Goal: Task Accomplishment & Management: Manage account settings

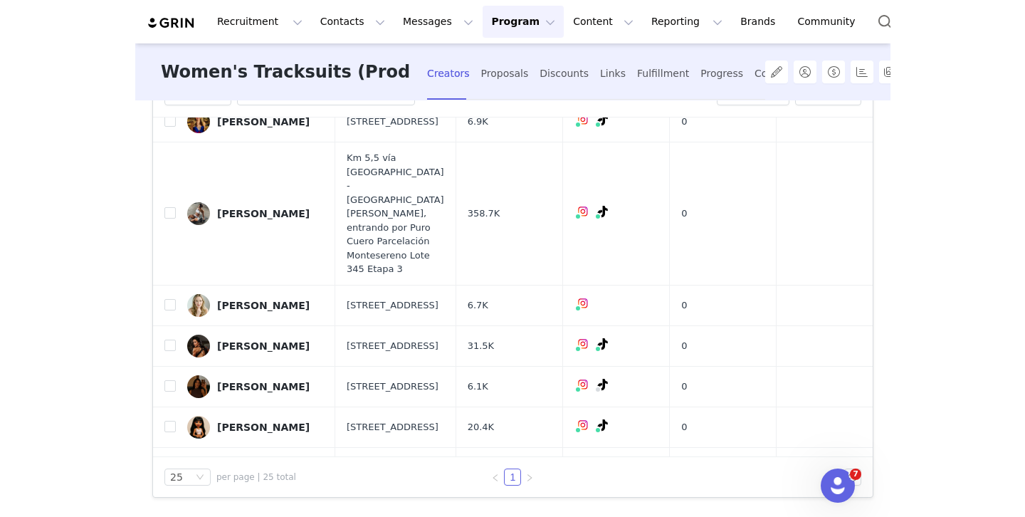
scroll to position [802, 0]
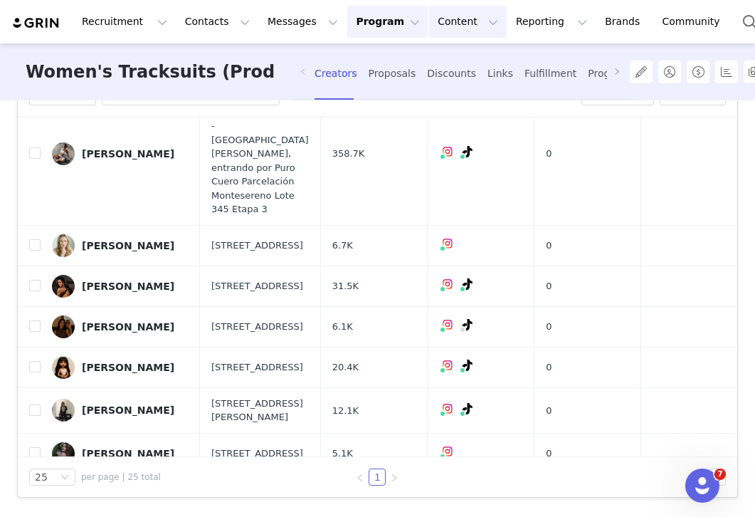
click at [443, 28] on button "Content Content" at bounding box center [468, 22] width 78 height 32
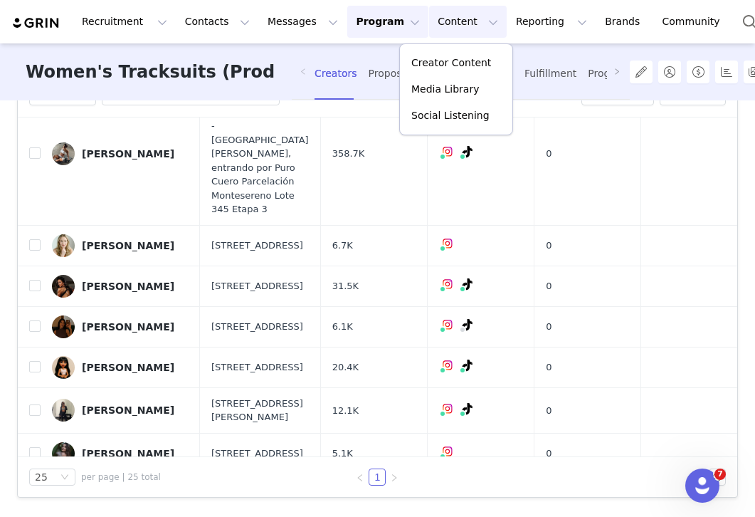
click at [347, 19] on button "Program Program" at bounding box center [387, 22] width 81 height 32
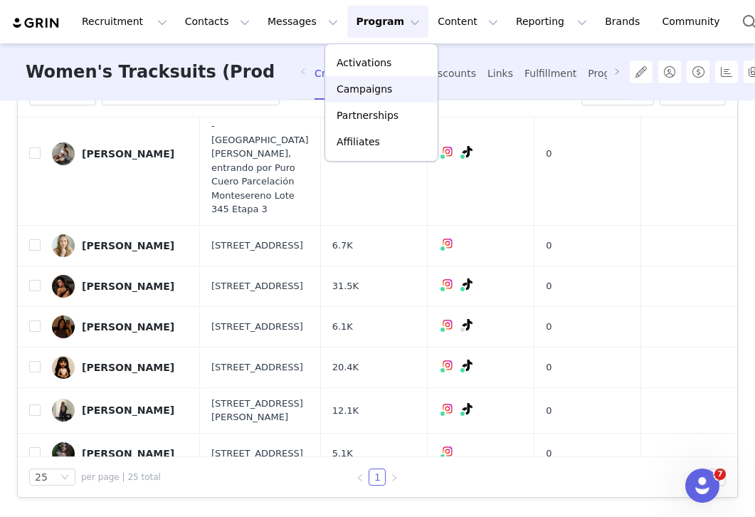
click at [372, 82] on p "Campaigns" at bounding box center [365, 89] width 56 height 15
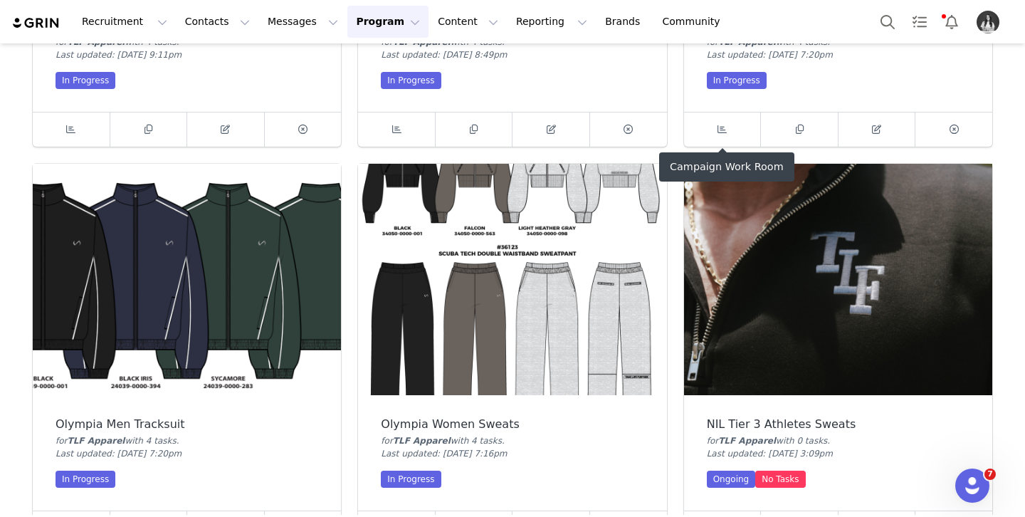
scroll to position [747, 0]
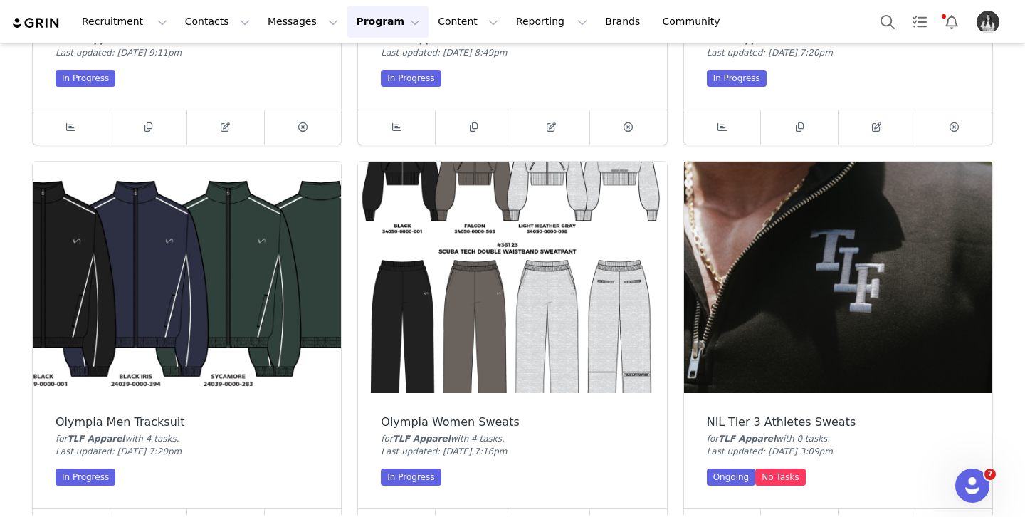
click at [765, 209] on img at bounding box center [838, 277] width 308 height 231
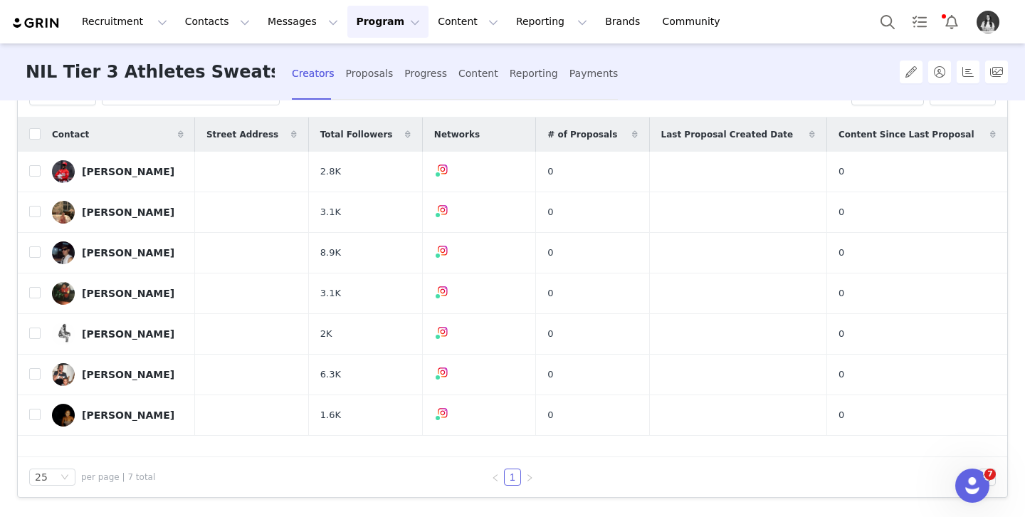
scroll to position [116, 0]
click at [157, 341] on link "Fred Stokes" at bounding box center [118, 334] width 132 height 23
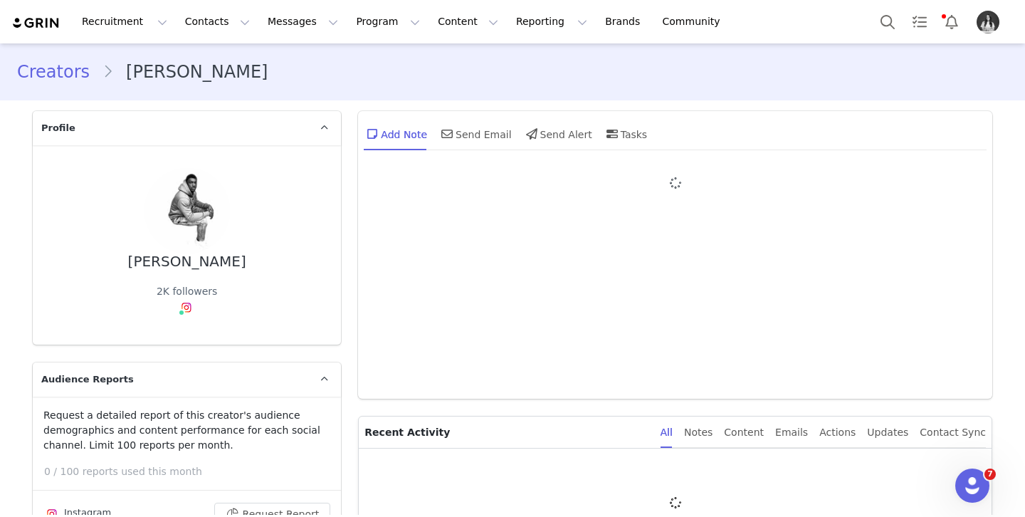
type input "+1 ([GEOGRAPHIC_DATA])"
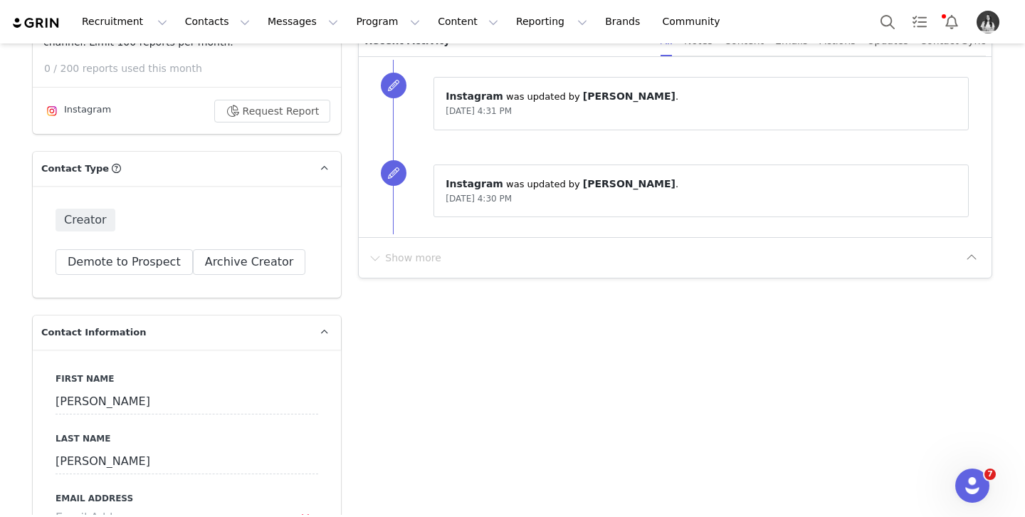
scroll to position [430, 0]
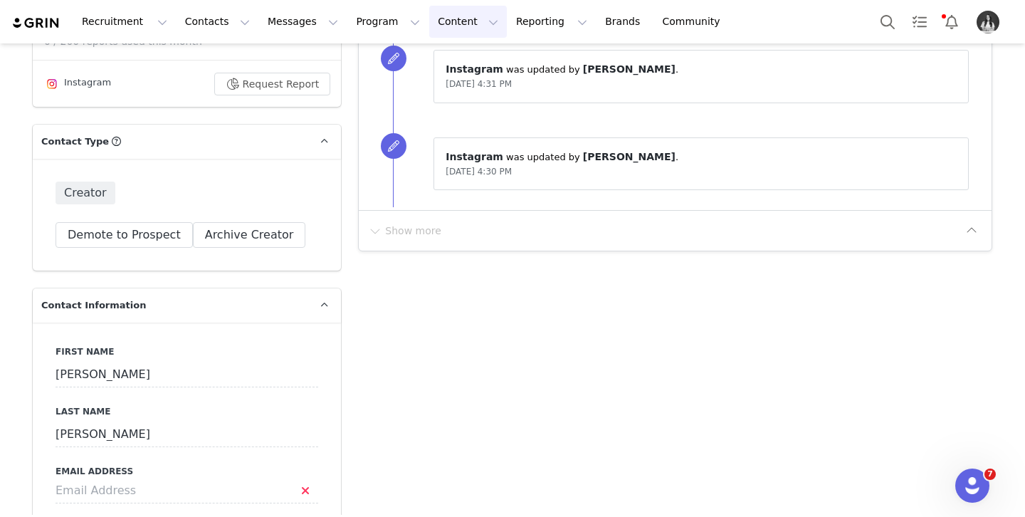
click at [429, 22] on button "Content Content" at bounding box center [468, 22] width 78 height 32
click at [211, 24] on button "Contacts Contacts" at bounding box center [218, 22] width 82 height 32
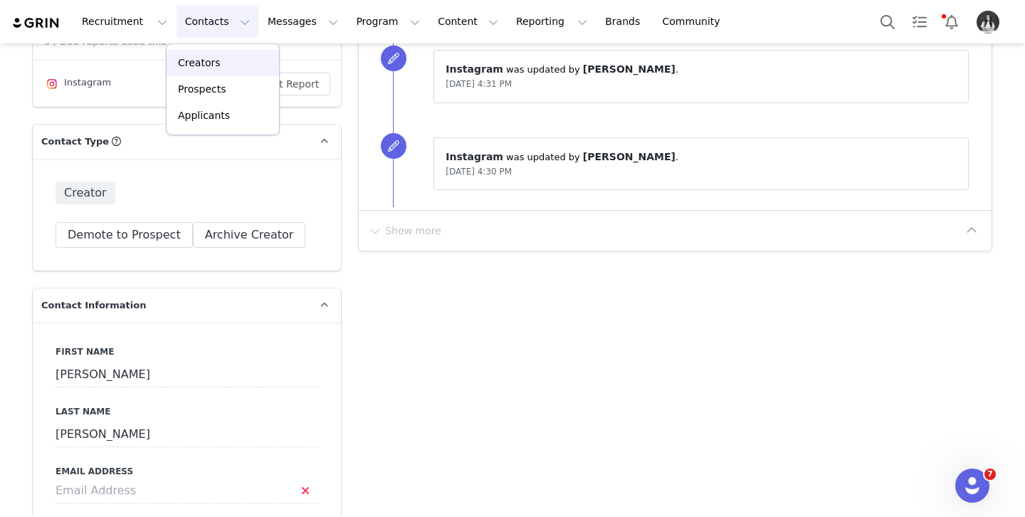
click at [224, 63] on div "Creators" at bounding box center [222, 63] width 95 height 15
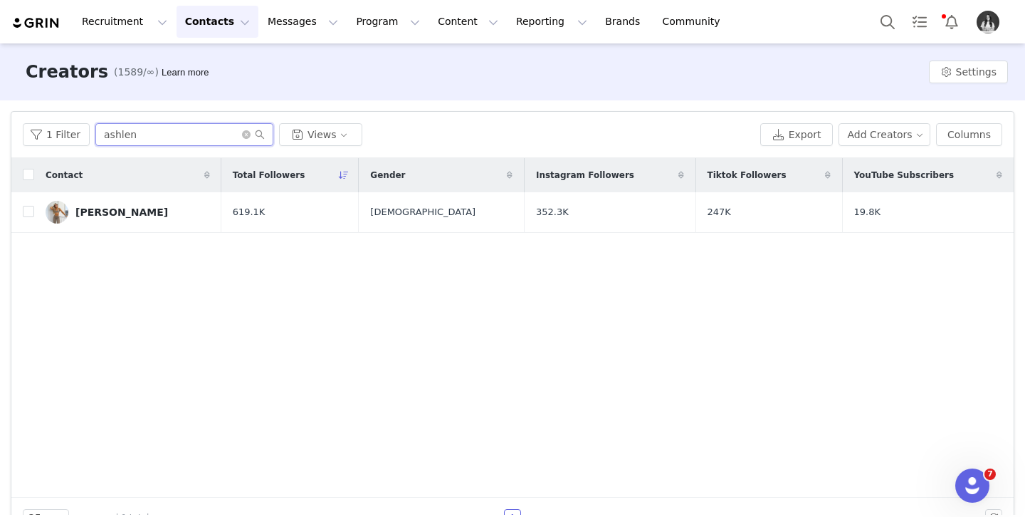
click at [152, 132] on input "ashlen" at bounding box center [184, 134] width 178 height 23
paste input "[PERSON_NAME]"
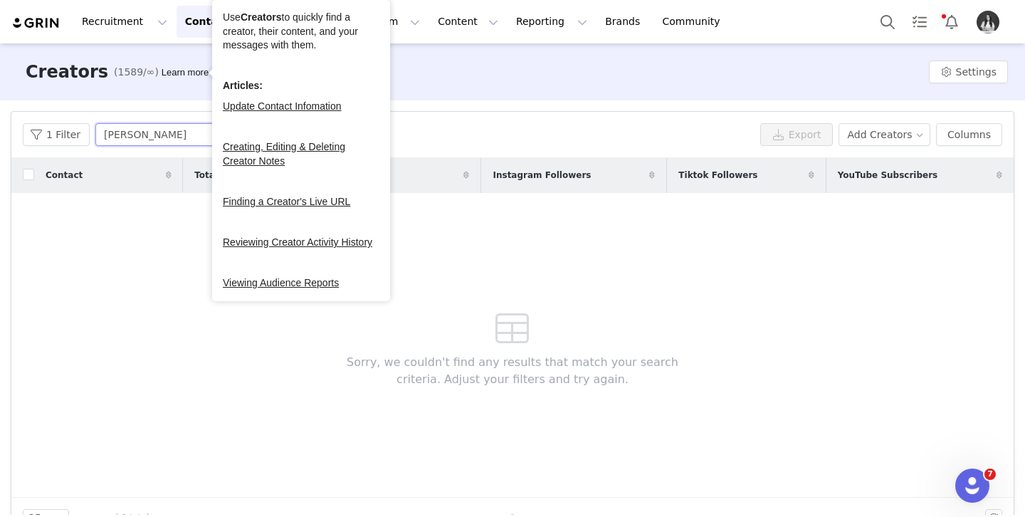
type input "[PERSON_NAME]"
click at [212, 33] on div "Use Creators to quickly find a creator, their content, and your messages with t…" at bounding box center [301, 150] width 178 height 301
click at [198, 23] on button "Contacts Contacts" at bounding box center [218, 22] width 82 height 32
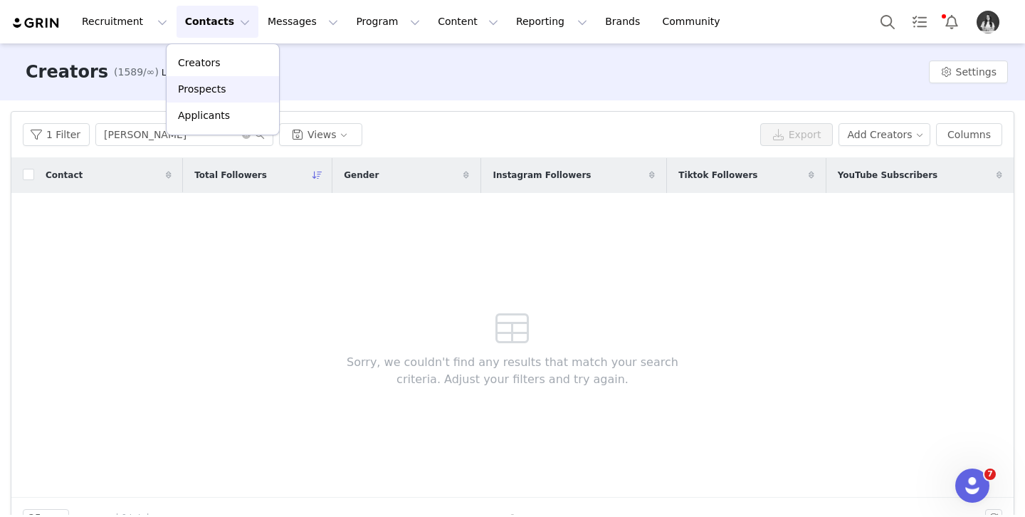
click at [214, 91] on p "Prospects" at bounding box center [202, 89] width 48 height 15
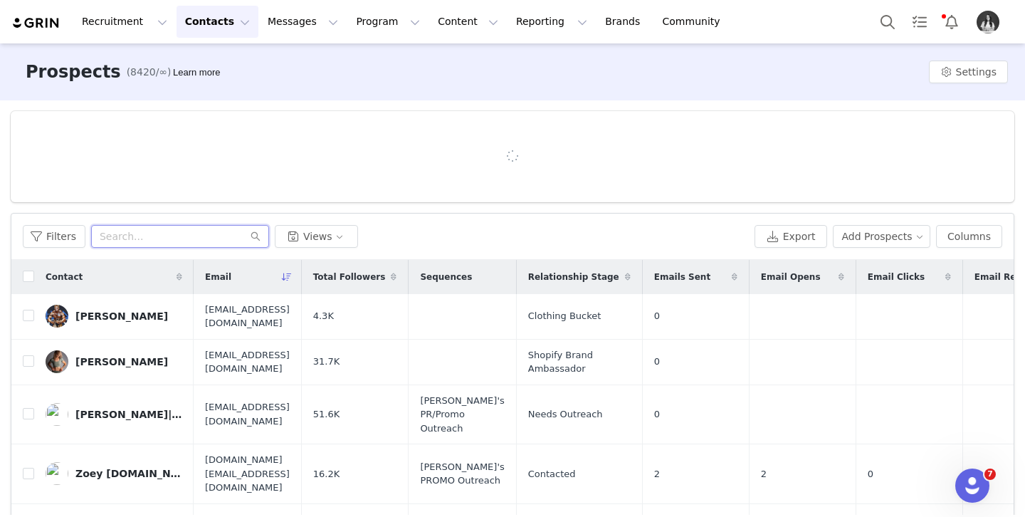
click at [206, 231] on input "text" at bounding box center [180, 236] width 178 height 23
paste input "[PERSON_NAME]"
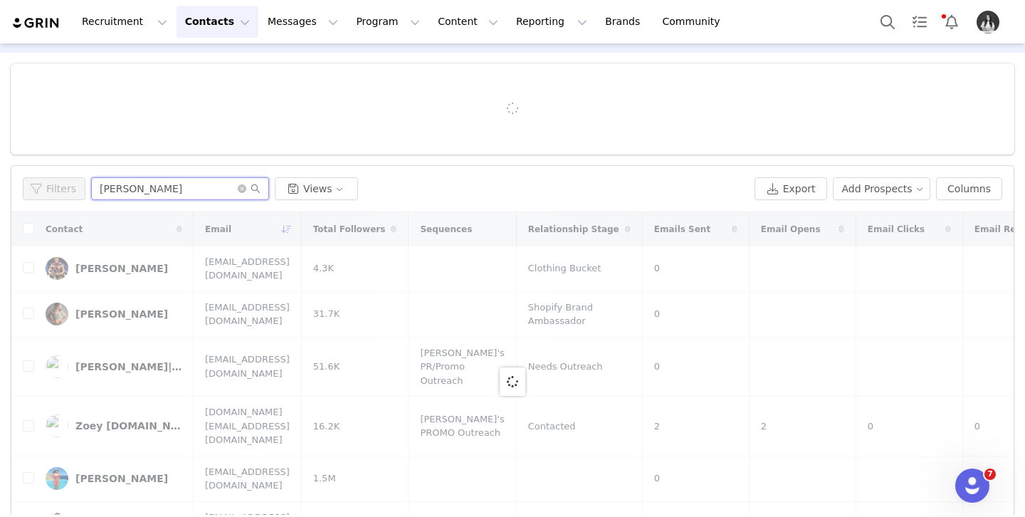
scroll to position [49, 0]
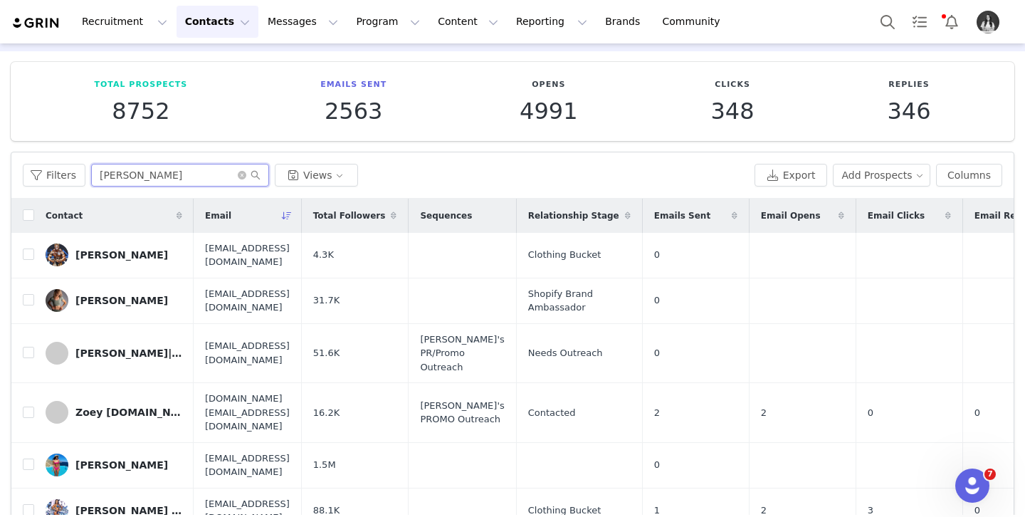
click at [199, 177] on input "[PERSON_NAME]" at bounding box center [180, 175] width 178 height 23
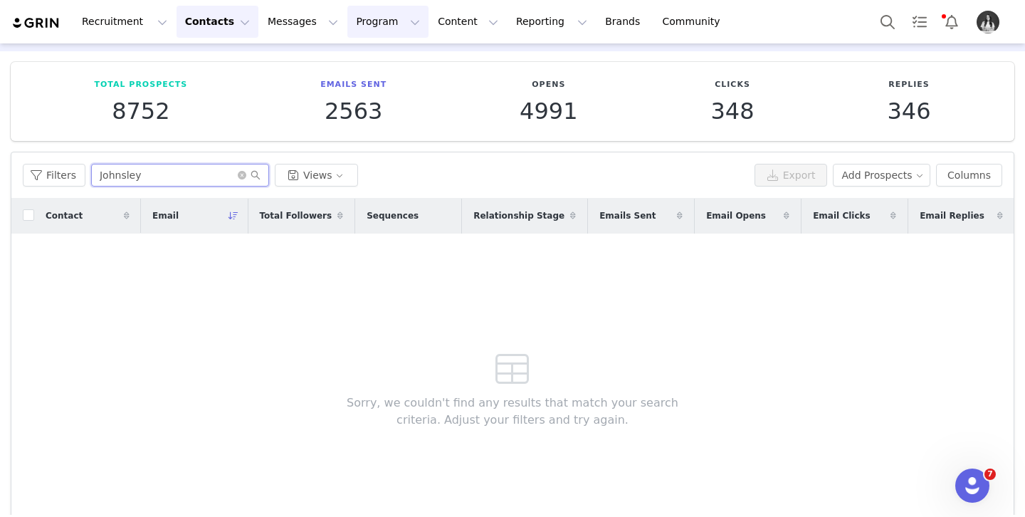
type input "Johnsley"
click at [369, 33] on button "Program Program" at bounding box center [387, 22] width 81 height 32
click at [378, 90] on p "Campaigns" at bounding box center [365, 89] width 56 height 15
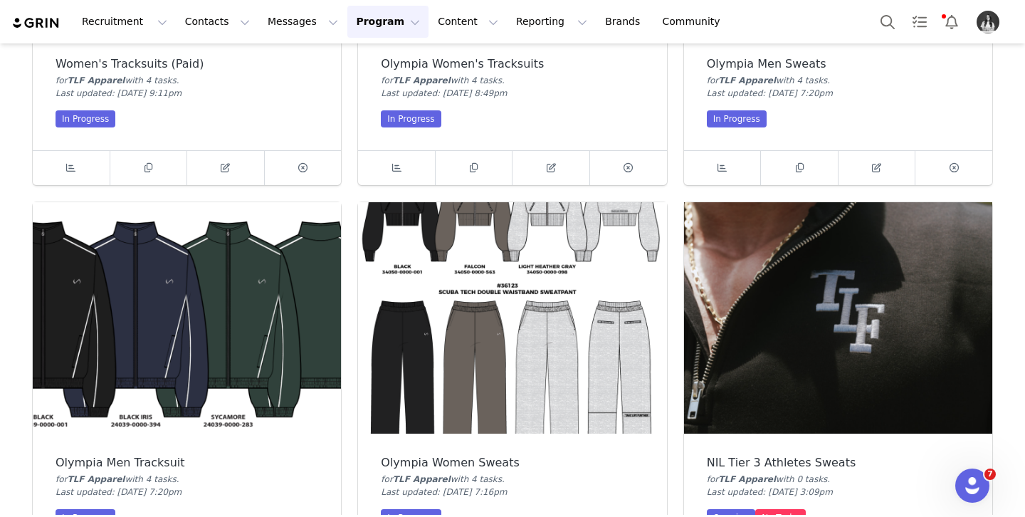
scroll to position [721, 0]
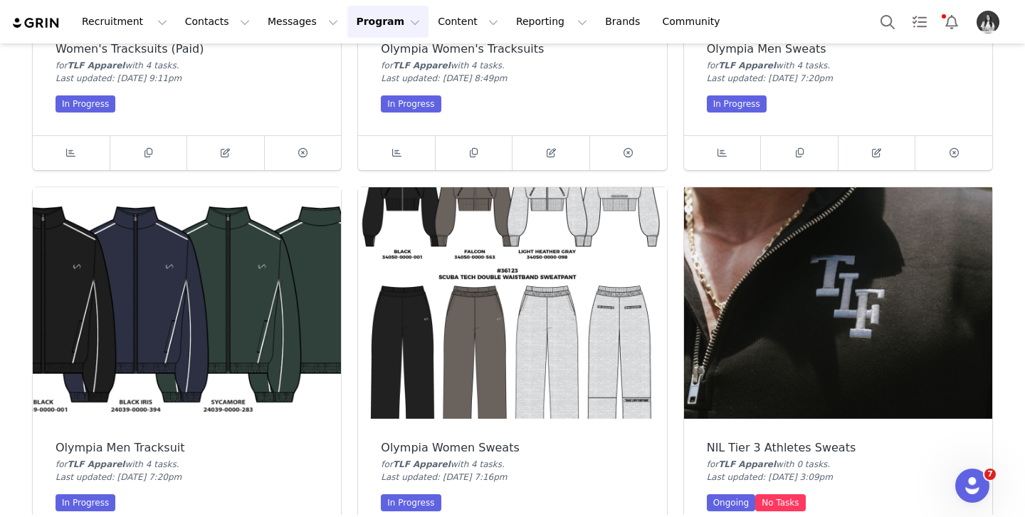
click at [794, 295] on img at bounding box center [838, 302] width 308 height 231
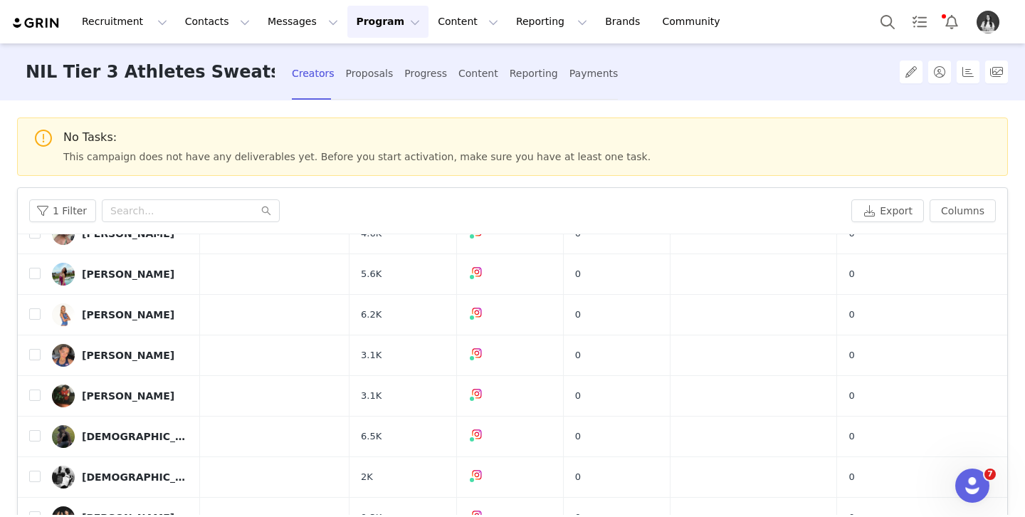
scroll to position [117, 0]
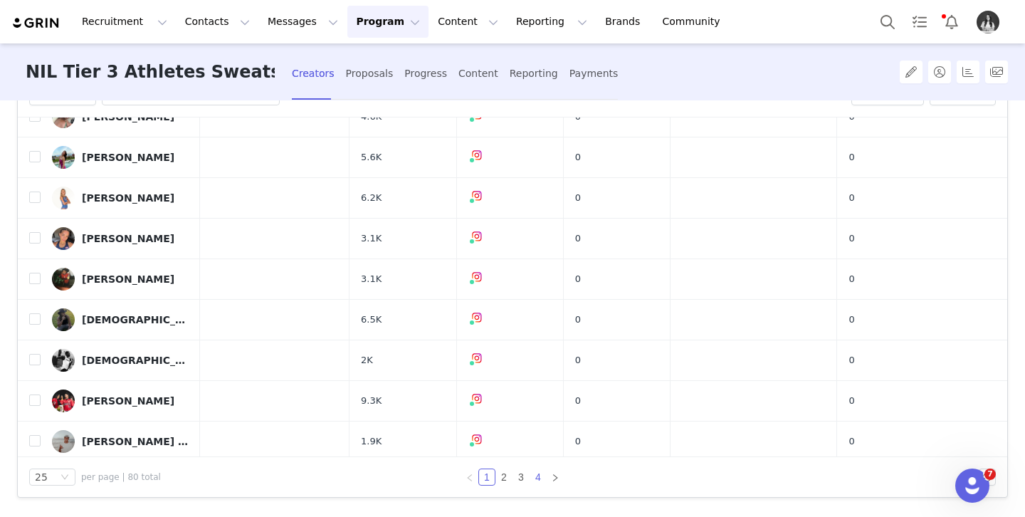
click at [539, 480] on link "4" at bounding box center [538, 477] width 16 height 16
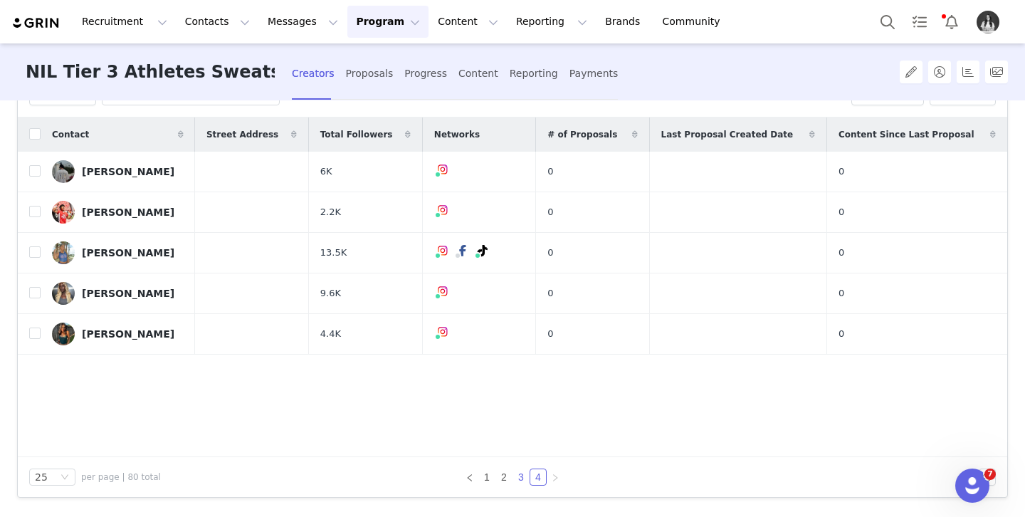
click at [520, 483] on link "3" at bounding box center [521, 477] width 16 height 16
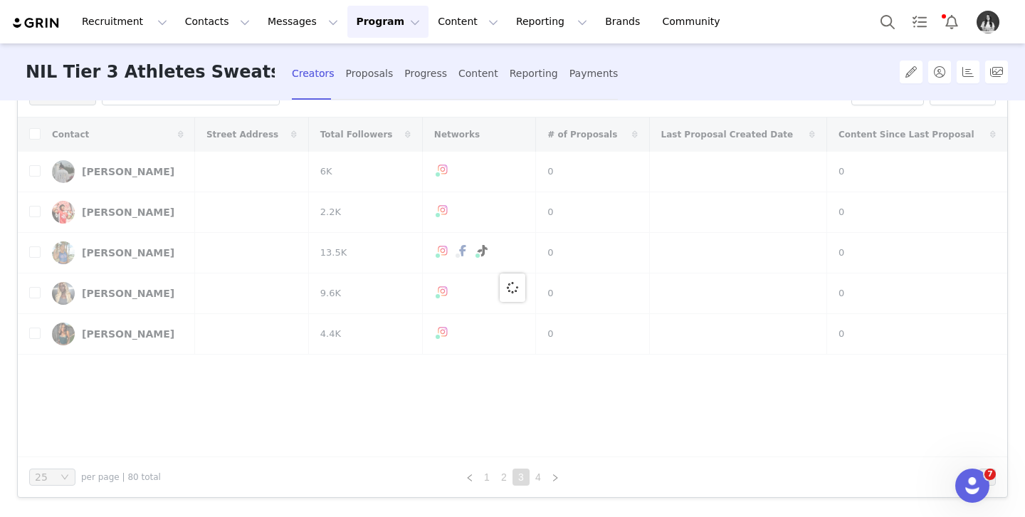
click at [504, 482] on link "2" at bounding box center [504, 477] width 16 height 16
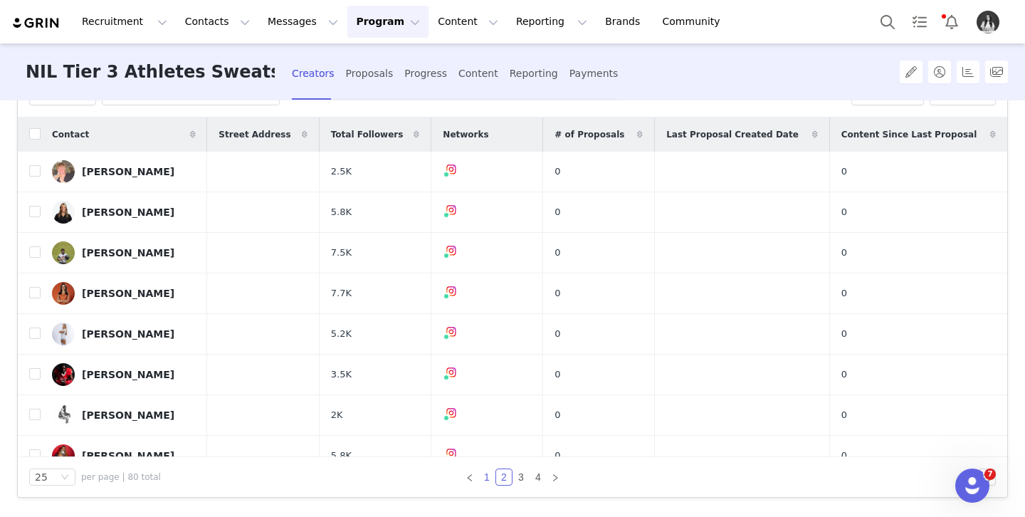
click at [489, 481] on link "1" at bounding box center [487, 477] width 16 height 16
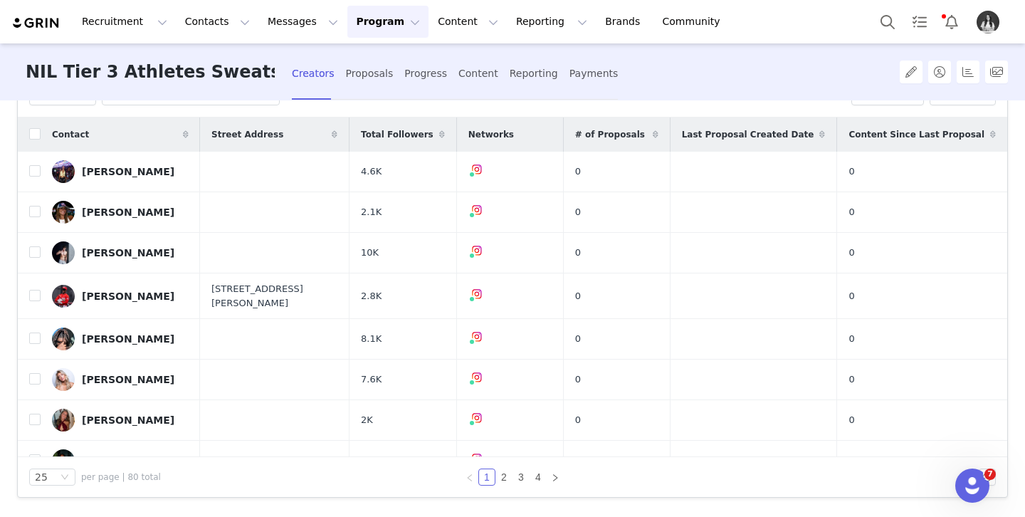
scroll to position [90, 0]
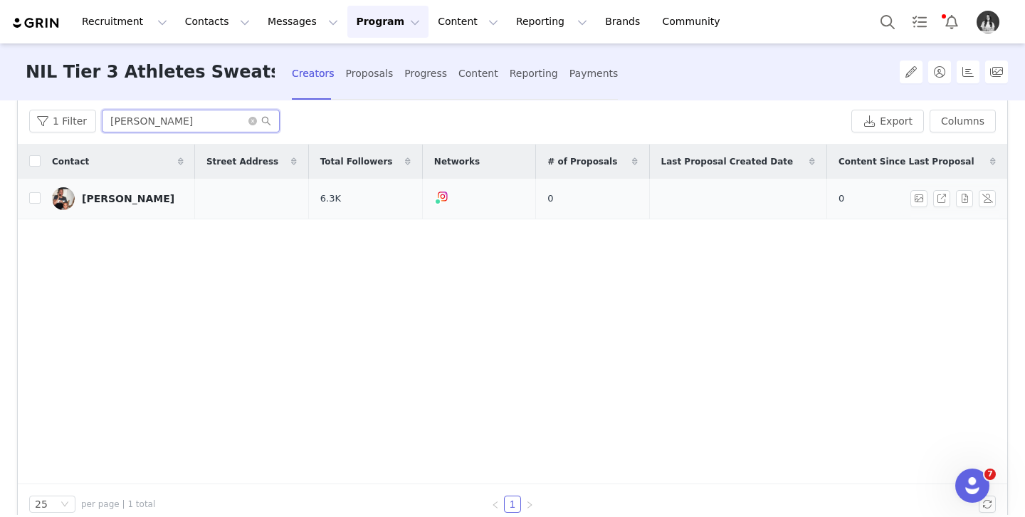
type input "jamar"
click at [127, 192] on link "Jamar Marshall" at bounding box center [118, 198] width 132 height 23
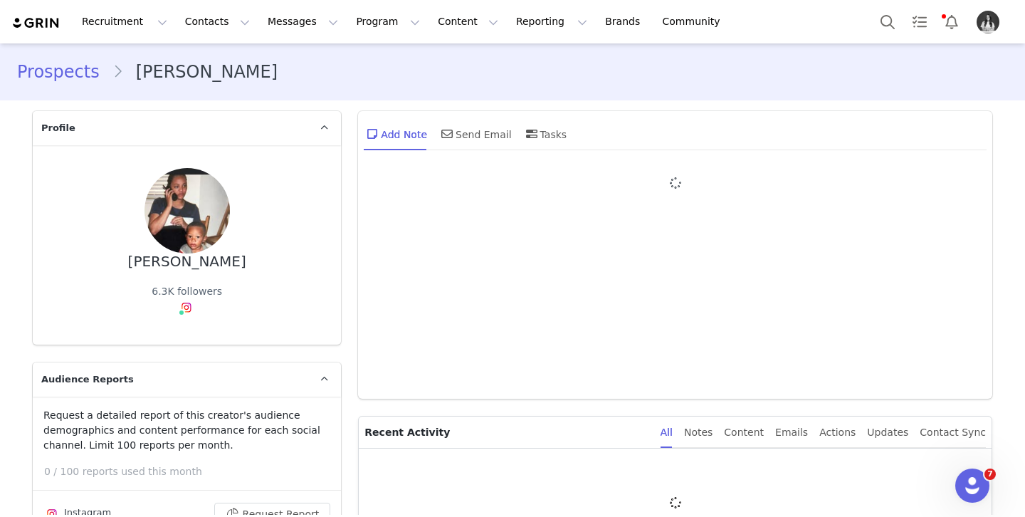
type input "+1 ([GEOGRAPHIC_DATA])"
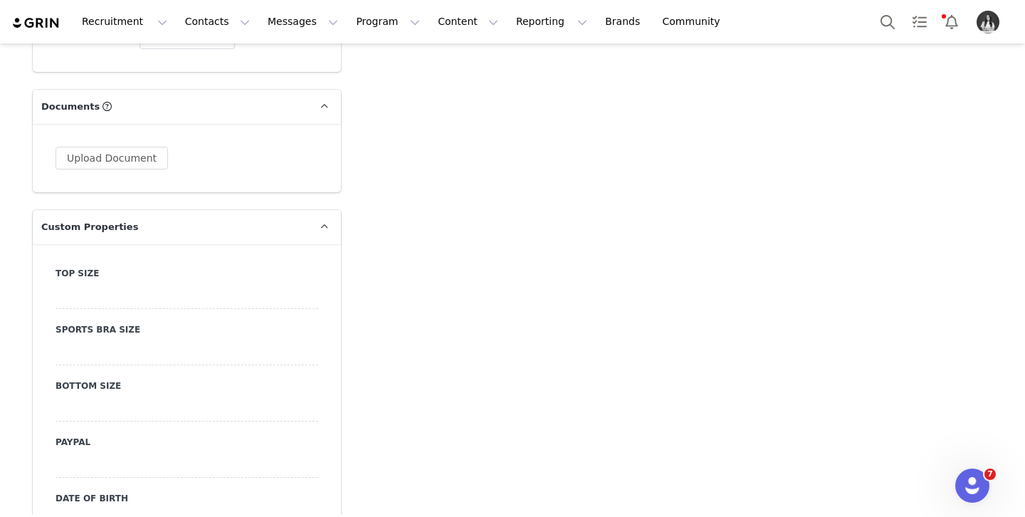
scroll to position [1385, 0]
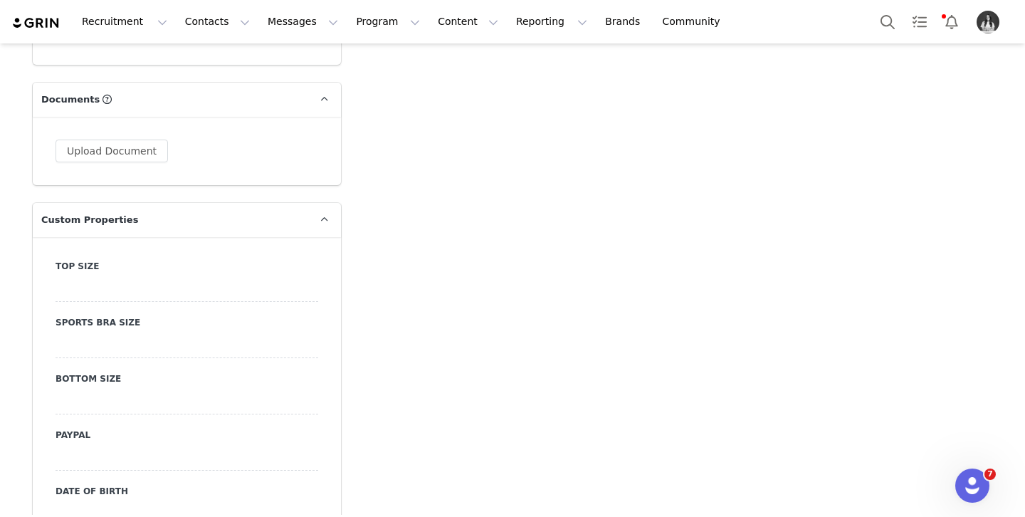
click at [160, 276] on div at bounding box center [187, 289] width 263 height 26
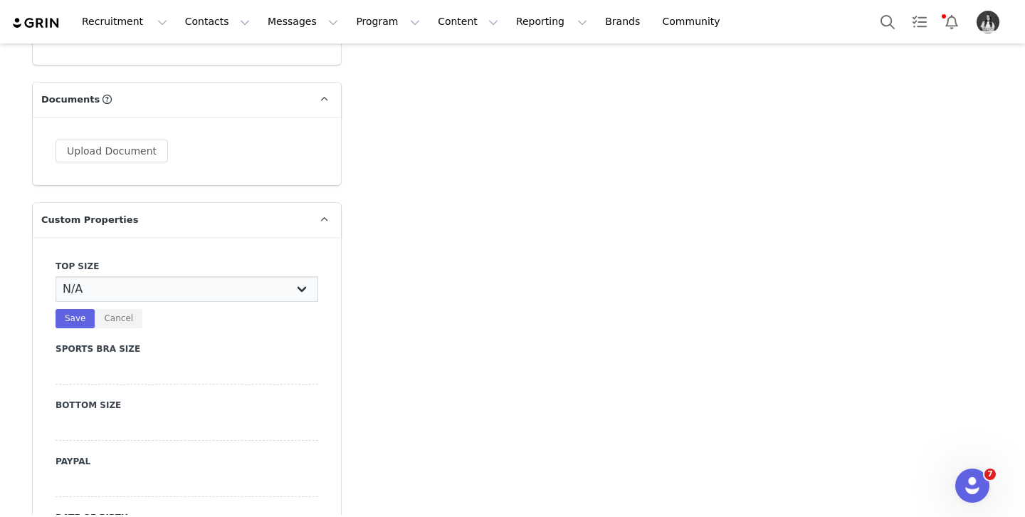
click at [129, 276] on select "N/A X-Small Small Medium Large X-Large XX-Large" at bounding box center [187, 289] width 263 height 26
select select "Medium"
click at [56, 276] on select "N/A X-Small Small Medium Large X-Large XX-Large" at bounding box center [187, 289] width 263 height 26
click at [80, 309] on button "Save" at bounding box center [75, 318] width 39 height 19
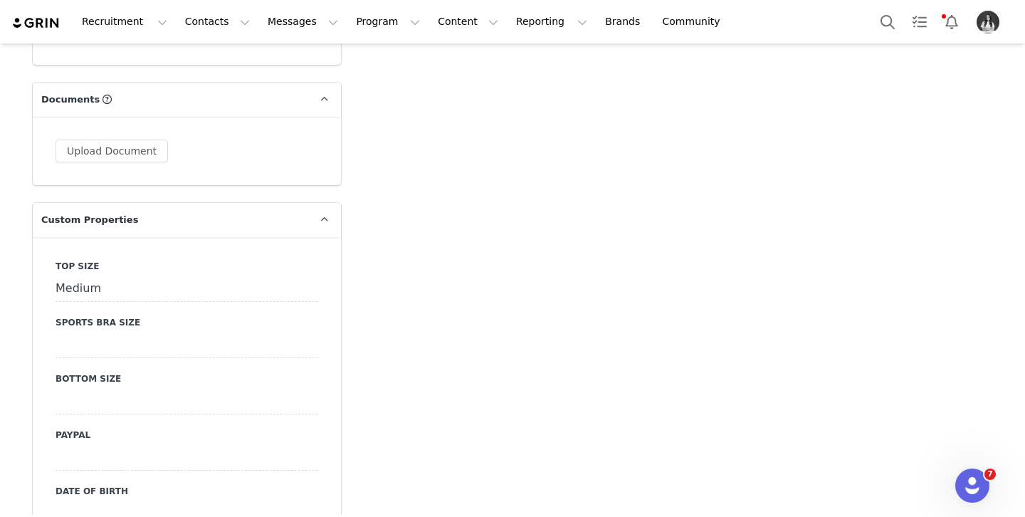
scroll to position [1445, 0]
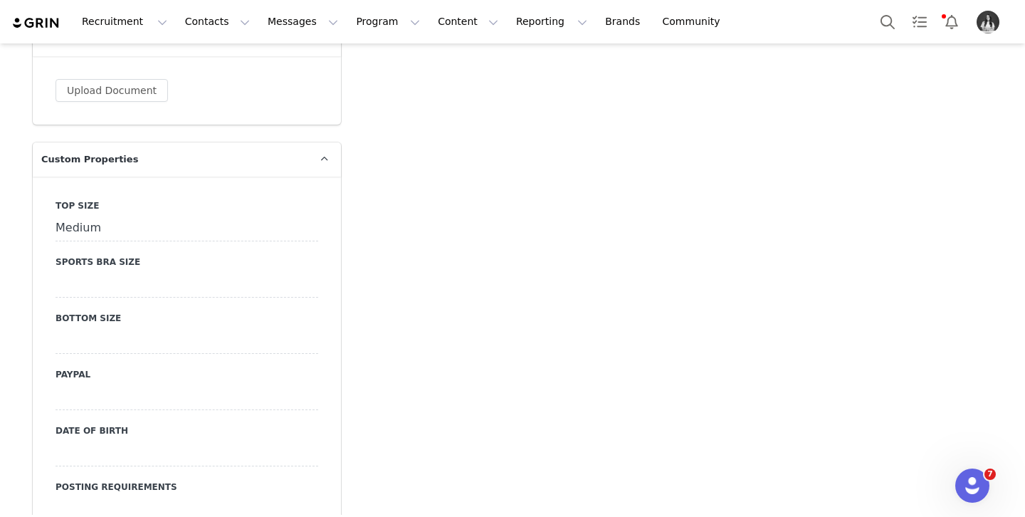
click at [96, 328] on div at bounding box center [187, 341] width 263 height 26
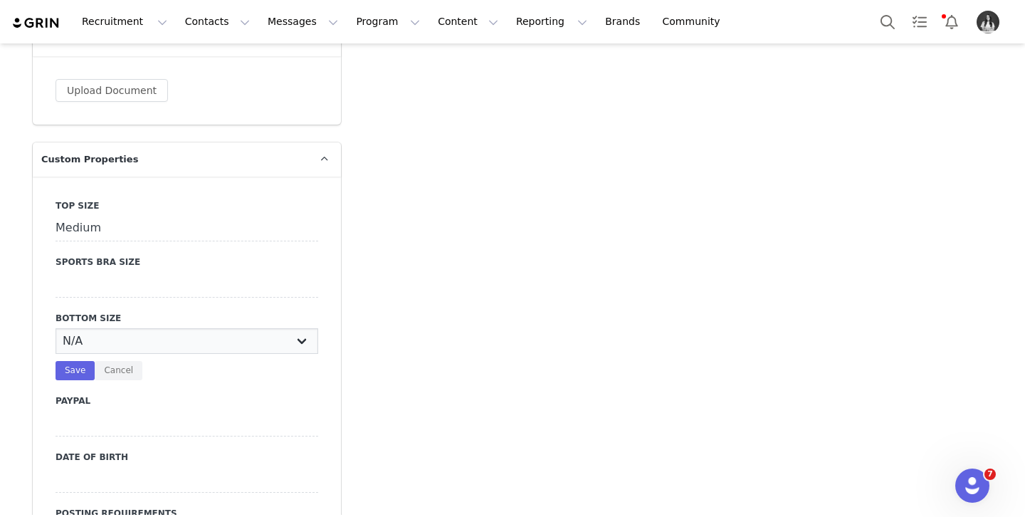
click at [100, 328] on select "N/A X-Small Small Medium Large X-Large XX-Large" at bounding box center [187, 341] width 263 height 26
select select "Medium"
click at [56, 328] on select "N/A X-Small Small Medium Large X-Large XX-Large" at bounding box center [187, 341] width 263 height 26
click at [75, 361] on button "Save" at bounding box center [75, 370] width 39 height 19
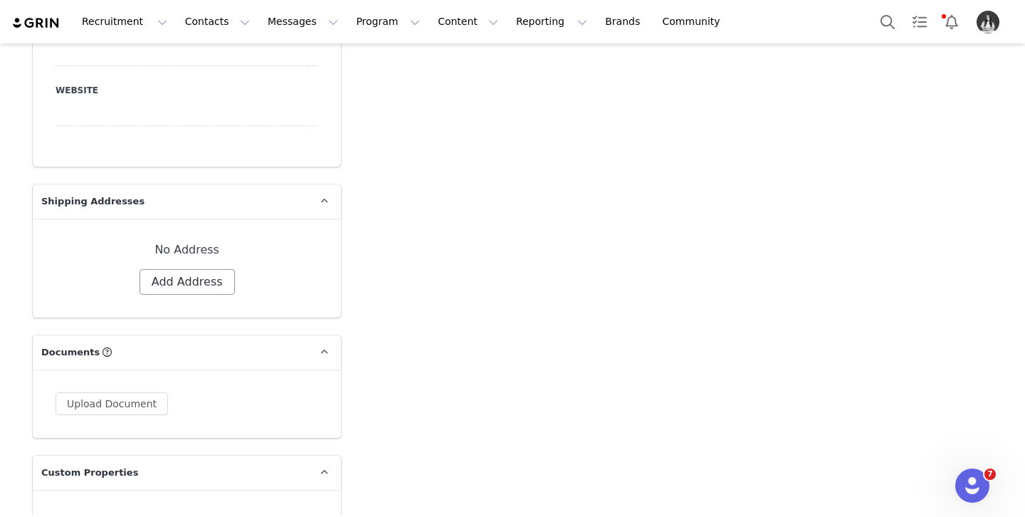
scroll to position [1123, 0]
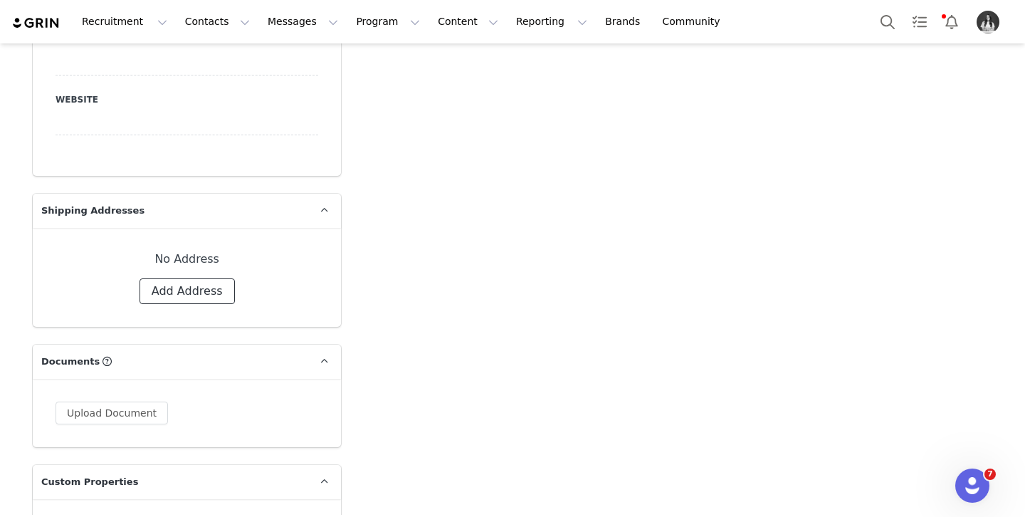
click at [199, 278] on button "Add Address" at bounding box center [187, 291] width 95 height 26
select select
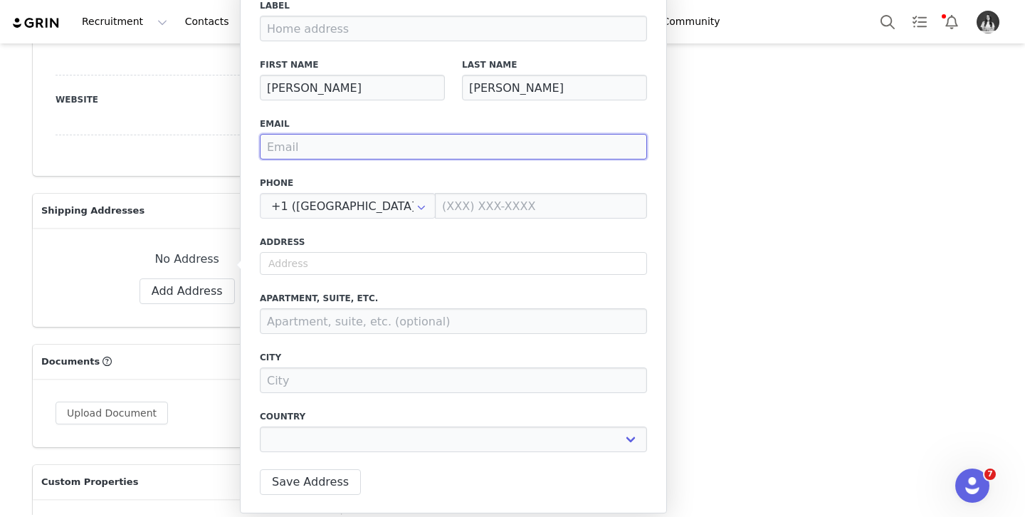
click at [316, 146] on input "email" at bounding box center [453, 147] width 387 height 26
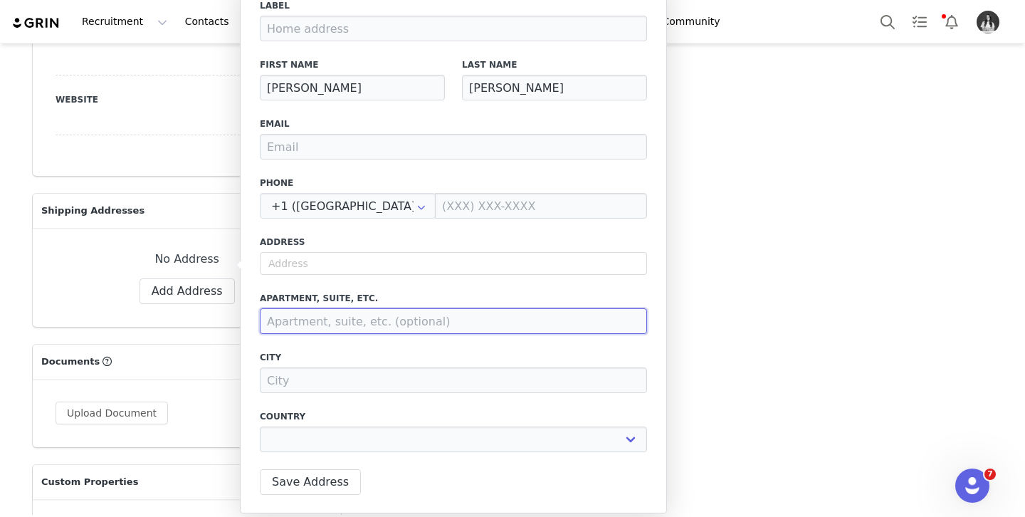
drag, startPoint x: 325, startPoint y: 312, endPoint x: 316, endPoint y: 308, distance: 10.2
click at [327, 310] on input at bounding box center [453, 321] width 387 height 26
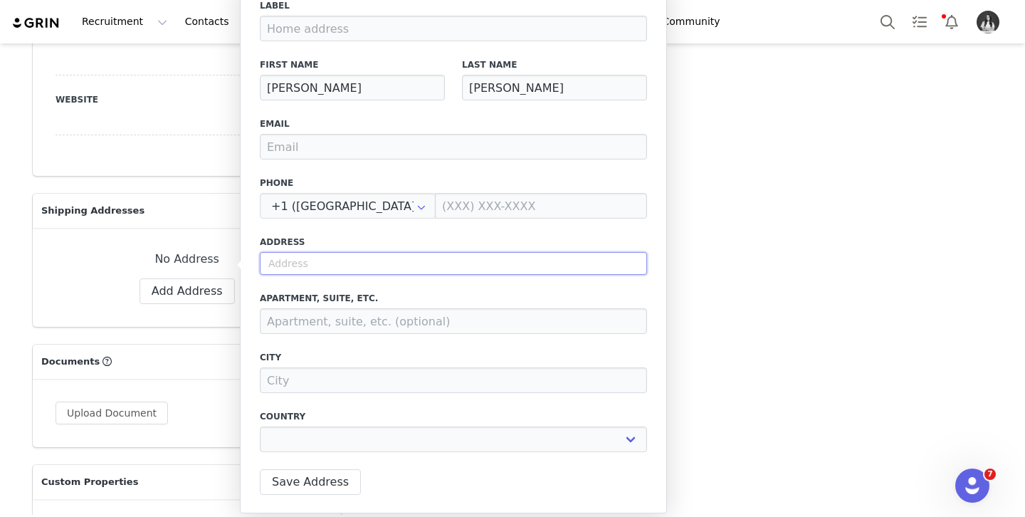
click at [476, 261] on input "text" at bounding box center [453, 263] width 387 height 23
paste input "1800 El Paseo St apt 2414"
type input "1800 El Paseo St apt 2414"
select select
type input "1800 El Paseo St"
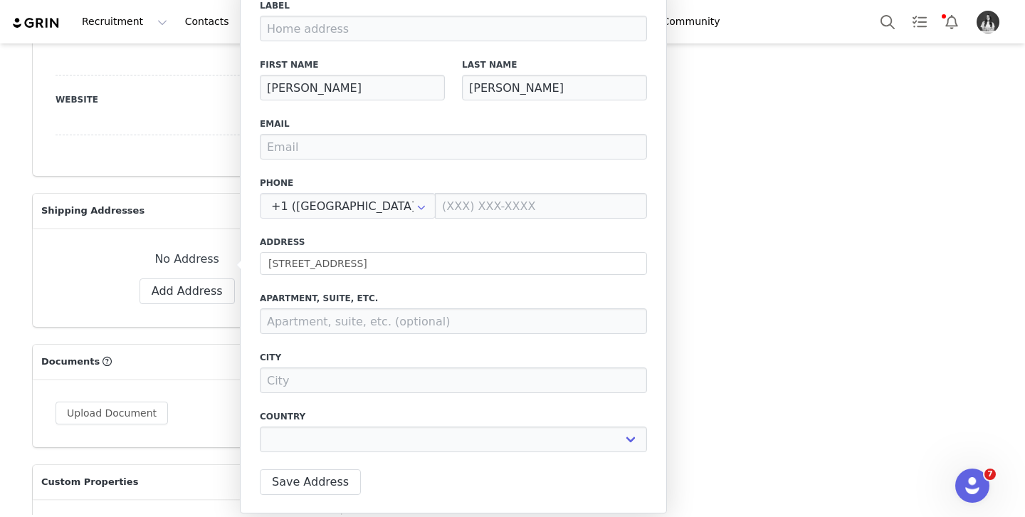
type input "[GEOGRAPHIC_DATA]"
select select "[object Object]"
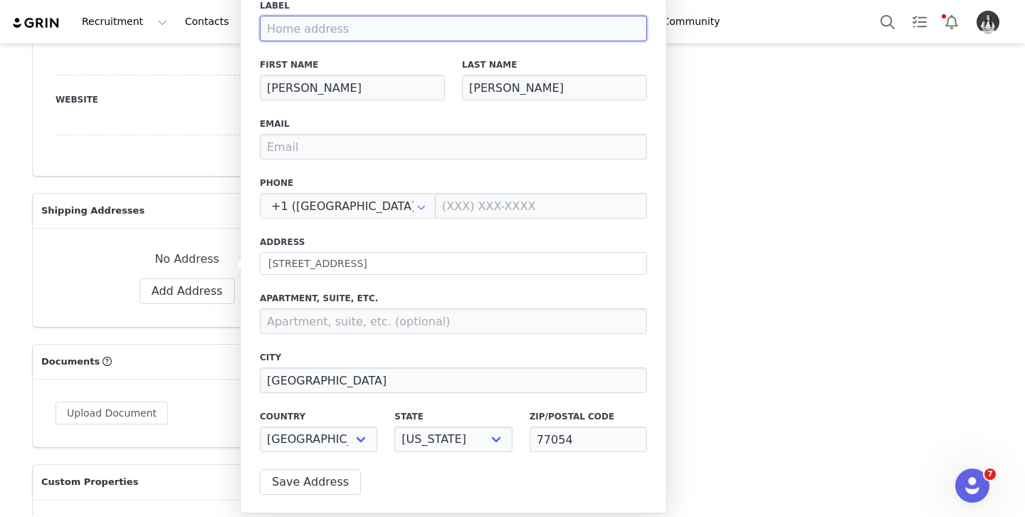
click at [437, 34] on input at bounding box center [453, 29] width 387 height 26
click at [370, 24] on input "School Address" at bounding box center [453, 29] width 387 height 26
type input "School Address"
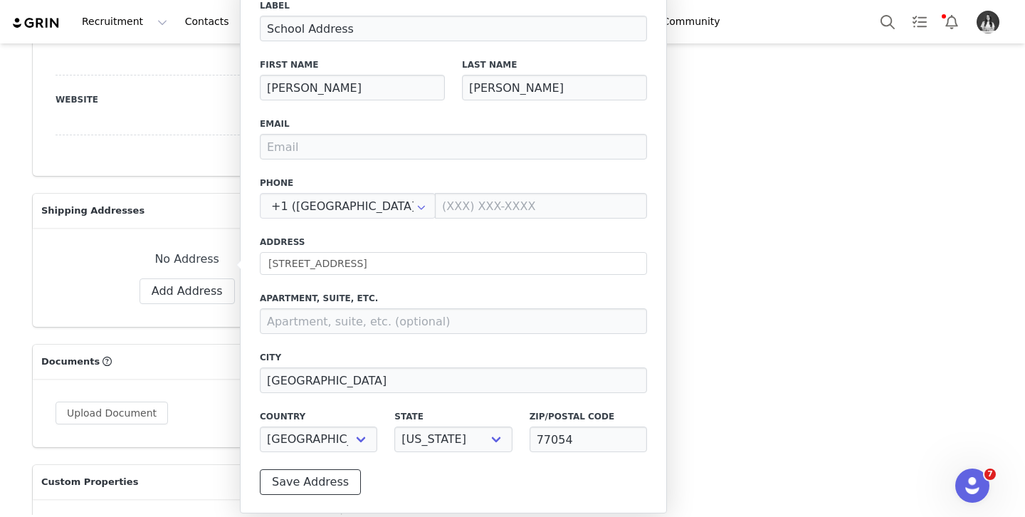
click at [331, 483] on button "Save Address" at bounding box center [310, 482] width 101 height 26
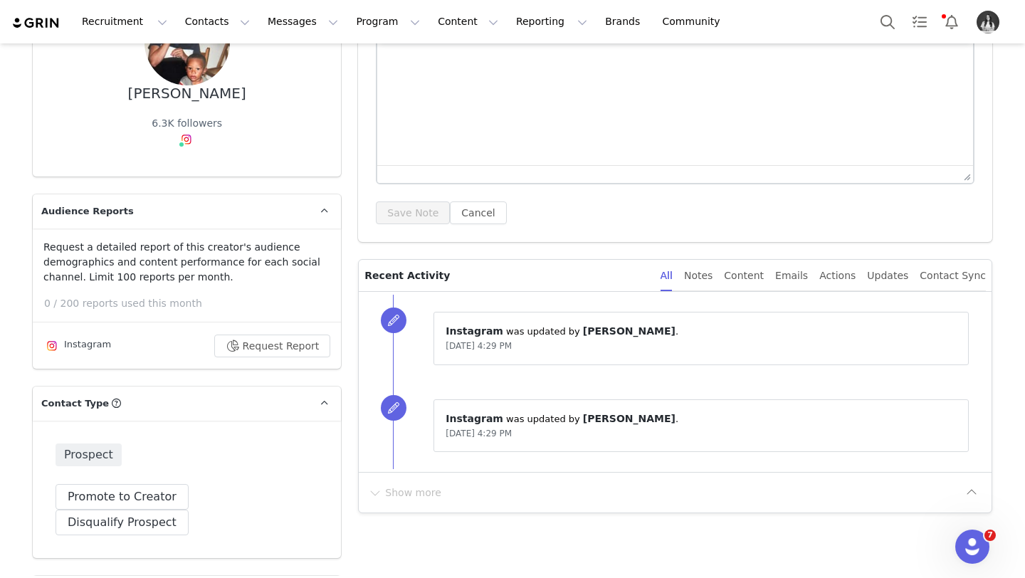
scroll to position [0, 0]
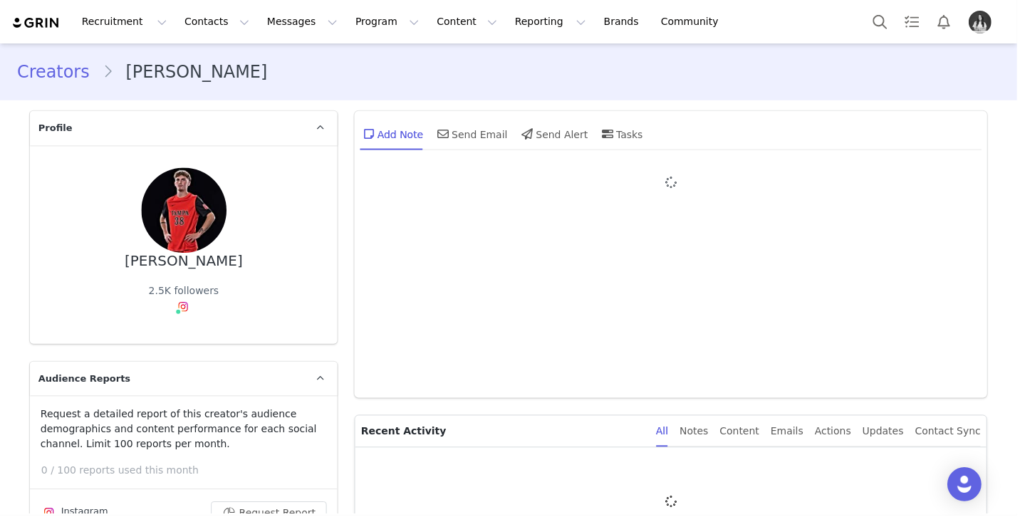
type input "+1 ([GEOGRAPHIC_DATA])"
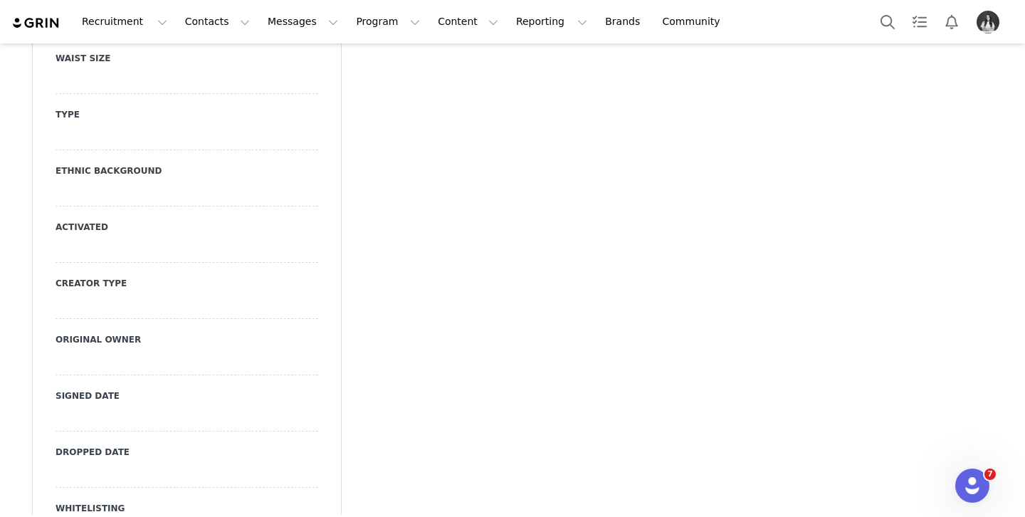
scroll to position [2292, 0]
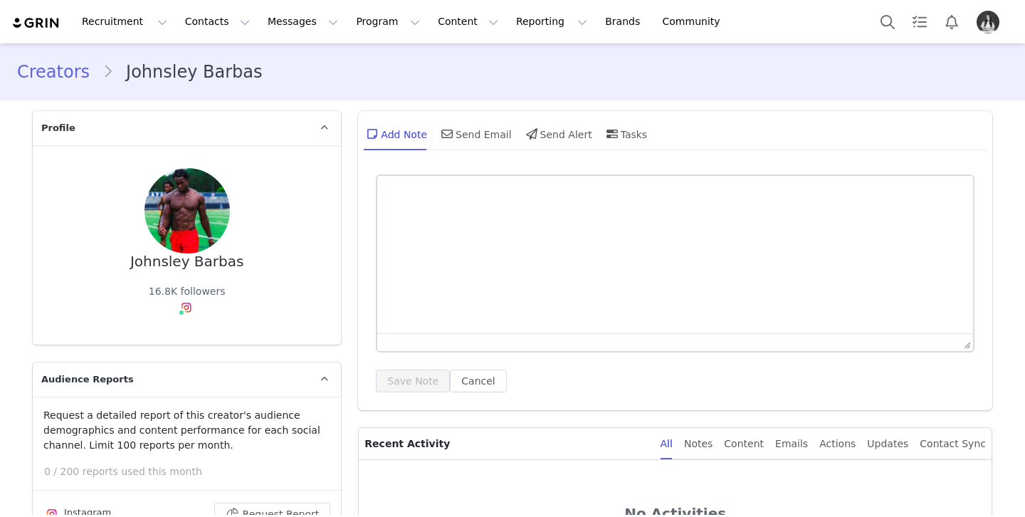
type input "+1 ([GEOGRAPHIC_DATA])"
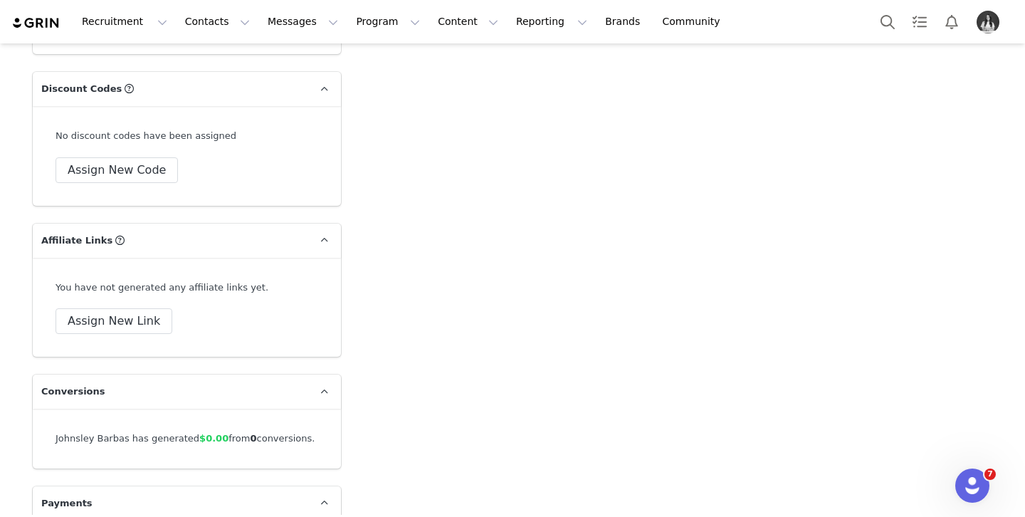
scroll to position [4842, 0]
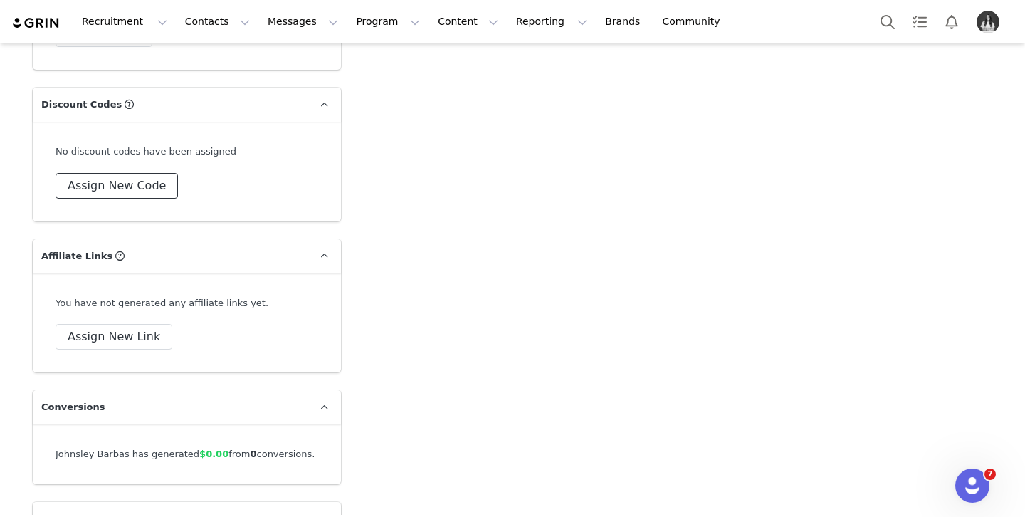
click at [132, 182] on button "Assign New Code" at bounding box center [117, 186] width 122 height 26
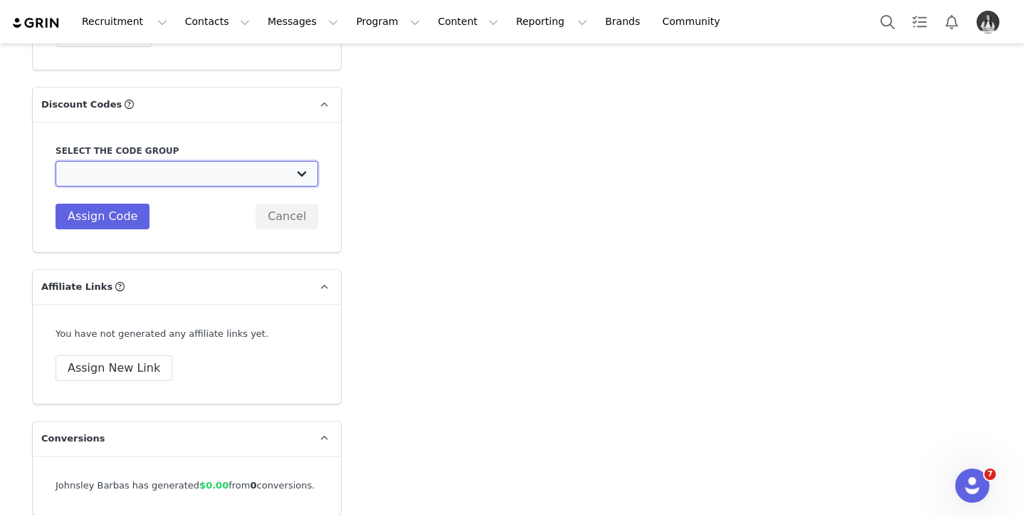
click at [137, 172] on select "TLF Apparel: DON'T USE - Exclusive Influencers Up Until March 20 TLF Apparel: D…" at bounding box center [187, 174] width 263 height 26
select select "1430"
click at [56, 161] on select "TLF Apparel: DON'T USE - Exclusive Influencers Up Until [DATE] TLF Apparel: DON…" at bounding box center [187, 174] width 263 height 26
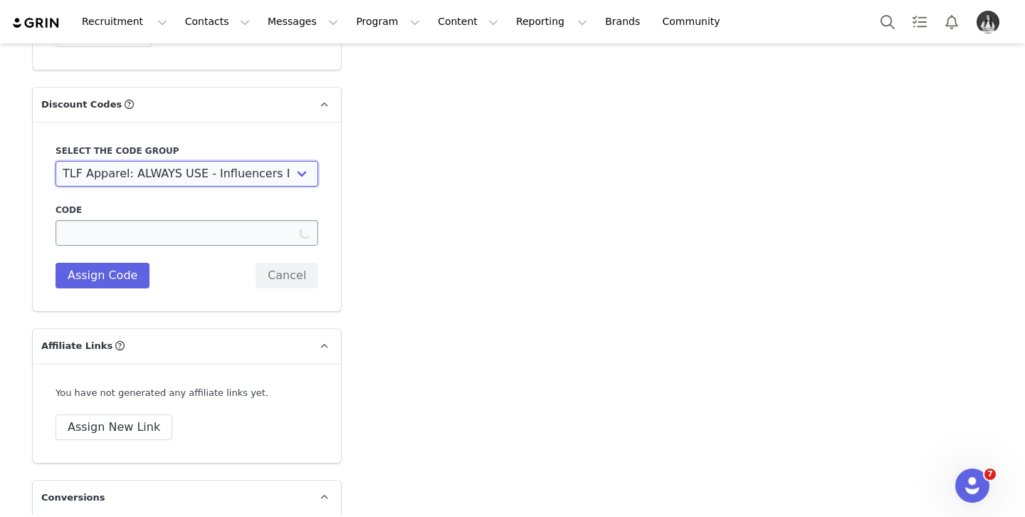
type input "TLF-JOHNSLEY"
click at [300, 276] on button "Cancel" at bounding box center [287, 276] width 63 height 26
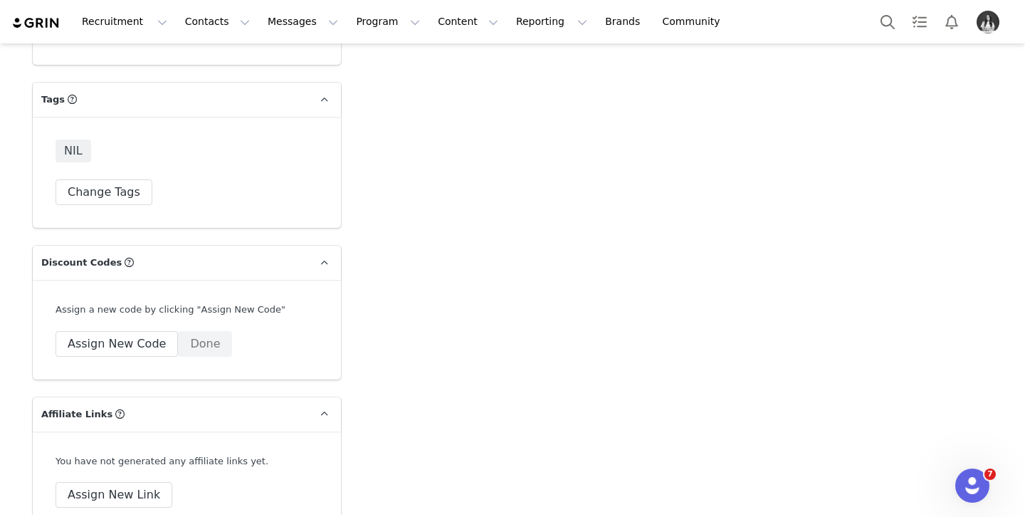
scroll to position [4343, 0]
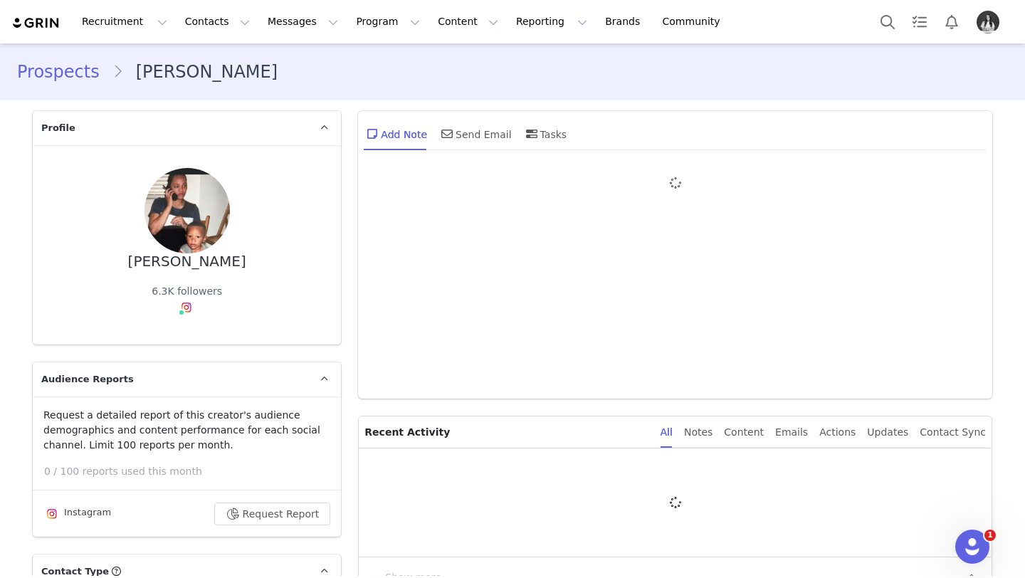
type input "+1 ([GEOGRAPHIC_DATA])"
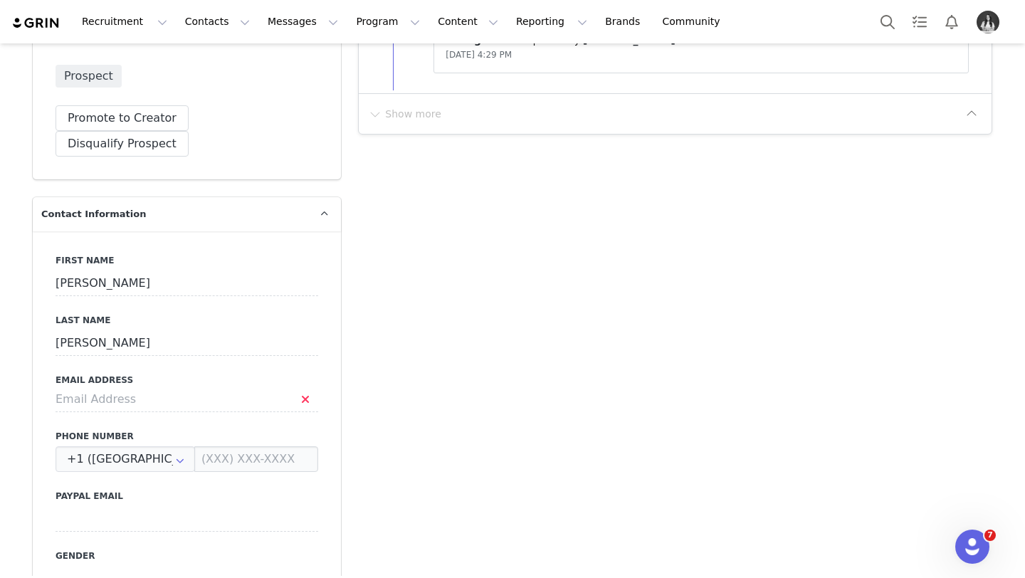
scroll to position [560, 0]
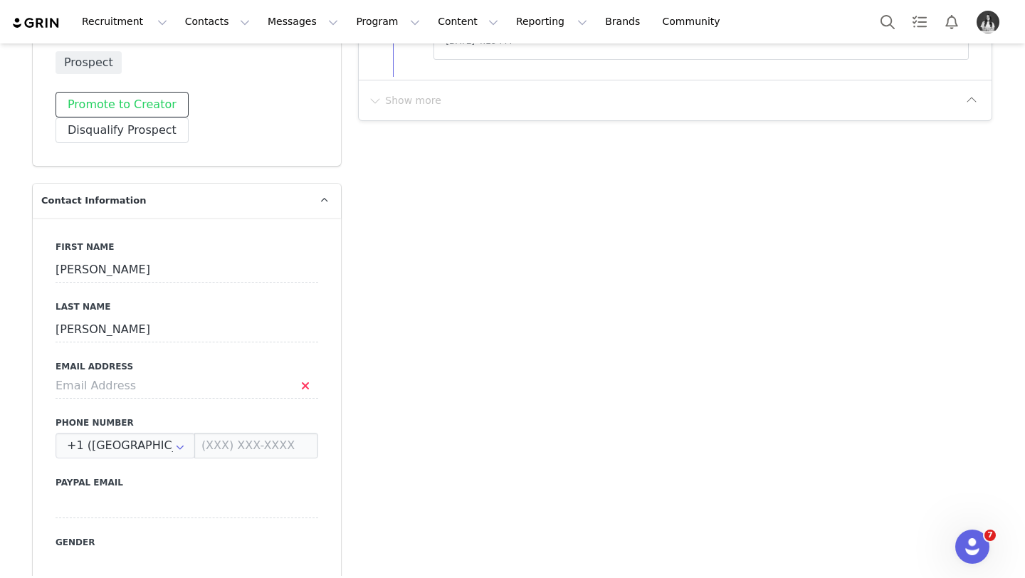
click at [142, 116] on button "Promote to Creator" at bounding box center [122, 105] width 133 height 26
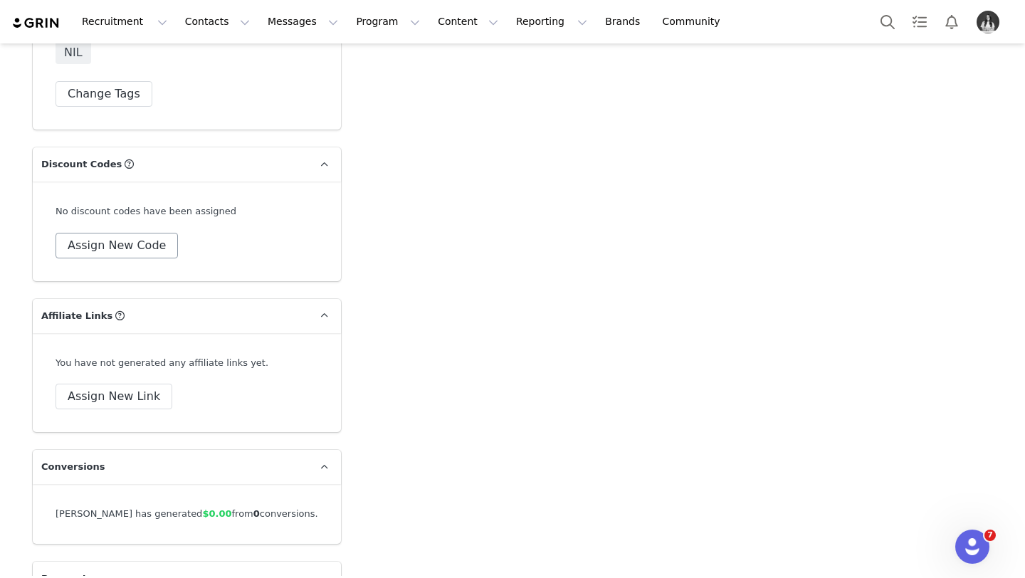
scroll to position [4825, 0]
click at [119, 245] on button "Assign New Code" at bounding box center [117, 247] width 122 height 26
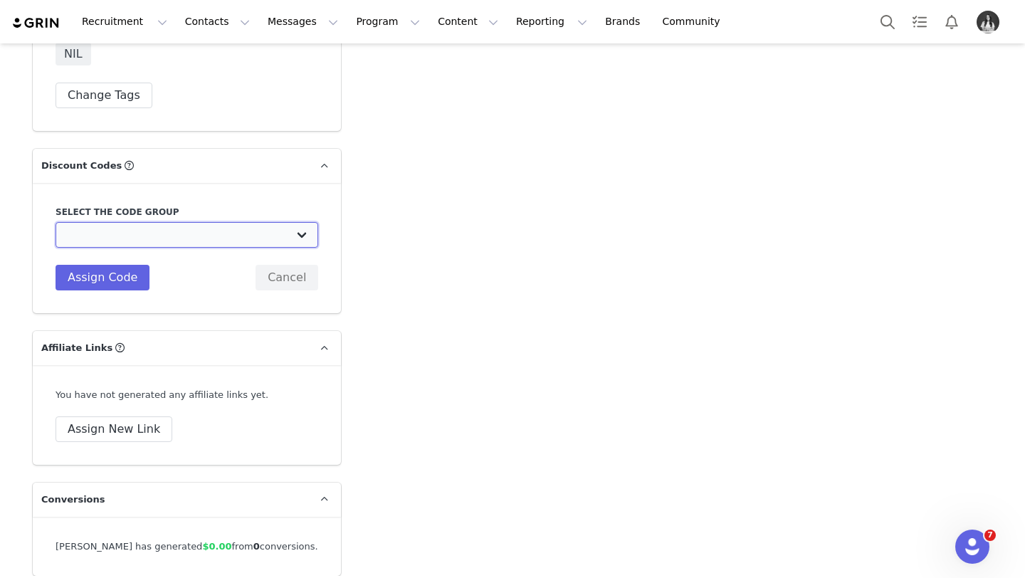
click at [121, 226] on select "TLF Apparel: DON'T USE - Exclusive Influencers Up Until [DATE] TLF Apparel: DON…" at bounding box center [187, 235] width 263 height 26
select select "1430"
click at [56, 222] on select "TLF Apparel: DON'T USE - Exclusive Influencers Up Until [DATE] TLF Apparel: DON…" at bounding box center [187, 235] width 263 height 26
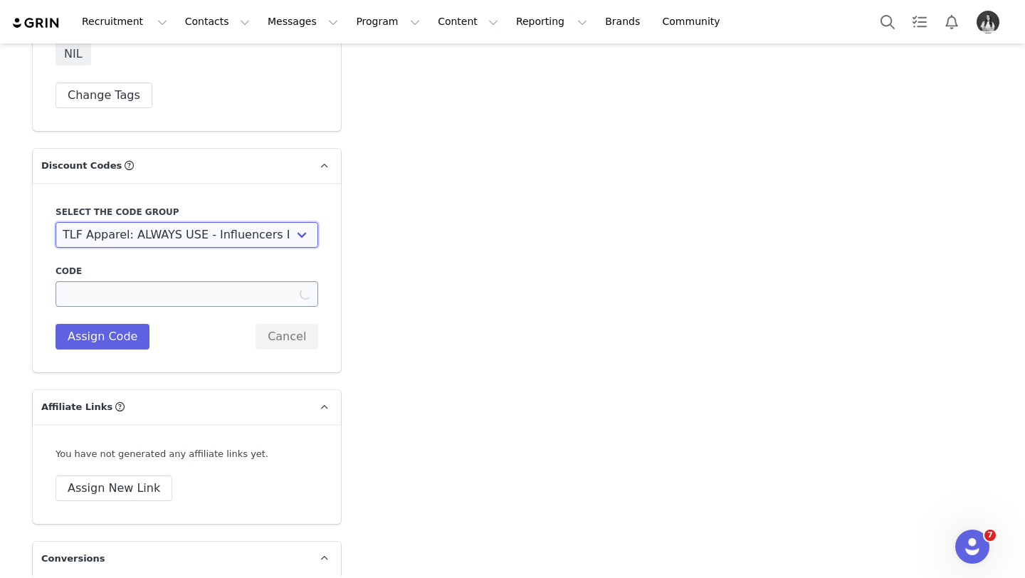
type input "TLF-[PERSON_NAME]"
click at [123, 332] on button "Assign Code" at bounding box center [103, 337] width 94 height 26
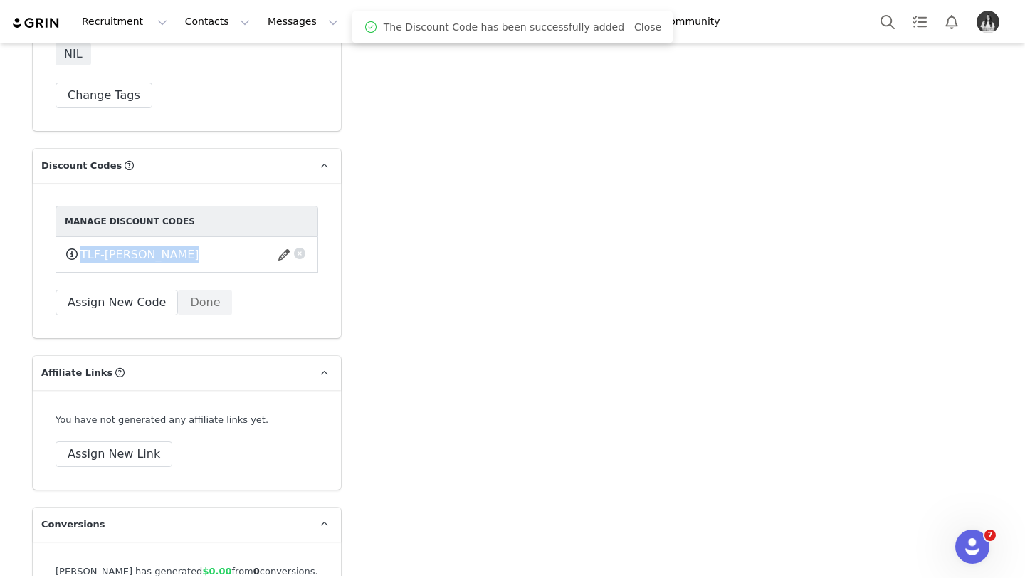
drag, startPoint x: 173, startPoint y: 257, endPoint x: 80, endPoint y: 258, distance: 93.3
click at [80, 258] on div "TLF-JAMAR This code will no longer be usable and any revenue attribution will b…" at bounding box center [187, 255] width 244 height 18
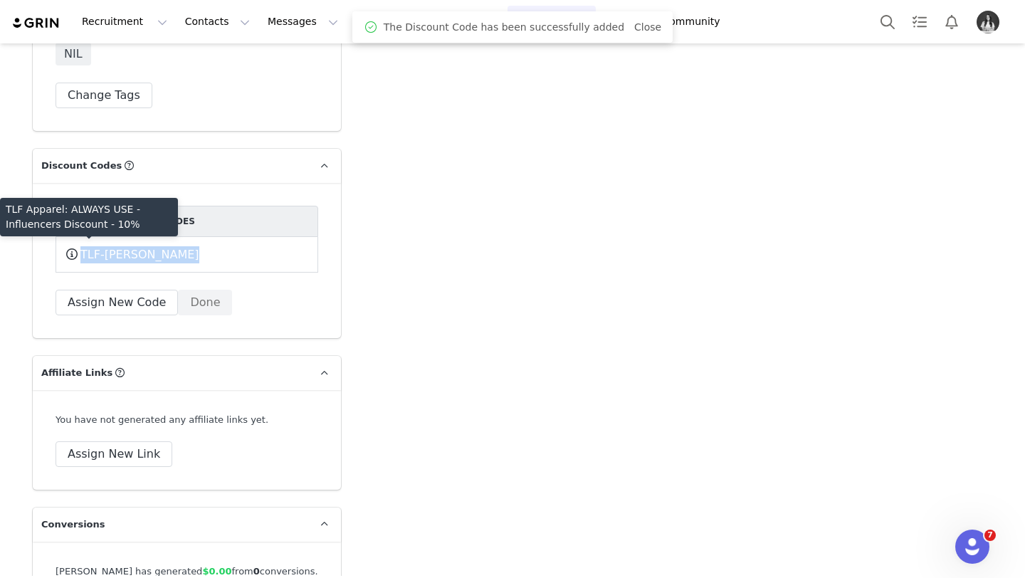
copy div "TLF-JAMAR This code will no longer be usable and any revenue attribution will b…"
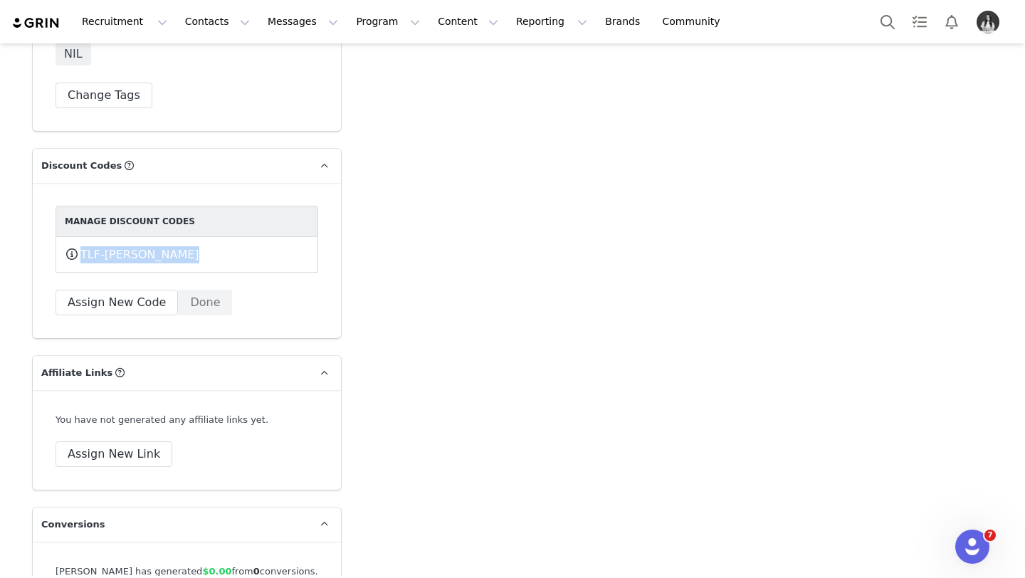
click at [301, 279] on div "Manage Discount Codes TLF-JAMAR This code will no longer be usable and any reve…" at bounding box center [187, 261] width 263 height 110
click at [210, 24] on button "Contacts Contacts" at bounding box center [218, 22] width 82 height 32
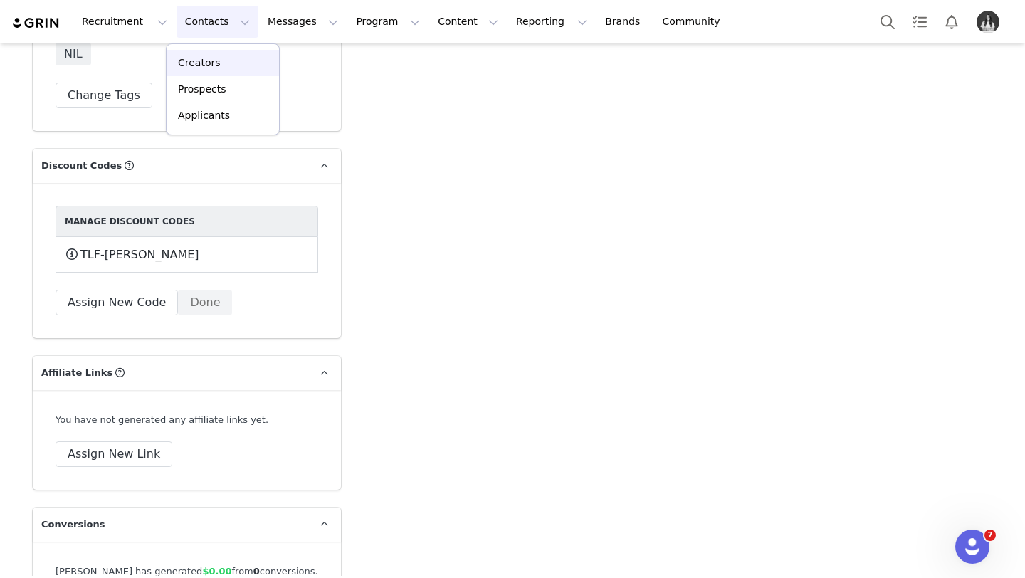
click at [226, 64] on div "Creators" at bounding box center [222, 63] width 95 height 15
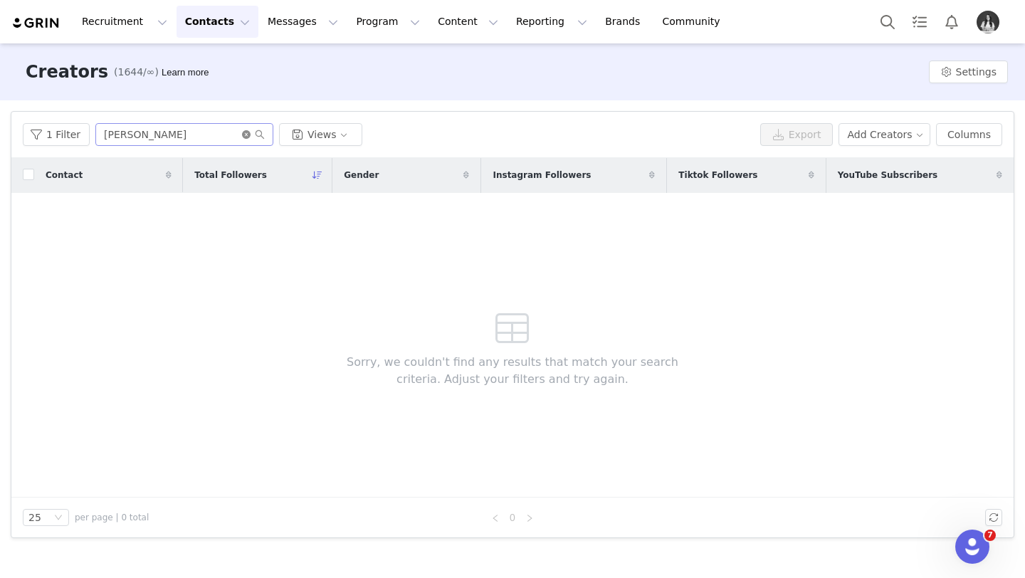
click at [244, 134] on icon "icon: close-circle" at bounding box center [246, 134] width 9 height 9
click at [220, 138] on input "text" at bounding box center [184, 134] width 178 height 23
type input "Fred Stokes"
click at [392, 4] on div "Recruitment Recruitment Creator Search Curated Lists Landing Pages Web Extensio…" at bounding box center [512, 21] width 1025 height 43
click at [356, 37] on button "Program Program" at bounding box center [387, 22] width 81 height 32
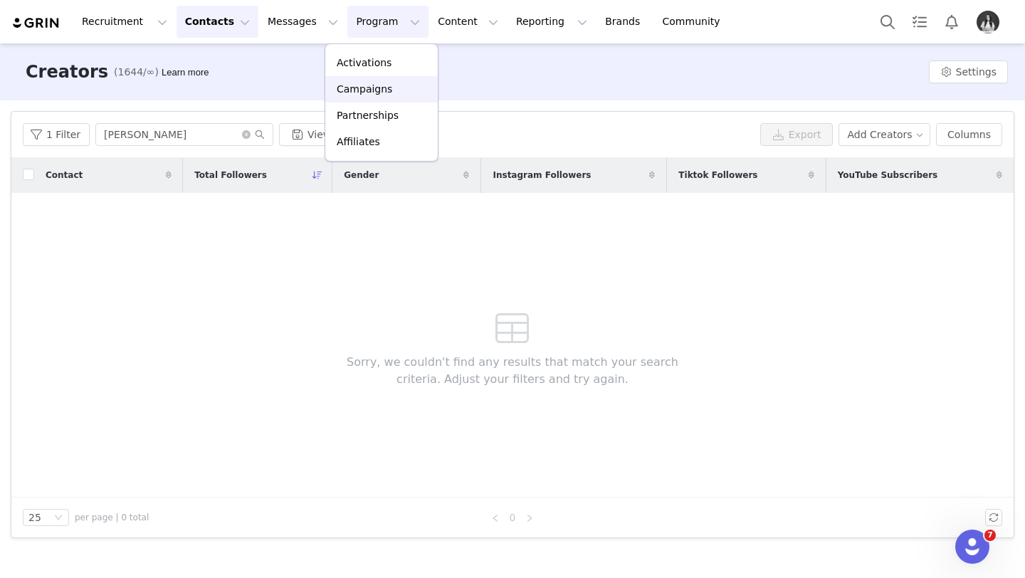
click at [386, 80] on link "Campaigns" at bounding box center [381, 89] width 112 height 26
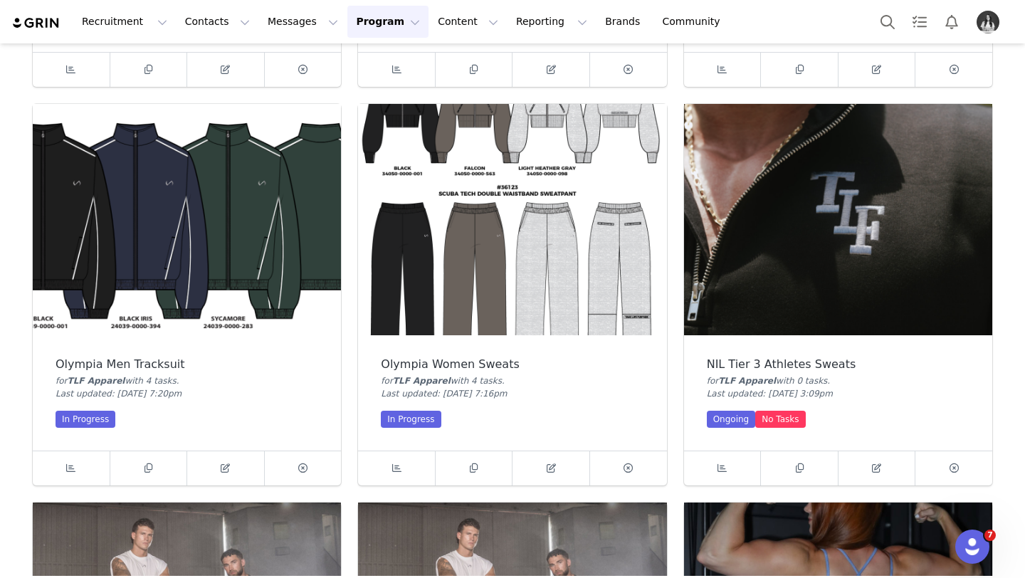
scroll to position [837, 0]
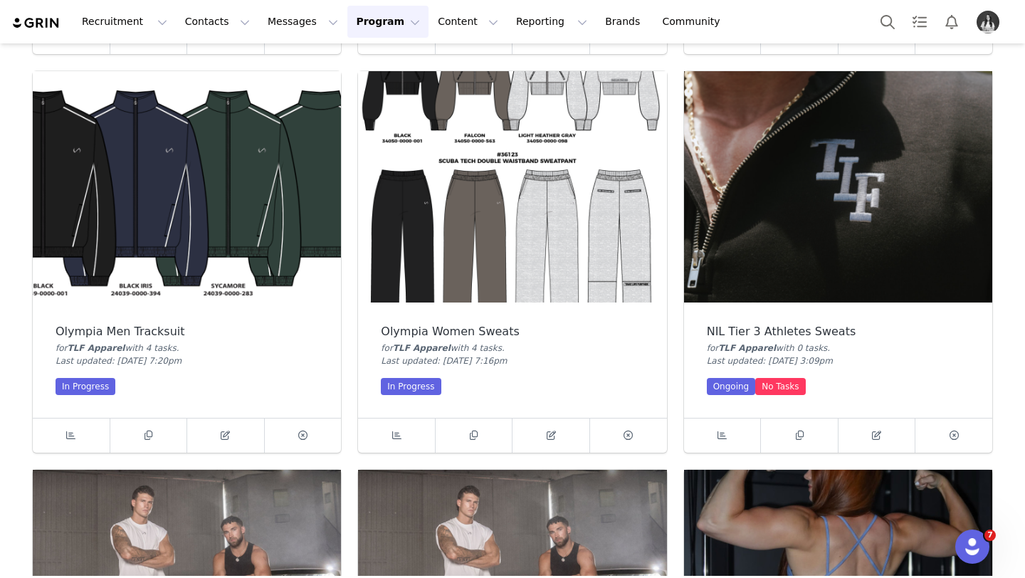
click at [779, 226] on img at bounding box center [838, 186] width 308 height 231
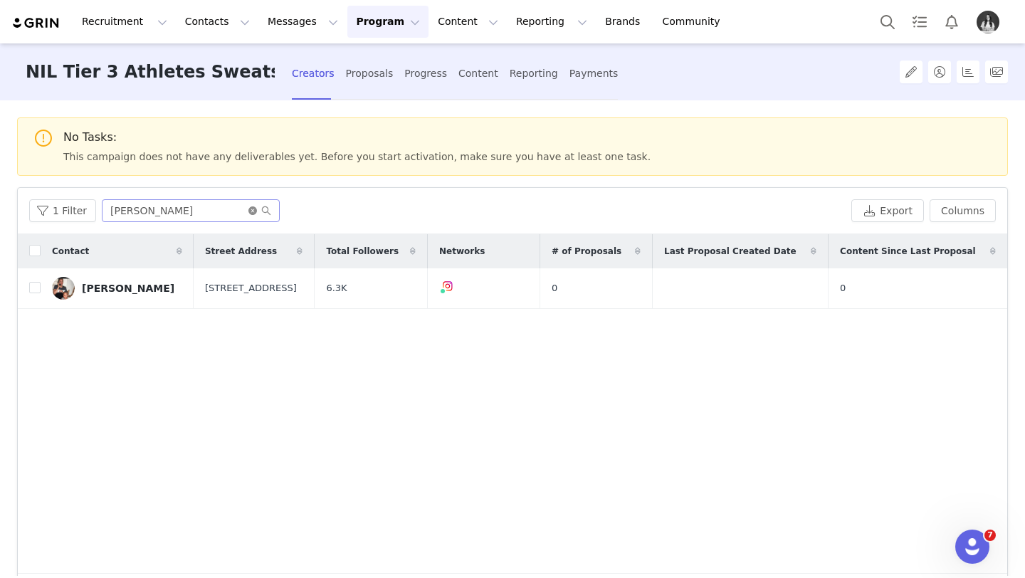
click at [248, 214] on icon "icon: close-circle" at bounding box center [252, 210] width 9 height 9
click at [219, 214] on input "text" at bounding box center [191, 210] width 178 height 23
type input "Fred"
click at [114, 281] on link "Fred Stokes" at bounding box center [118, 288] width 132 height 23
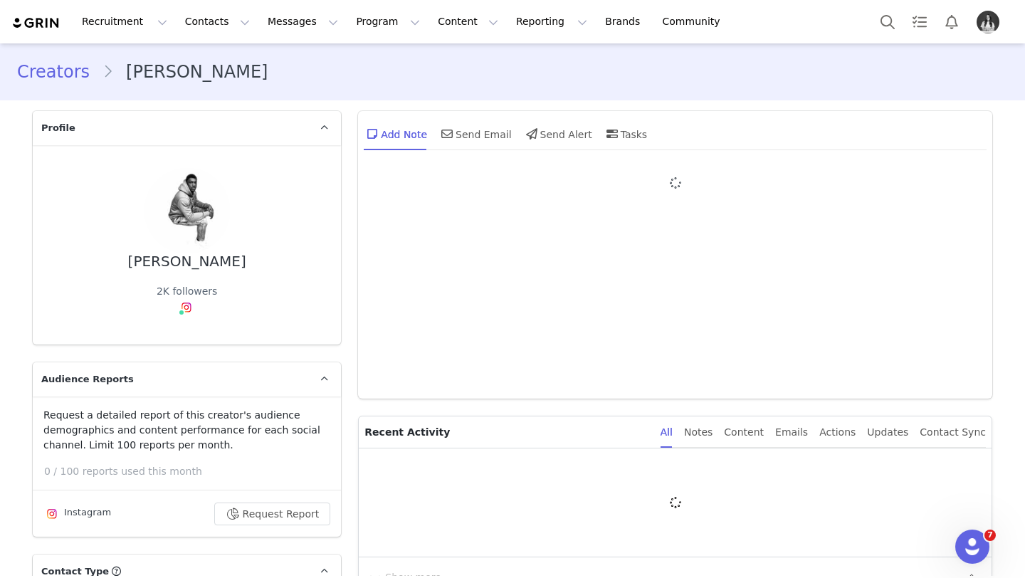
type input "+1 ([GEOGRAPHIC_DATA])"
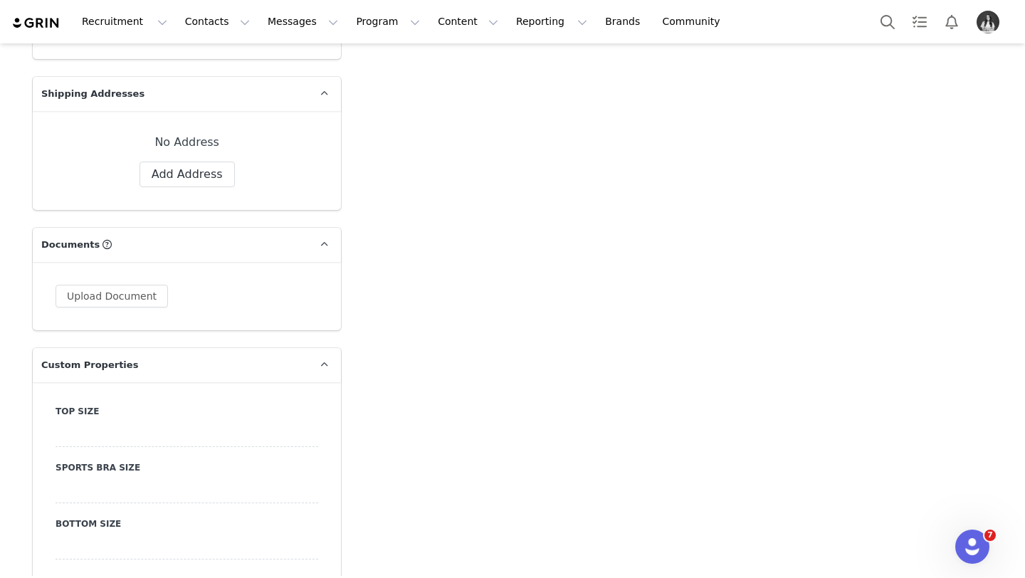
scroll to position [1386, 0]
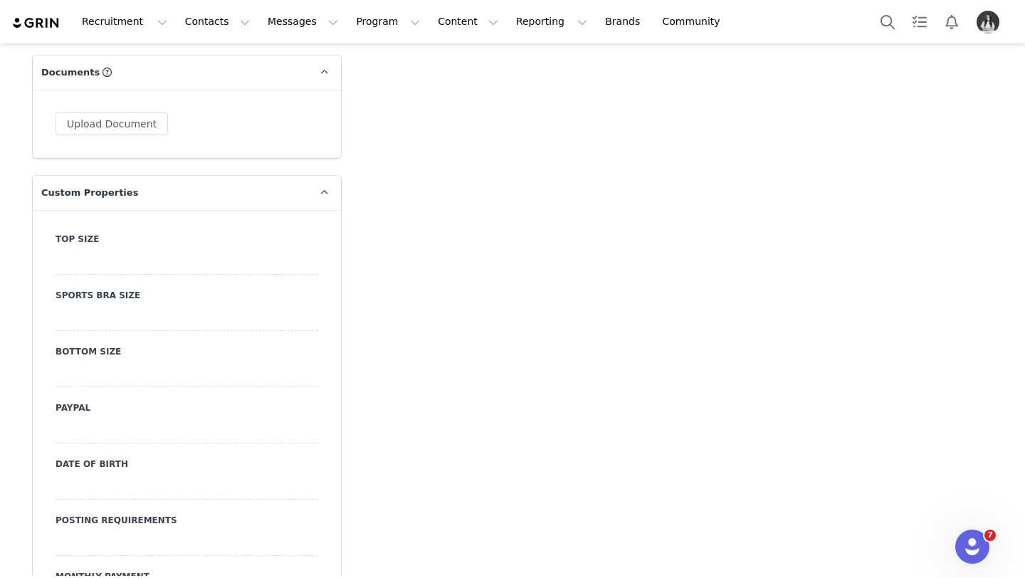
click at [111, 252] on div at bounding box center [187, 262] width 263 height 26
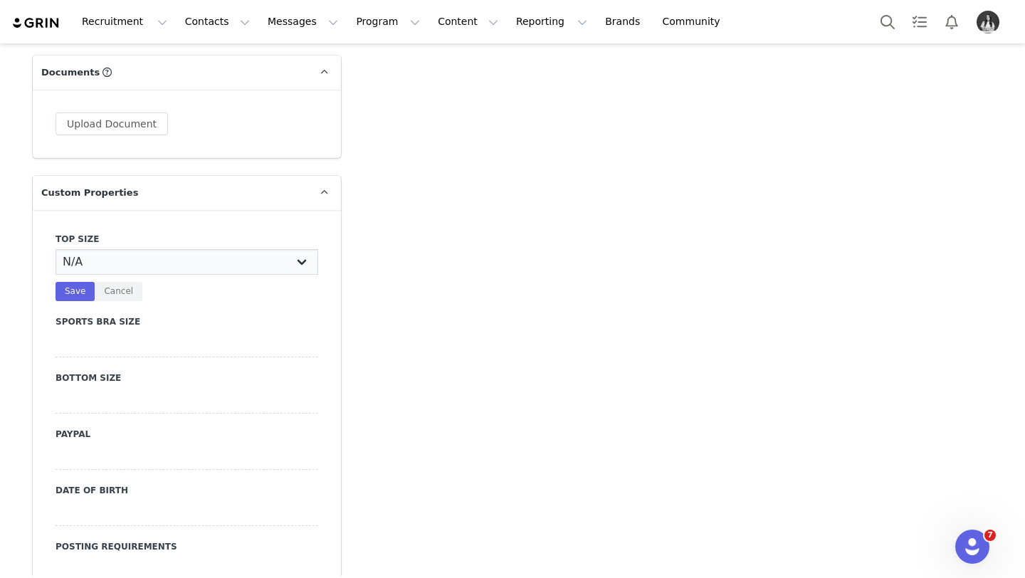
click at [110, 256] on select "N/A X-Small Small Medium Large X-Large XX-Large" at bounding box center [187, 262] width 263 height 26
select select "X-Large"
click at [56, 249] on select "N/A X-Small Small Medium Large X-Large XX-Large" at bounding box center [187, 262] width 263 height 26
click at [73, 293] on button "Save" at bounding box center [75, 291] width 39 height 19
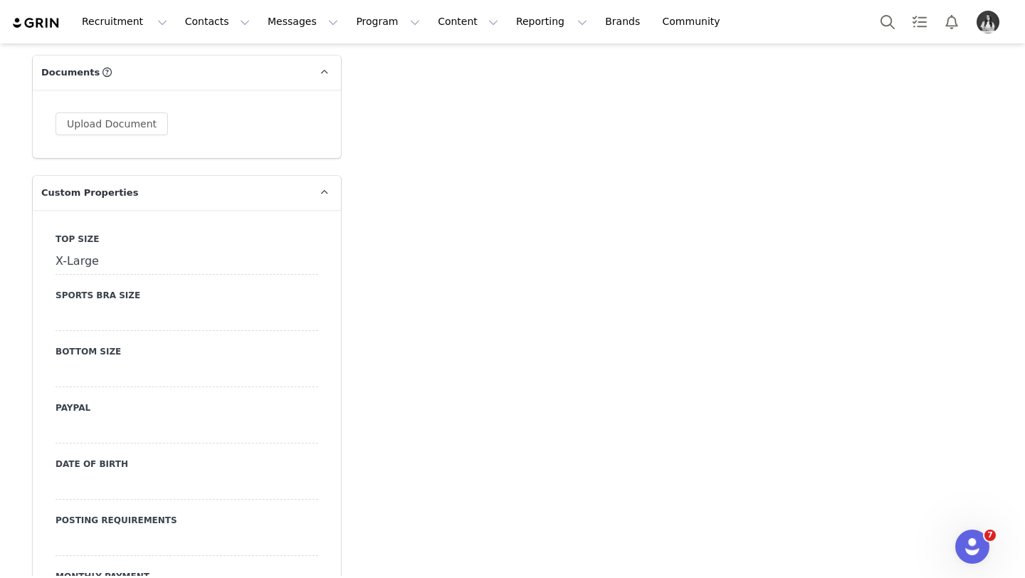
click at [106, 362] on div at bounding box center [187, 375] width 263 height 26
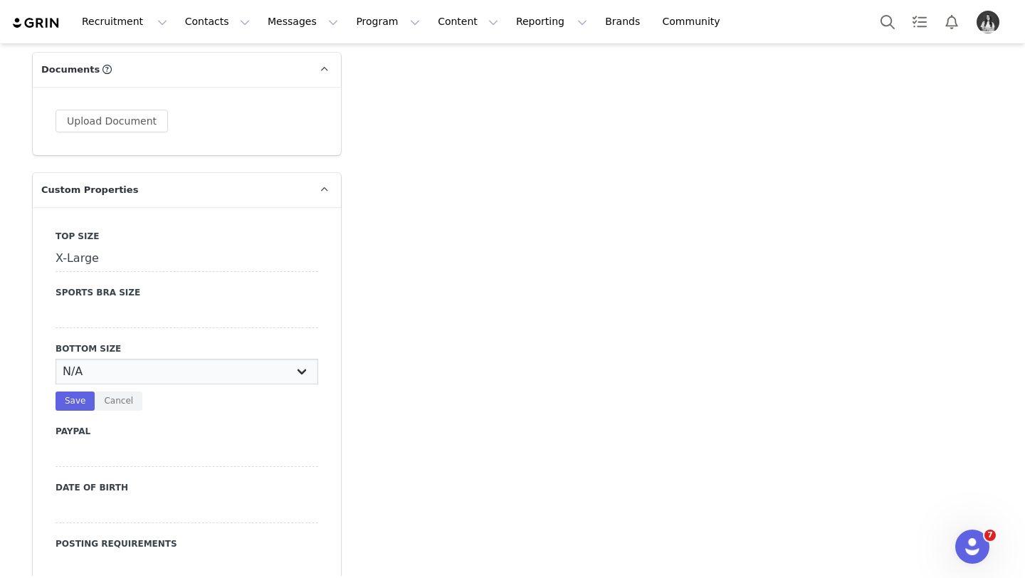
click at [109, 370] on select "N/A X-Small Small Medium Large X-Large XX-Large" at bounding box center [187, 372] width 263 height 26
select select "X-Large"
click at [56, 359] on select "N/A X-Small Small Medium Large X-Large XX-Large" at bounding box center [187, 372] width 263 height 26
click at [68, 393] on button "Save" at bounding box center [75, 401] width 39 height 19
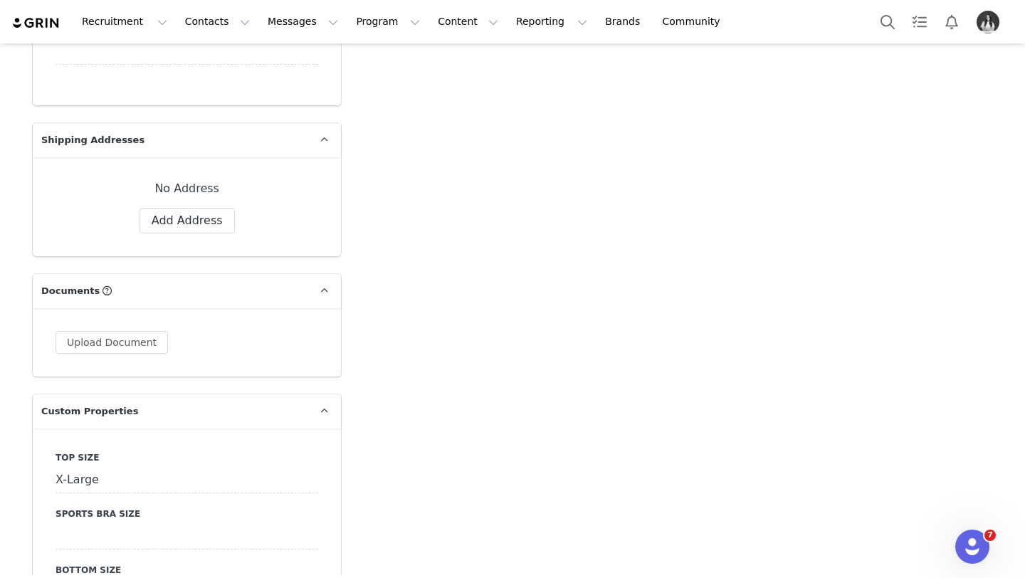
scroll to position [1067, 0]
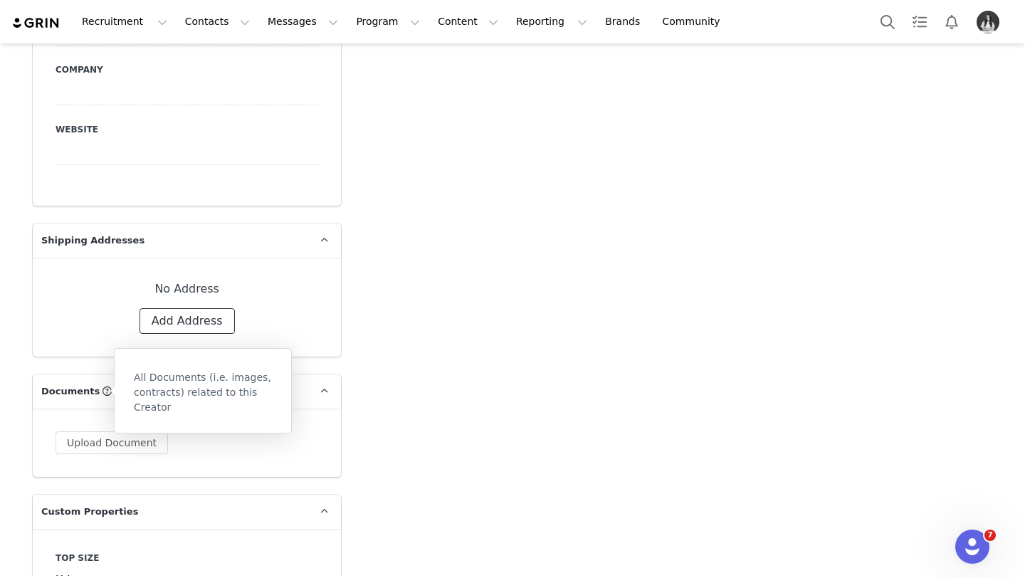
click at [221, 330] on button "Add Address" at bounding box center [187, 321] width 95 height 26
select select
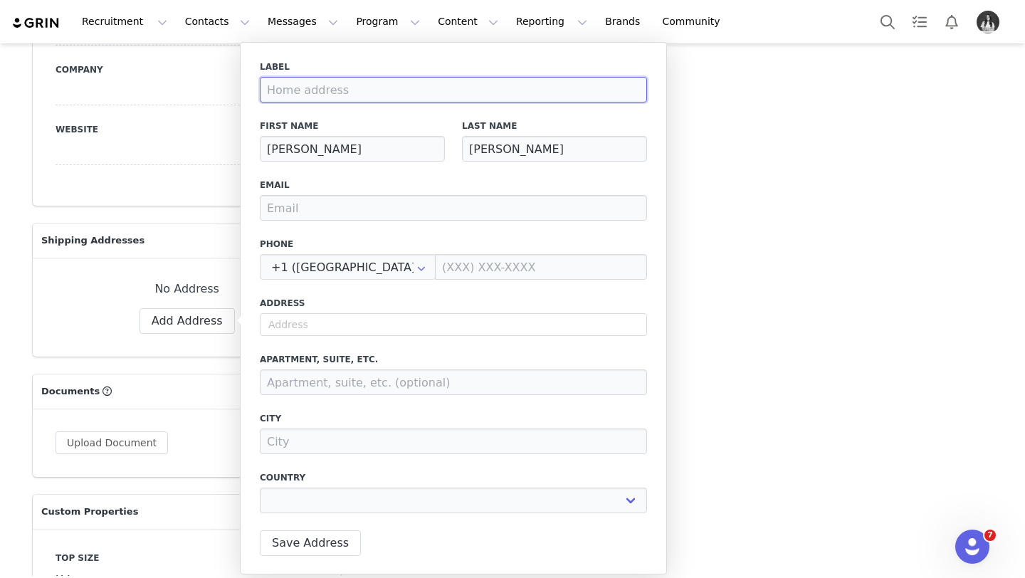
click at [330, 90] on input at bounding box center [453, 90] width 387 height 26
type input "S"
select select
type input "Sc"
select select
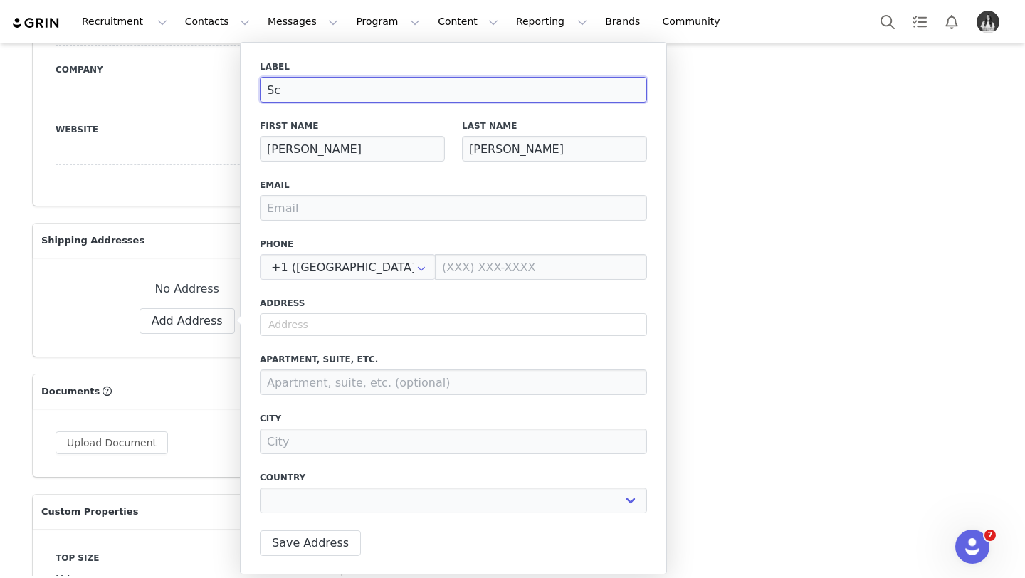
type input "Sch"
select select
type input "Scho"
select select
type input "Schoo"
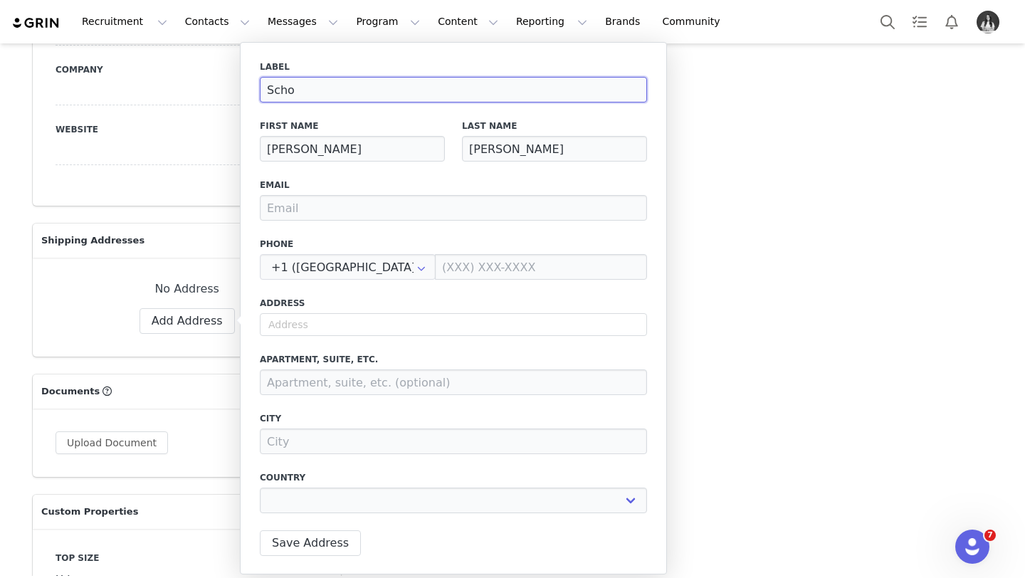
select select
type input "School"
select select
type input "School"
select select
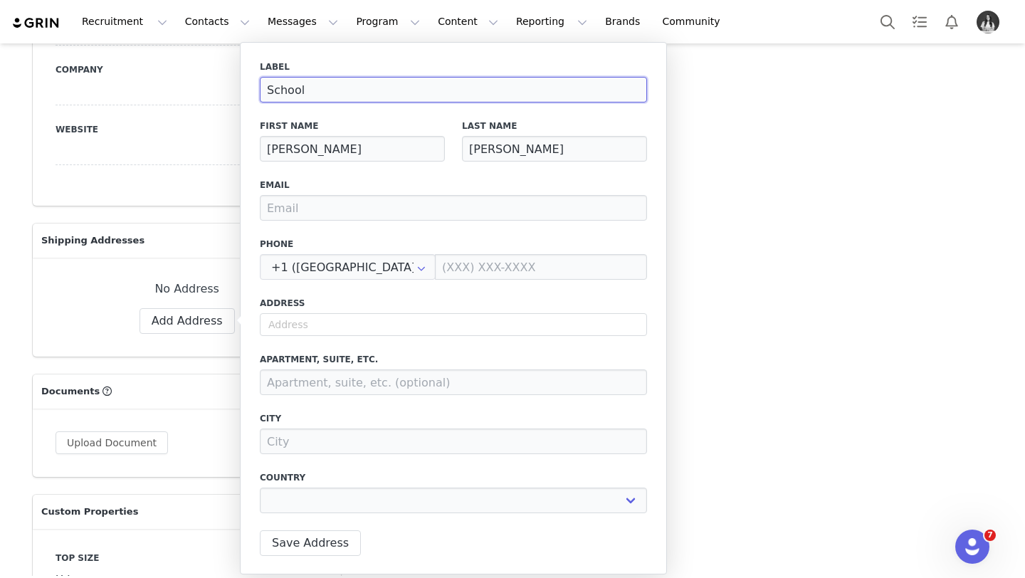
type input "School A"
select select
type input "School Ad"
select select
type input "School Add"
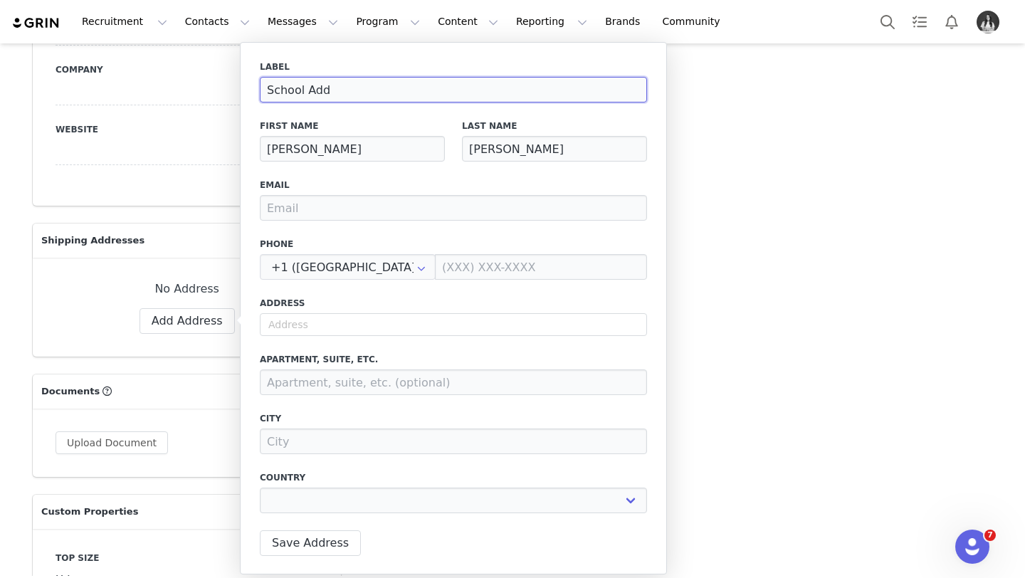
select select
type input "School Addr"
select select
type input "School Addre"
select select
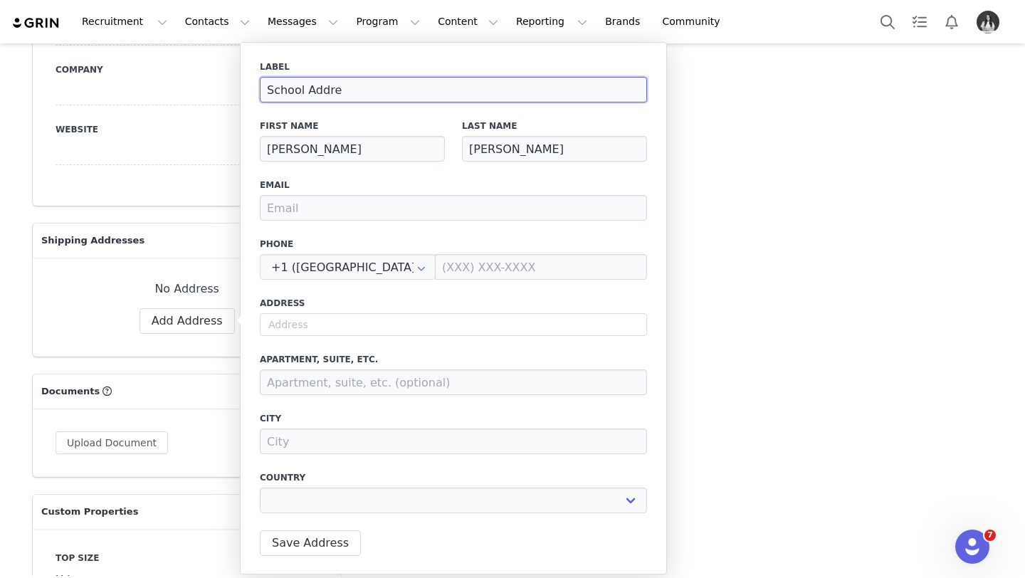
type input "School Addres"
select select
type input "School Address"
select select
type input "School Address"
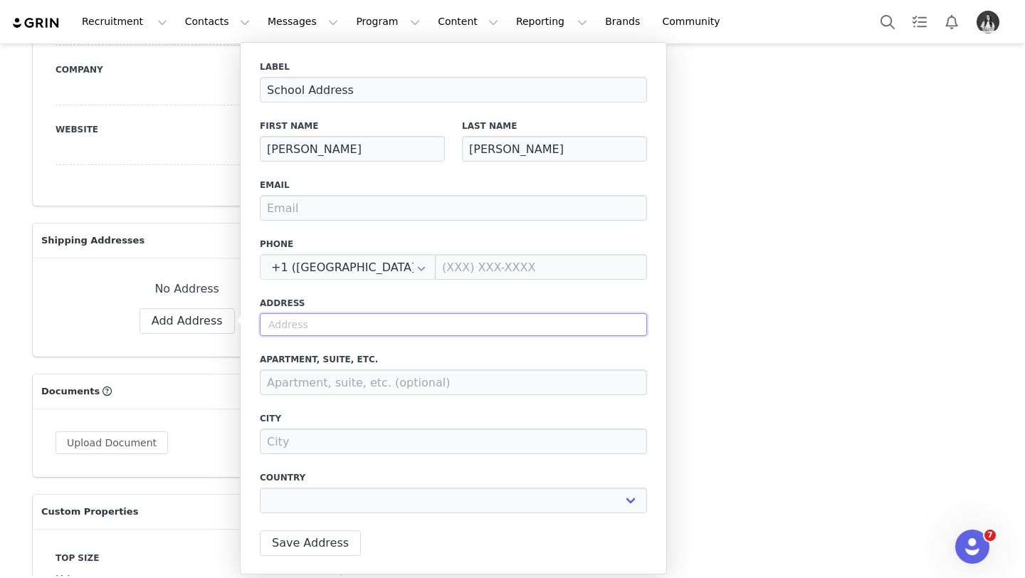
click at [346, 325] on input "text" at bounding box center [453, 324] width 387 height 23
select select
paste input "[STREET_ADDRESS]"
type input "[STREET_ADDRESS]"
select select
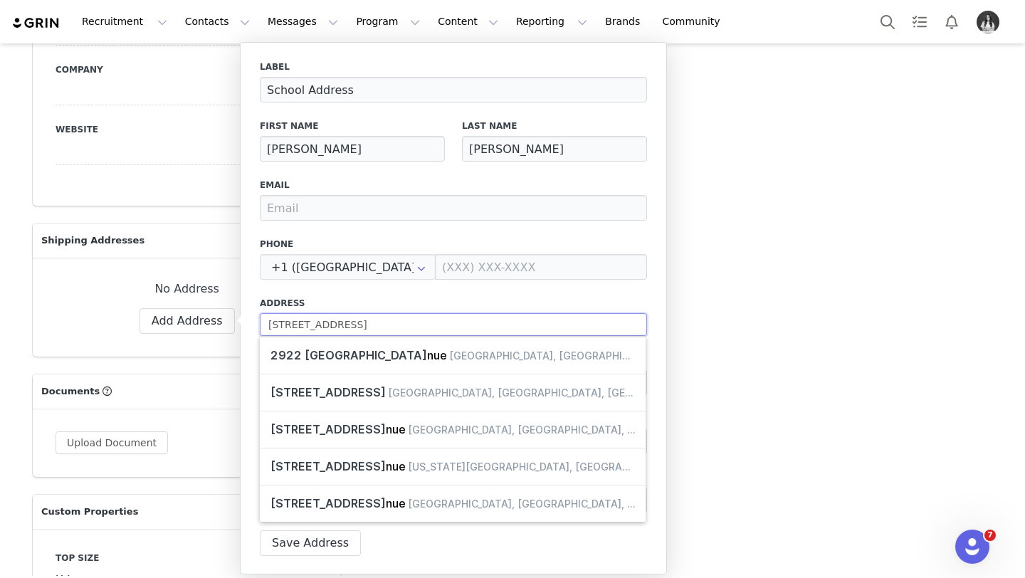
type input "[STREET_ADDRESS]"
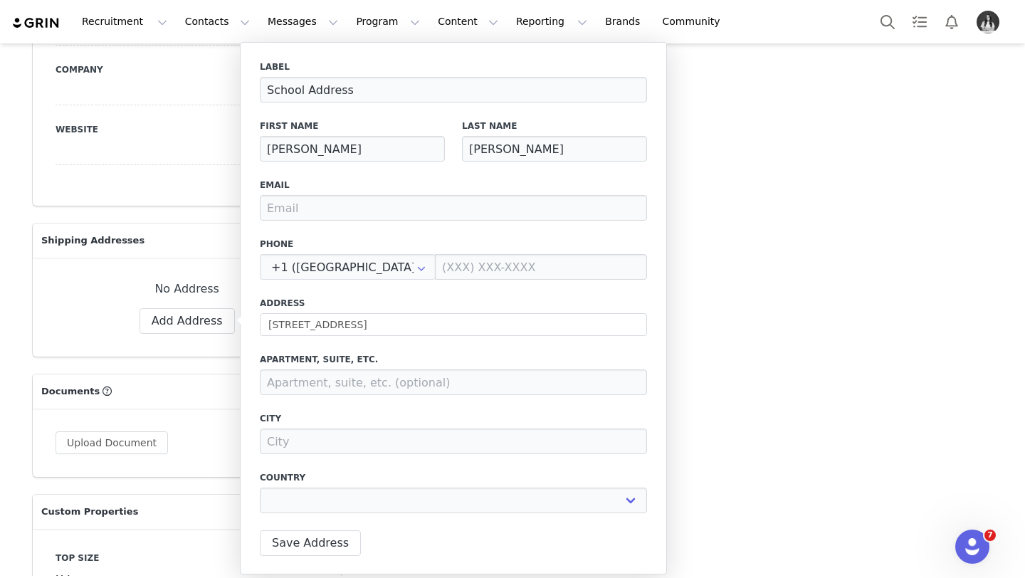
click at [429, 301] on label "Address" at bounding box center [453, 303] width 387 height 13
click at [346, 442] on input at bounding box center [453, 442] width 387 height 26
type input "W"
select select
type input "We"
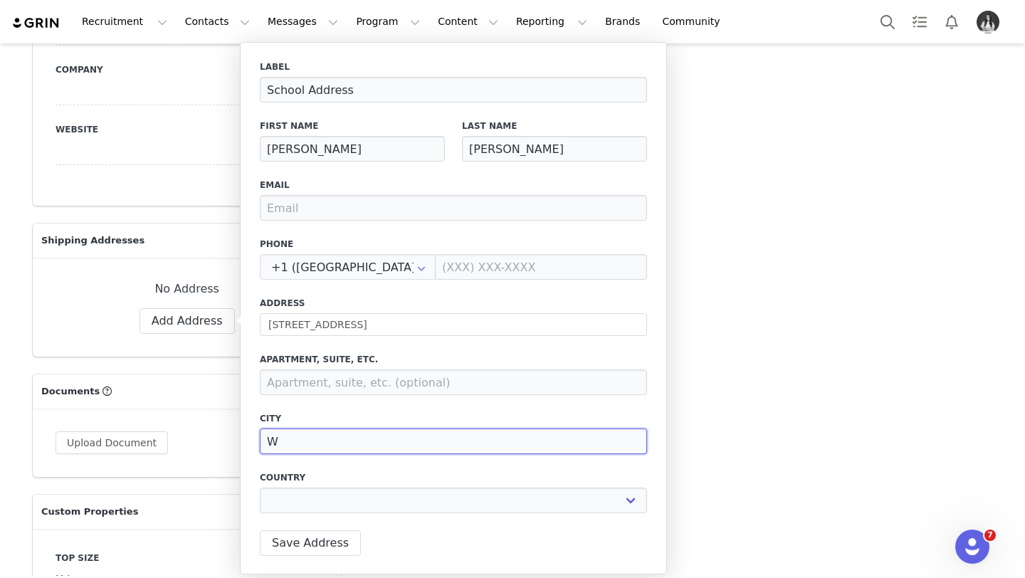
select select
type input "[PERSON_NAME]"
select select
type input "West"
select select
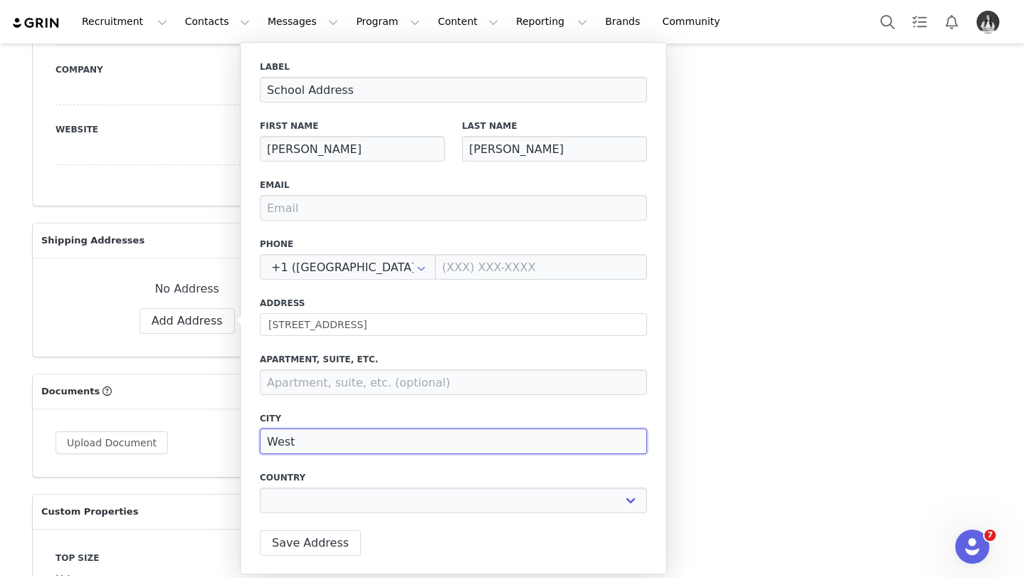
type input "Westc"
select select
type input "Westch"
select select
type input "Westche"
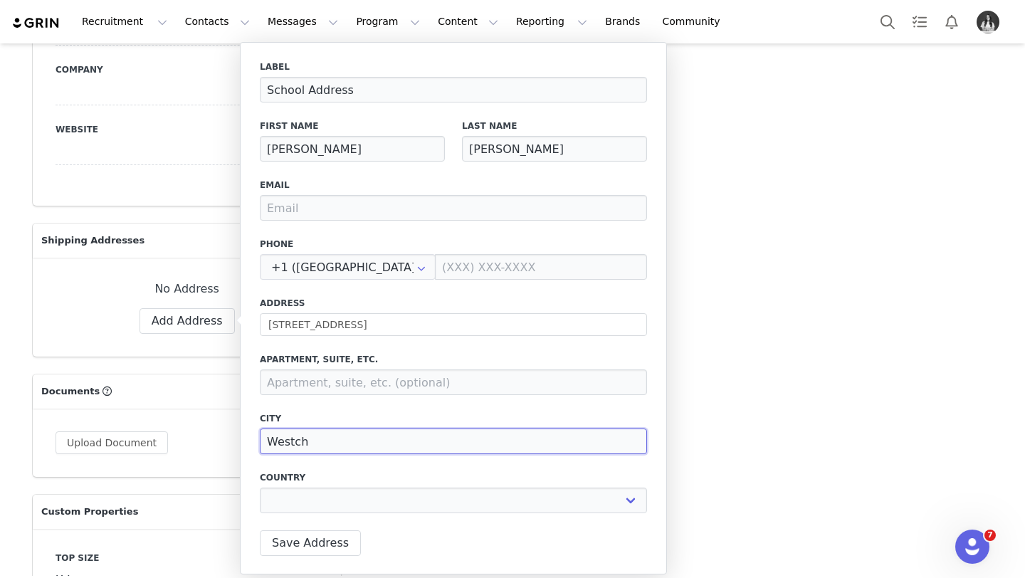
select select
type input "Westches"
select select
type input "Westchest"
select select
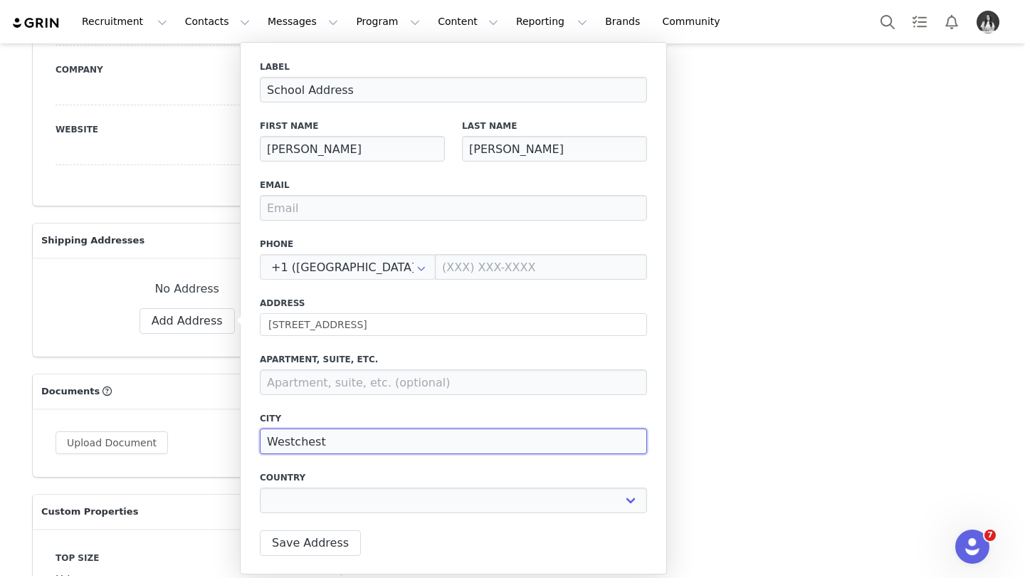
type input "Westcheste"
select select
type input "Westchester"
select select
type input "Westchester"
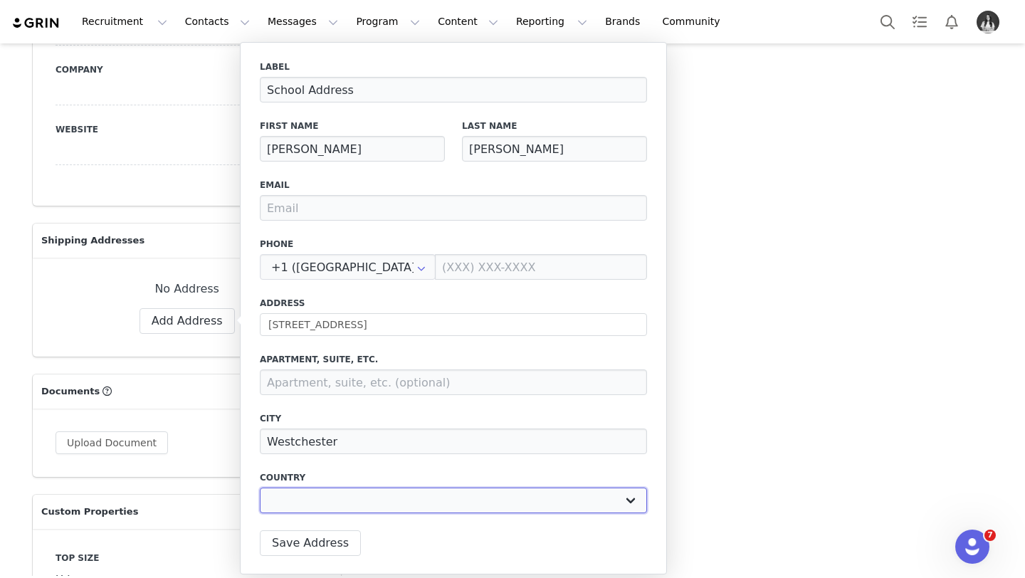
click at [355, 506] on select "[GEOGRAPHIC_DATA] [GEOGRAPHIC_DATA] [GEOGRAPHIC_DATA] [GEOGRAPHIC_DATA] [GEOGRA…" at bounding box center [453, 501] width 387 height 26
select select "[object Object]"
click at [260, 488] on select "[GEOGRAPHIC_DATA] [GEOGRAPHIC_DATA] [GEOGRAPHIC_DATA] [GEOGRAPHIC_DATA] [GEOGRA…" at bounding box center [453, 501] width 387 height 26
click at [434, 501] on select "[US_STATE] [US_STATE] [US_STATE] [US_STATE] [US_STATE] Armed Forces Americas Ar…" at bounding box center [452, 501] width 117 height 26
select select "[object Object]"
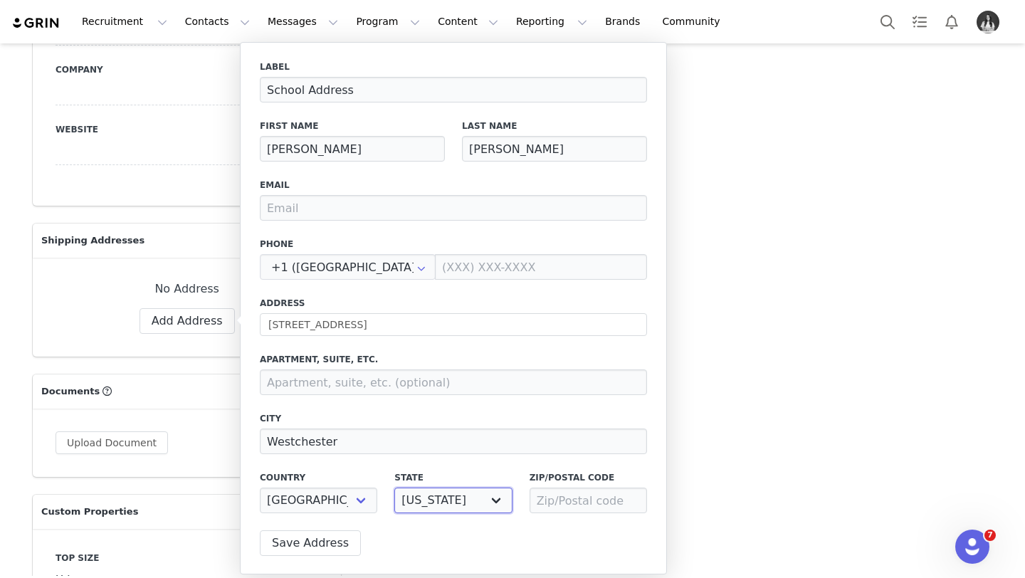
click at [394, 488] on select "[US_STATE] [US_STATE] [US_STATE] [US_STATE] [US_STATE] Armed Forces Americas Ar…" at bounding box center [452, 501] width 117 height 26
click at [581, 495] on input at bounding box center [588, 501] width 117 height 26
type input "60154"
click at [558, 458] on div "Label School Address First Name Fred Last Name Stokes Email Phone +1 (United St…" at bounding box center [453, 291] width 387 height 461
click at [301, 540] on button "Save Address" at bounding box center [310, 543] width 101 height 26
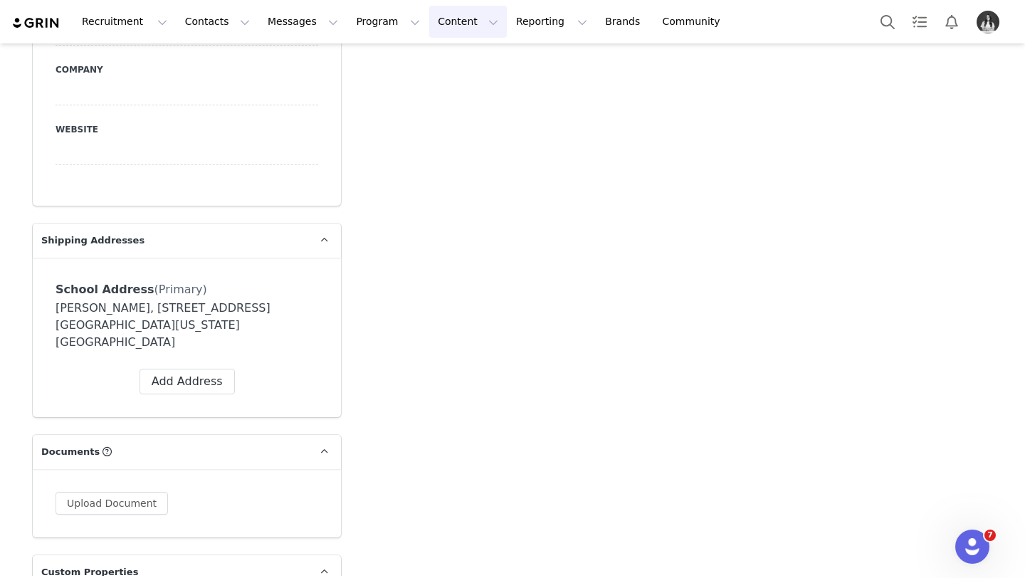
click at [429, 32] on button "Content Content" at bounding box center [468, 22] width 78 height 32
click at [347, 28] on button "Program Program" at bounding box center [387, 22] width 81 height 32
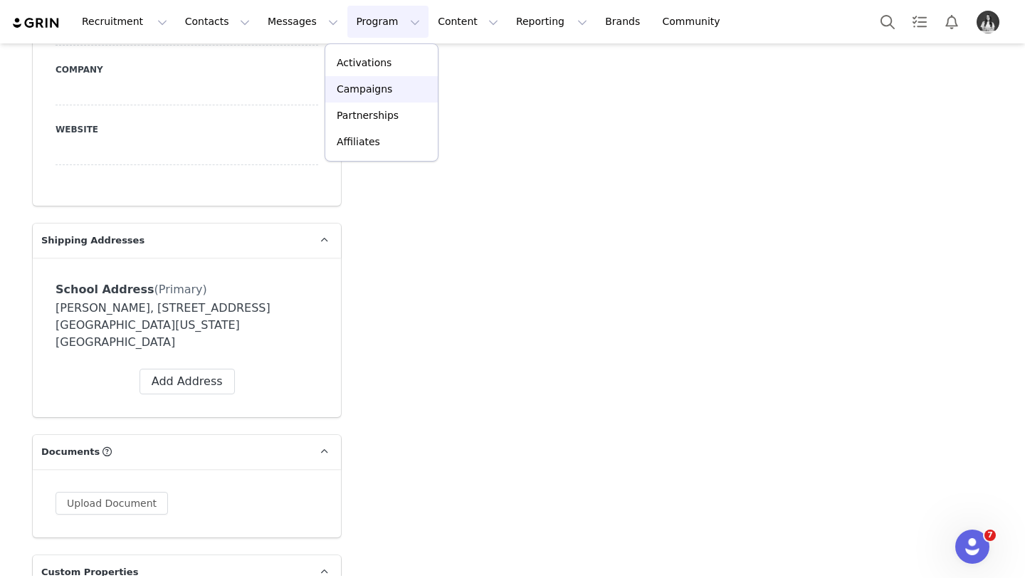
click at [376, 92] on p "Campaigns" at bounding box center [365, 89] width 56 height 15
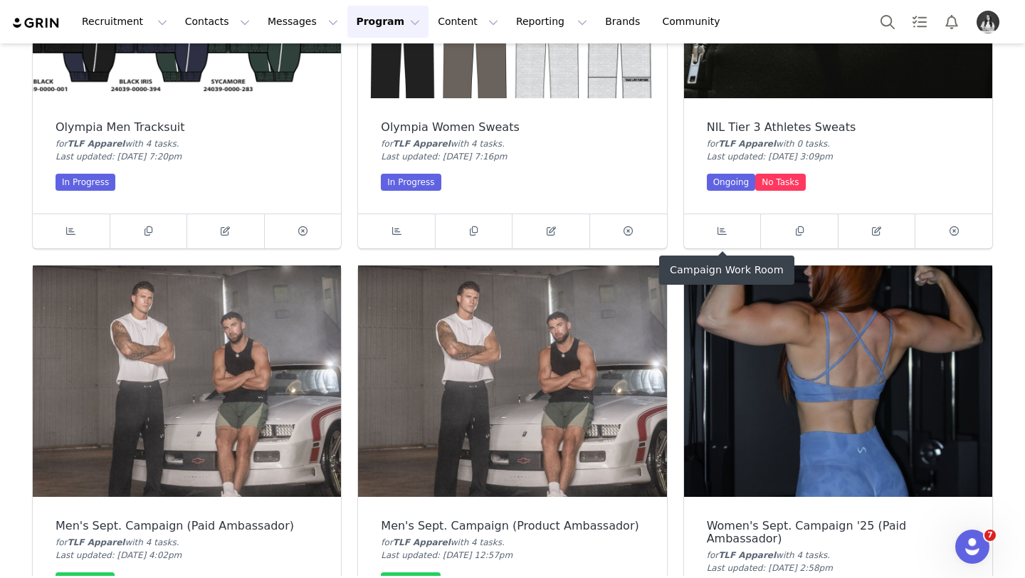
scroll to position [1042, 0]
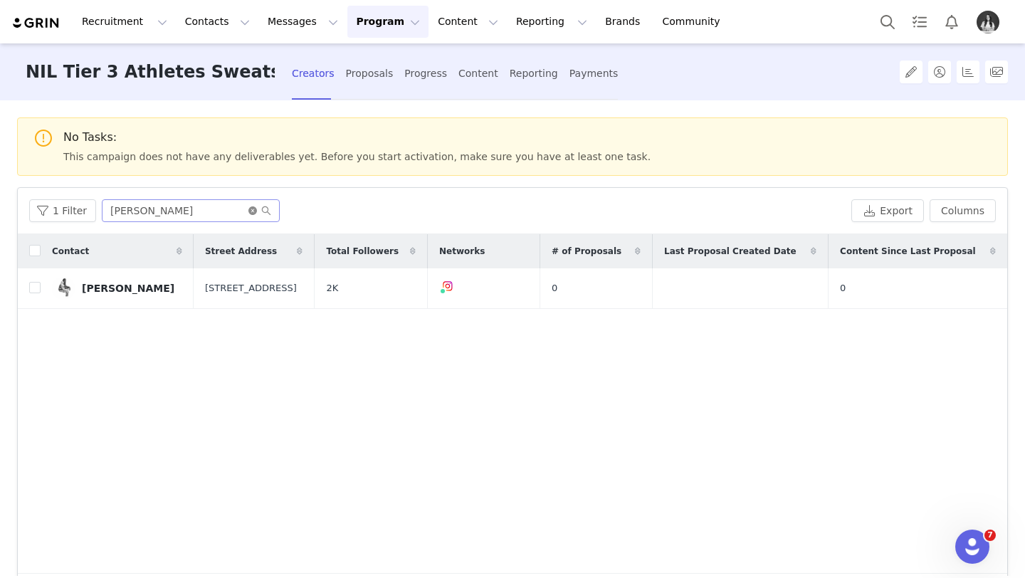
click at [249, 211] on icon "icon: close-circle" at bounding box center [252, 210] width 9 height 9
click at [234, 214] on input "text" at bounding box center [191, 210] width 178 height 23
type input "Chandler"
click at [120, 286] on div "[PERSON_NAME]" at bounding box center [128, 288] width 93 height 11
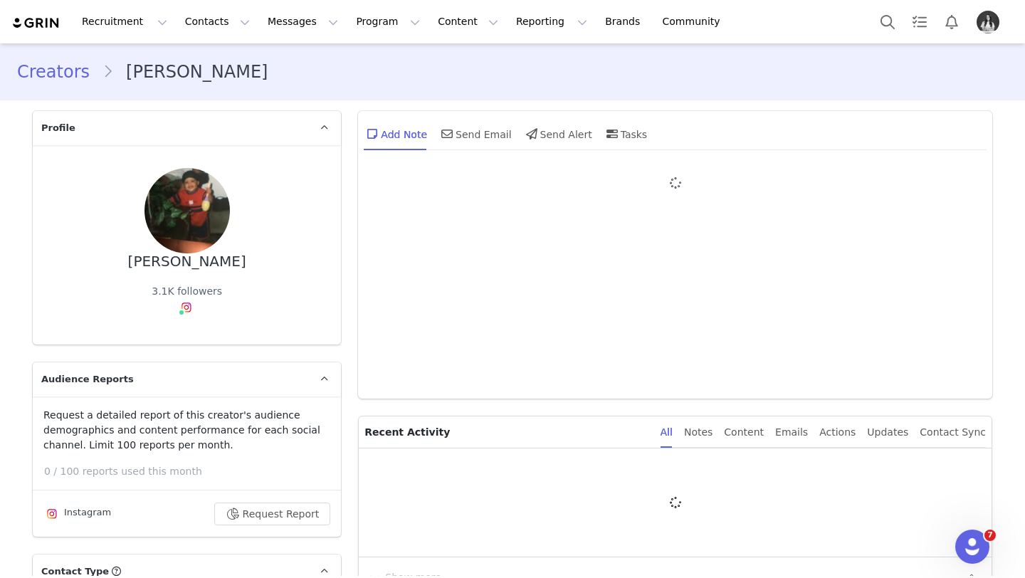
type input "+1 ([GEOGRAPHIC_DATA])"
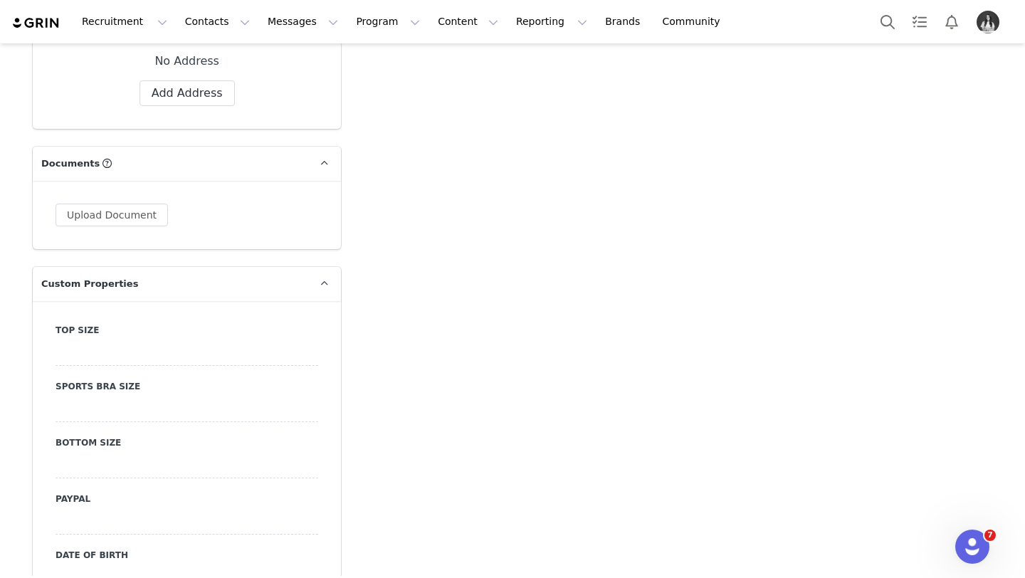
scroll to position [1317, 0]
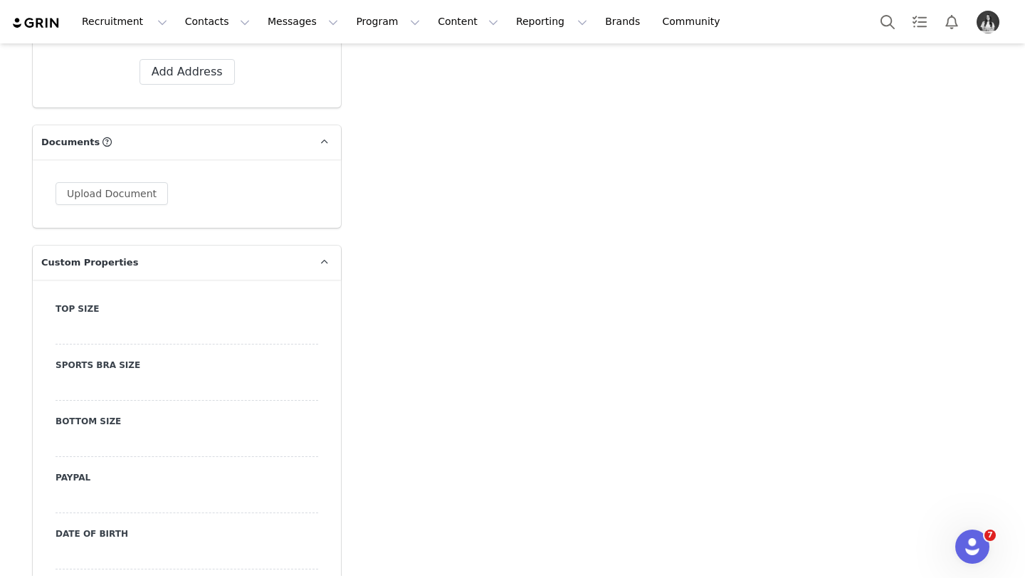
click at [184, 333] on div at bounding box center [187, 332] width 263 height 26
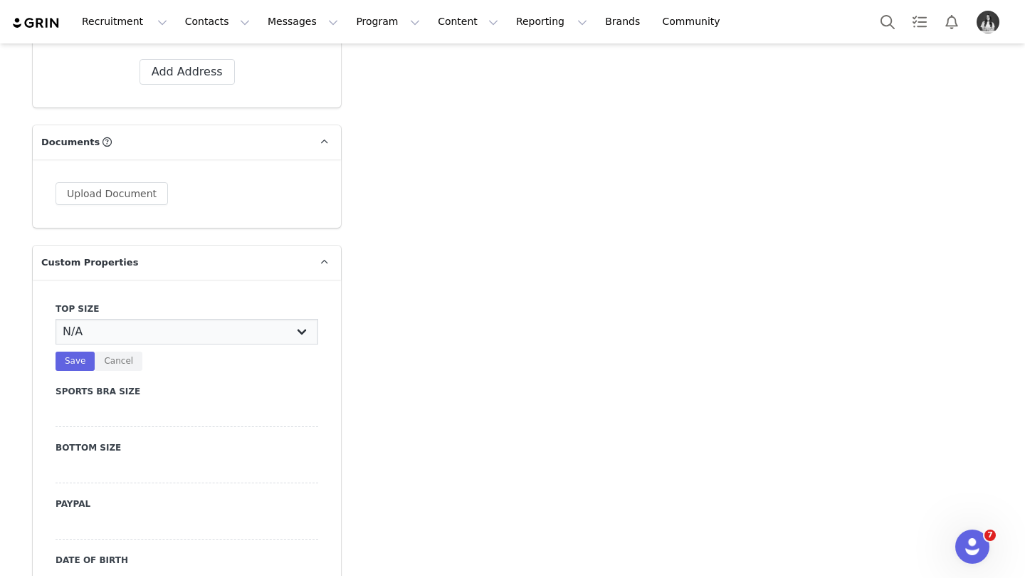
click at [174, 330] on select "N/A X-Small Small Medium Large X-Large XX-Large" at bounding box center [187, 332] width 263 height 26
select select "XX-Large"
click at [56, 319] on select "N/A X-Small Small Medium Large X-Large XX-Large" at bounding box center [187, 332] width 263 height 26
click at [80, 364] on button "Save" at bounding box center [75, 361] width 39 height 19
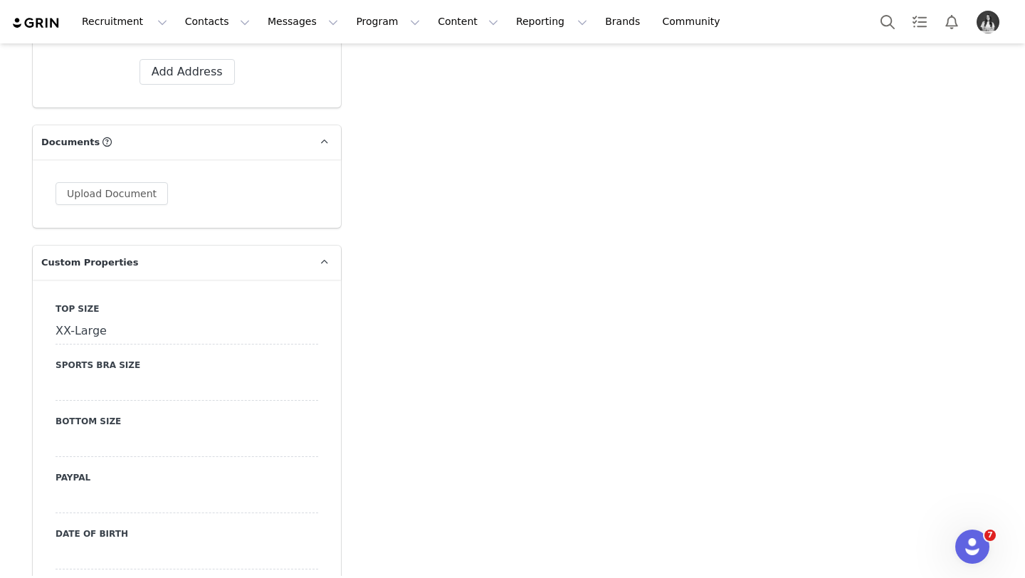
click at [131, 442] on div at bounding box center [187, 444] width 263 height 26
click at [132, 451] on select "N/A X-Small Small Medium Large X-Large XX-Large" at bounding box center [187, 444] width 263 height 26
select select "XX-Large"
click at [56, 431] on select "N/A X-Small Small Medium Large X-Large XX-Large" at bounding box center [187, 444] width 263 height 26
click at [75, 476] on button "Save" at bounding box center [75, 473] width 39 height 19
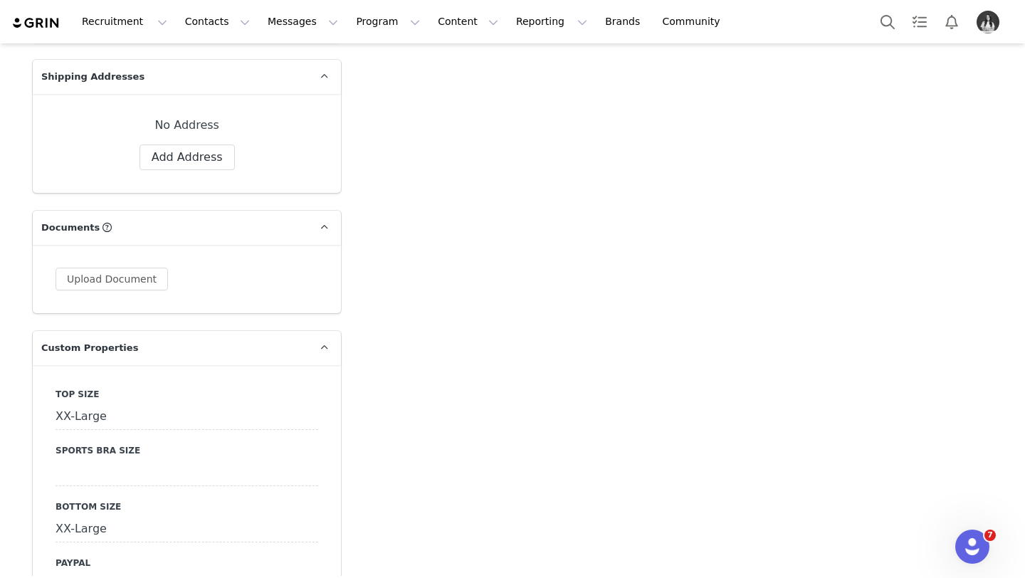
scroll to position [1230, 0]
click at [169, 162] on button "Add Address" at bounding box center [187, 159] width 95 height 26
select select
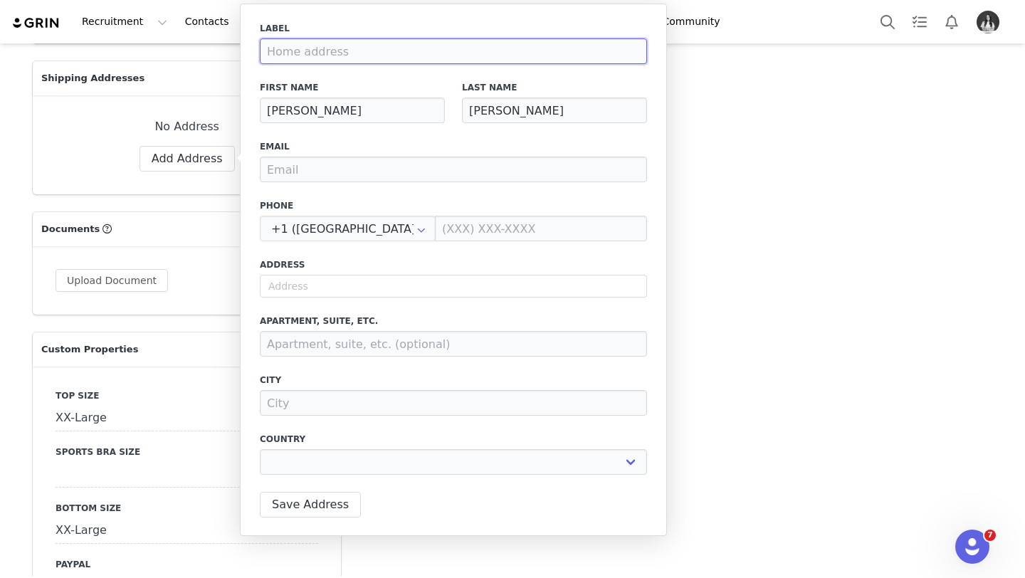
click at [318, 51] on input at bounding box center [453, 51] width 387 height 26
type input "S"
select select
type input "Sc"
select select
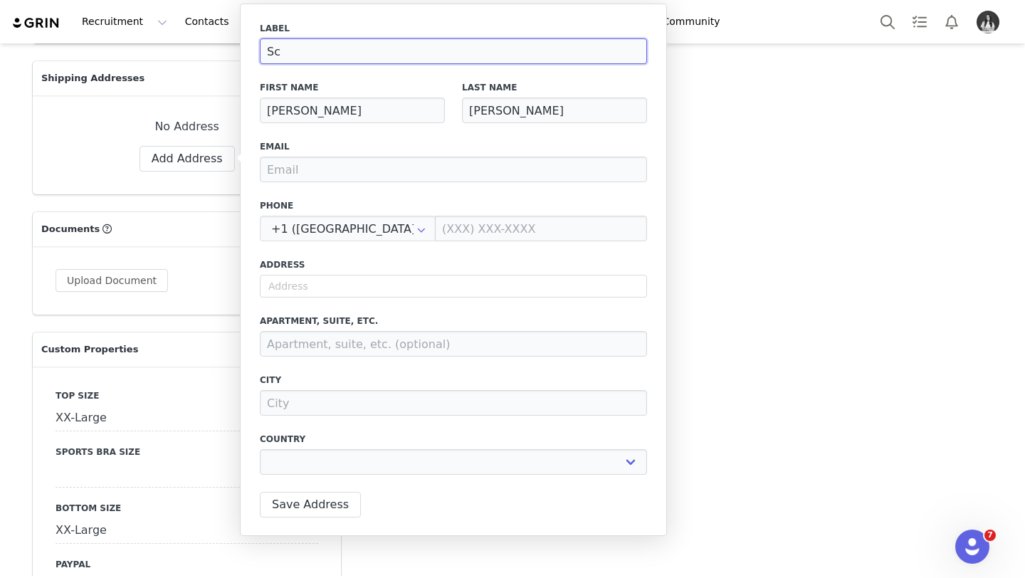
type input "Sch"
select select
type input "Scho"
select select
type input "Schoo"
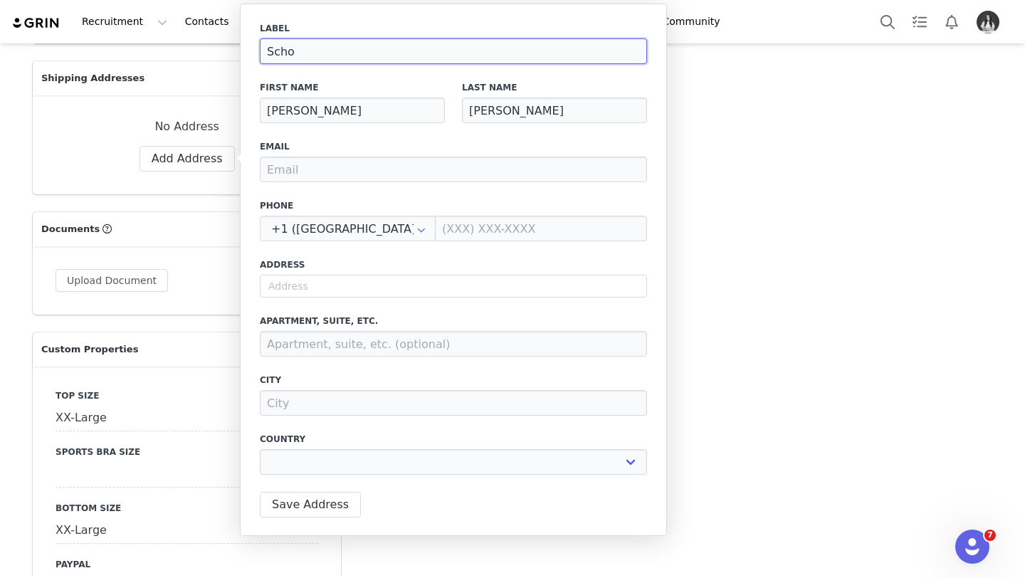
select select
type input "School"
select select
type input "School"
select select
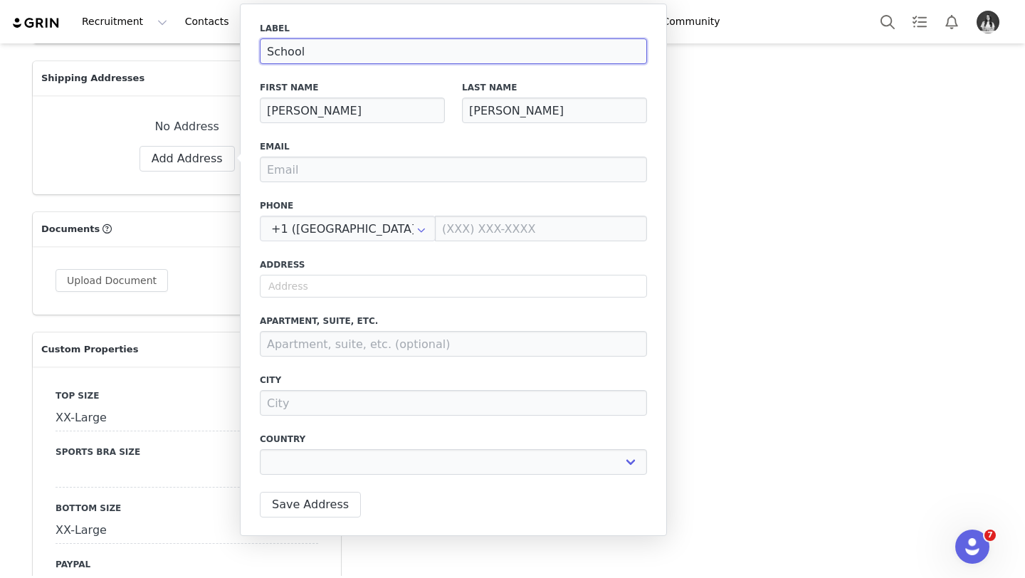
type input "School A"
select select
type input "School Ad"
select select
type input "School Add"
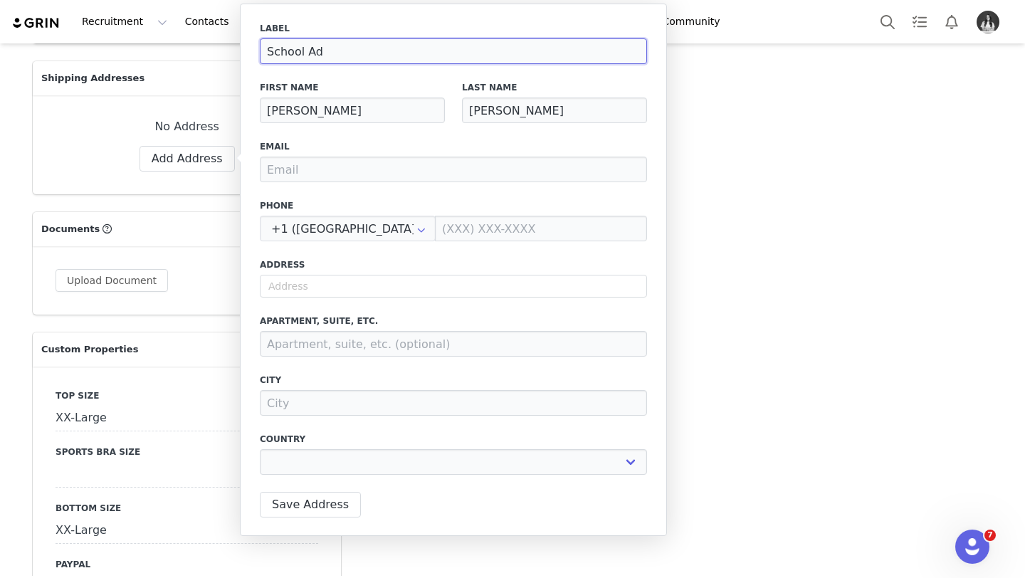
select select
type input "School Addr"
select select
type input "School Addre"
select select
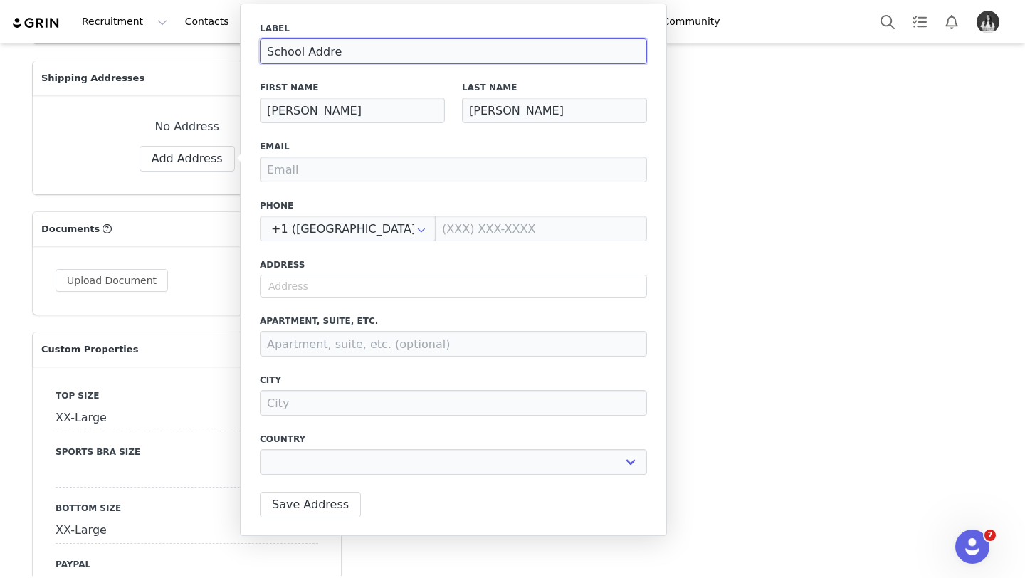
type input "School Addres"
select select
type input "School Address"
select select
type input "School Address"
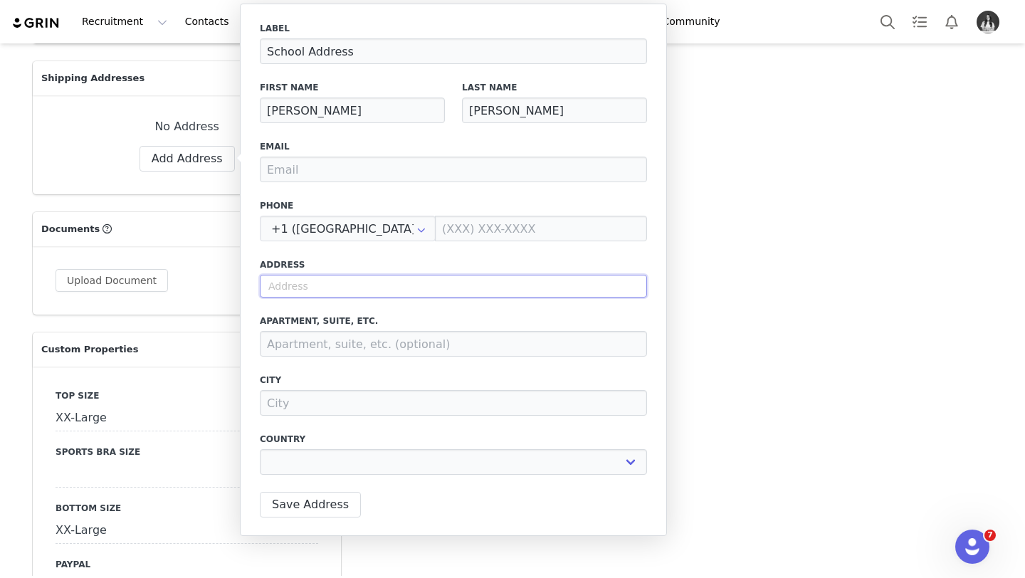
click at [335, 277] on input "text" at bounding box center [453, 286] width 387 height 23
select select
paste input "1904 hickory st apt G"
type input "1904 hickory st apt G"
select select
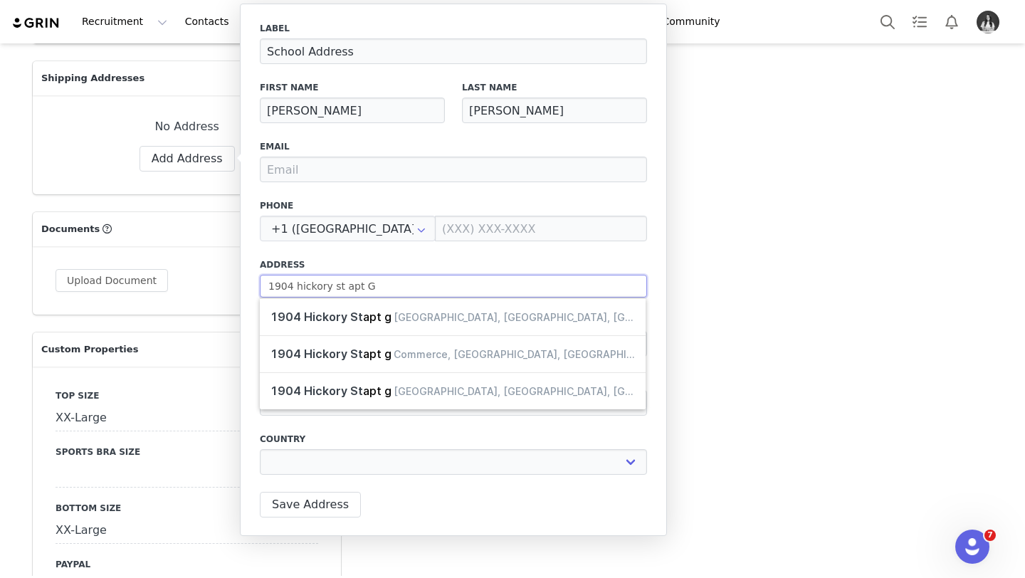
drag, startPoint x: 409, startPoint y: 291, endPoint x: 354, endPoint y: 288, distance: 55.6
click at [354, 288] on input "1904 hickory st apt G" at bounding box center [453, 286] width 387 height 23
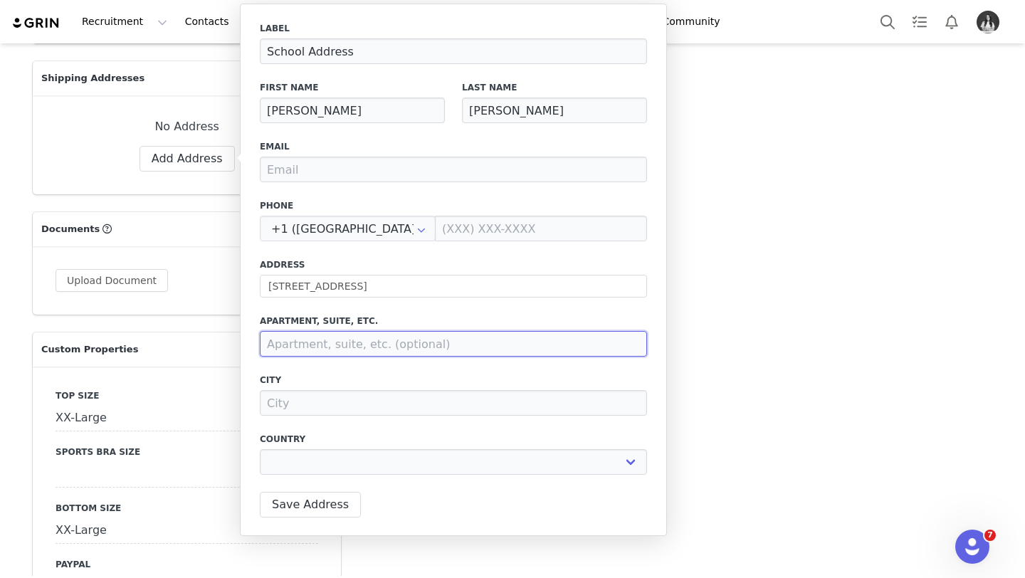
type input "1904 Hickory St"
type input "Commerce"
select select "[object Object]"
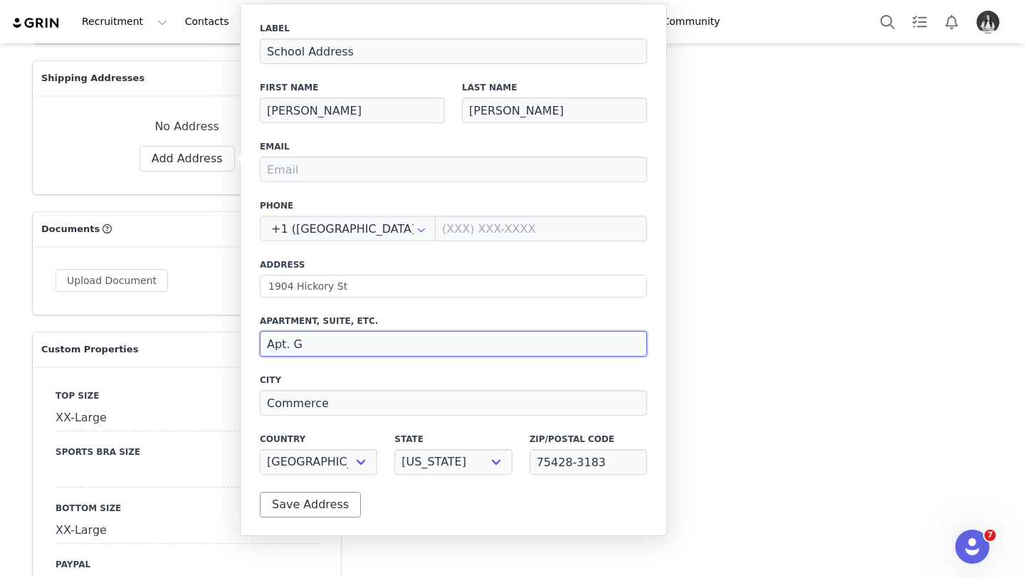
type input "Apt. G"
click at [297, 511] on button "Save Address" at bounding box center [310, 505] width 101 height 26
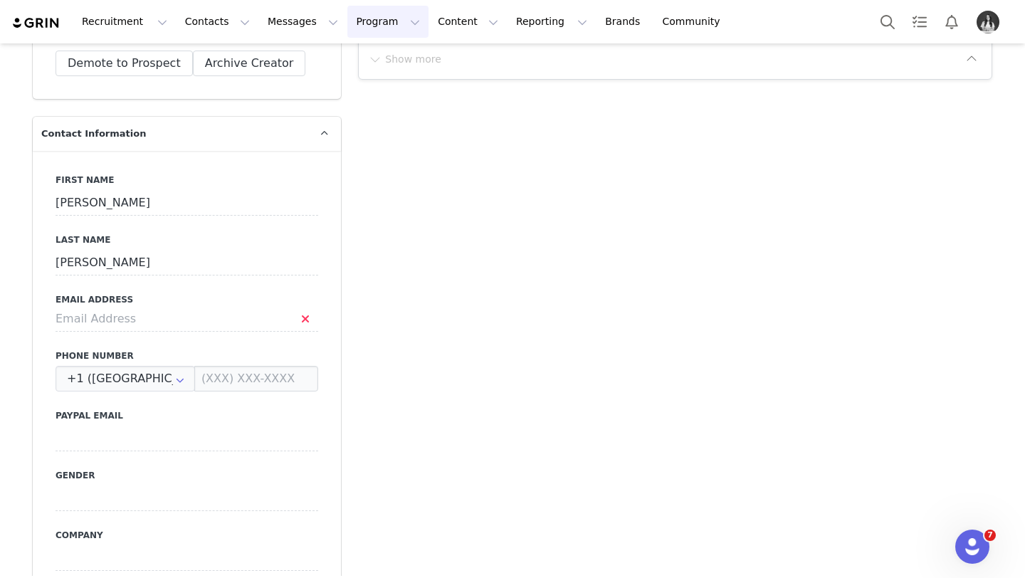
scroll to position [582, 0]
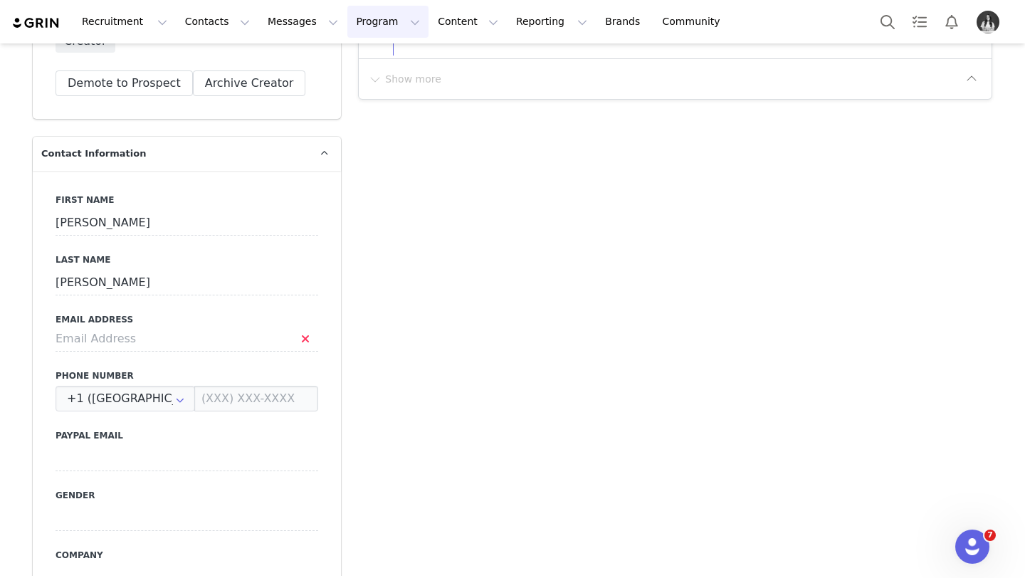
click at [390, 26] on button "Program Program" at bounding box center [387, 22] width 81 height 32
click at [406, 93] on div "Campaigns" at bounding box center [381, 89] width 95 height 15
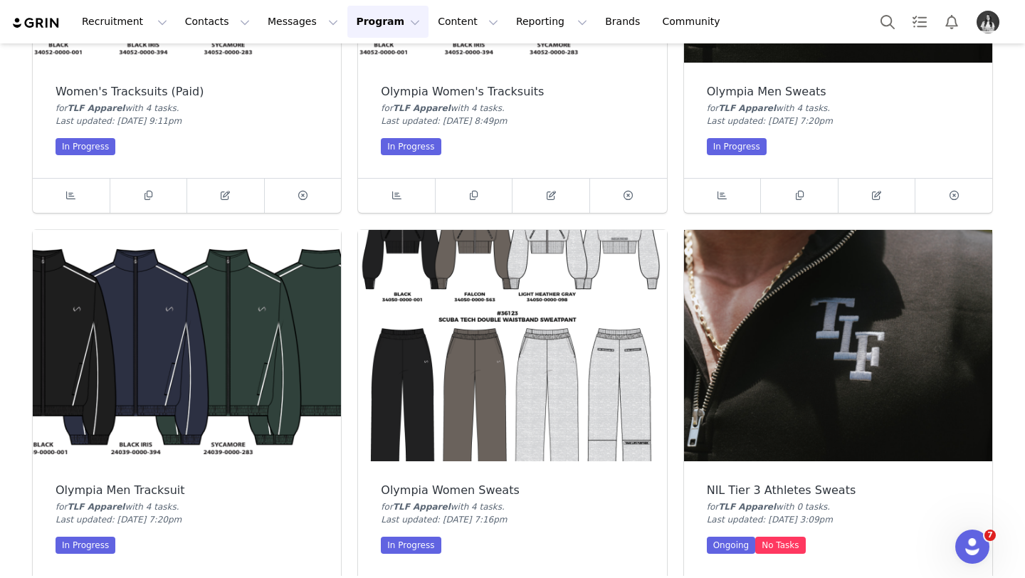
scroll to position [680, 0]
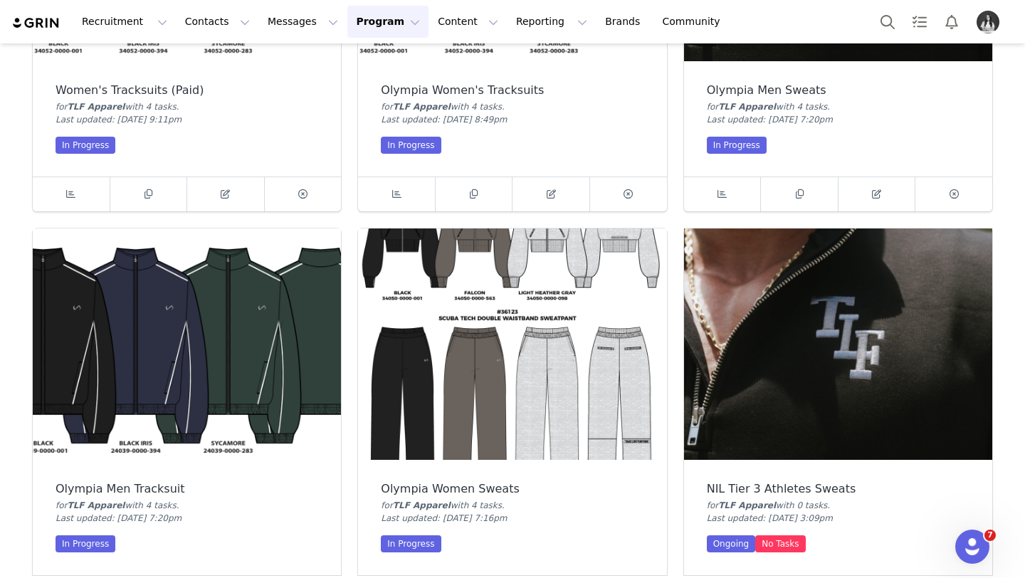
click at [807, 357] on img at bounding box center [838, 344] width 308 height 231
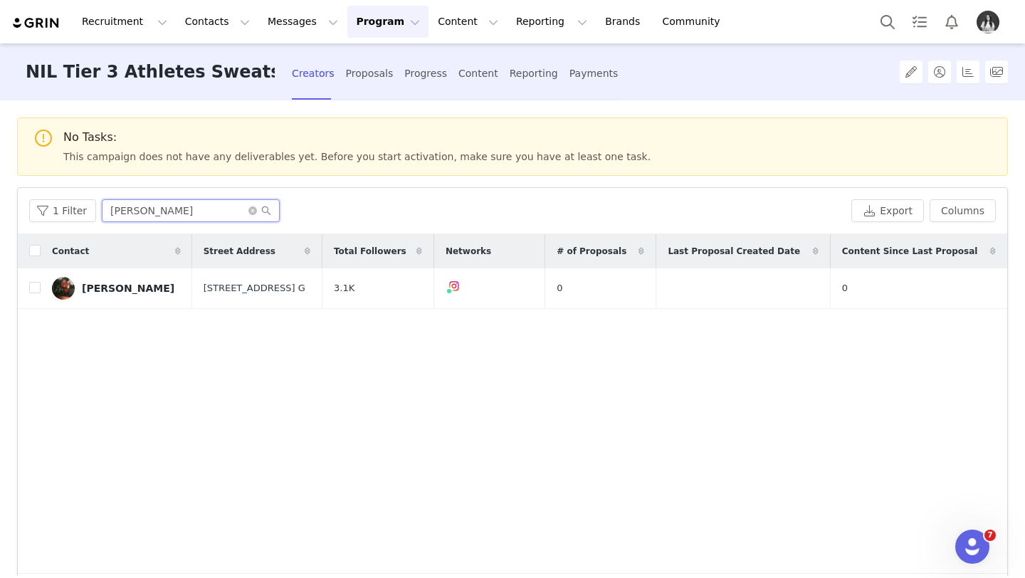
click at [152, 209] on input "Chandler" at bounding box center [191, 210] width 178 height 23
type input "Christian Calh"
click at [155, 284] on div "[DEMOGRAPHIC_DATA][PERSON_NAME]" at bounding box center [135, 288] width 107 height 11
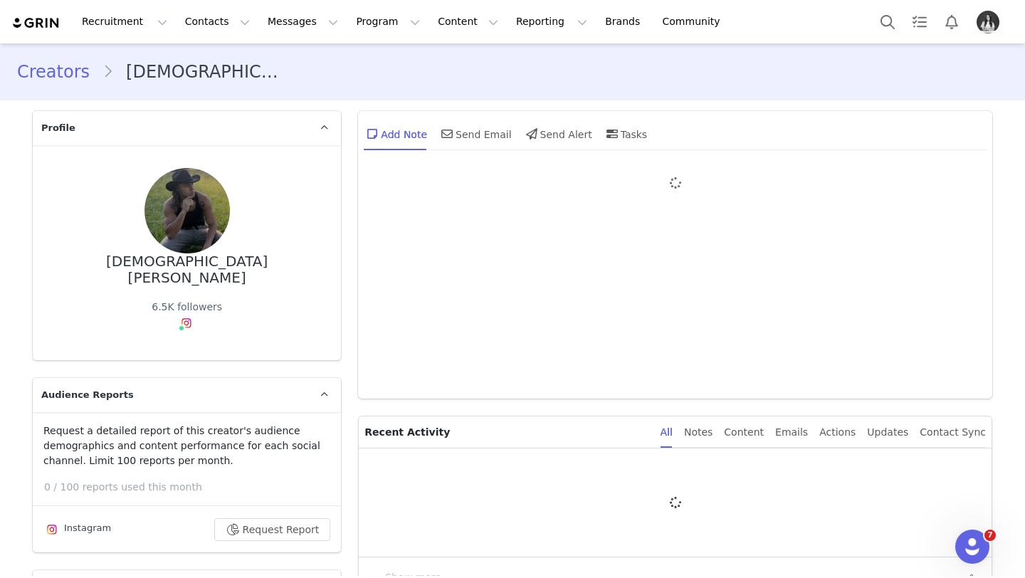
type input "+1 ([GEOGRAPHIC_DATA])"
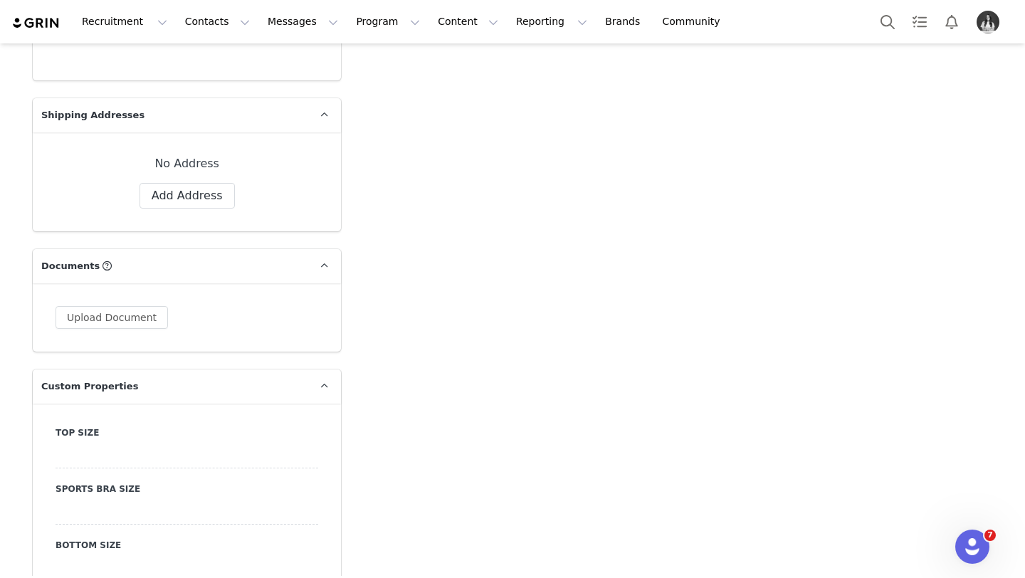
scroll to position [1415, 0]
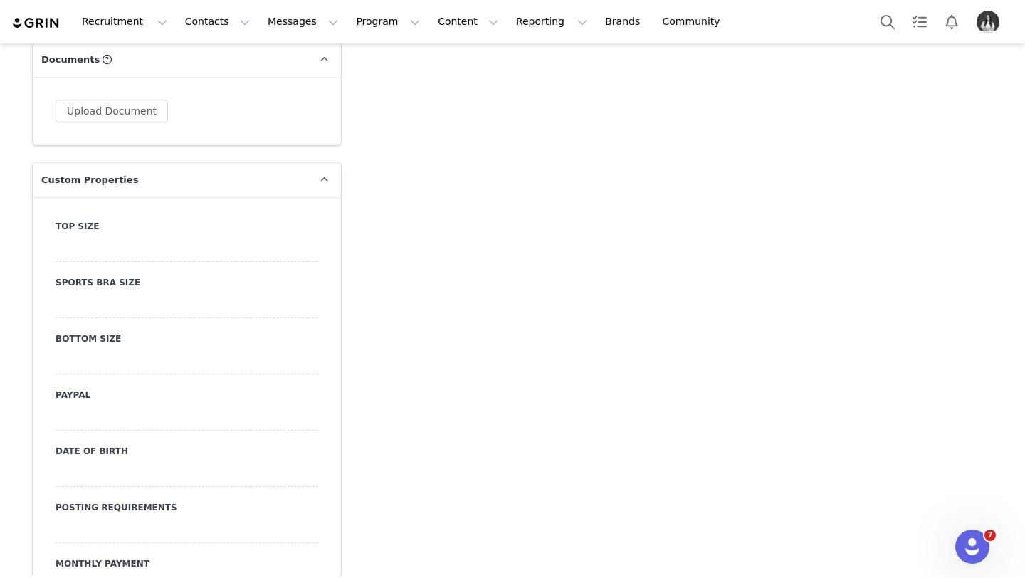
click at [151, 236] on div at bounding box center [187, 249] width 263 height 26
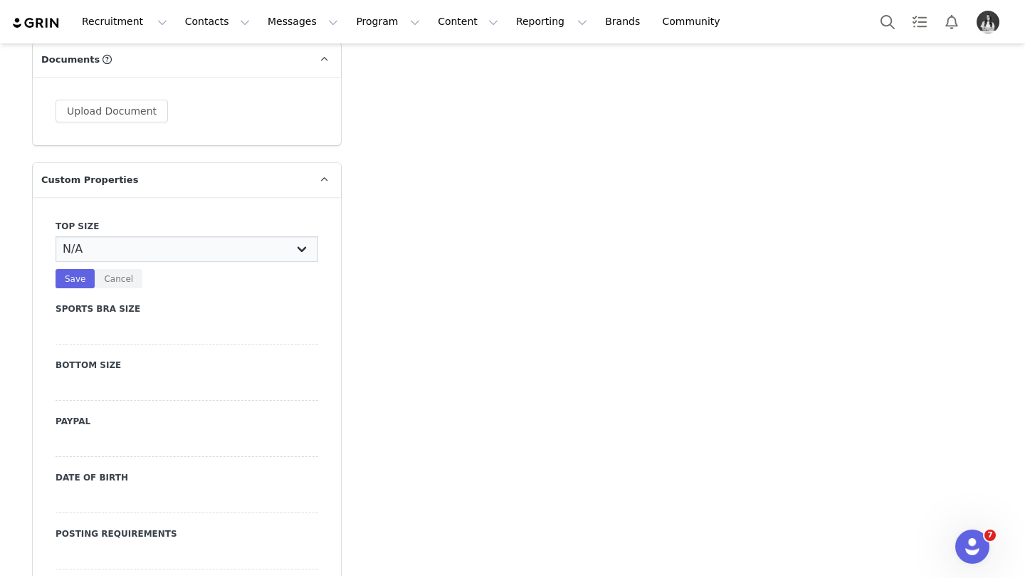
click at [150, 239] on select "N/A X-Small Small Medium Large X-Large XX-Large" at bounding box center [187, 249] width 263 height 26
select select "Medium"
click at [56, 236] on select "N/A X-Small Small Medium Large X-Large XX-Large" at bounding box center [187, 249] width 263 height 26
click at [78, 269] on button "Save" at bounding box center [75, 278] width 39 height 19
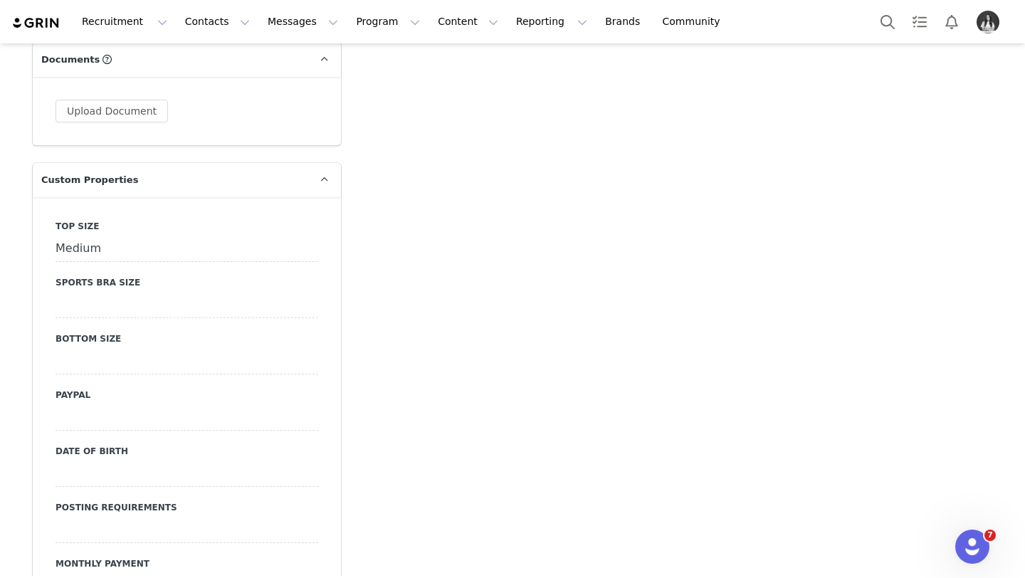
click at [117, 349] on div at bounding box center [187, 362] width 263 height 26
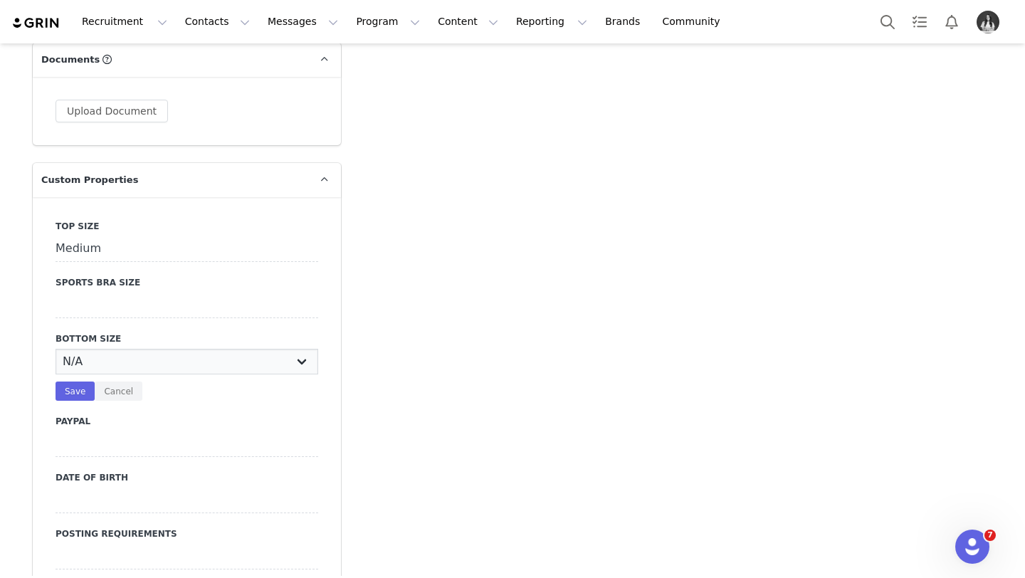
click at [116, 349] on select "N/A X-Small Small Medium Large X-Large XX-Large" at bounding box center [187, 362] width 263 height 26
select select "Large"
click at [56, 349] on select "N/A X-Small Small Medium Large X-Large XX-Large" at bounding box center [187, 362] width 263 height 26
click at [74, 382] on button "Save" at bounding box center [75, 391] width 39 height 19
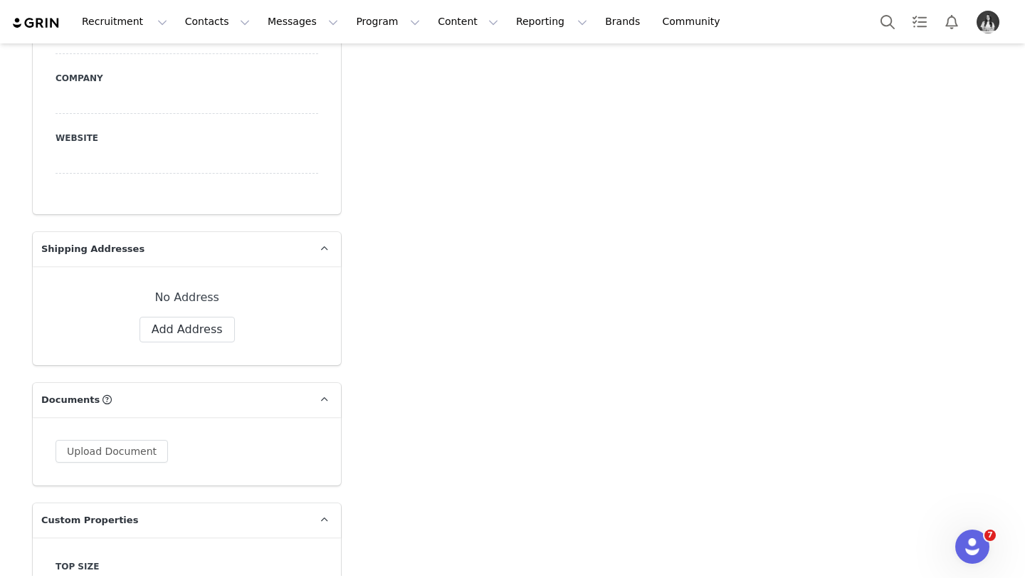
scroll to position [1072, 0]
click at [187, 319] on button "Add Address" at bounding box center [187, 332] width 95 height 26
select select
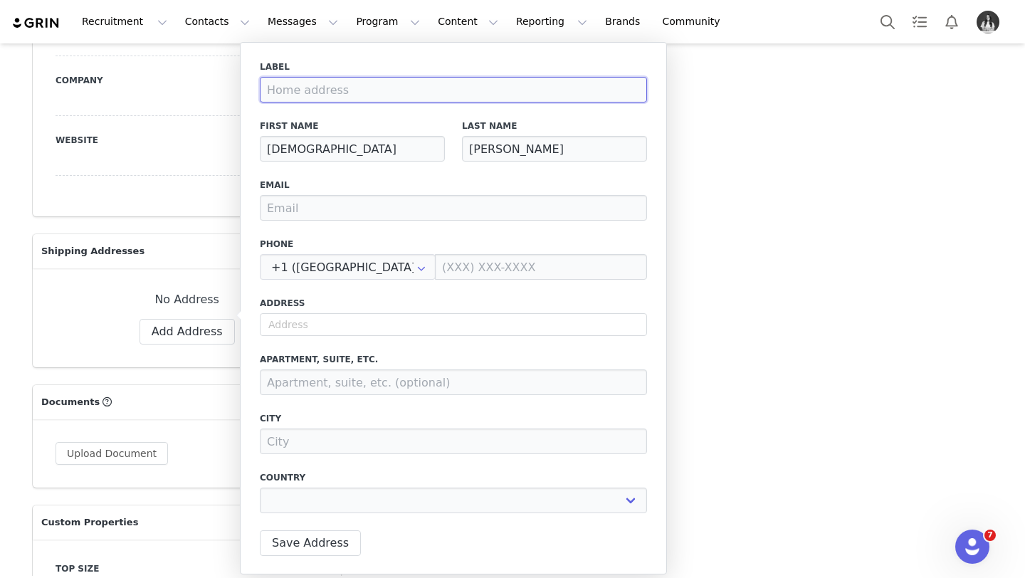
click at [351, 97] on input at bounding box center [453, 90] width 387 height 26
type input "S"
select select
type input "Sc"
select select
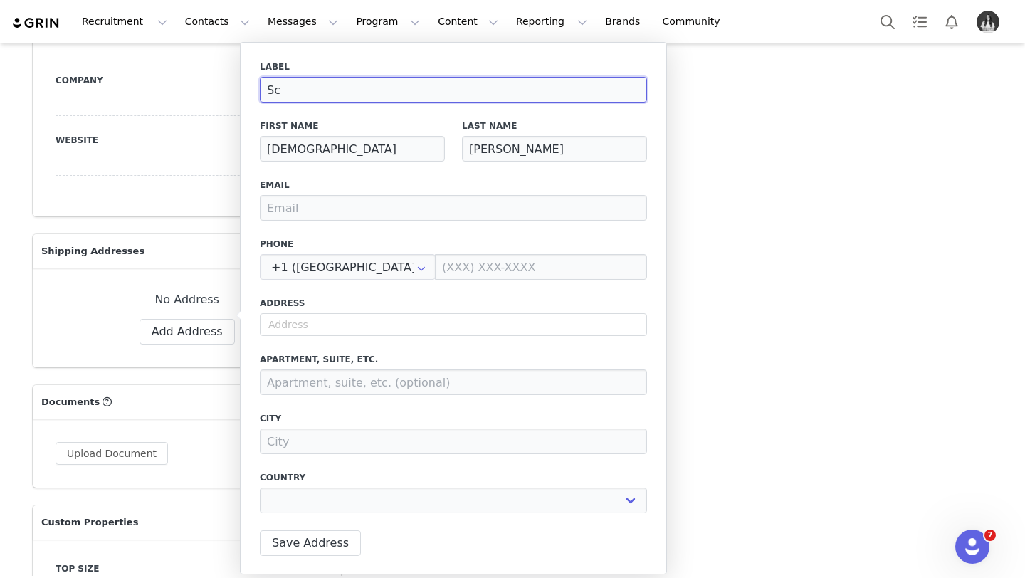
type input "Sch"
select select
type input "Scho"
select select
type input "Schoo"
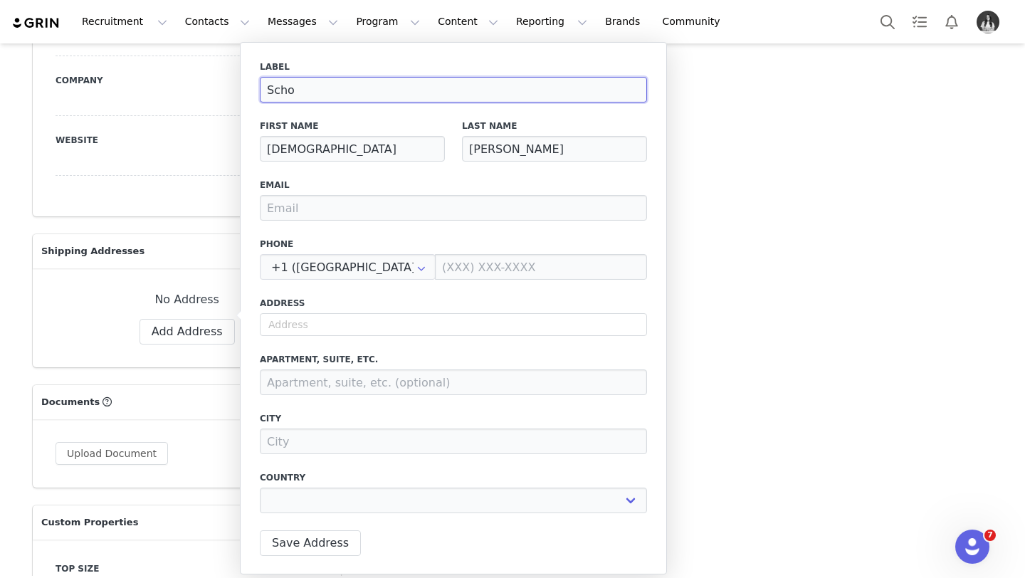
select select
type input "School"
select select
type input "School"
select select
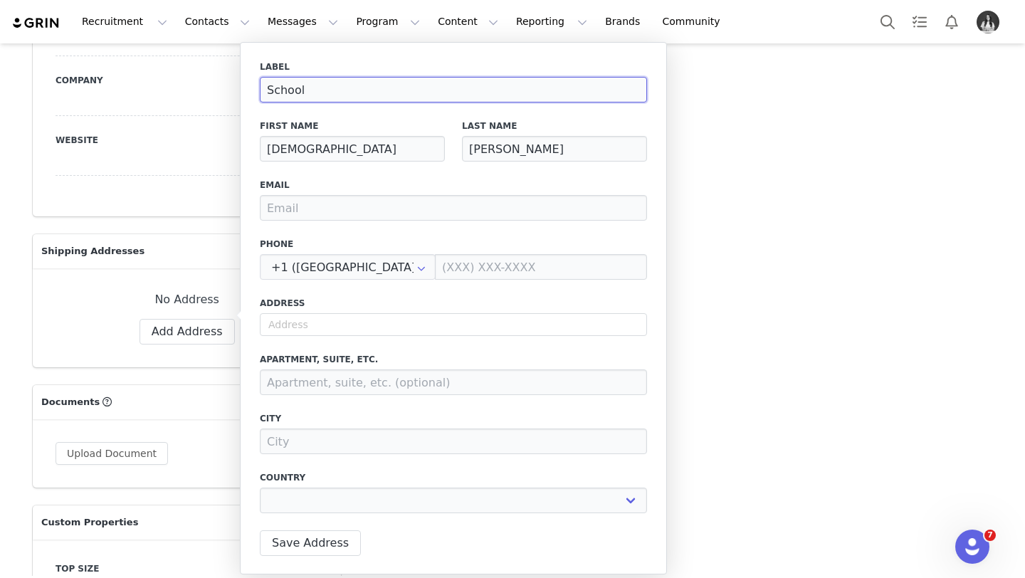
type input "School A"
select select
type input "School Ad"
select select
type input "School Add"
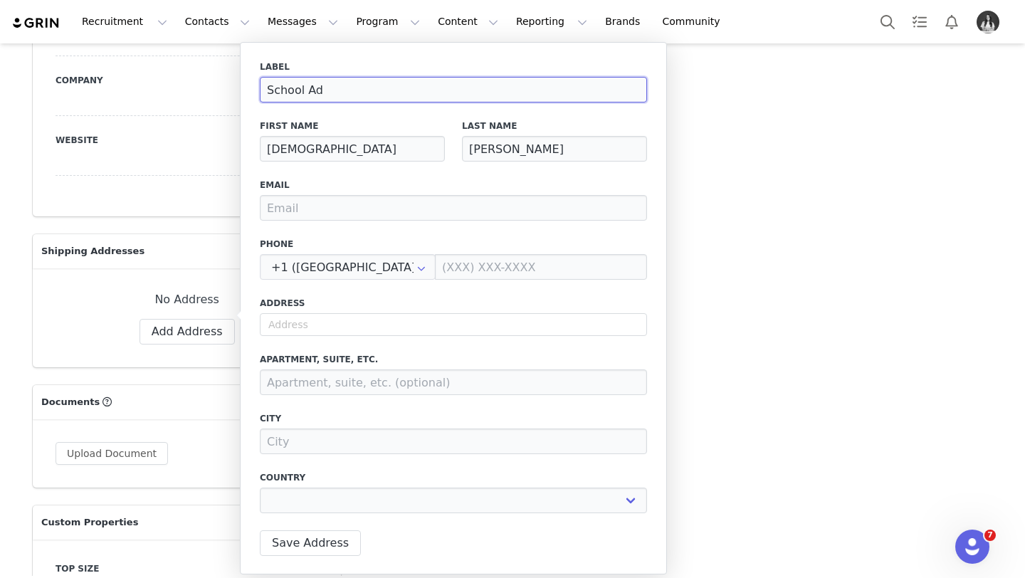
select select
type input "School Addr"
select select
type input "School Addre"
select select
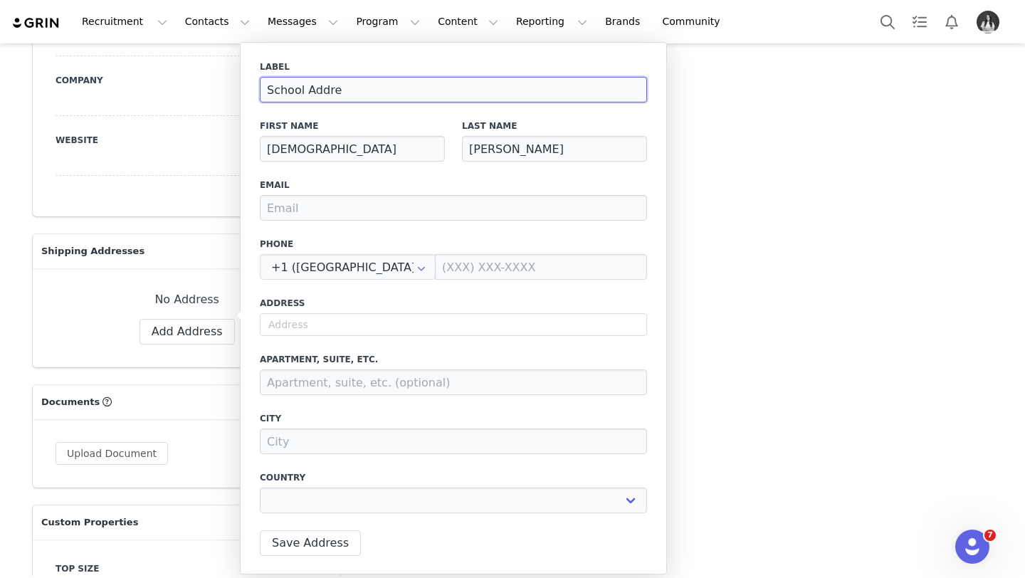
type input "School Addres"
select select
type input "School Address"
select select
type input "School Address"
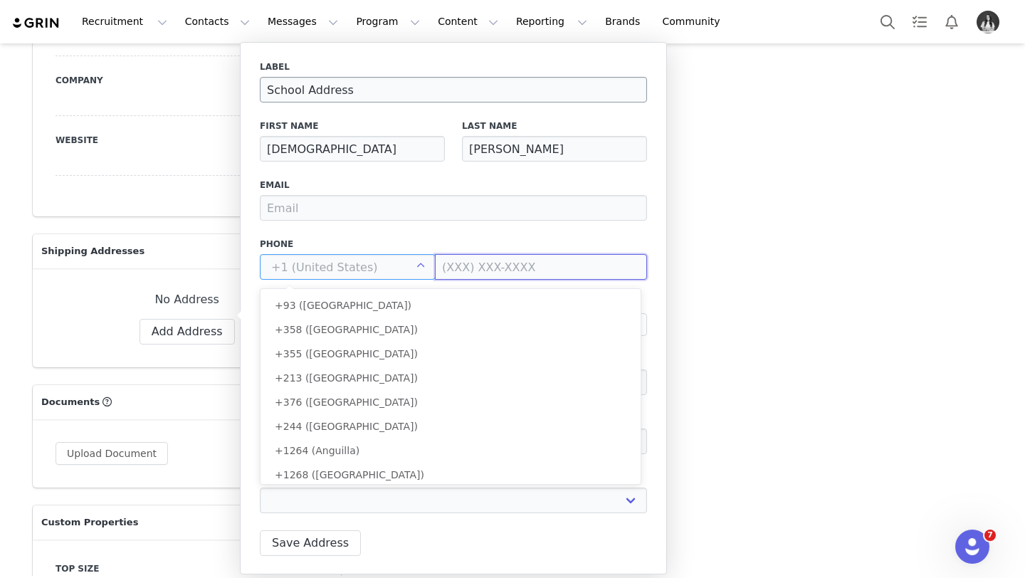
type input "+1 ([GEOGRAPHIC_DATA])"
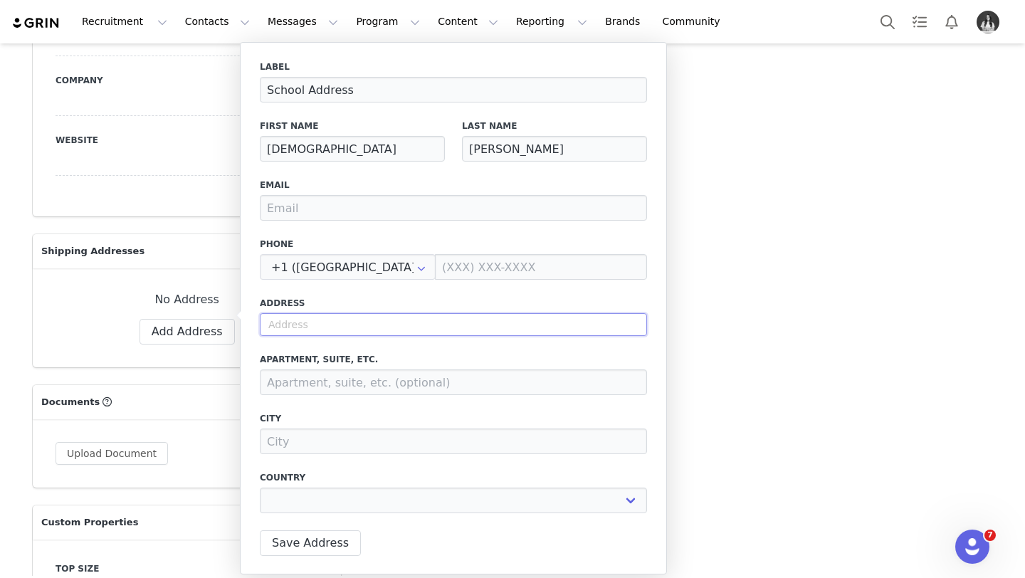
click at [291, 328] on input "text" at bounding box center [453, 324] width 387 height 23
select select
paste input "[STREET_ADDRESS][PERSON_NAME]"
type input "[STREET_ADDRESS][PERSON_NAME]"
select select
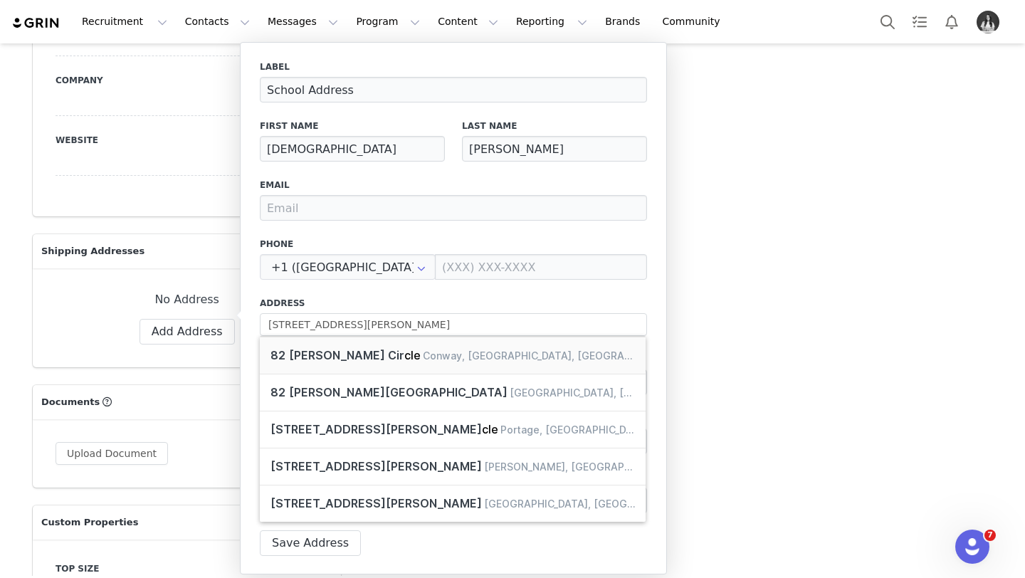
type input "[STREET_ADDRESS][PERSON_NAME]"
type input "Conway"
select select "[object Object]"
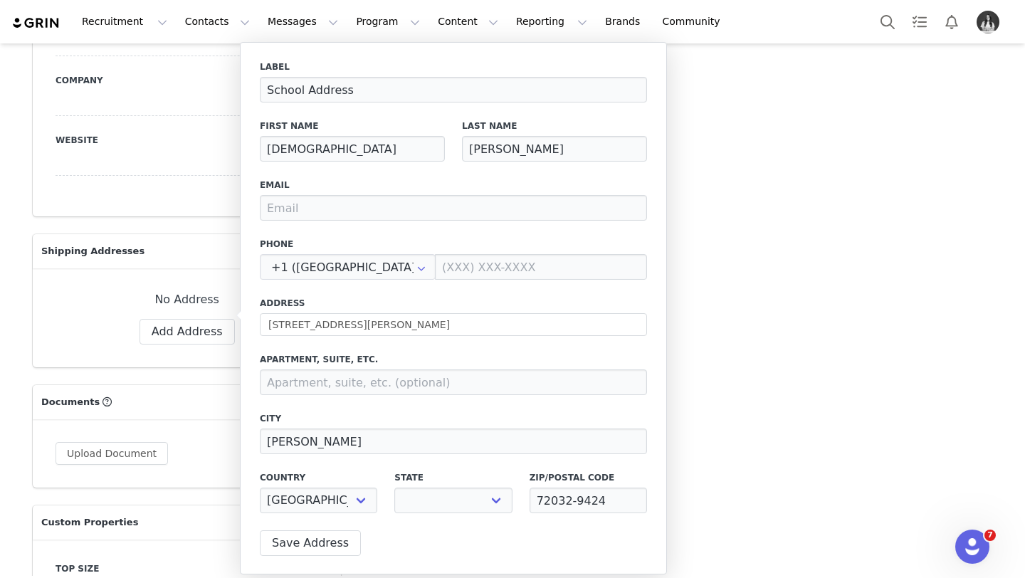
select select "[object Object]"
click at [303, 548] on button "Save Address" at bounding box center [310, 543] width 101 height 26
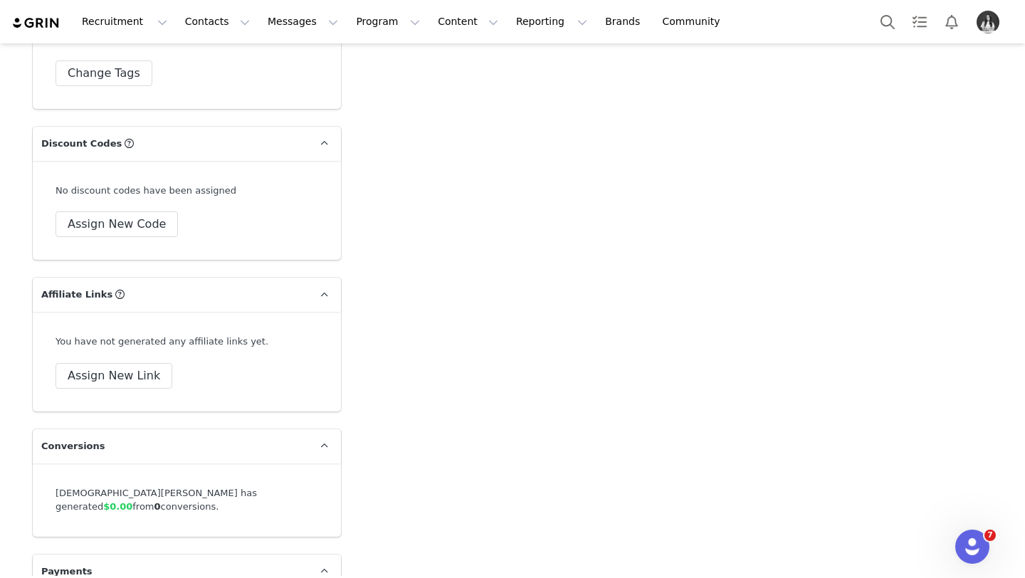
scroll to position [4898, 0]
click at [147, 211] on button "Assign New Code" at bounding box center [117, 224] width 122 height 26
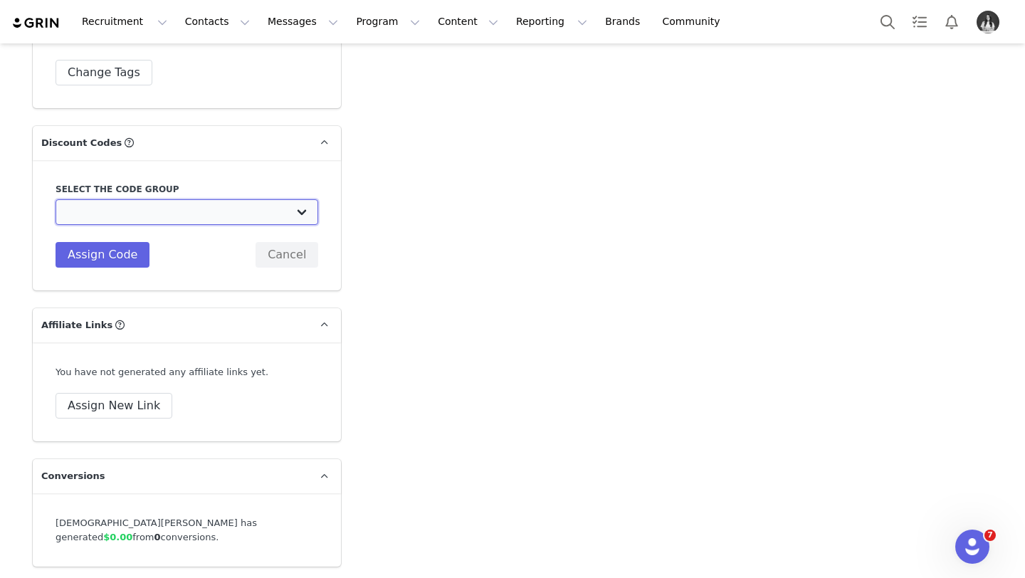
click at [156, 199] on select "TLF Apparel: DON'T USE - Exclusive Influencers Up Until [DATE] TLF Apparel: DON…" at bounding box center [187, 212] width 263 height 26
select select "1430"
click at [56, 199] on select "TLF Apparel: DON'T USE - Exclusive Influencers Up Until [DATE] TLF Apparel: DON…" at bounding box center [187, 212] width 263 height 26
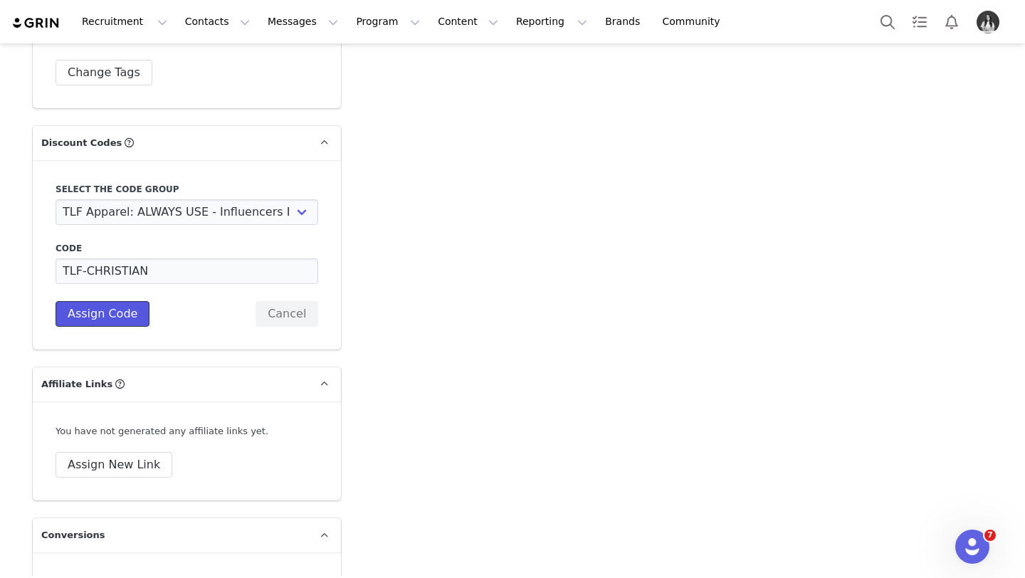
click at [125, 301] on button "Assign Code" at bounding box center [103, 314] width 94 height 26
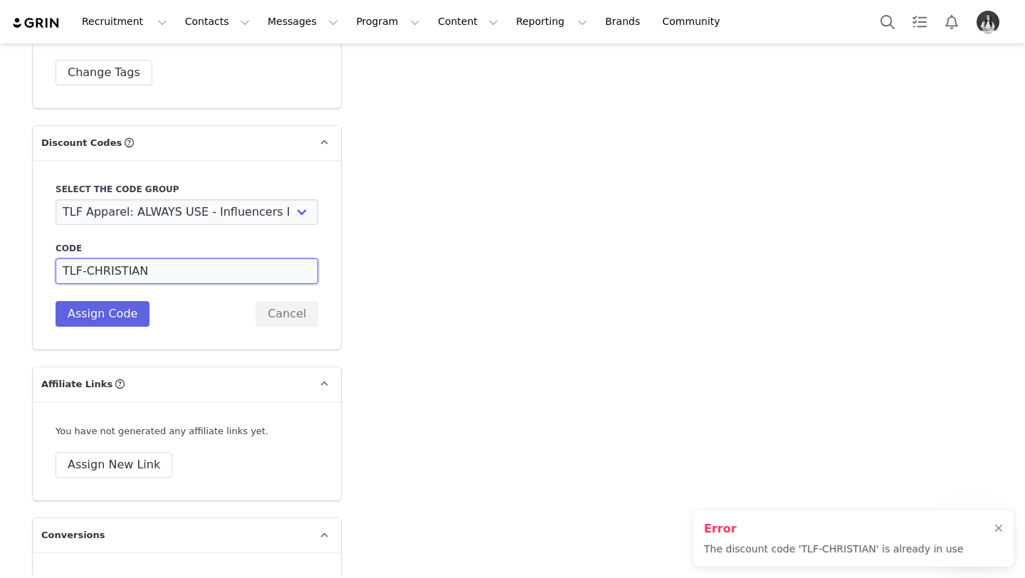
click at [193, 258] on input "TLF-CHRISTIAN" at bounding box center [187, 271] width 263 height 26
type input "TLF-CHRISTIANC"
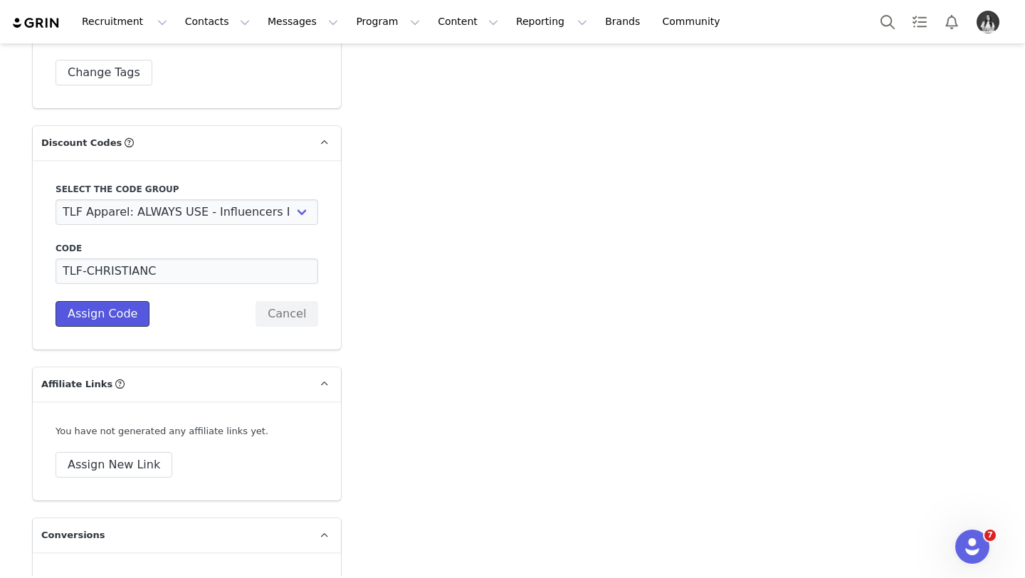
click at [97, 301] on button "Assign Code" at bounding box center [103, 314] width 94 height 26
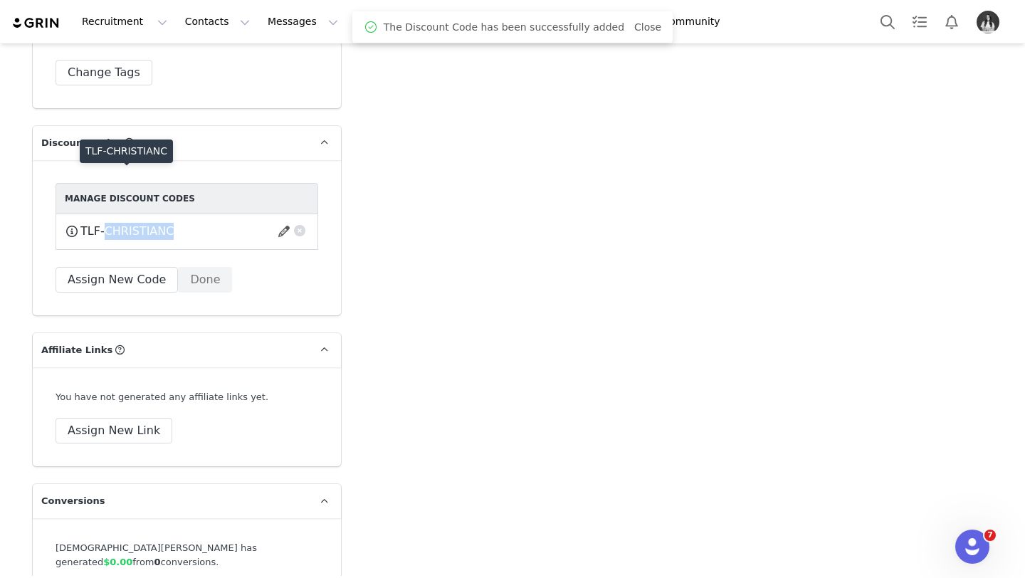
drag, startPoint x: 177, startPoint y: 180, endPoint x: 107, endPoint y: 181, distance: 69.8
click at [107, 223] on div "TLF-CHRISTIANC This code will no longer be usable and any revenue attribution w…" at bounding box center [187, 232] width 244 height 18
copy div "CHRISTIANC This code will no longer be usable and any revenue attribution will …"
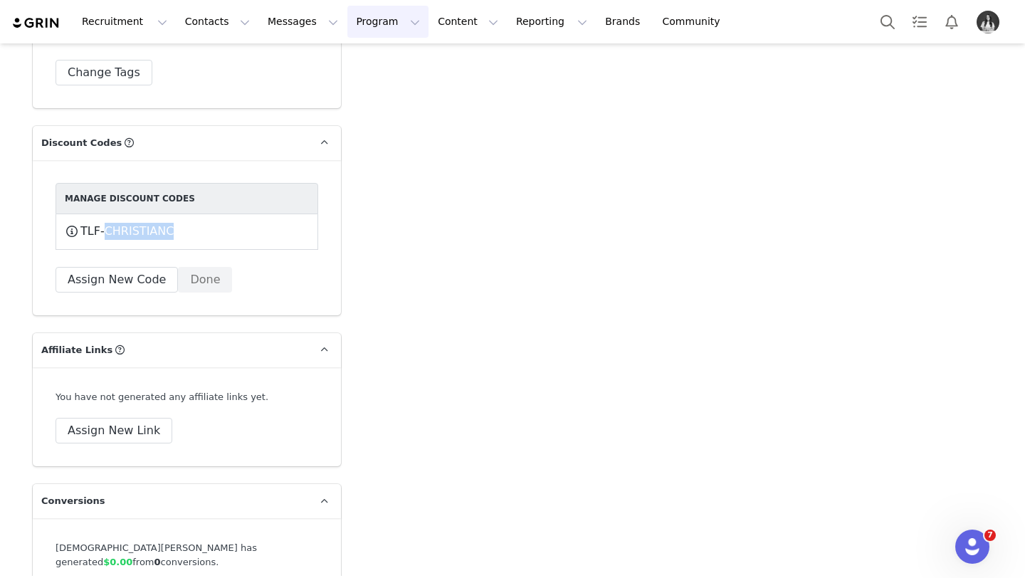
click at [368, 14] on button "Program Program" at bounding box center [387, 22] width 81 height 32
click at [394, 88] on div "Campaigns" at bounding box center [381, 89] width 95 height 15
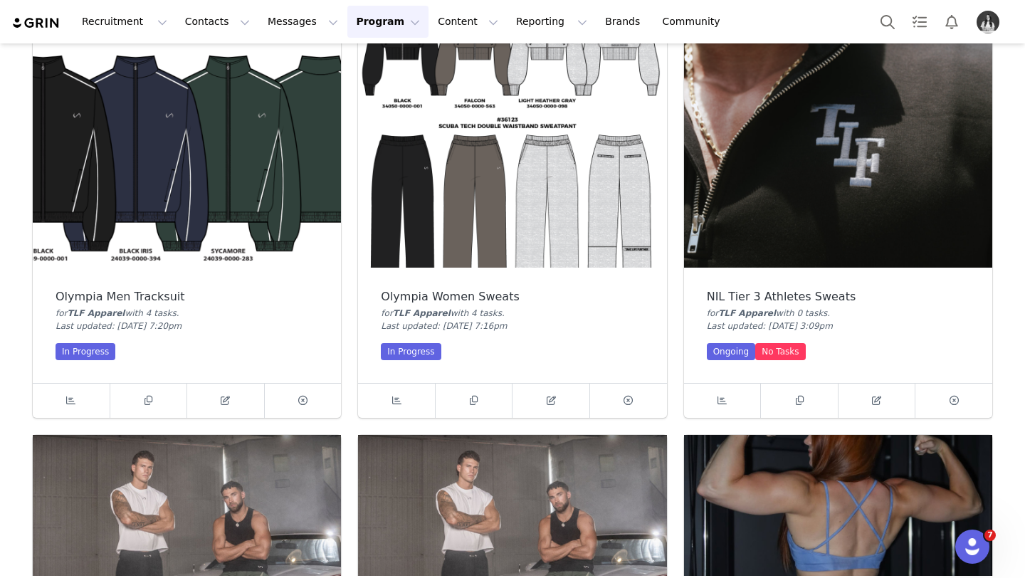
scroll to position [890, 0]
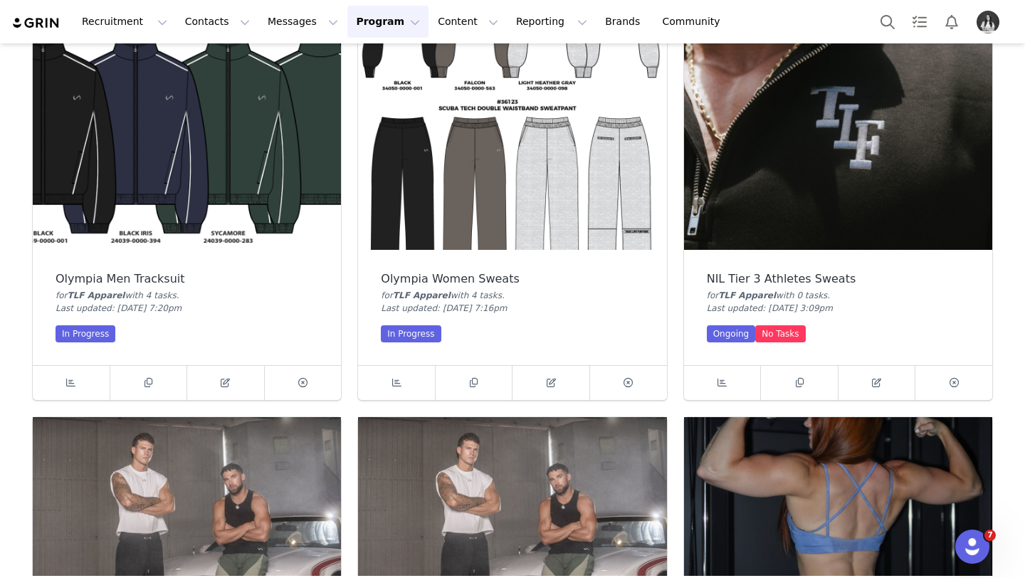
click at [858, 180] on img at bounding box center [838, 134] width 308 height 231
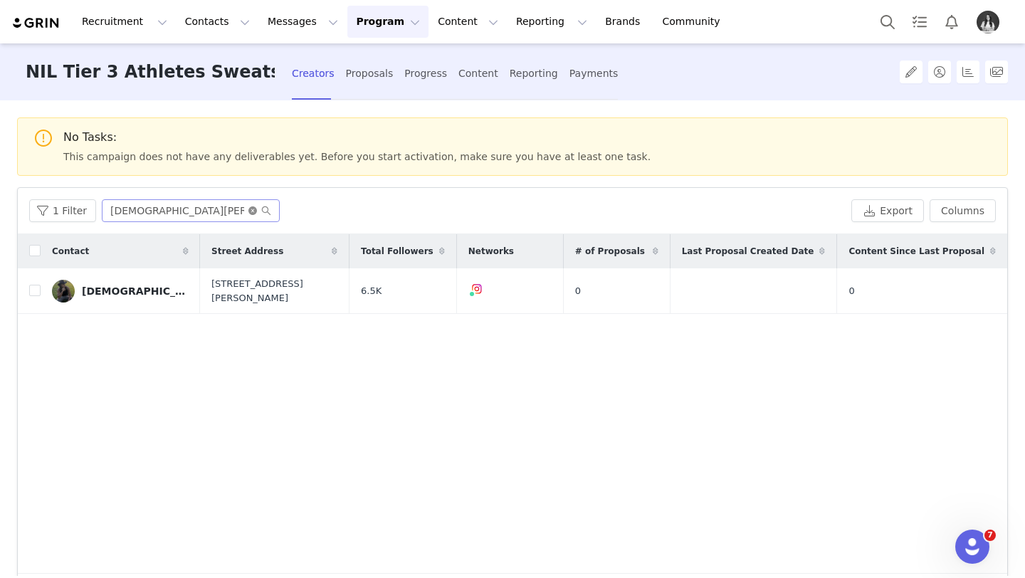
click at [252, 213] on icon "icon: close-circle" at bounding box center [252, 210] width 9 height 9
click at [223, 209] on input "text" at bounding box center [191, 210] width 178 height 23
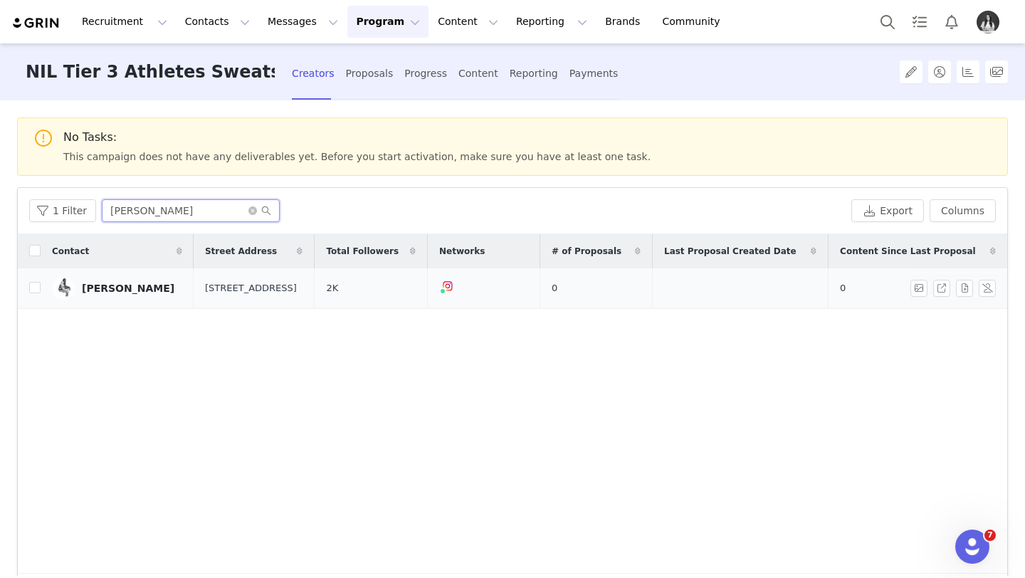
type input "Fred"
click at [122, 287] on div "Fred Stokes" at bounding box center [128, 288] width 93 height 11
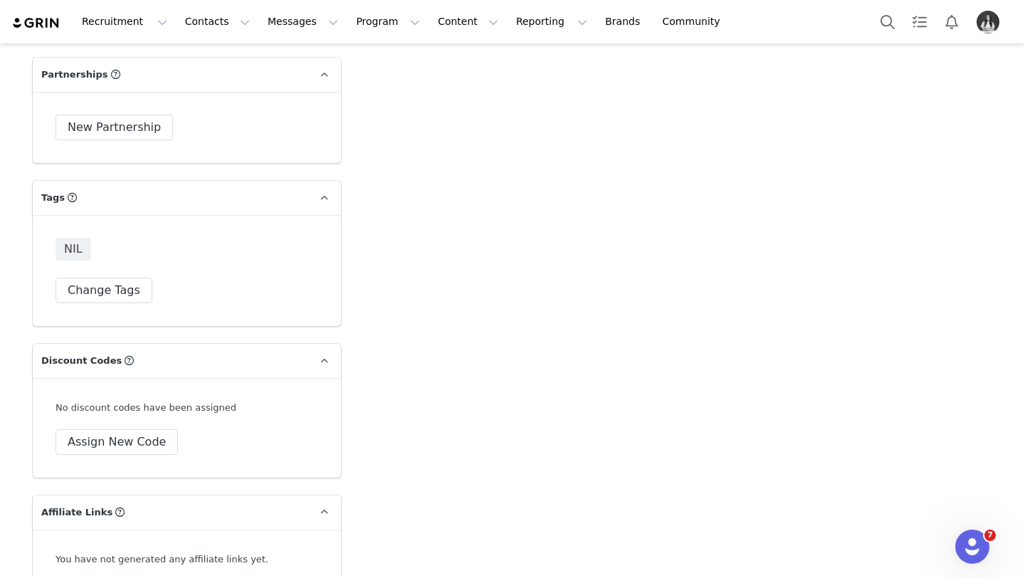
scroll to position [4777, 0]
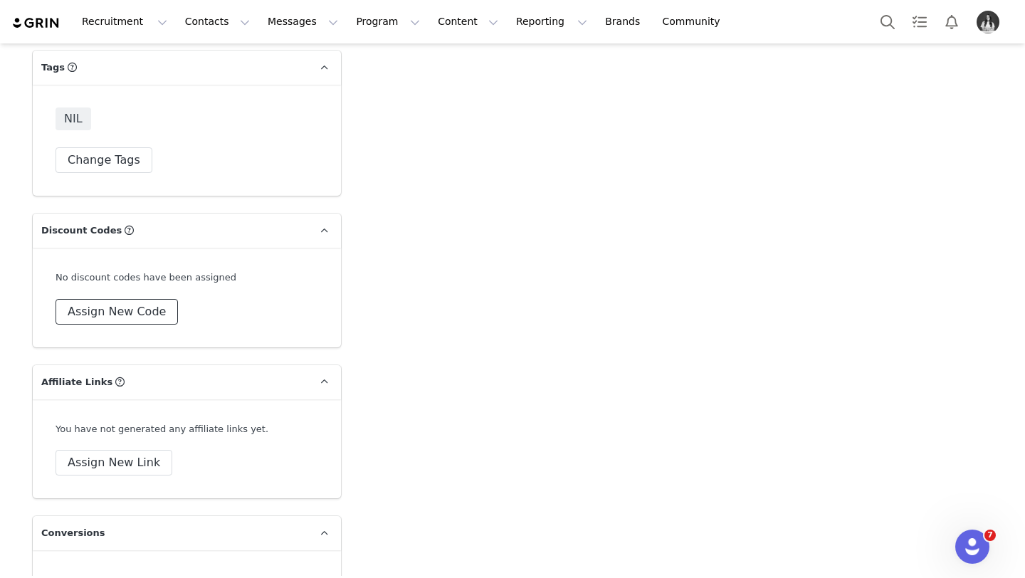
click at [140, 299] on button "Assign New Code" at bounding box center [117, 312] width 122 height 26
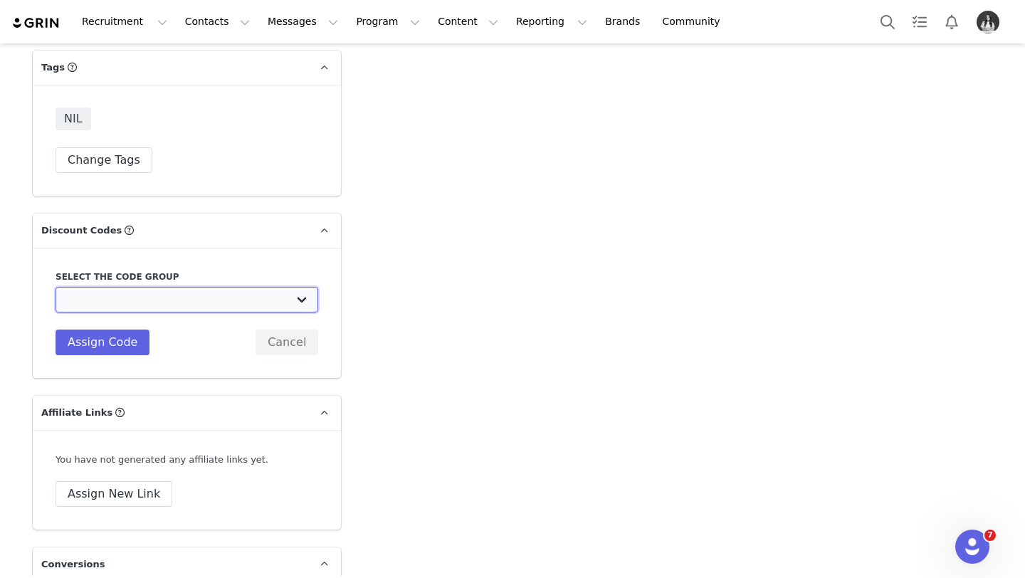
click at [145, 287] on select "TLF Apparel: DON'T USE - Exclusive Influencers Up Until [DATE] TLF Apparel: DON…" at bounding box center [187, 300] width 263 height 26
select select "1430"
click at [56, 287] on select "TLF Apparel: DON'T USE - Exclusive Influencers Up Until [DATE] TLF Apparel: DON…" at bounding box center [187, 300] width 263 height 26
type input "TLF-FRED"
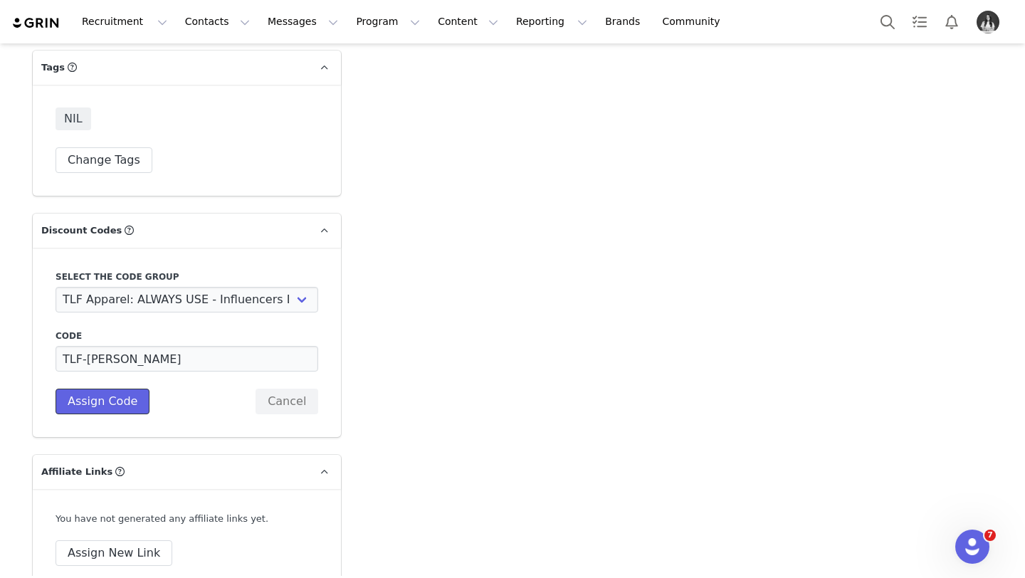
click at [108, 389] on button "Assign Code" at bounding box center [103, 402] width 94 height 26
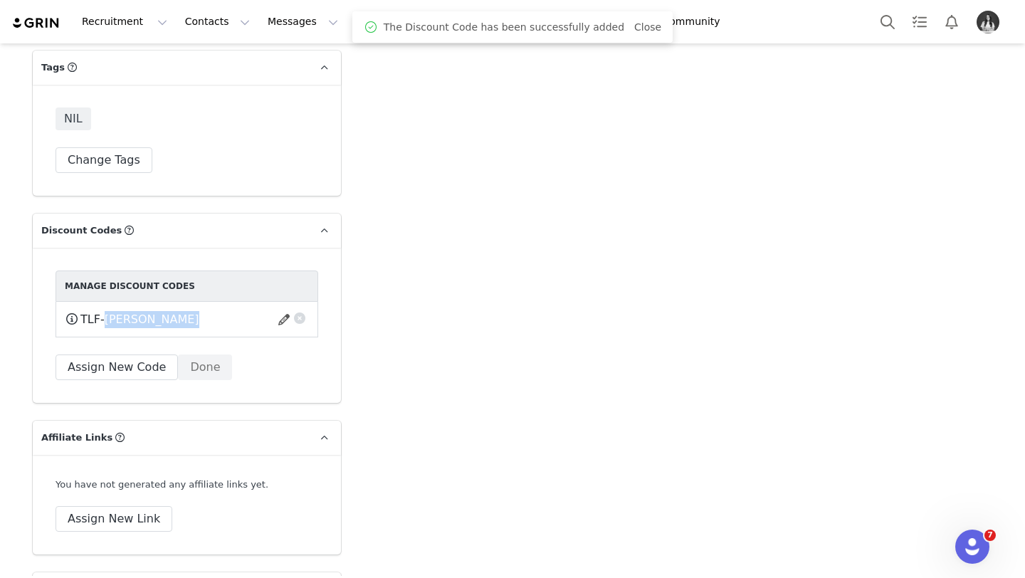
drag, startPoint x: 146, startPoint y: 302, endPoint x: 107, endPoint y: 303, distance: 39.2
click at [107, 310] on div "TLF-FRED This code will no longer be usable and any revenue attribution will be…" at bounding box center [187, 319] width 244 height 18
copy div "FRED This code will no longer be usable and any revenue attribution will be los…"
click at [287, 23] on button "Messages Messages" at bounding box center [303, 22] width 88 height 32
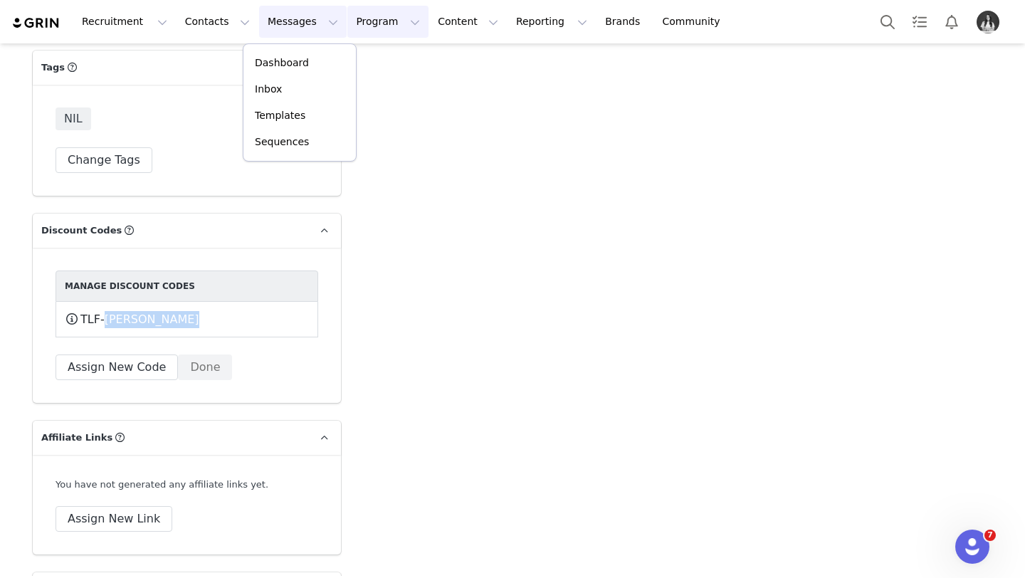
click at [347, 26] on button "Program Program" at bounding box center [387, 22] width 81 height 32
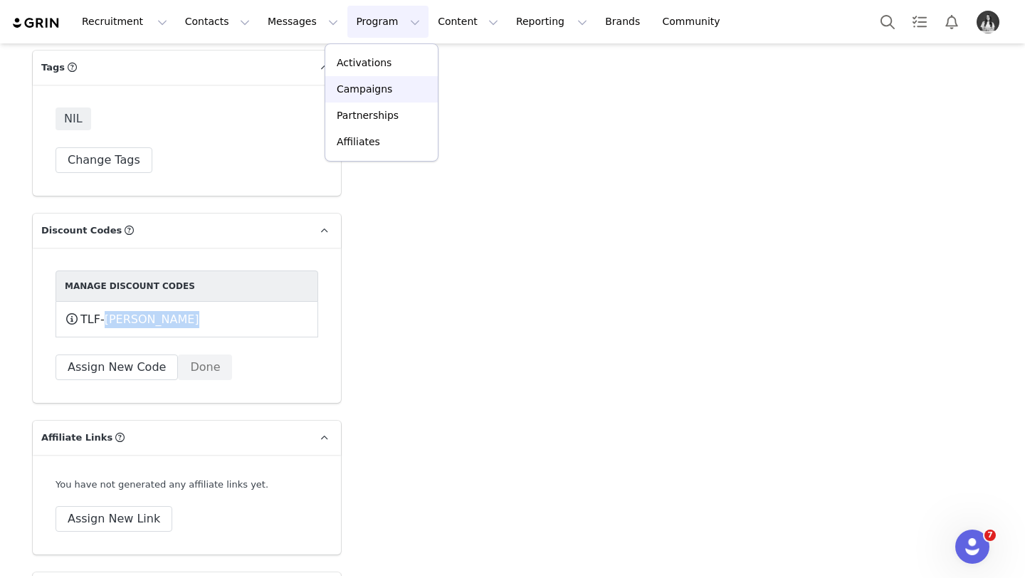
click at [386, 89] on p "Campaigns" at bounding box center [365, 89] width 56 height 15
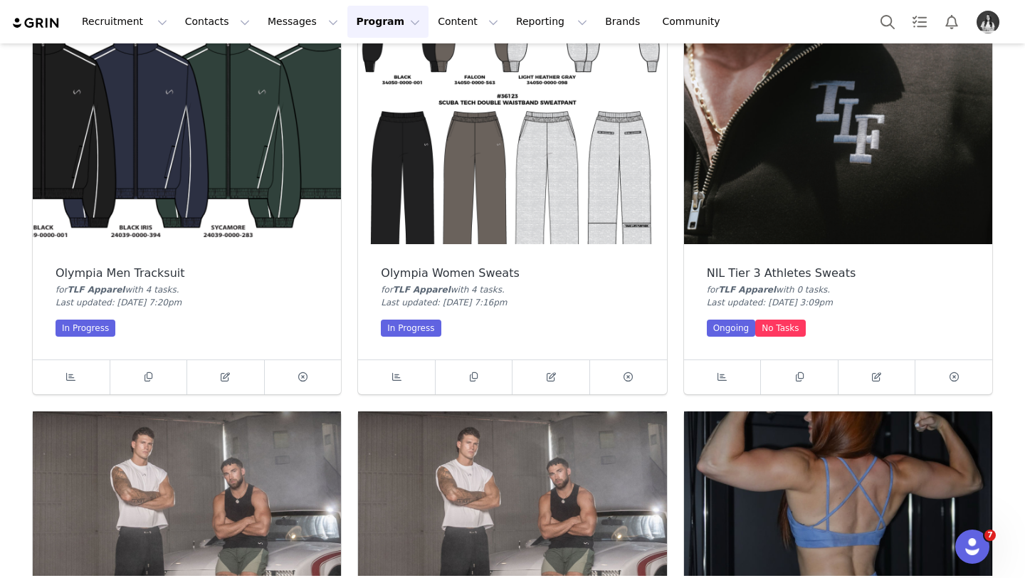
scroll to position [896, 0]
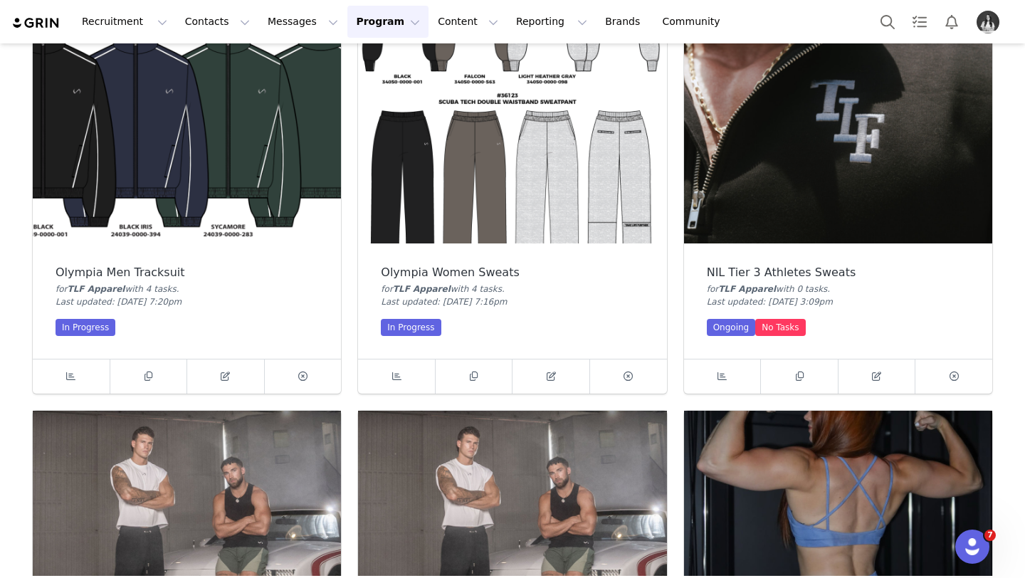
click at [792, 185] on img at bounding box center [838, 127] width 308 height 231
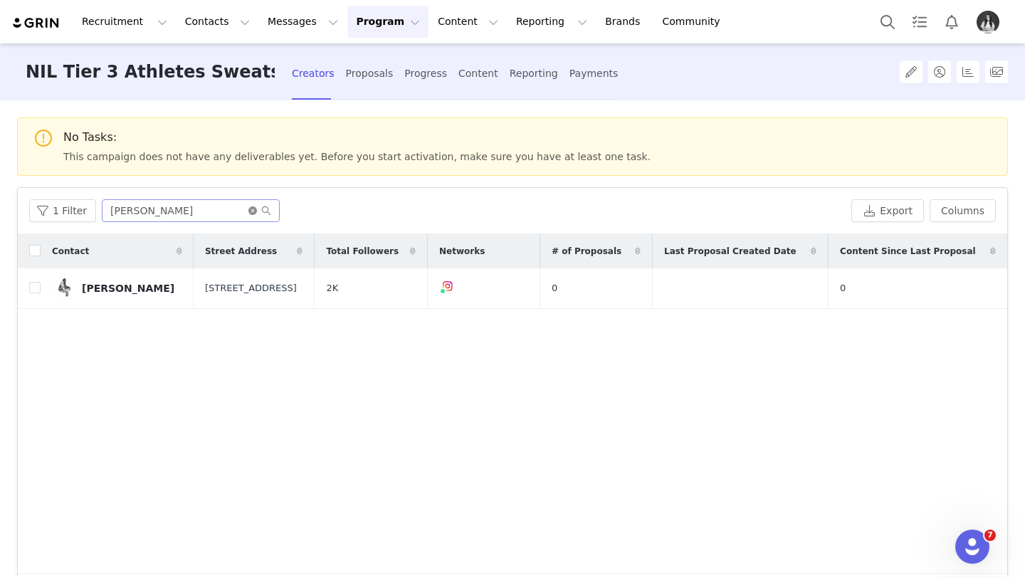
click at [252, 209] on icon "icon: close-circle" at bounding box center [252, 210] width 9 height 9
click at [231, 212] on input "text" at bounding box center [191, 210] width 178 height 23
type input "chandler"
click at [142, 285] on div "[PERSON_NAME]" at bounding box center [128, 288] width 93 height 11
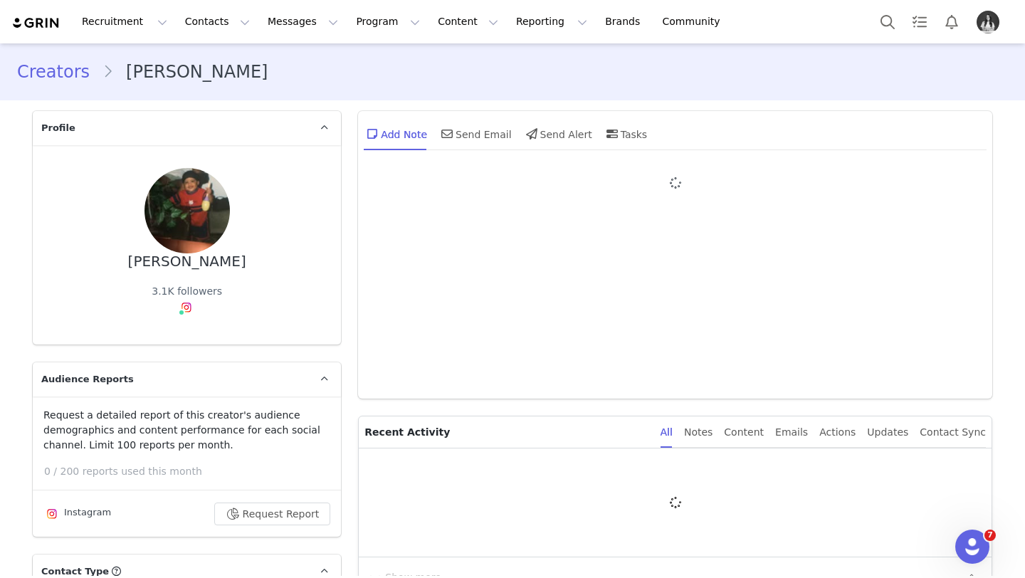
type input "+1 ([GEOGRAPHIC_DATA])"
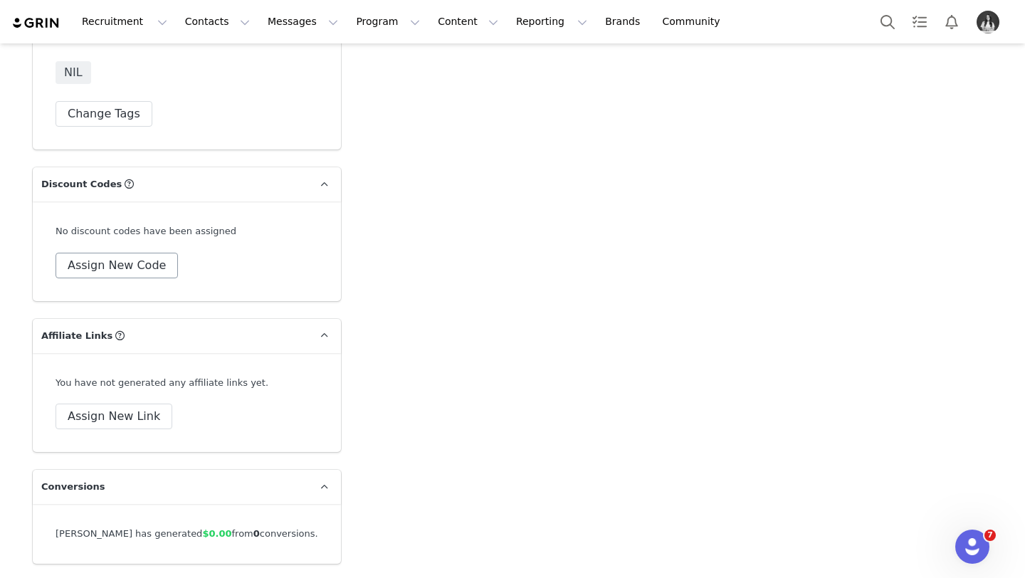
scroll to position [4826, 0]
click at [120, 255] on button "Assign New Code" at bounding box center [117, 263] width 122 height 26
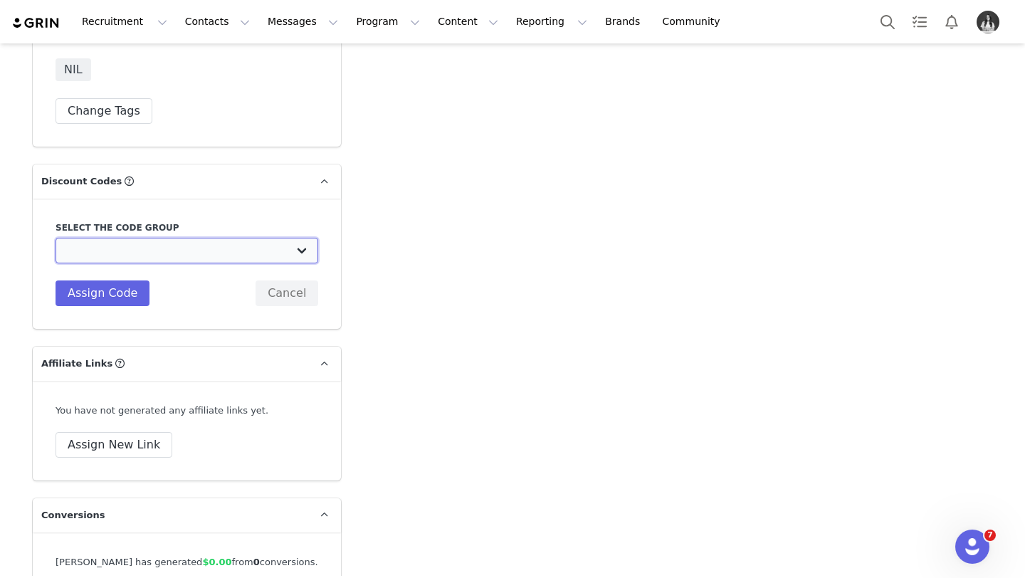
click at [126, 238] on select "TLF Apparel: DON'T USE - Exclusive Influencers Up Until [DATE] TLF Apparel: DON…" at bounding box center [187, 251] width 263 height 26
select select "1430"
click at [56, 238] on select "TLF Apparel: DON'T USE - Exclusive Influencers Up Until [DATE] TLF Apparel: DON…" at bounding box center [187, 251] width 263 height 26
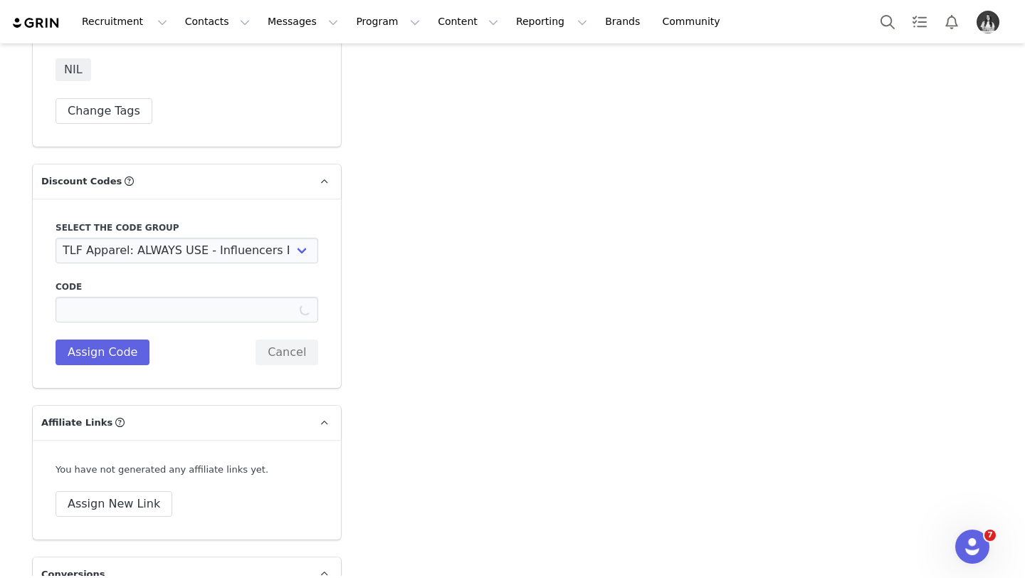
type input "TLF-CHANDLER"
click at [116, 281] on div "Code TLF-CHANDLER" at bounding box center [187, 302] width 263 height 42
click at [132, 340] on button "Assign Code" at bounding box center [103, 353] width 94 height 26
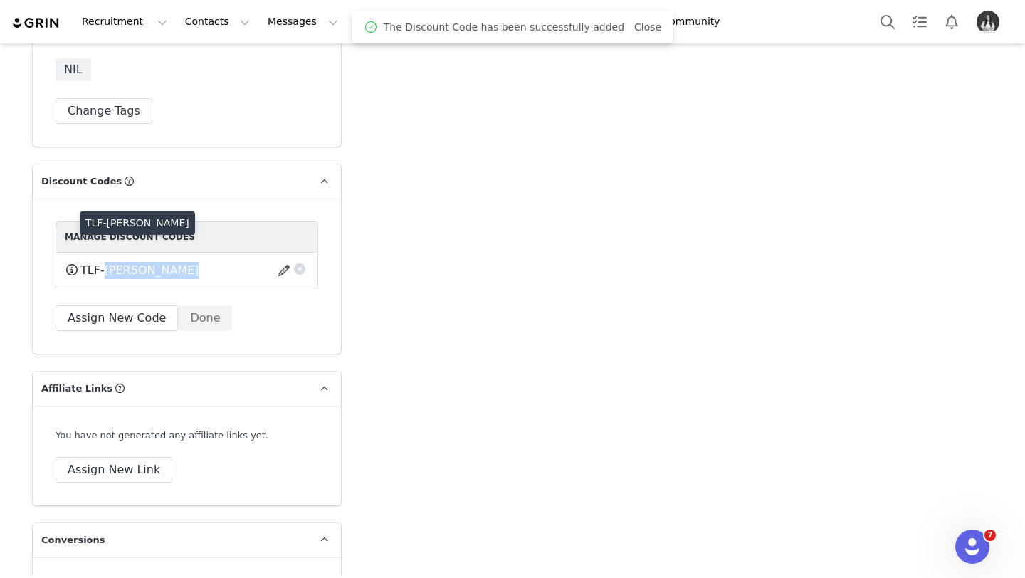
drag, startPoint x: 172, startPoint y: 255, endPoint x: 108, endPoint y: 253, distance: 64.1
click at [108, 261] on div "TLF-CHANDLER This code will no longer be usable and any revenue attribution wil…" at bounding box center [187, 270] width 244 height 18
copy div "CHANDLER This code will no longer be usable and any revenue attribution will be…"
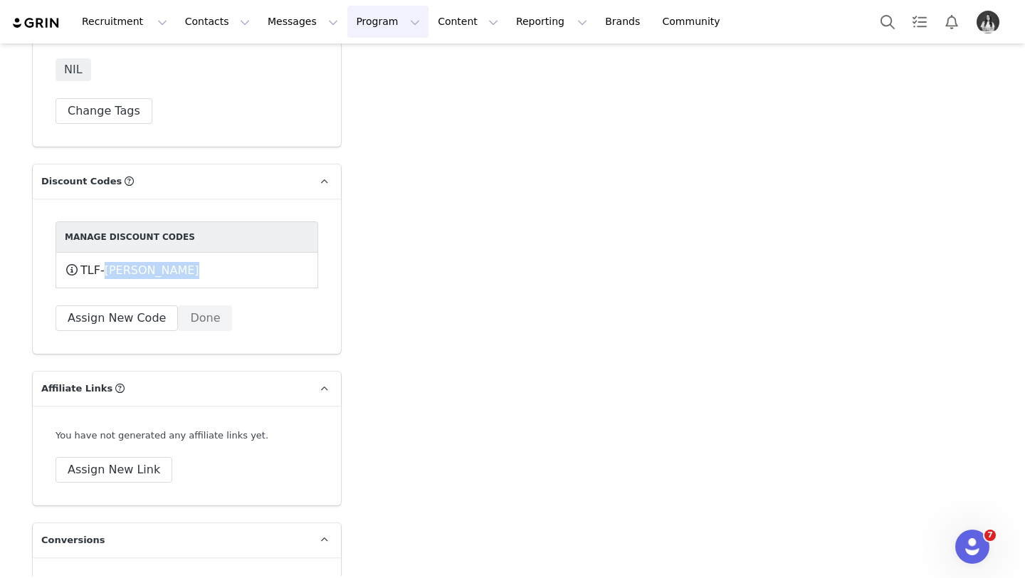
click at [353, 25] on button "Program Program" at bounding box center [387, 22] width 81 height 32
click at [396, 95] on div "Campaigns" at bounding box center [381, 89] width 95 height 15
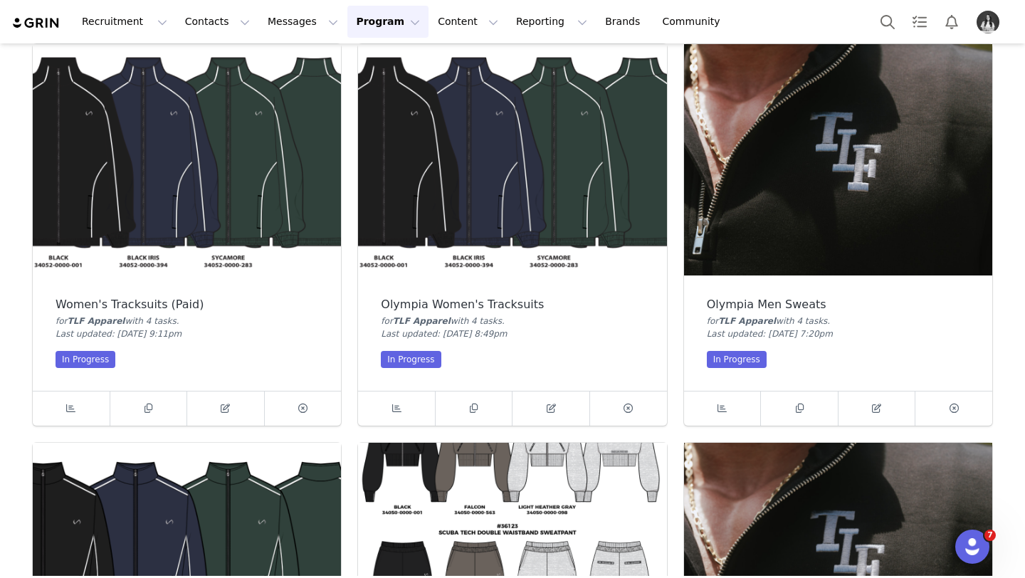
scroll to position [597, 0]
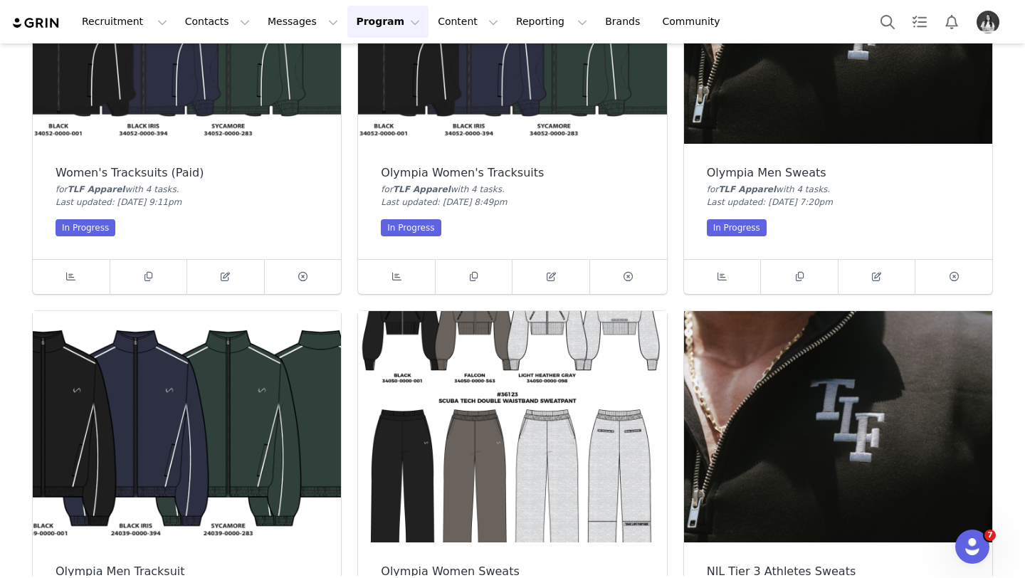
click at [765, 342] on img at bounding box center [838, 426] width 308 height 231
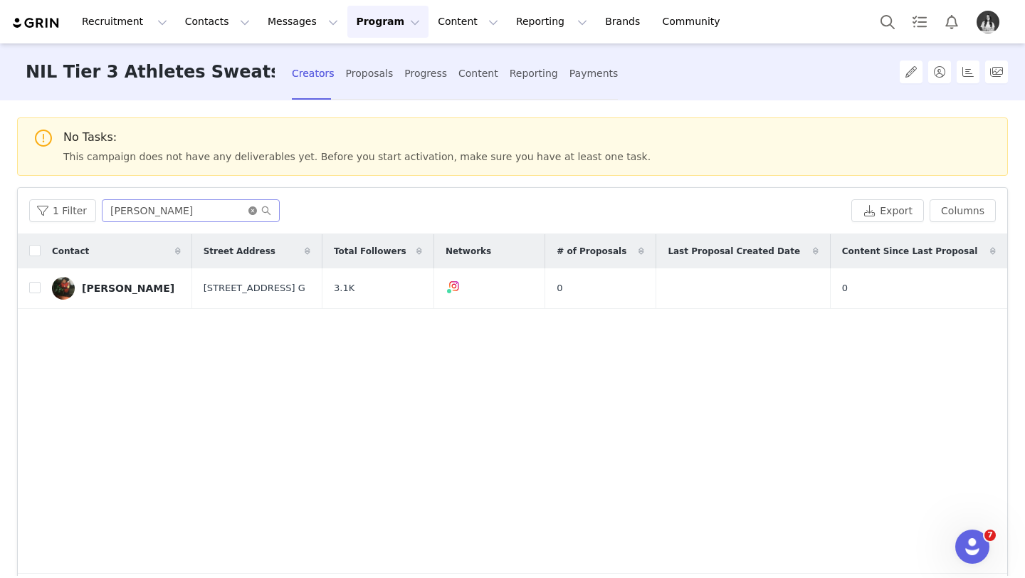
click at [248, 213] on icon "icon: close-circle" at bounding box center [252, 210] width 9 height 9
click at [239, 211] on input "text" at bounding box center [191, 210] width 178 height 23
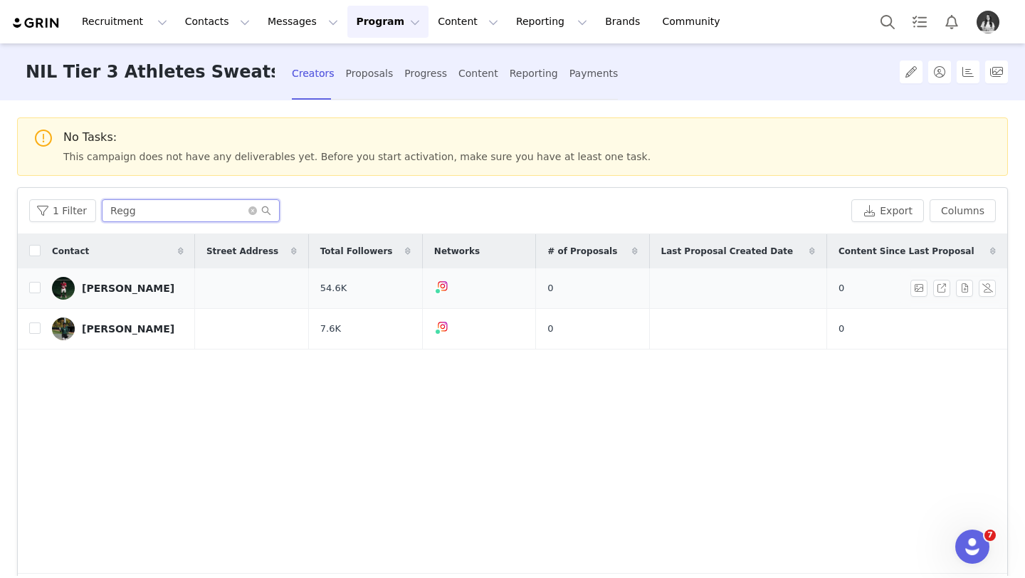
type input "Regg"
click at [125, 286] on div "[PERSON_NAME]" at bounding box center [128, 288] width 93 height 11
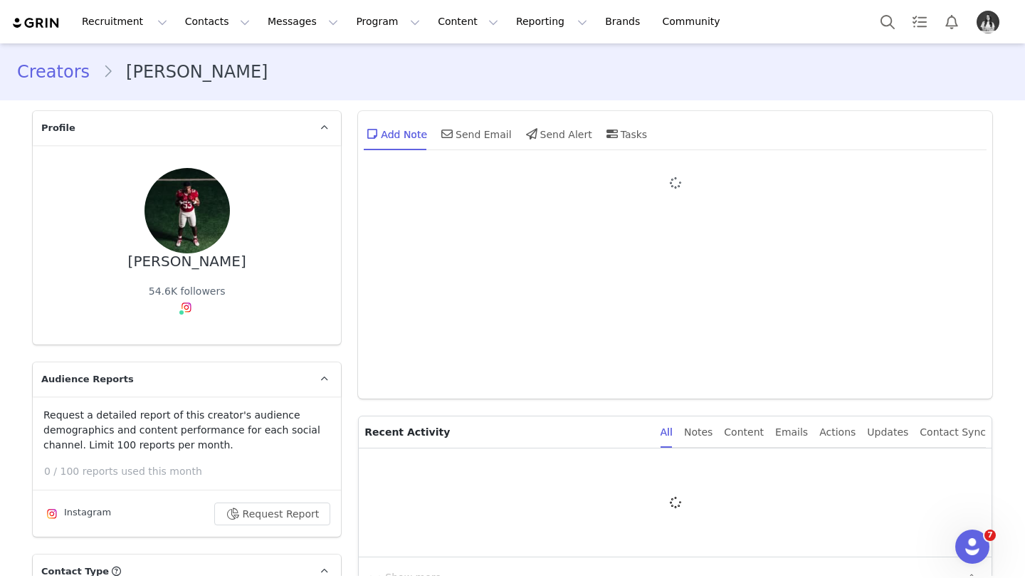
type input "+1 ([GEOGRAPHIC_DATA])"
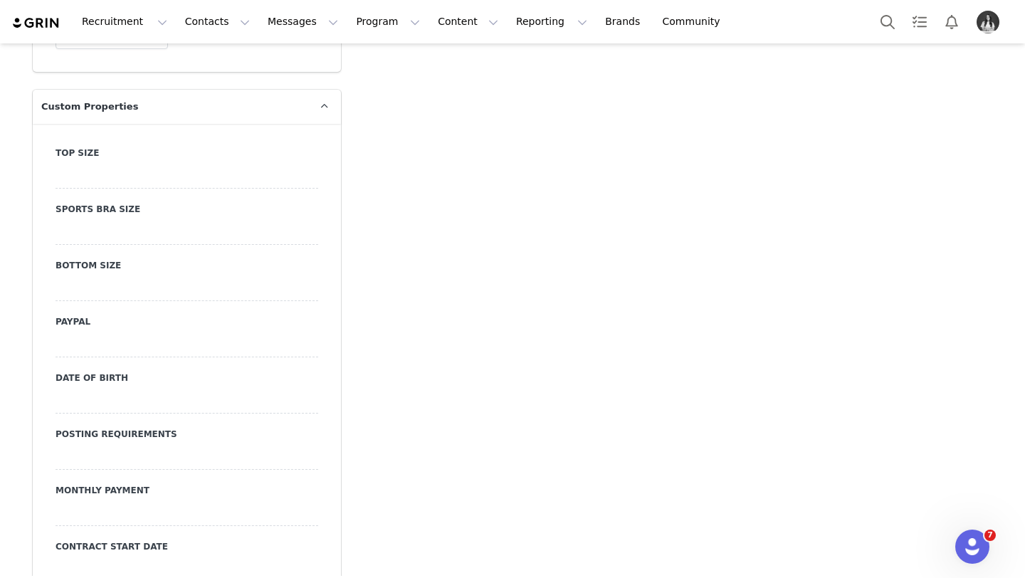
scroll to position [1443, 0]
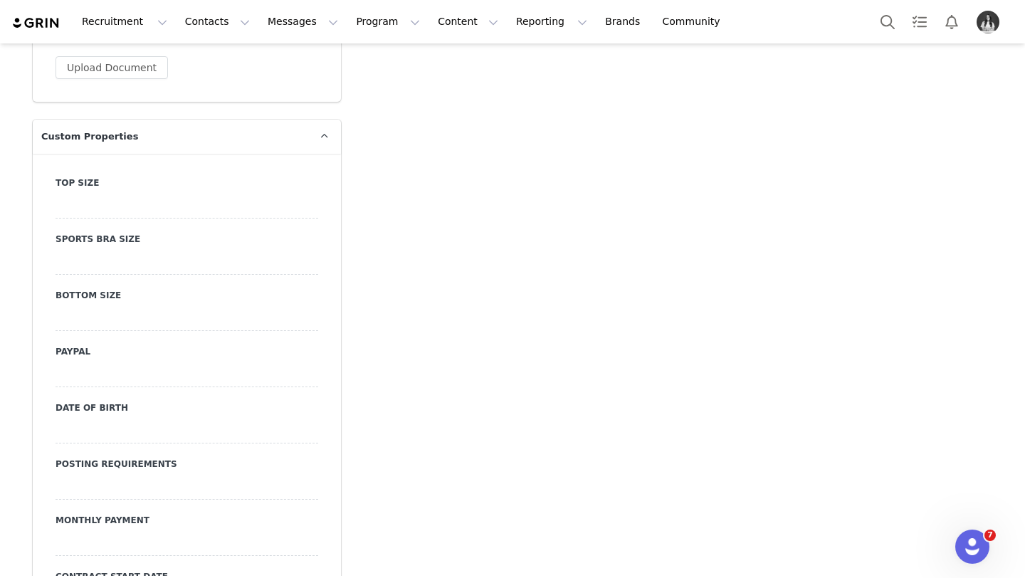
click at [182, 187] on label "Top Size" at bounding box center [187, 183] width 263 height 13
click at [181, 204] on div at bounding box center [187, 206] width 263 height 26
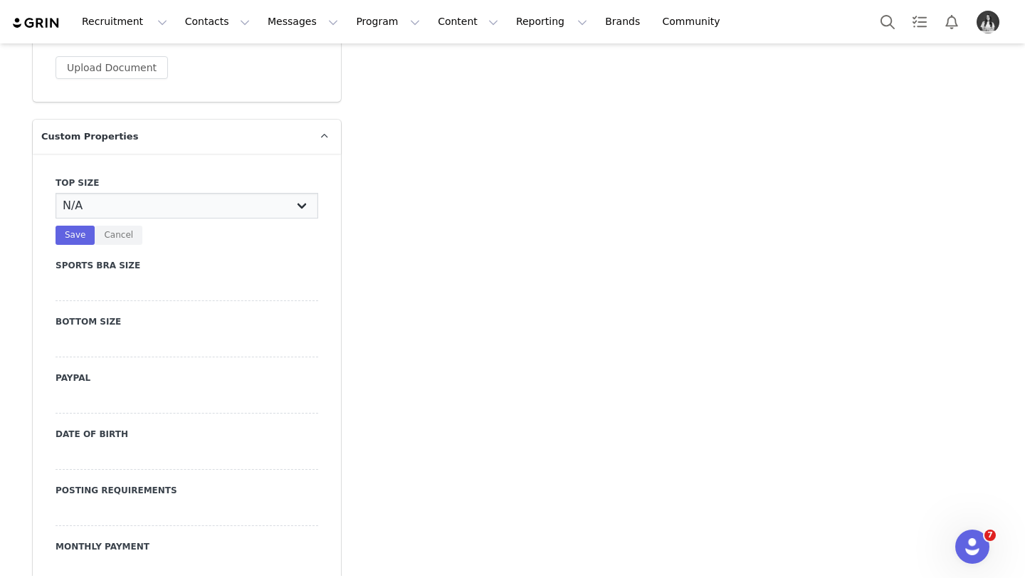
click at [184, 204] on select "N/A X-Small Small Medium Large X-Large XX-Large" at bounding box center [187, 206] width 263 height 26
select select "X-Large"
click at [56, 193] on select "N/A X-Small Small Medium Large X-Large XX-Large" at bounding box center [187, 206] width 263 height 26
click at [73, 240] on button "Save" at bounding box center [75, 235] width 39 height 19
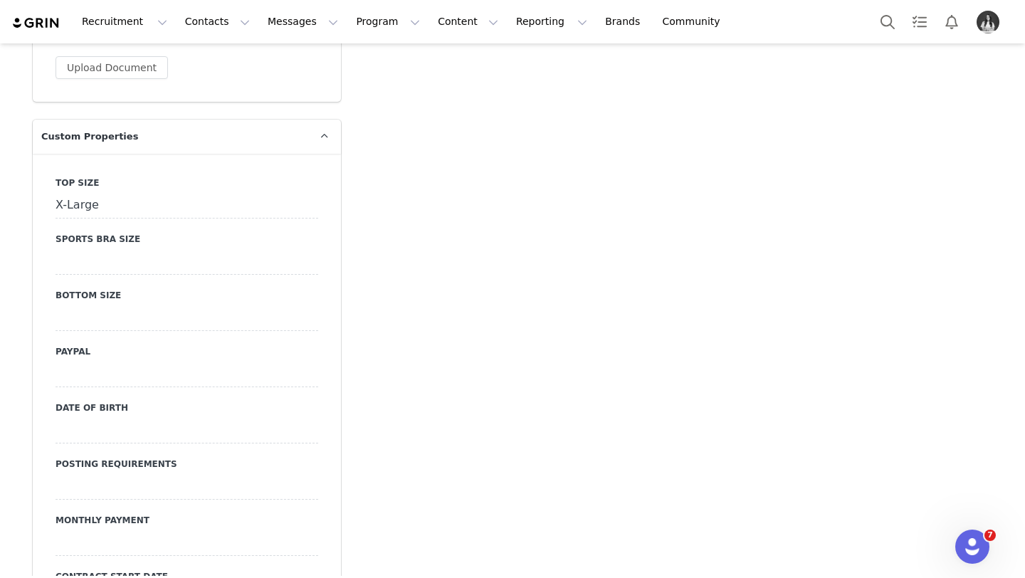
click at [123, 313] on div at bounding box center [187, 318] width 263 height 26
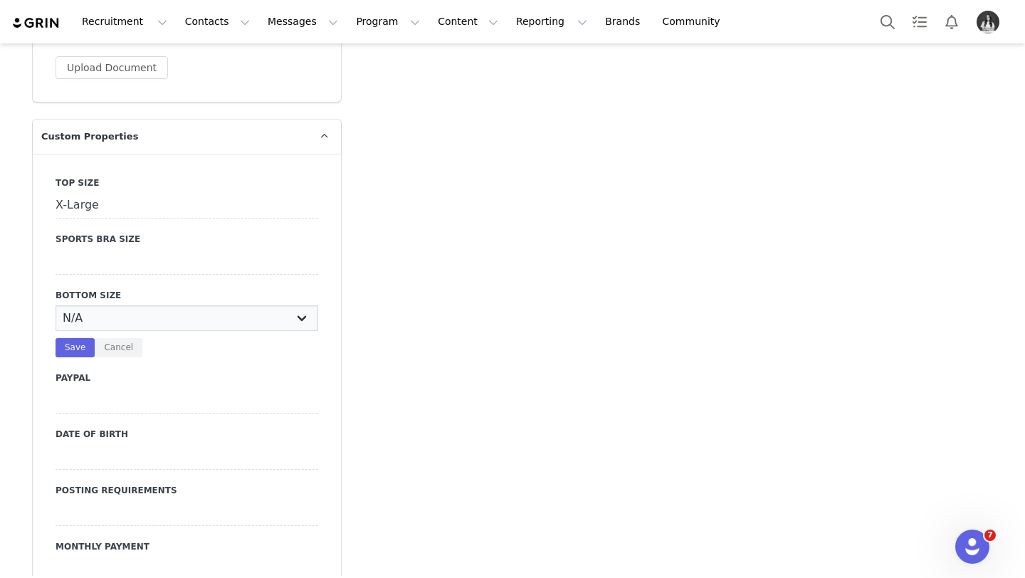
click at [123, 320] on select "N/A X-Small Small Medium Large X-Large XX-Large" at bounding box center [187, 318] width 263 height 26
click at [56, 305] on select "N/A X-Small Small Medium Large X-Large XX-Large" at bounding box center [187, 318] width 263 height 26
click at [120, 321] on select "N/A X-Small Small Medium Large X-Large XX-Large" at bounding box center [187, 318] width 263 height 26
select select "X-Large"
click at [56, 305] on select "N/A X-Small Small Medium Large X-Large XX-Large" at bounding box center [187, 318] width 263 height 26
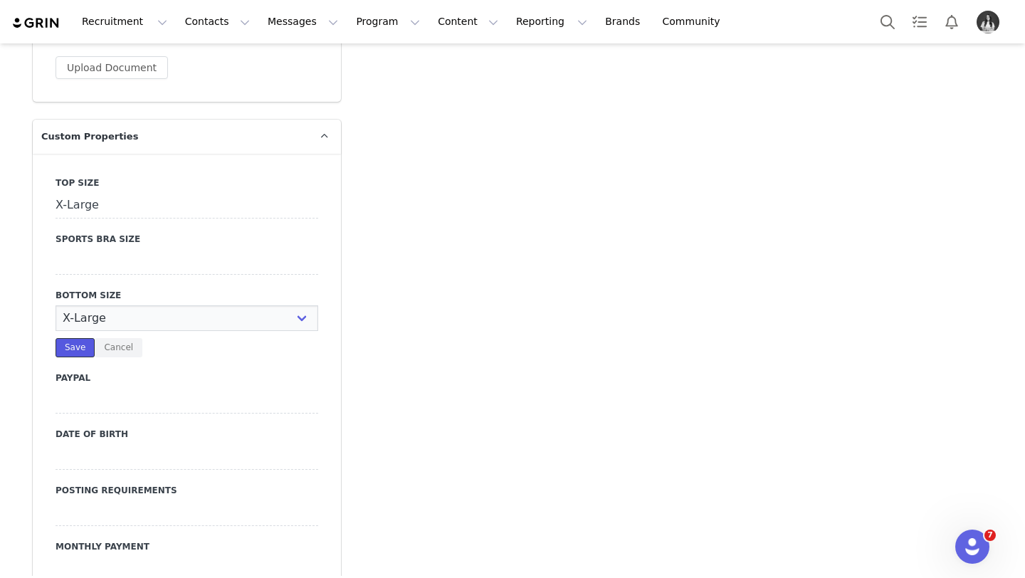
click at [81, 348] on button "Save" at bounding box center [75, 347] width 39 height 19
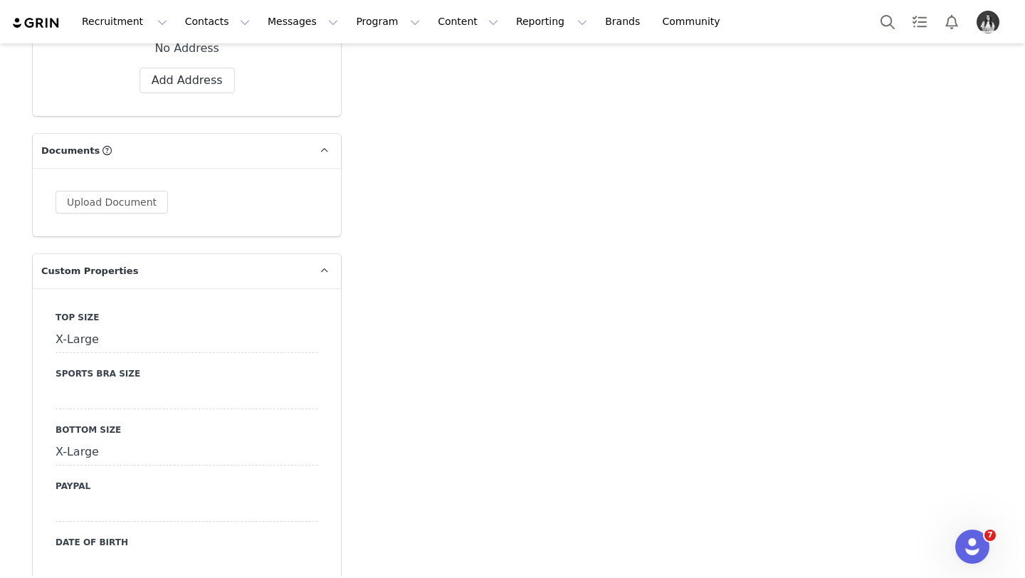
scroll to position [1294, 0]
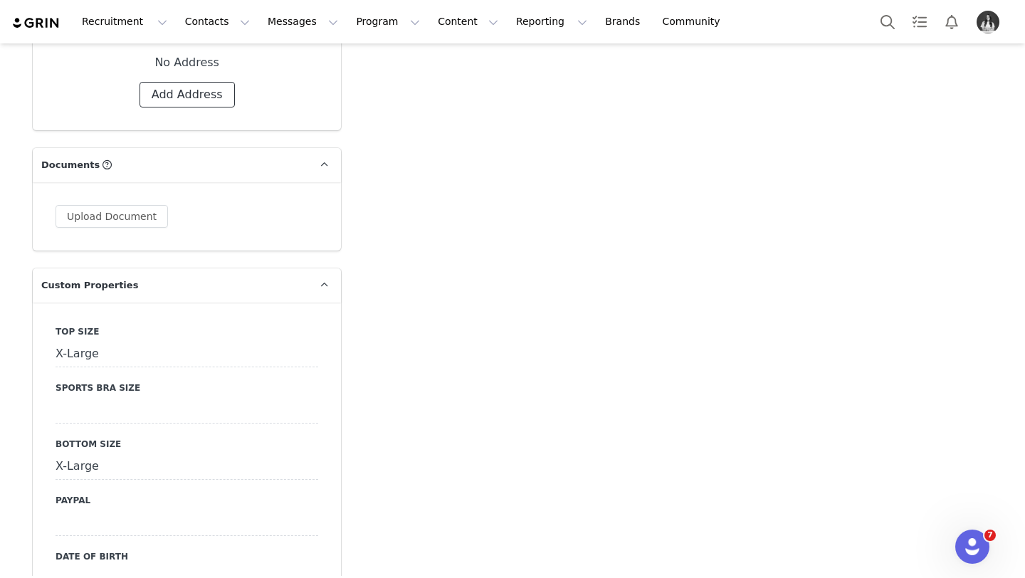
click at [159, 93] on button "Add Address" at bounding box center [187, 95] width 95 height 26
select select
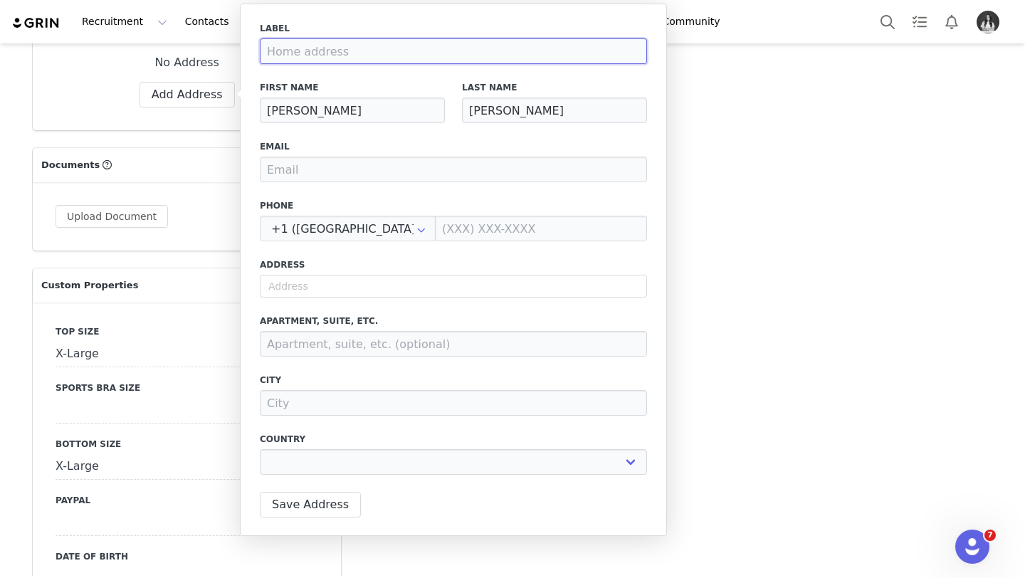
click at [275, 52] on input at bounding box center [453, 51] width 387 height 26
type input "S"
select select
type input "Sc"
select select
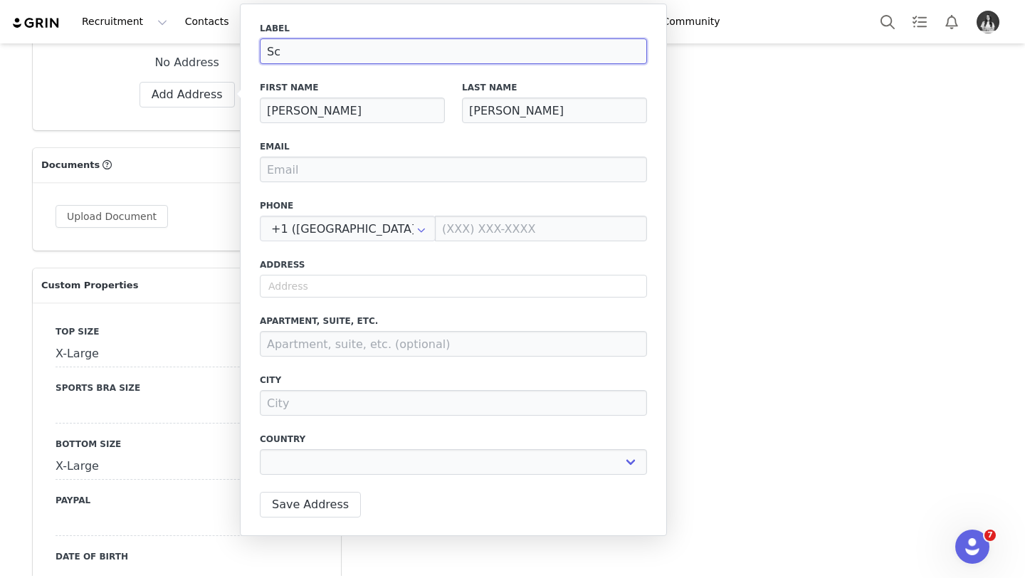
type input "Sch"
select select
type input "Scho"
select select
type input "Schoo"
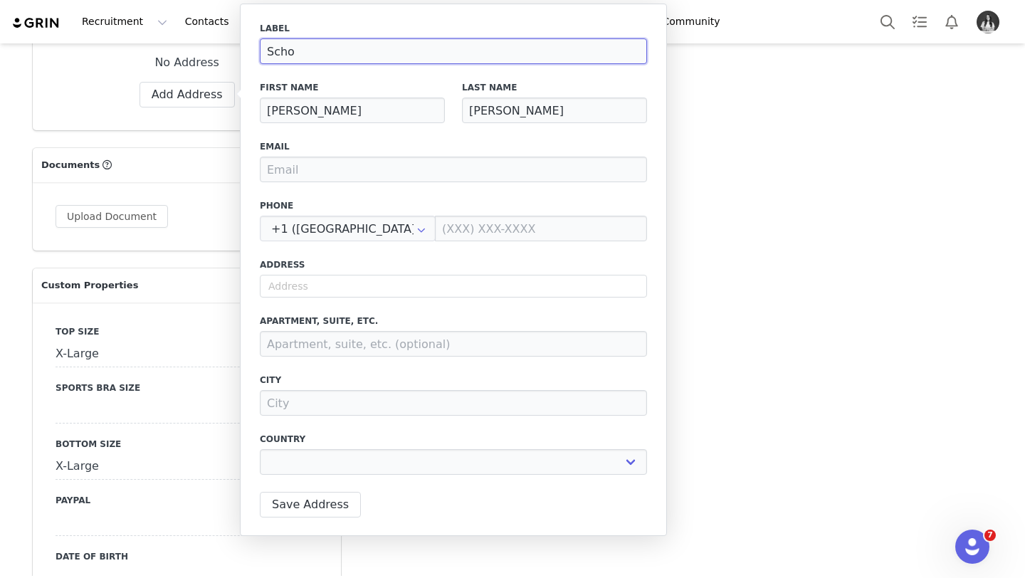
select select
type input "School"
select select
type input "School"
select select
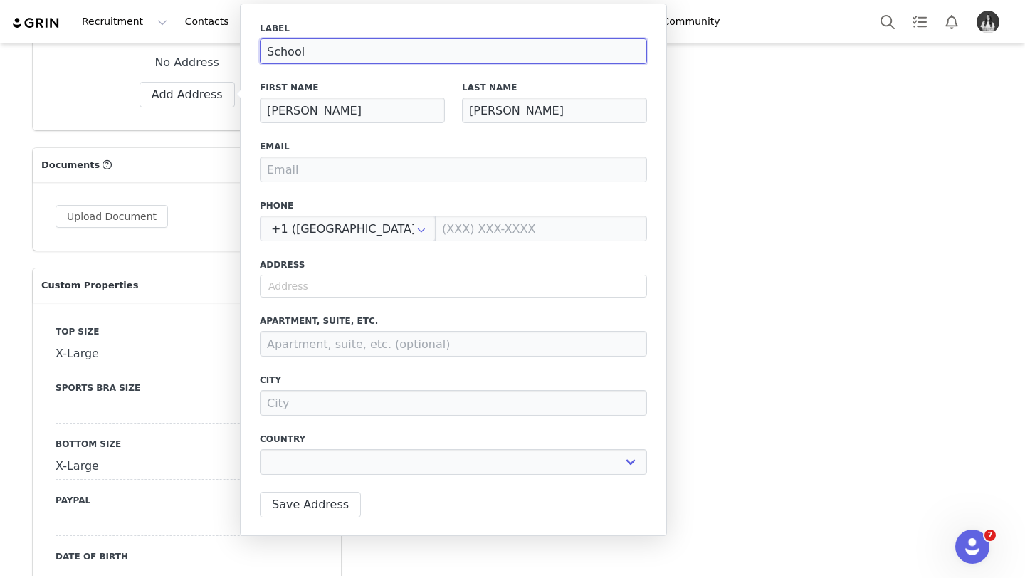
type input "School A"
select select
type input "School Ad"
select select
type input "School Add"
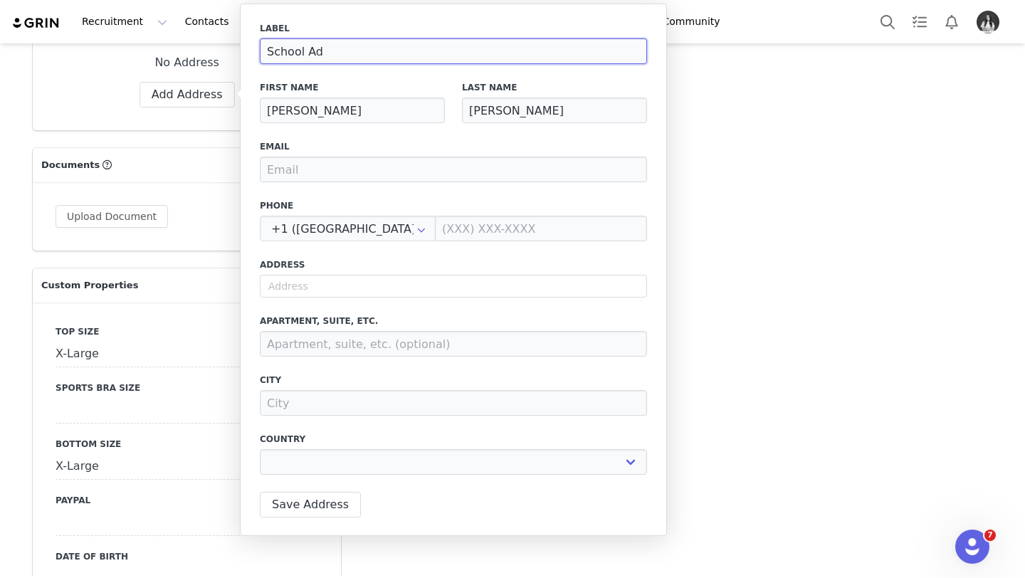
select select
type input "School Addr"
select select
type input "School Addre"
select select
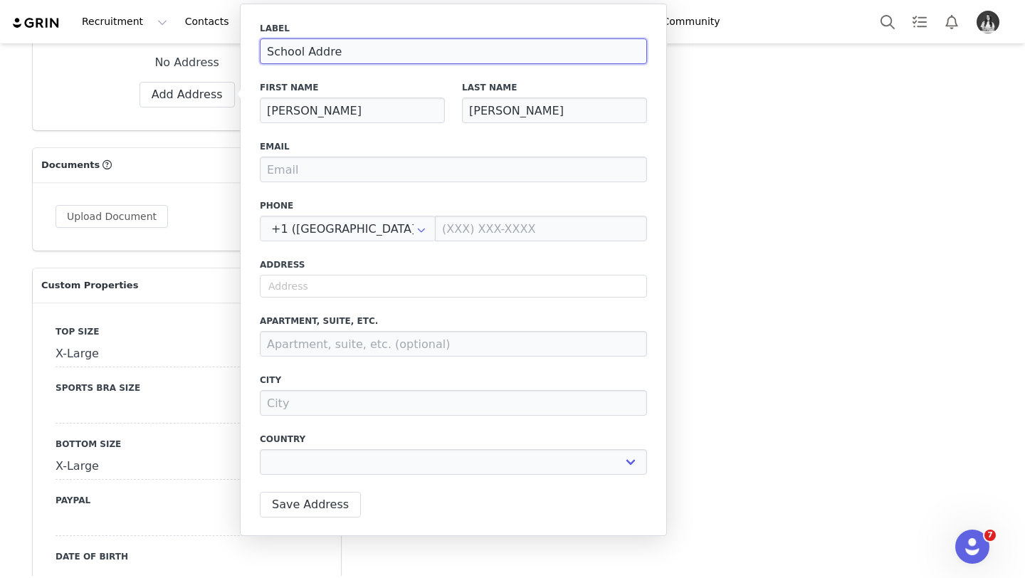
type input "School Addres"
select select
type input "School Address"
select select
type input "School Address"
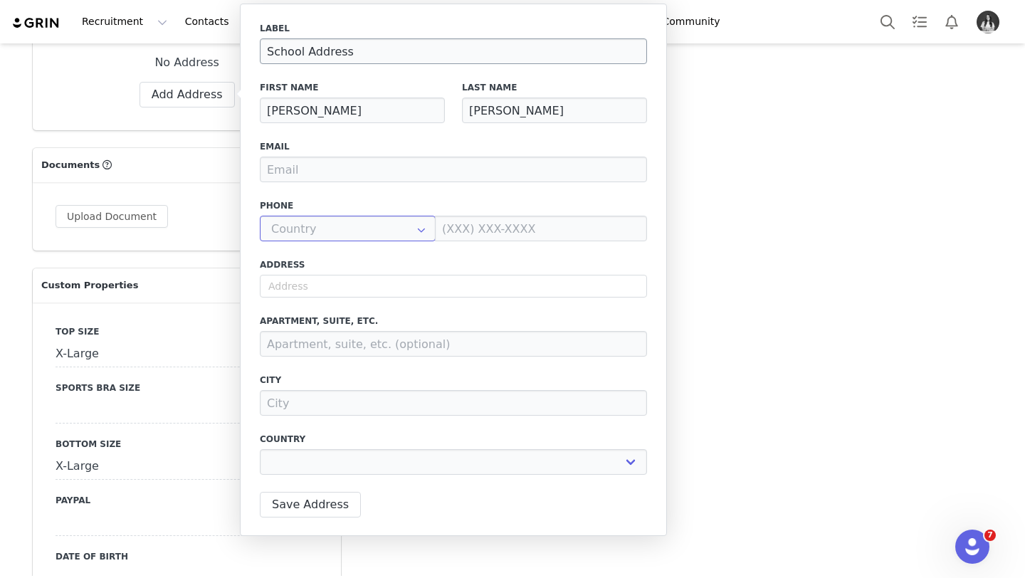
scroll to position [5304, 0]
type input "+1 ([GEOGRAPHIC_DATA])"
select select
type input "1"
select select
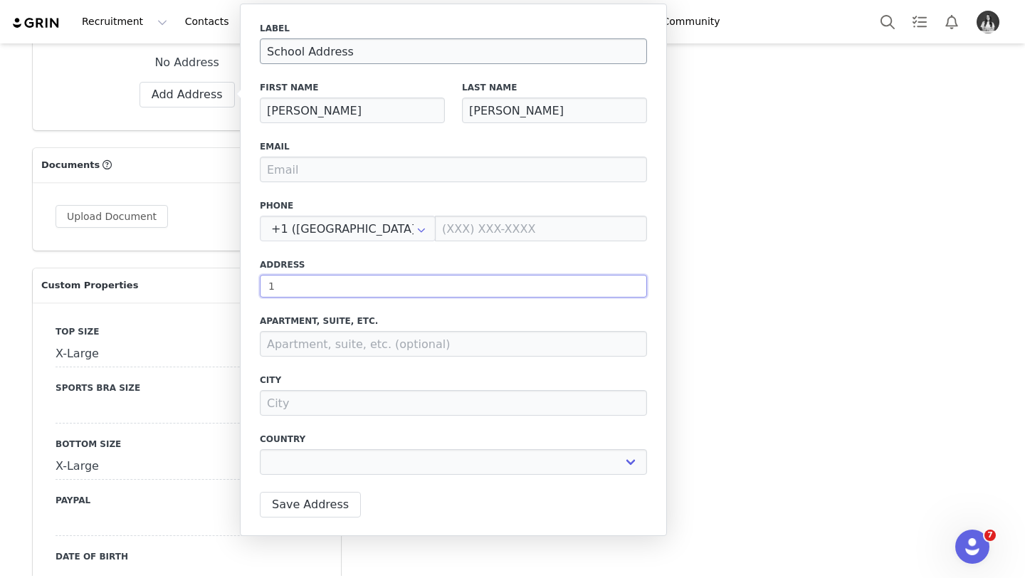
type input "10"
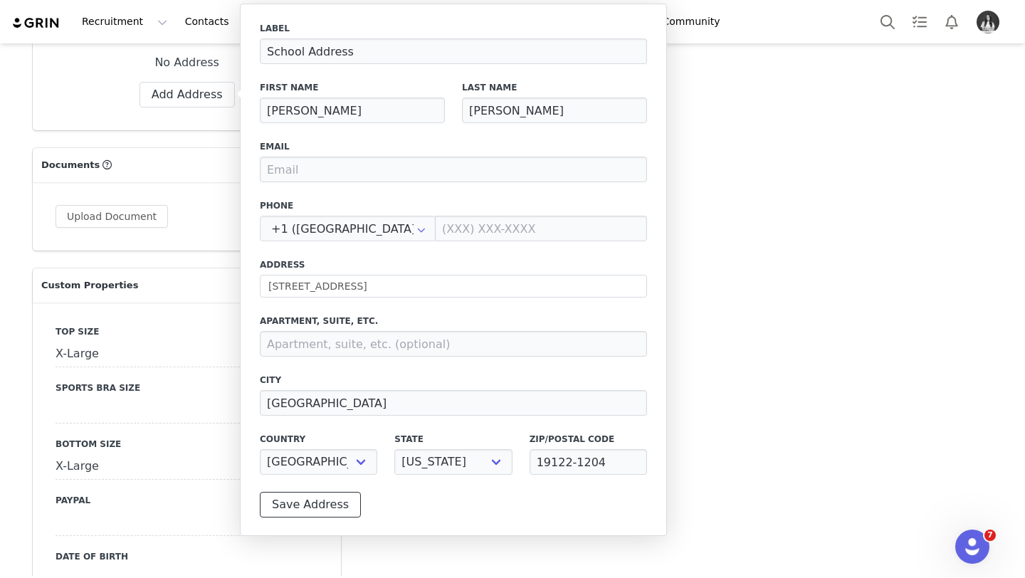
click at [301, 508] on button "Save Address" at bounding box center [310, 505] width 101 height 26
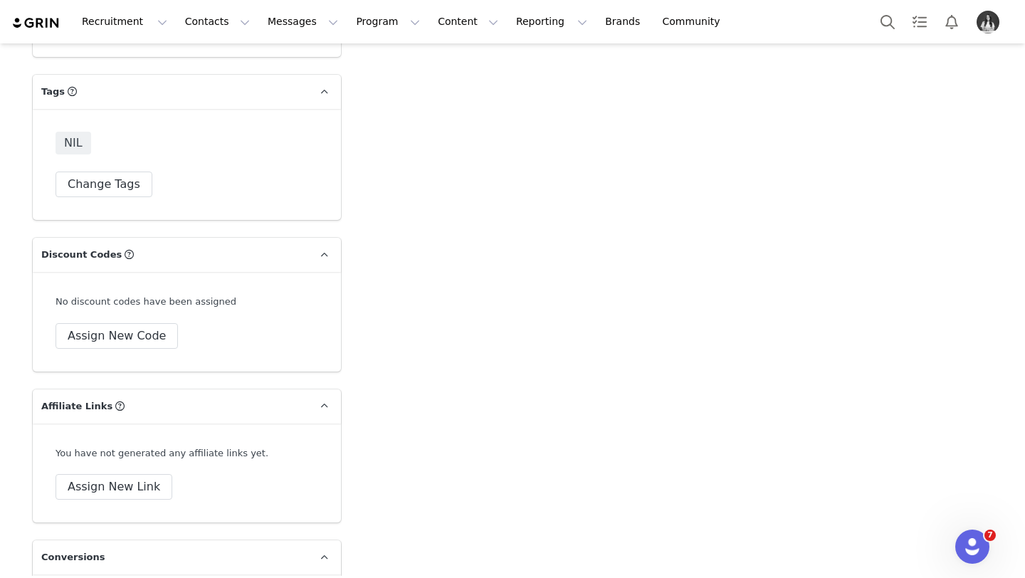
scroll to position [4737, 0]
click at [97, 338] on button "Assign New Code" at bounding box center [117, 335] width 122 height 26
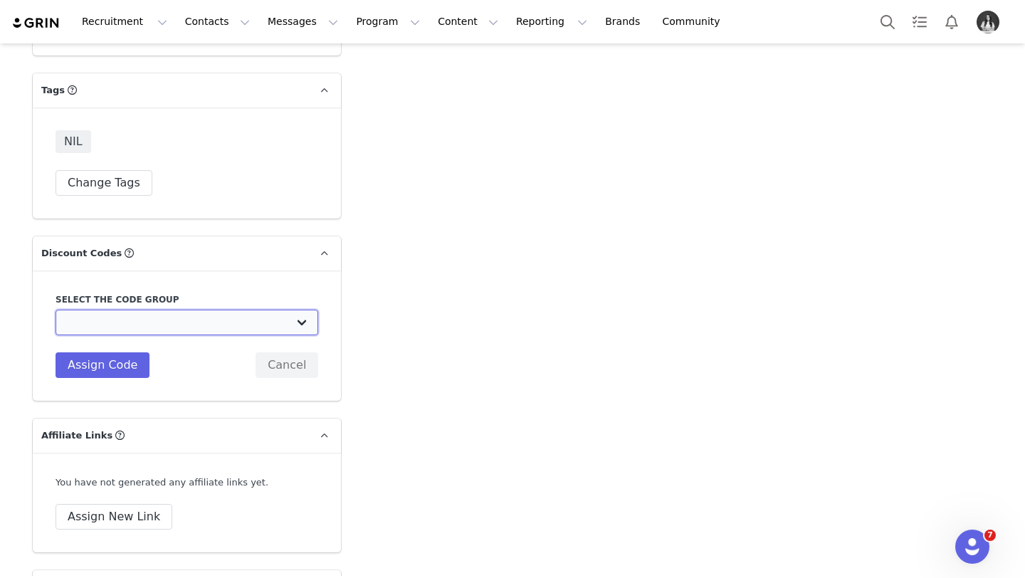
click at [154, 325] on select "TLF Apparel: DON'T USE - Exclusive Influencers Up Until [DATE] TLF Apparel: DON…" at bounding box center [187, 323] width 263 height 26
click at [56, 310] on select "TLF Apparel: DON'T USE - Exclusive Influencers Up Until [DATE] TLF Apparel: DON…" at bounding box center [187, 323] width 263 height 26
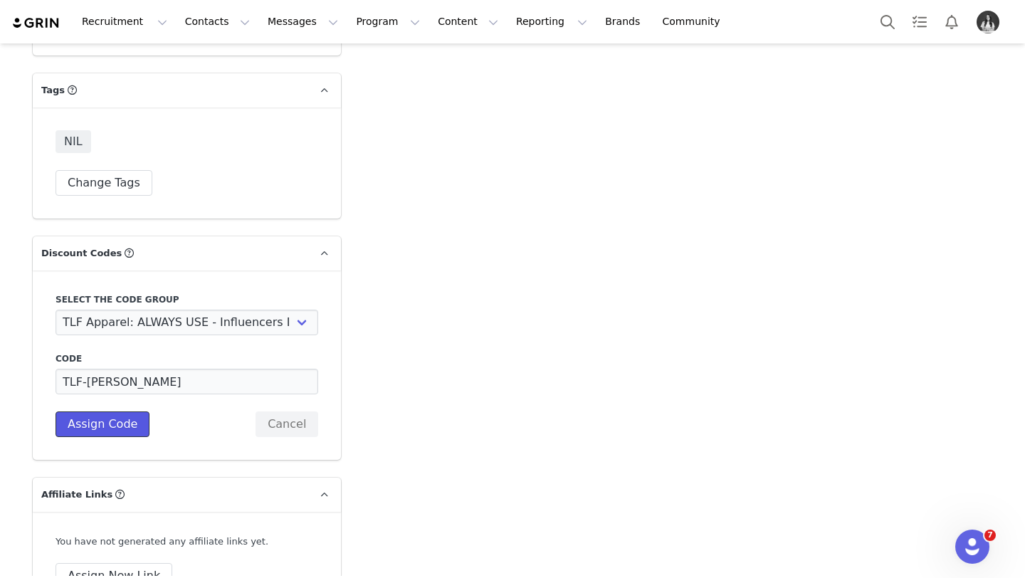
click at [105, 419] on button "Assign Code" at bounding box center [103, 425] width 94 height 26
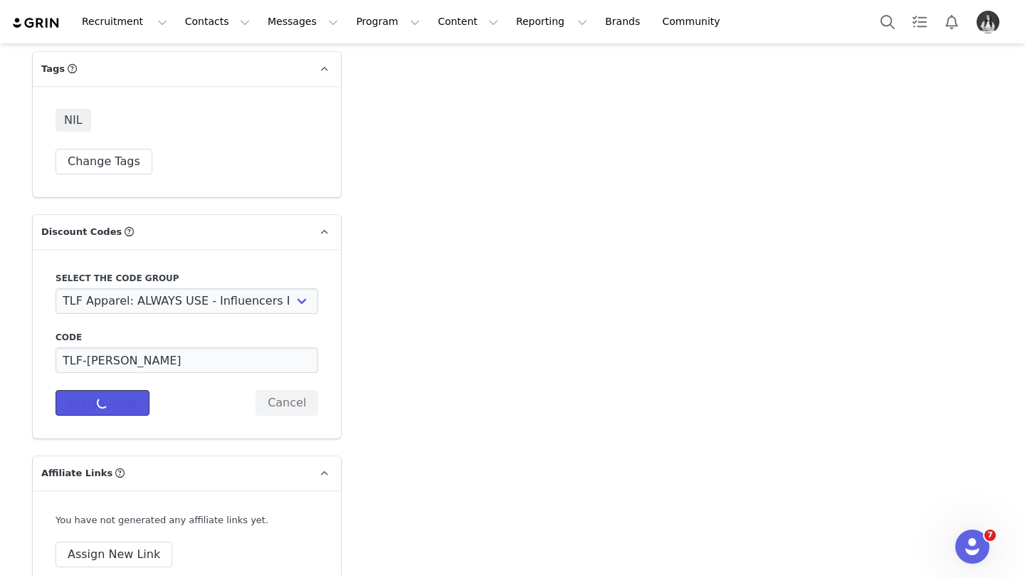
scroll to position [4785, 0]
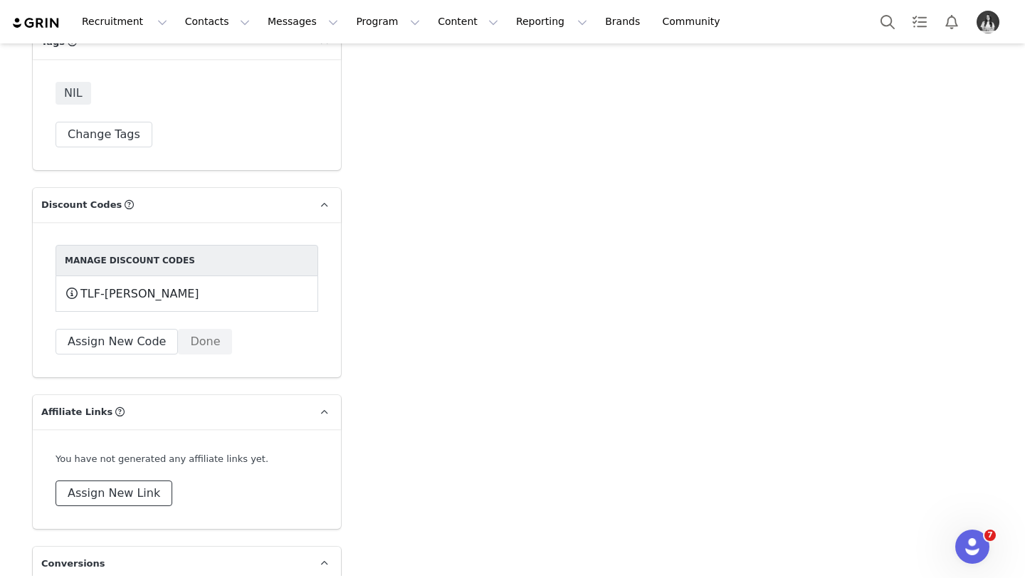
click at [115, 496] on button "Assign New Link" at bounding box center [114, 494] width 117 height 26
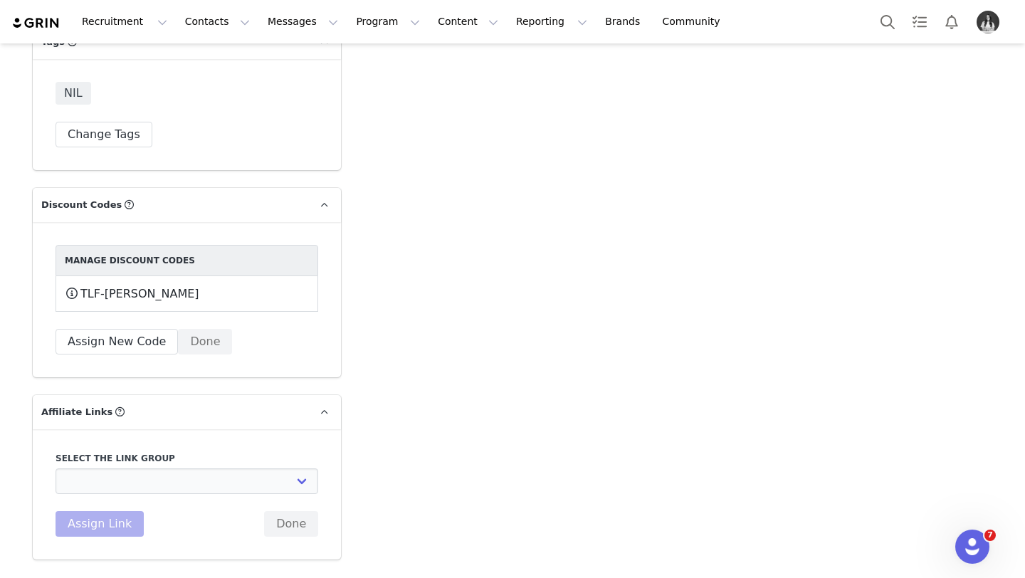
click at [122, 496] on div "Select the link group DO NOT USE - Exclusive Influencer Payout: [URL][DOMAIN_NA…" at bounding box center [187, 494] width 263 height 85
click at [127, 483] on select "DO NOT USE - Exclusive Influencer Payout: [URL][DOMAIN_NAME] Test White Labelli…" at bounding box center [187, 482] width 263 height 26
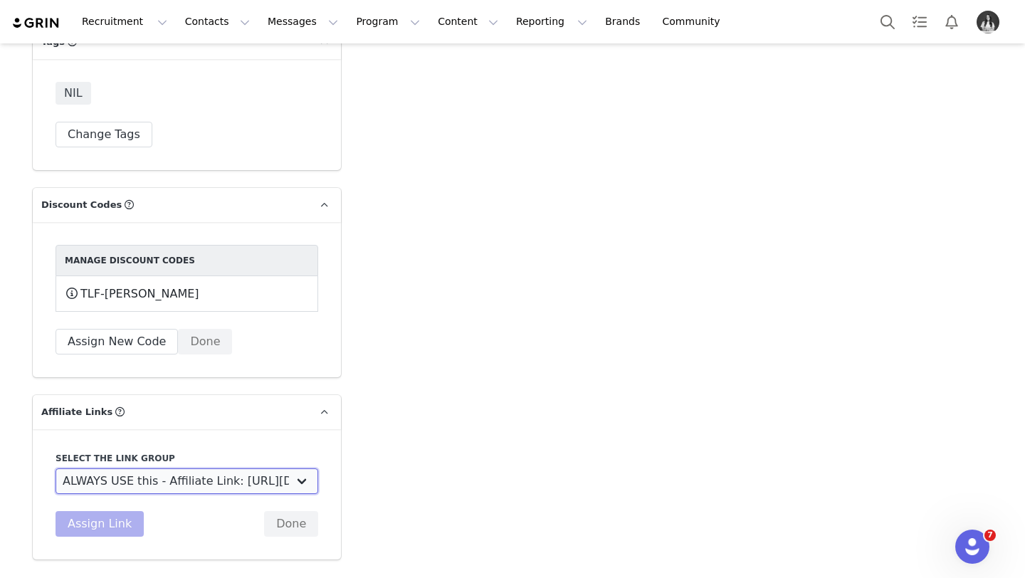
click at [56, 469] on select "DO NOT USE - Exclusive Influencer Payout: [URL][DOMAIN_NAME] Test White Labelli…" at bounding box center [187, 482] width 263 height 26
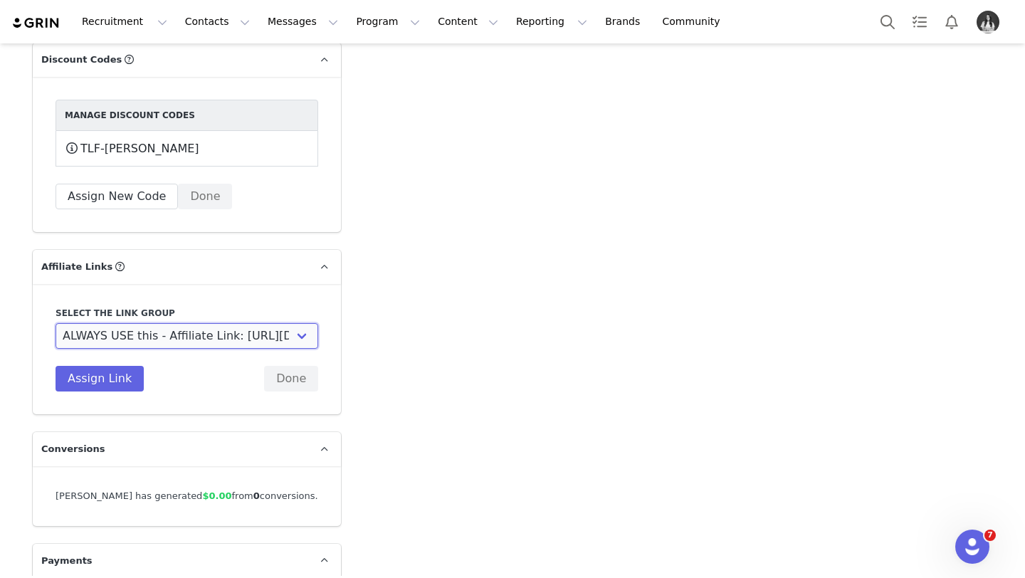
scroll to position [4936, 0]
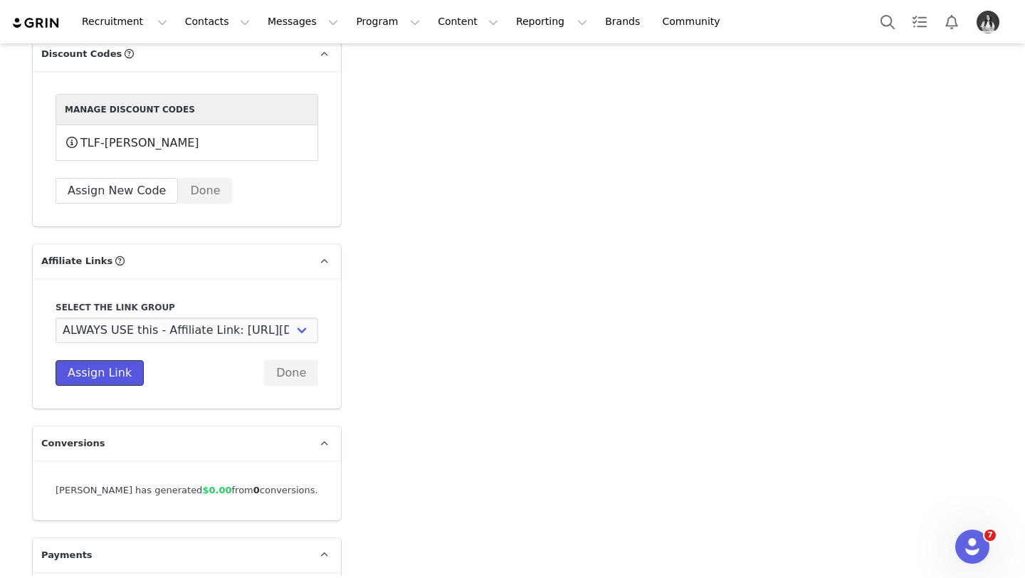
click at [109, 371] on button "Assign Link" at bounding box center [100, 373] width 88 height 26
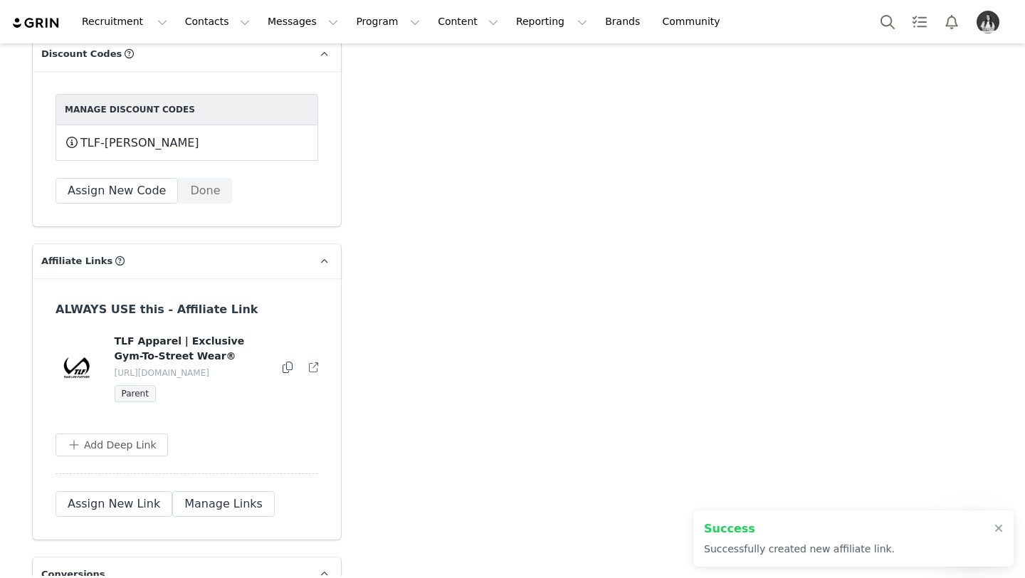
click at [291, 364] on icon at bounding box center [288, 367] width 10 height 11
click at [366, 26] on button "Program Program" at bounding box center [387, 22] width 81 height 32
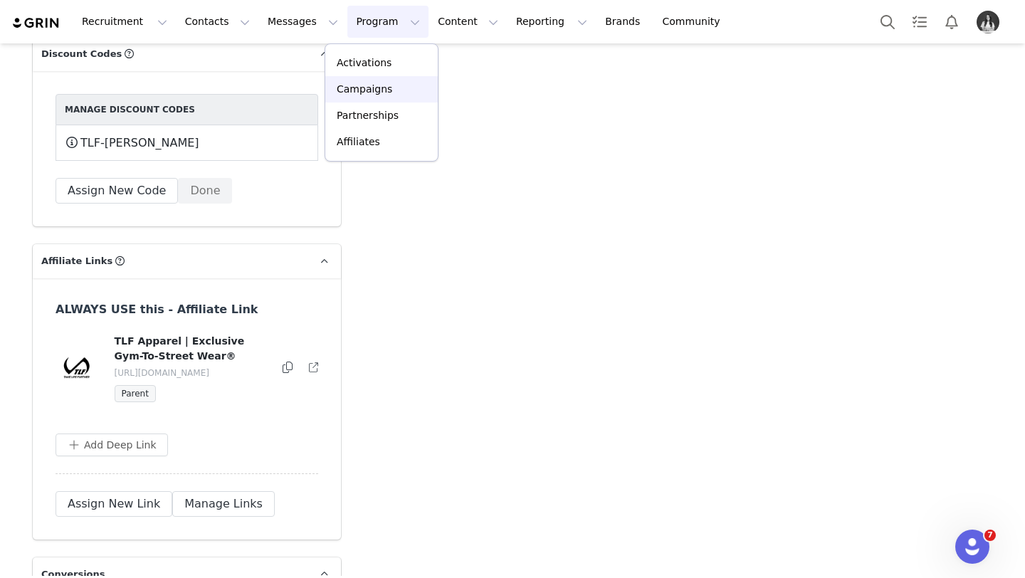
click at [386, 88] on p "Campaigns" at bounding box center [365, 89] width 56 height 15
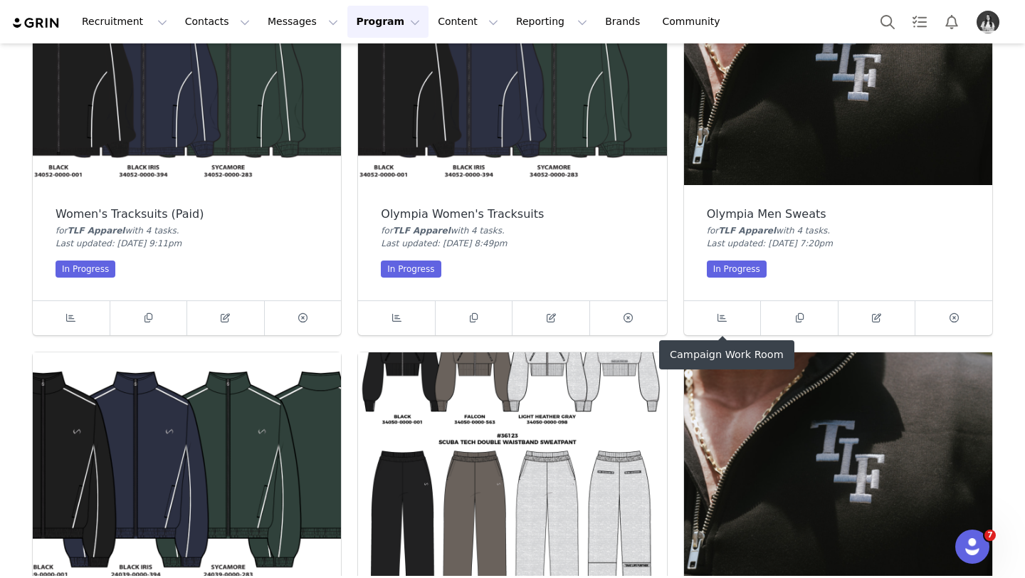
scroll to position [559, 0]
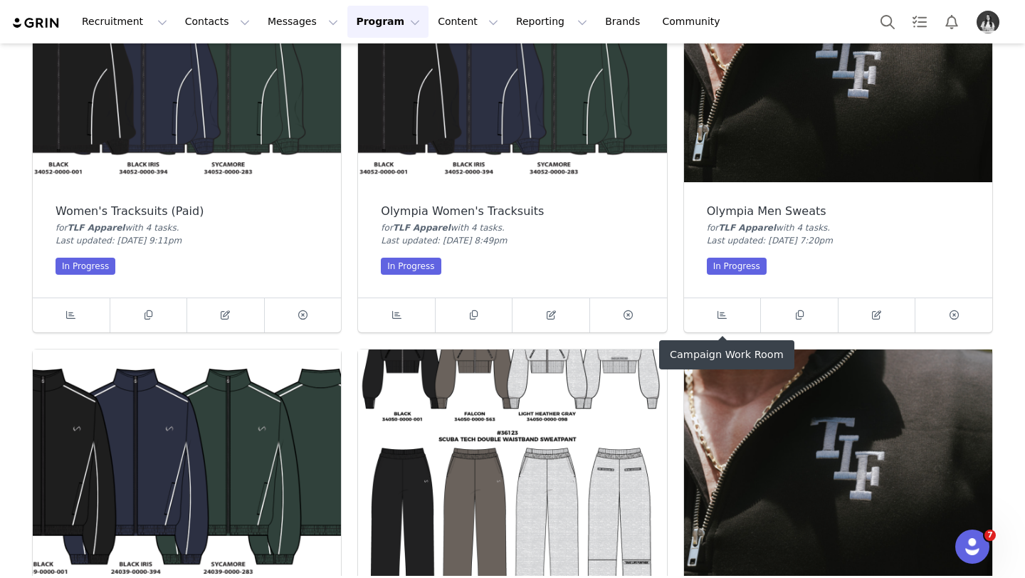
click at [817, 413] on img at bounding box center [838, 465] width 308 height 231
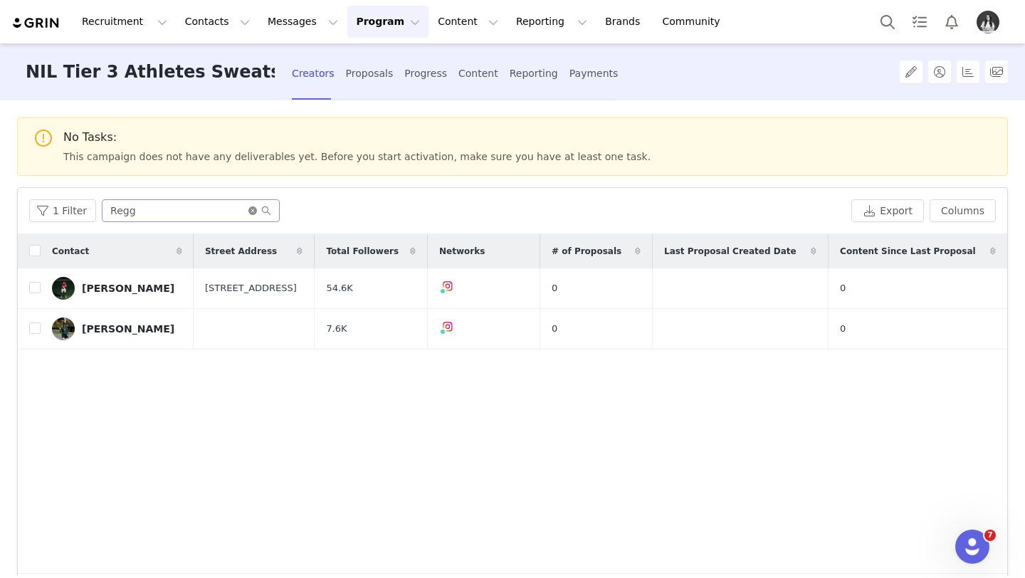
click at [249, 211] on icon "icon: close-circle" at bounding box center [252, 210] width 9 height 9
click at [213, 211] on input "text" at bounding box center [191, 210] width 178 height 23
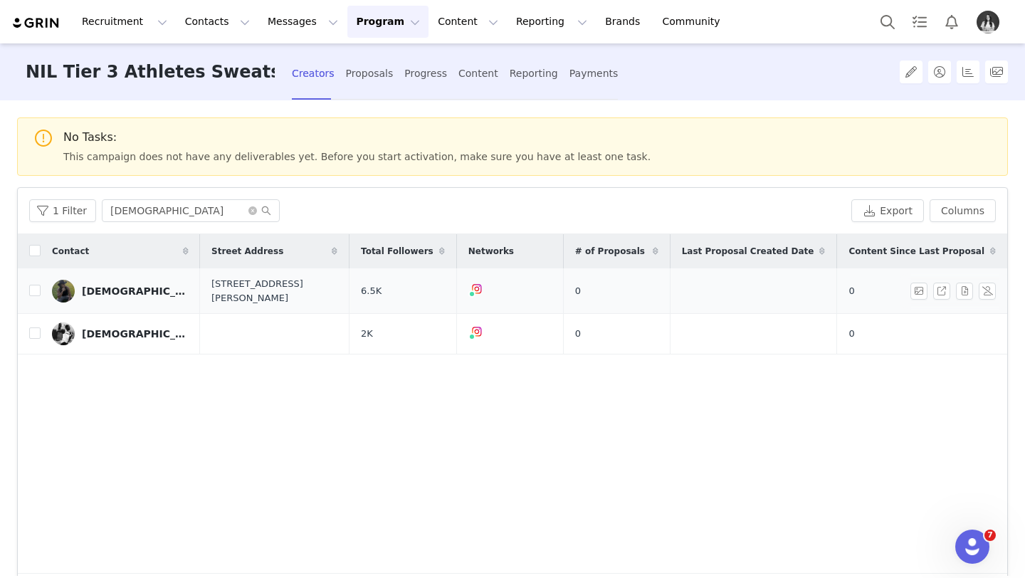
click at [150, 288] on div "[DEMOGRAPHIC_DATA][PERSON_NAME]" at bounding box center [135, 291] width 107 height 11
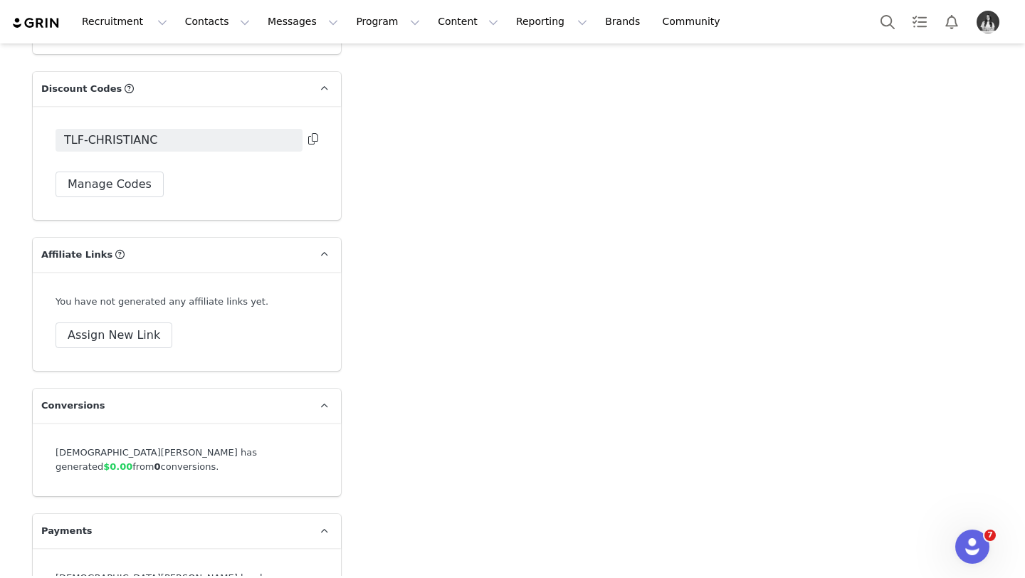
scroll to position [4959, 0]
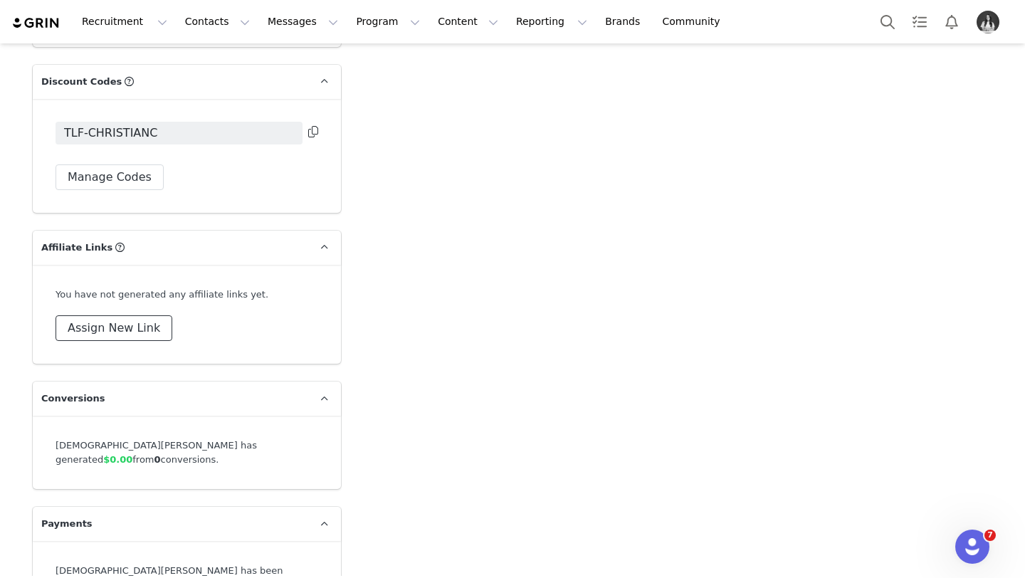
click at [134, 315] on button "Assign New Link" at bounding box center [114, 328] width 117 height 26
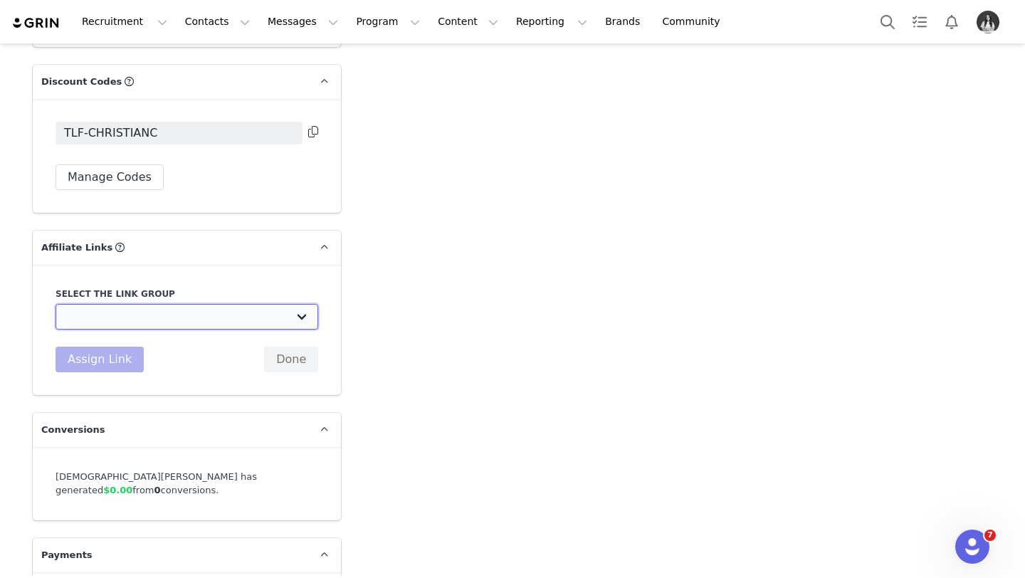
click at [174, 304] on select "DO NOT USE - Exclusive Influencer Payout: [URL][DOMAIN_NAME] Test White Labelli…" at bounding box center [187, 317] width 263 height 26
click at [56, 304] on select "DO NOT USE - Exclusive Influencer Payout: [URL][DOMAIN_NAME] Test White Labelli…" at bounding box center [187, 317] width 263 height 26
click at [120, 347] on button "Assign Link" at bounding box center [100, 360] width 88 height 26
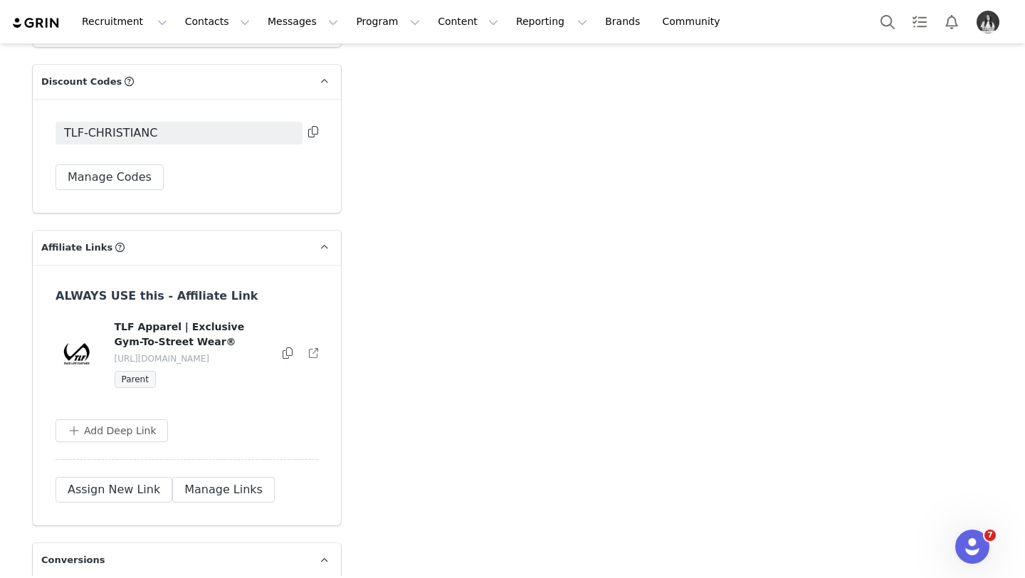
click at [285, 347] on icon at bounding box center [288, 352] width 10 height 11
click at [371, 29] on button "Program Program" at bounding box center [387, 22] width 81 height 32
click at [379, 85] on p "Campaigns" at bounding box center [365, 89] width 56 height 15
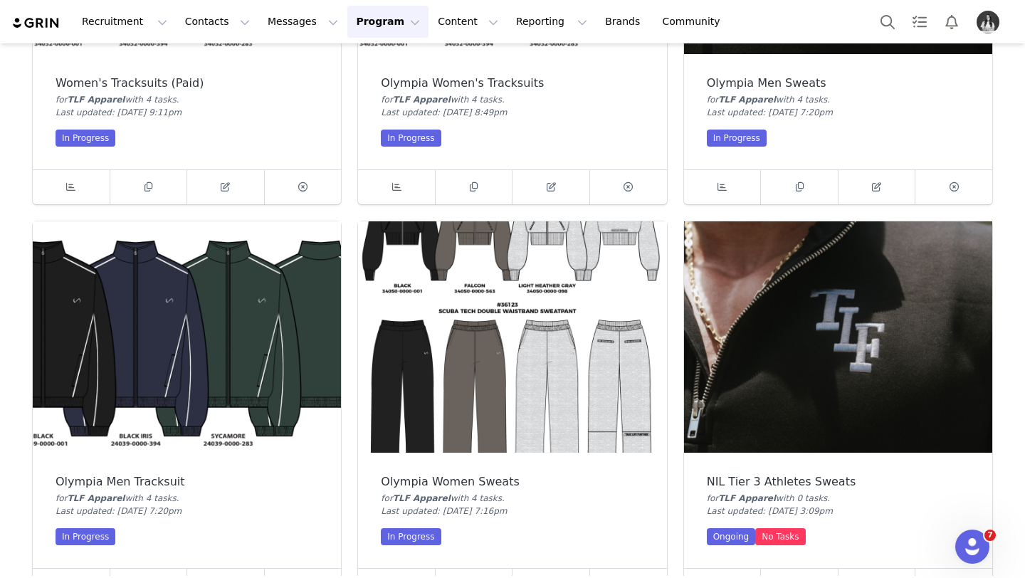
scroll to position [750, 0]
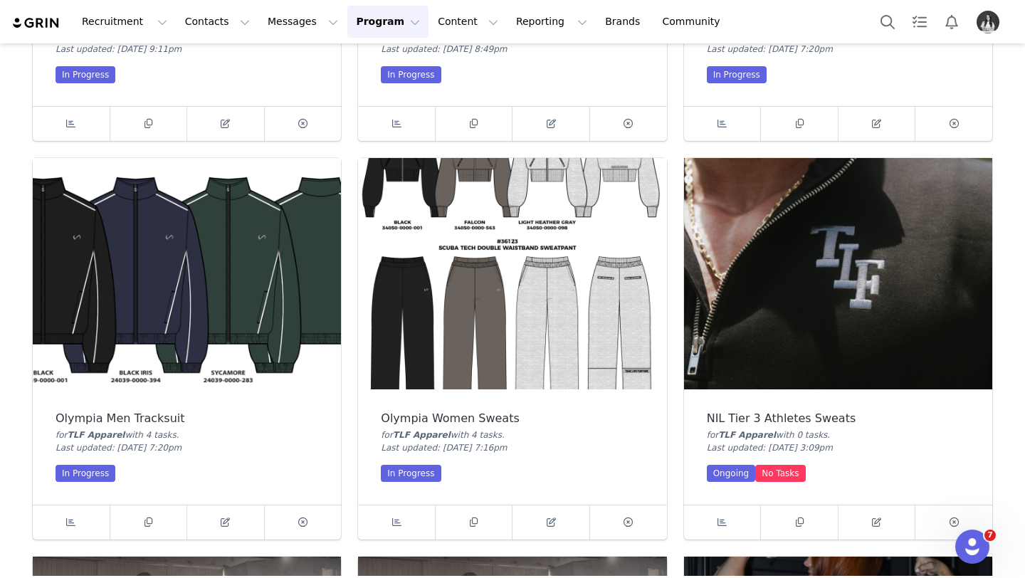
click at [743, 312] on img at bounding box center [838, 273] width 308 height 231
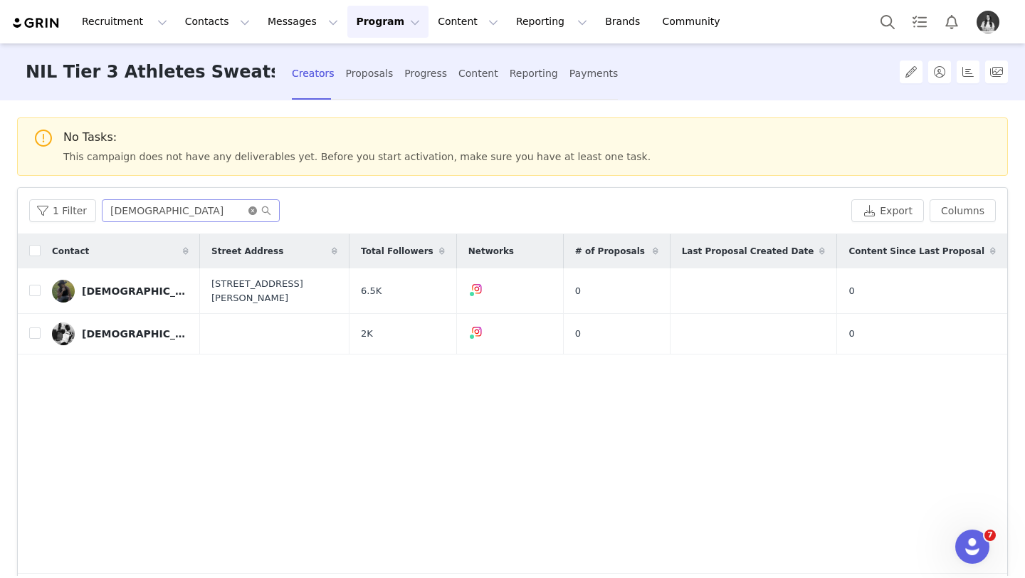
click at [250, 212] on icon "icon: close-circle" at bounding box center [252, 210] width 9 height 9
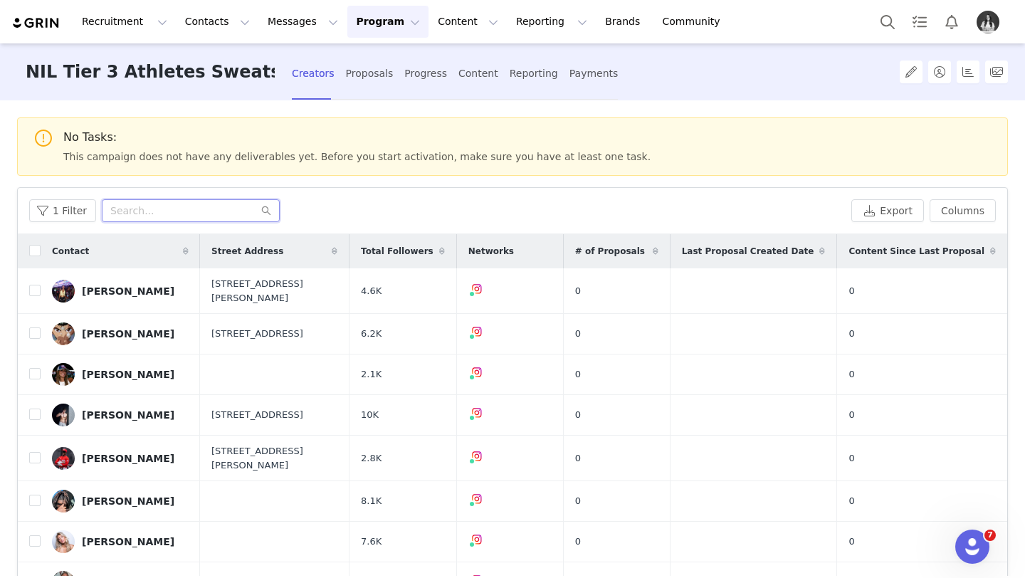
click at [200, 214] on input "text" at bounding box center [191, 210] width 178 height 23
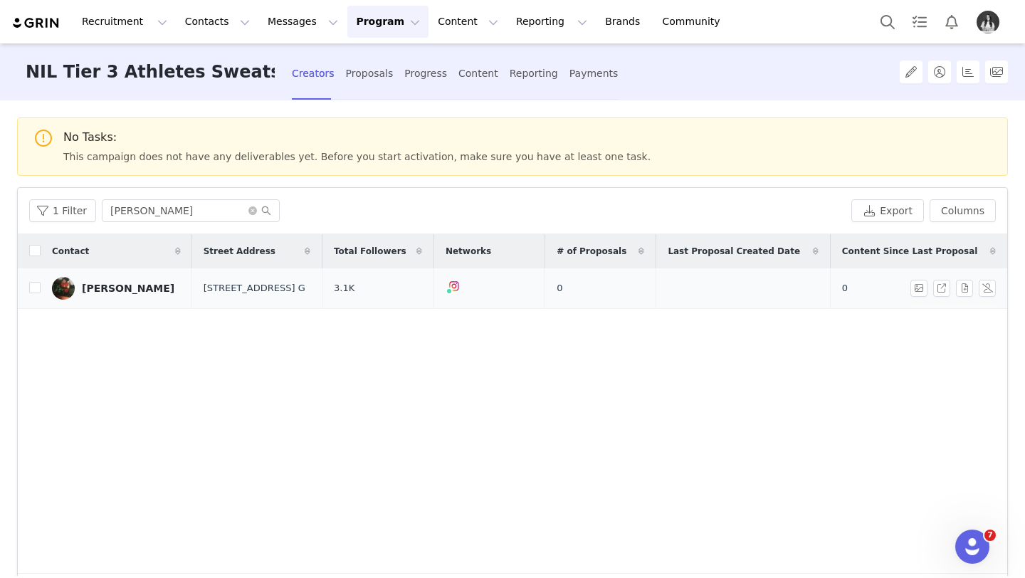
click at [162, 290] on div "[PERSON_NAME]" at bounding box center [128, 288] width 93 height 11
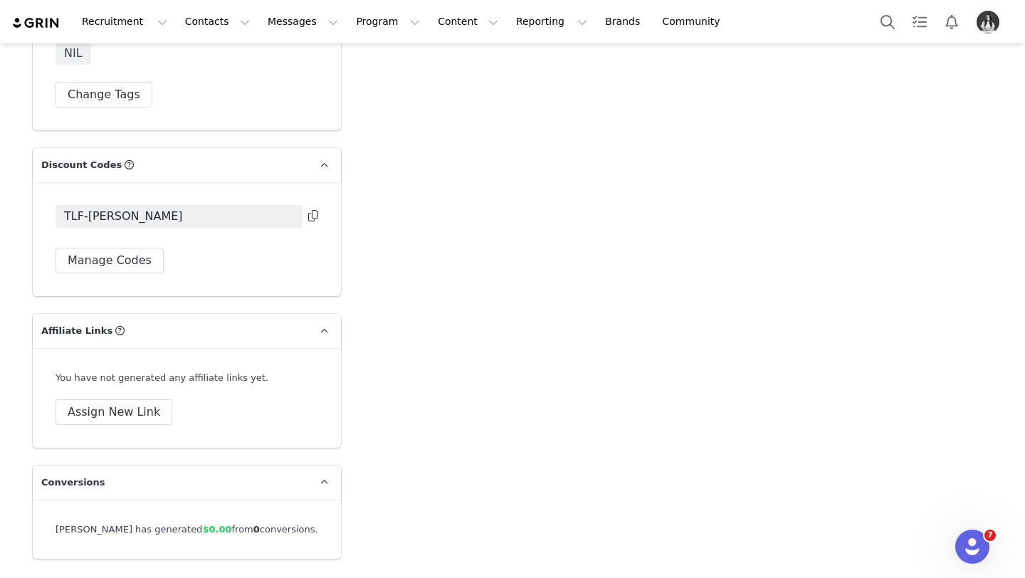
scroll to position [4842, 0]
drag, startPoint x: 128, startPoint y: 415, endPoint x: 131, endPoint y: 396, distance: 19.4
click at [128, 413] on div "You have not generated any affiliate links yet. Assign New Link" at bounding box center [187, 399] width 308 height 100
click at [133, 400] on button "Assign New Link" at bounding box center [114, 413] width 117 height 26
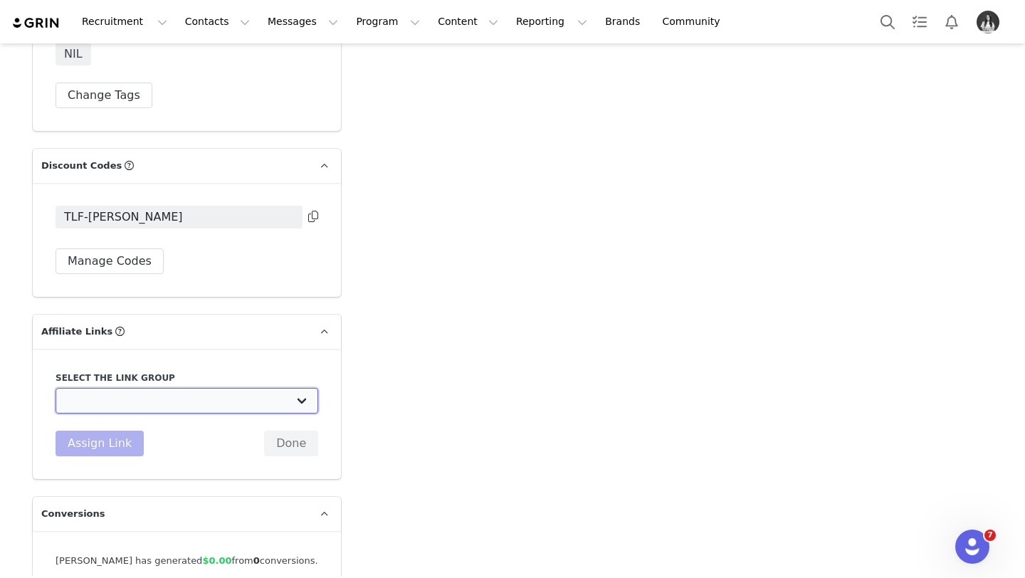
click at [163, 388] on select "DO NOT USE - Exclusive Influencer Payout: [URL][DOMAIN_NAME] Test White Labelli…" at bounding box center [187, 401] width 263 height 26
click at [56, 388] on select "DO NOT USE - Exclusive Influencer Payout: [URL][DOMAIN_NAME] Test White Labelli…" at bounding box center [187, 401] width 263 height 26
click at [109, 431] on button "Assign Link" at bounding box center [100, 444] width 88 height 26
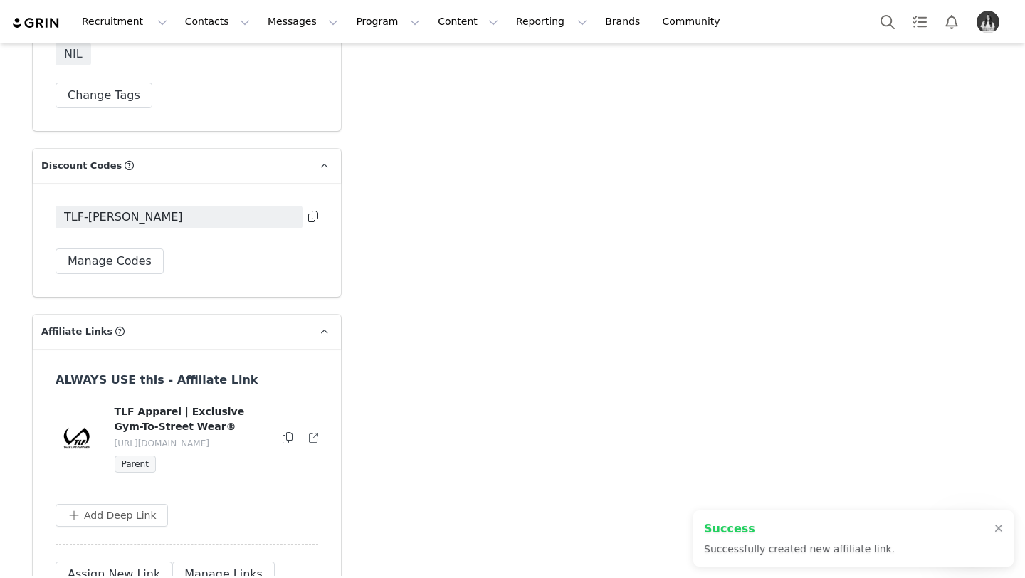
click at [286, 432] on icon at bounding box center [288, 437] width 10 height 11
click at [370, 22] on button "Program Program" at bounding box center [387, 22] width 81 height 32
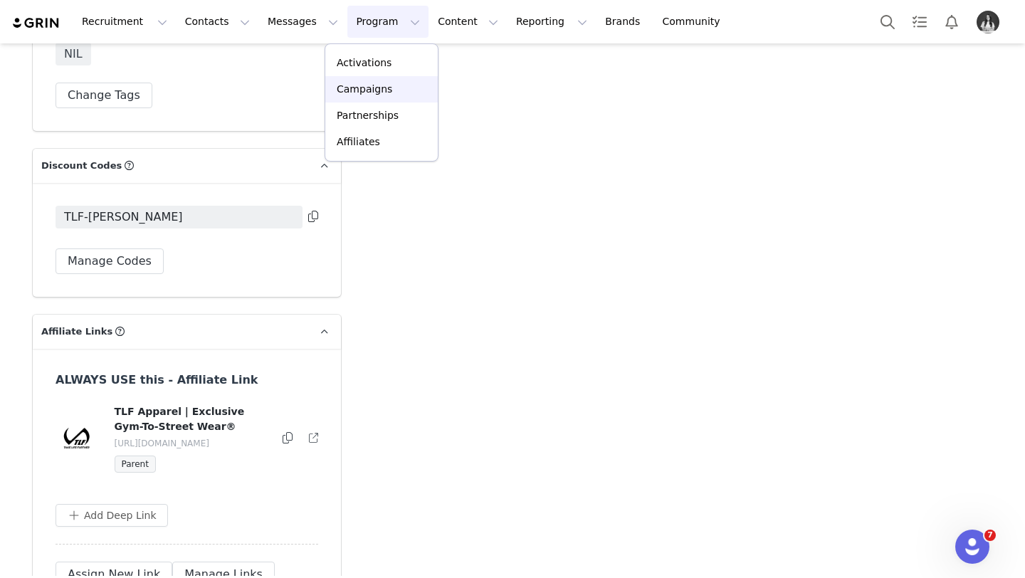
click at [378, 88] on p "Campaigns" at bounding box center [365, 89] width 56 height 15
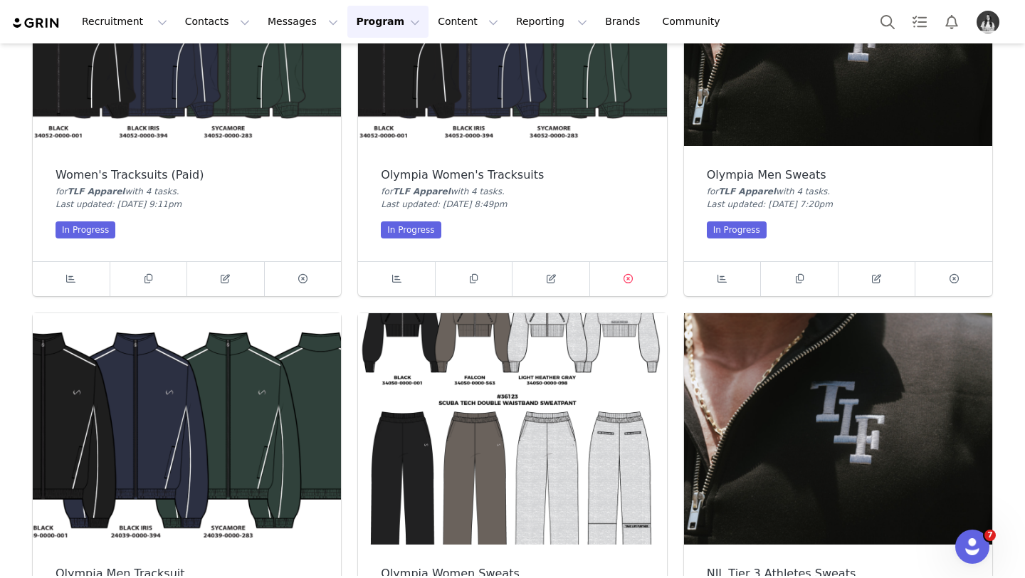
scroll to position [596, 0]
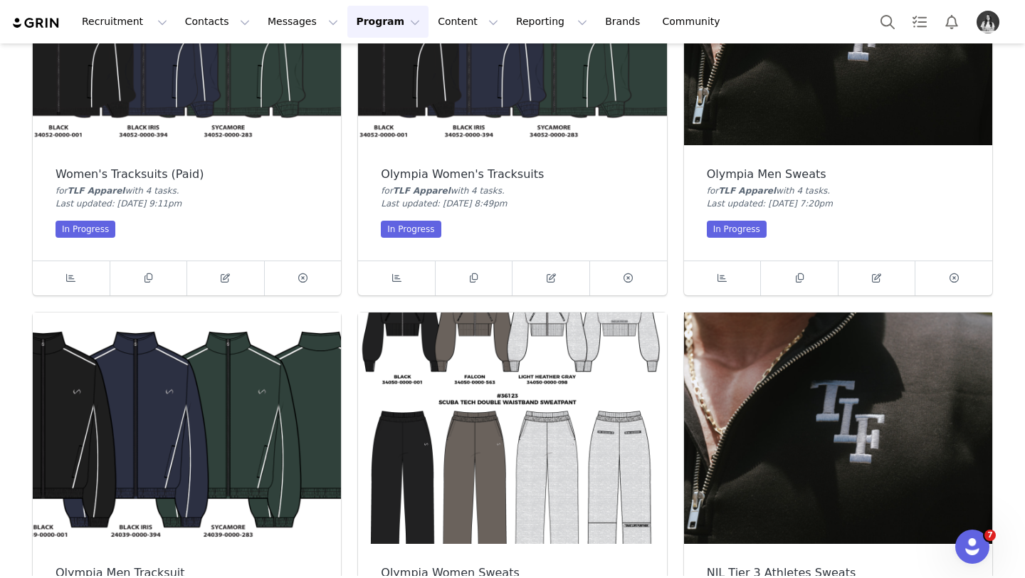
click at [993, 436] on div "NIL Tier 3 Athletes Sweats for TLF Apparel with 0 task s . Last updated: Sep 30…" at bounding box center [838, 503] width 325 height 399
click at [961, 429] on img at bounding box center [838, 428] width 308 height 231
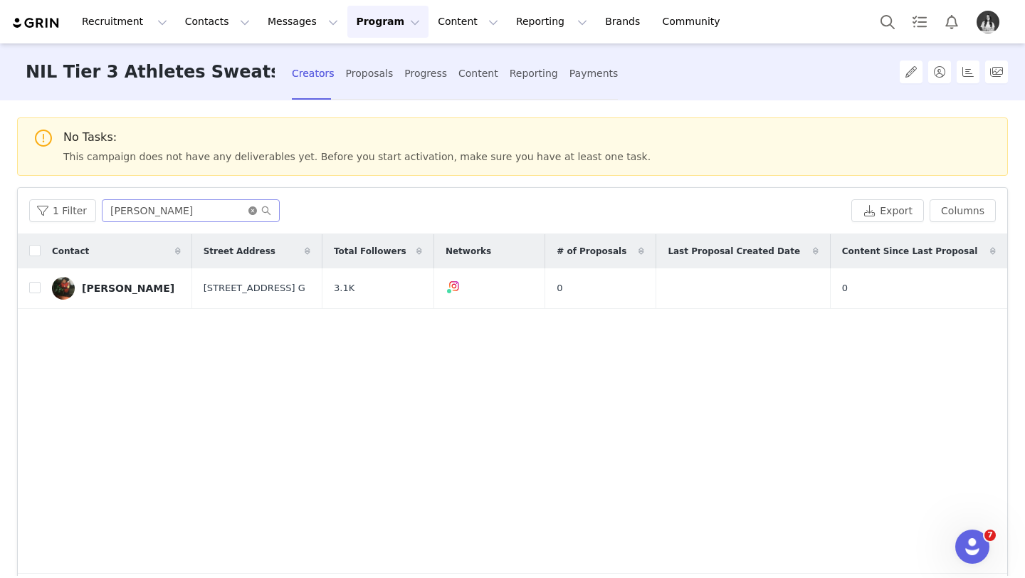
click at [248, 210] on icon "icon: close-circle" at bounding box center [252, 210] width 9 height 9
click at [127, 275] on td "Fred Stokes" at bounding box center [117, 288] width 153 height 41
click at [124, 286] on div "Fred Stokes" at bounding box center [128, 288] width 93 height 11
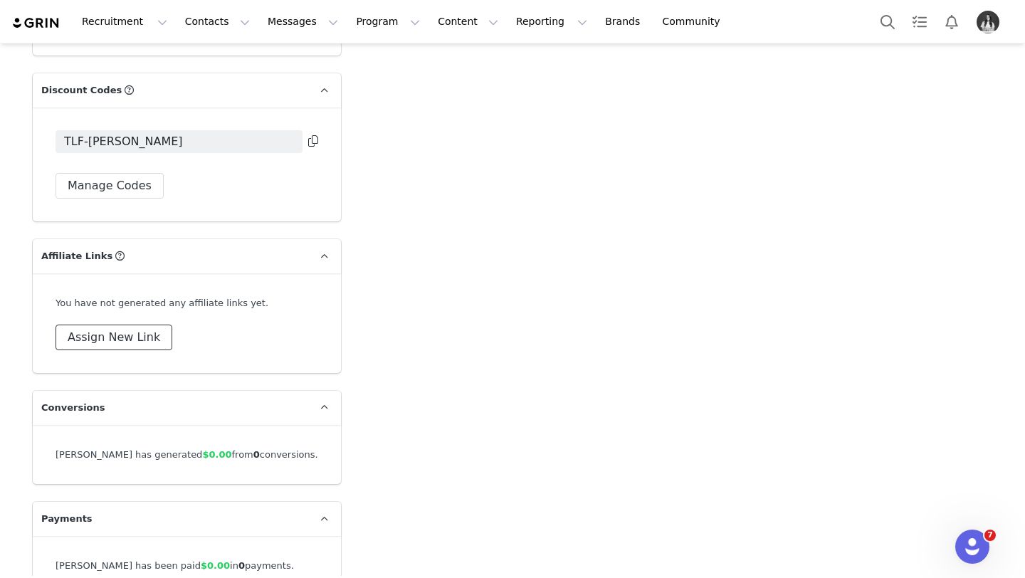
scroll to position [4919, 0]
click at [118, 323] on button "Assign New Link" at bounding box center [114, 336] width 117 height 26
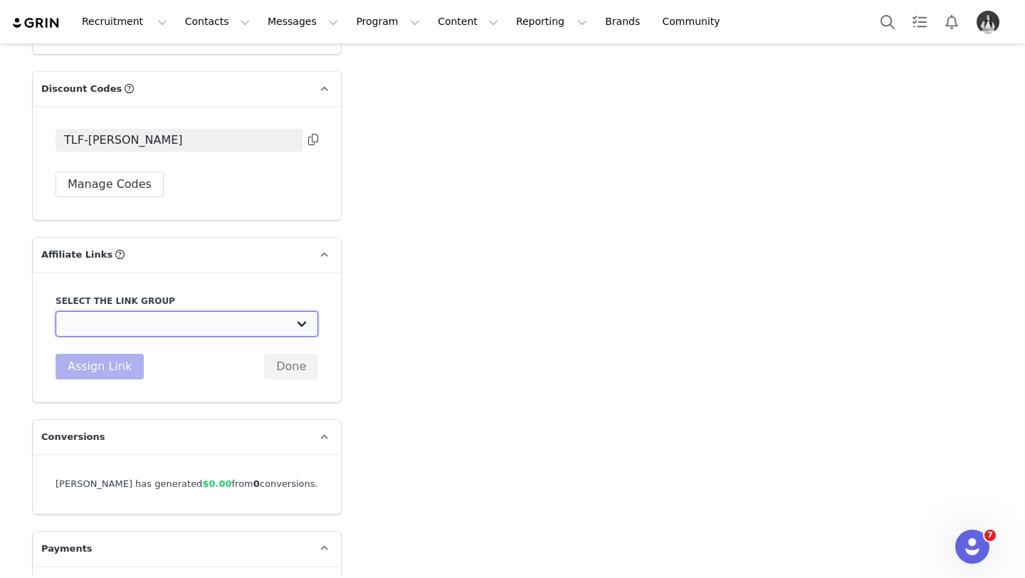
click at [167, 318] on select "DO NOT USE - Exclusive Influencer Payout: [URL][DOMAIN_NAME] Test White Labelli…" at bounding box center [187, 324] width 263 height 26
click at [56, 311] on select "DO NOT USE - Exclusive Influencer Payout: [URL][DOMAIN_NAME] Test White Labelli…" at bounding box center [187, 324] width 263 height 26
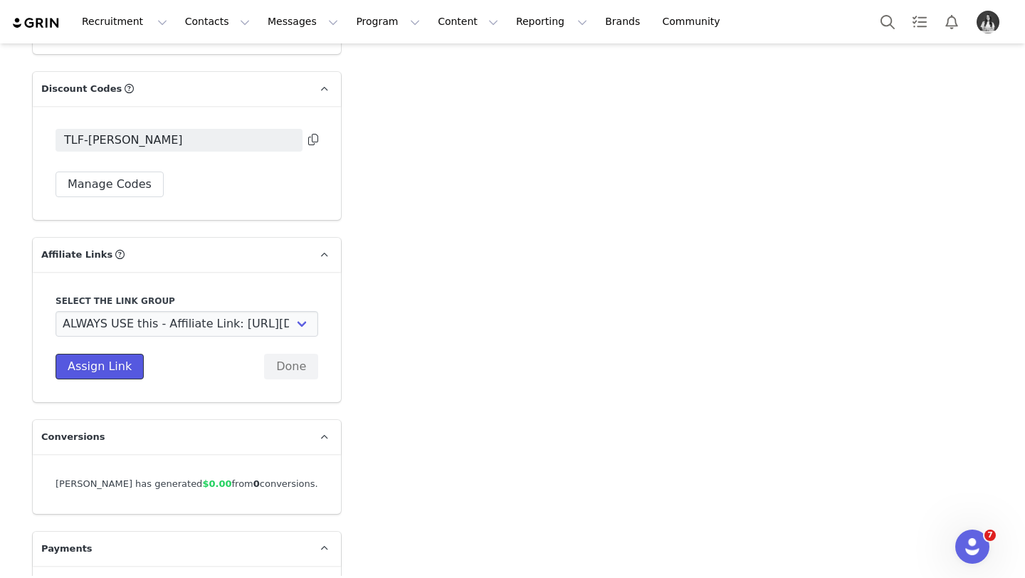
click at [97, 354] on button "Assign Link" at bounding box center [100, 367] width 88 height 26
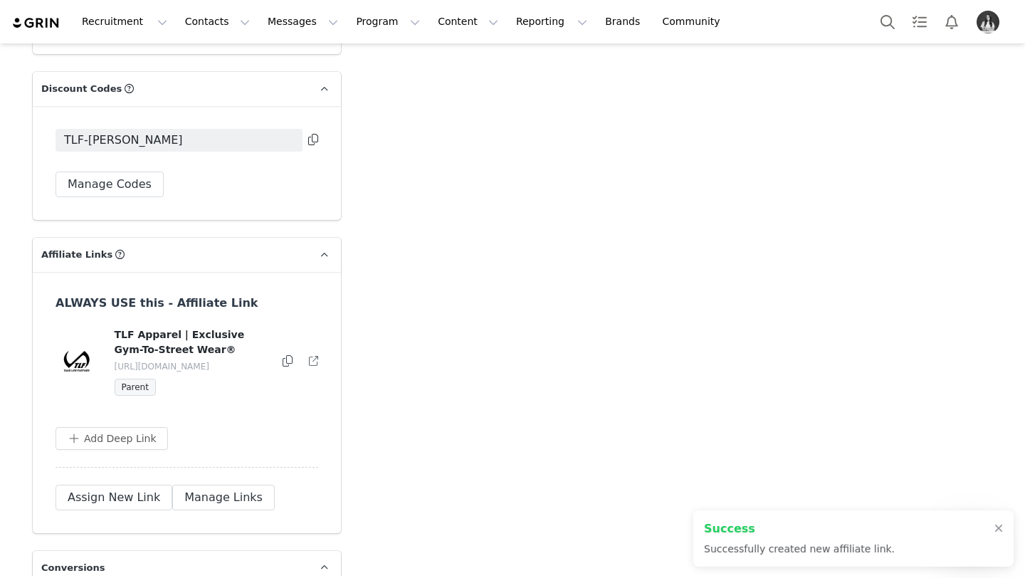
click at [281, 347] on div "TLF Apparel | Exclusive Gym-To-Street Wear® https://shoptlf.com/fredstokess Par…" at bounding box center [187, 362] width 264 height 68
click at [284, 355] on icon at bounding box center [288, 360] width 10 height 11
click at [350, 19] on button "Program Program" at bounding box center [387, 22] width 81 height 32
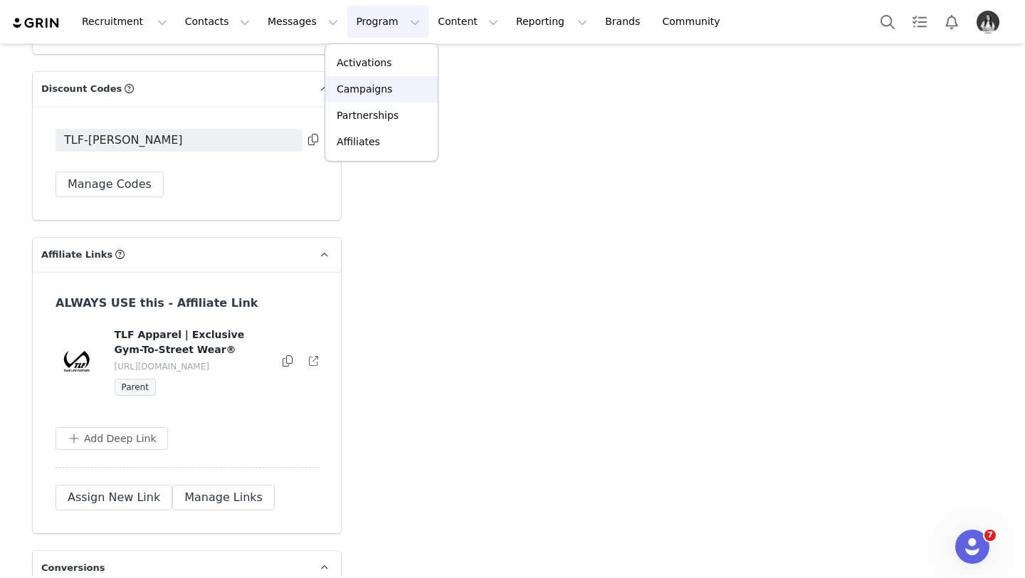
click at [397, 93] on div "Campaigns" at bounding box center [381, 89] width 95 height 15
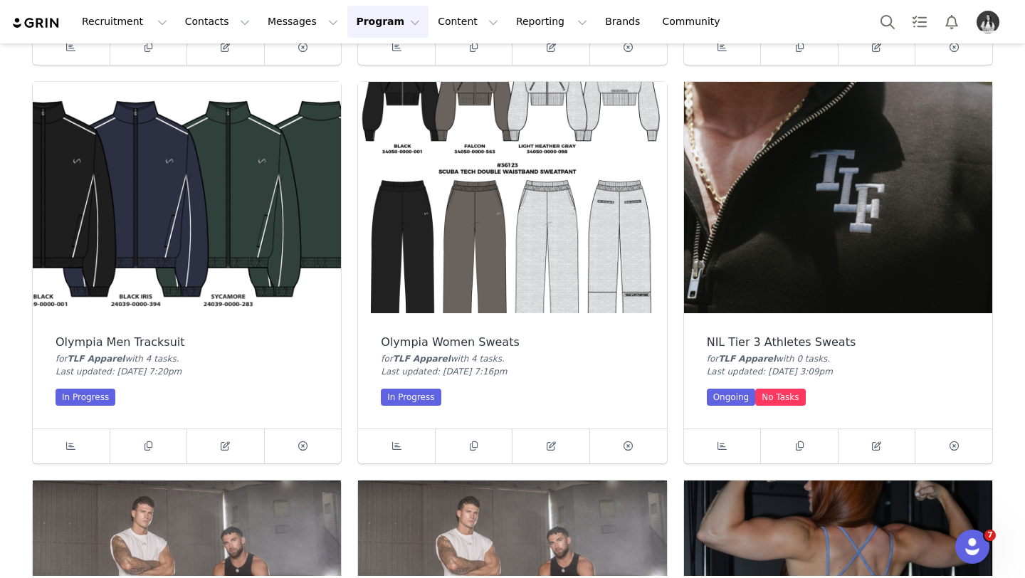
scroll to position [828, 0]
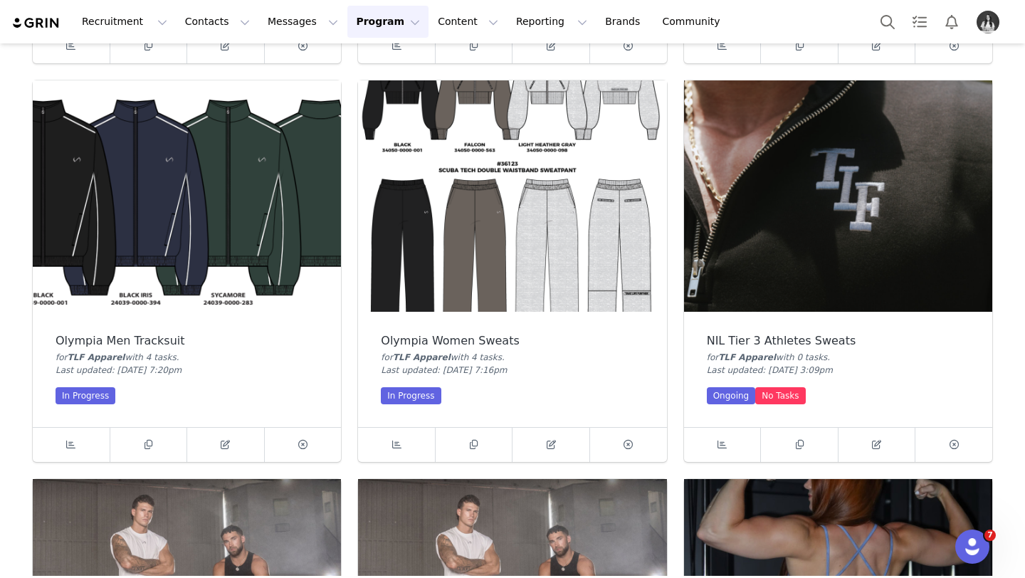
click at [719, 280] on img at bounding box center [838, 195] width 308 height 231
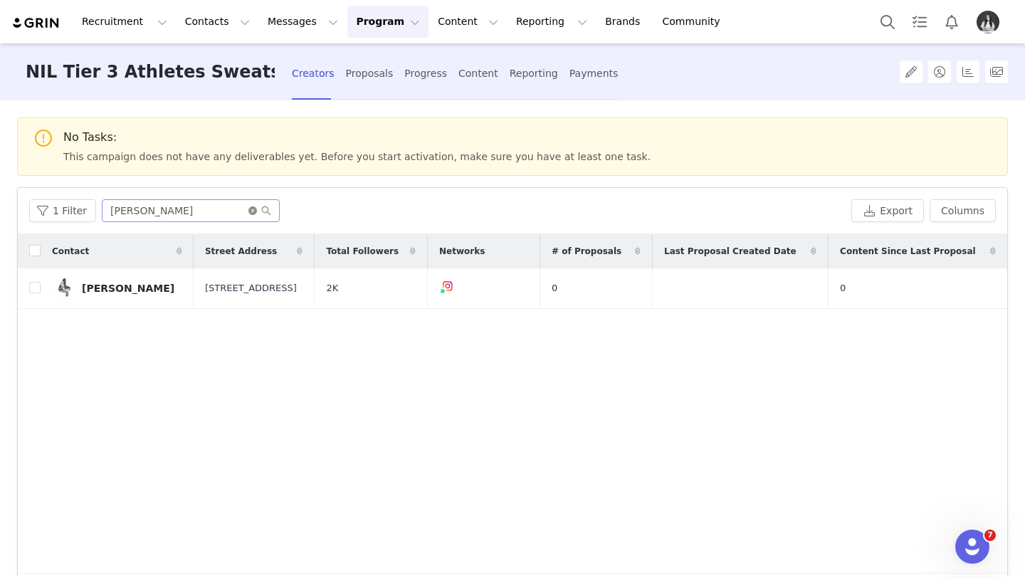
click at [251, 211] on icon "icon: close-circle" at bounding box center [252, 210] width 9 height 9
click at [221, 211] on input "text" at bounding box center [191, 210] width 178 height 23
click at [83, 285] on div "Jamar Marshall" at bounding box center [128, 288] width 93 height 11
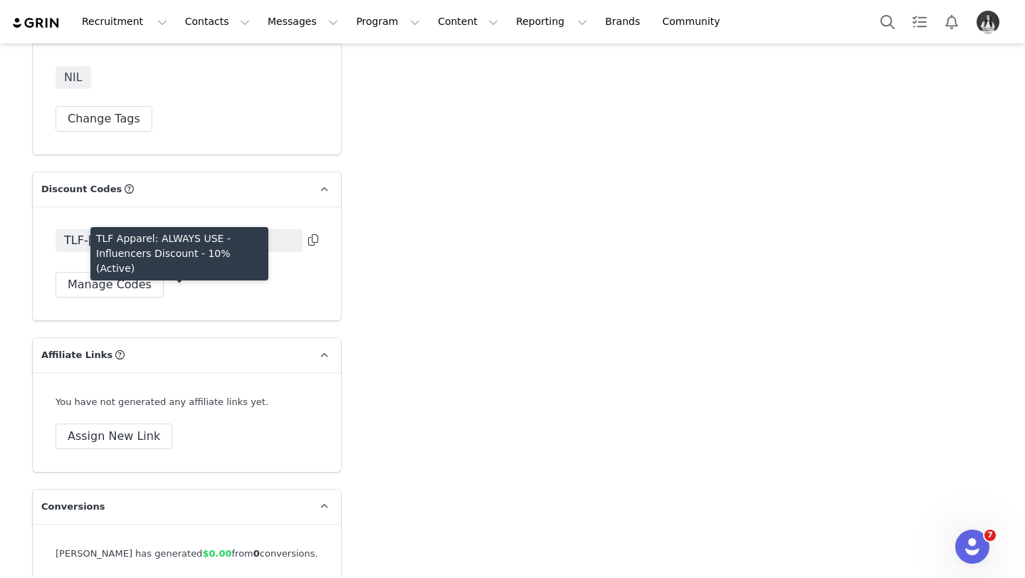
scroll to position [4806, 0]
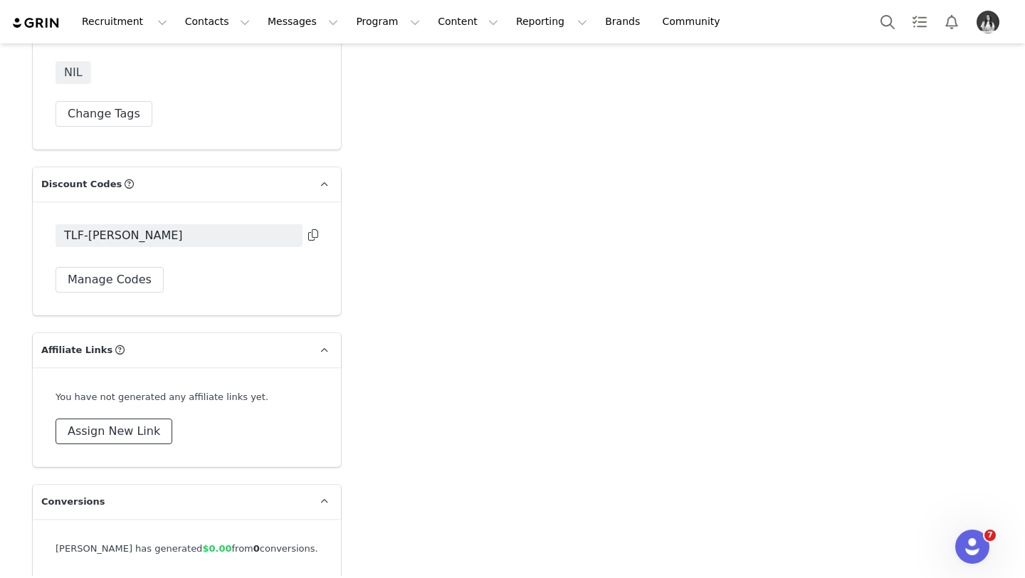
click at [99, 423] on button "Assign New Link" at bounding box center [114, 432] width 117 height 26
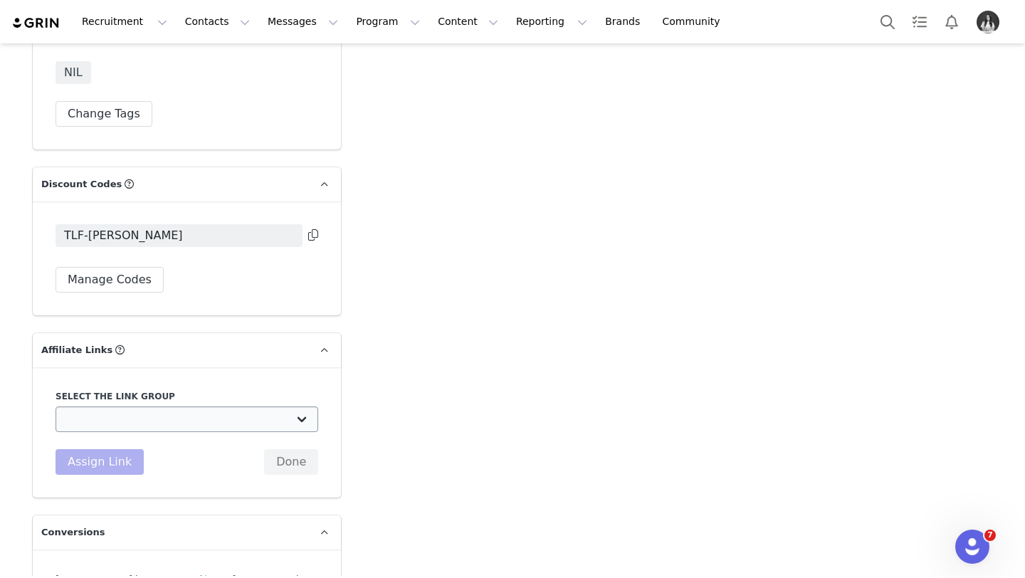
click at [156, 431] on div "Select the link group DO NOT USE - Exclusive Influencer Payout: [URL][DOMAIN_NA…" at bounding box center [187, 432] width 263 height 85
click at [153, 430] on select "DO NOT USE - Exclusive Influencer Payout: [URL][DOMAIN_NAME] Test White Labelli…" at bounding box center [187, 420] width 263 height 26
click at [56, 407] on select "DO NOT USE - Exclusive Influencer Payout: [URL][DOMAIN_NAME] Test White Labelli…" at bounding box center [187, 420] width 263 height 26
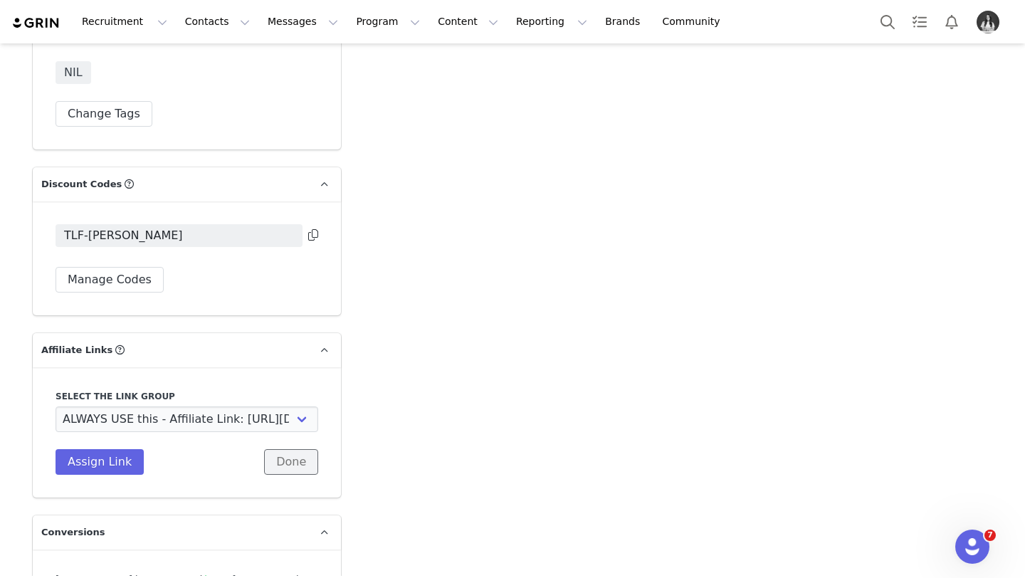
click at [286, 463] on button "Done" at bounding box center [291, 462] width 54 height 26
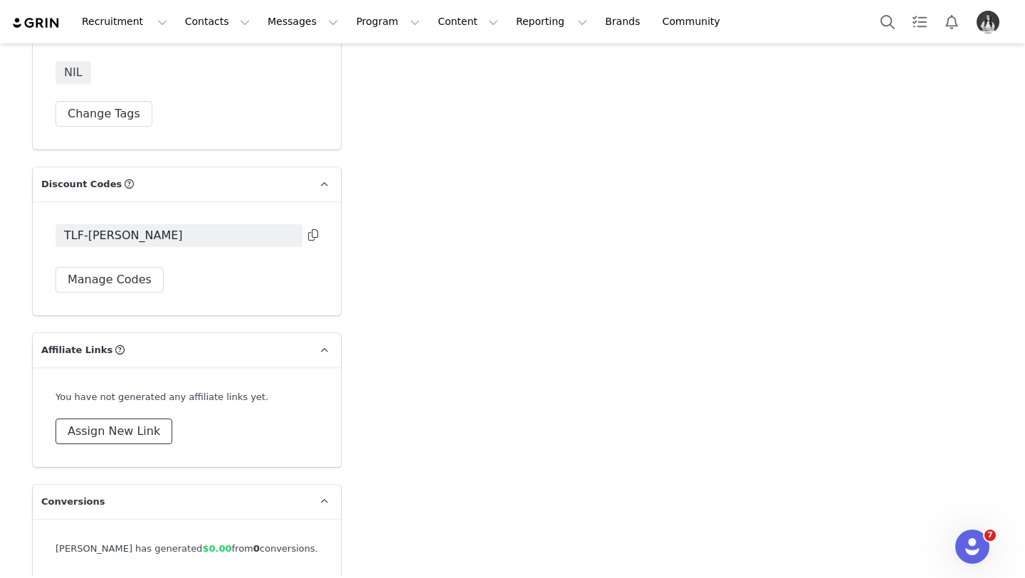
click at [113, 429] on button "Assign New Link" at bounding box center [114, 432] width 117 height 26
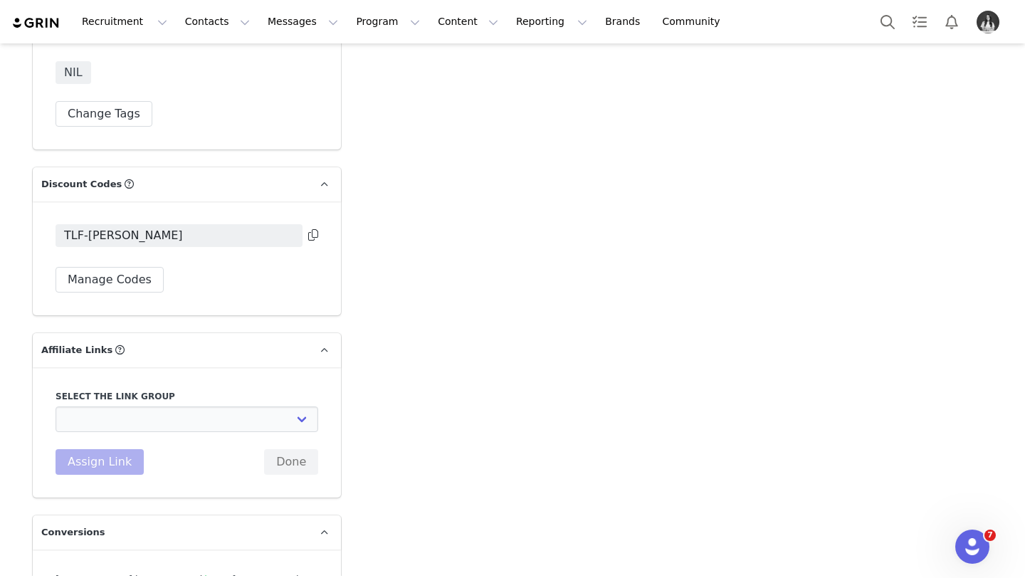
click at [136, 435] on div "Select the link group DO NOT USE - Exclusive Influencer Payout: [URL][DOMAIN_NA…" at bounding box center [187, 432] width 263 height 85
click at [141, 426] on select "DO NOT USE - Exclusive Influencer Payout: [URL][DOMAIN_NAME] Test White Labelli…" at bounding box center [187, 420] width 263 height 26
click at [56, 407] on select "DO NOT USE - Exclusive Influencer Payout: [URL][DOMAIN_NAME] Test White Labelli…" at bounding box center [187, 420] width 263 height 26
click at [121, 464] on button "Assign Link" at bounding box center [100, 462] width 88 height 26
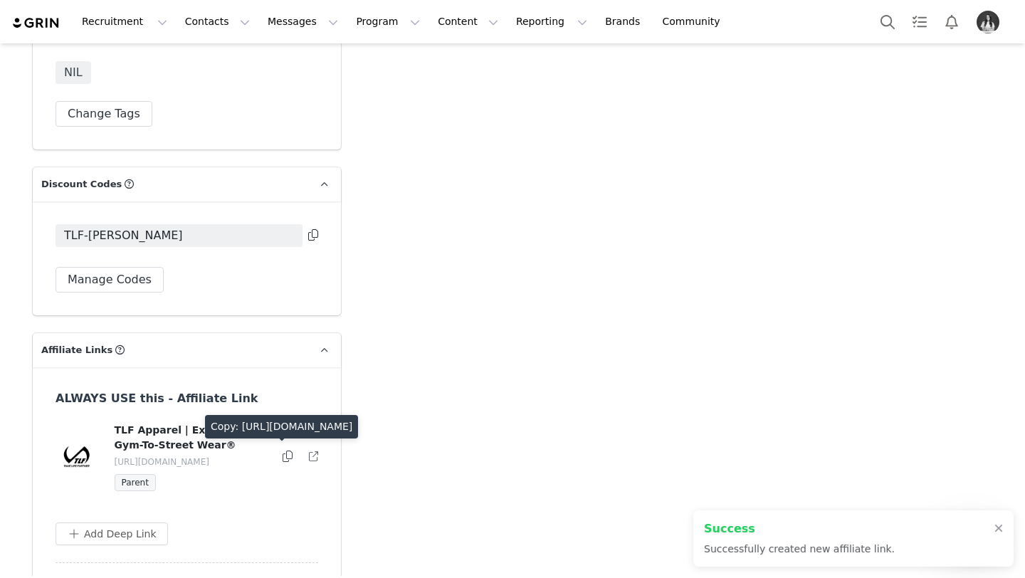
click at [289, 454] on icon at bounding box center [288, 456] width 10 height 11
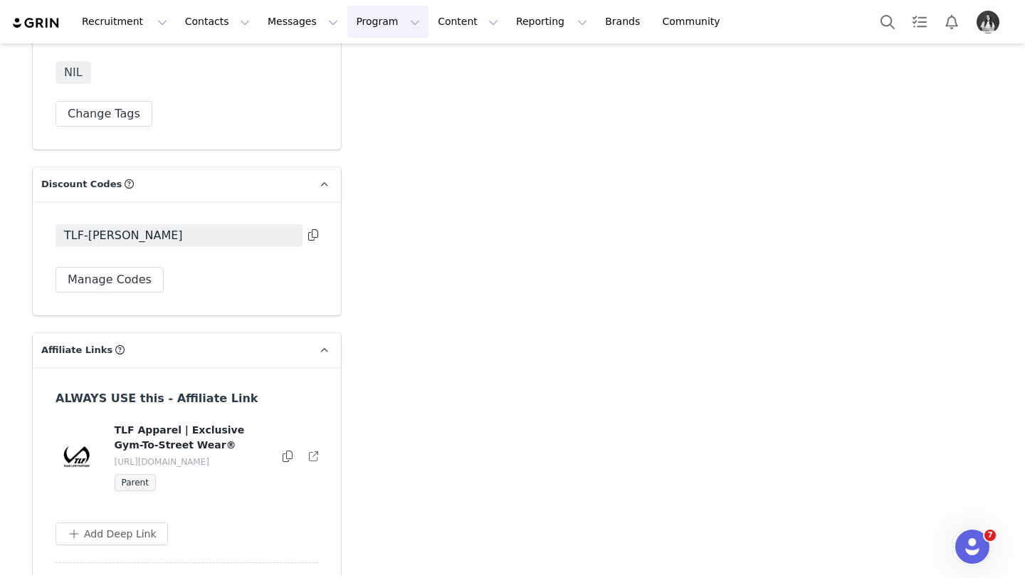
click at [375, 30] on button "Program Program" at bounding box center [387, 22] width 81 height 32
click at [380, 82] on p "Campaigns" at bounding box center [365, 89] width 56 height 15
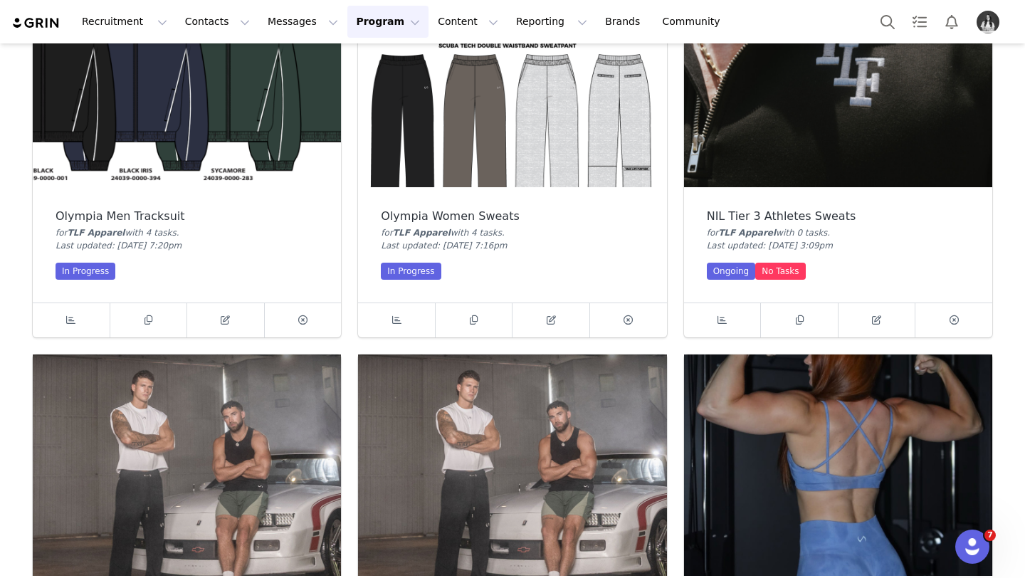
scroll to position [957, 0]
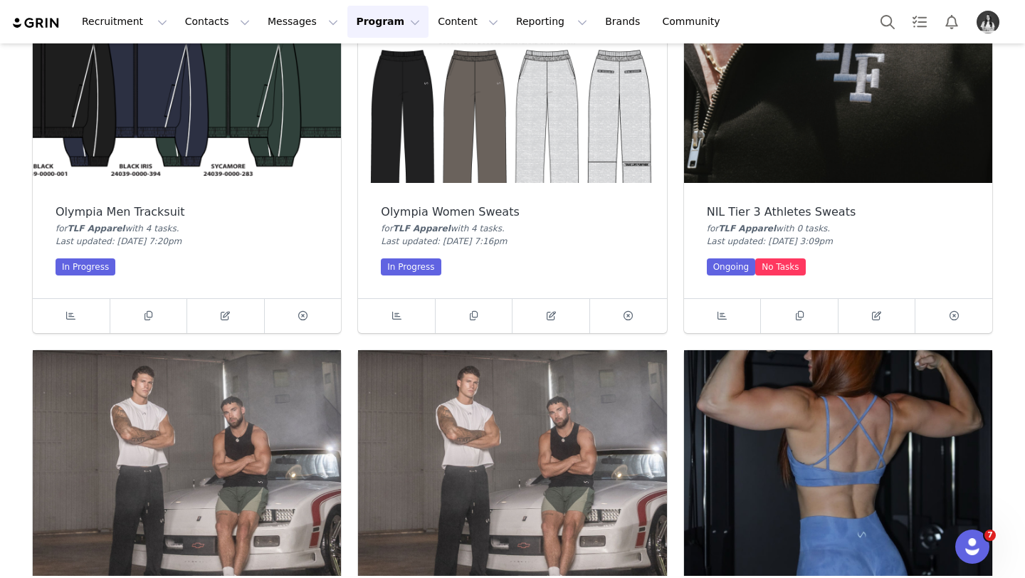
click at [790, 167] on img at bounding box center [838, 67] width 308 height 231
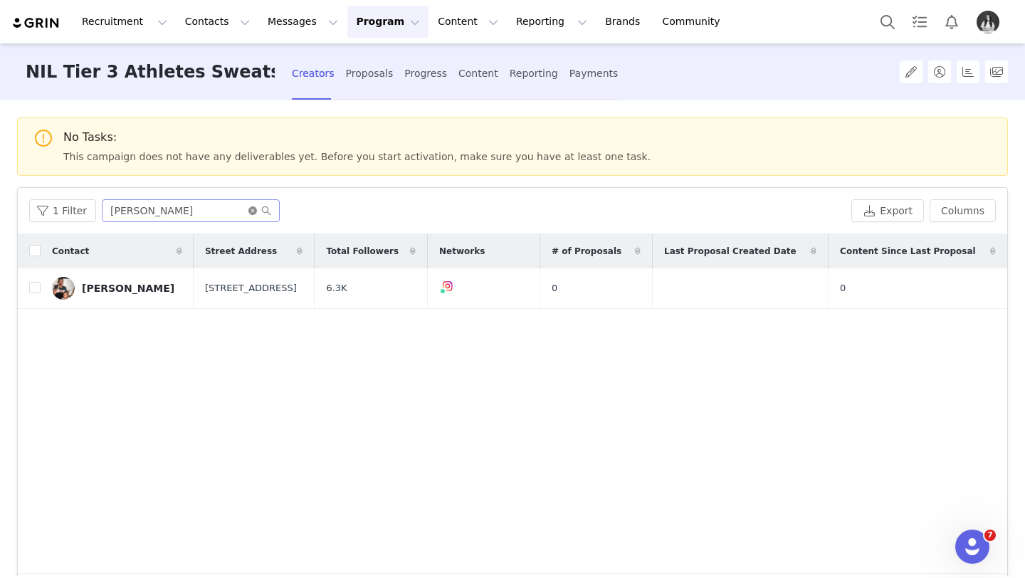
click at [253, 212] on span at bounding box center [259, 211] width 23 height 10
click at [252, 211] on icon "icon: close-circle" at bounding box center [252, 210] width 9 height 9
click at [217, 210] on input "text" at bounding box center [191, 210] width 178 height 23
click at [83, 296] on link "Jaxson Hutcheon" at bounding box center [118, 288] width 132 height 23
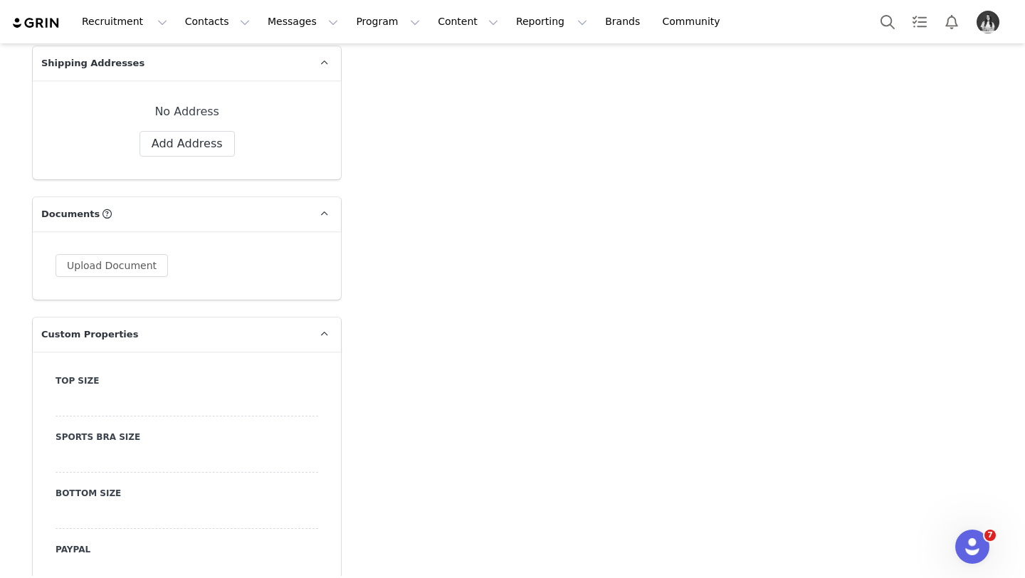
scroll to position [1246, 0]
click at [132, 384] on label "Top Size" at bounding box center [187, 379] width 263 height 13
click at [128, 394] on div at bounding box center [187, 402] width 263 height 26
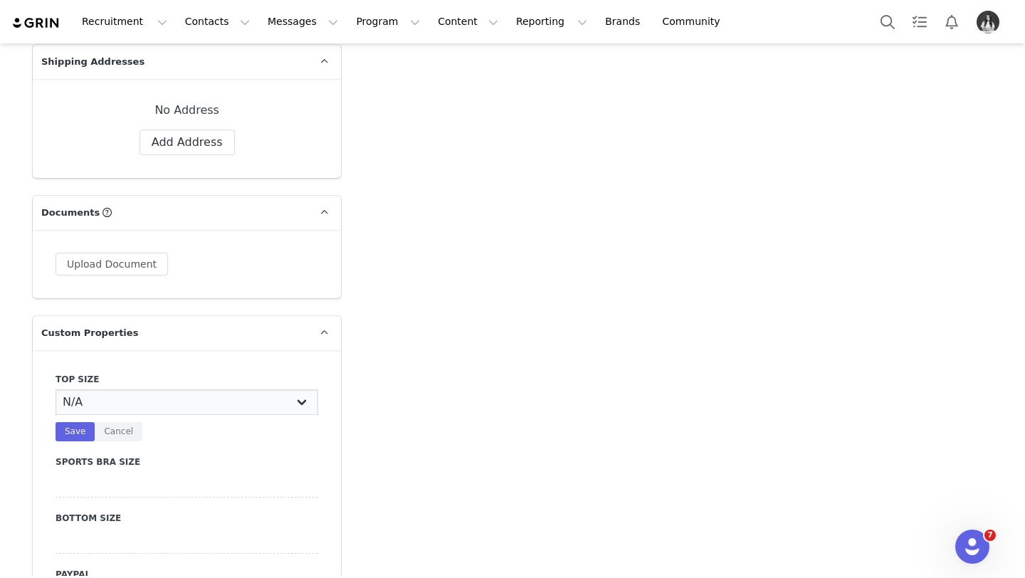
click at [126, 405] on select "N/A X-Small Small Medium Large X-Large XX-Large" at bounding box center [187, 402] width 263 height 26
click at [56, 389] on select "N/A X-Small Small Medium Large X-Large XX-Large" at bounding box center [187, 402] width 263 height 26
click at [73, 436] on button "Save" at bounding box center [75, 431] width 39 height 19
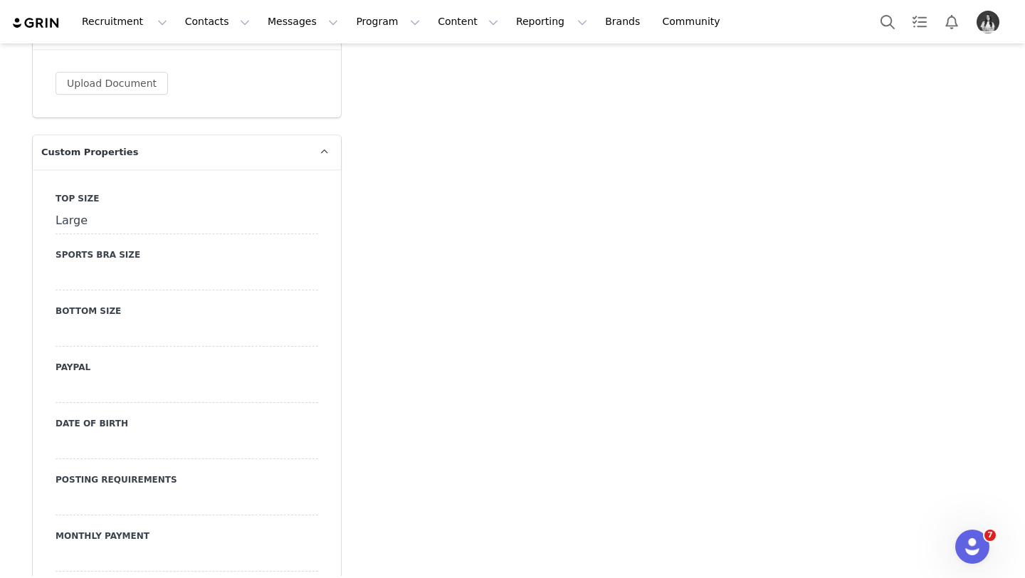
scroll to position [1433, 0]
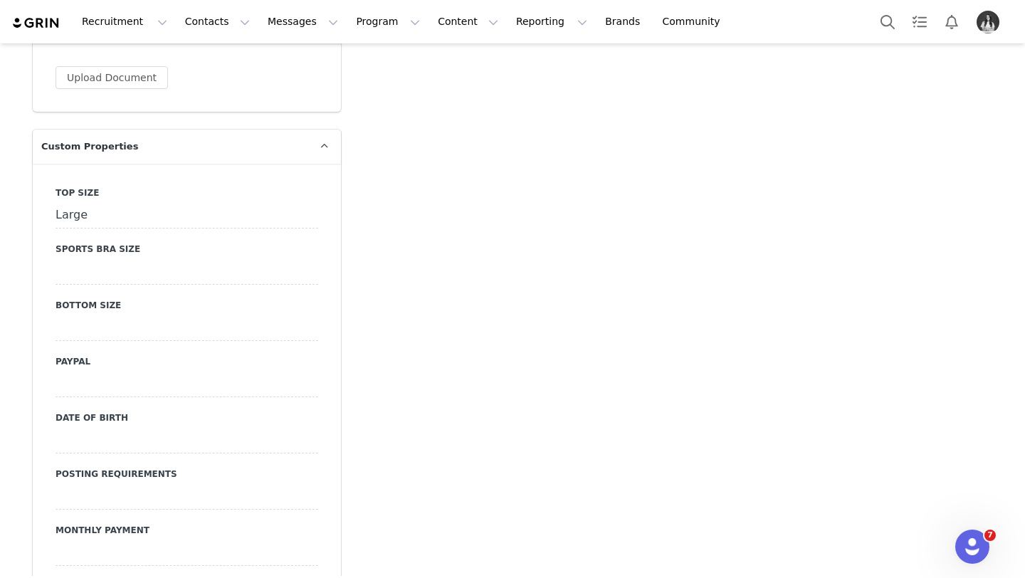
click at [108, 318] on div at bounding box center [187, 328] width 263 height 26
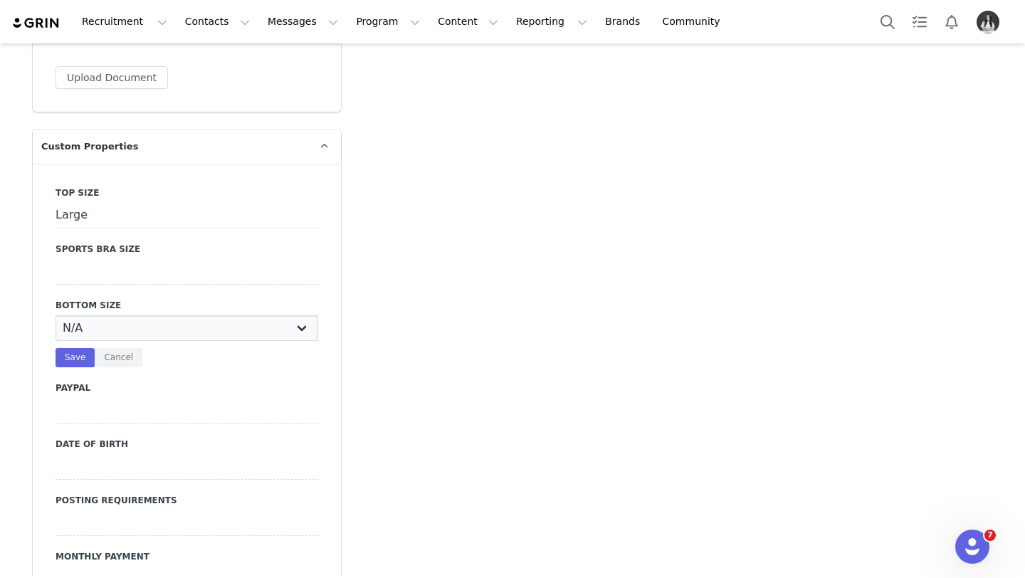
click at [105, 328] on select "N/A X-Small Small Medium Large X-Large XX-Large" at bounding box center [187, 328] width 263 height 26
click at [56, 315] on select "N/A X-Small Small Medium Large X-Large XX-Large" at bounding box center [187, 328] width 263 height 26
click at [85, 359] on button "Save" at bounding box center [75, 357] width 39 height 19
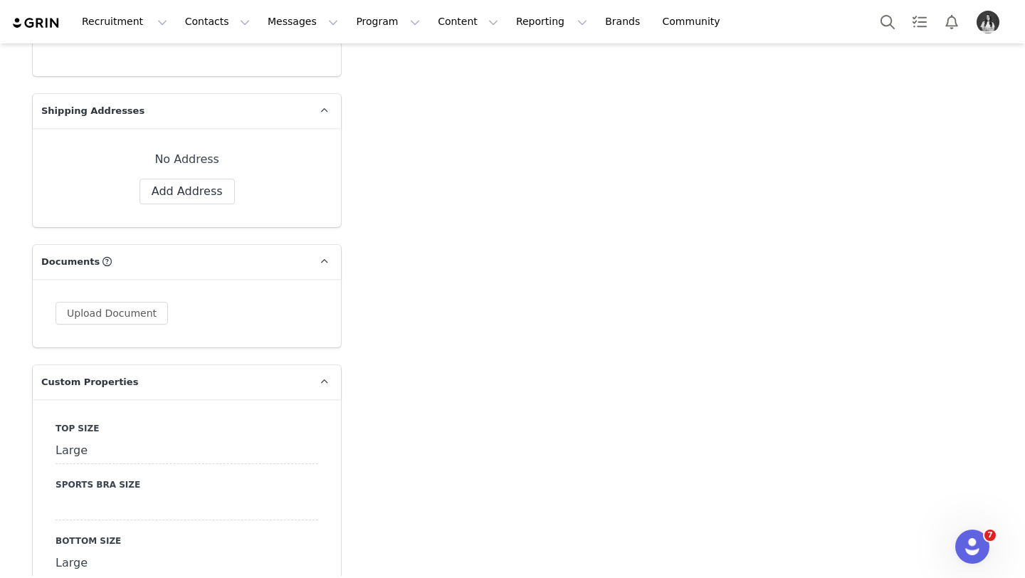
scroll to position [1182, 0]
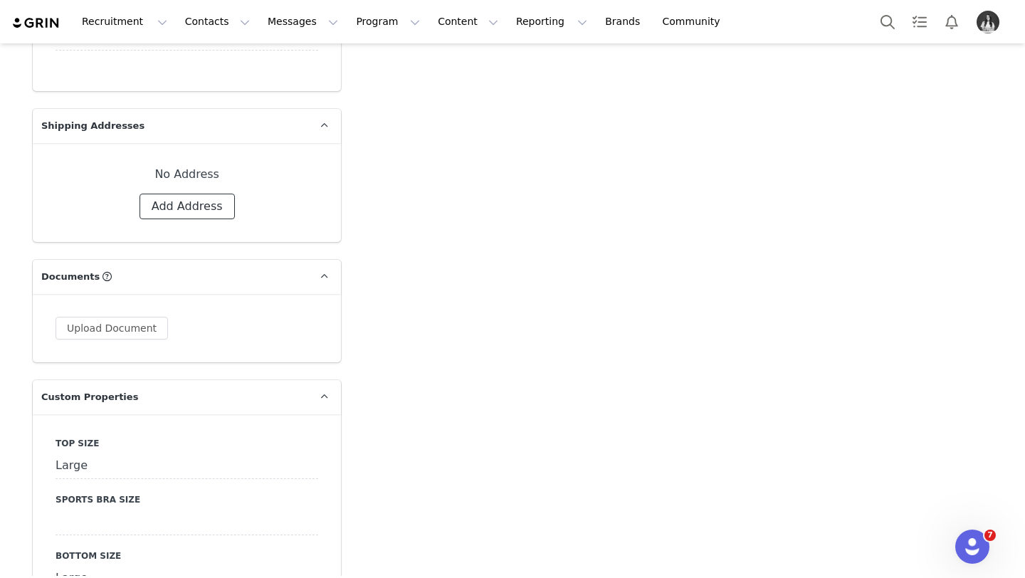
click at [198, 211] on button "Add Address" at bounding box center [187, 207] width 95 height 26
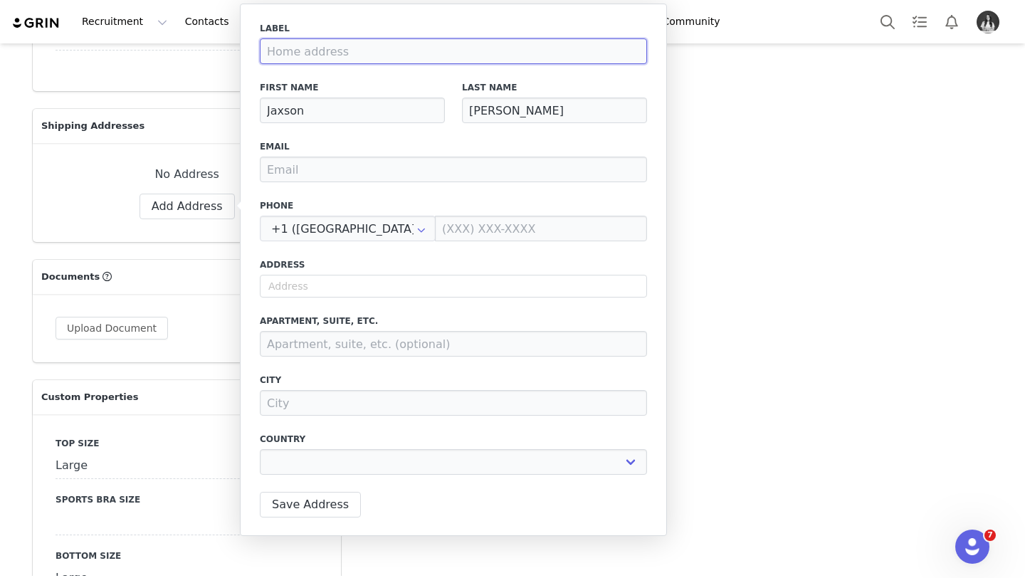
click at [340, 51] on input at bounding box center [453, 51] width 387 height 26
click at [318, 297] on input "text" at bounding box center [453, 286] width 387 height 23
paste input "2885 Rounsevel Terr"
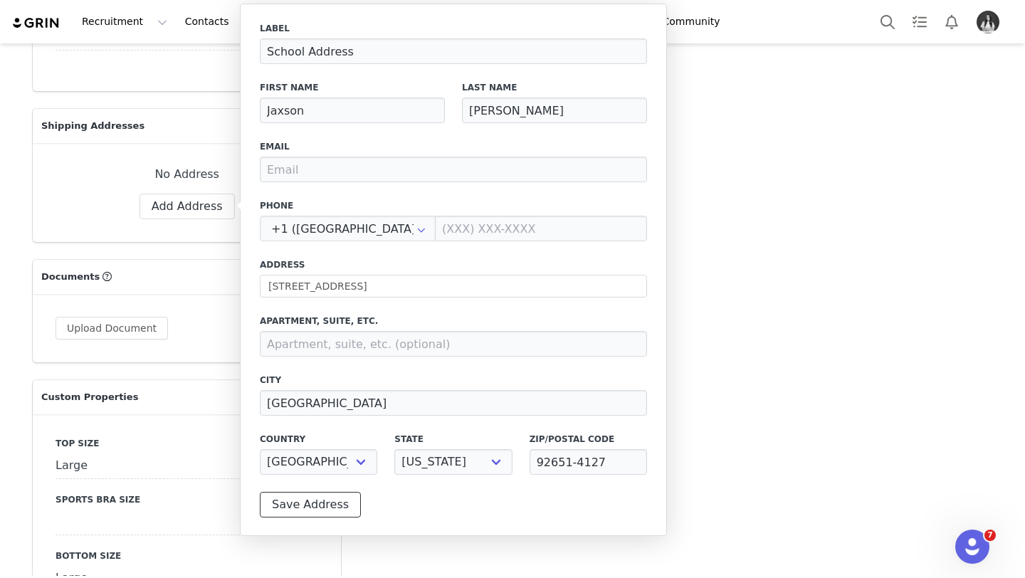
click at [315, 511] on button "Save Address" at bounding box center [310, 505] width 101 height 26
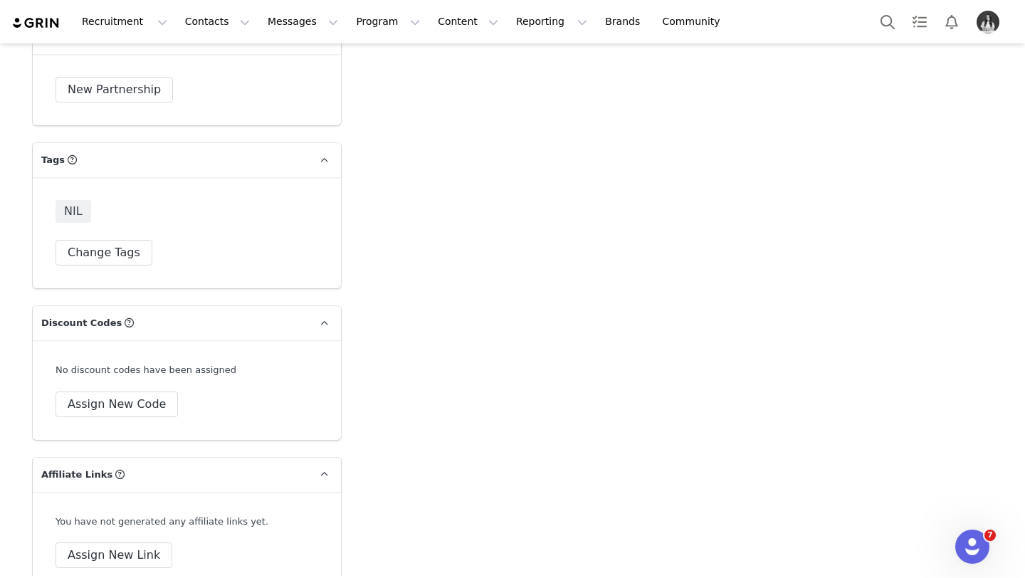
scroll to position [4687, 0]
drag, startPoint x: 164, startPoint y: 404, endPoint x: 156, endPoint y: 392, distance: 14.8
click at [164, 403] on div "No discount codes have been assigned Assign New Code" at bounding box center [187, 387] width 308 height 100
click at [156, 389] on button "Assign New Code" at bounding box center [117, 402] width 122 height 26
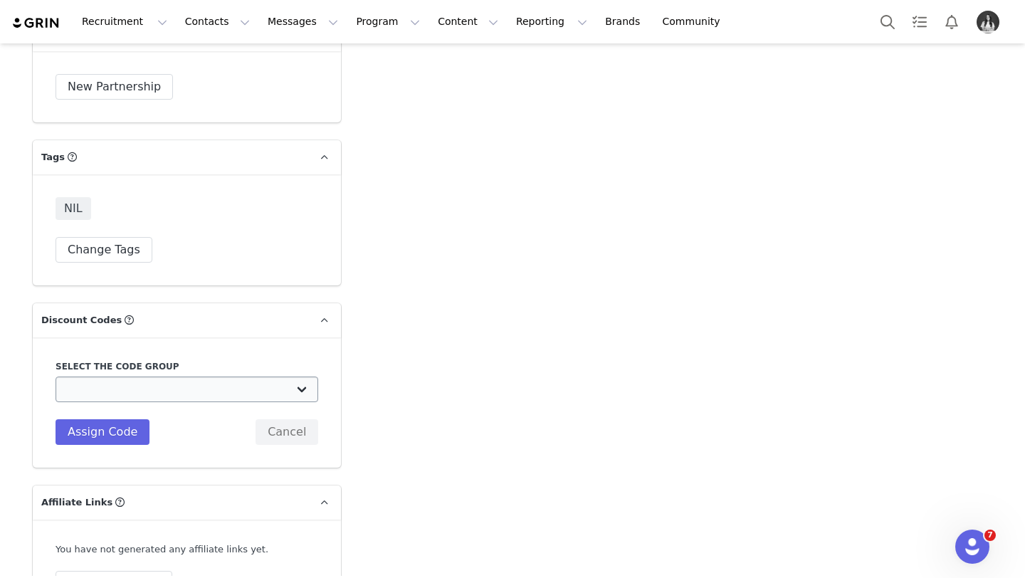
click at [163, 385] on div "Select the code group TLF Apparel: DON'T USE - Exclusive Influencers Up Until […" at bounding box center [187, 402] width 263 height 85
click at [172, 377] on select "TLF Apparel: DON'T USE - Exclusive Influencers Up Until [DATE] TLF Apparel: DON…" at bounding box center [187, 390] width 263 height 26
click at [56, 377] on select "TLF Apparel: DON'T USE - Exclusive Influencers Up Until [DATE] TLF Apparel: DON…" at bounding box center [187, 390] width 263 height 26
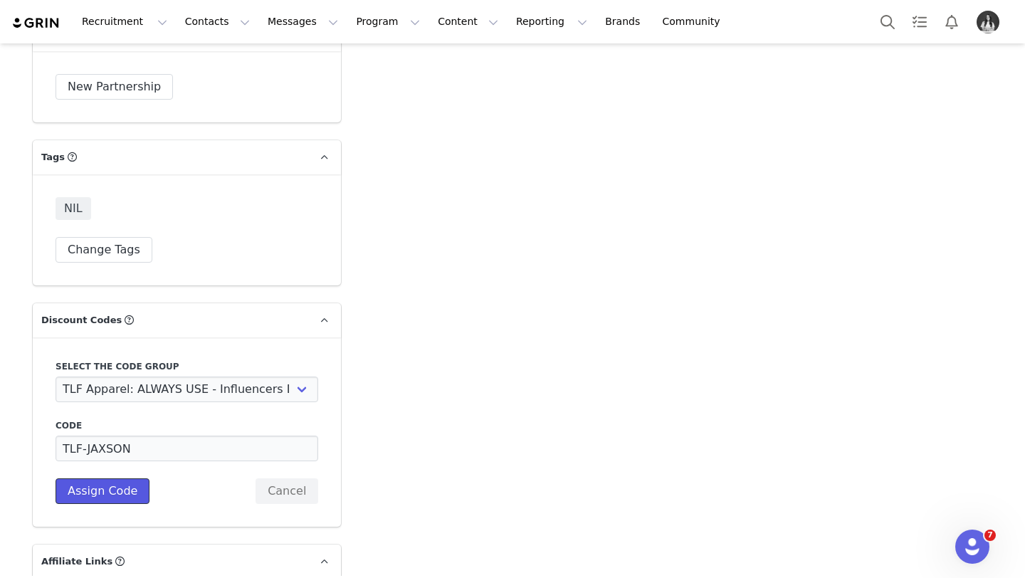
click at [112, 478] on button "Assign Code" at bounding box center [103, 491] width 94 height 26
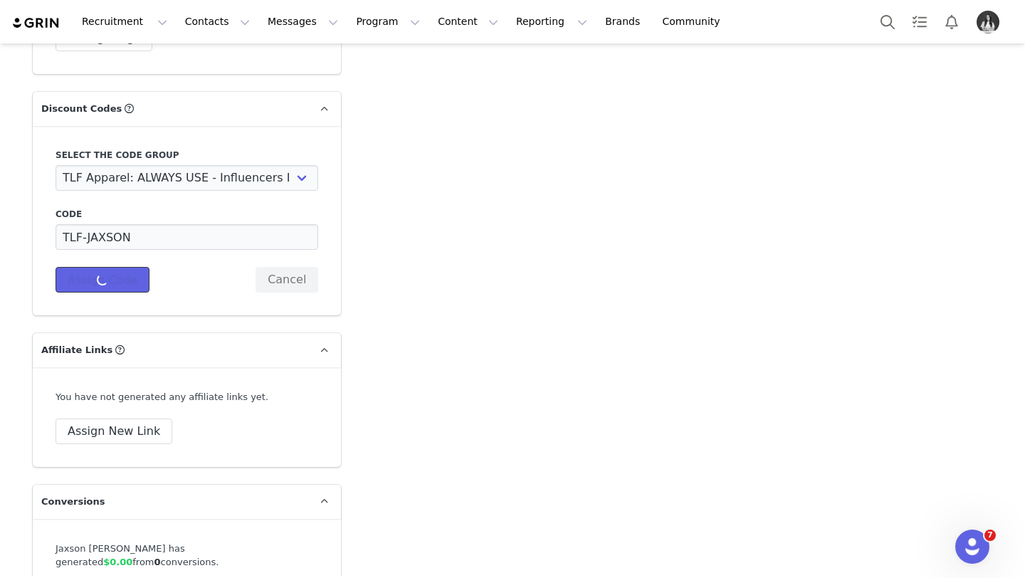
scroll to position [4941, 0]
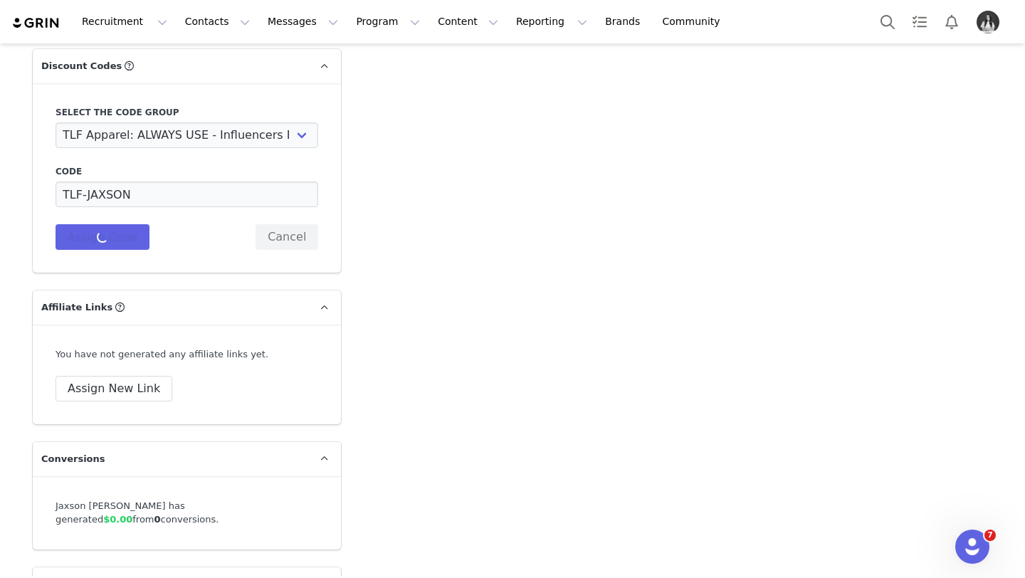
click at [126, 392] on div "You have not generated any affiliate links yet. Assign New Link" at bounding box center [187, 375] width 308 height 100
click at [133, 376] on button "Assign New Link" at bounding box center [114, 389] width 117 height 26
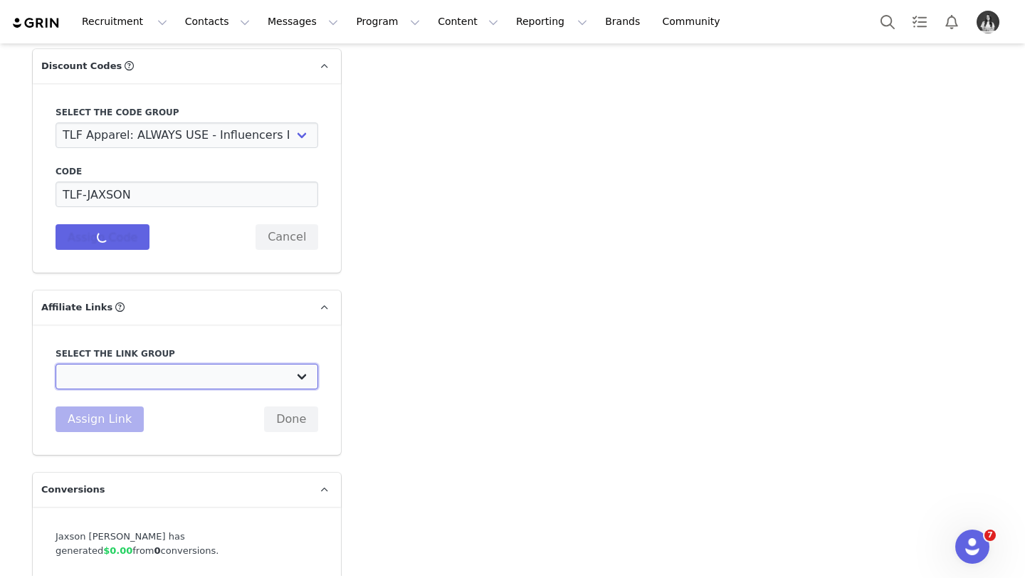
click at [145, 369] on select "DO NOT USE - Exclusive Influencer Payout: [URL][DOMAIN_NAME] Test White Labelli…" at bounding box center [187, 377] width 263 height 26
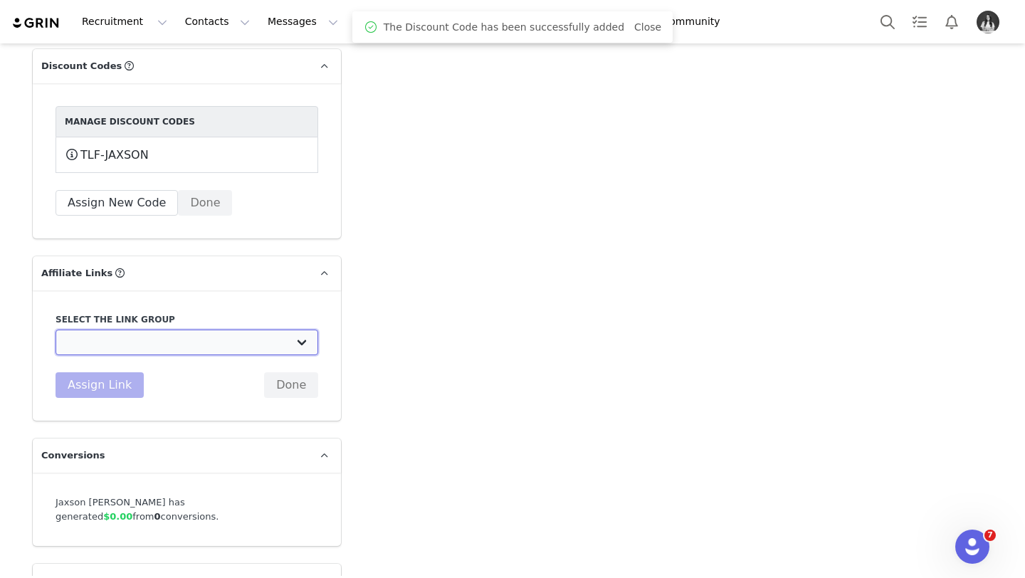
click at [163, 330] on select "DO NOT USE - Exclusive Influencer Payout: [URL][DOMAIN_NAME] Test White Labelli…" at bounding box center [187, 343] width 263 height 26
click at [56, 330] on select "DO NOT USE - Exclusive Influencer Payout: [URL][DOMAIN_NAME] Test White Labelli…" at bounding box center [187, 343] width 263 height 26
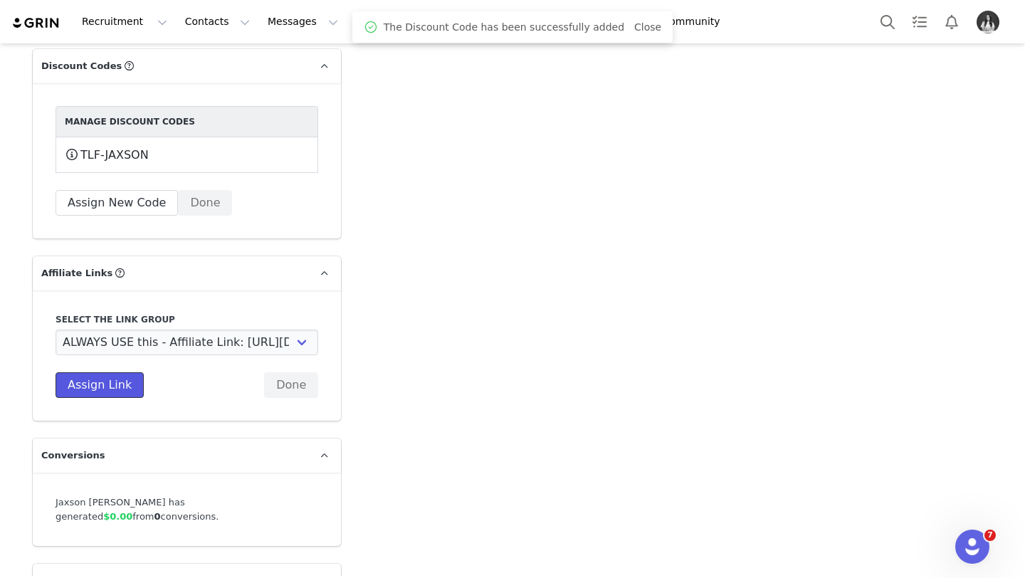
click at [88, 372] on button "Assign Link" at bounding box center [100, 385] width 88 height 26
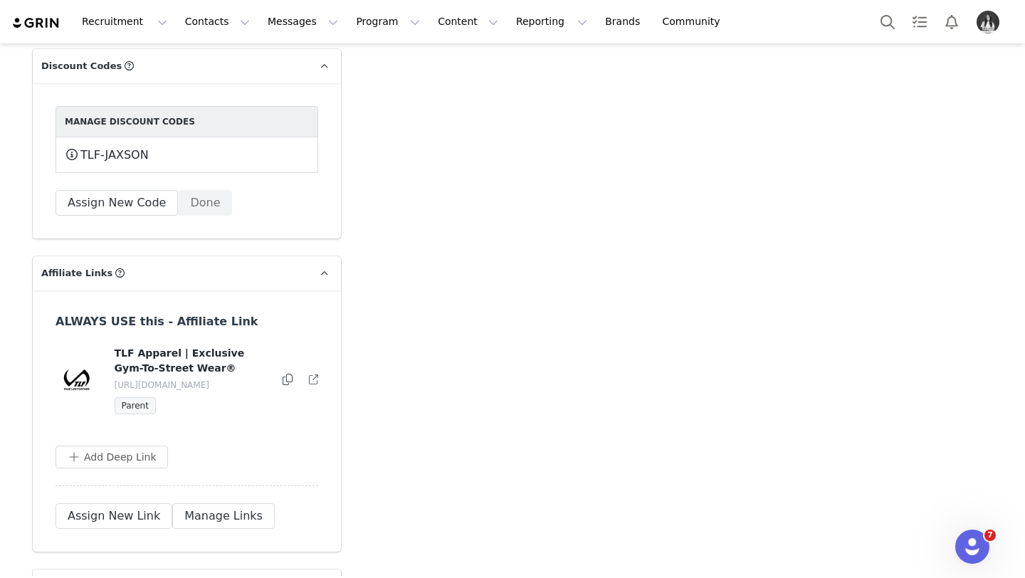
click at [293, 372] on div at bounding box center [288, 380] width 11 height 17
click at [288, 374] on icon at bounding box center [288, 379] width 10 height 11
click at [352, 23] on button "Program Program" at bounding box center [387, 22] width 81 height 32
click at [364, 83] on p "Campaigns" at bounding box center [365, 89] width 56 height 15
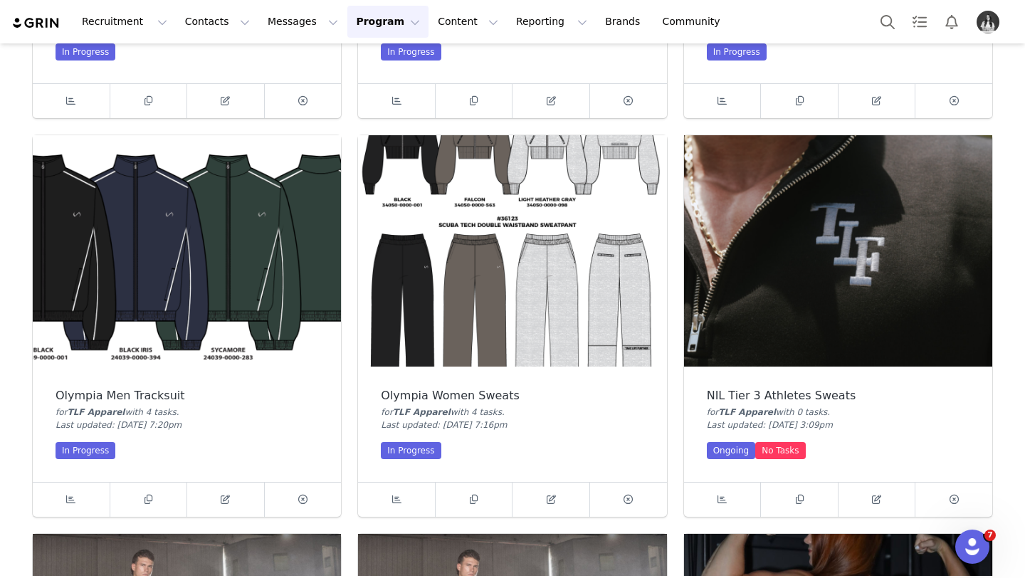
scroll to position [786, 0]
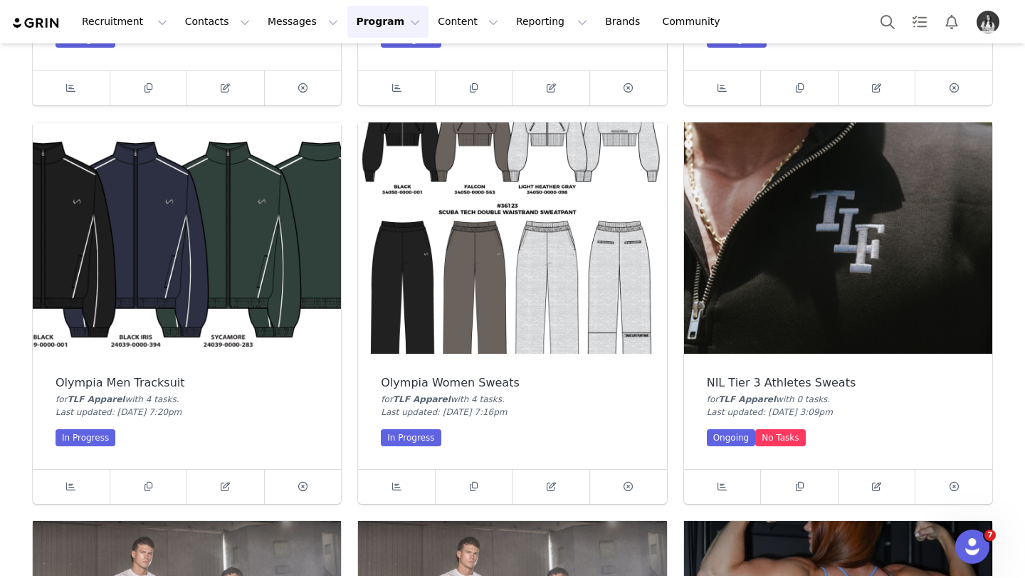
click at [820, 268] on img at bounding box center [838, 237] width 308 height 231
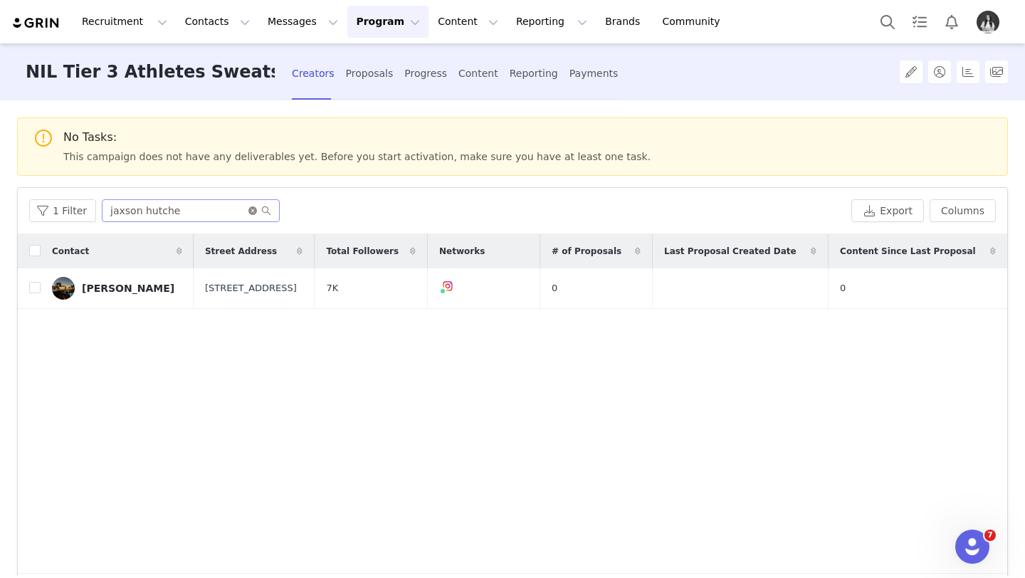
click at [248, 209] on icon "icon: close-circle" at bounding box center [252, 210] width 9 height 9
click at [226, 211] on input "text" at bounding box center [191, 210] width 178 height 23
click at [127, 293] on div "Jacob Turbidy" at bounding box center [128, 288] width 93 height 11
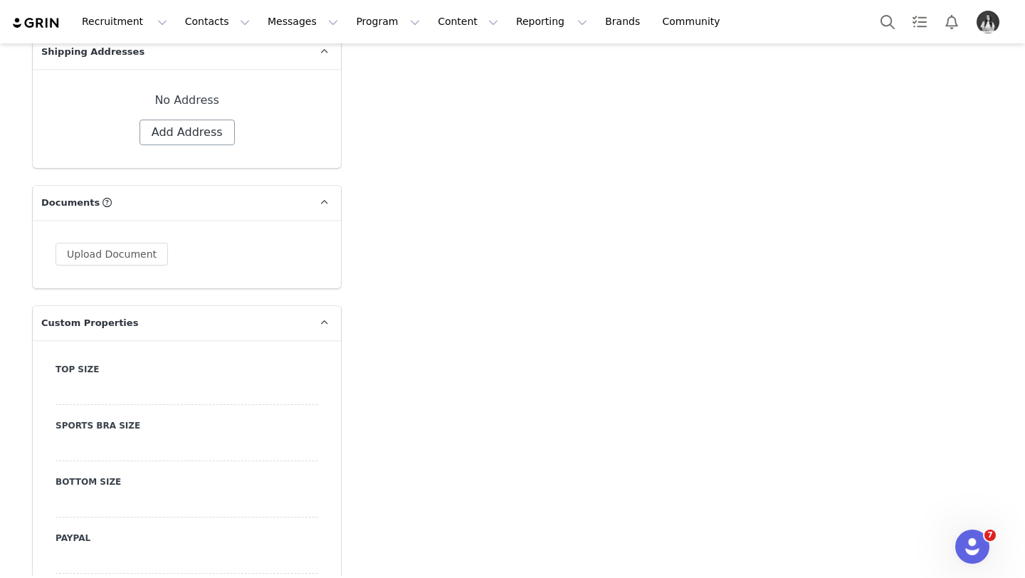
scroll to position [1259, 0]
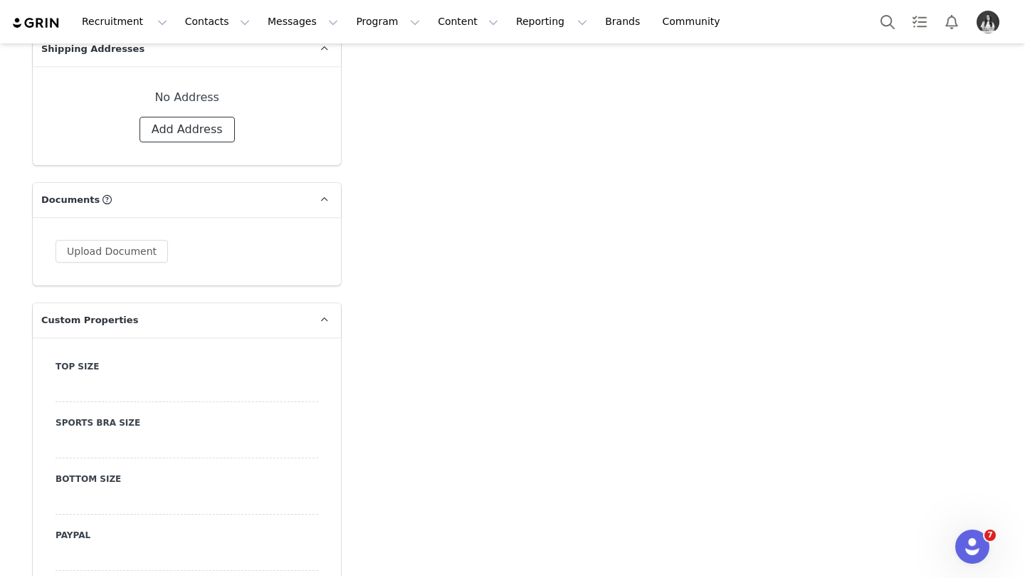
click at [200, 129] on button "Add Address" at bounding box center [187, 130] width 95 height 26
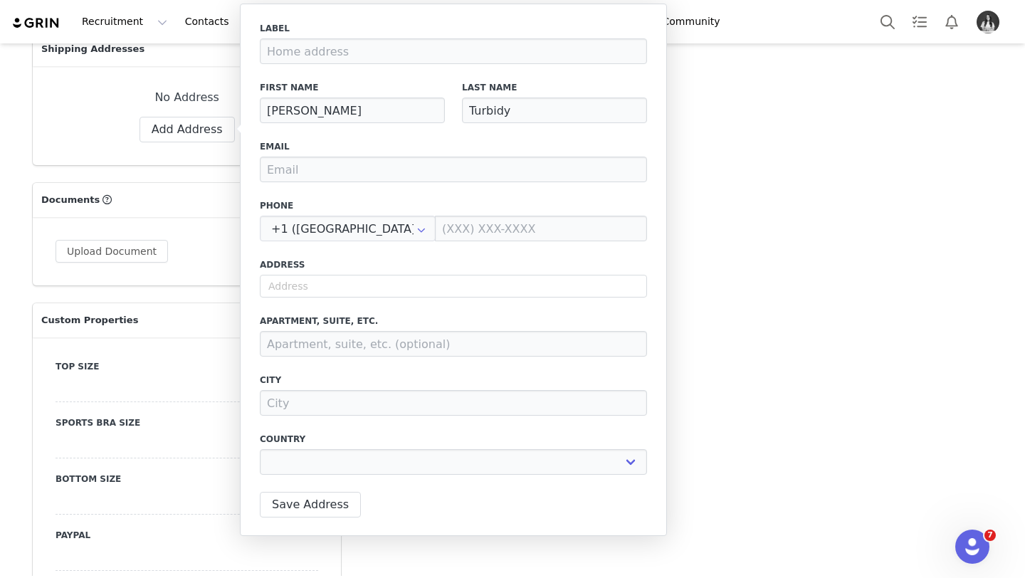
click at [319, 64] on div "Label First Name Jacob Last Name Turbidy Email Phone +1 (United States) +93 (Af…" at bounding box center [453, 252] width 387 height 461
click at [319, 57] on input at bounding box center [453, 51] width 387 height 26
click at [315, 287] on input "text" at bounding box center [453, 286] width 387 height 23
paste input "200 Tupelo Honey Cir"
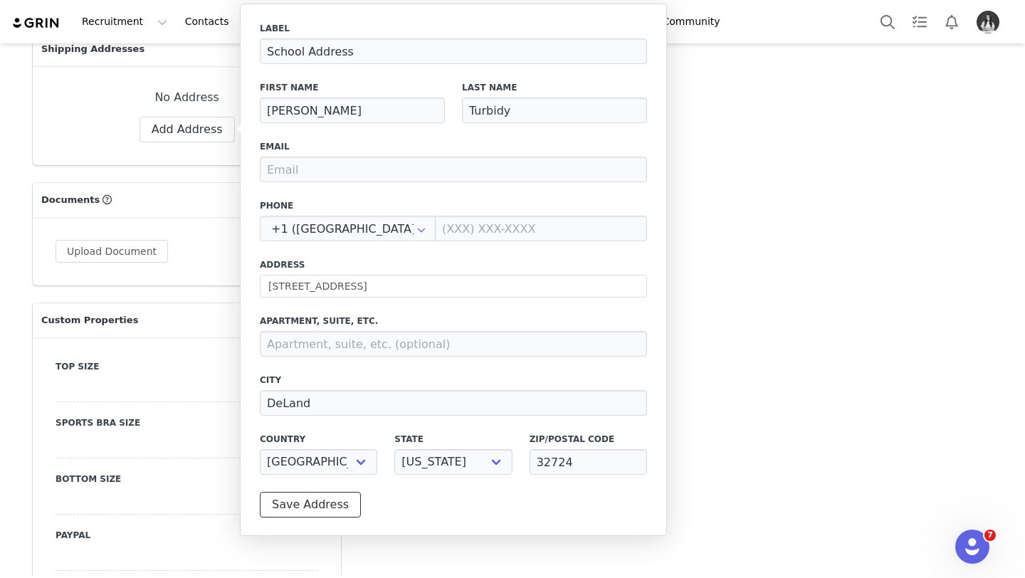
click at [300, 501] on button "Save Address" at bounding box center [310, 505] width 101 height 26
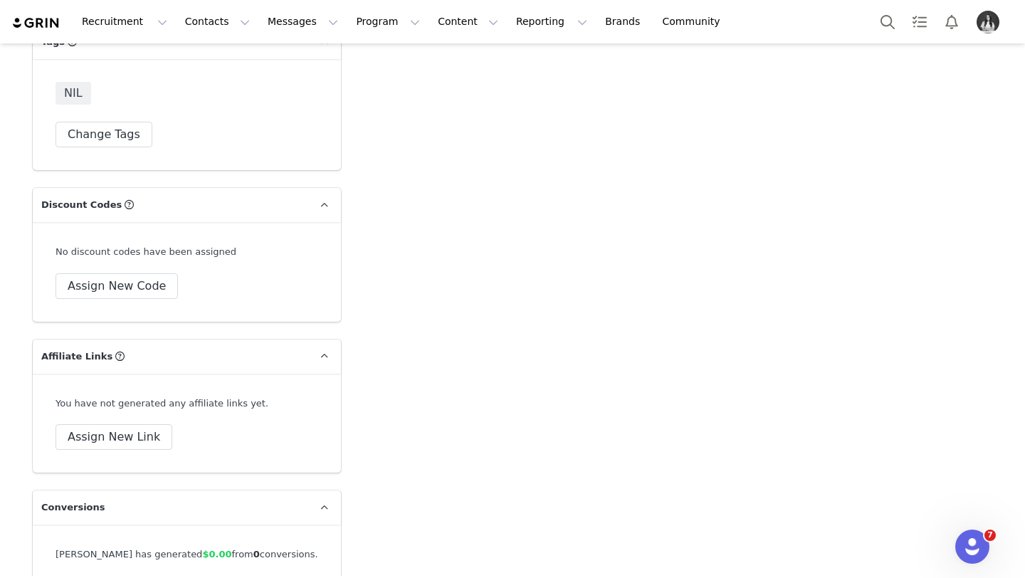
scroll to position [4825, 0]
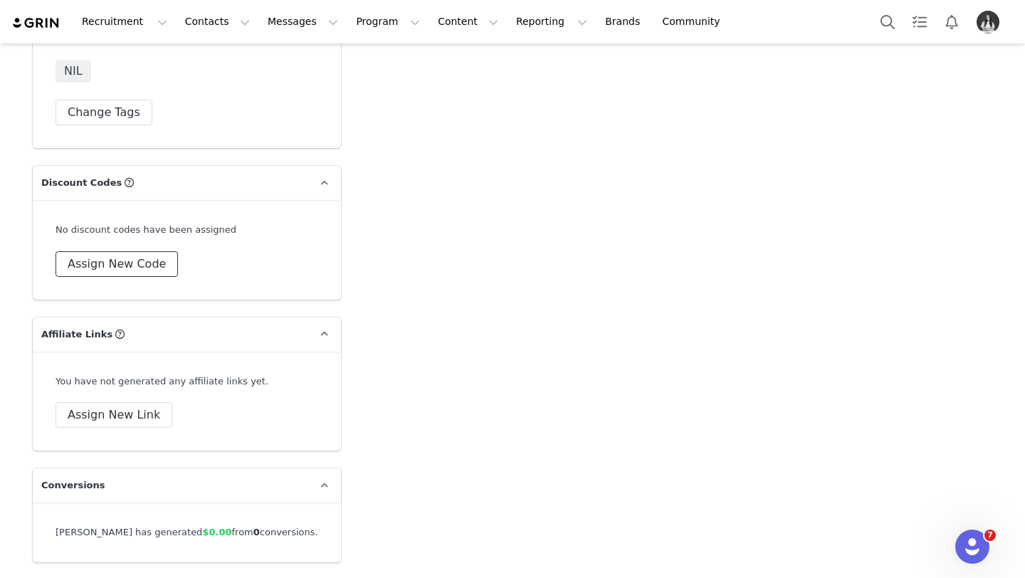
click at [132, 251] on button "Assign New Code" at bounding box center [117, 264] width 122 height 26
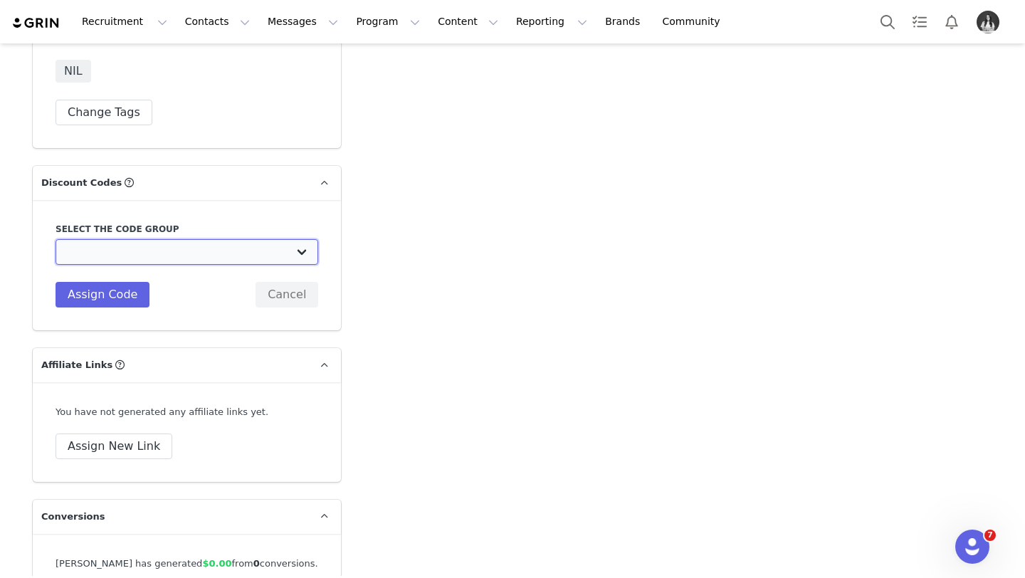
click at [198, 239] on select "TLF Apparel: DON'T USE - Exclusive Influencers Up Until [DATE] TLF Apparel: DON…" at bounding box center [187, 252] width 263 height 26
click at [56, 239] on select "TLF Apparel: DON'T USE - Exclusive Influencers Up Until [DATE] TLF Apparel: DON…" at bounding box center [187, 252] width 263 height 26
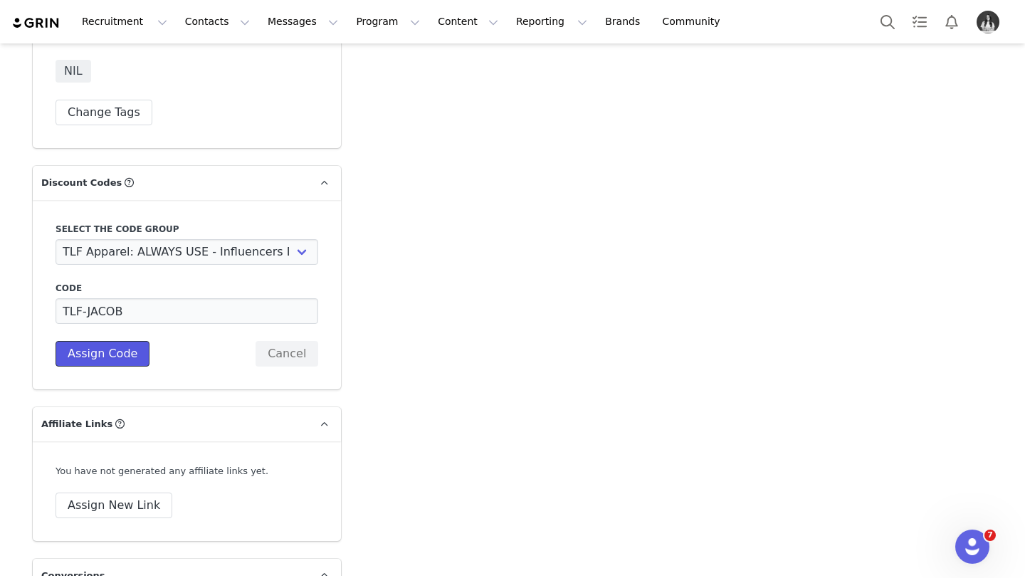
click at [92, 341] on button "Assign Code" at bounding box center [103, 354] width 94 height 26
click at [107, 493] on button "Assign New Link" at bounding box center [114, 506] width 117 height 26
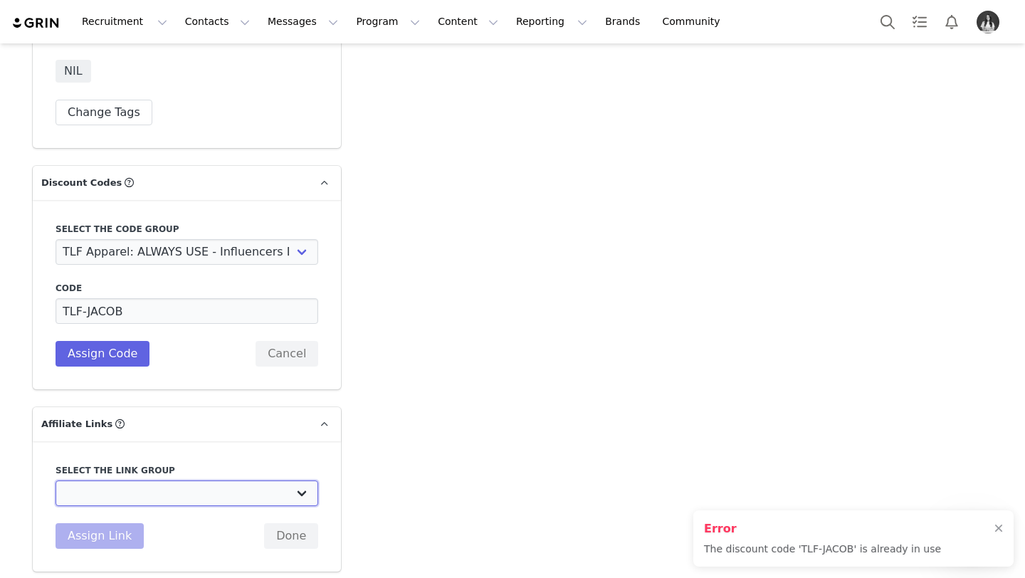
click at [127, 485] on select "DO NOT USE - Exclusive Influencer Payout: [URL][DOMAIN_NAME] Test White Labelli…" at bounding box center [187, 494] width 263 height 26
click at [56, 481] on select "DO NOT USE - Exclusive Influencer Payout: [URL][DOMAIN_NAME] Test White Labelli…" at bounding box center [187, 494] width 263 height 26
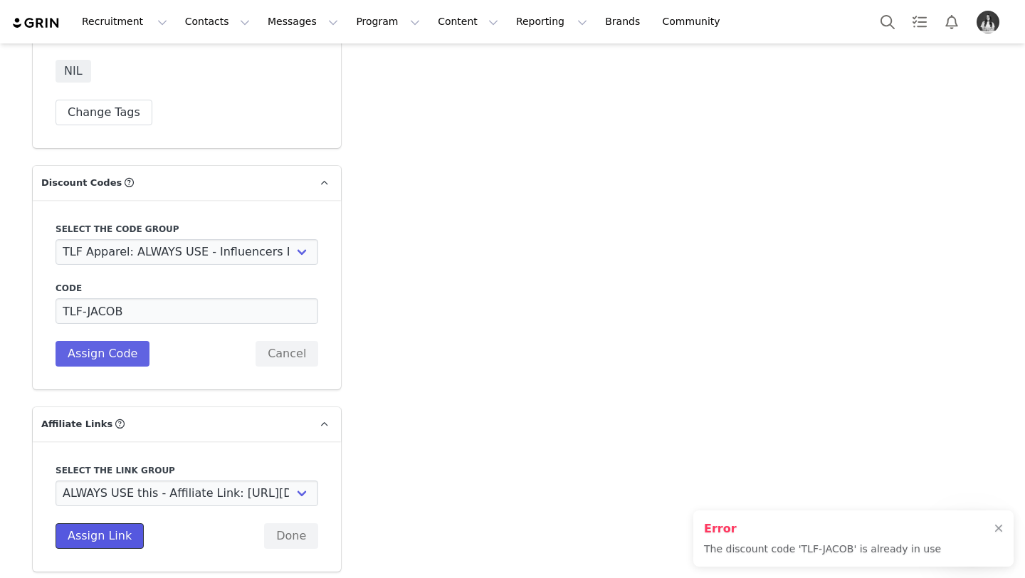
click at [94, 523] on button "Assign Link" at bounding box center [100, 536] width 88 height 26
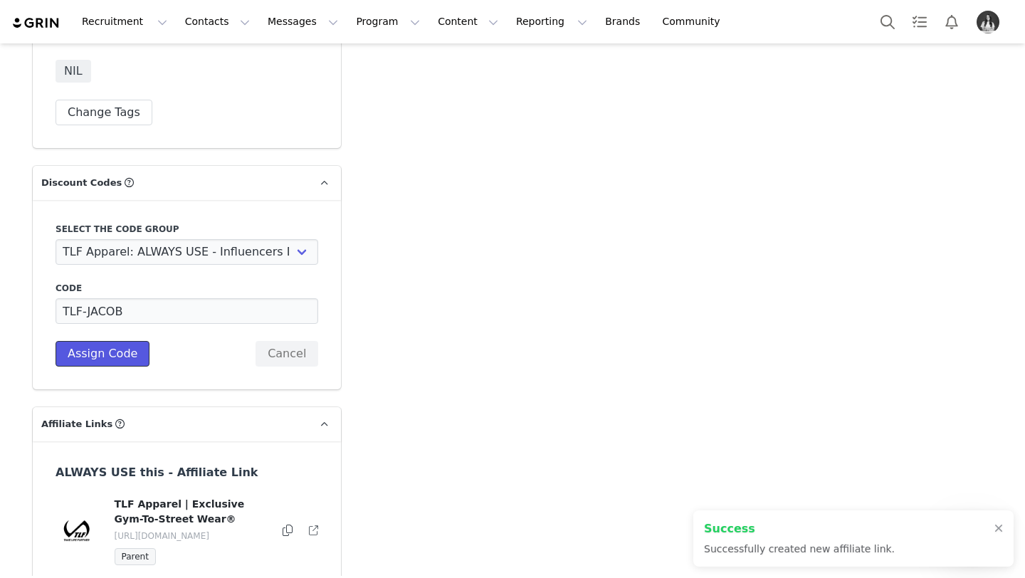
click at [135, 341] on button "Assign Code" at bounding box center [103, 354] width 94 height 26
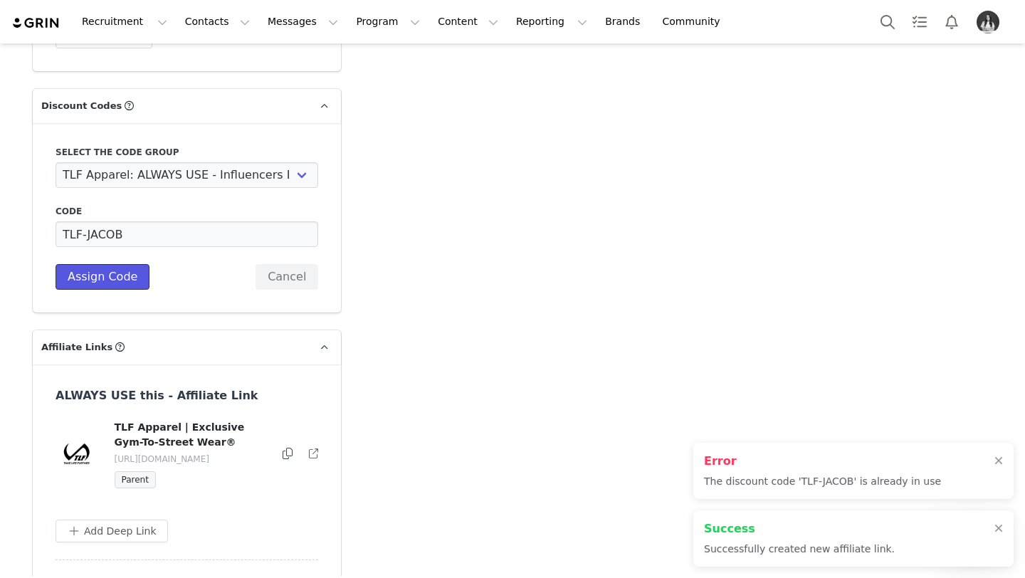
scroll to position [4902, 0]
click at [189, 221] on input "TLF-JACOB" at bounding box center [187, 234] width 263 height 26
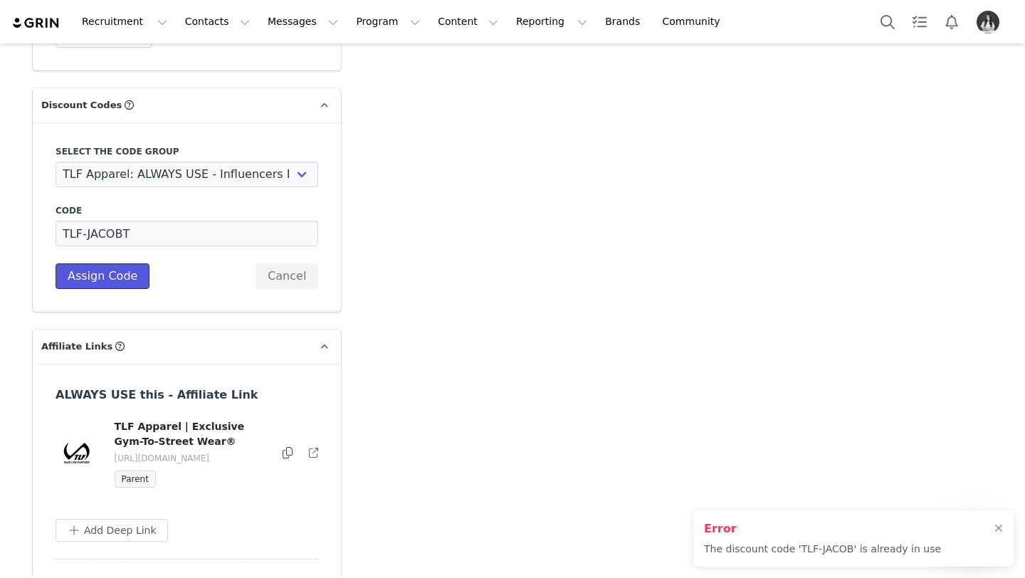
click at [139, 263] on button "Assign Code" at bounding box center [103, 276] width 94 height 26
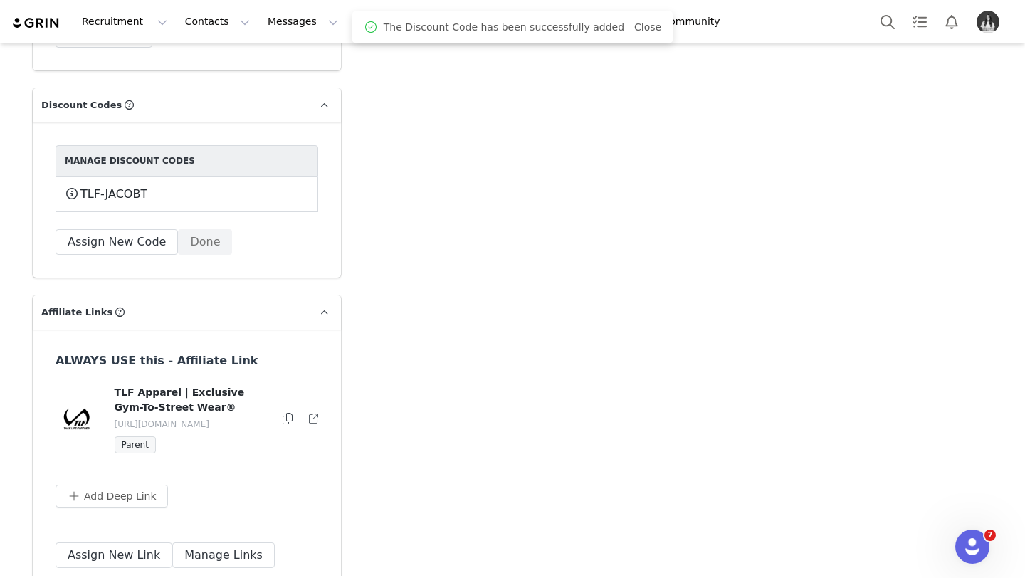
click at [285, 411] on button at bounding box center [288, 419] width 10 height 17
click at [365, 31] on button "Program Program" at bounding box center [387, 22] width 81 height 32
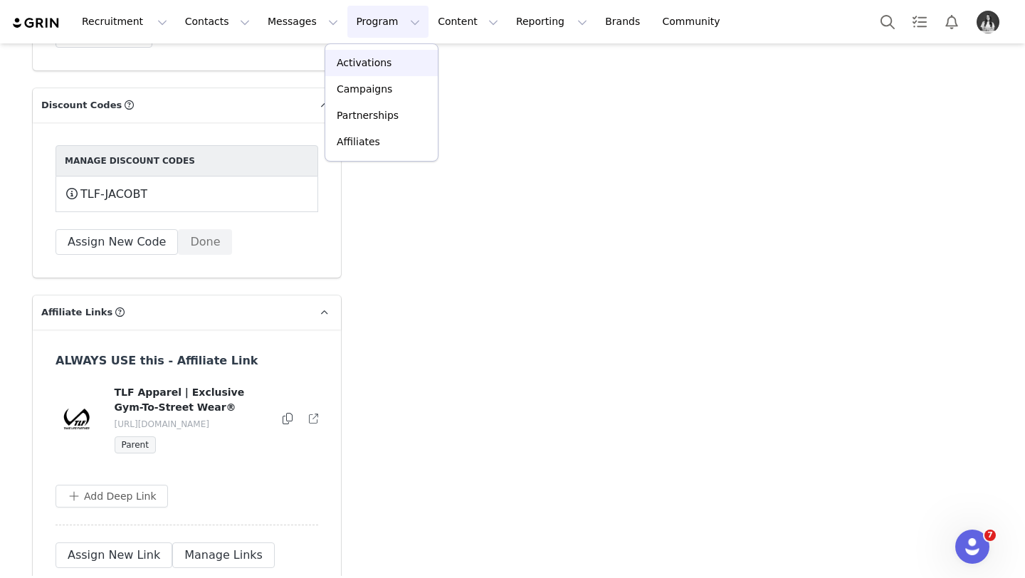
click at [372, 74] on link "Activations" at bounding box center [381, 63] width 112 height 26
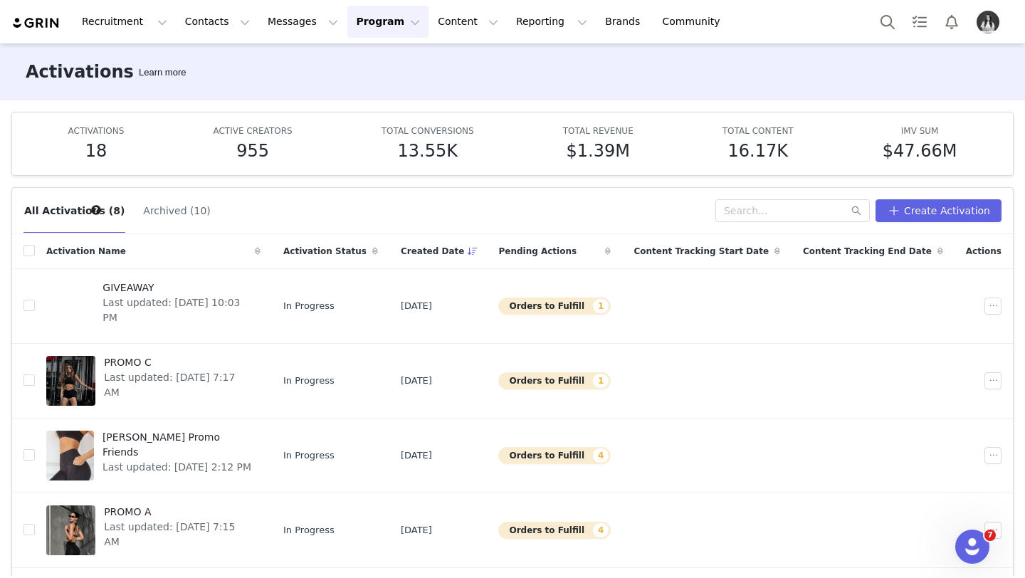
click at [369, 24] on button "Program Program" at bounding box center [387, 22] width 81 height 32
click at [374, 96] on p "Campaigns" at bounding box center [365, 89] width 56 height 15
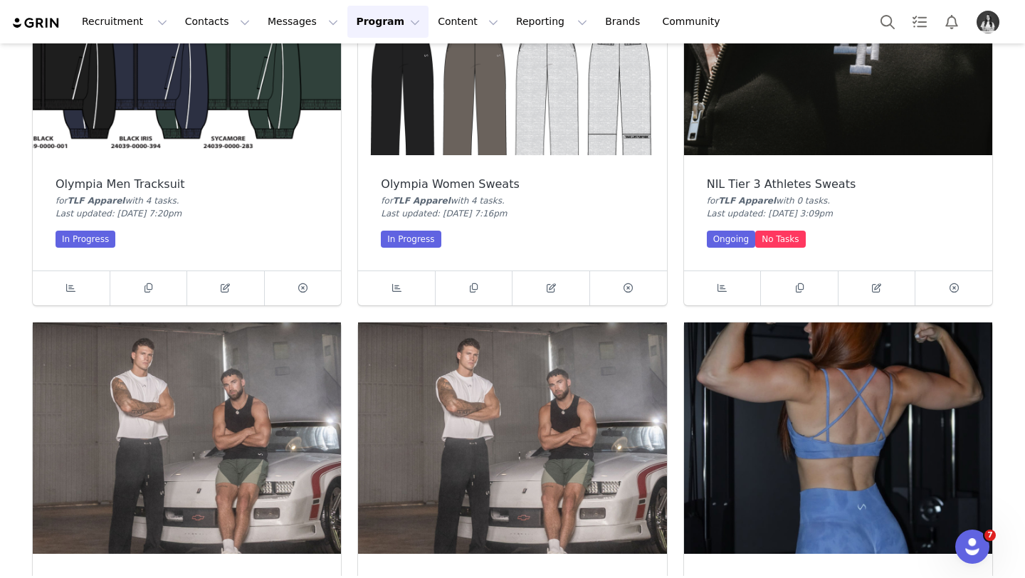
scroll to position [983, 0]
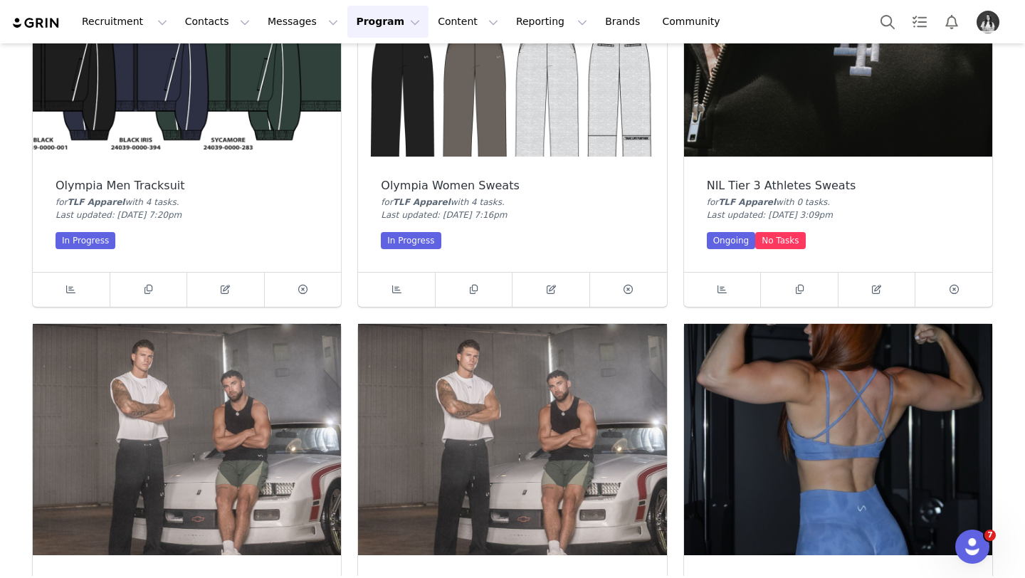
click at [763, 135] on img at bounding box center [838, 40] width 308 height 231
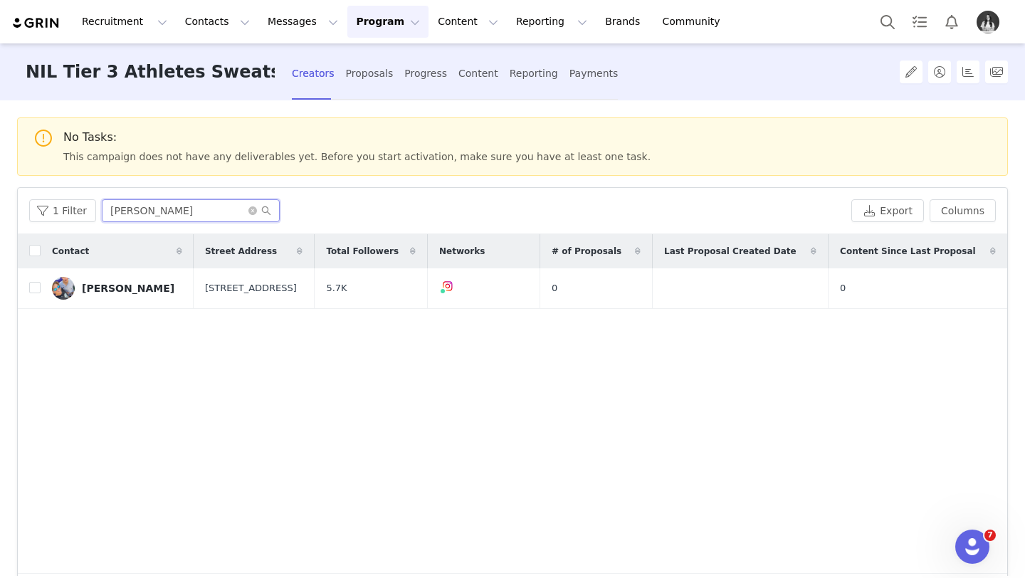
click at [164, 215] on input "jacob turbidy" at bounding box center [191, 210] width 178 height 23
click at [164, 216] on input "jacob turbidy" at bounding box center [191, 210] width 178 height 23
click at [138, 291] on link "Logan Hall" at bounding box center [118, 288] width 132 height 23
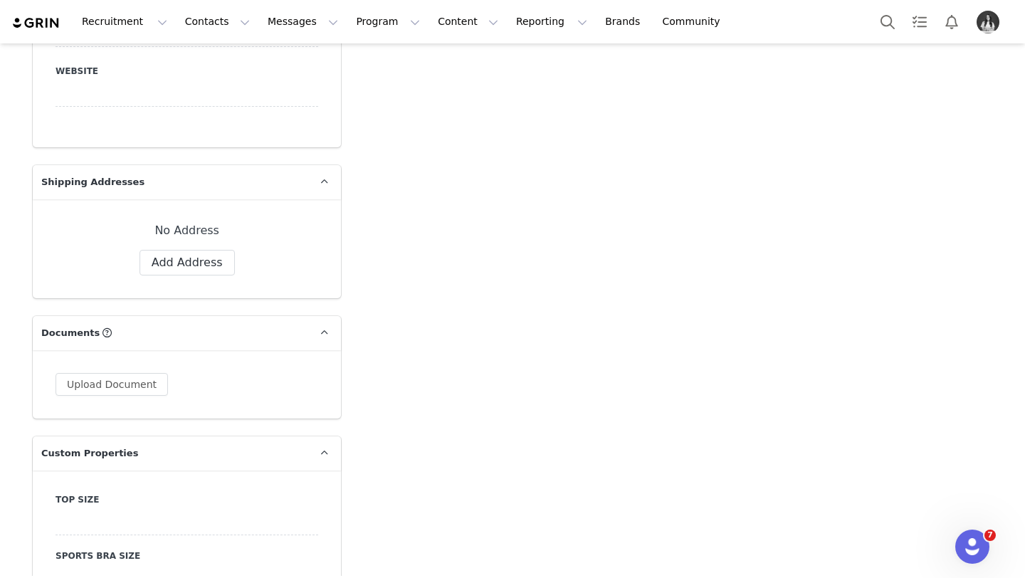
scroll to position [1275, 0]
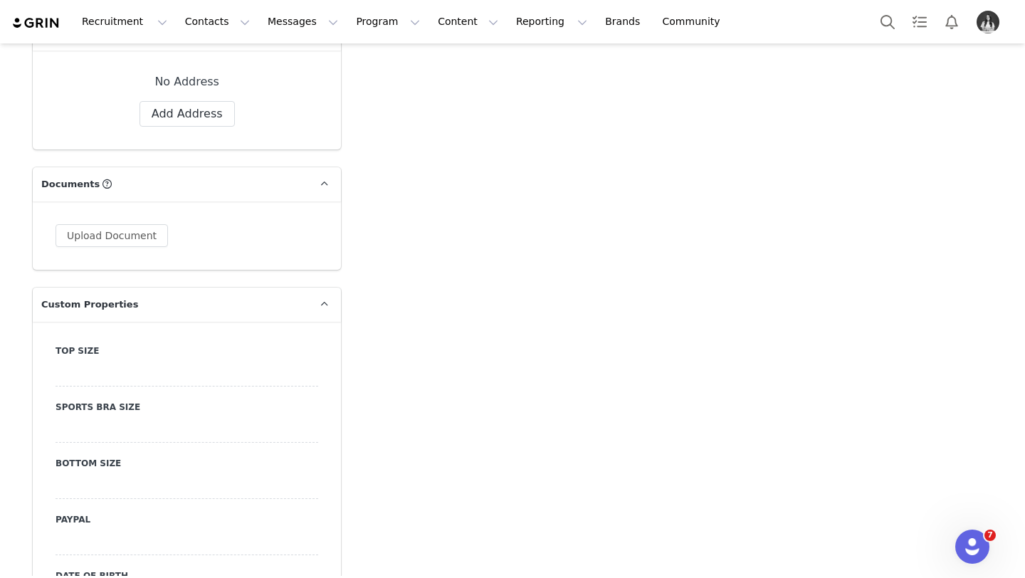
click at [116, 363] on div at bounding box center [187, 374] width 263 height 26
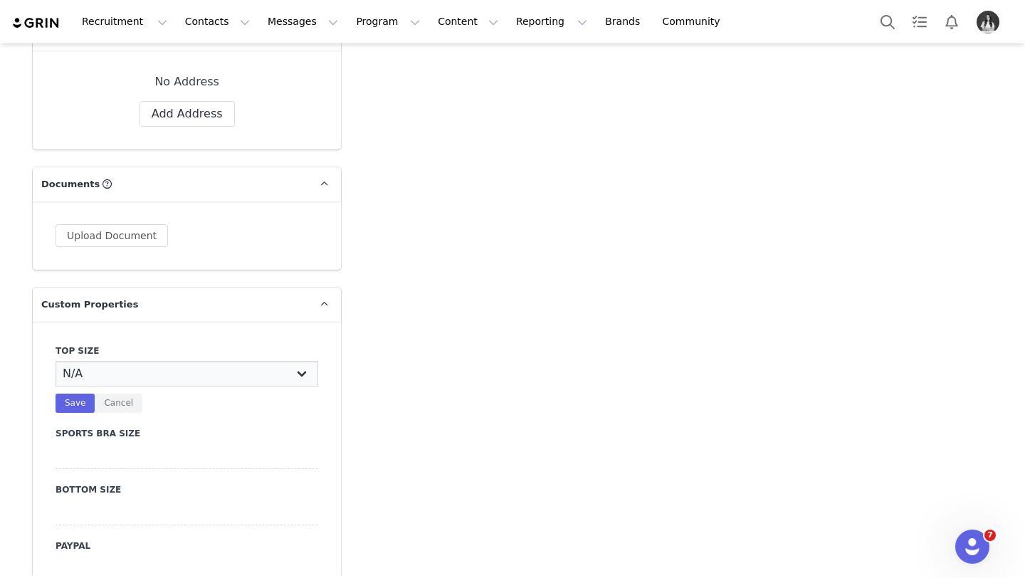
click at [115, 367] on select "N/A X-Small Small Medium Large X-Large XX-Large" at bounding box center [187, 374] width 263 height 26
click at [56, 361] on select "N/A X-Small Small Medium Large X-Large XX-Large" at bounding box center [187, 374] width 263 height 26
click at [118, 520] on div at bounding box center [187, 513] width 263 height 26
click at [103, 516] on select "N/A X-Small Small Medium Large X-Large XX-Large" at bounding box center [187, 513] width 263 height 26
click at [56, 500] on select "N/A X-Small Small Medium Large X-Large XX-Large" at bounding box center [187, 513] width 263 height 26
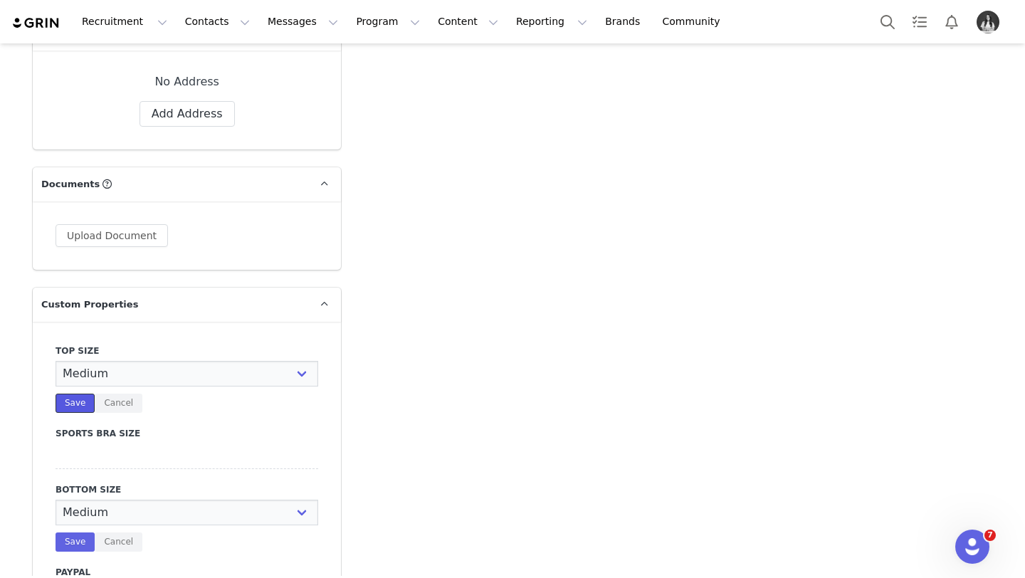
click at [61, 401] on button "Save" at bounding box center [75, 403] width 39 height 19
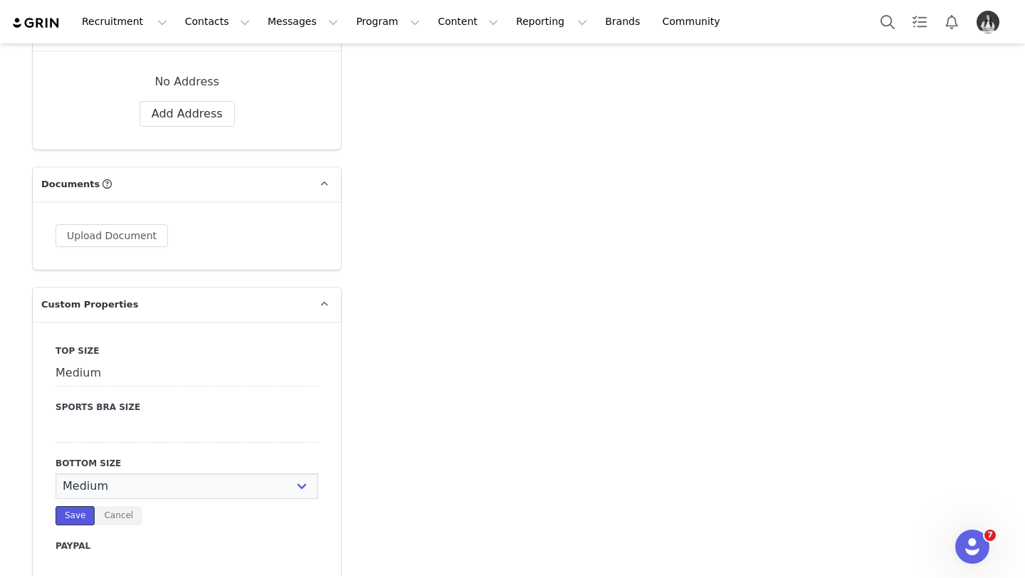
click at [78, 509] on button "Save" at bounding box center [75, 515] width 39 height 19
click at [190, 120] on button "Add Address" at bounding box center [187, 114] width 95 height 26
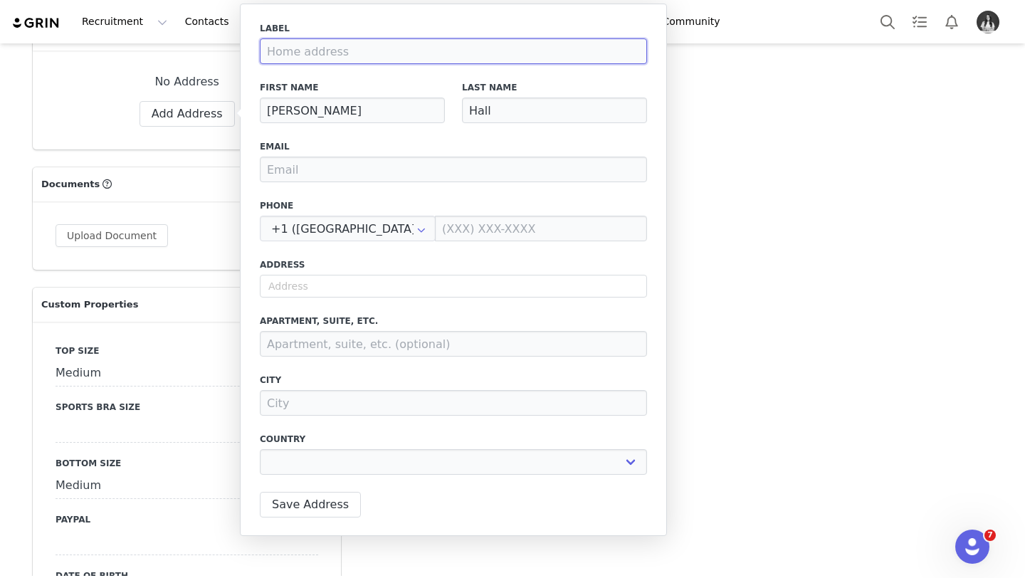
click at [294, 56] on input at bounding box center [453, 51] width 387 height 26
drag, startPoint x: 384, startPoint y: 277, endPoint x: 392, endPoint y: 283, distance: 9.7
click at [387, 279] on input "text" at bounding box center [453, 286] width 387 height 23
paste input "2800 University Blvd, N"
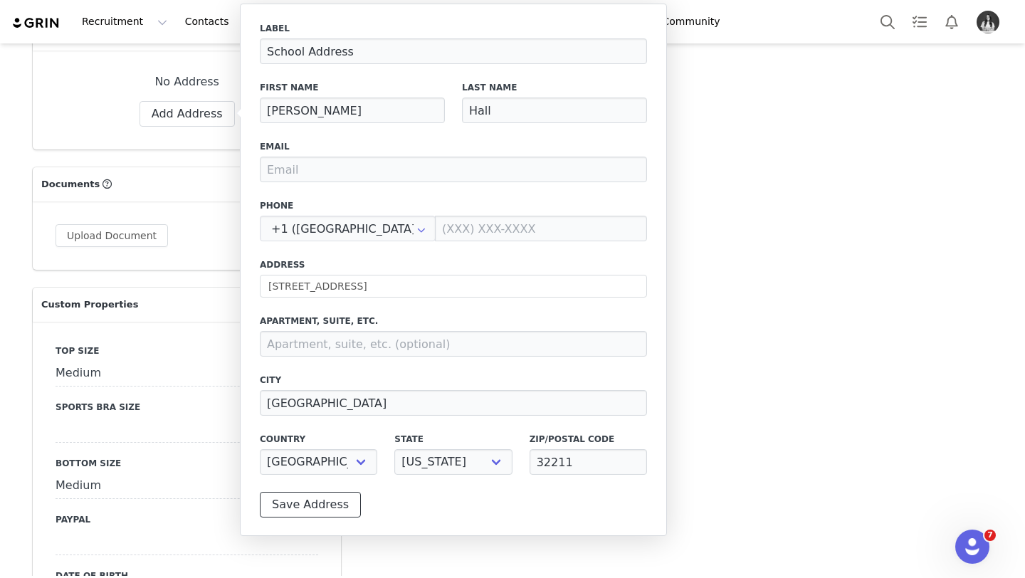
click at [313, 501] on button "Save Address" at bounding box center [310, 505] width 101 height 26
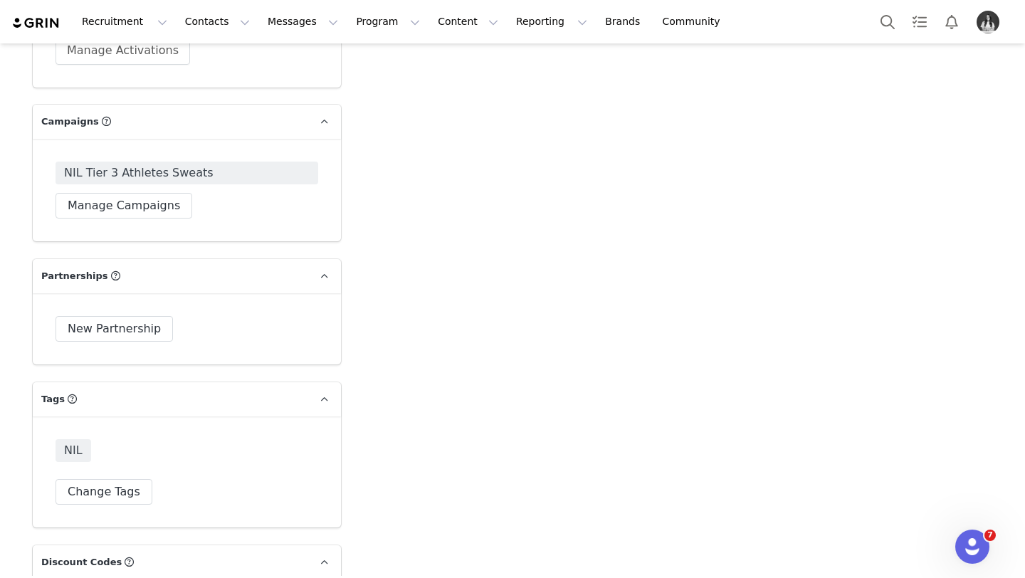
scroll to position [4667, 0]
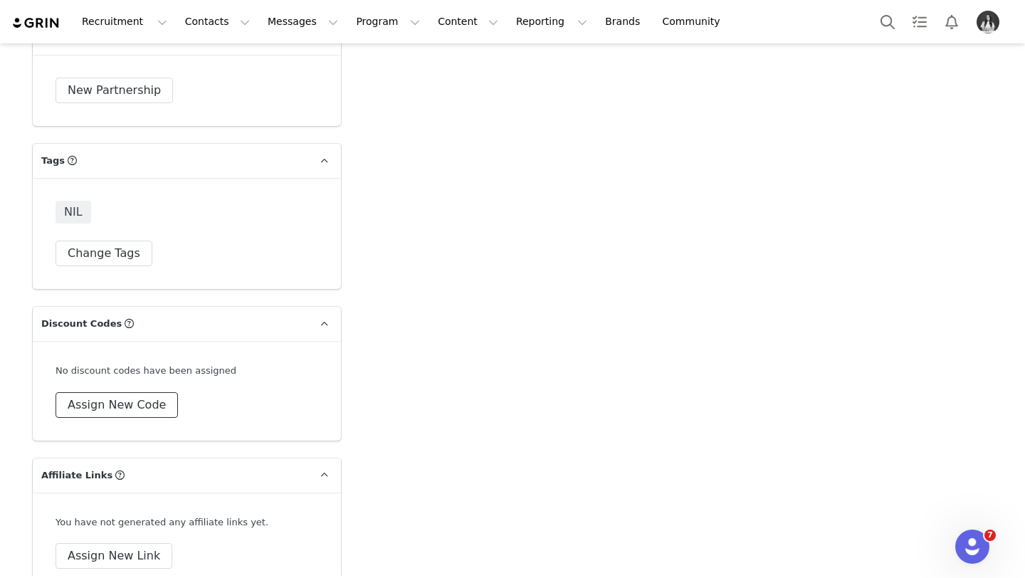
click at [149, 402] on button "Assign New Code" at bounding box center [117, 405] width 122 height 26
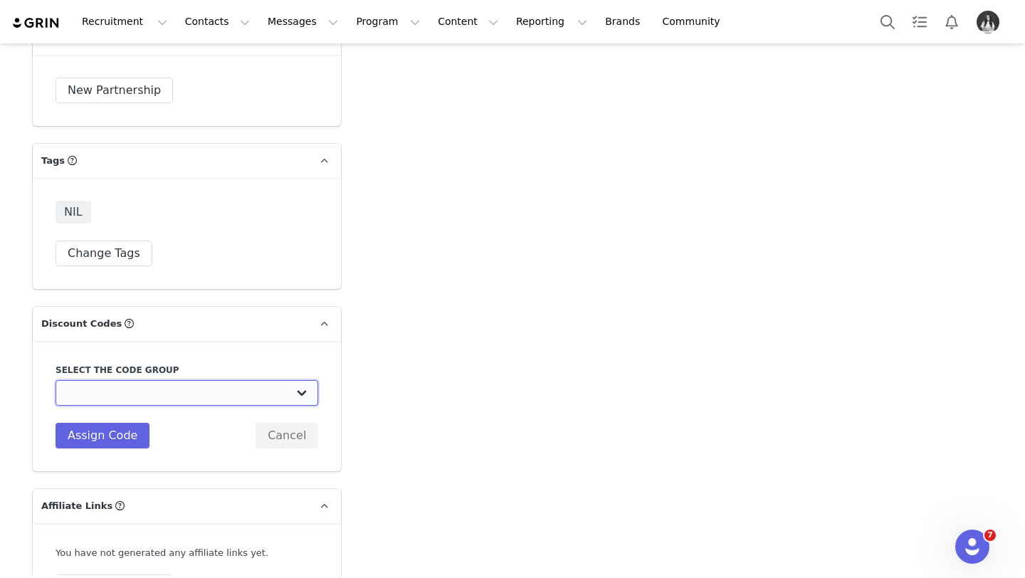
click at [159, 392] on select "TLF Apparel: DON'T USE - Exclusive Influencers Up Until [DATE] TLF Apparel: DON…" at bounding box center [187, 393] width 263 height 26
click at [56, 380] on select "TLF Apparel: DON'T USE - Exclusive Influencers Up Until [DATE] TLF Apparel: DON…" at bounding box center [187, 393] width 263 height 26
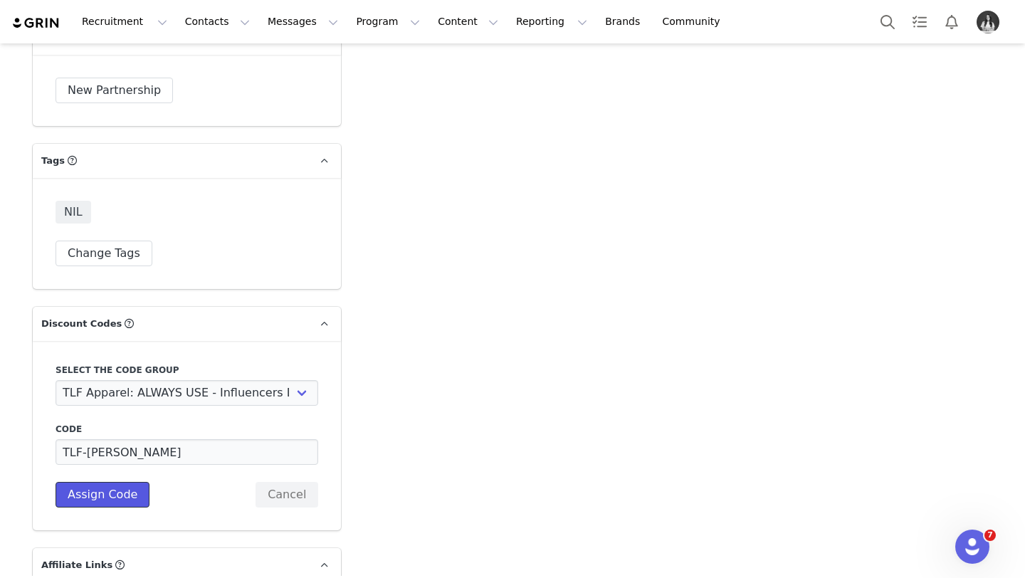
click at [125, 504] on button "Assign Code" at bounding box center [103, 495] width 94 height 26
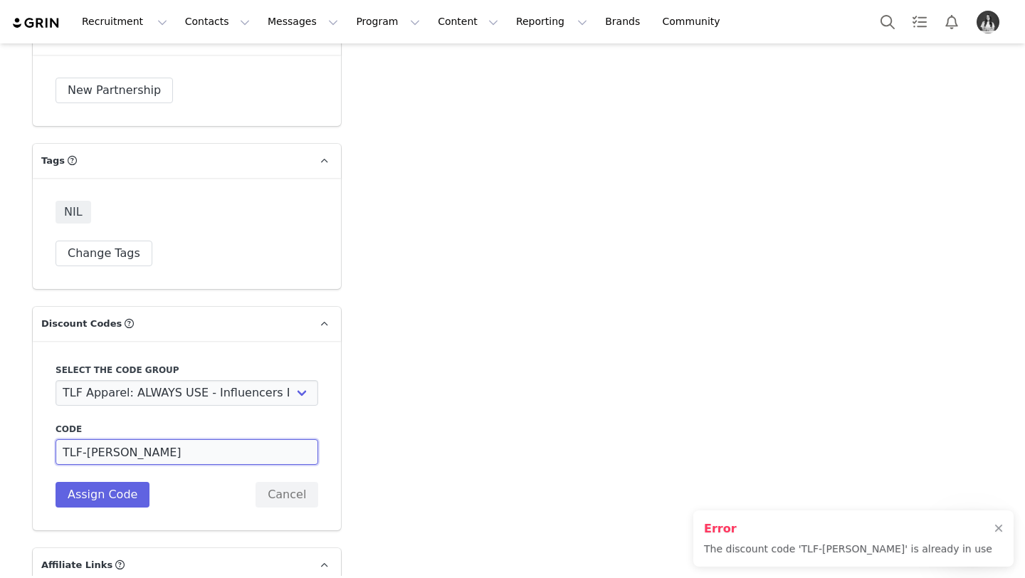
click at [170, 452] on input "TLF-LOGAN" at bounding box center [187, 452] width 263 height 26
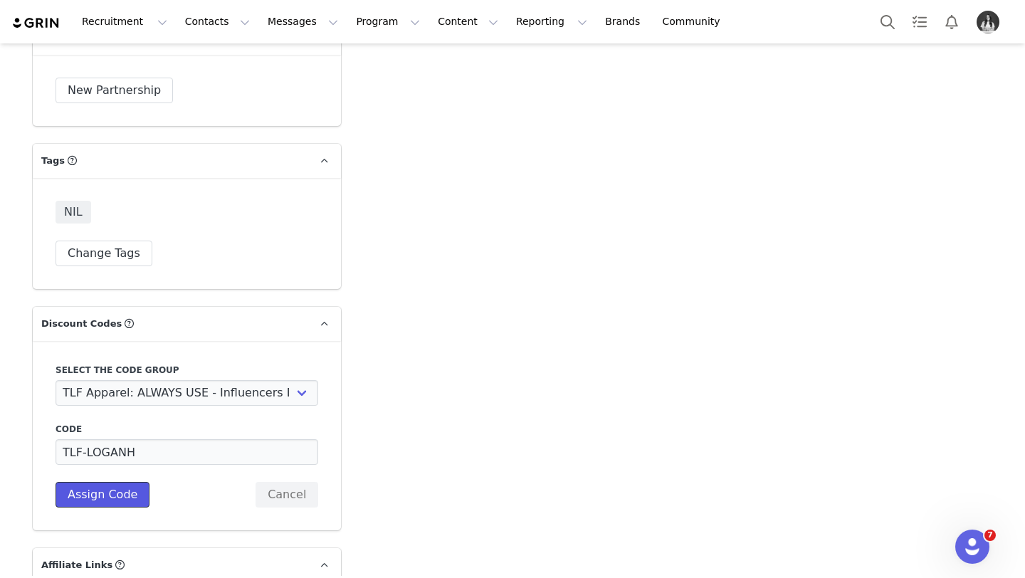
click at [125, 486] on button "Assign Code" at bounding box center [103, 495] width 94 height 26
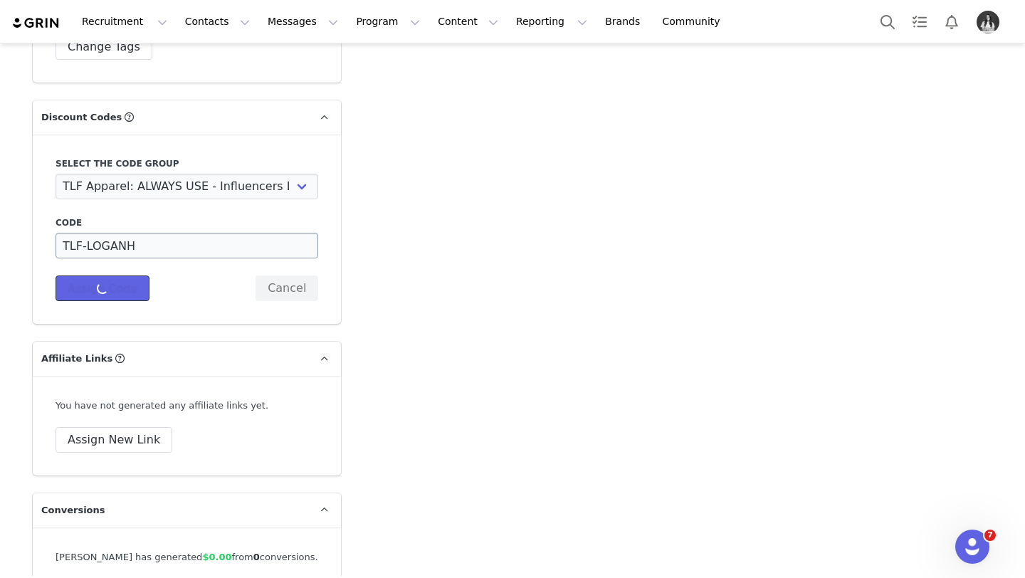
scroll to position [4874, 0]
click at [126, 437] on button "Assign New Link" at bounding box center [114, 439] width 117 height 26
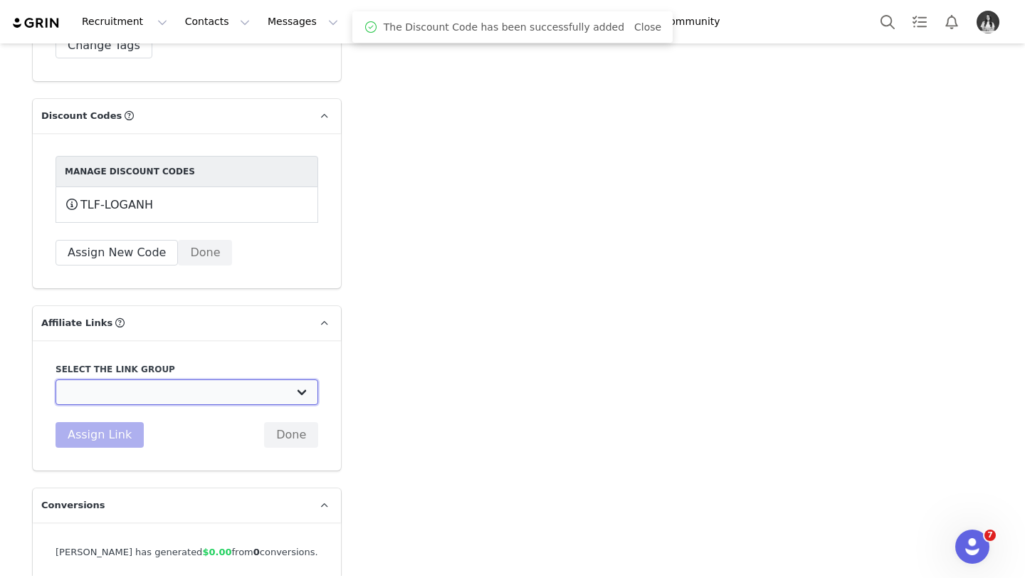
click at [165, 386] on select "DO NOT USE - Exclusive Influencer Payout: [URL][DOMAIN_NAME] Test White Labelli…" at bounding box center [187, 393] width 263 height 26
click at [56, 380] on select "DO NOT USE - Exclusive Influencer Payout: [URL][DOMAIN_NAME] Test White Labelli…" at bounding box center [187, 393] width 263 height 26
click at [101, 434] on button "Assign Link" at bounding box center [100, 435] width 88 height 26
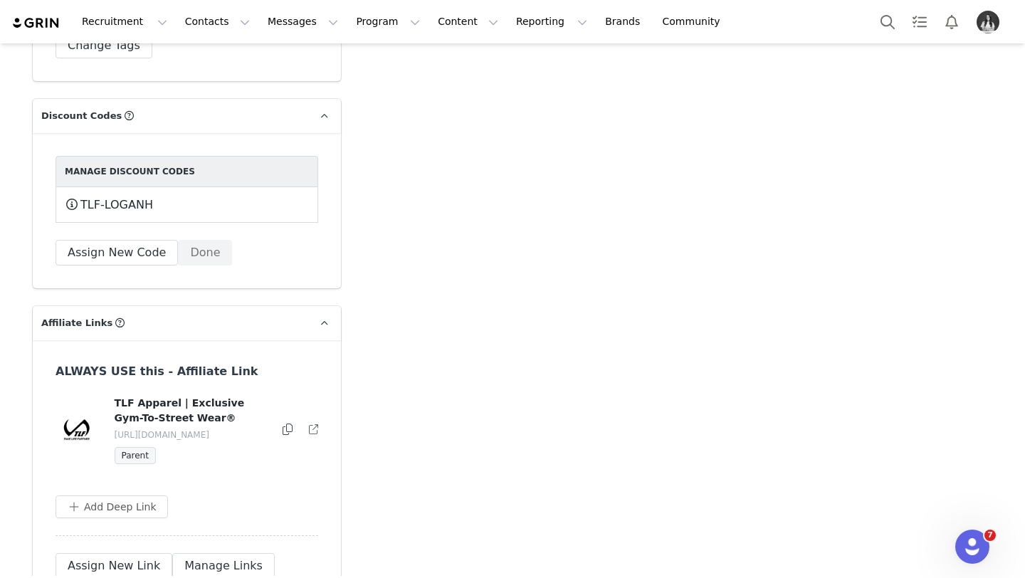
click at [290, 430] on icon at bounding box center [288, 429] width 10 height 11
click at [287, 430] on icon at bounding box center [288, 429] width 10 height 11
click at [357, 23] on button "Program Program" at bounding box center [387, 22] width 81 height 32
click at [375, 91] on p "Campaigns" at bounding box center [365, 89] width 56 height 15
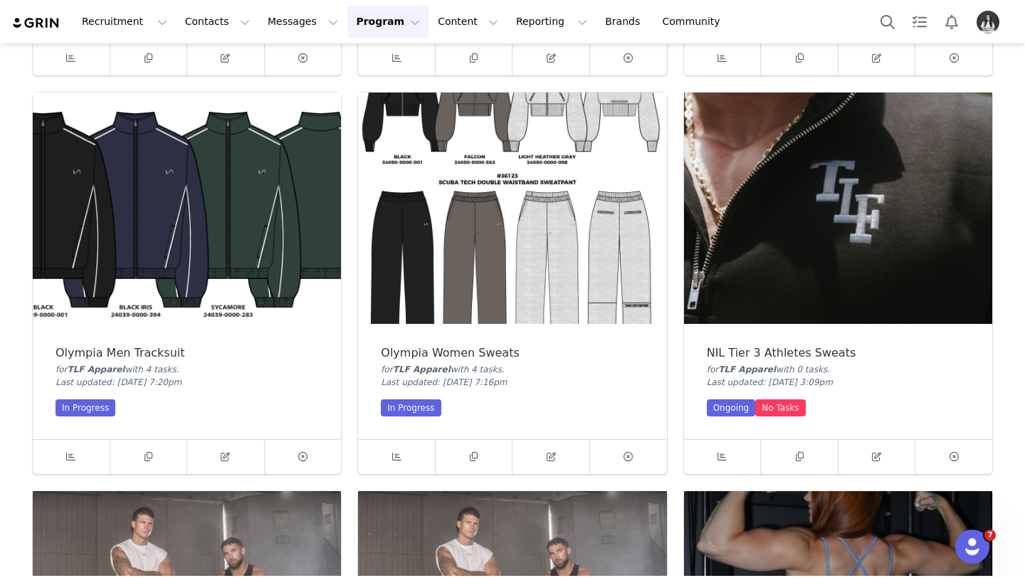
scroll to position [849, 0]
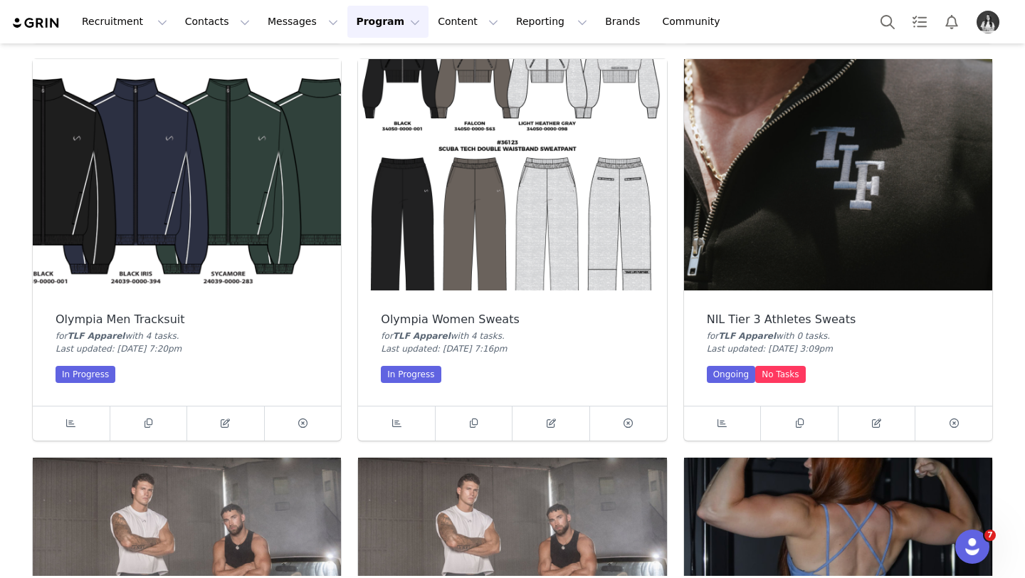
click at [792, 247] on img at bounding box center [838, 174] width 308 height 231
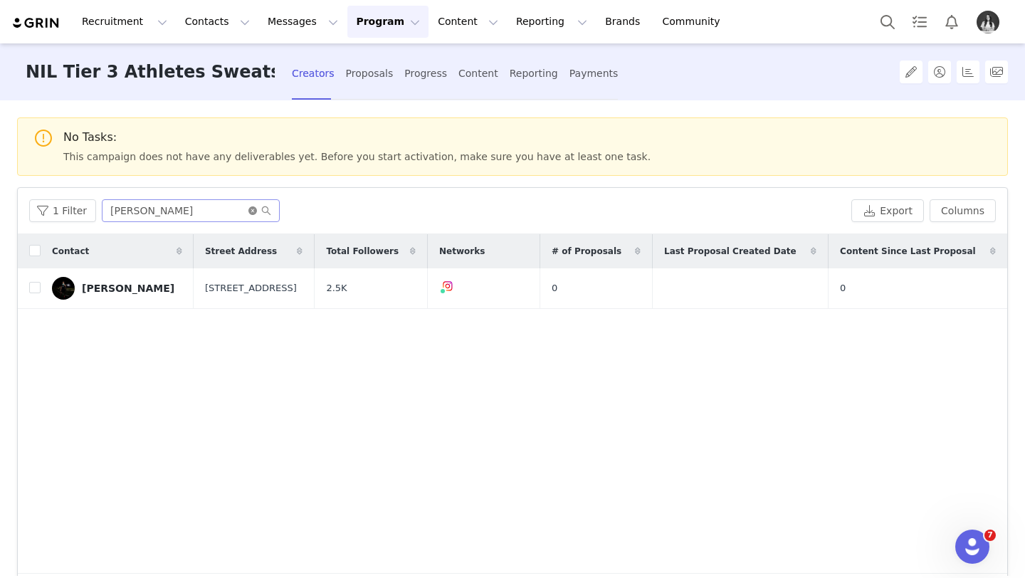
click at [252, 213] on icon "icon: close-circle" at bounding box center [252, 210] width 9 height 9
click at [223, 214] on input "text" at bounding box center [191, 210] width 178 height 23
click at [104, 283] on div "Markeith Thompson" at bounding box center [128, 288] width 93 height 11
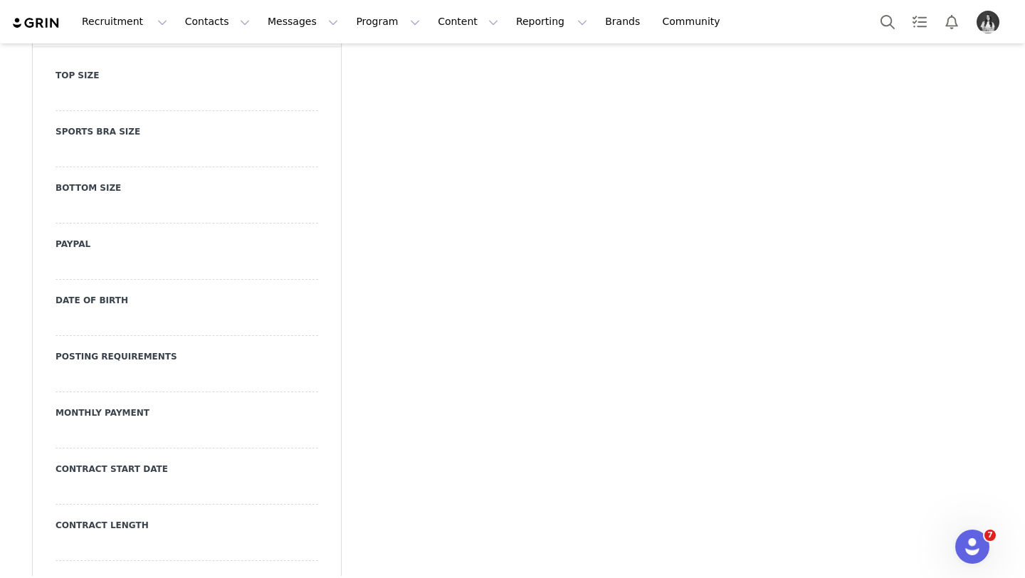
scroll to position [1549, 0]
click at [215, 104] on div at bounding box center [187, 100] width 263 height 26
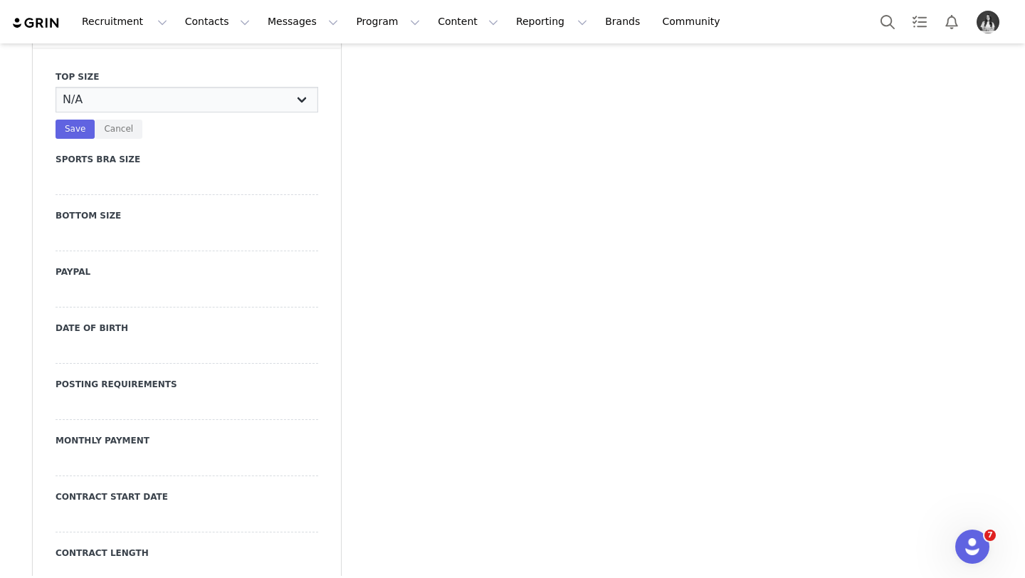
click at [219, 93] on select "N/A X-Small Small Medium Large X-Large XX-Large" at bounding box center [187, 100] width 263 height 26
click at [56, 87] on select "N/A X-Small Small Medium Large X-Large XX-Large" at bounding box center [187, 100] width 263 height 26
click at [70, 127] on button "Save" at bounding box center [75, 129] width 39 height 19
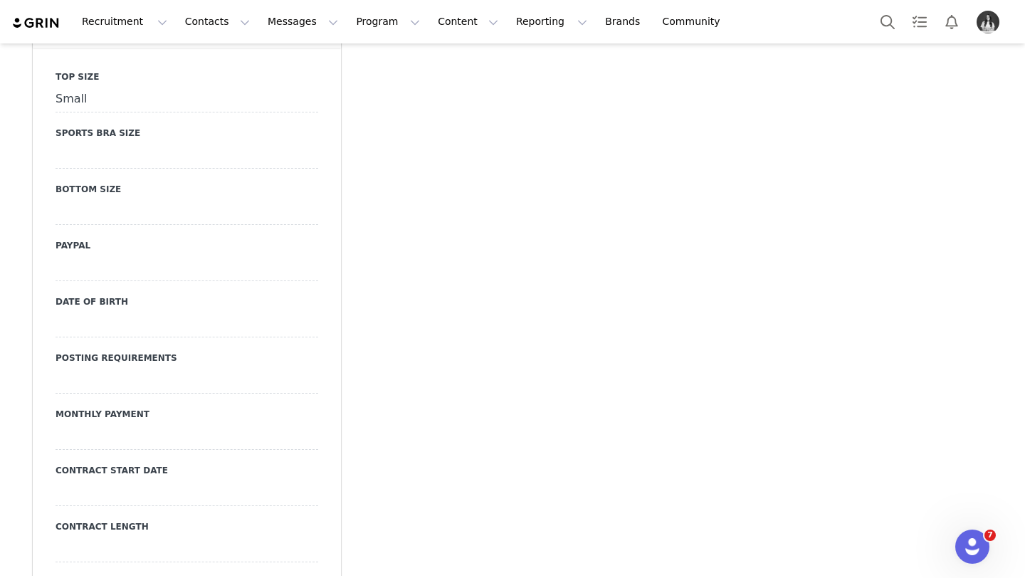
click at [117, 210] on div at bounding box center [187, 212] width 263 height 26
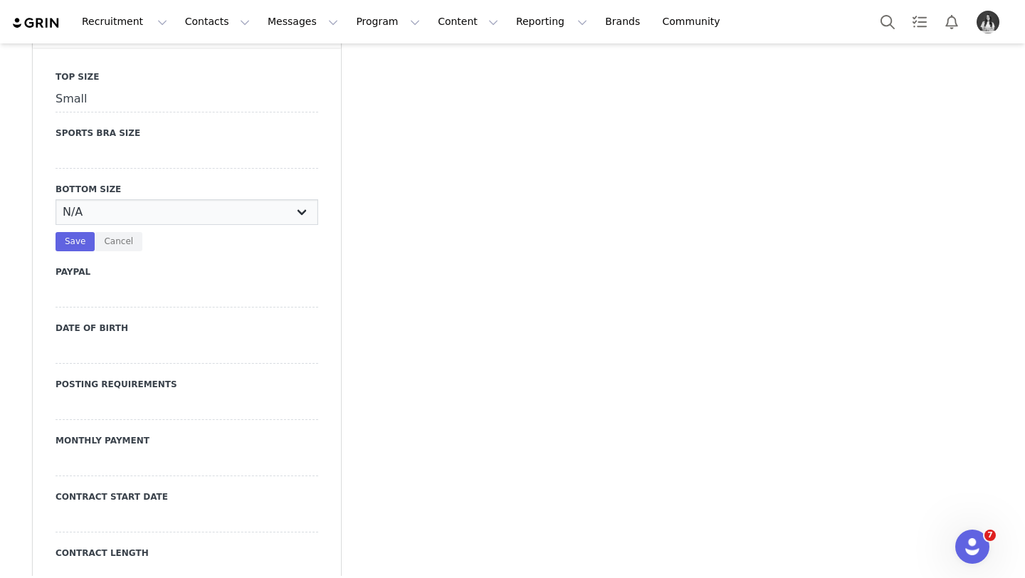
click at [117, 219] on select "N/A X-Small Small Medium Large X-Large XX-Large" at bounding box center [187, 212] width 263 height 26
click at [56, 199] on select "N/A X-Small Small Medium Large X-Large XX-Large" at bounding box center [187, 212] width 263 height 26
click at [76, 241] on button "Save" at bounding box center [75, 241] width 39 height 19
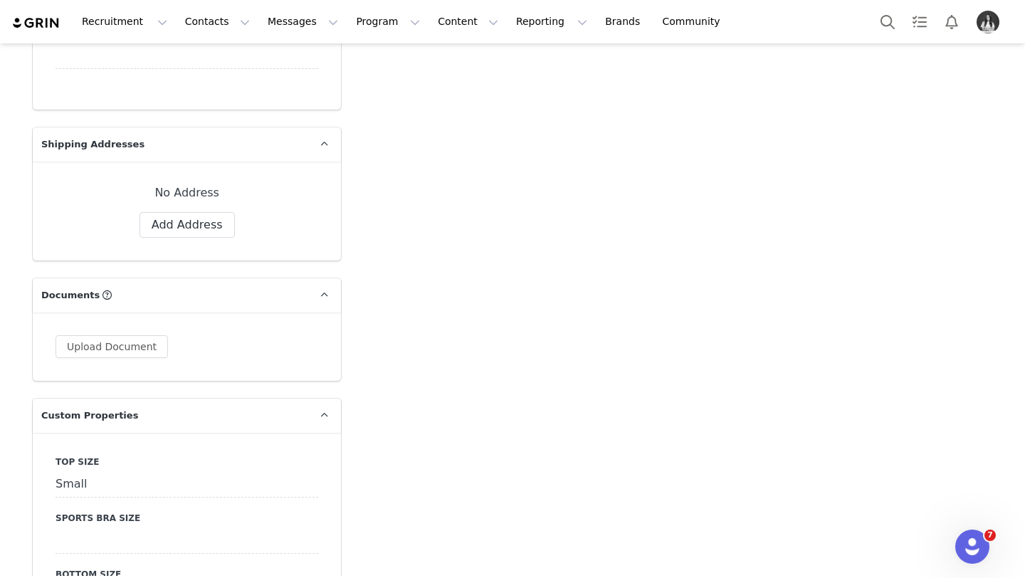
scroll to position [1132, 0]
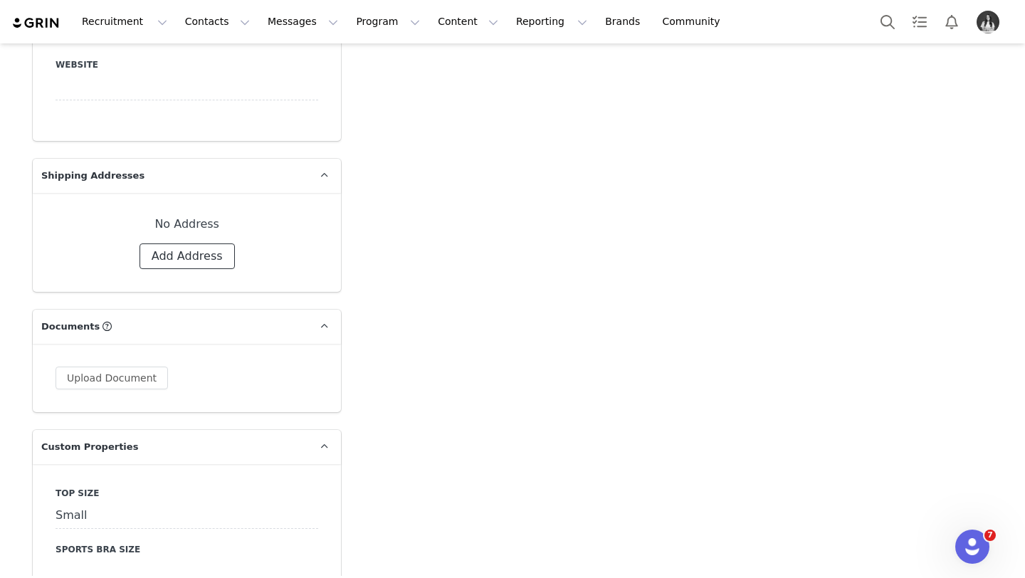
click at [197, 256] on button "Add Address" at bounding box center [187, 257] width 95 height 26
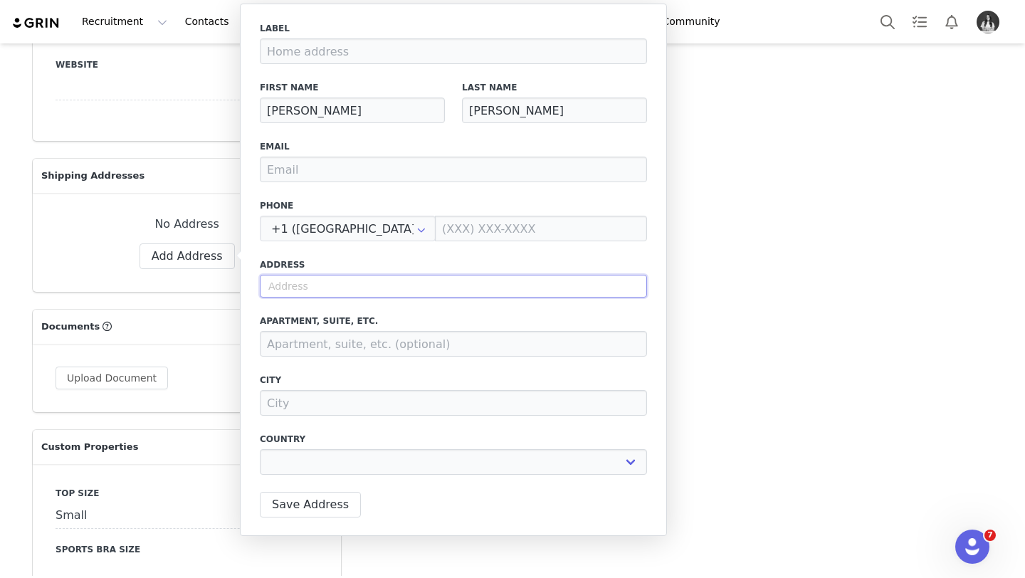
click at [419, 294] on input "text" at bounding box center [453, 286] width 387 height 23
paste input "8 Eagles Trail Apartment 614"
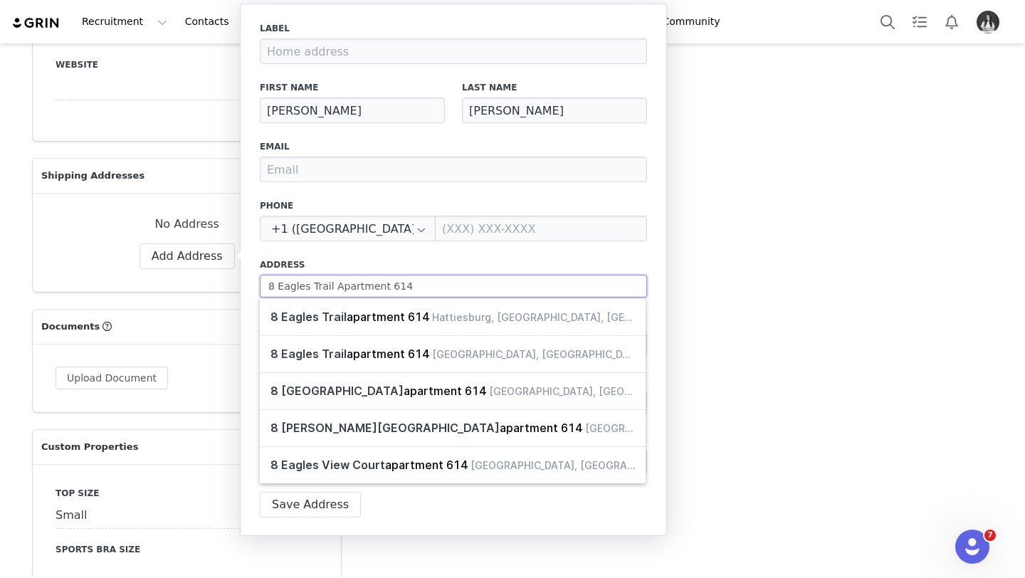
drag, startPoint x: 417, startPoint y: 292, endPoint x: 333, endPoint y: 283, distance: 84.5
click at [333, 283] on input "8 Eagles Trail Apartment 614" at bounding box center [453, 286] width 387 height 23
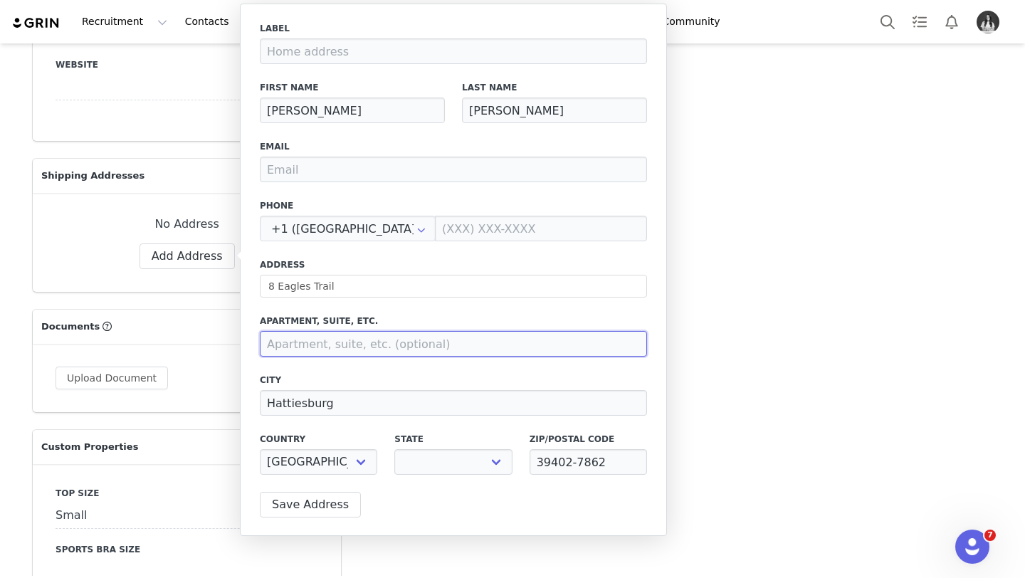
click at [340, 347] on input at bounding box center [453, 344] width 387 height 26
paste input "Apartment 614"
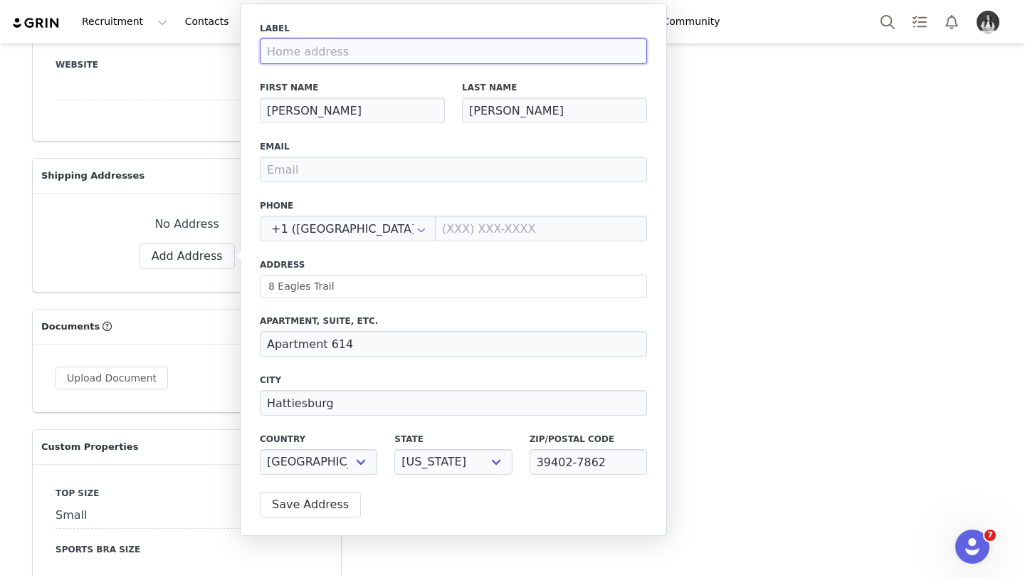
click at [337, 56] on input at bounding box center [453, 51] width 387 height 26
click at [321, 516] on button "Save Address" at bounding box center [310, 505] width 101 height 26
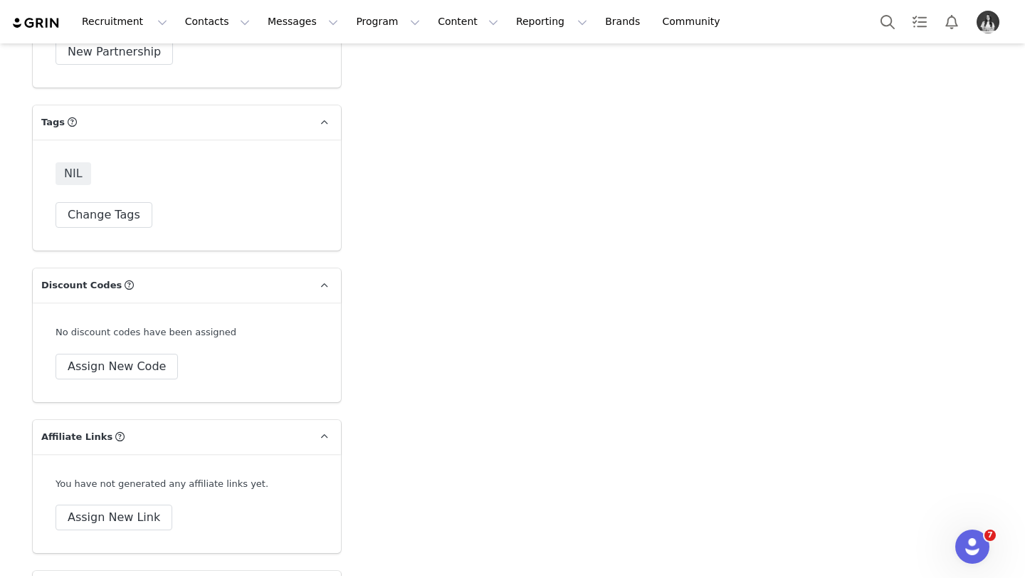
scroll to position [4691, 0]
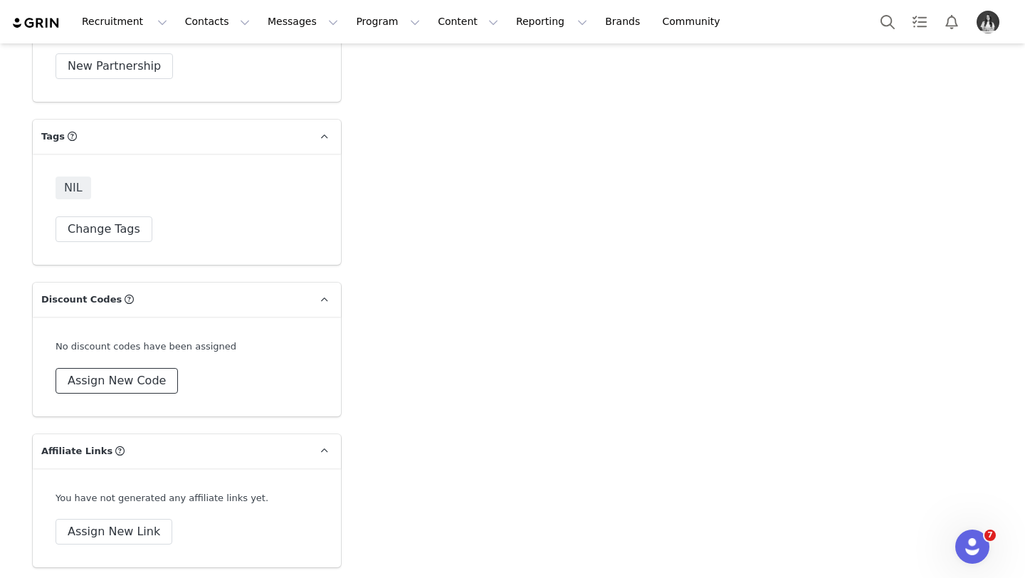
click at [110, 380] on button "Assign New Code" at bounding box center [117, 381] width 122 height 26
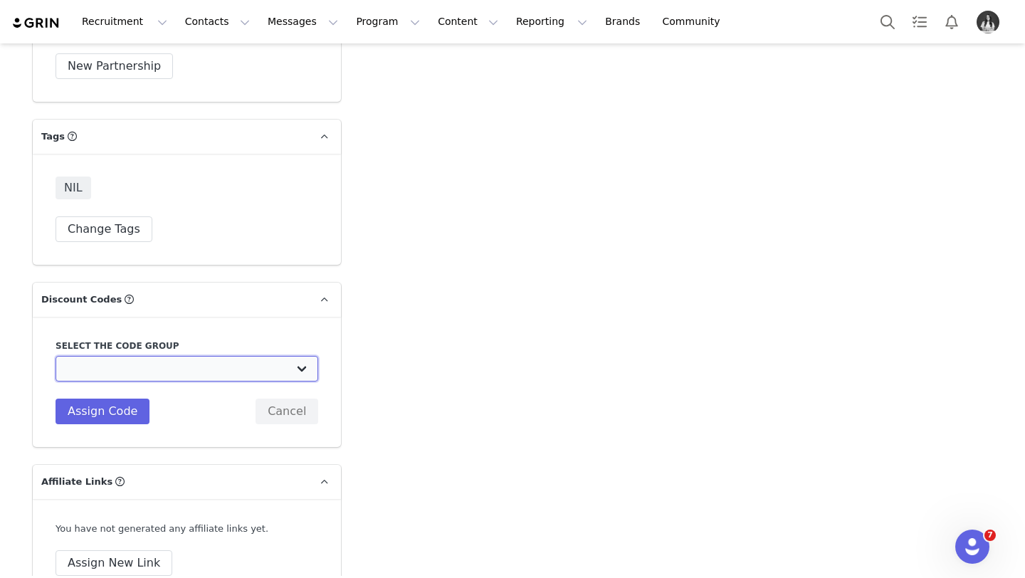
click at [113, 367] on select "TLF Apparel: DON'T USE - Exclusive Influencers Up Until [DATE] TLF Apparel: DON…" at bounding box center [187, 369] width 263 height 26
click at [56, 356] on select "TLF Apparel: DON'T USE - Exclusive Influencers Up Until [DATE] TLF Apparel: DON…" at bounding box center [187, 369] width 263 height 26
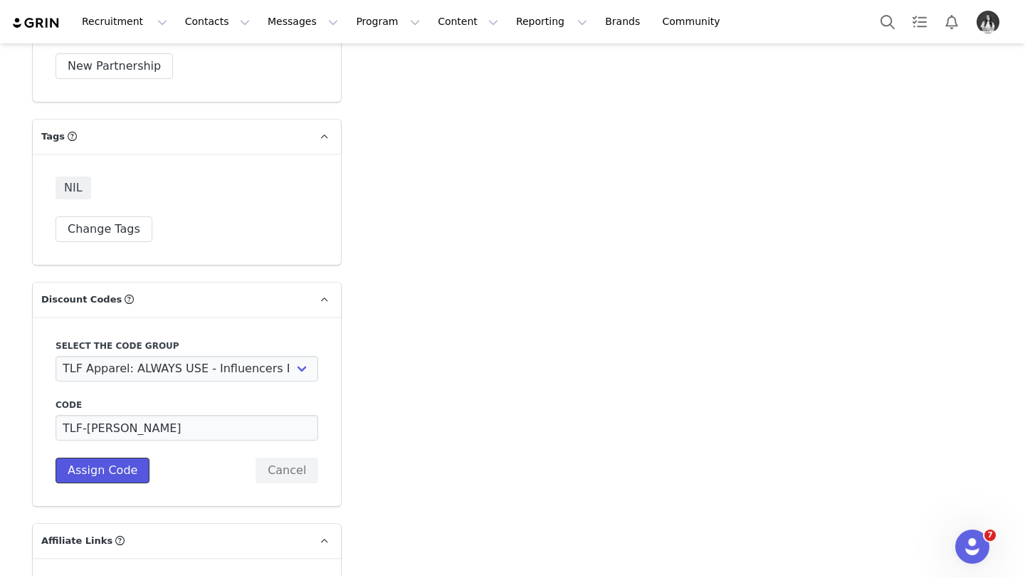
click at [117, 464] on button "Assign Code" at bounding box center [103, 471] width 94 height 26
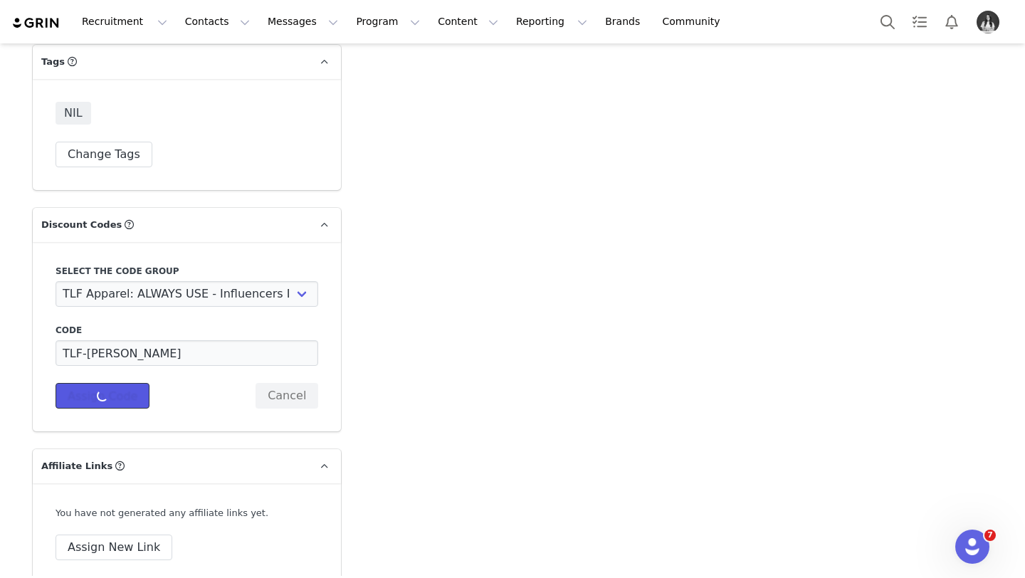
scroll to position [4779, 0]
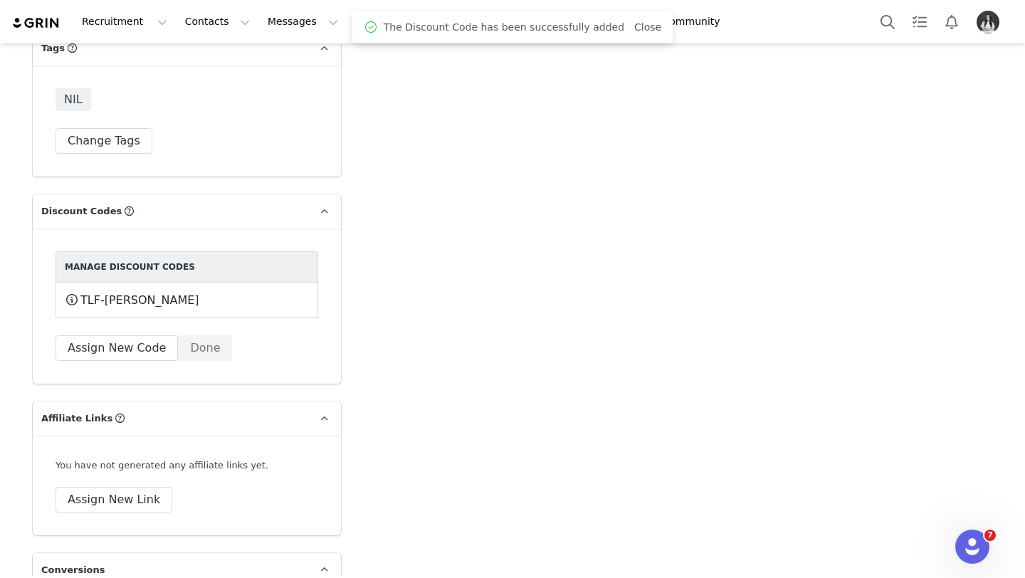
click at [143, 475] on div "You have not generated any affiliate links yet. Assign New Link" at bounding box center [187, 486] width 308 height 100
click at [143, 487] on button "Assign New Link" at bounding box center [114, 500] width 117 height 26
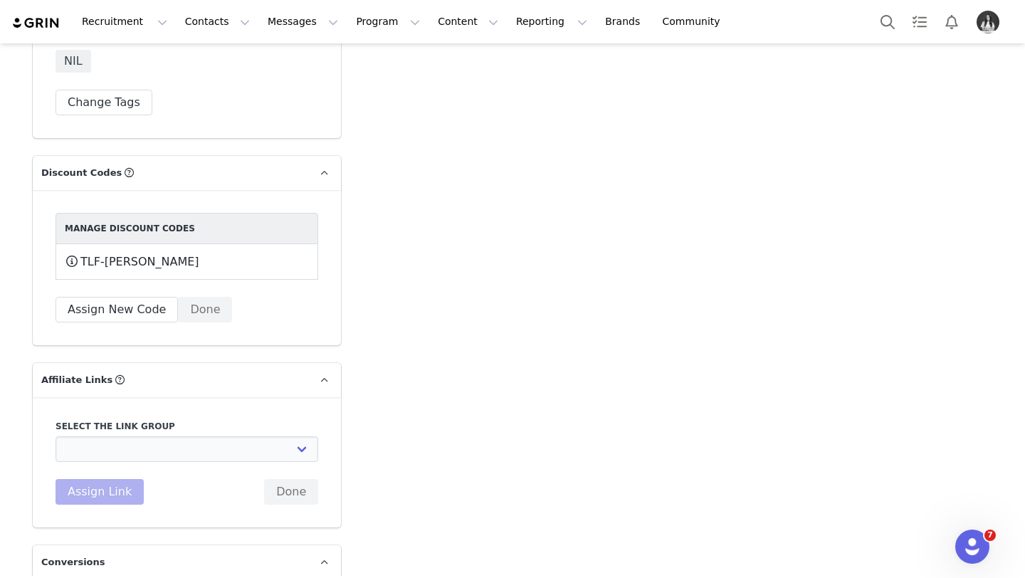
scroll to position [4826, 0]
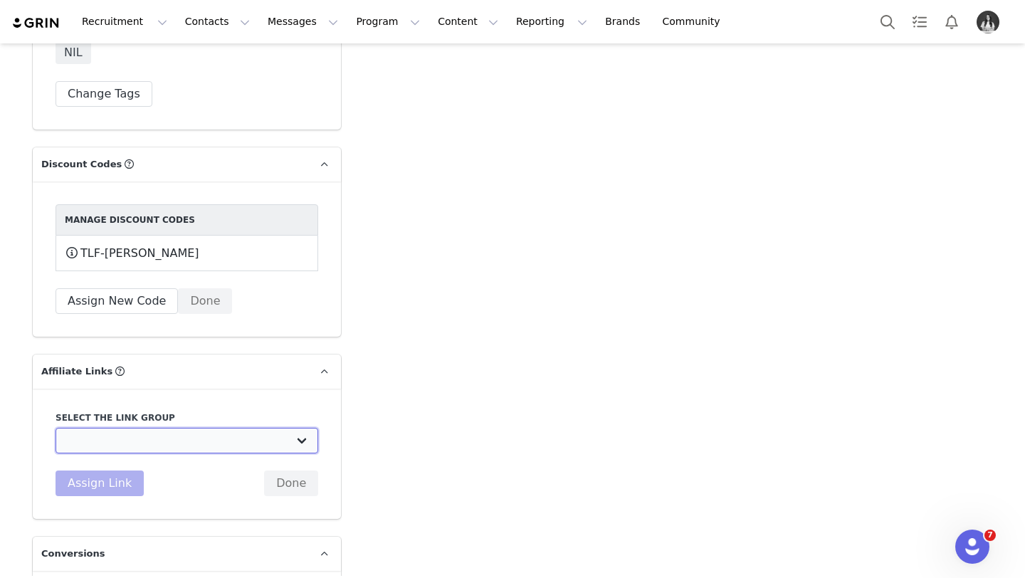
click at [157, 449] on select "DO NOT USE - Exclusive Influencer Payout: [URL][DOMAIN_NAME] Test White Labelli…" at bounding box center [187, 441] width 263 height 26
click at [56, 428] on select "DO NOT USE - Exclusive Influencer Payout: [URL][DOMAIN_NAME] Test White Labelli…" at bounding box center [187, 441] width 263 height 26
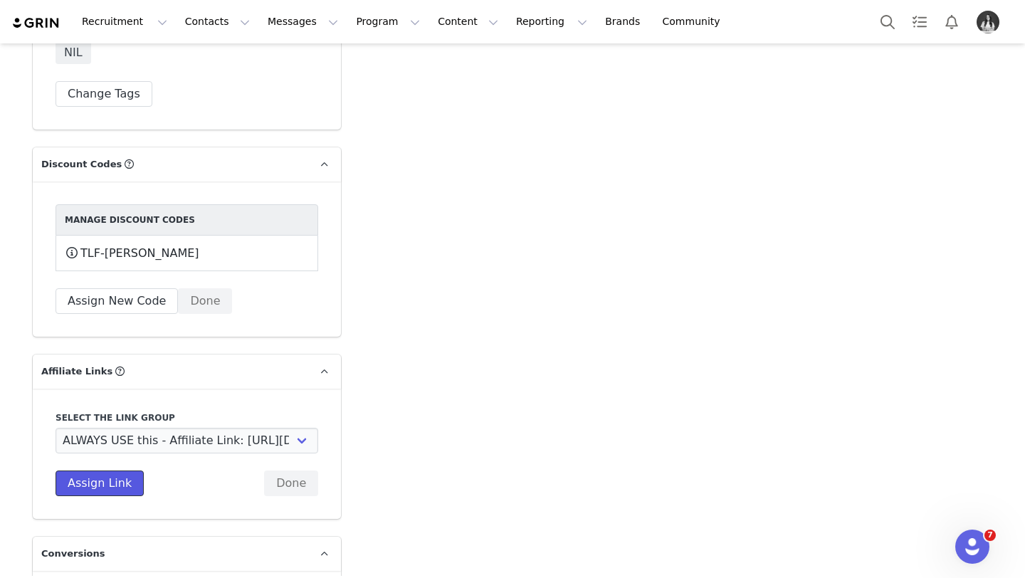
click at [108, 479] on button "Assign Link" at bounding box center [100, 484] width 88 height 26
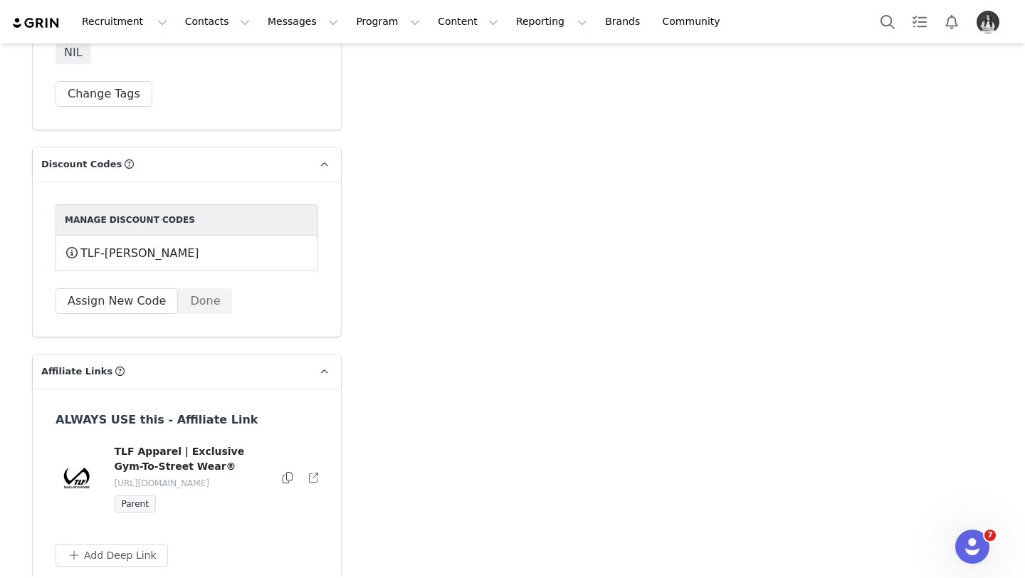
click at [288, 483] on icon at bounding box center [288, 477] width 10 height 11
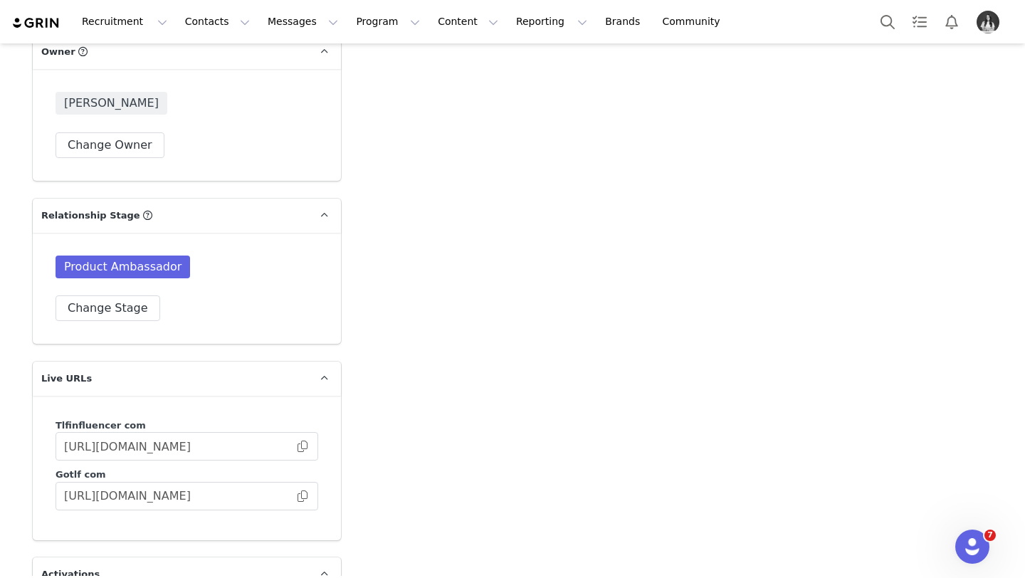
scroll to position [3502, 0]
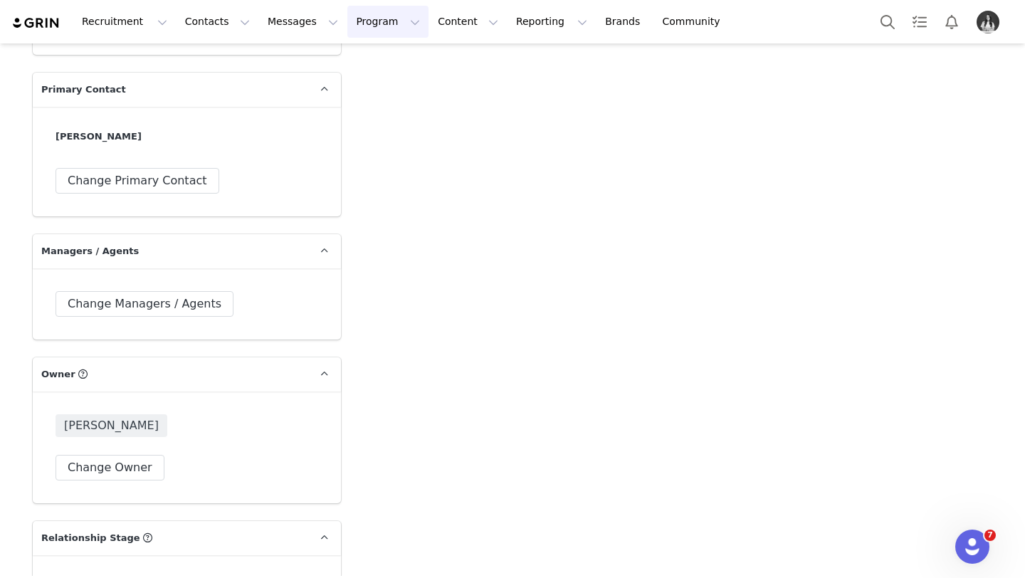
click at [368, 24] on button "Program Program" at bounding box center [387, 22] width 81 height 32
click at [383, 88] on p "Campaigns" at bounding box center [365, 89] width 56 height 15
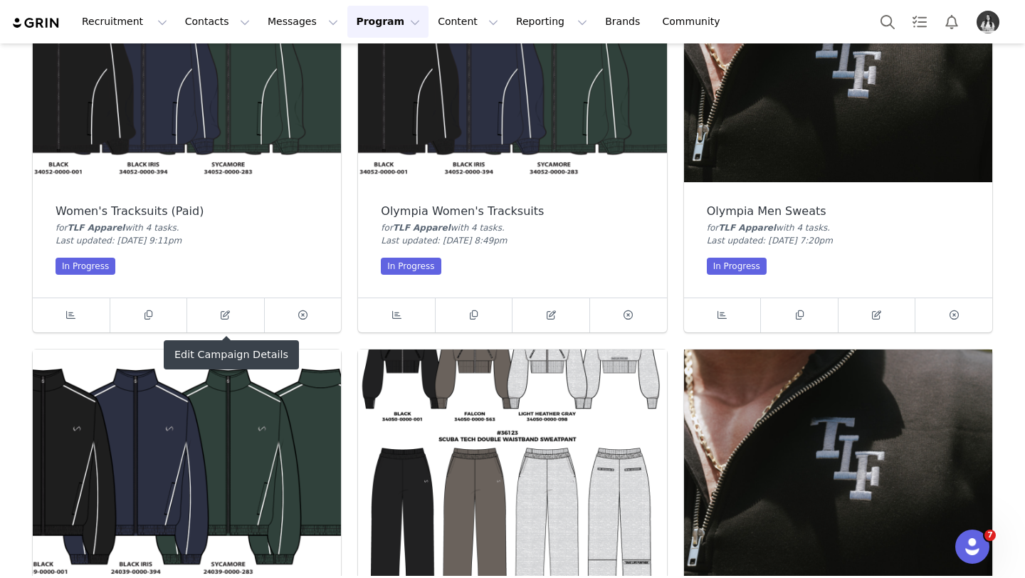
scroll to position [562, 0]
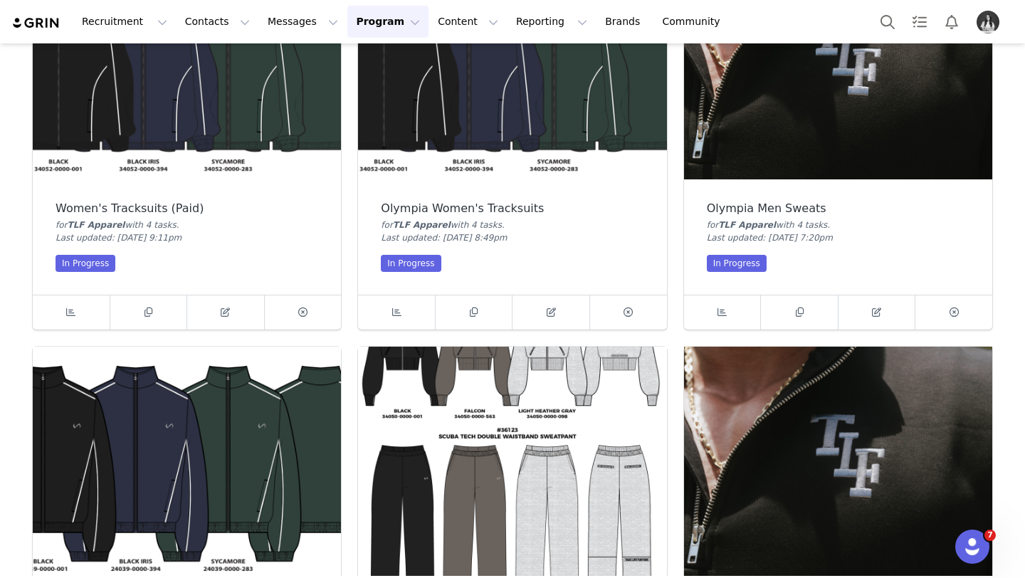
click at [960, 446] on img at bounding box center [838, 462] width 308 height 231
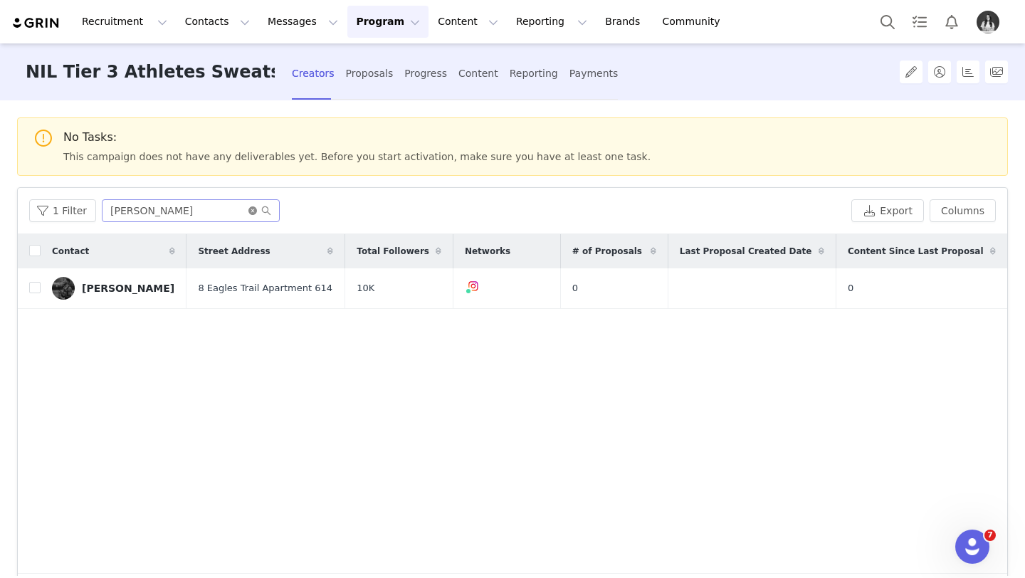
click at [251, 214] on icon "icon: close-circle" at bounding box center [252, 210] width 9 height 9
click at [233, 212] on input "text" at bounding box center [191, 210] width 178 height 23
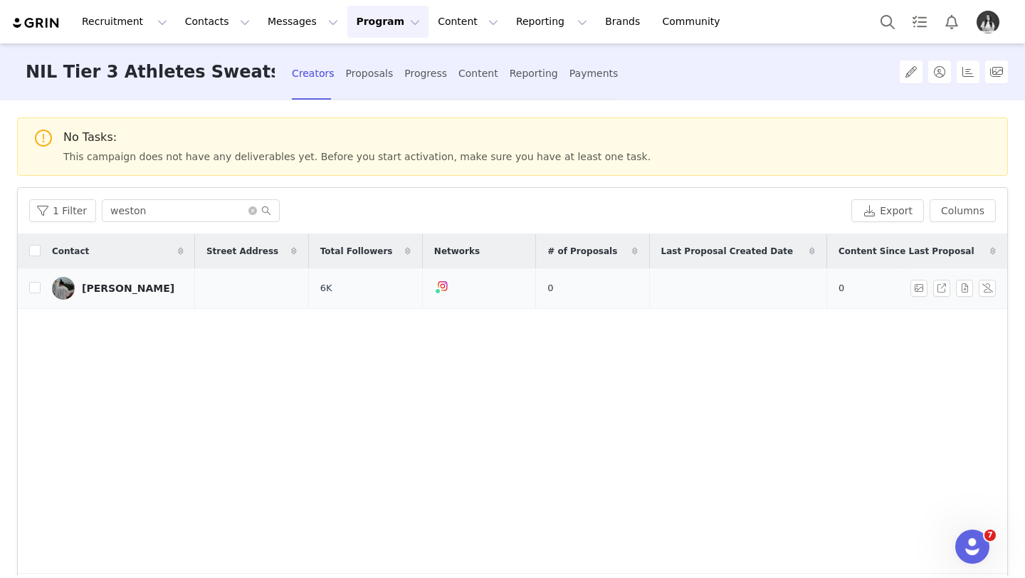
click at [103, 278] on link "[PERSON_NAME]" at bounding box center [118, 288] width 132 height 23
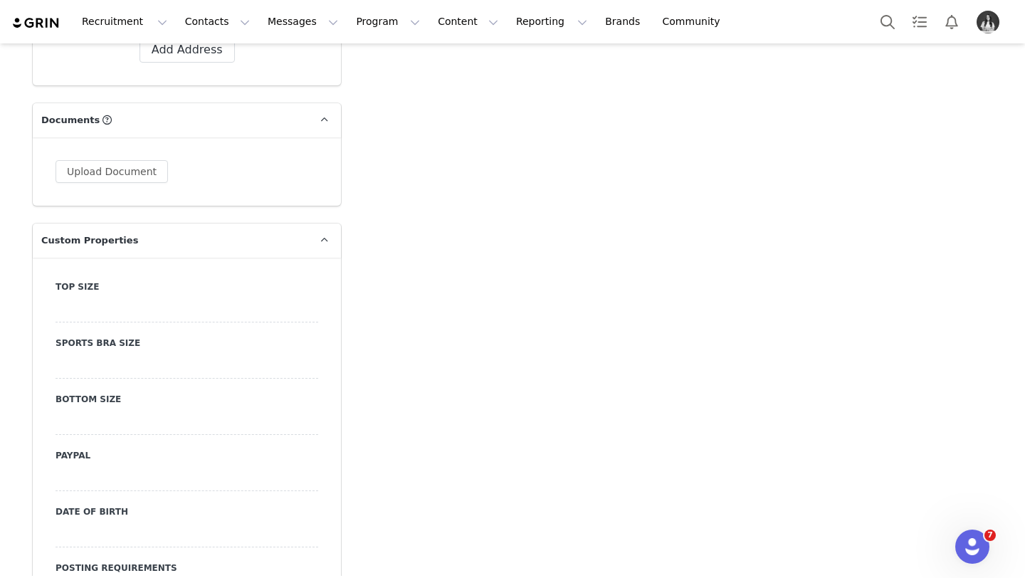
scroll to position [1330, 0]
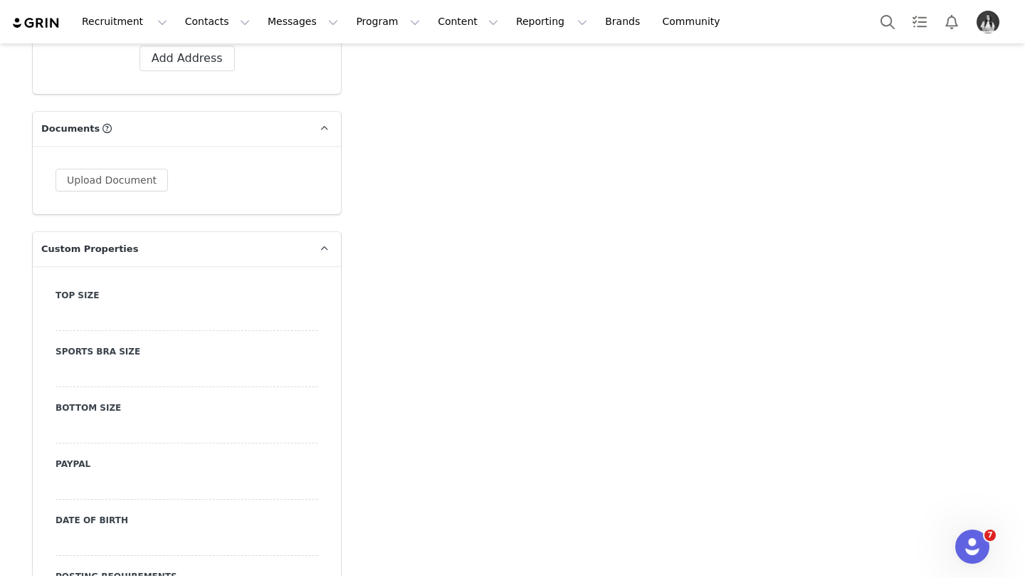
click at [206, 299] on label "Top Size" at bounding box center [187, 295] width 263 height 13
click at [206, 308] on div at bounding box center [187, 318] width 263 height 26
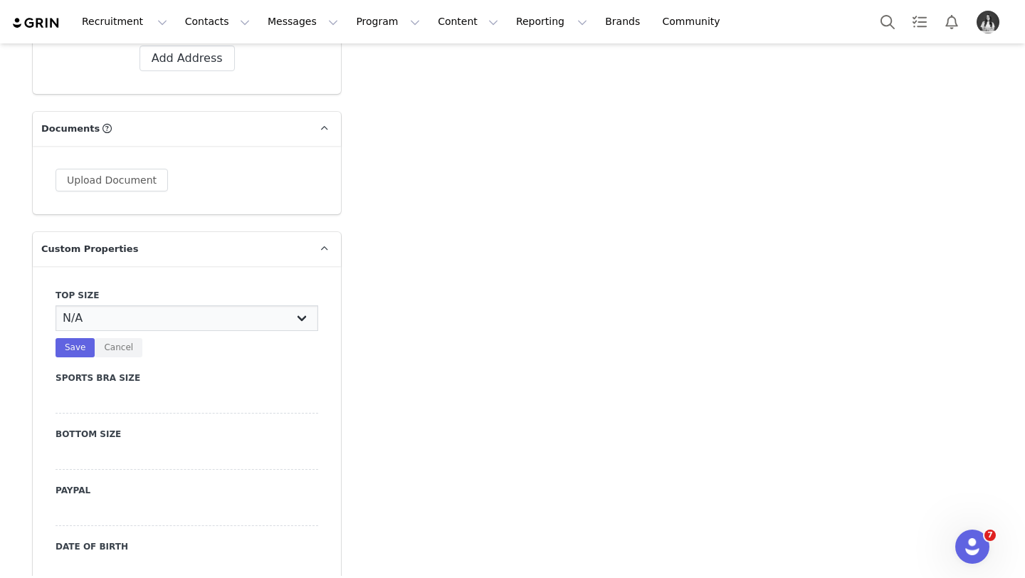
click at [188, 311] on select "N/A X-Small Small Medium Large X-Large XX-Large" at bounding box center [187, 318] width 263 height 26
click at [56, 305] on select "N/A X-Small Small Medium Large X-Large XX-Large" at bounding box center [187, 318] width 263 height 26
click at [74, 354] on button "Save" at bounding box center [75, 347] width 39 height 19
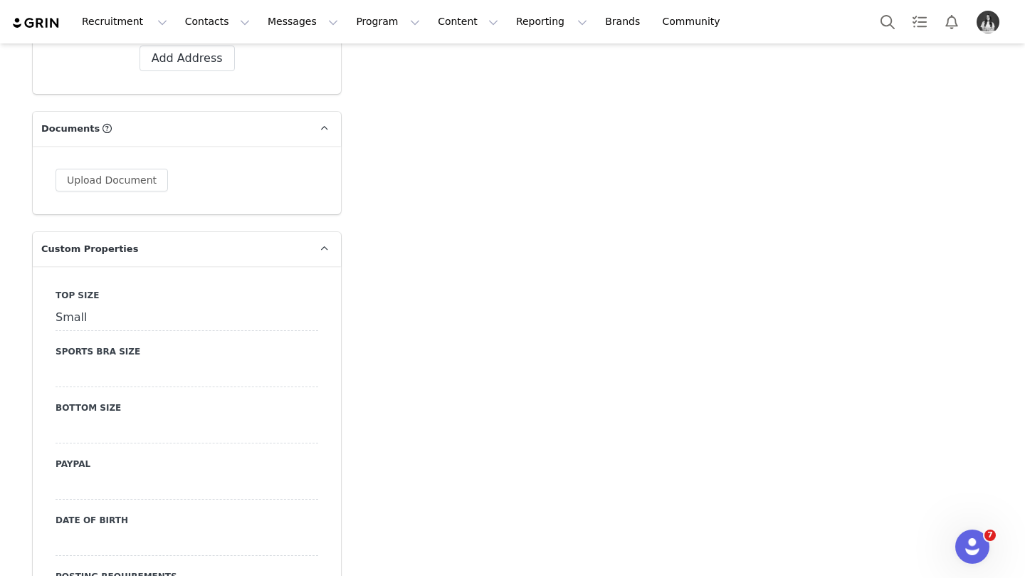
click at [106, 412] on label "Bottom Size" at bounding box center [187, 408] width 263 height 13
click at [110, 426] on div at bounding box center [187, 431] width 263 height 26
click at [111, 436] on select "N/A X-Small Small Medium Large X-Large XX-Large" at bounding box center [187, 431] width 263 height 26
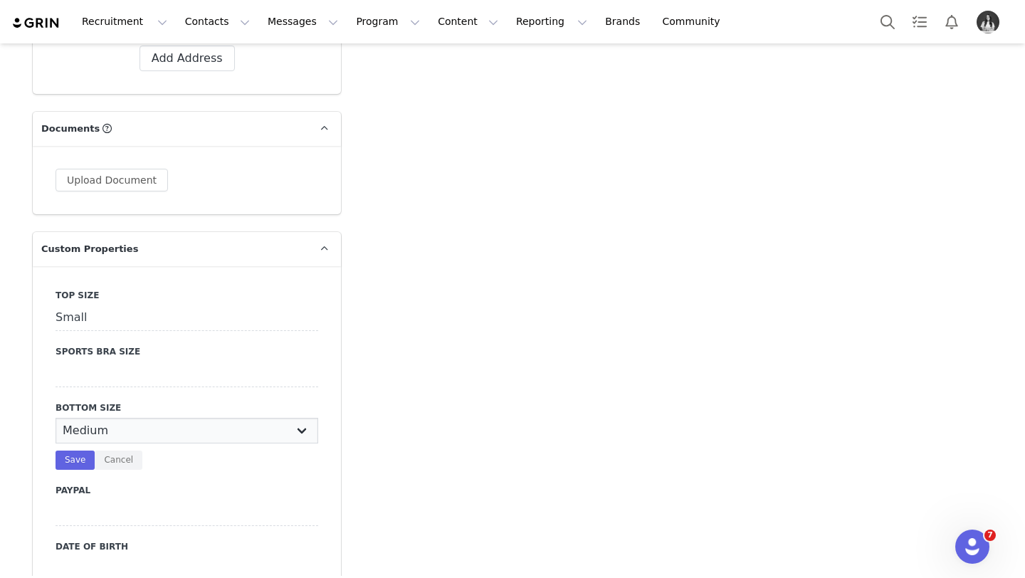
click at [56, 418] on select "N/A X-Small Small Medium Large X-Large XX-Large" at bounding box center [187, 431] width 263 height 26
click at [80, 461] on button "Save" at bounding box center [75, 460] width 39 height 19
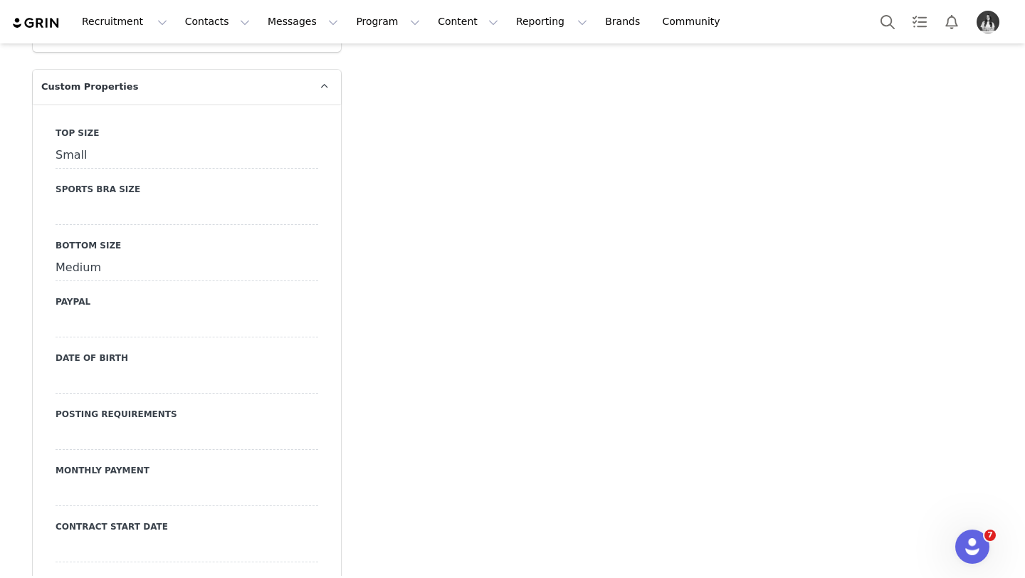
scroll to position [1205, 0]
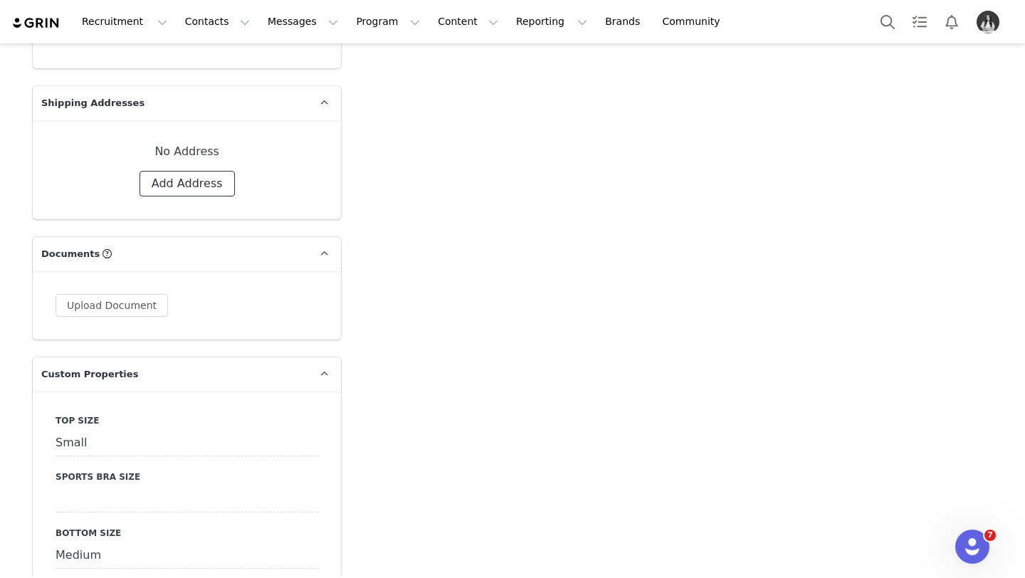
click at [211, 181] on button "Add Address" at bounding box center [187, 184] width 95 height 26
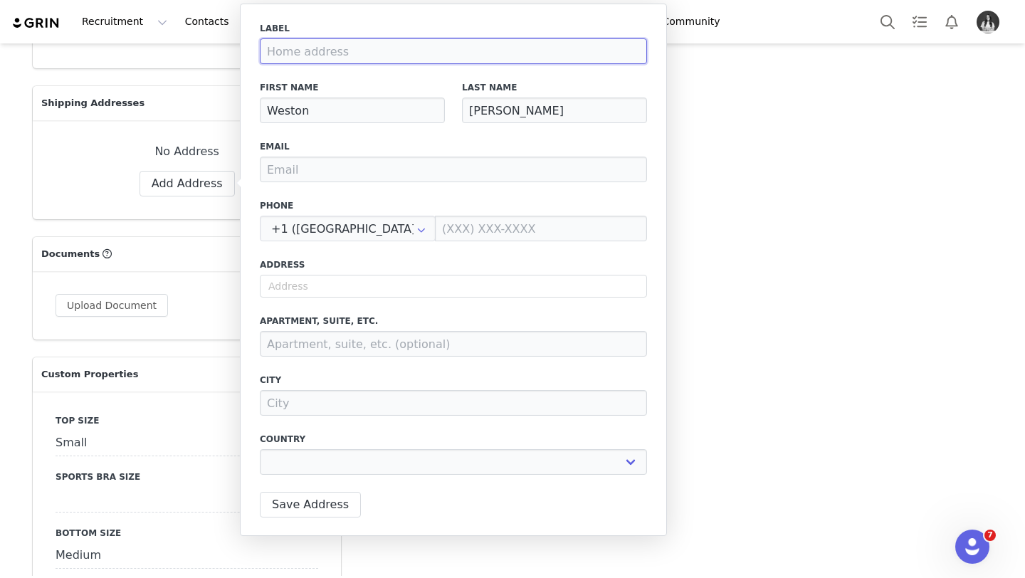
click at [300, 41] on input at bounding box center [453, 51] width 387 height 26
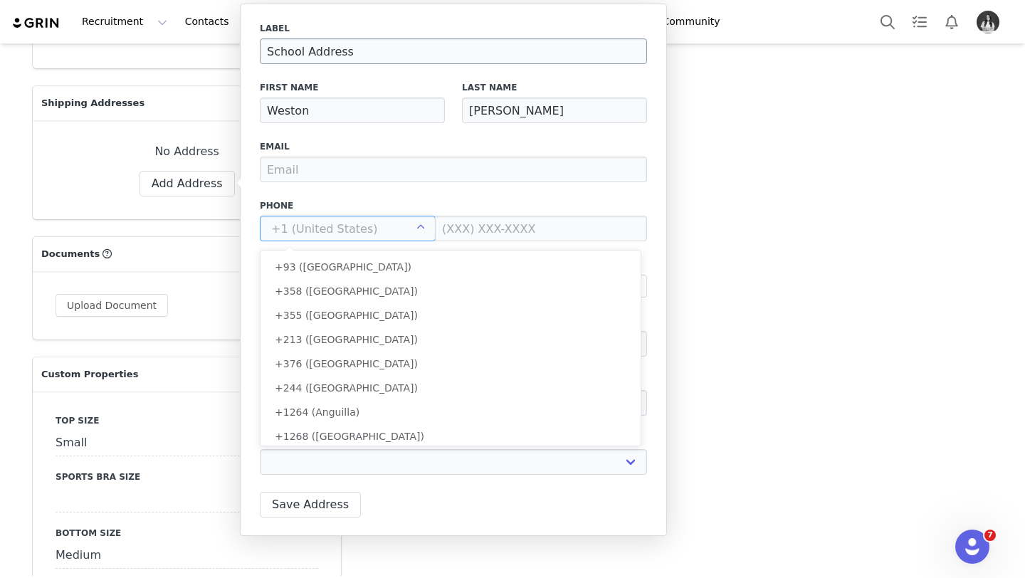
scroll to position [5304, 0]
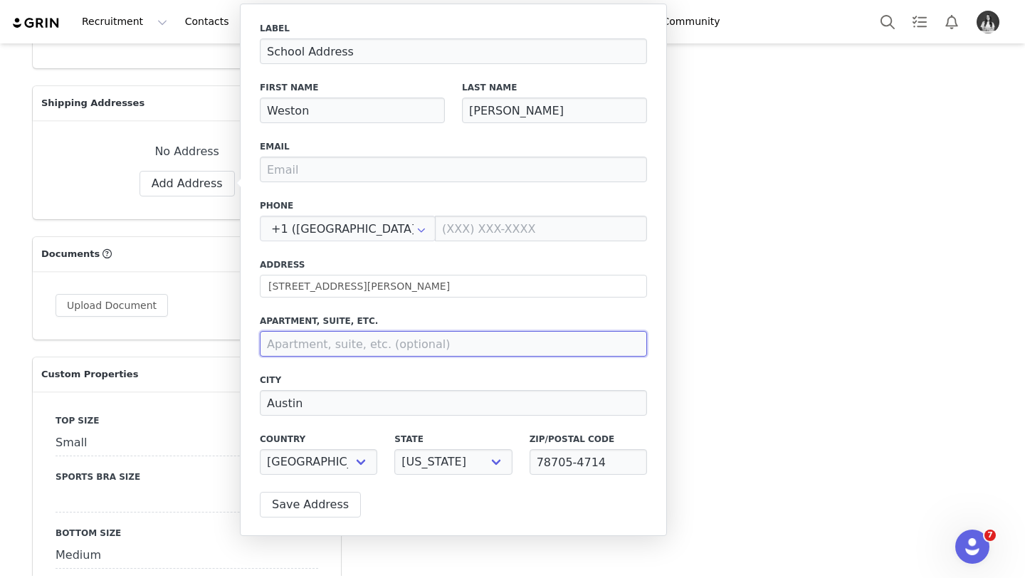
click at [345, 347] on input at bounding box center [453, 344] width 387 height 26
click at [318, 501] on button "Save Address" at bounding box center [310, 505] width 101 height 26
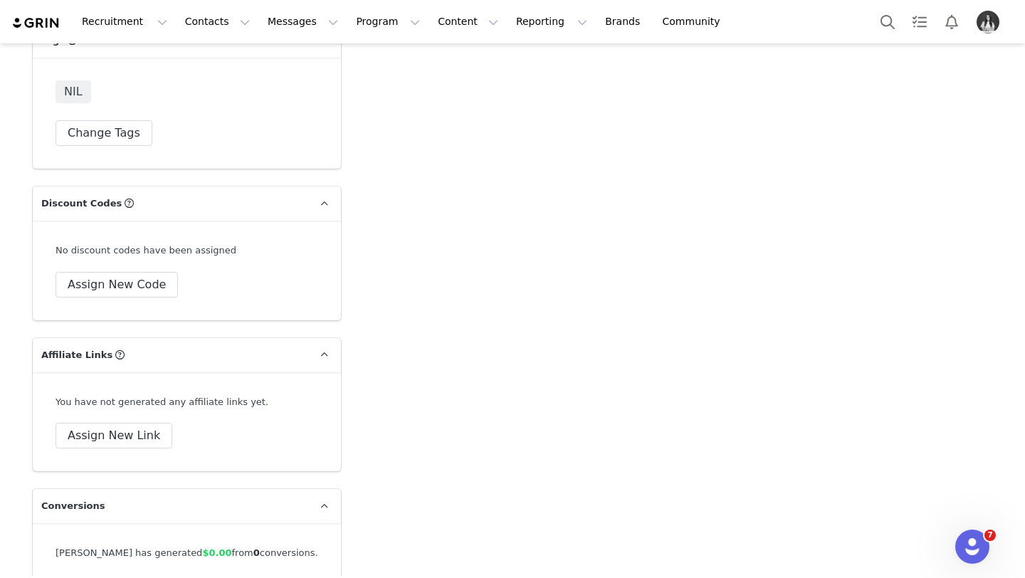
scroll to position [4781, 0]
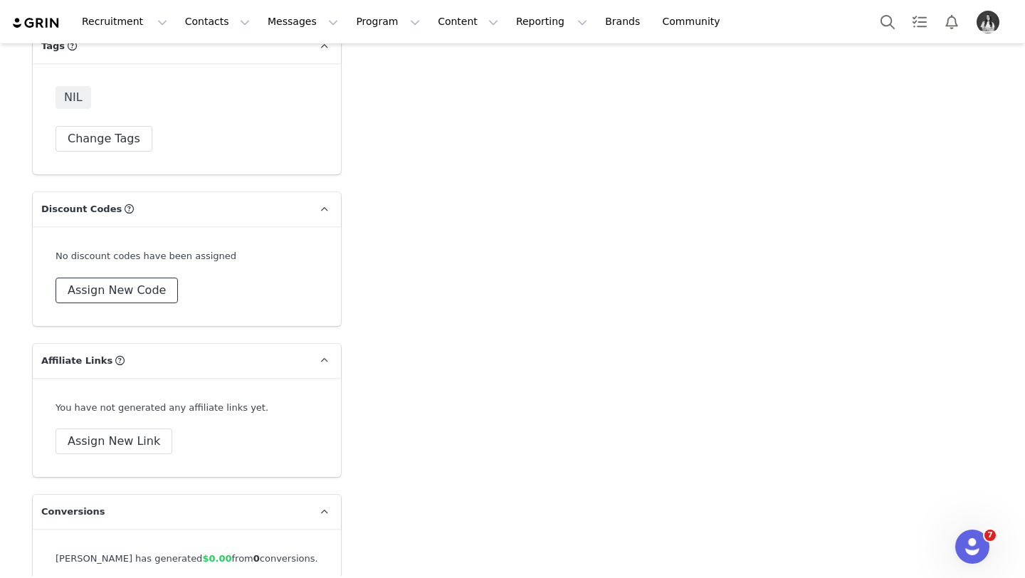
click at [127, 286] on button "Assign New Code" at bounding box center [117, 291] width 122 height 26
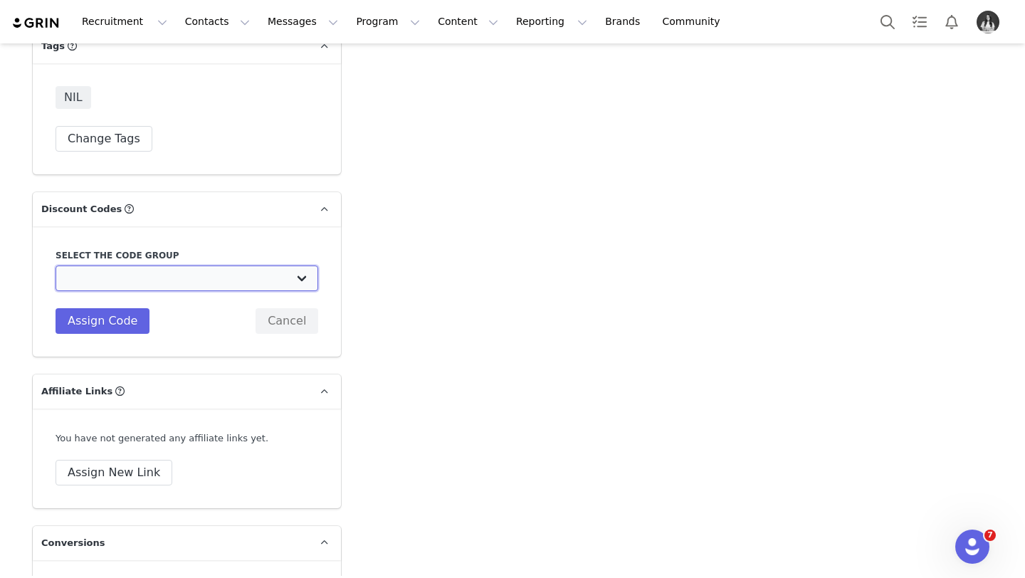
click at [134, 280] on select "TLF Apparel: DON'T USE - Exclusive Influencers Up Until [DATE] TLF Apparel: DON…" at bounding box center [187, 279] width 263 height 26
click at [56, 266] on select "TLF Apparel: DON'T USE - Exclusive Influencers Up Until [DATE] TLF Apparel: DON…" at bounding box center [187, 279] width 263 height 26
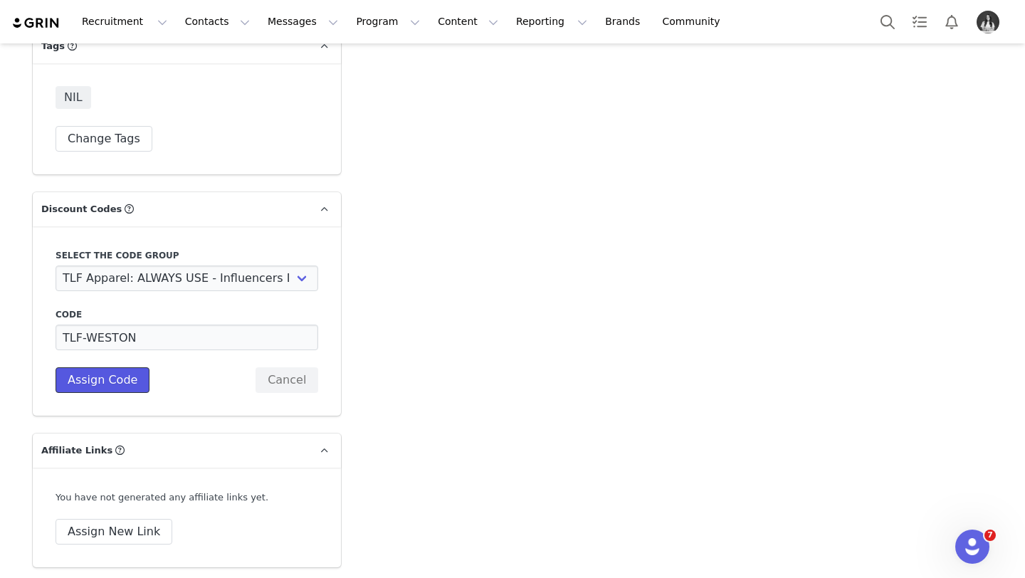
click at [101, 384] on button "Assign Code" at bounding box center [103, 380] width 94 height 26
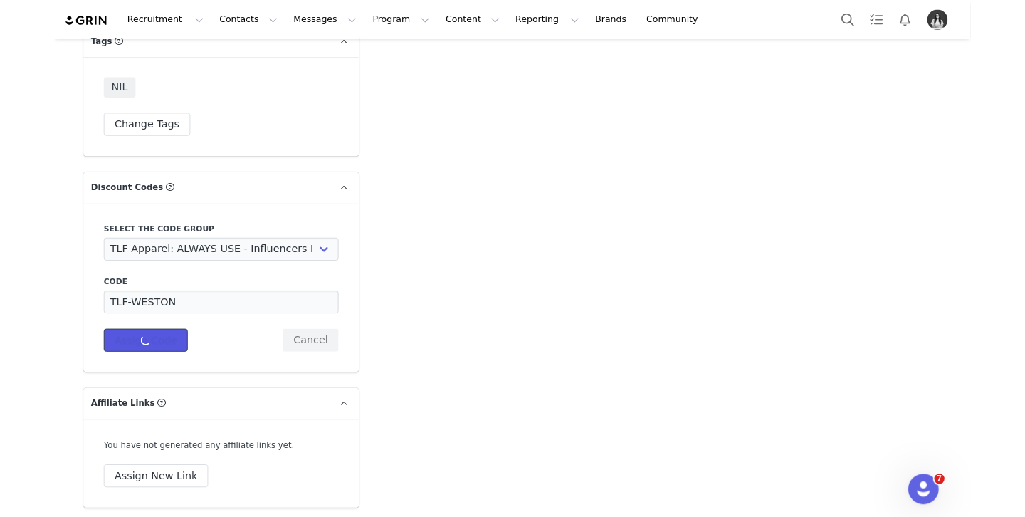
scroll to position [4924, 0]
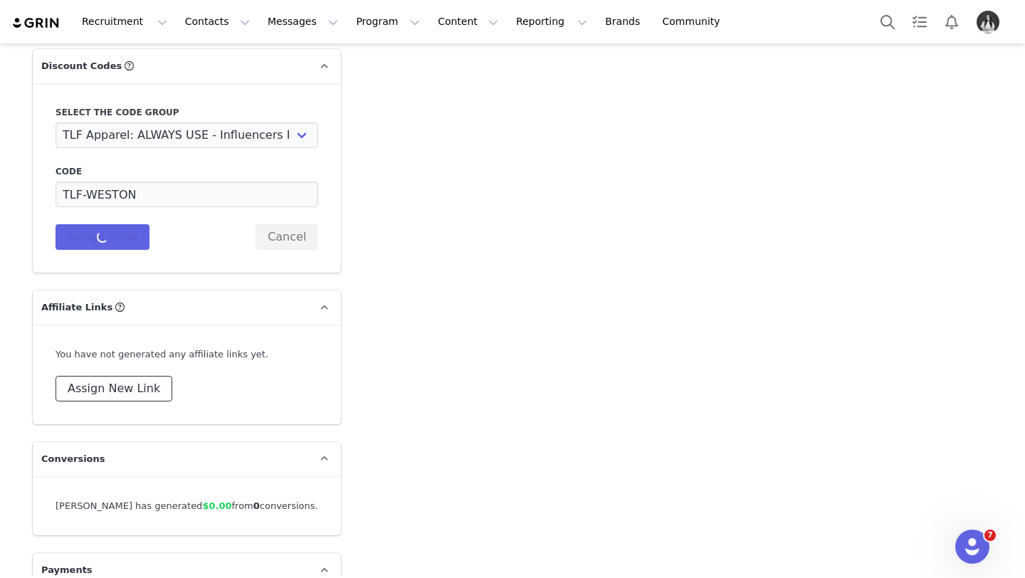
click at [112, 387] on button "Assign New Link" at bounding box center [114, 389] width 117 height 26
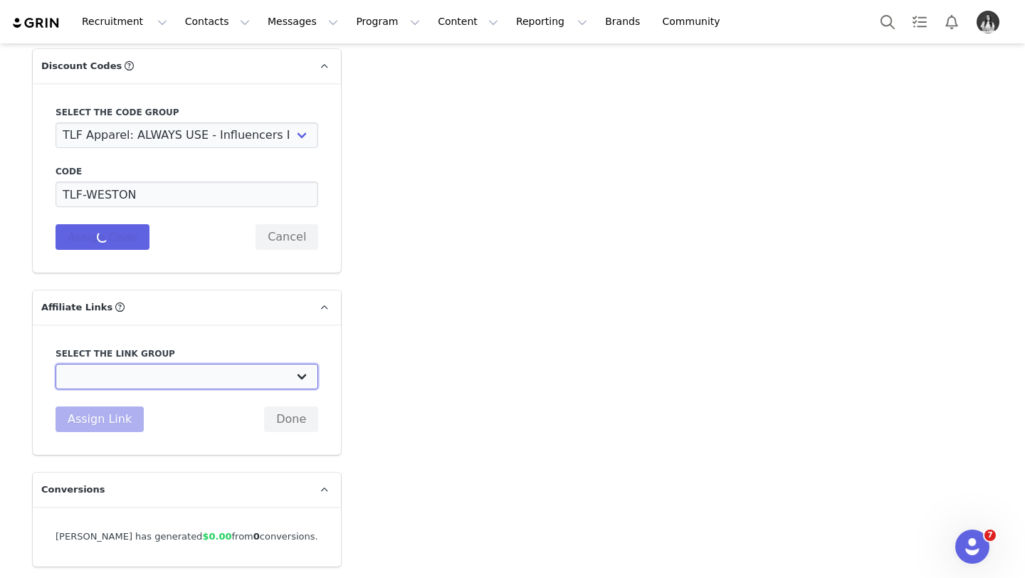
click at [162, 376] on select "DO NOT USE - Exclusive Influencer Payout: [URL][DOMAIN_NAME] Test White Labelli…" at bounding box center [187, 377] width 263 height 26
click at [56, 364] on select "DO NOT USE - Exclusive Influencer Payout: [URL][DOMAIN_NAME] Test White Labelli…" at bounding box center [187, 377] width 263 height 26
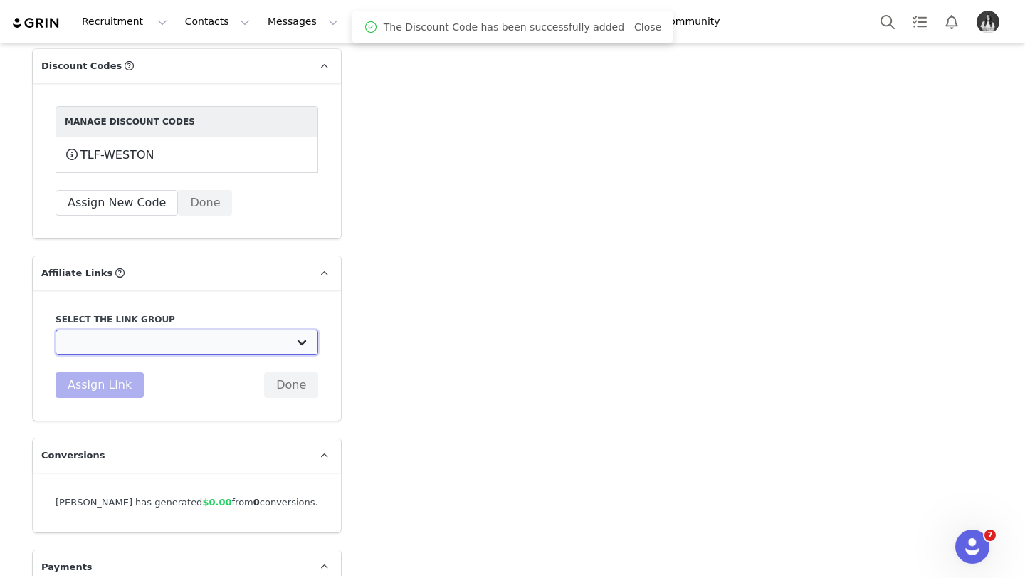
click at [118, 350] on select "DO NOT USE - Exclusive Influencer Payout: [URL][DOMAIN_NAME] Test White Labelli…" at bounding box center [187, 343] width 263 height 26
click at [56, 330] on select "DO NOT USE - Exclusive Influencer Payout: [URL][DOMAIN_NAME] Test White Labelli…" at bounding box center [187, 343] width 263 height 26
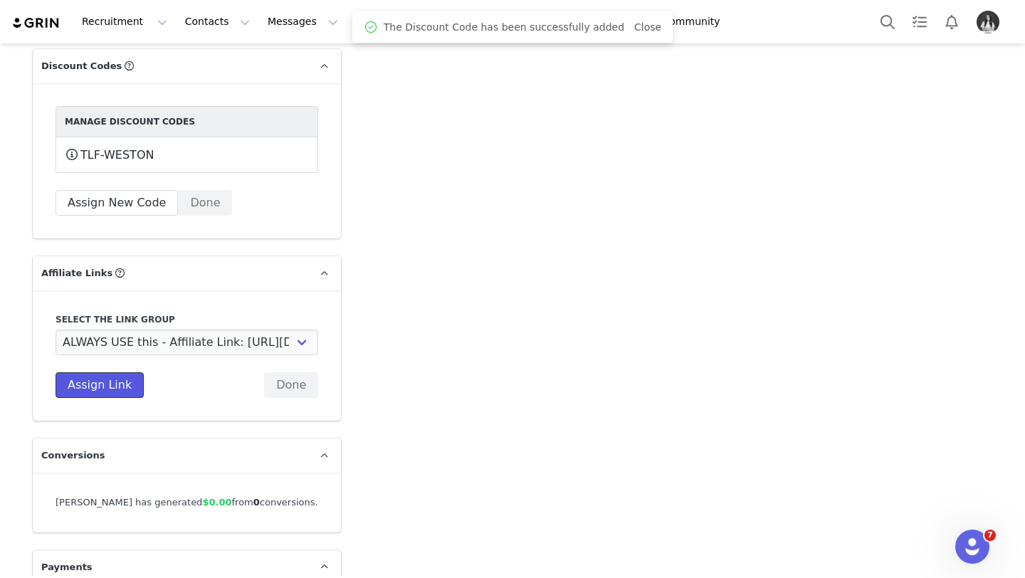
click at [98, 387] on button "Assign Link" at bounding box center [100, 385] width 88 height 26
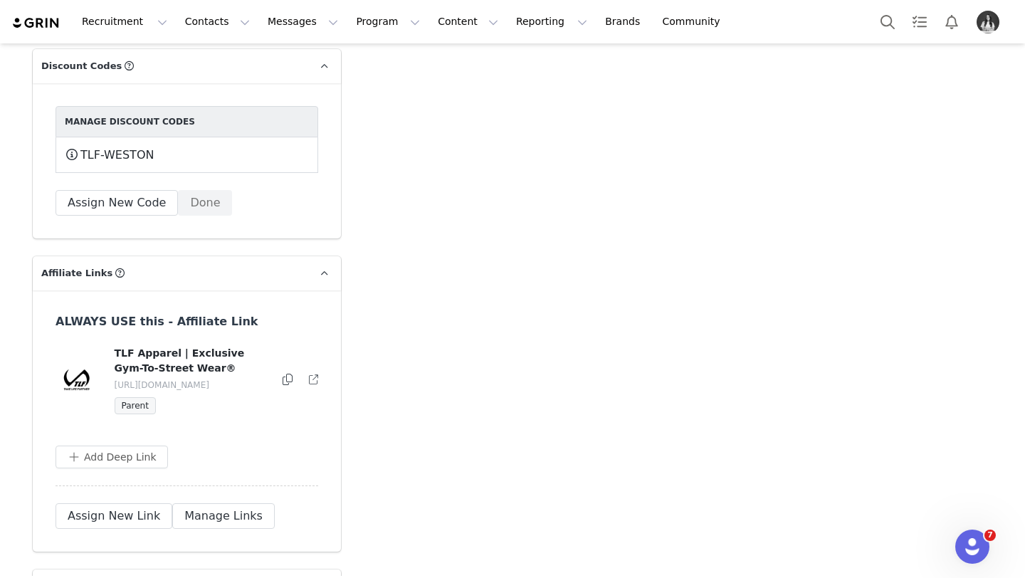
click at [283, 378] on div at bounding box center [288, 380] width 11 height 17
click at [292, 382] on icon at bounding box center [288, 379] width 10 height 11
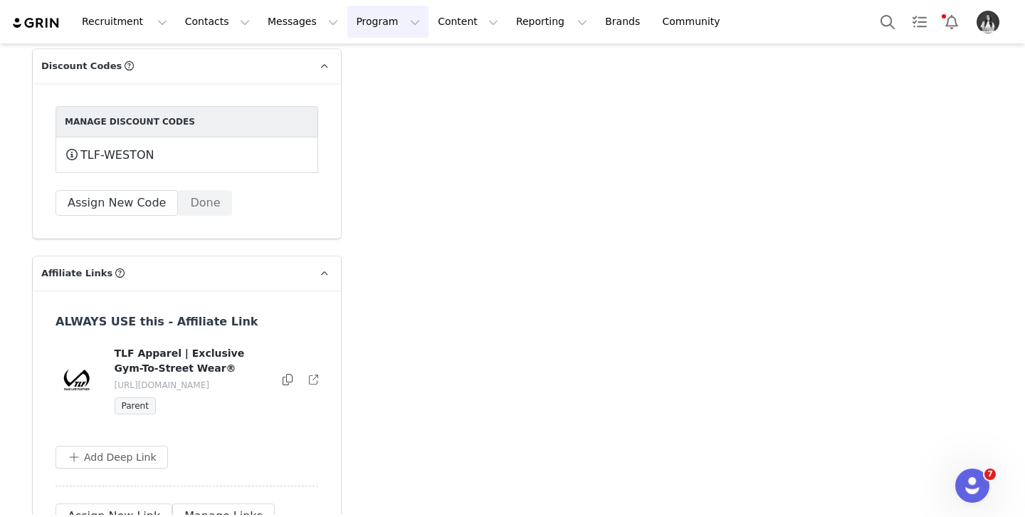
click at [348, 13] on button "Program Program" at bounding box center [387, 22] width 81 height 32
click at [369, 87] on p "Campaigns" at bounding box center [365, 89] width 56 height 15
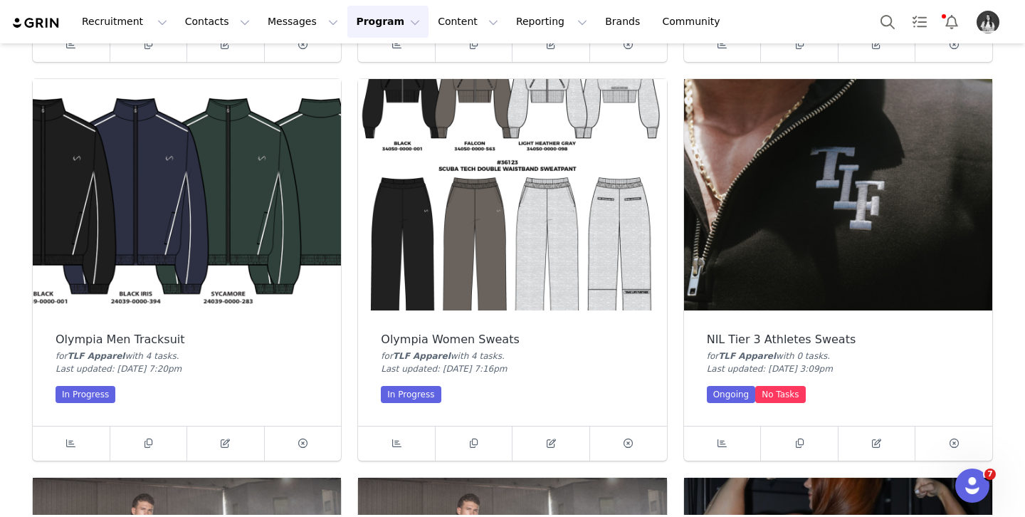
scroll to position [906, 0]
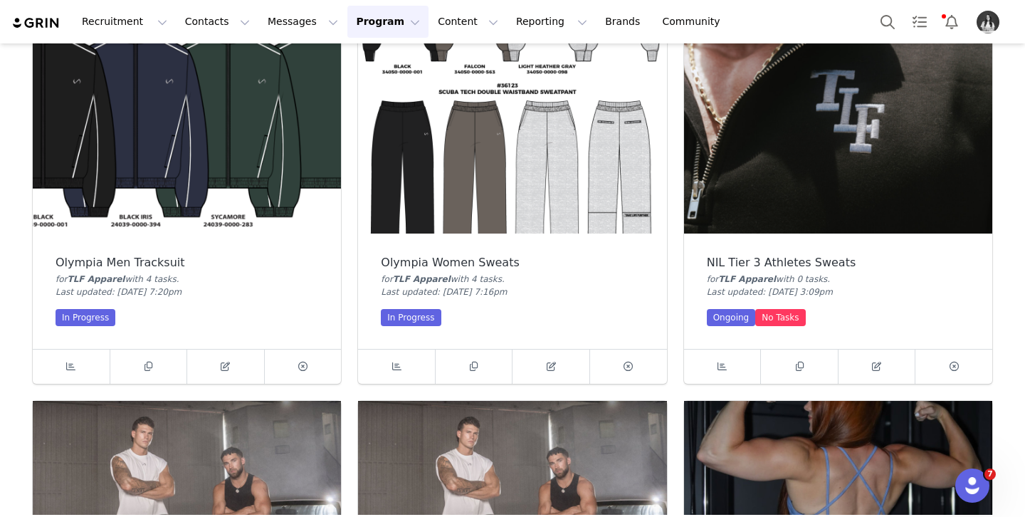
click at [825, 198] on img at bounding box center [838, 117] width 308 height 231
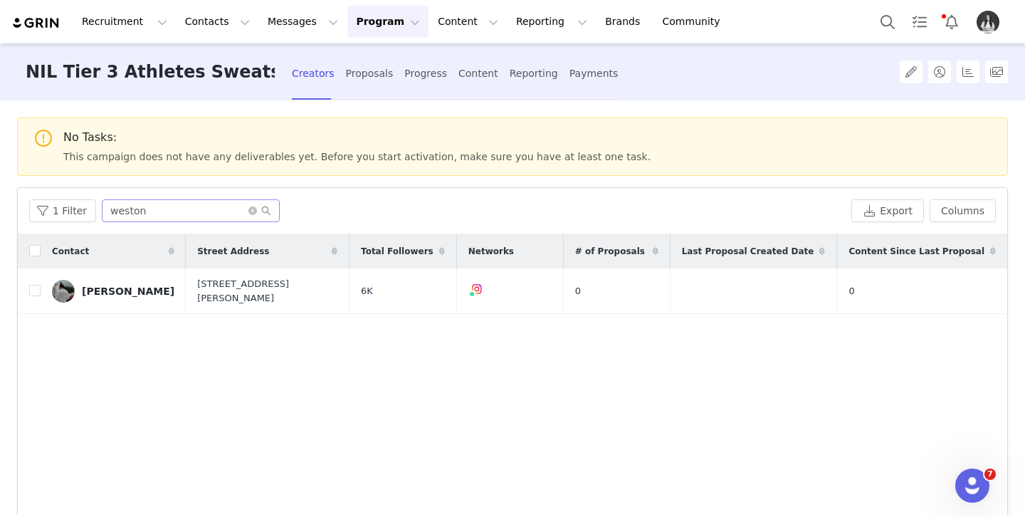
click at [255, 213] on span at bounding box center [259, 211] width 23 height 10
click at [248, 213] on icon "icon: close-circle" at bounding box center [252, 210] width 9 height 9
click at [239, 211] on input "text" at bounding box center [191, 210] width 178 height 23
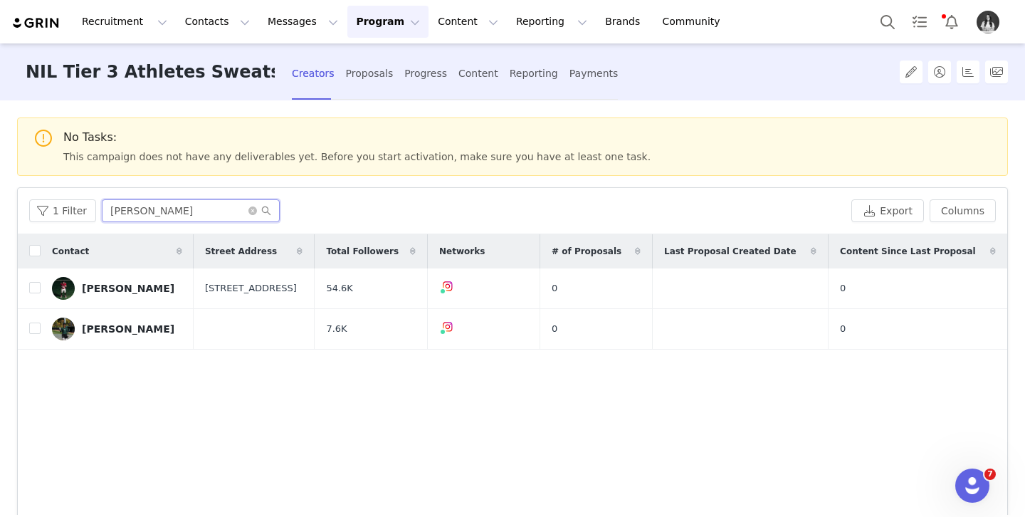
scroll to position [1, 0]
click at [107, 334] on link "[PERSON_NAME]" at bounding box center [117, 328] width 130 height 23
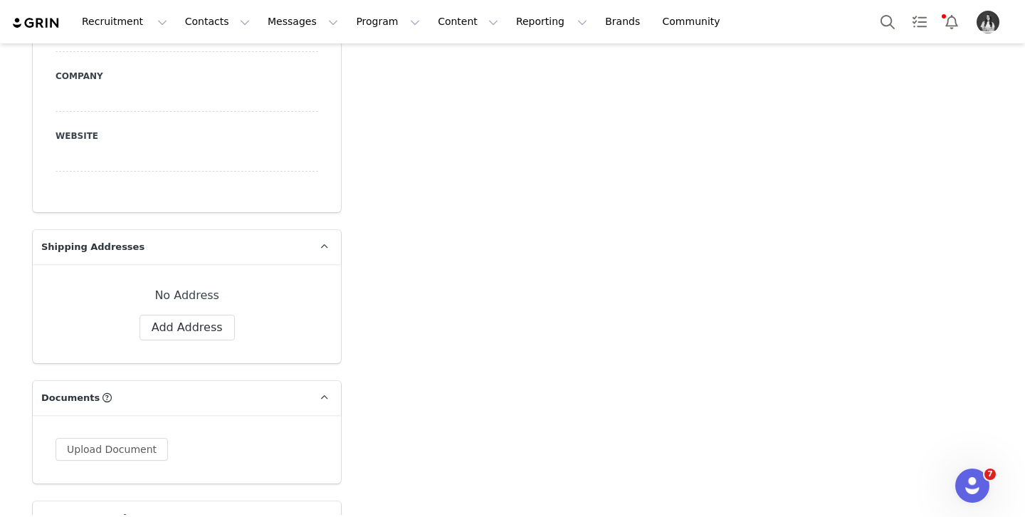
scroll to position [1062, 0]
click at [194, 324] on button "Add Address" at bounding box center [187, 327] width 95 height 26
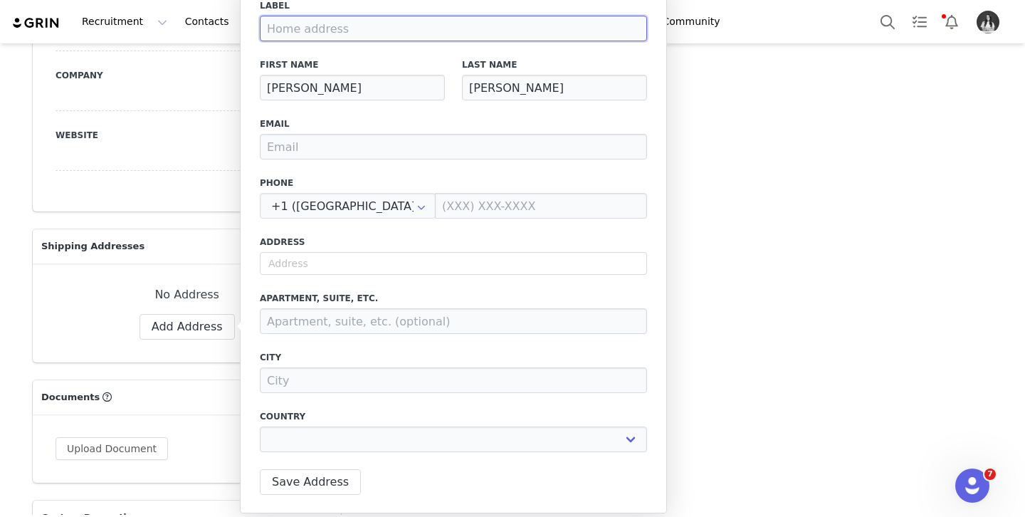
click at [372, 32] on input at bounding box center [453, 29] width 387 height 26
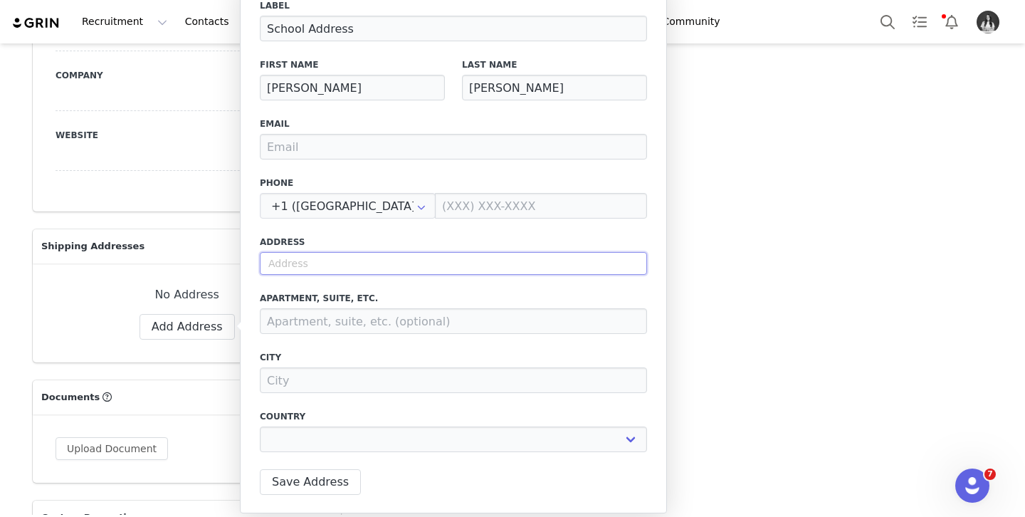
click at [366, 257] on input "text" at bounding box center [453, 263] width 387 height 23
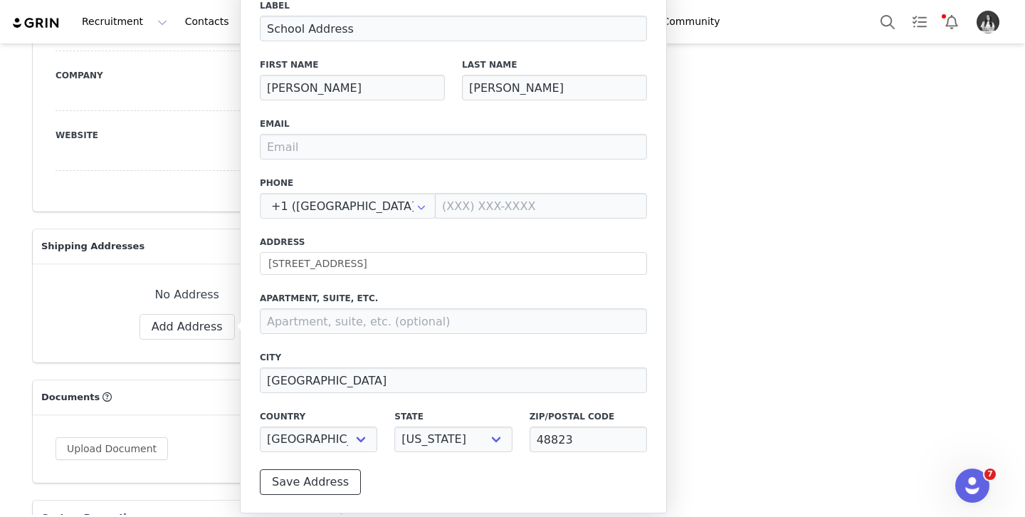
click at [309, 490] on button "Save Address" at bounding box center [310, 482] width 101 height 26
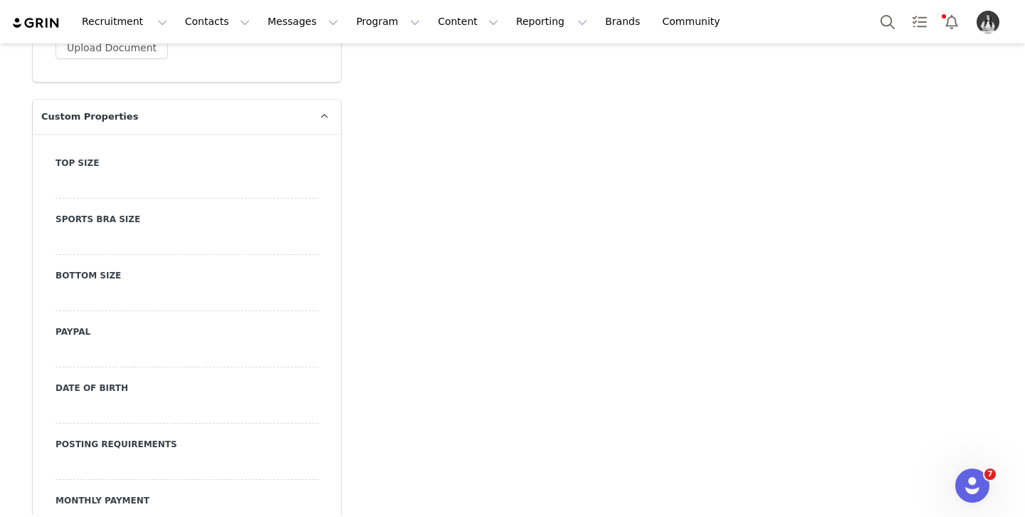
scroll to position [1522, 0]
click at [143, 174] on div at bounding box center [187, 187] width 263 height 26
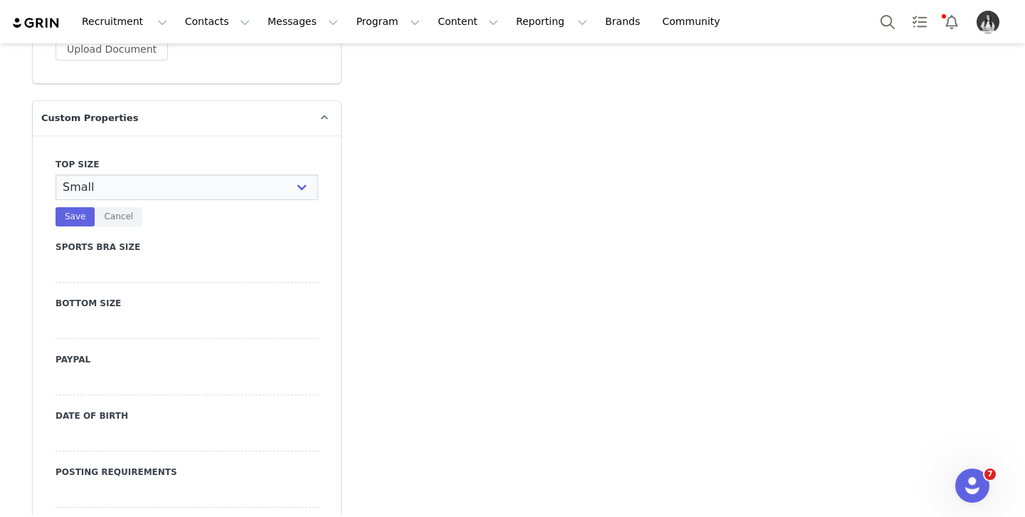
click at [56, 174] on select "N/A X-Small Small Medium Large X-Large XX-Large" at bounding box center [187, 187] width 263 height 26
click at [138, 297] on div "Bottom Size" at bounding box center [187, 318] width 263 height 42
click at [140, 313] on div at bounding box center [187, 326] width 263 height 26
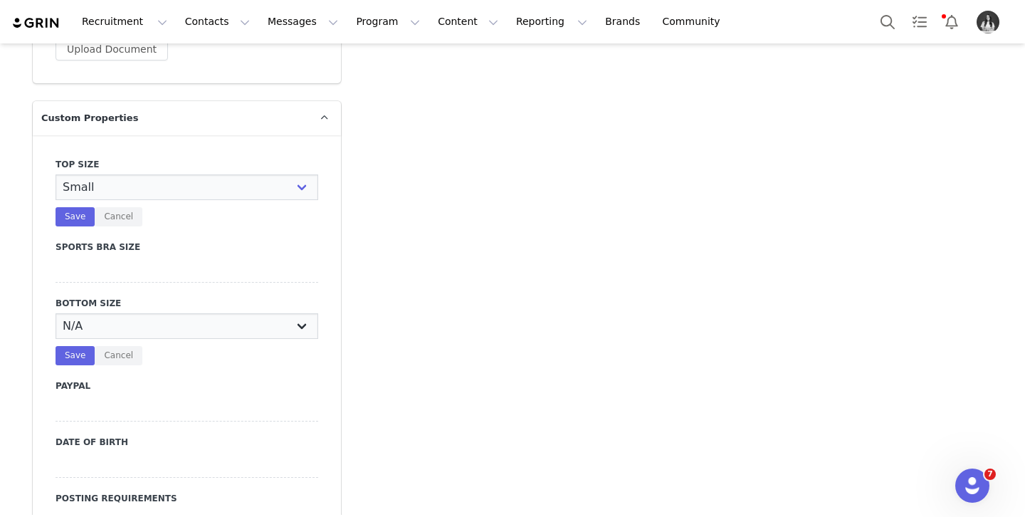
click at [127, 313] on select "N/A X-Small Small Medium Large X-Large XX-Large" at bounding box center [187, 326] width 263 height 26
click at [56, 313] on select "N/A X-Small Small Medium Large X-Large XX-Large" at bounding box center [187, 326] width 263 height 26
click at [79, 207] on button "Save" at bounding box center [75, 216] width 39 height 19
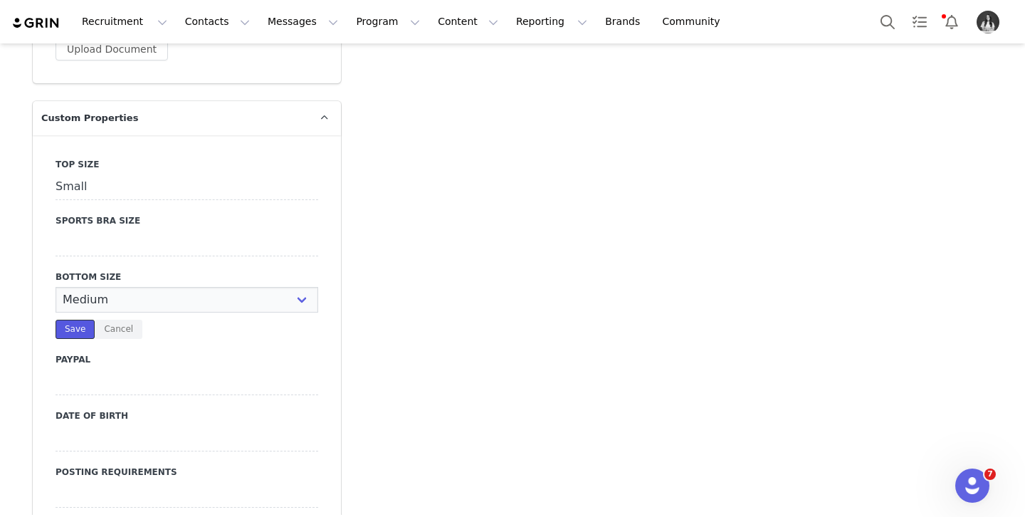
click at [82, 320] on button "Save" at bounding box center [75, 329] width 39 height 19
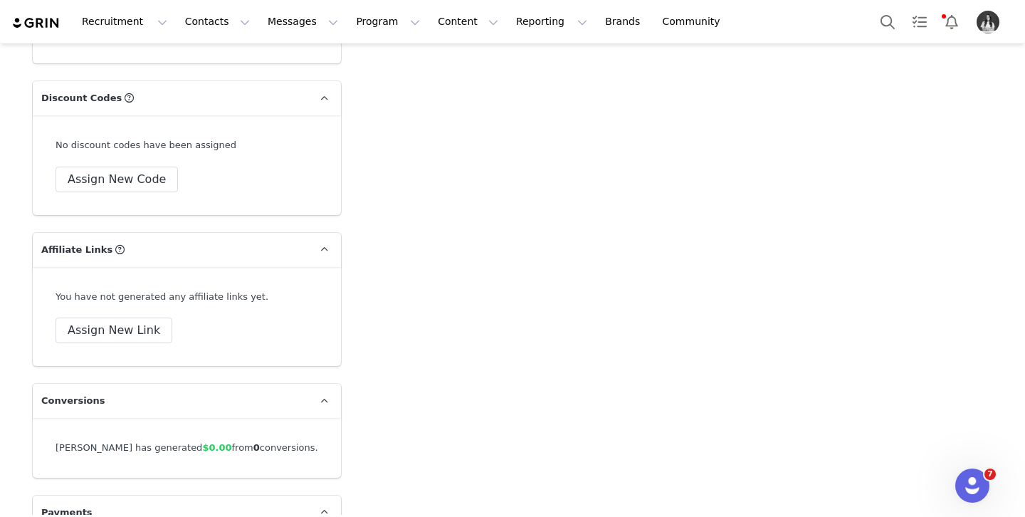
scroll to position [4918, 0]
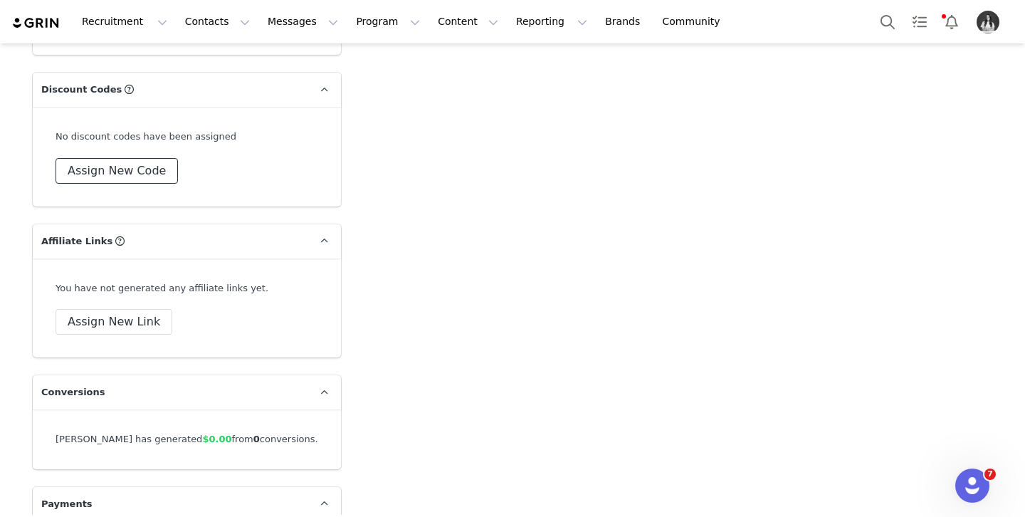
click at [135, 158] on button "Assign New Code" at bounding box center [117, 171] width 122 height 26
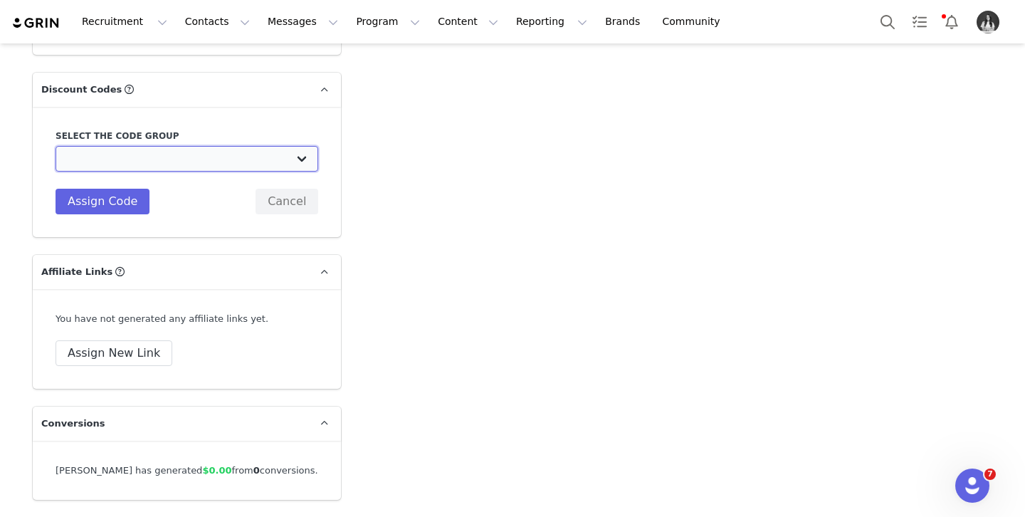
click at [154, 146] on select "TLF Apparel: DON'T USE - Exclusive Influencers Up Until [DATE] TLF Apparel: DON…" at bounding box center [187, 159] width 263 height 26
click at [56, 146] on select "TLF Apparel: DON'T USE - Exclusive Influencers Up Until [DATE] TLF Apparel: DON…" at bounding box center [187, 159] width 263 height 26
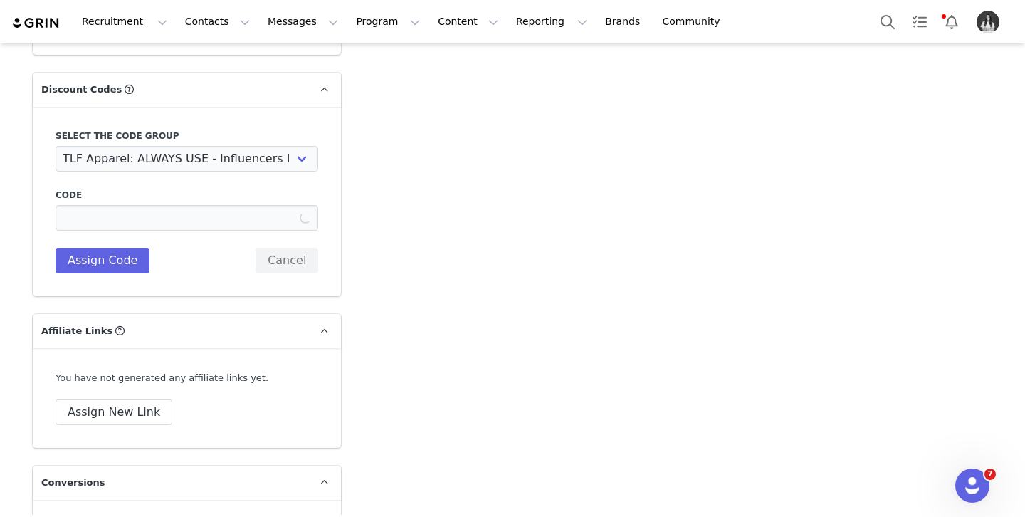
click at [108, 189] on label "Code" at bounding box center [187, 195] width 263 height 13
click at [105, 248] on button "Assign Code" at bounding box center [103, 261] width 94 height 26
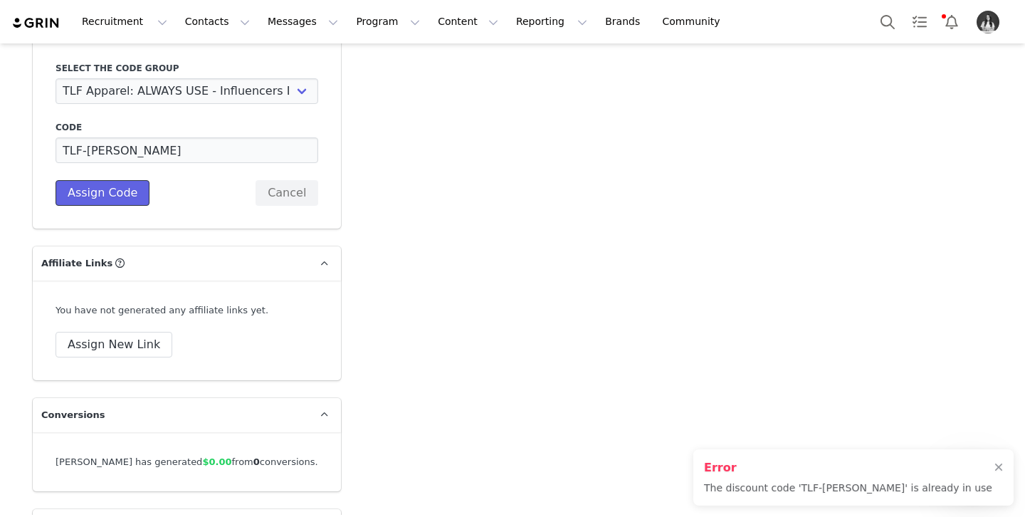
scroll to position [4993, 0]
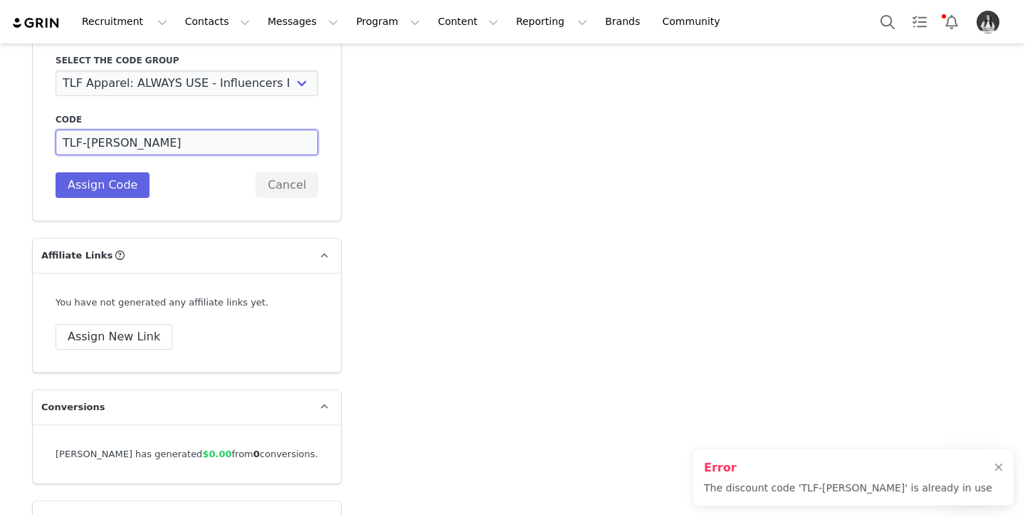
click at [214, 130] on input "TLF-REGGIE" at bounding box center [187, 143] width 263 height 26
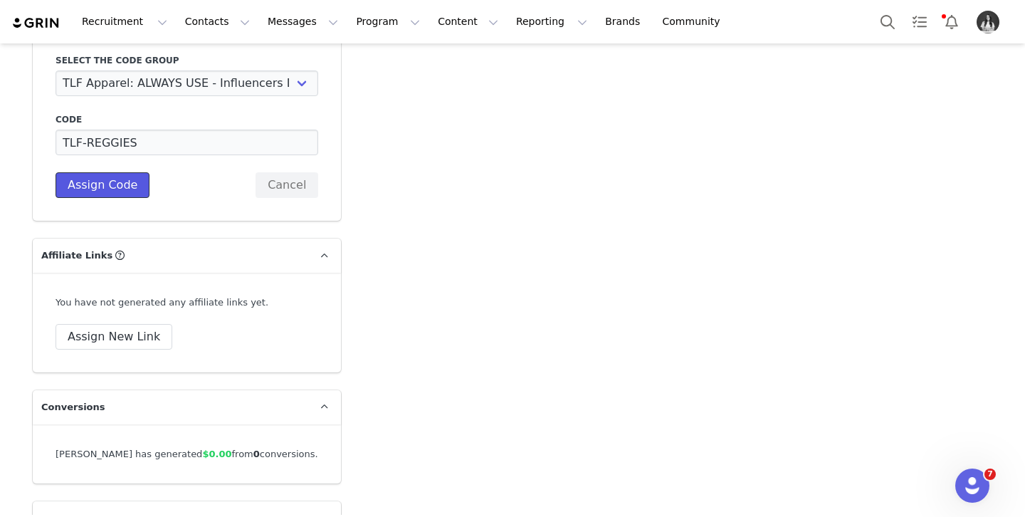
click at [138, 172] on button "Assign Code" at bounding box center [103, 185] width 94 height 26
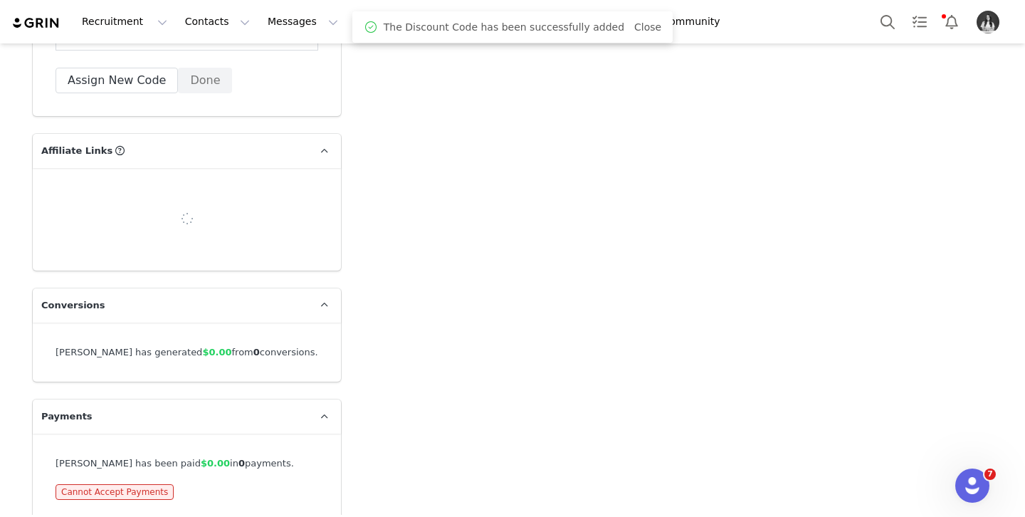
scroll to position [5061, 0]
click at [136, 201] on div "You have not generated any affiliate links yet. Assign New Link" at bounding box center [187, 221] width 308 height 100
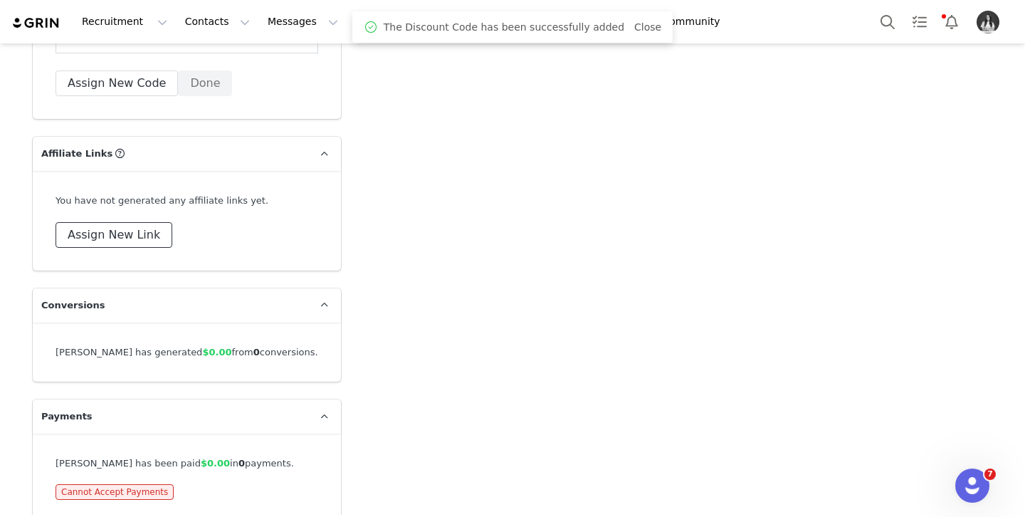
click at [135, 222] on button "Assign New Link" at bounding box center [114, 235] width 117 height 26
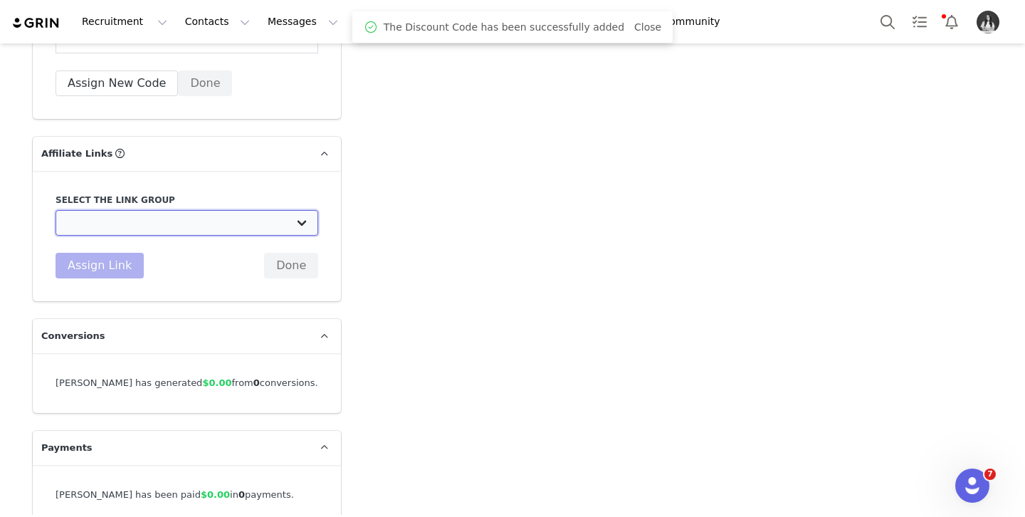
click at [204, 210] on select "DO NOT USE - Exclusive Influencer Payout: [URL][DOMAIN_NAME] Test White Labelli…" at bounding box center [187, 223] width 263 height 26
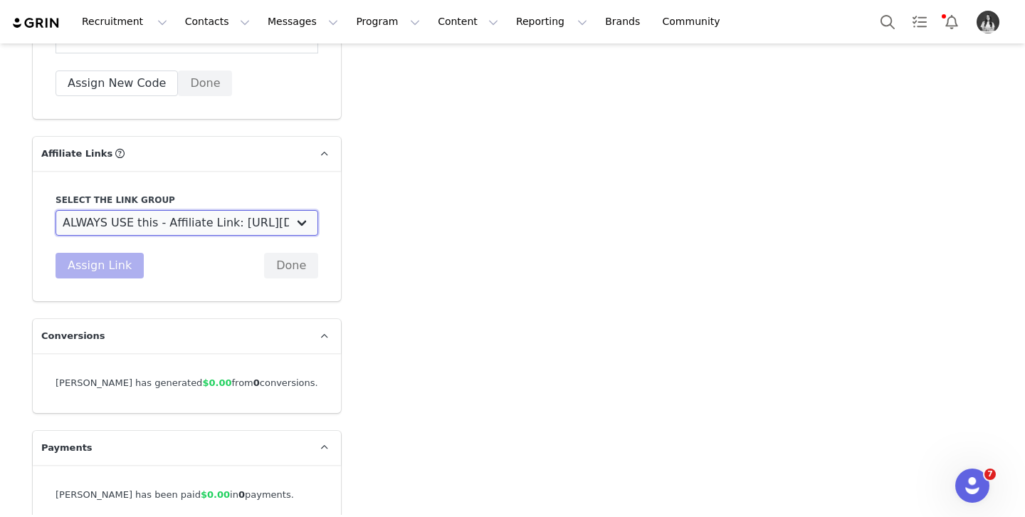
click at [56, 210] on select "DO NOT USE - Exclusive Influencer Payout: [URL][DOMAIN_NAME] Test White Labelli…" at bounding box center [187, 223] width 263 height 26
drag, startPoint x: 103, startPoint y: 231, endPoint x: 115, endPoint y: 251, distance: 23.1
click at [115, 253] on button "Assign Link" at bounding box center [100, 266] width 88 height 26
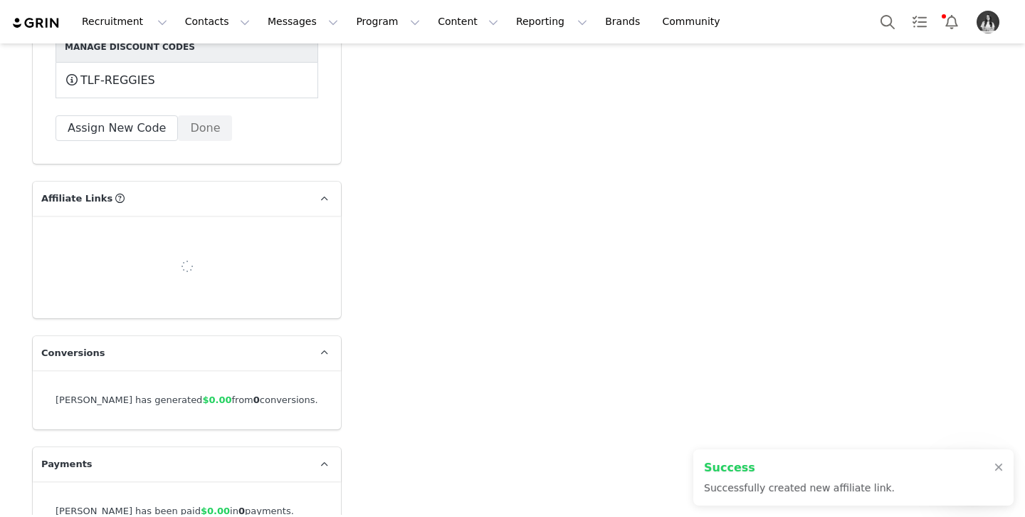
scroll to position [5011, 0]
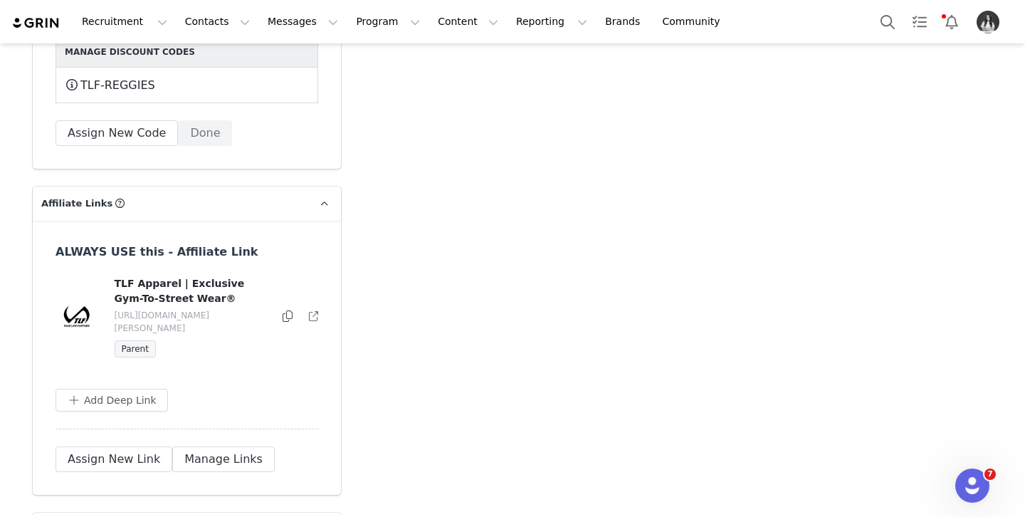
click at [287, 310] on icon at bounding box center [288, 315] width 10 height 11
click at [360, 23] on button "Program Program" at bounding box center [387, 22] width 81 height 32
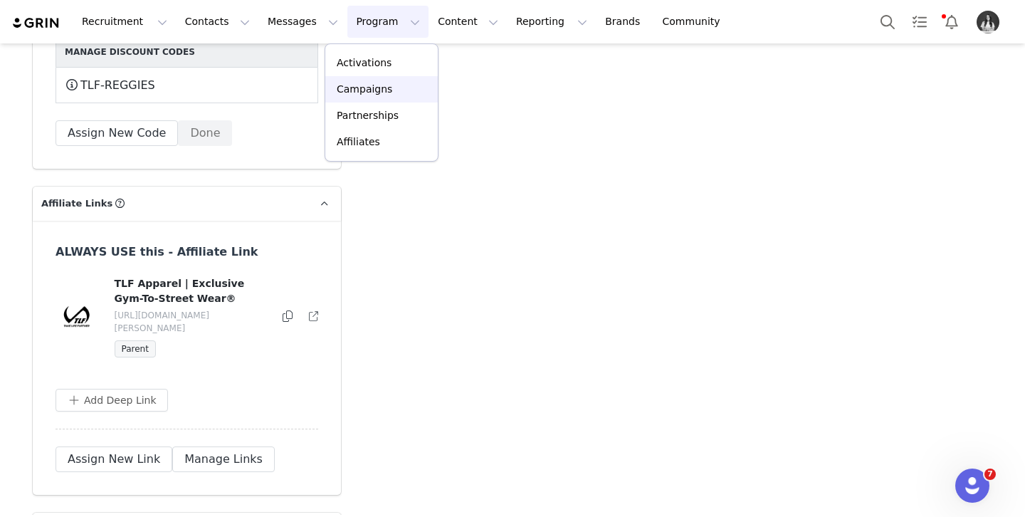
click at [378, 85] on p "Campaigns" at bounding box center [365, 89] width 56 height 15
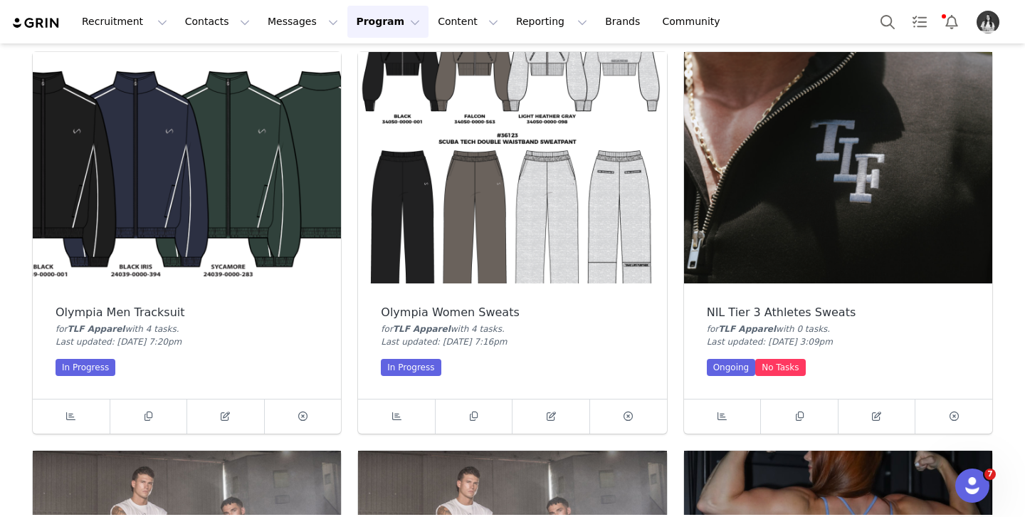
scroll to position [875, 0]
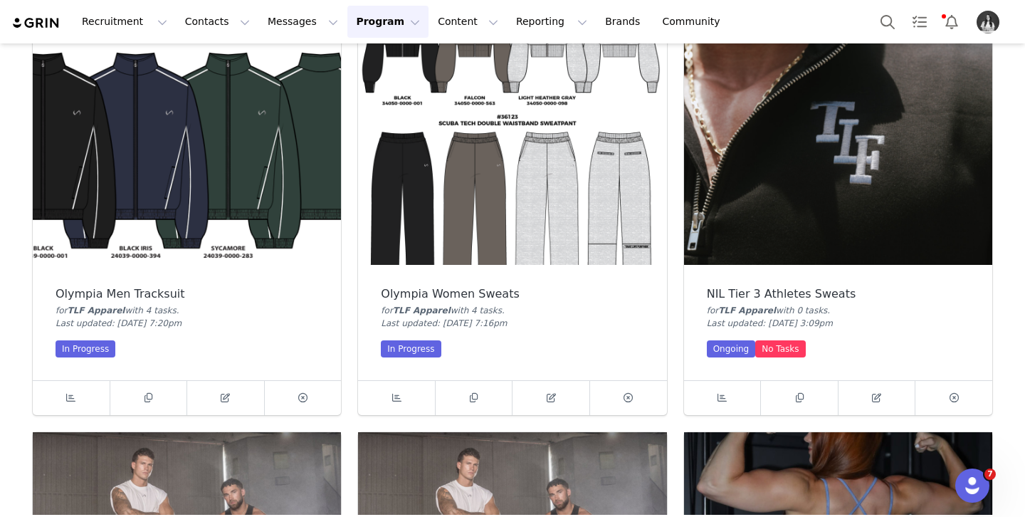
click at [835, 212] on img at bounding box center [838, 148] width 308 height 231
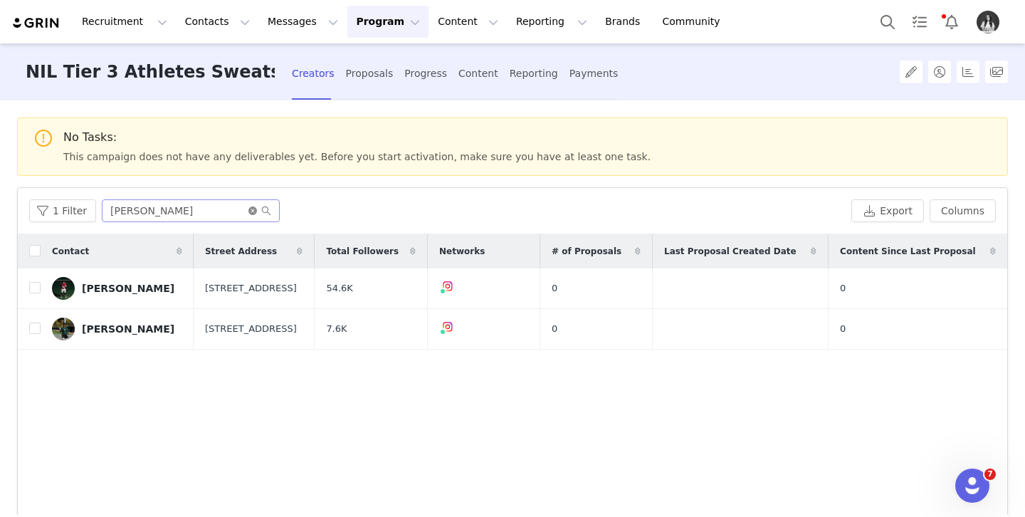
click at [249, 213] on icon "icon: close-circle" at bounding box center [252, 210] width 9 height 9
click at [227, 211] on input "[PERSON_NAME]" at bounding box center [191, 210] width 178 height 23
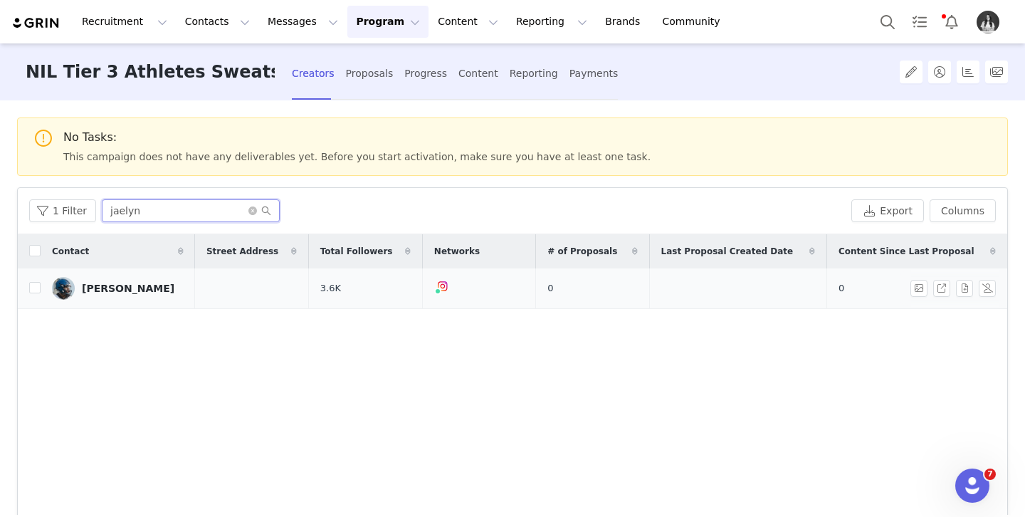
type input "jaelyn"
click at [135, 288] on div "[PERSON_NAME]" at bounding box center [128, 288] width 93 height 11
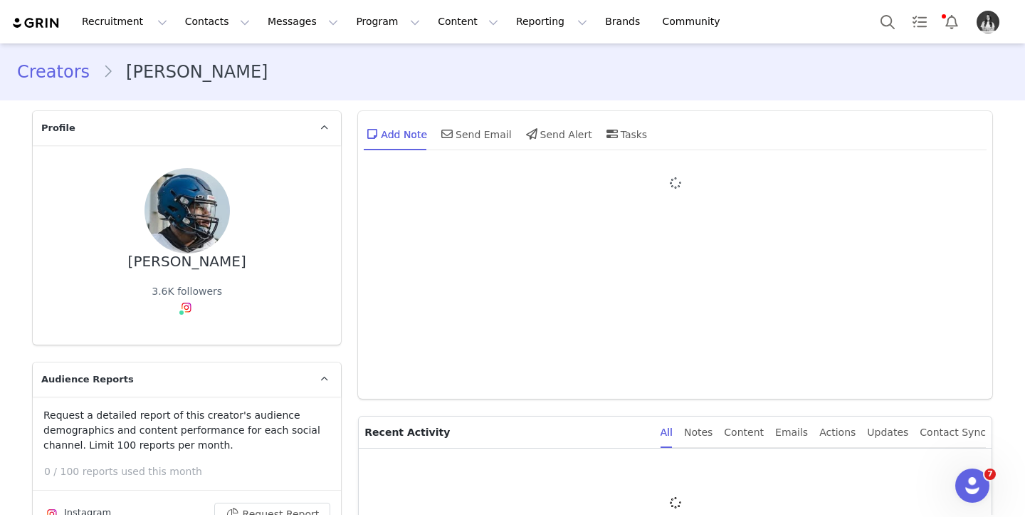
type input "+1 ([GEOGRAPHIC_DATA])"
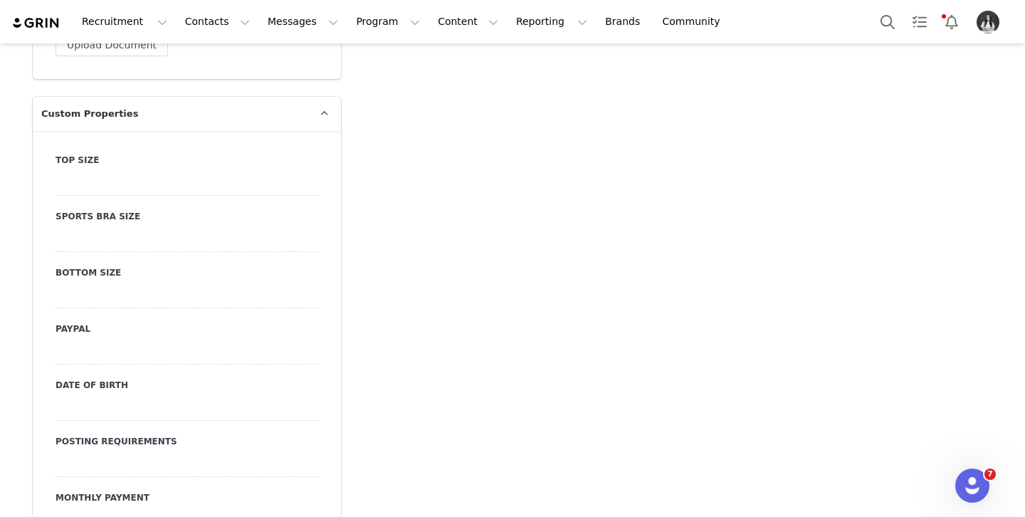
scroll to position [1455, 0]
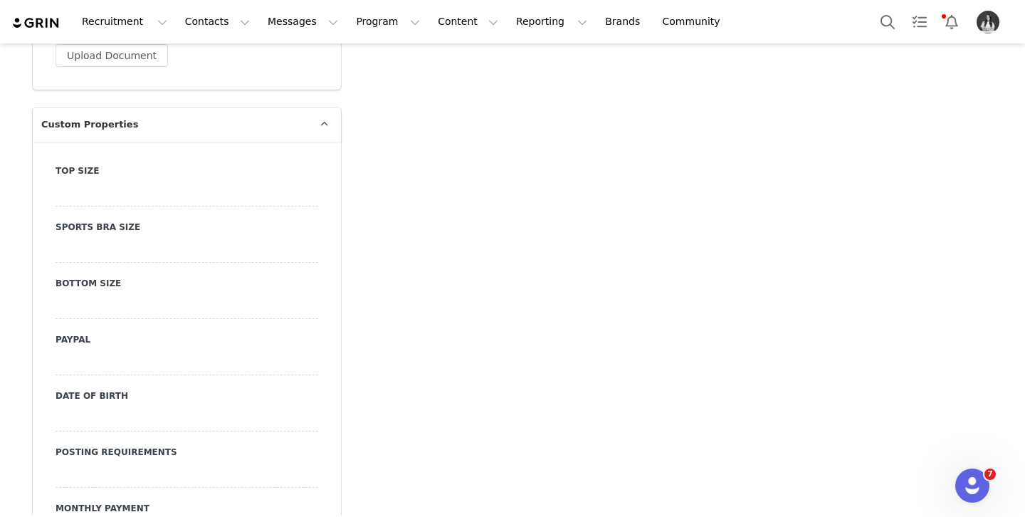
drag, startPoint x: 83, startPoint y: 127, endPoint x: 109, endPoint y: 179, distance: 58.0
click at [83, 127] on span "Custom Properties" at bounding box center [89, 124] width 97 height 14
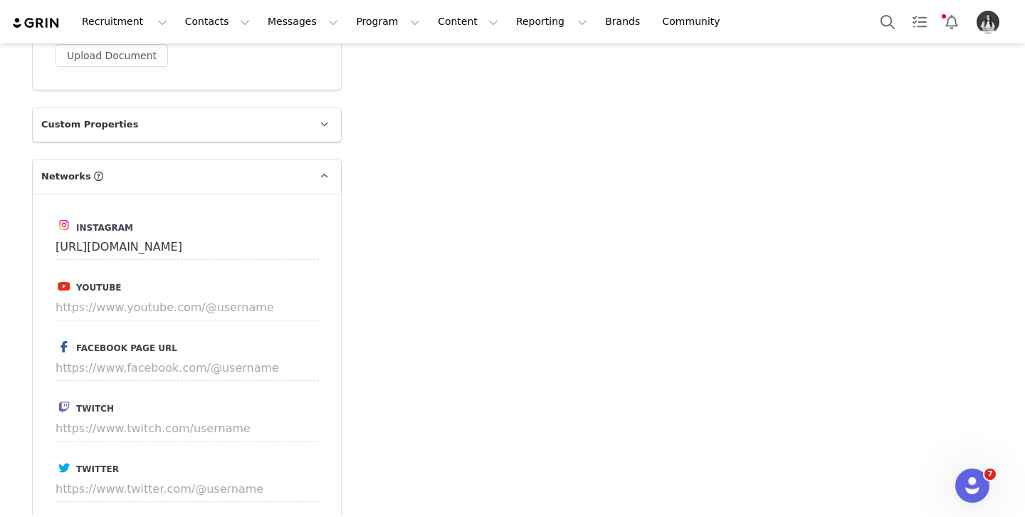
click at [169, 130] on p "Custom Properties" at bounding box center [170, 125] width 274 height 34
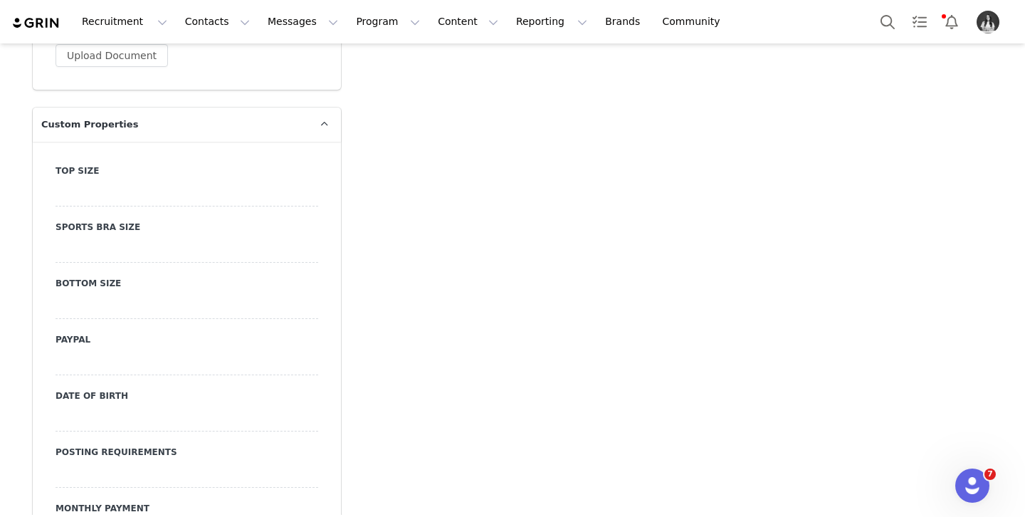
click at [146, 201] on div at bounding box center [187, 194] width 263 height 26
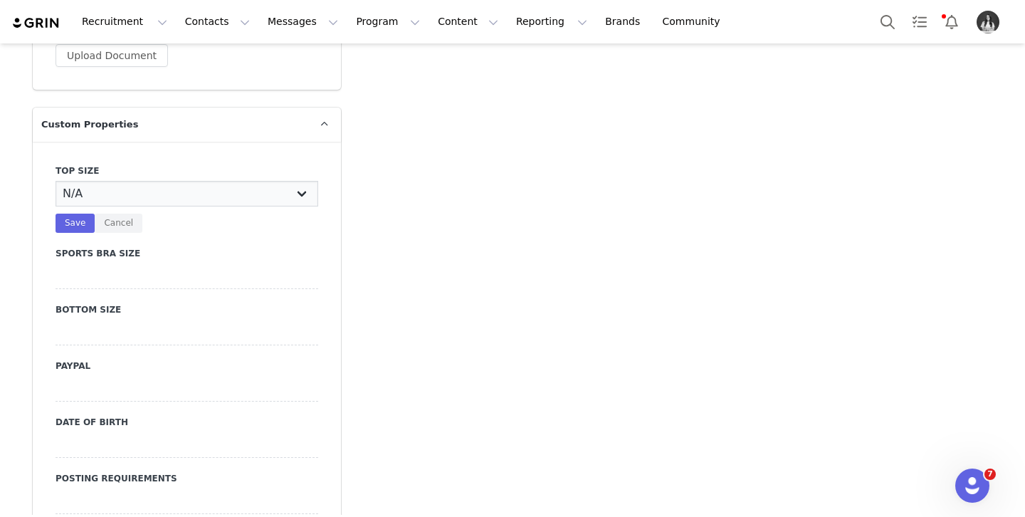
click at [141, 199] on select "N/A X-Small Small Medium Large X-Large XX-Large" at bounding box center [187, 194] width 263 height 26
select select "Small"
click at [56, 181] on select "N/A X-Small Small Medium Large X-Large XX-Large" at bounding box center [187, 194] width 263 height 26
click at [77, 221] on button "Save" at bounding box center [75, 223] width 39 height 19
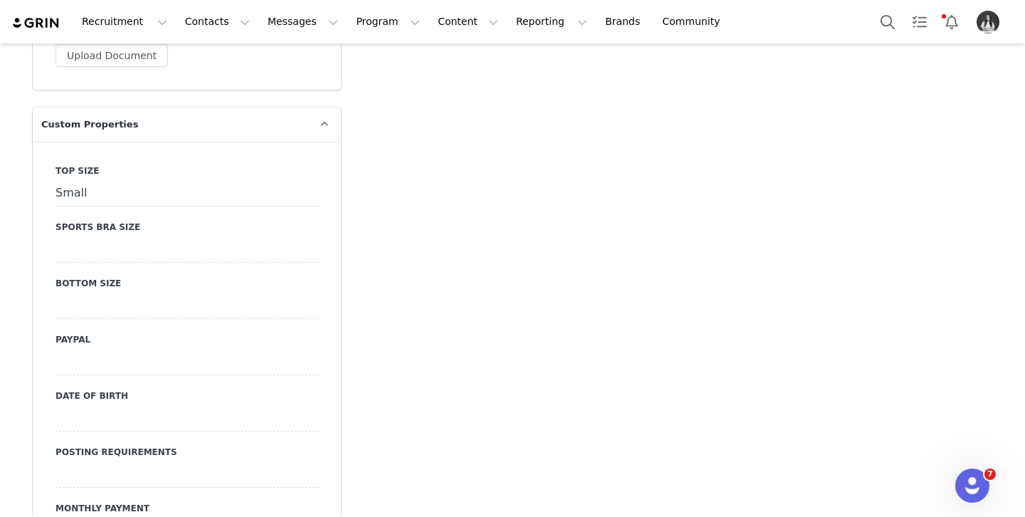
click at [127, 290] on div "Bottom Size" at bounding box center [187, 298] width 263 height 42
click at [130, 299] on div at bounding box center [187, 306] width 263 height 26
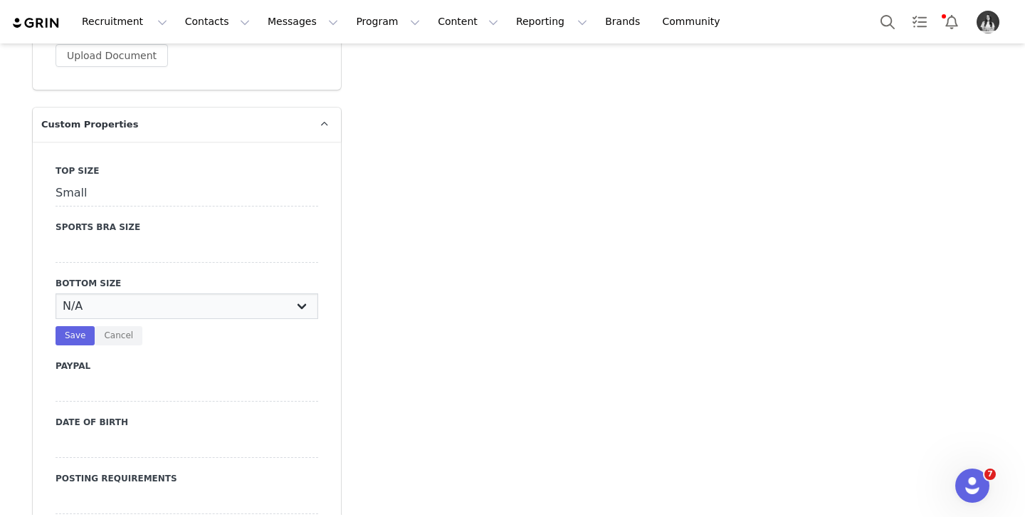
click at [130, 300] on select "N/A X-Small Small Medium Large X-Large XX-Large" at bounding box center [187, 306] width 263 height 26
select select "Medium"
click at [56, 293] on select "N/A X-Small Small Medium Large X-Large XX-Large" at bounding box center [187, 306] width 263 height 26
click at [80, 330] on button "Save" at bounding box center [75, 335] width 39 height 19
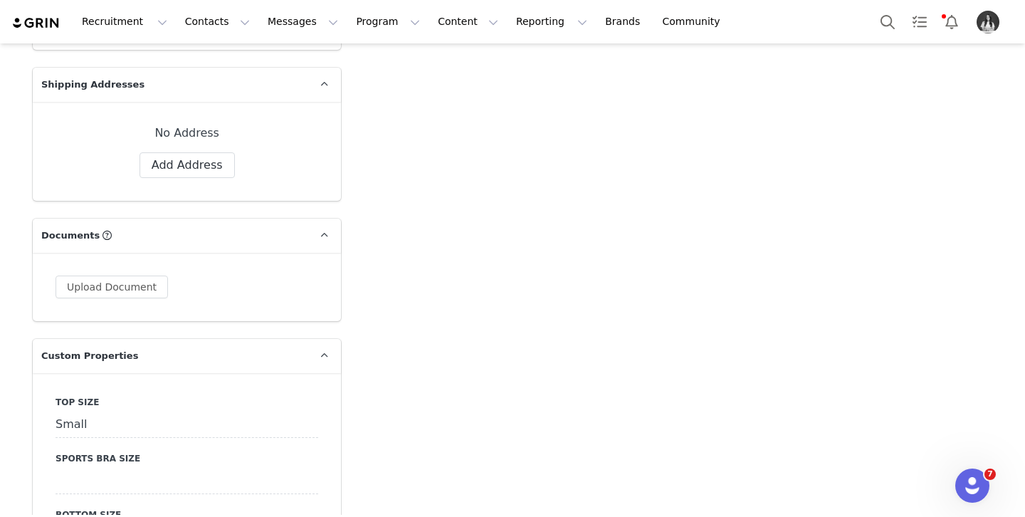
scroll to position [1077, 0]
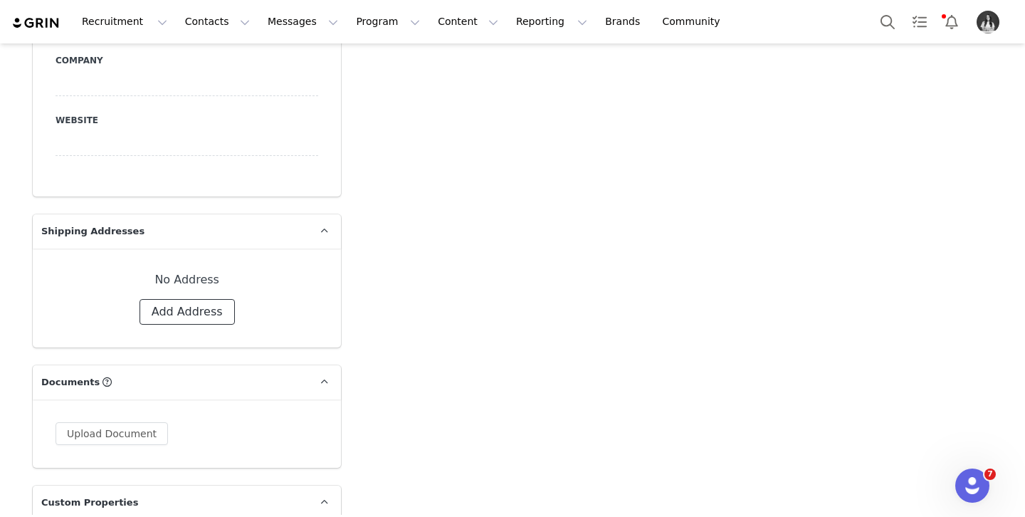
drag, startPoint x: 192, startPoint y: 312, endPoint x: 194, endPoint y: 296, distance: 15.8
click at [192, 312] on button "Add Address" at bounding box center [187, 312] width 95 height 26
select select
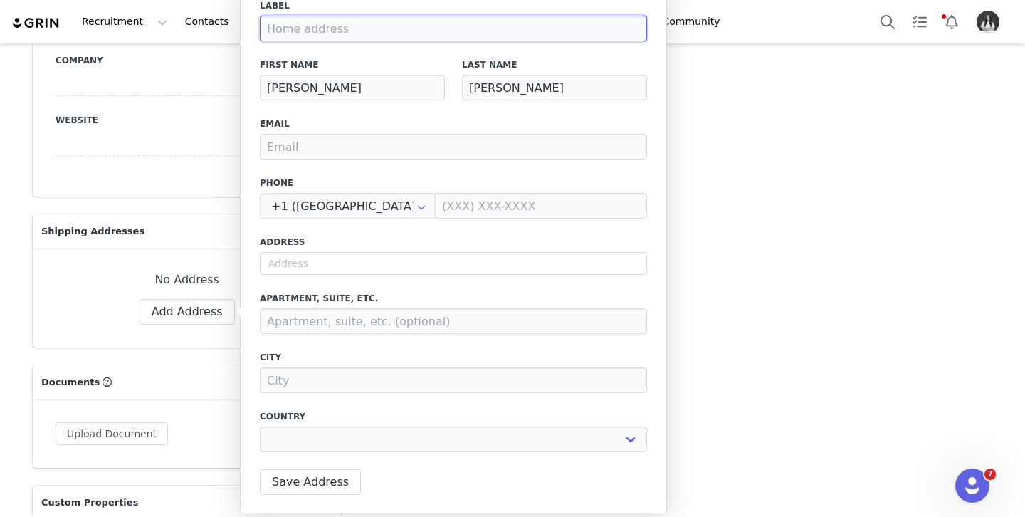
click at [298, 36] on input at bounding box center [453, 29] width 387 height 26
type input "S"
select select
type input "Sc"
select select
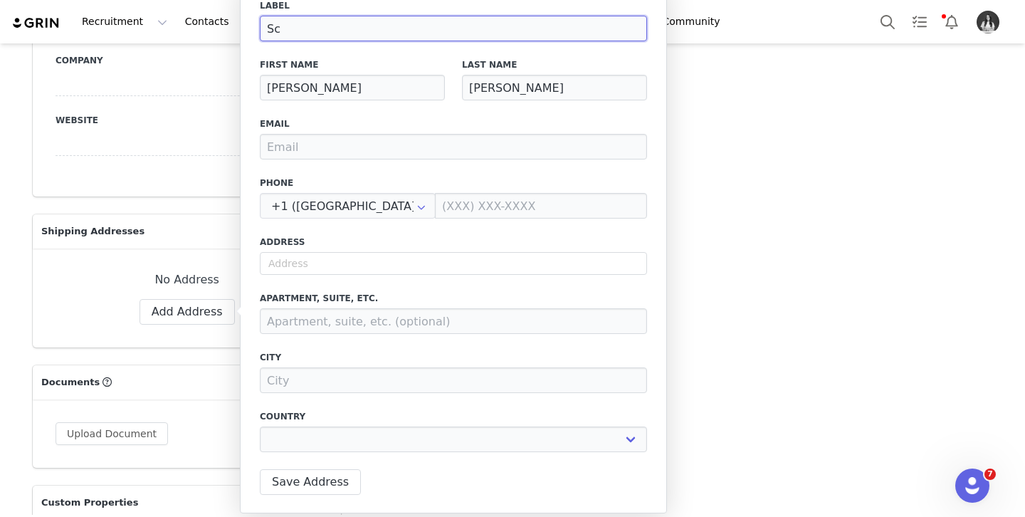
type input "Sch"
select select
type input "Scho"
select select
type input "Schoo"
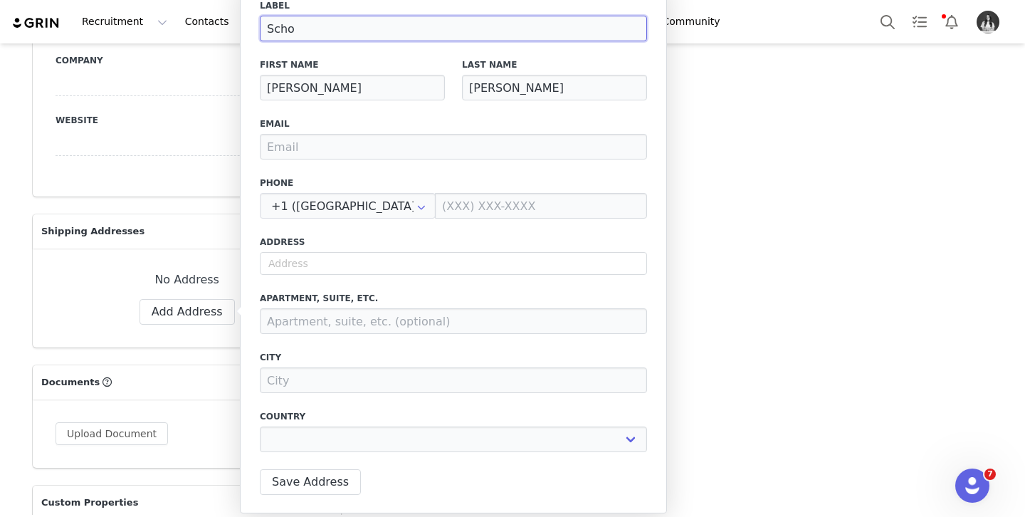
select select
type input "School"
select select
type input "School"
select select
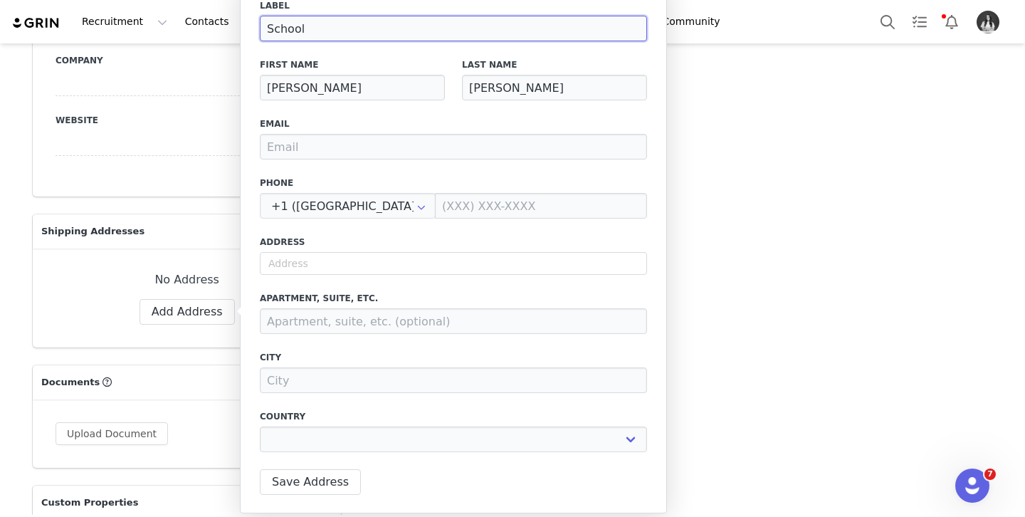
type input "School A"
select select
type input "School Ad"
select select
type input "School Add"
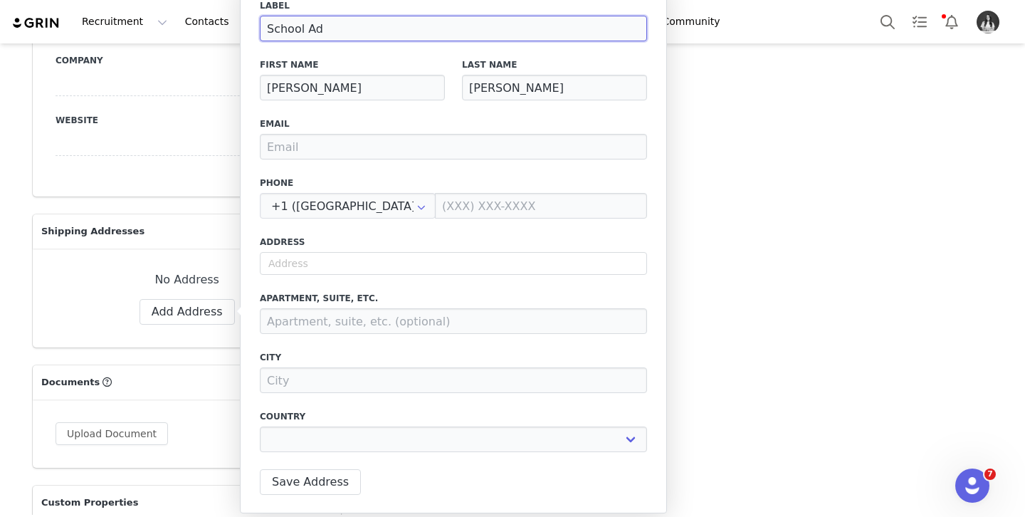
select select
type input "School Addr"
select select
type input "School Addre"
select select
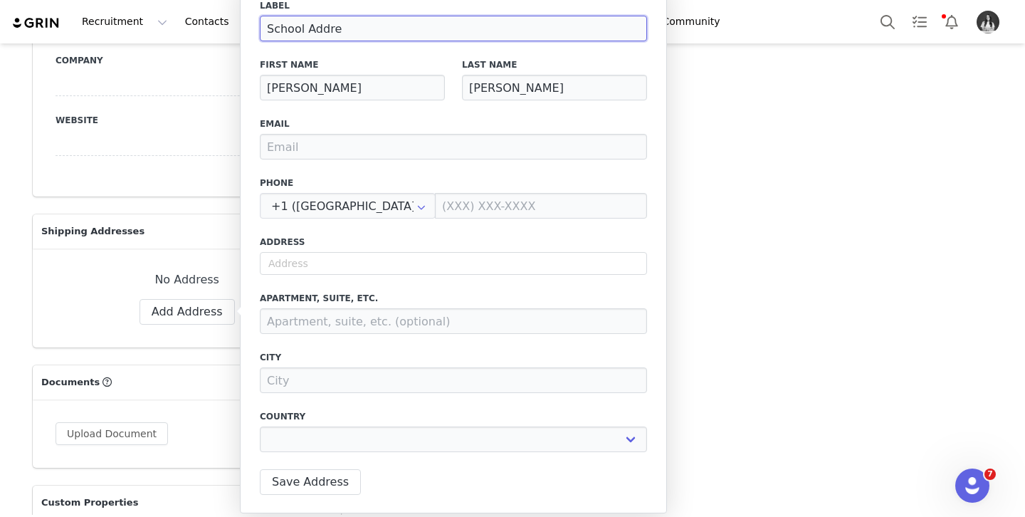
type input "School Addres"
select select
type input "School Address"
select select
type input "School Address"
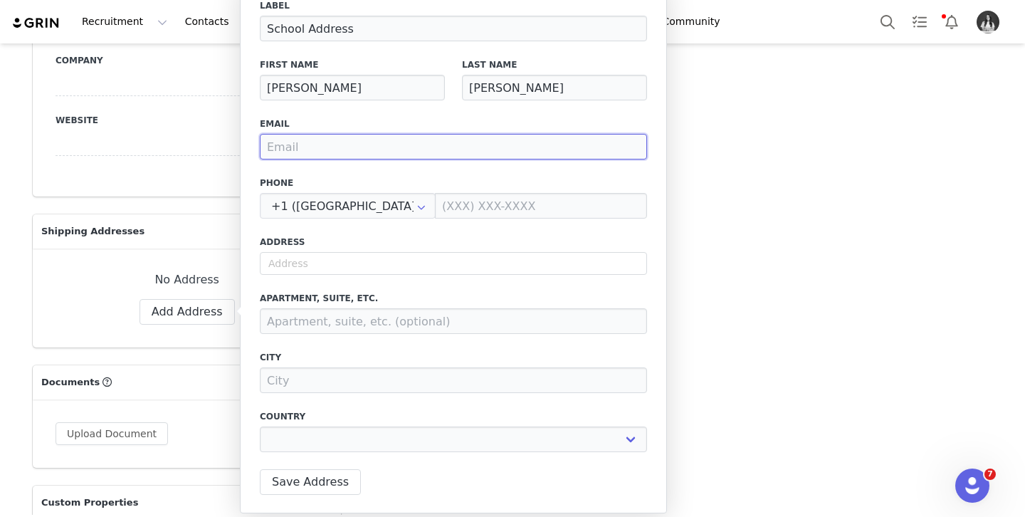
click at [300, 143] on input "email" at bounding box center [453, 147] width 387 height 26
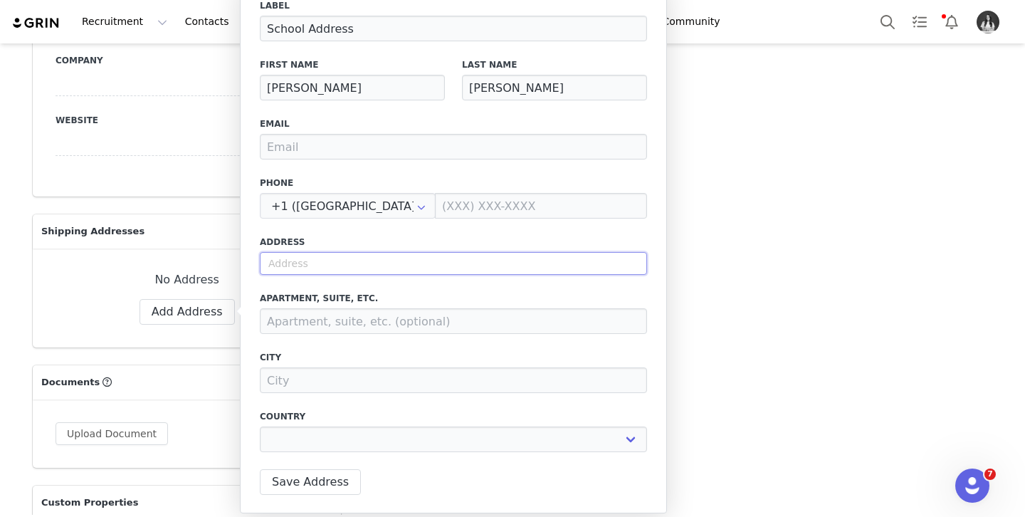
click at [307, 254] on input "text" at bounding box center [453, 263] width 387 height 23
select select
paste input "[STREET_ADDRESS]"
type input "[STREET_ADDRESS]"
select select
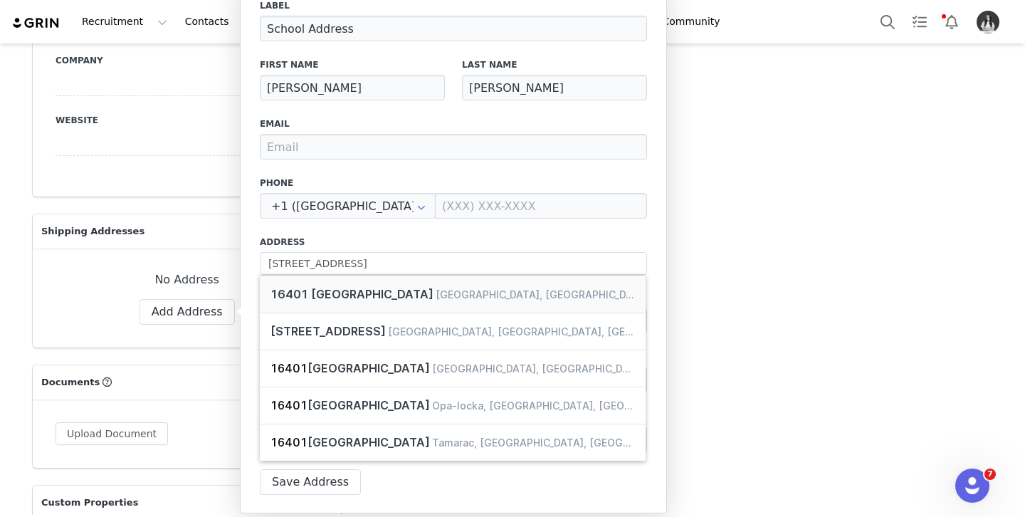
type input "[STREET_ADDRESS]"
type input "[GEOGRAPHIC_DATA]"
select select "[object Object]"
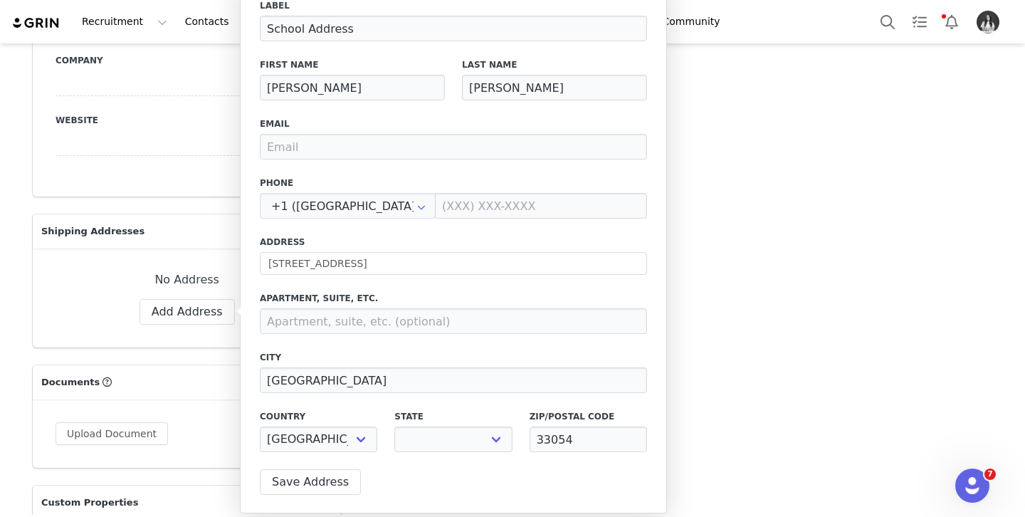
select select "[object Object]"
click at [320, 476] on button "Save Address" at bounding box center [310, 482] width 101 height 26
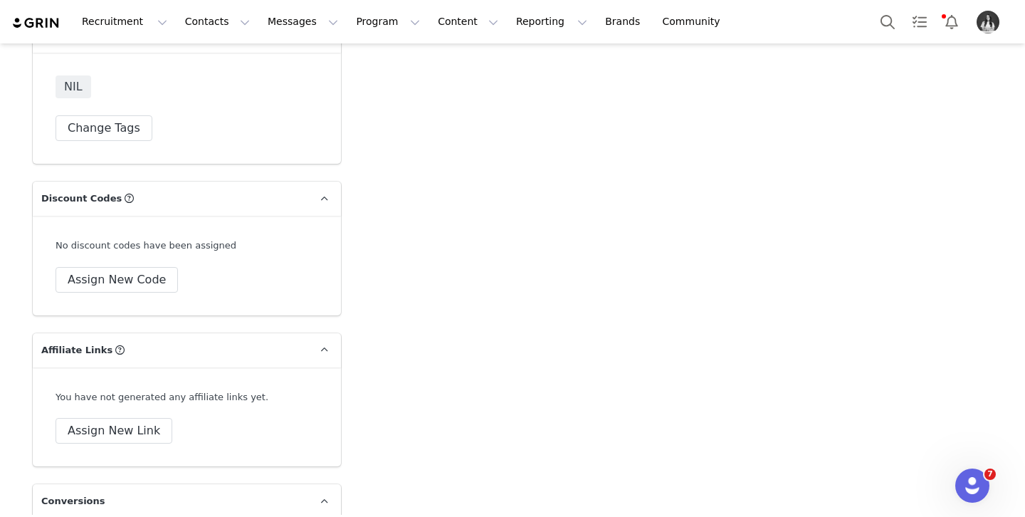
scroll to position [4810, 0]
click at [152, 269] on button "Assign New Code" at bounding box center [117, 279] width 122 height 26
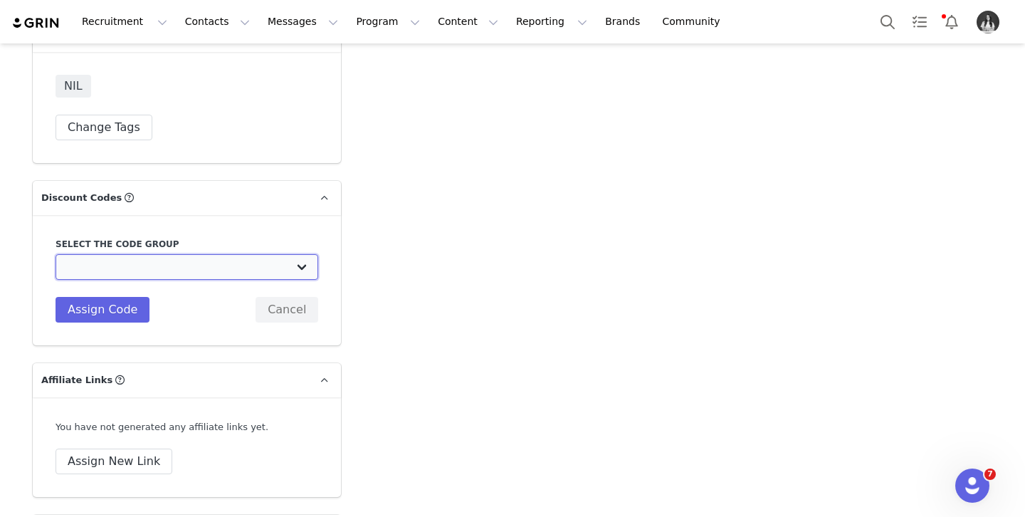
click at [164, 257] on select "TLF Apparel: DON'T USE - Exclusive Influencers Up Until [DATE] TLF Apparel: DON…" at bounding box center [187, 267] width 263 height 26
select select "1429"
click at [56, 254] on select "TLF Apparel: DON'T USE - Exclusive Influencers Up Until [DATE] TLF Apparel: DON…" at bounding box center [187, 267] width 263 height 26
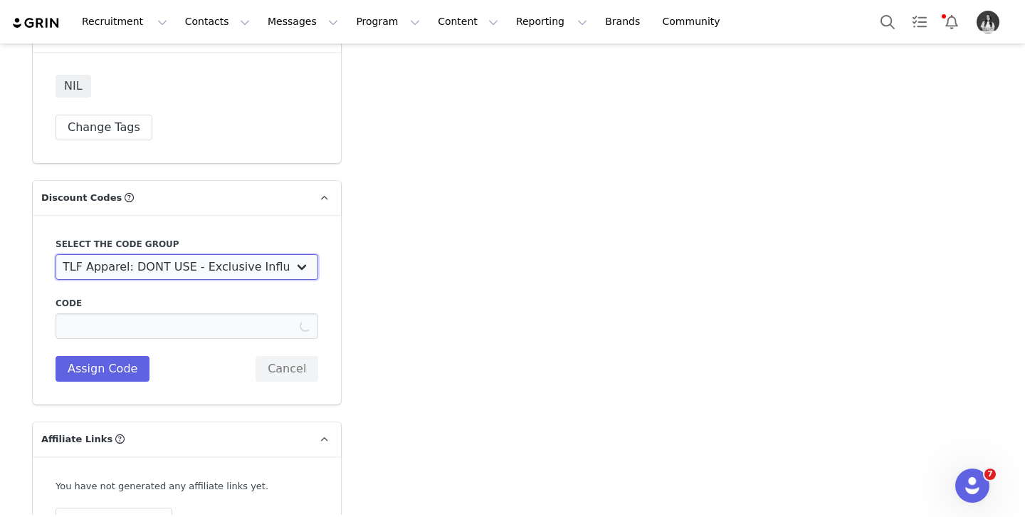
type input "TLF-JAELYN"
click at [164, 254] on select "TLF Apparel: DON'T USE - Exclusive Influencers Up Until [DATE] TLF Apparel: DON…" at bounding box center [187, 267] width 263 height 26
select select "1430"
click at [56, 254] on select "TLF Apparel: DON'T USE - Exclusive Influencers Up Until [DATE] TLF Apparel: DON…" at bounding box center [187, 267] width 263 height 26
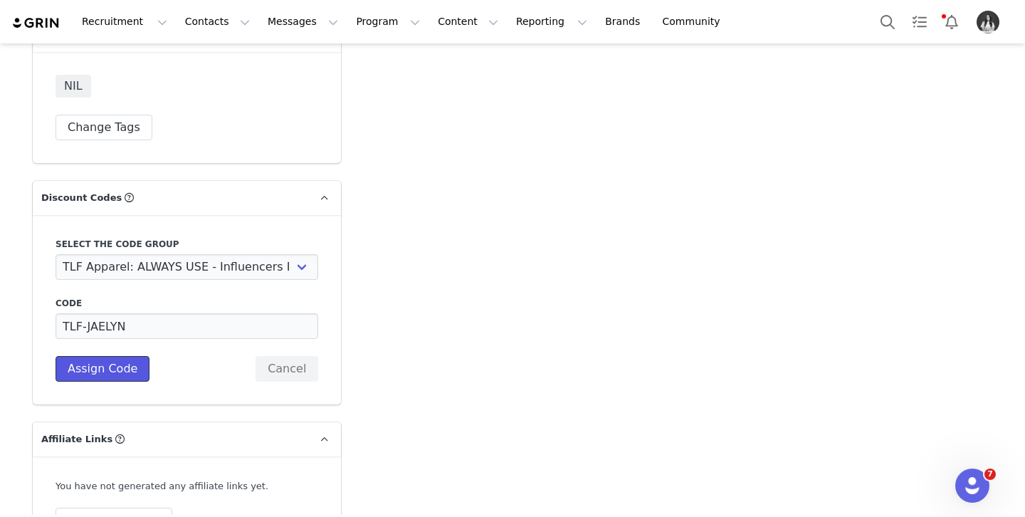
click at [125, 359] on button "Assign Code" at bounding box center [103, 369] width 94 height 26
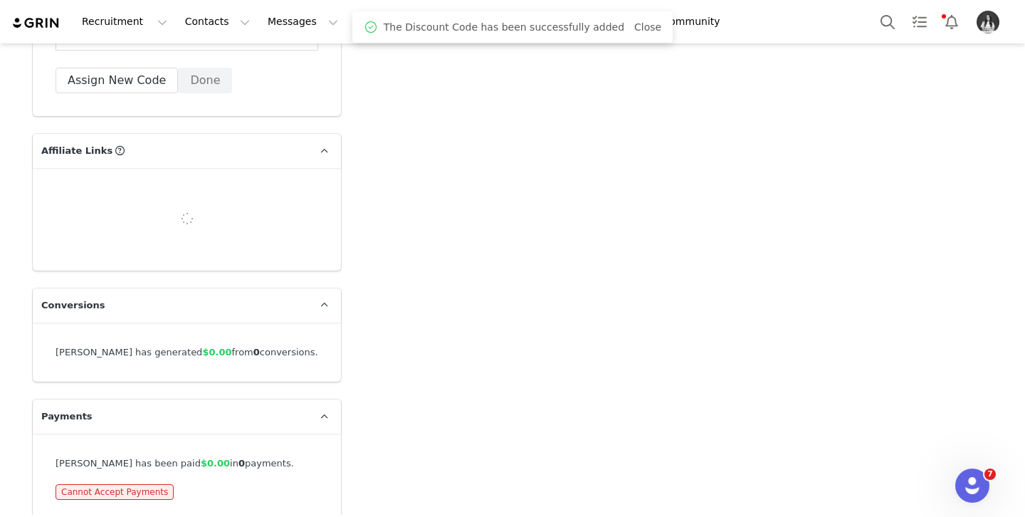
scroll to position [5061, 0]
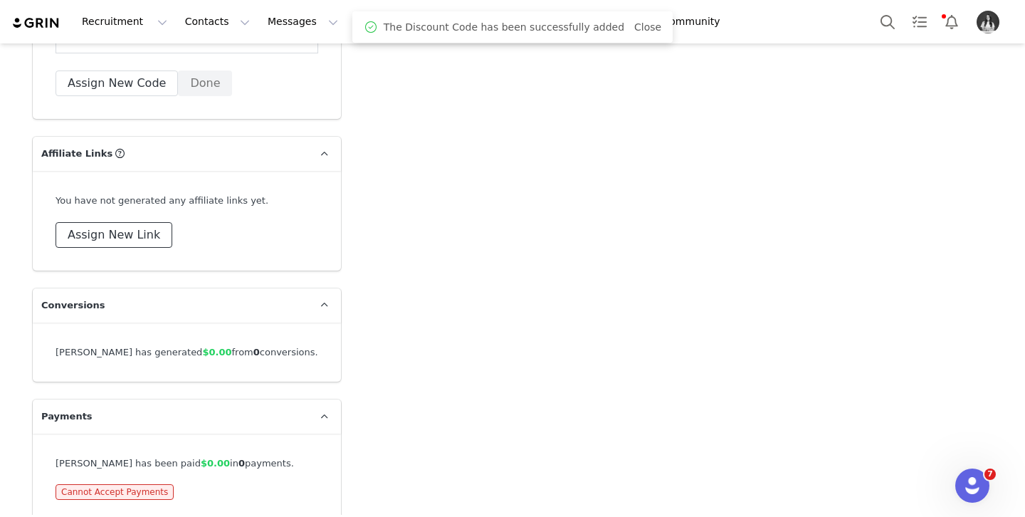
click at [140, 222] on button "Assign New Link" at bounding box center [114, 235] width 117 height 26
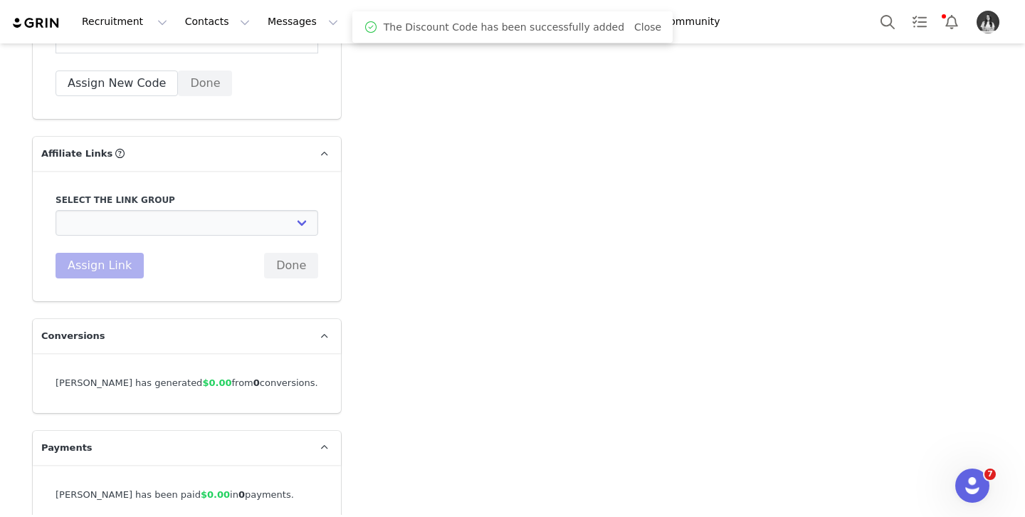
click at [242, 217] on div "Select the link group DO NOT USE - Exclusive Influencer Payout: [URL][DOMAIN_NA…" at bounding box center [187, 236] width 263 height 85
click at [244, 212] on select "DO NOT USE - Exclusive Influencer Payout: [URL][DOMAIN_NAME] Test White Labelli…" at bounding box center [187, 223] width 263 height 26
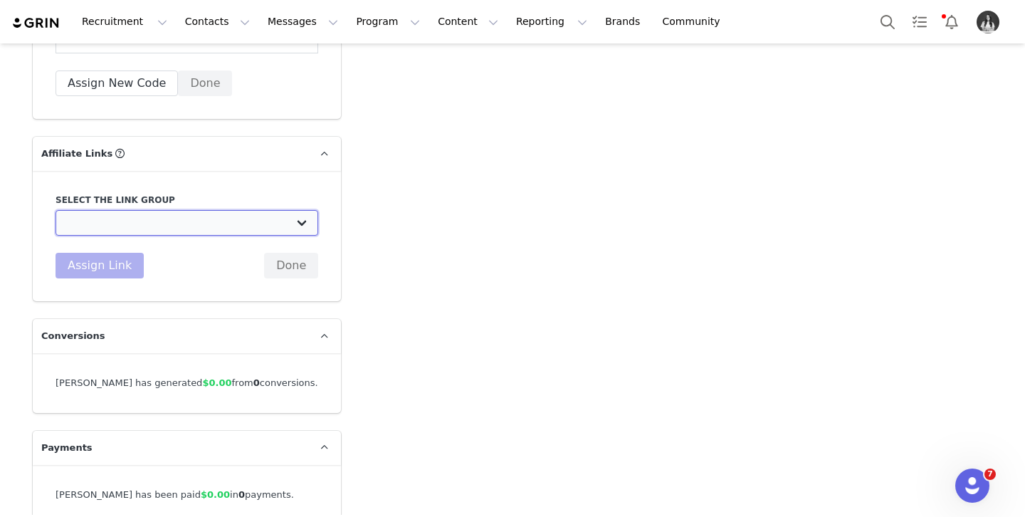
select select "1531"
click at [56, 210] on select "DO NOT USE - Exclusive Influencer Payout: [URL][DOMAIN_NAME] Test White Labelli…" at bounding box center [187, 223] width 263 height 26
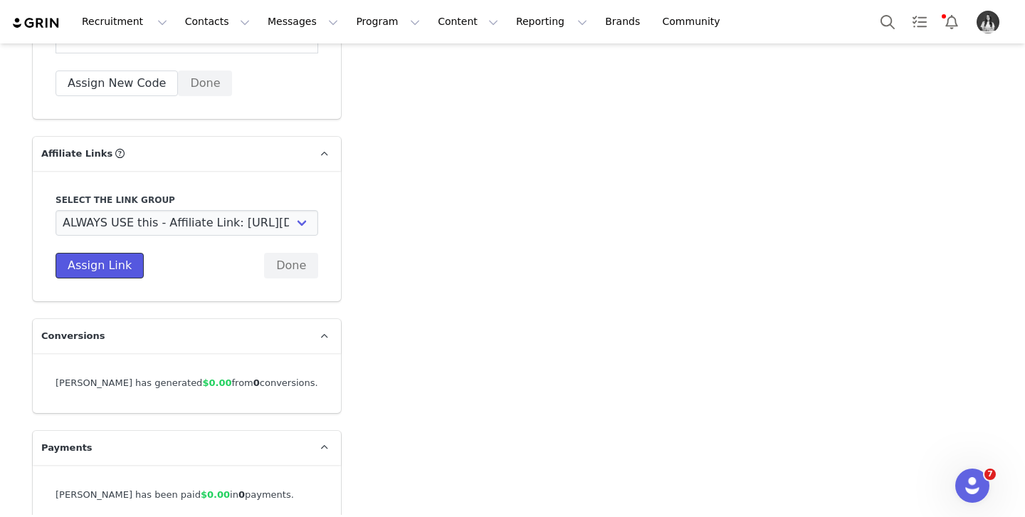
click at [120, 258] on button "Assign Link" at bounding box center [100, 266] width 88 height 26
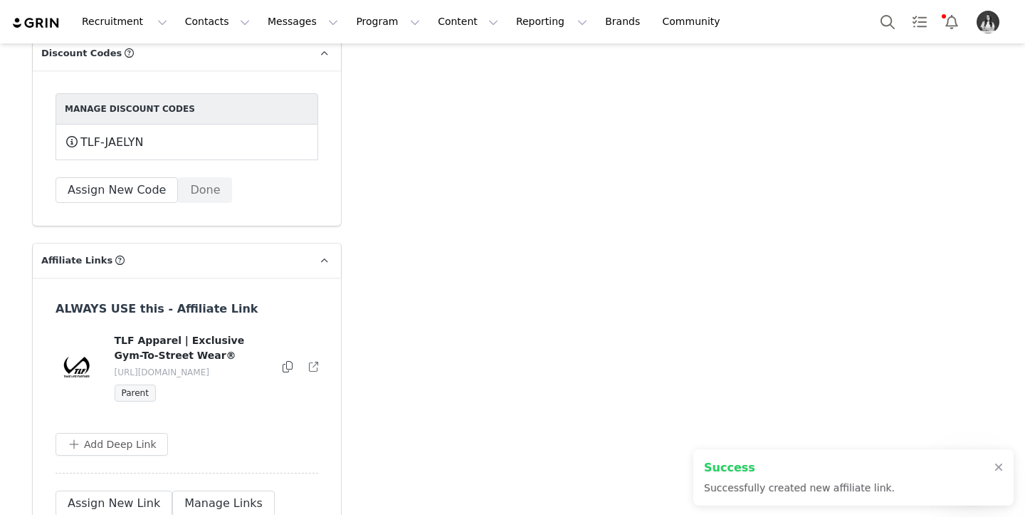
scroll to position [4962, 0]
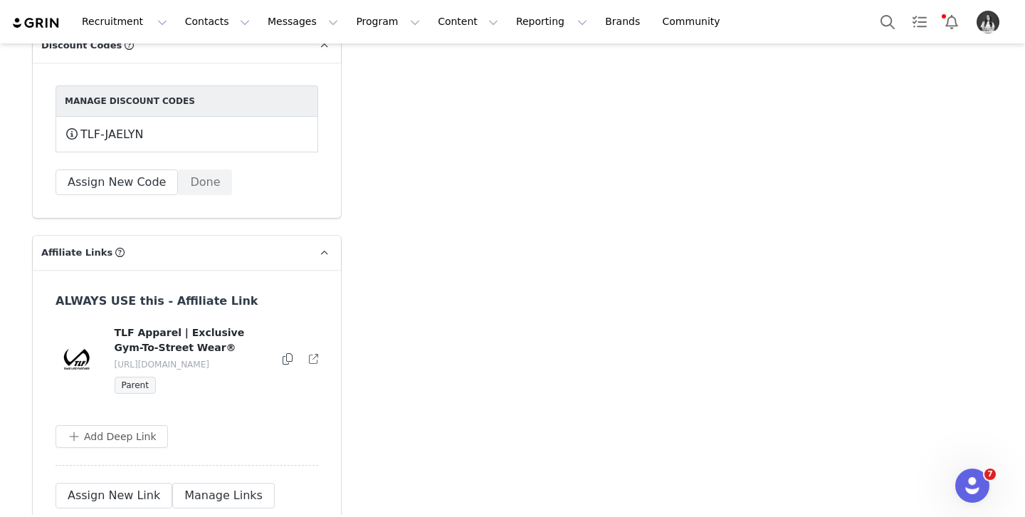
click at [286, 353] on icon at bounding box center [288, 358] width 10 height 11
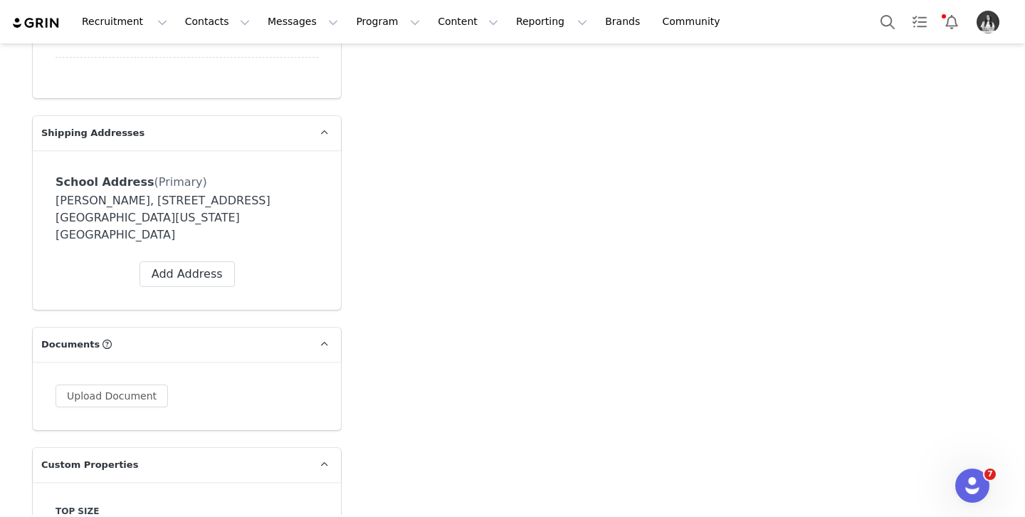
scroll to position [0, 0]
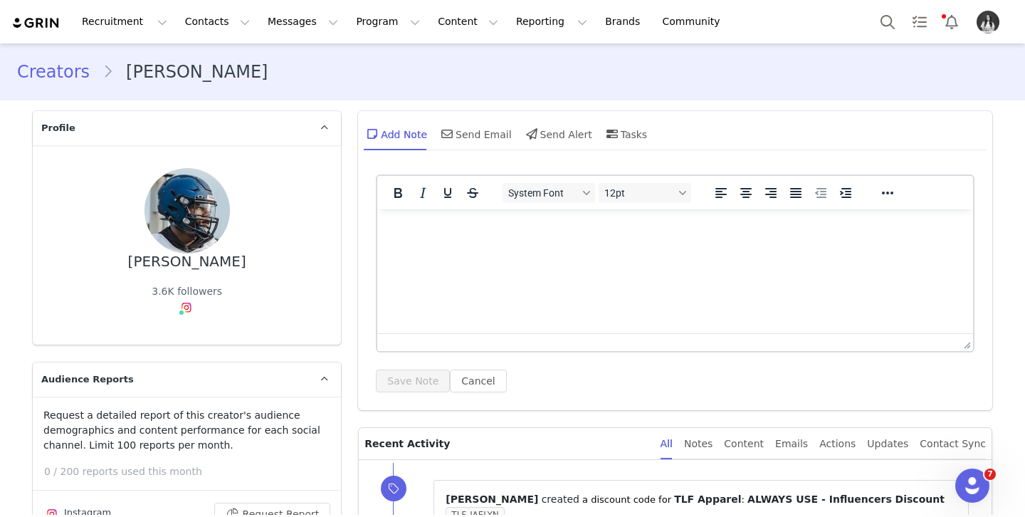
click at [48, 73] on link "Creators" at bounding box center [59, 72] width 85 height 26
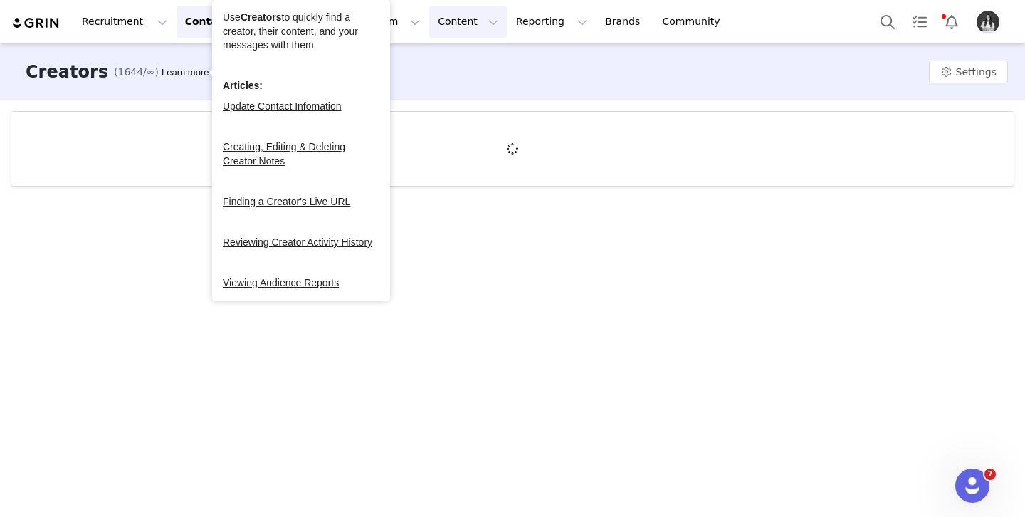
click at [431, 36] on button "Content Content" at bounding box center [468, 22] width 78 height 32
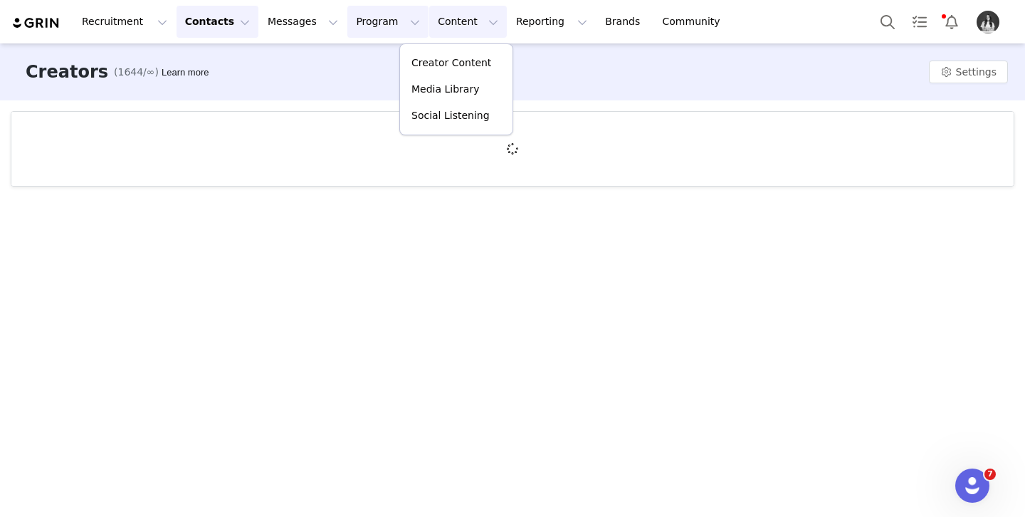
click at [359, 33] on button "Program Program" at bounding box center [387, 22] width 81 height 32
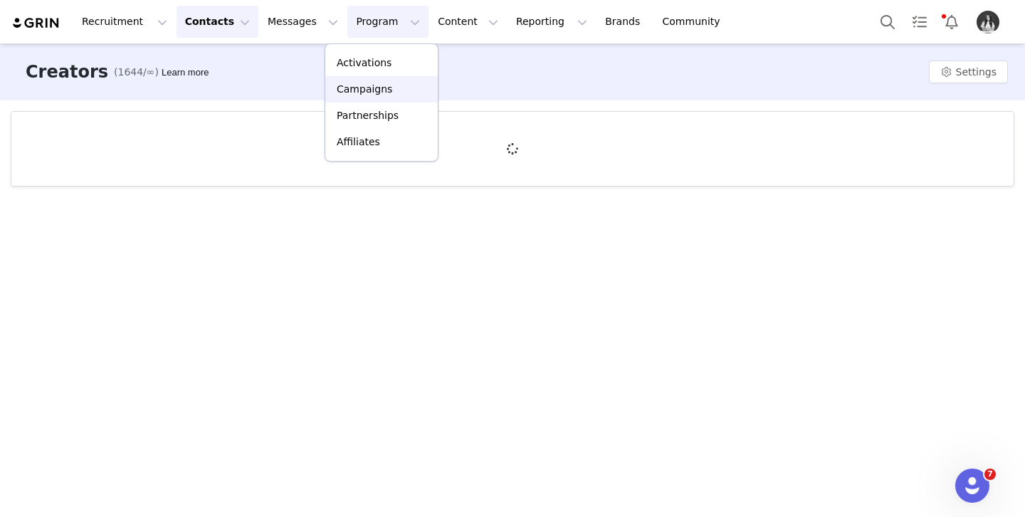
click at [380, 90] on p "Campaigns" at bounding box center [365, 89] width 56 height 15
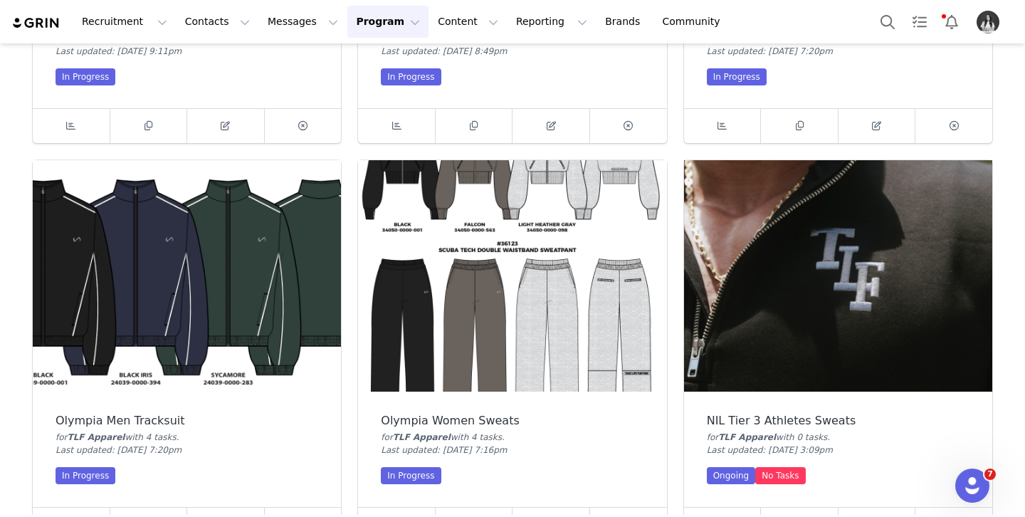
scroll to position [837, 0]
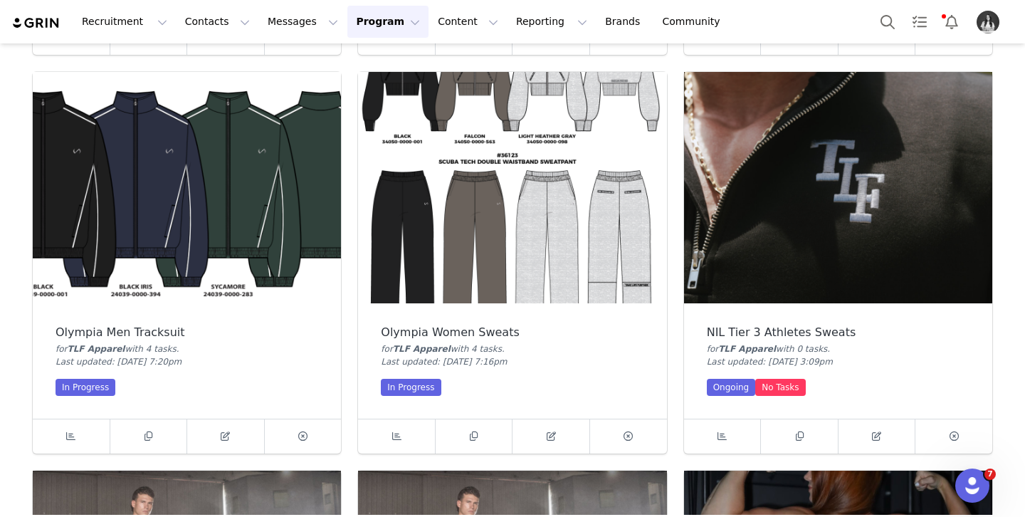
click at [780, 212] on img at bounding box center [838, 187] width 308 height 231
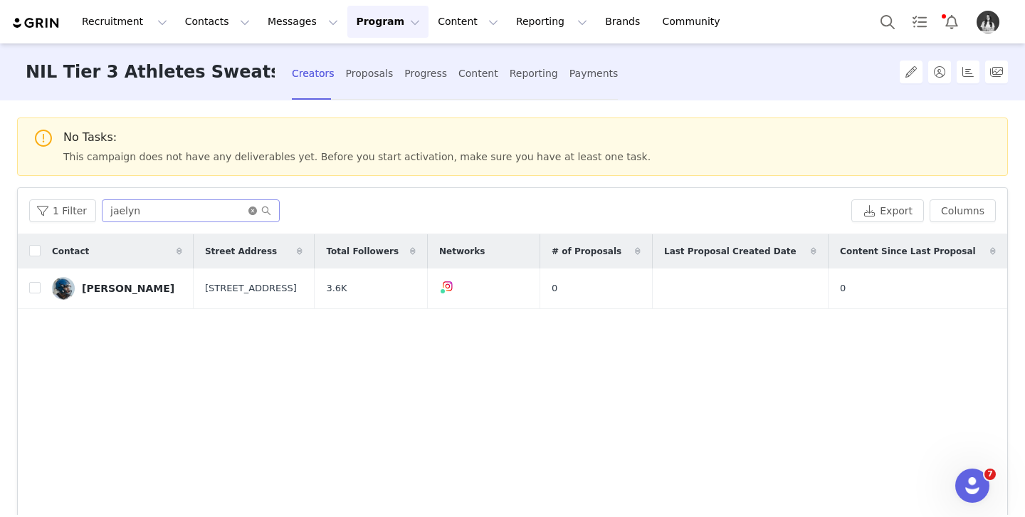
click at [248, 210] on icon "icon: close-circle" at bounding box center [252, 210] width 9 height 9
click at [218, 207] on input "text" at bounding box center [191, 210] width 178 height 23
type input "[PERSON_NAME]"
click at [115, 280] on link "[PERSON_NAME]" at bounding box center [118, 288] width 132 height 23
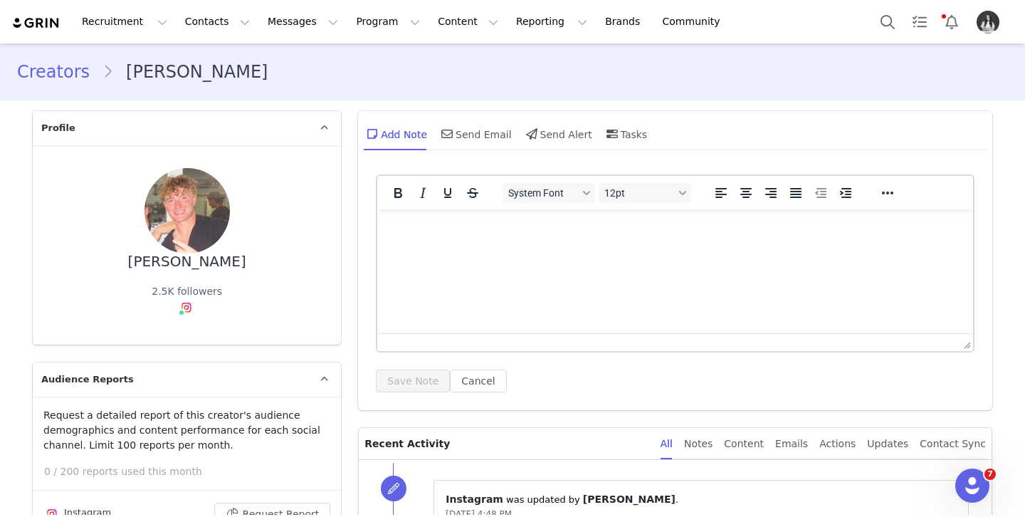
type input "+1 ([GEOGRAPHIC_DATA])"
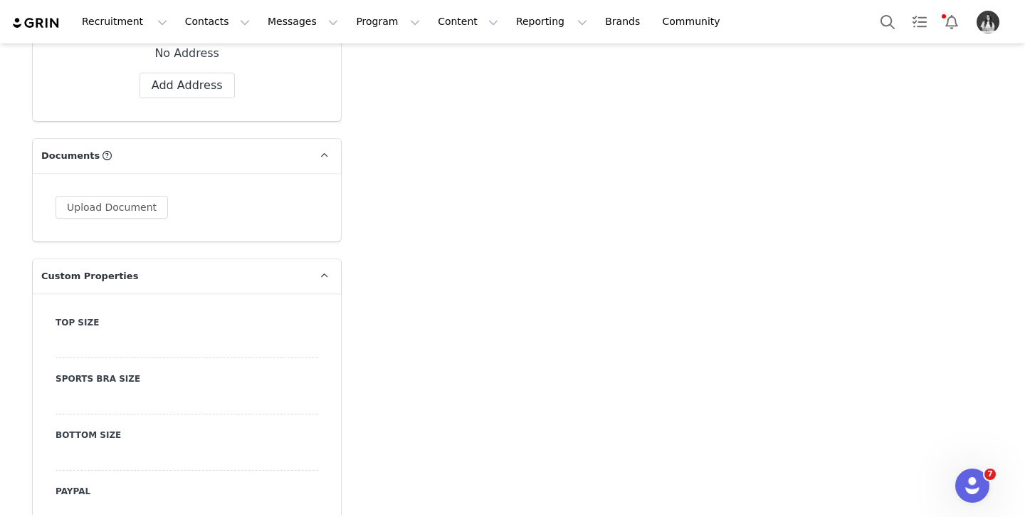
scroll to position [1423, 0]
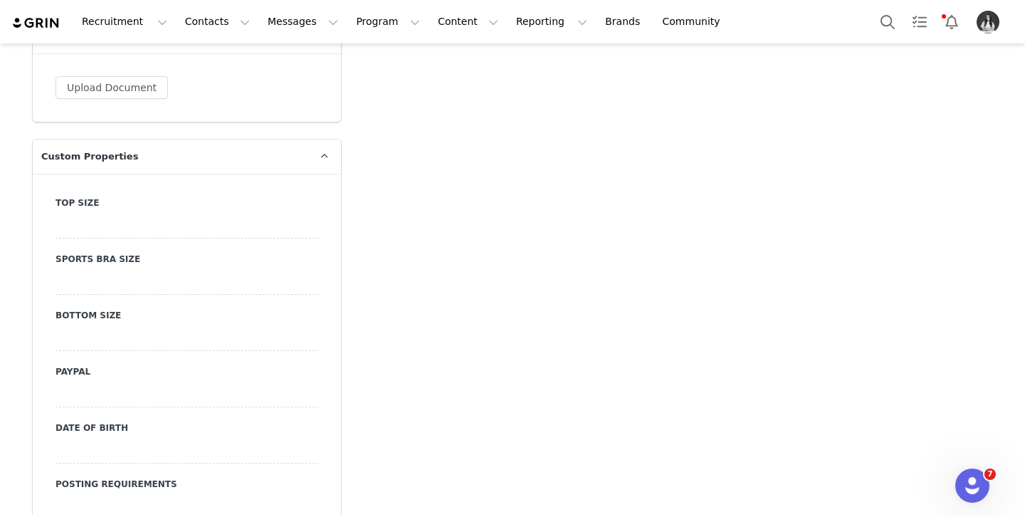
click at [175, 197] on label "Top Size" at bounding box center [187, 203] width 263 height 13
click at [171, 219] on div at bounding box center [187, 226] width 263 height 26
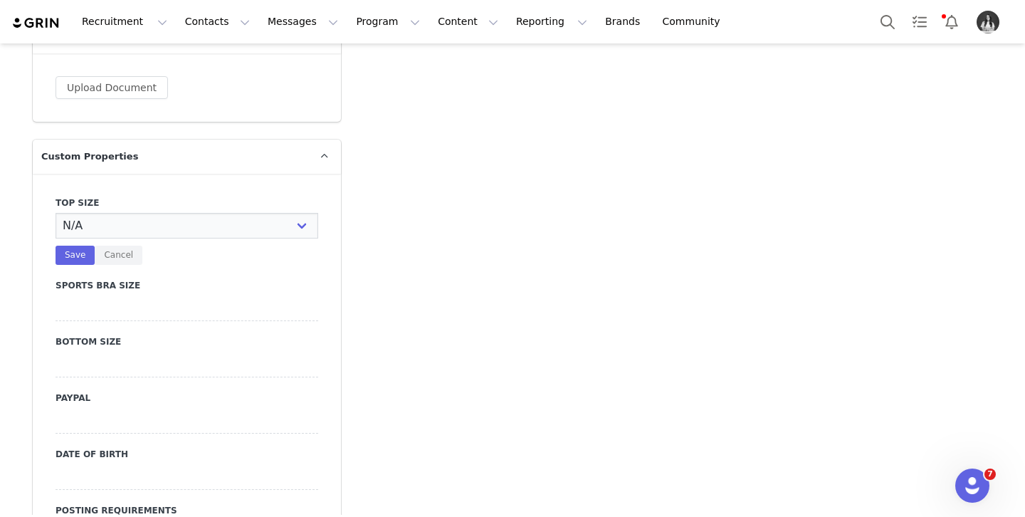
click at [171, 219] on select "N/A X-Small Small Medium Large X-Large XX-Large" at bounding box center [187, 226] width 263 height 26
select select "Medium"
click at [56, 213] on select "N/A X-Small Small Medium Large X-Large XX-Large" at bounding box center [187, 226] width 263 height 26
click at [70, 257] on button "Save" at bounding box center [75, 255] width 39 height 19
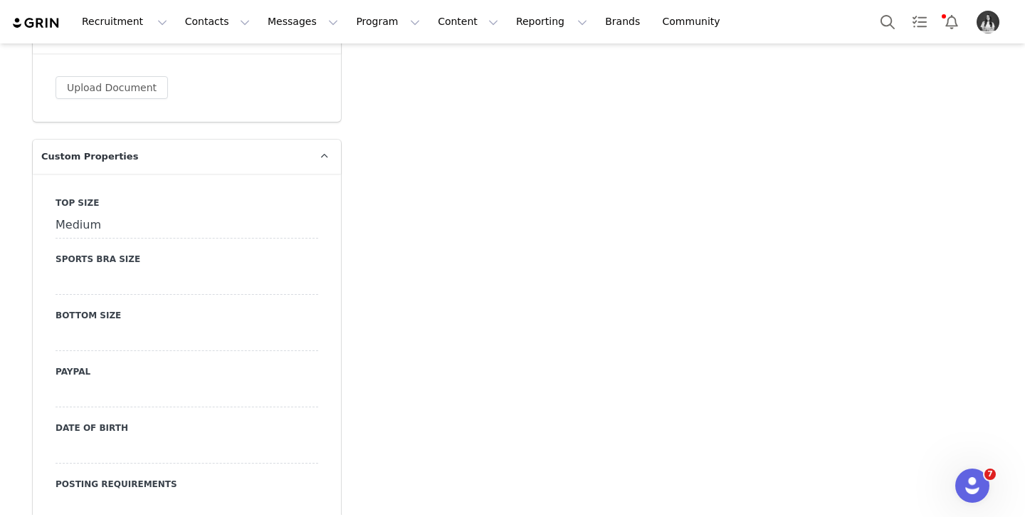
click at [125, 333] on div at bounding box center [187, 338] width 263 height 26
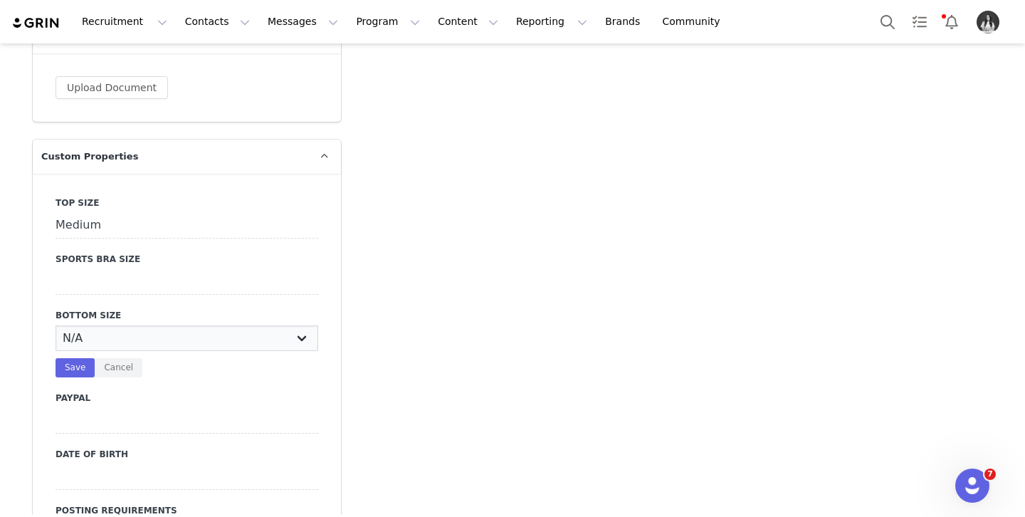
click at [132, 346] on select "N/A X-Small Small Medium Large X-Large XX-Large" at bounding box center [187, 338] width 263 height 26
select select "Medium"
click at [56, 325] on select "N/A X-Small Small Medium Large X-Large XX-Large" at bounding box center [187, 338] width 263 height 26
click at [82, 369] on button "Save" at bounding box center [75, 367] width 39 height 19
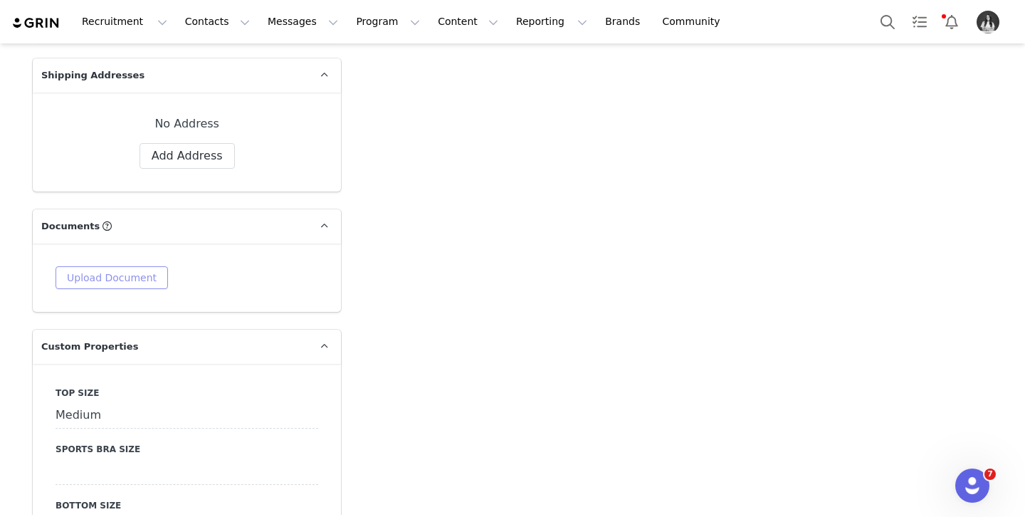
scroll to position [1232, 0]
click at [196, 148] on button "Add Address" at bounding box center [187, 157] width 95 height 26
select select
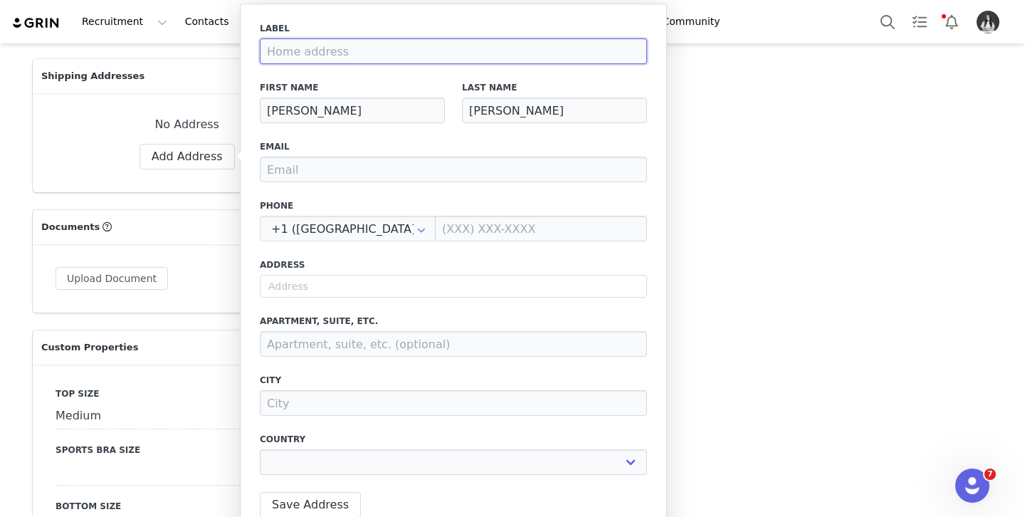
click at [323, 46] on input at bounding box center [453, 51] width 387 height 26
type input "S"
select select
type input "Sc"
select select
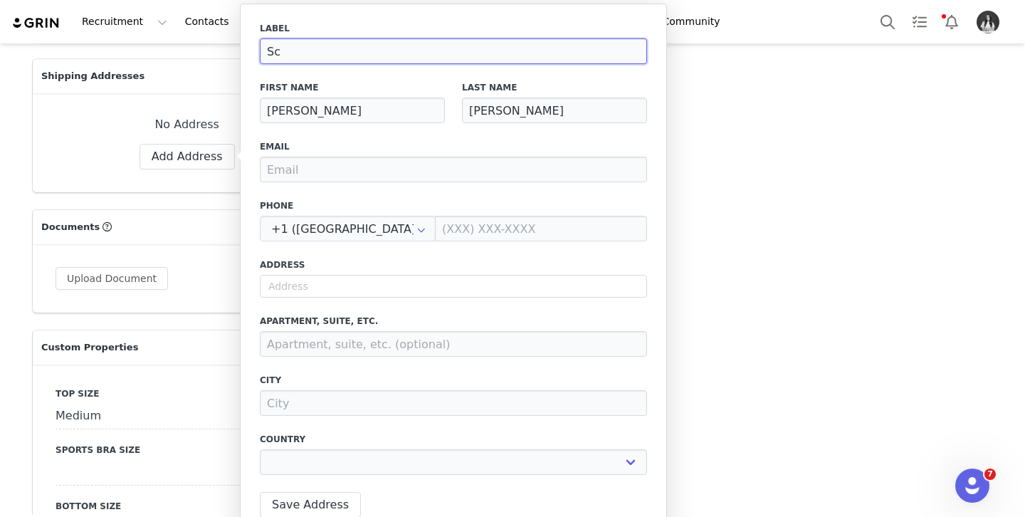
type input "Sch"
select select
type input "Scho"
select select
type input "Schoo"
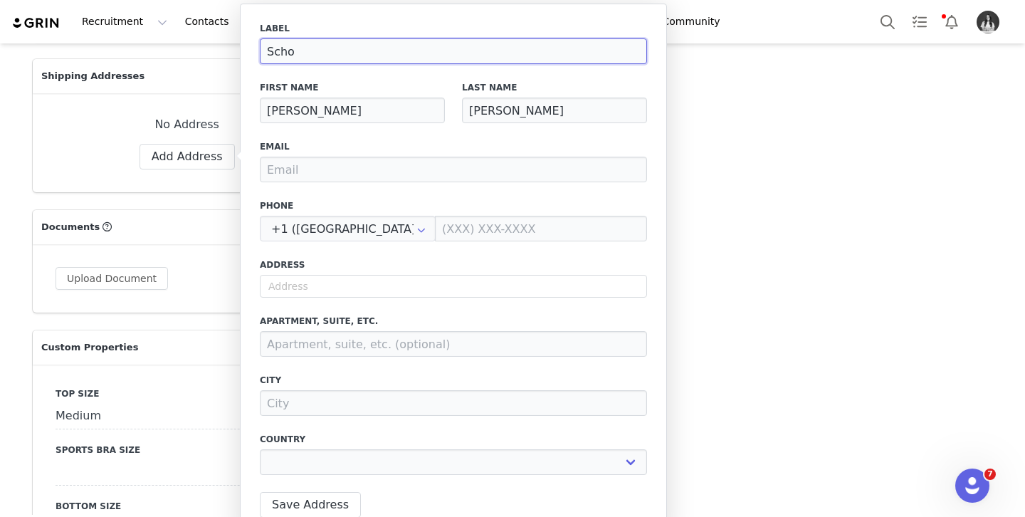
select select
type input "School"
select select
type input "School"
select select
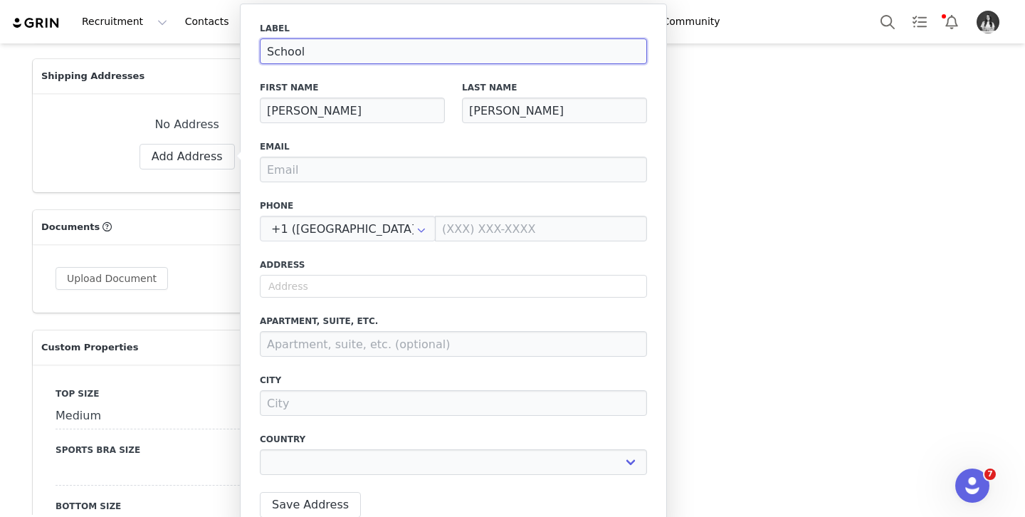
type input "School A"
select select
type input "School Ad"
select select
type input "School Add"
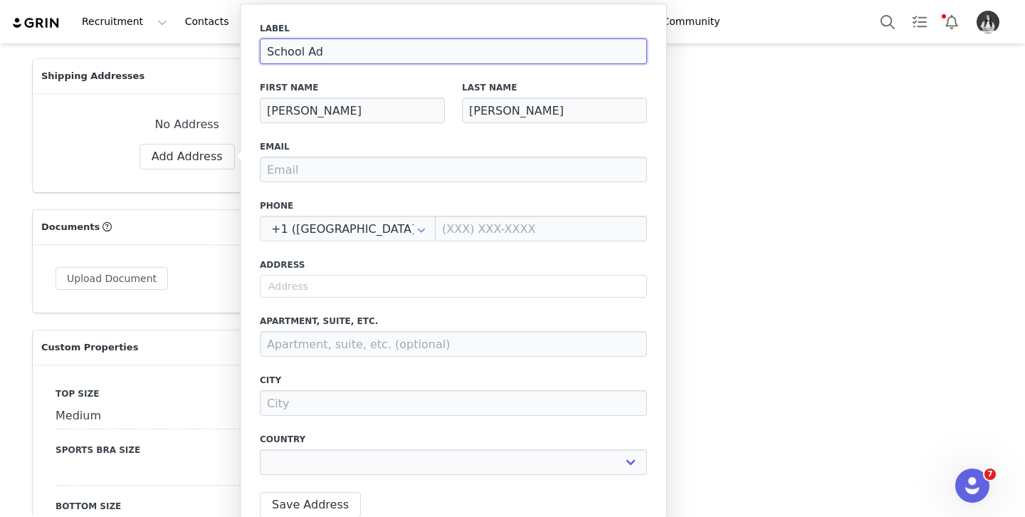
select select
type input "School Addr"
select select
type input "School Addre"
select select
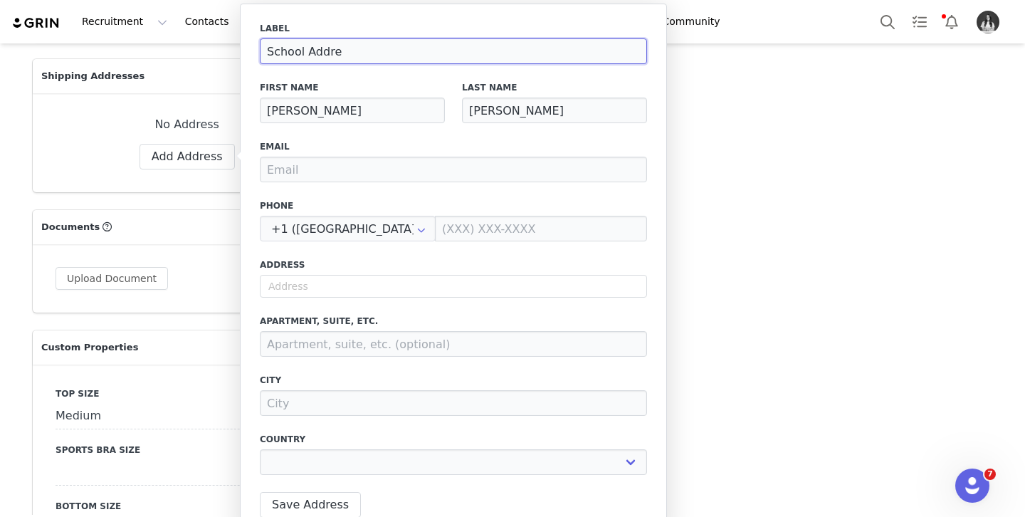
type input "School Addres"
select select
type input "School Address"
select select
type input "School Address"
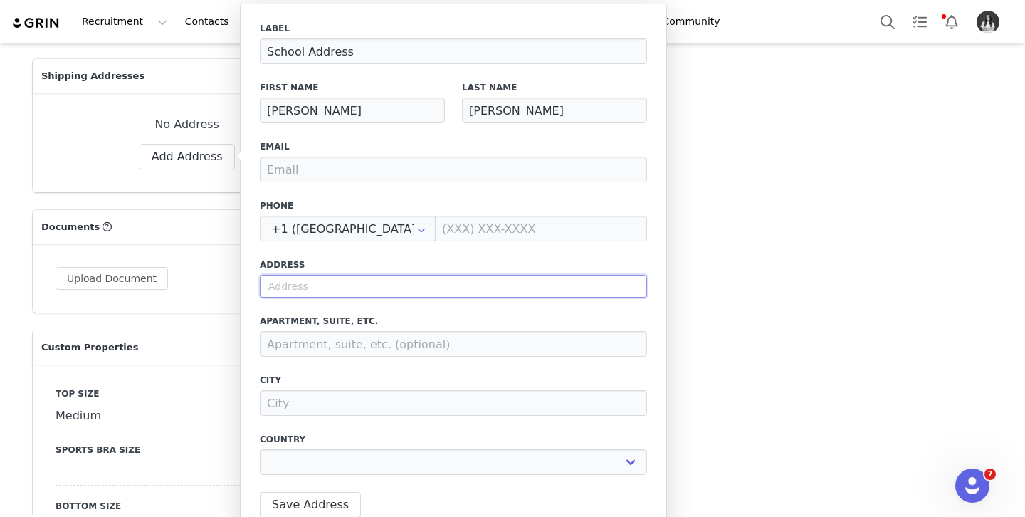
click at [328, 281] on input "text" at bounding box center [453, 286] width 387 height 23
select select
paste input "[STREET_ADDRESS]"
type input "[STREET_ADDRESS]"
select select
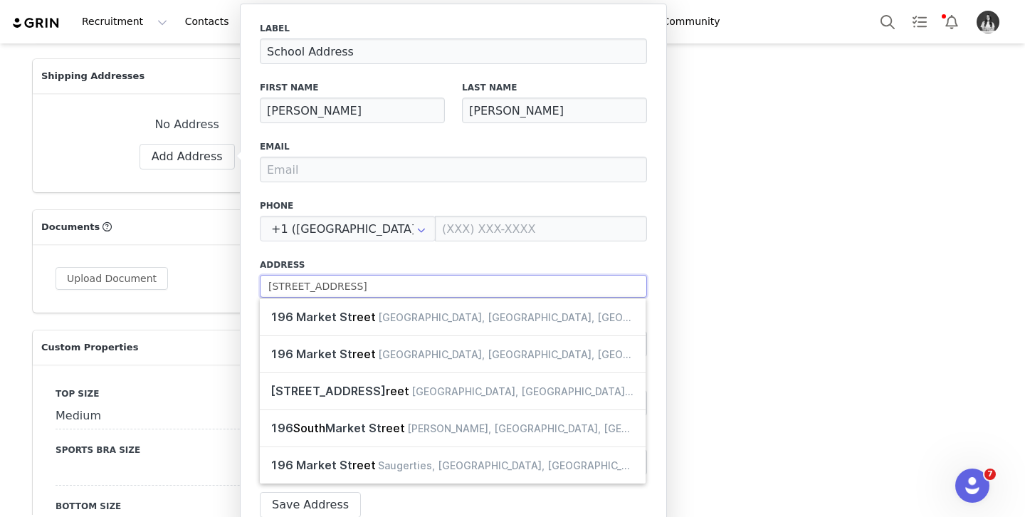
type input "196 Market s"
select select
type input "196 Market"
select select
type input "196 Market S"
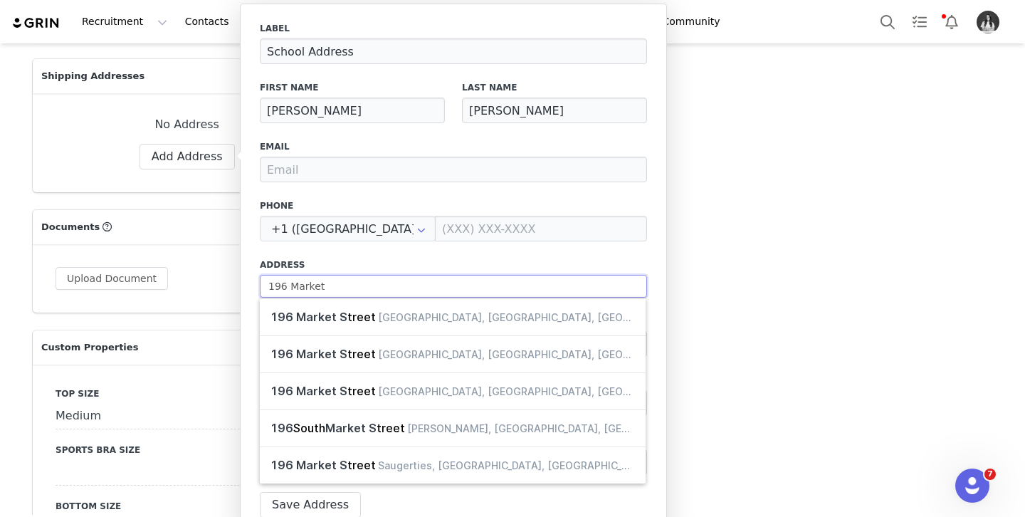
select select
type input "[STREET_ADDRESS]"
select select
type input "[STREET_ADDRESS]"
select select
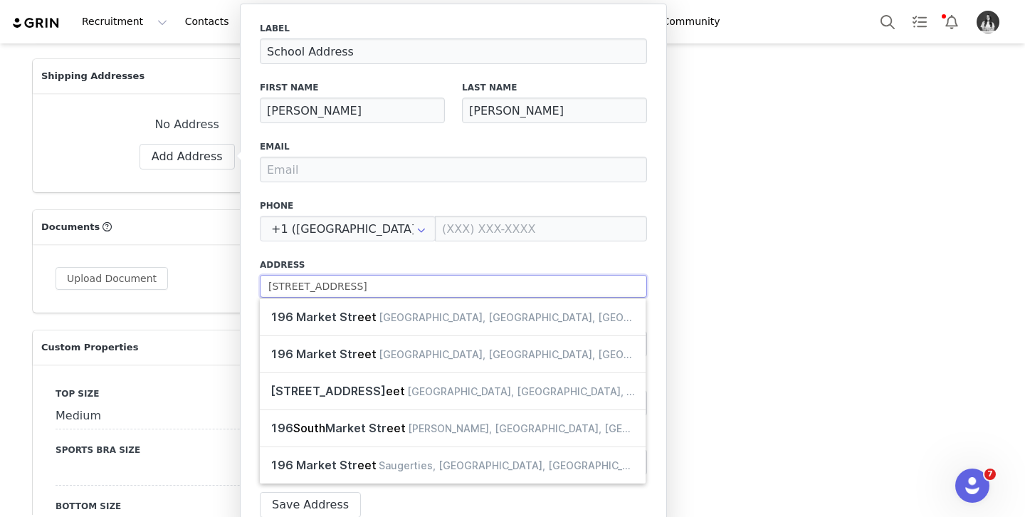
type input "[STREET_ADDRESS]"
select select
type input "[STREET_ADDRESS]"
select select
type input "[STREET_ADDRESS]"
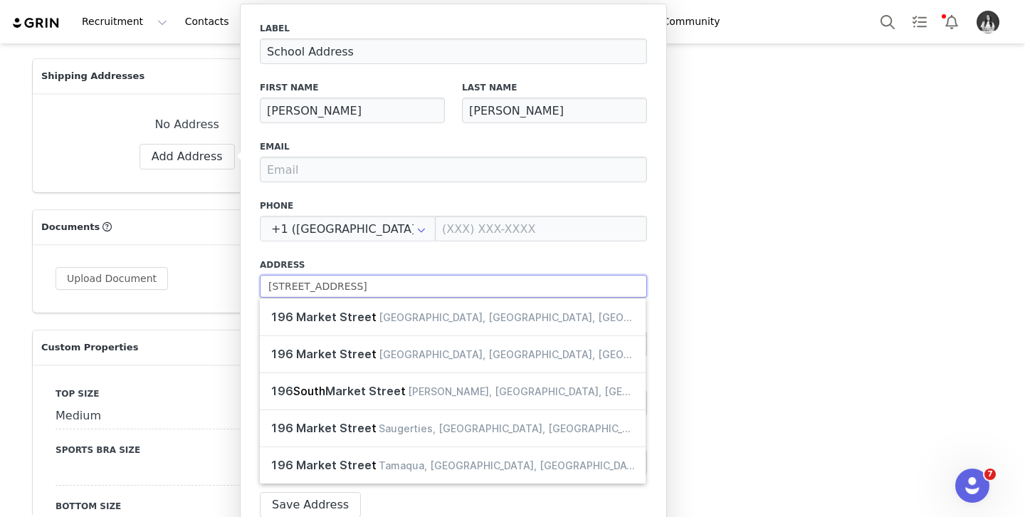
select select
type input "[STREET_ADDRESS]"
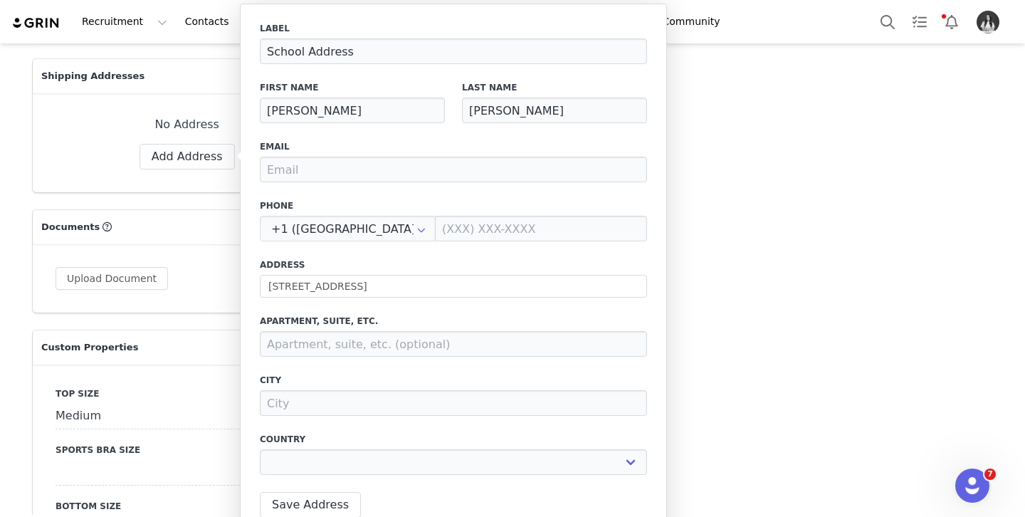
click at [414, 270] on label "Address" at bounding box center [453, 264] width 387 height 13
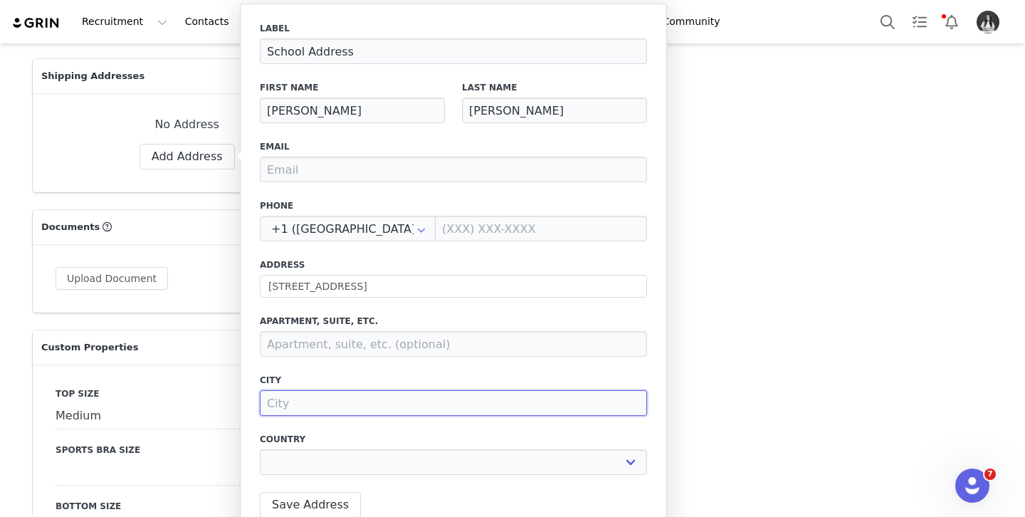
click at [381, 401] on input at bounding box center [453, 403] width 387 height 26
type input "N"
select select
type input "Ne"
select select
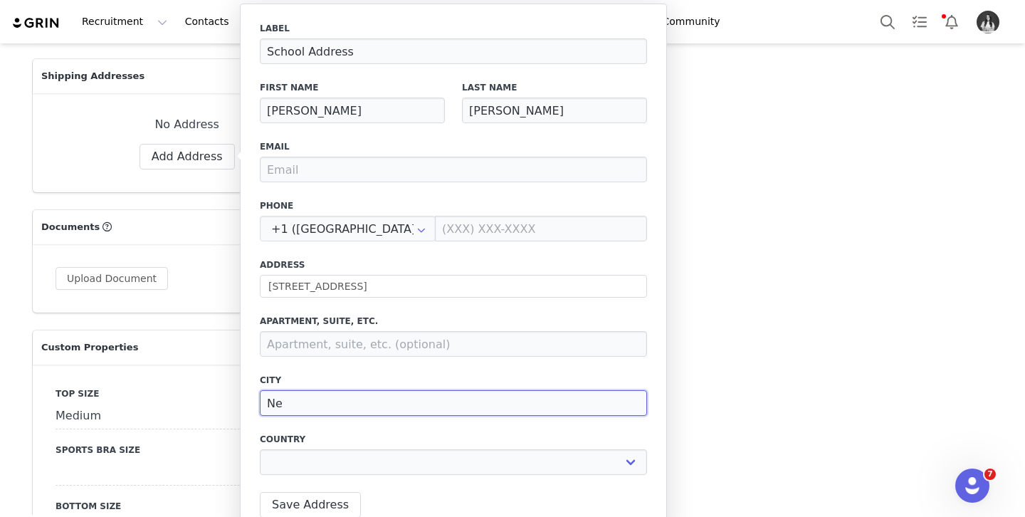
type input "New"
select select
type input "New"
select select
type input "New B"
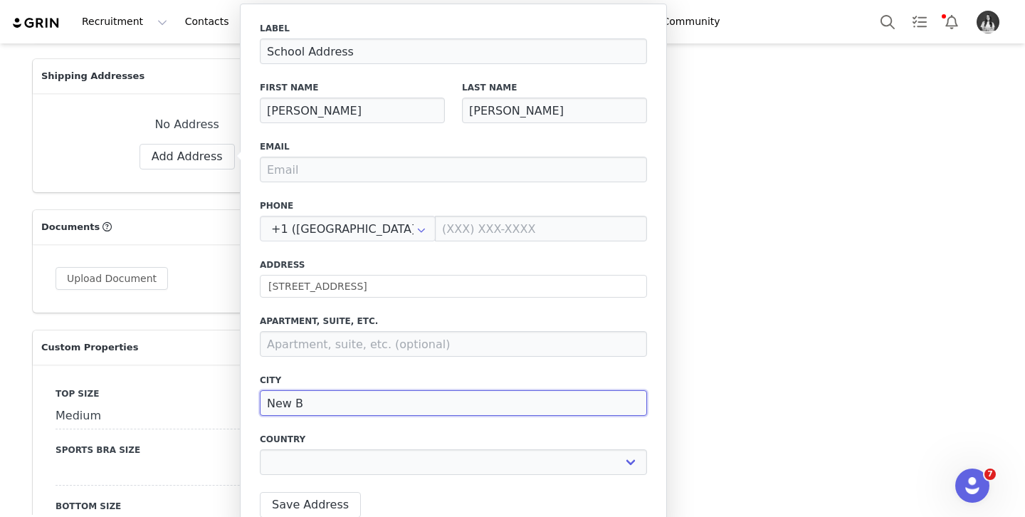
select select
type input "New Br"
select select
type input "New Bri"
select select
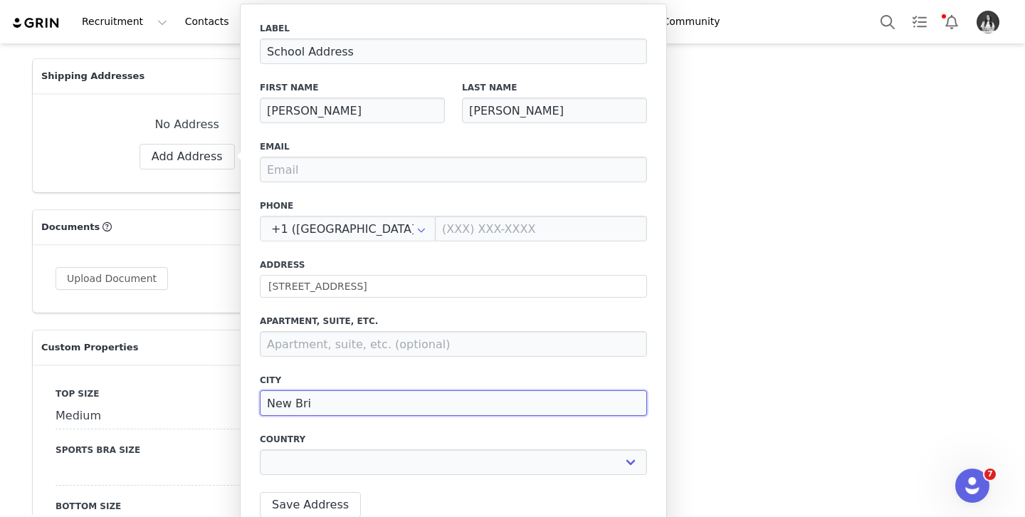
type input "New Brit"
select select
type input "New Briti"
select select
type input "New Britii"
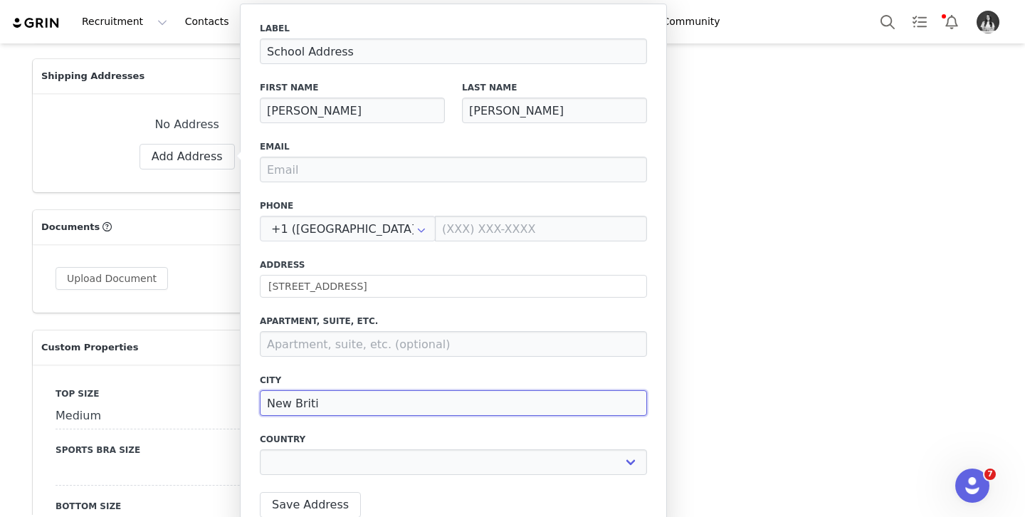
select select
type input "[GEOGRAPHIC_DATA]"
select select
type input "New Britii"
select select
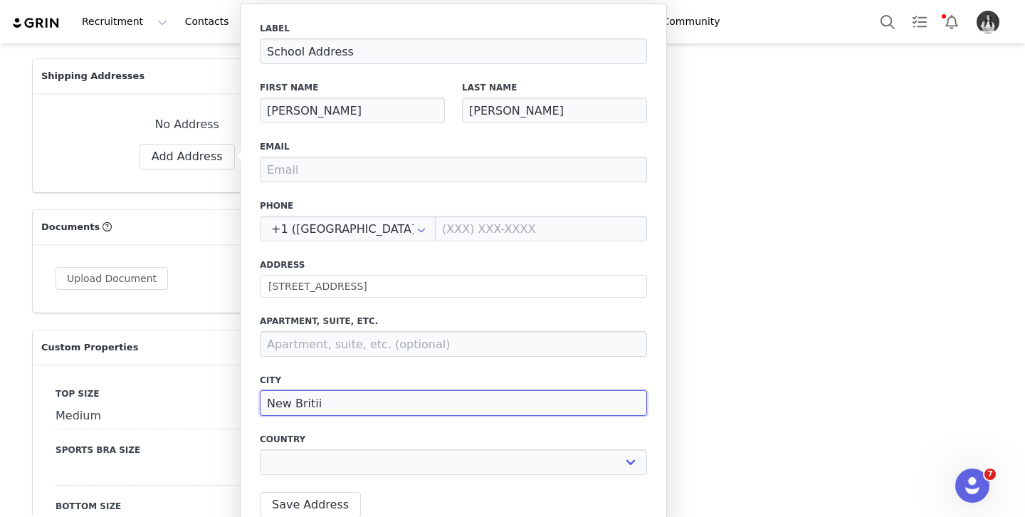
type input "New Briti"
select select
type input "New Brit"
select select
type input "New Brita"
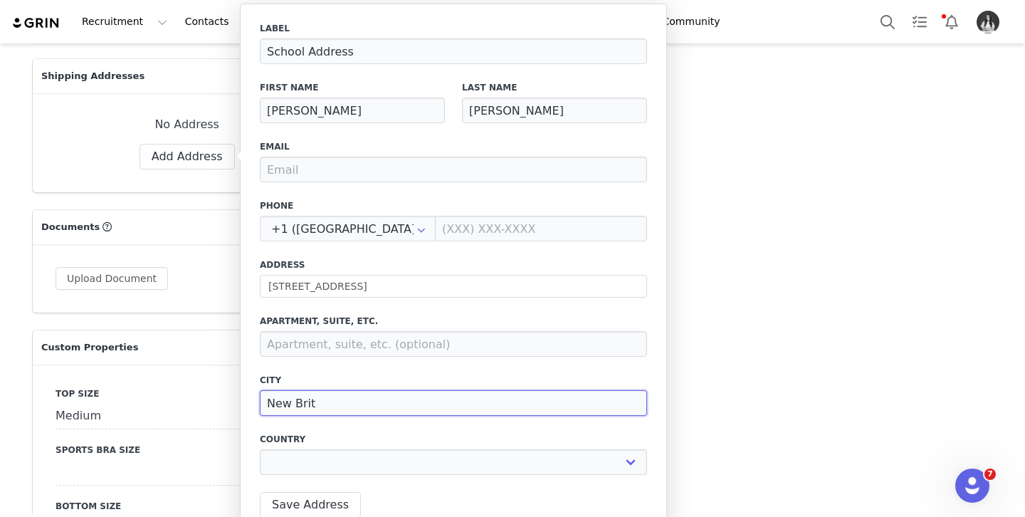
select select
type input "New Britai"
select select
type input "[GEOGRAPHIC_DATA]"
select select
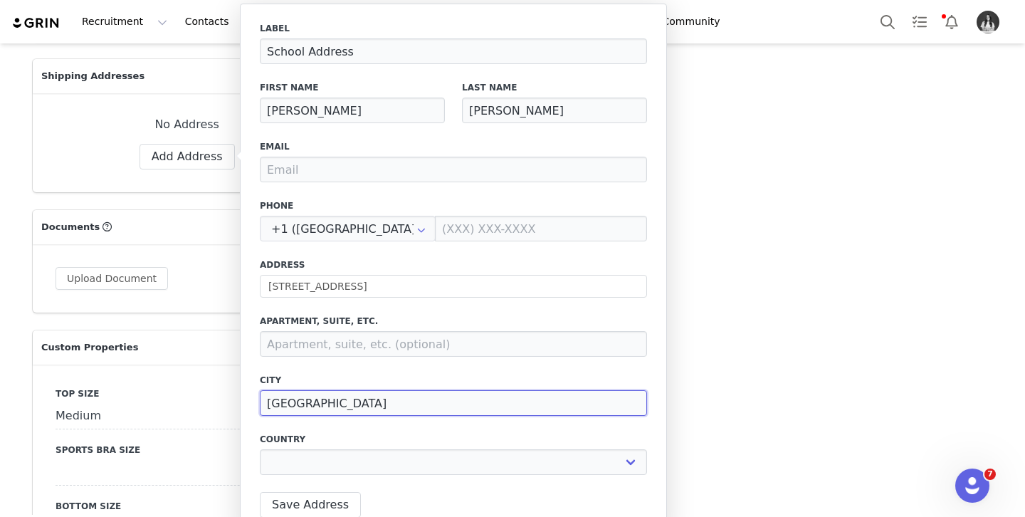
type input "[GEOGRAPHIC_DATA]"
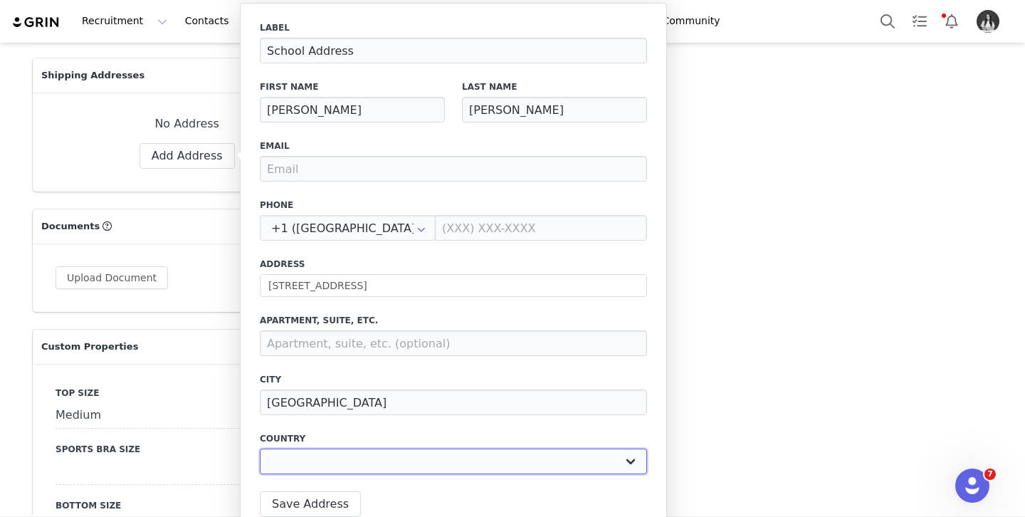
click at [441, 466] on select "[GEOGRAPHIC_DATA] [GEOGRAPHIC_DATA] [GEOGRAPHIC_DATA] [GEOGRAPHIC_DATA] [GEOGRA…" at bounding box center [453, 462] width 387 height 26
select select "[object Object]"
click at [260, 449] on select "[GEOGRAPHIC_DATA] [GEOGRAPHIC_DATA] [GEOGRAPHIC_DATA] [GEOGRAPHIC_DATA] [GEOGRA…" at bounding box center [453, 462] width 387 height 26
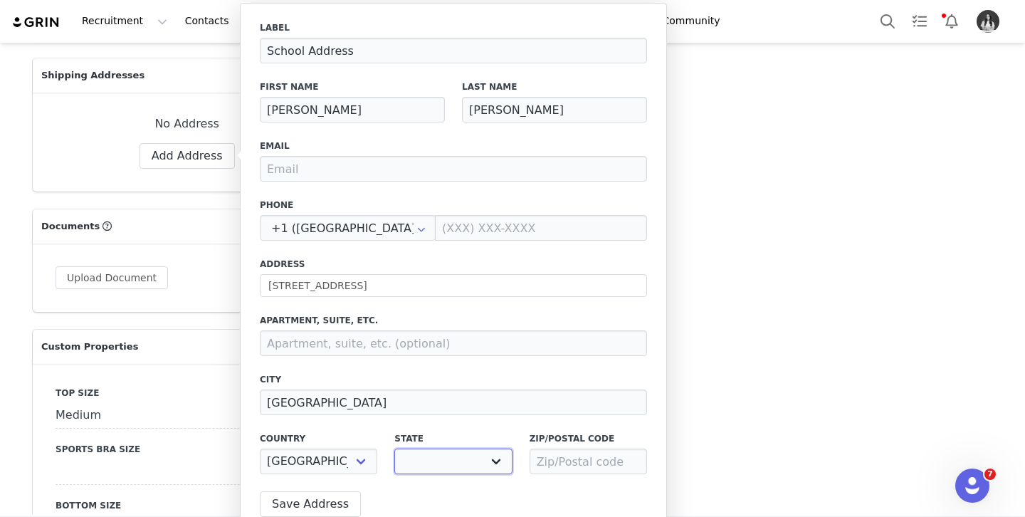
click at [419, 455] on select "[US_STATE] [US_STATE] [US_STATE] [US_STATE] [US_STATE] Armed Forces Americas Ar…" at bounding box center [452, 462] width 117 height 26
select select "[object Object]"
click at [394, 449] on select "[US_STATE] [US_STATE] [US_STATE] [US_STATE] [US_STATE] Armed Forces Americas Ar…" at bounding box center [452, 462] width 117 height 26
click at [561, 454] on input at bounding box center [588, 462] width 117 height 26
type input "06051"
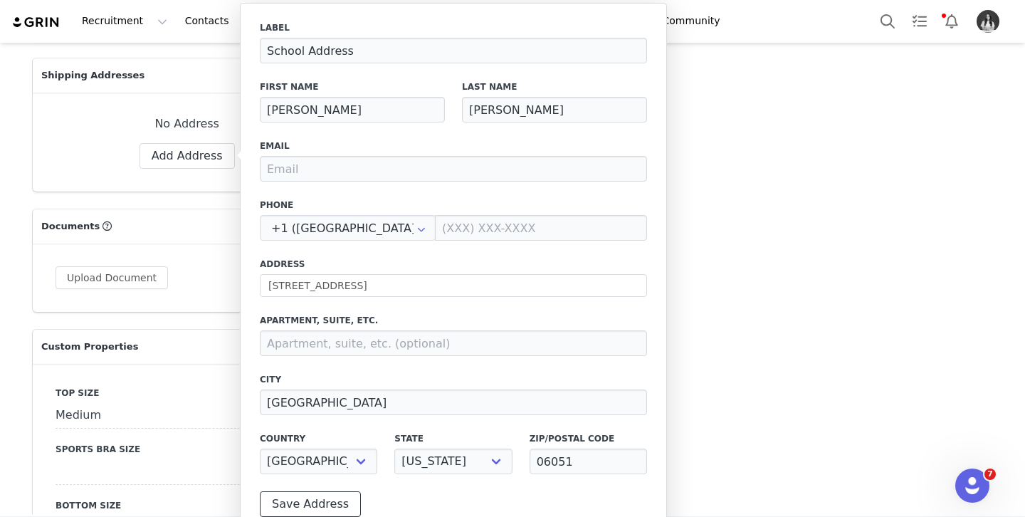
click at [337, 496] on button "Save Address" at bounding box center [310, 504] width 101 height 26
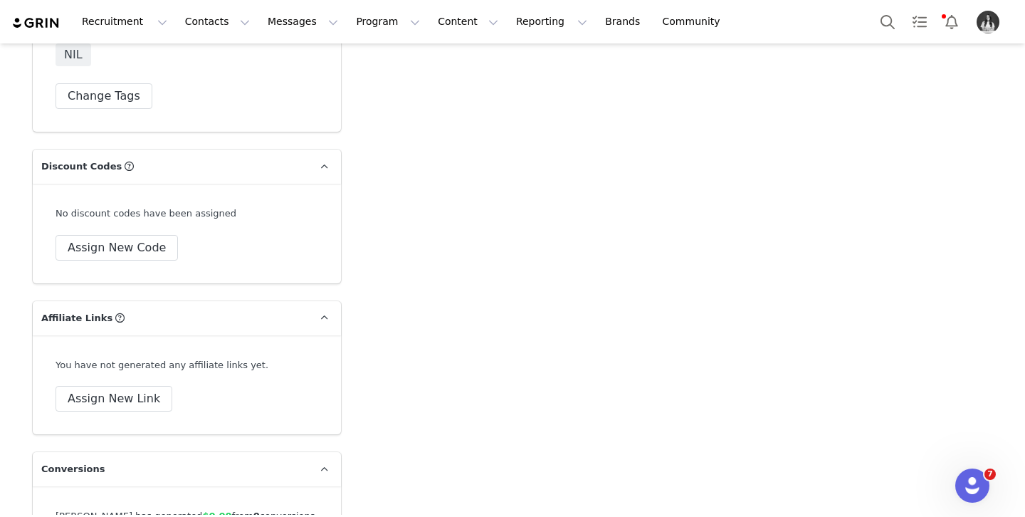
scroll to position [4871, 0]
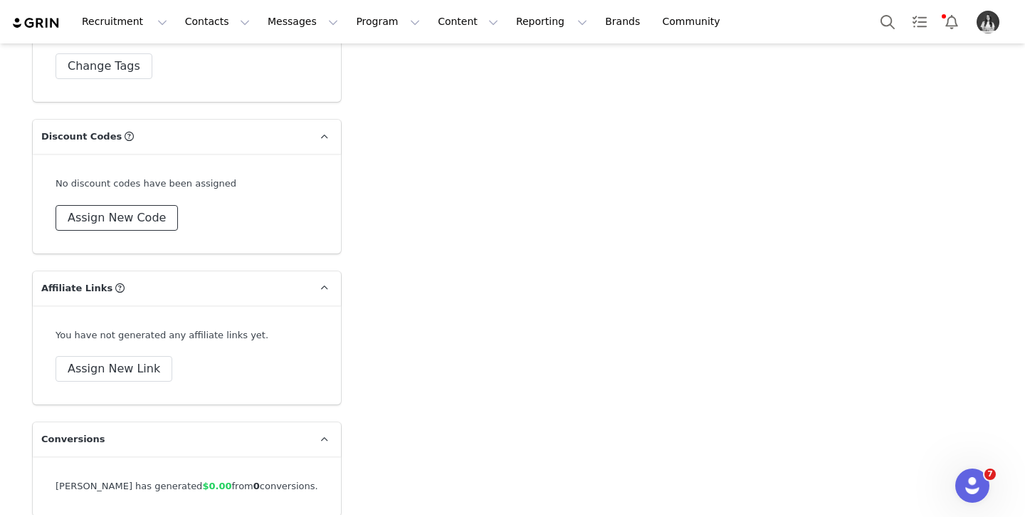
click at [128, 205] on button "Assign New Code" at bounding box center [117, 218] width 122 height 26
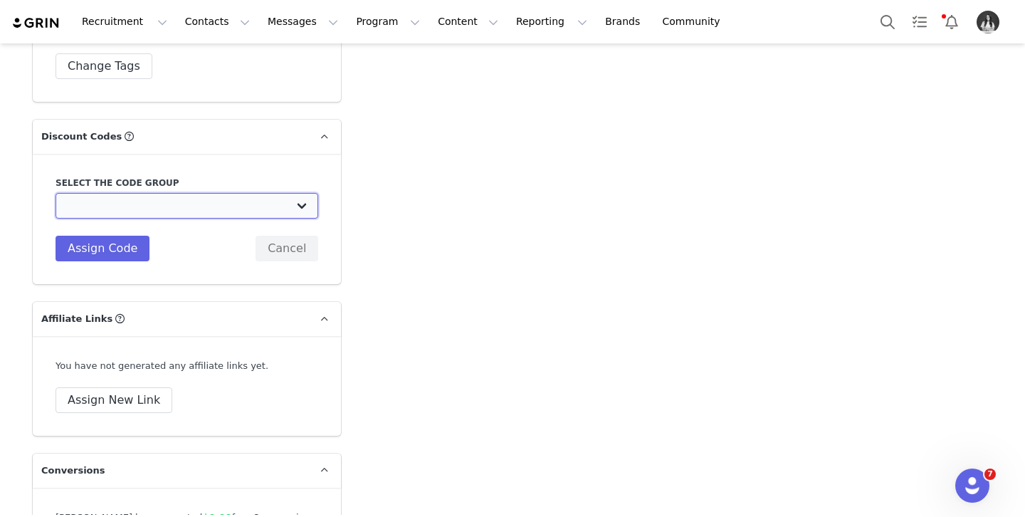
click at [174, 193] on select "TLF Apparel: DON'T USE - Exclusive Influencers Up Until [DATE] TLF Apparel: DON…" at bounding box center [187, 206] width 263 height 26
select select "1430"
click at [56, 193] on select "TLF Apparel: DON'T USE - Exclusive Influencers Up Until [DATE] TLF Apparel: DON…" at bounding box center [187, 206] width 263 height 26
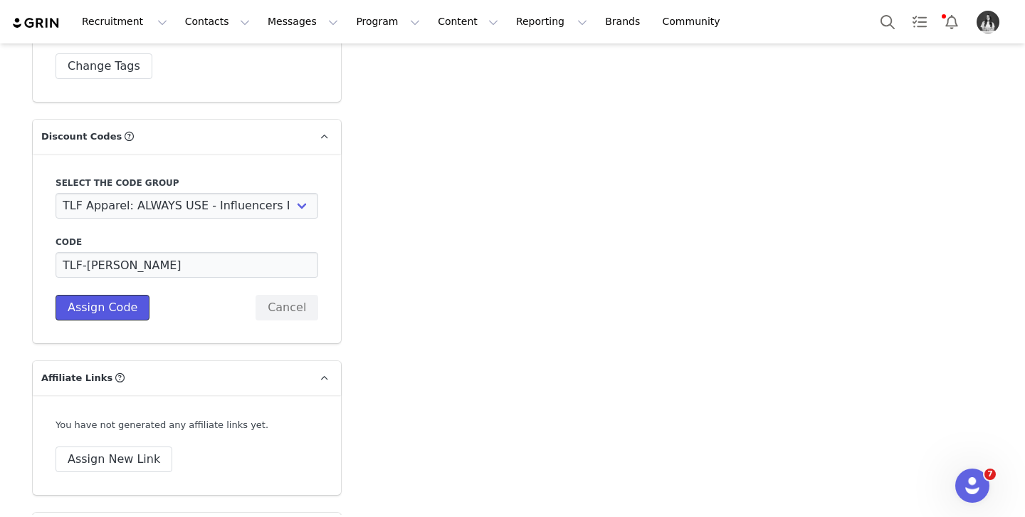
click at [109, 295] on button "Assign Code" at bounding box center [103, 308] width 94 height 26
click at [122, 295] on button "Assign Code" at bounding box center [103, 308] width 94 height 26
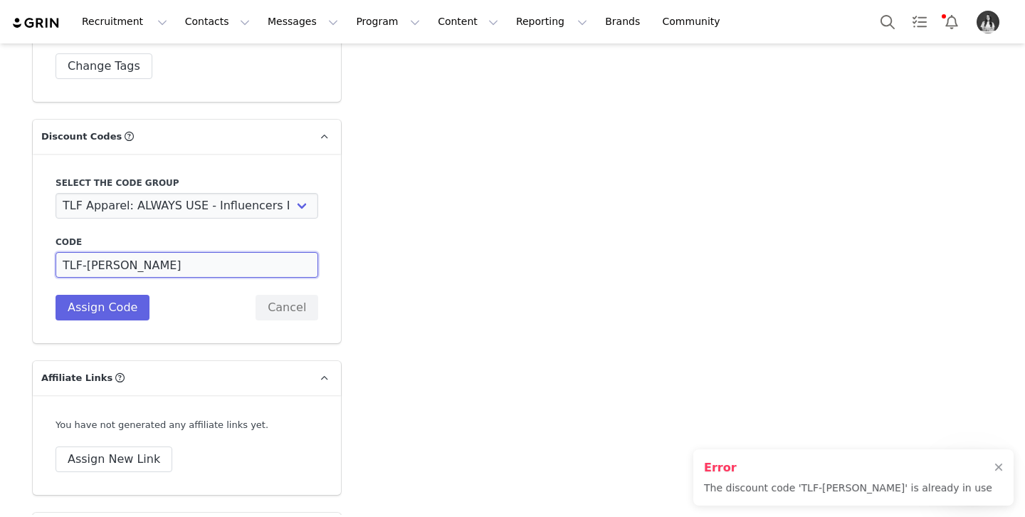
click at [155, 252] on input "TLF-[PERSON_NAME]" at bounding box center [187, 265] width 263 height 26
type input "TLF-DANNYW"
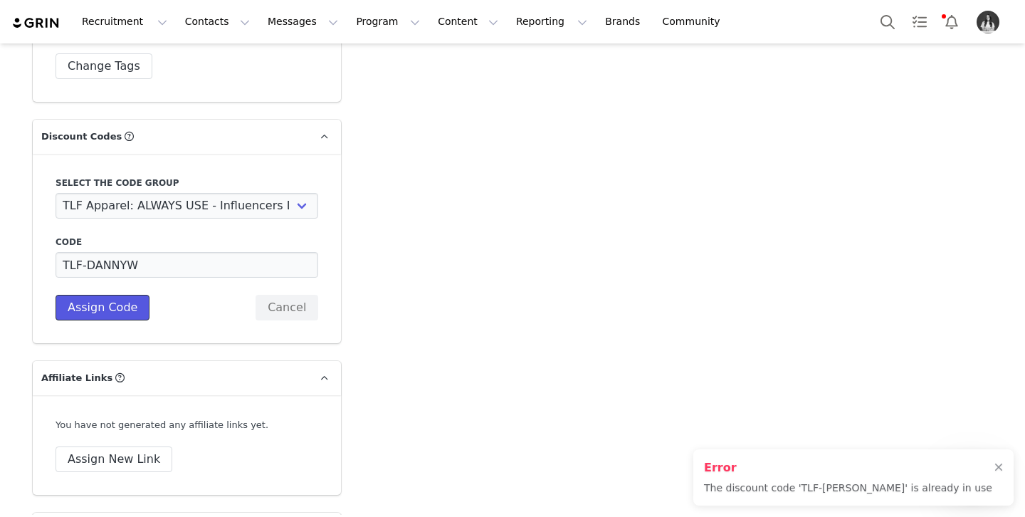
click at [130, 295] on button "Assign Code" at bounding box center [103, 308] width 94 height 26
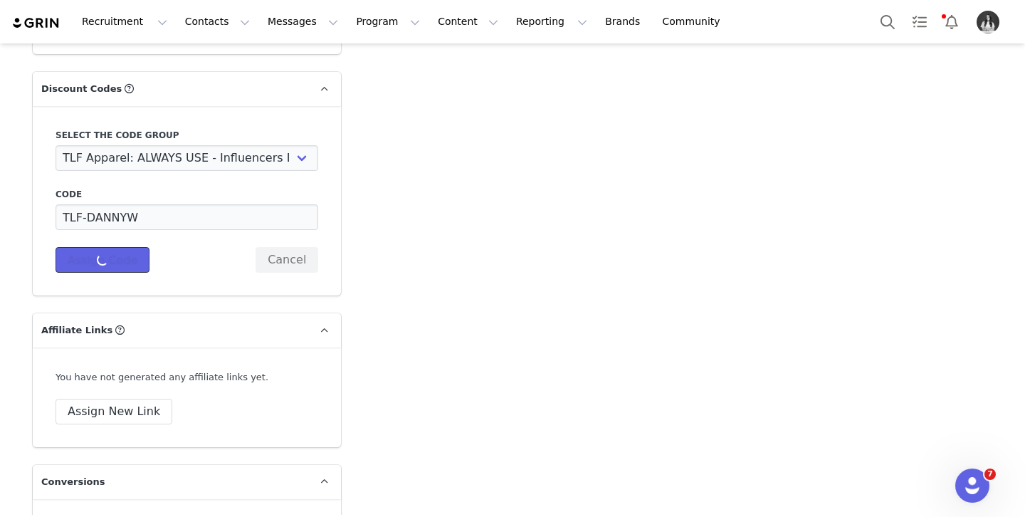
scroll to position [4926, 0]
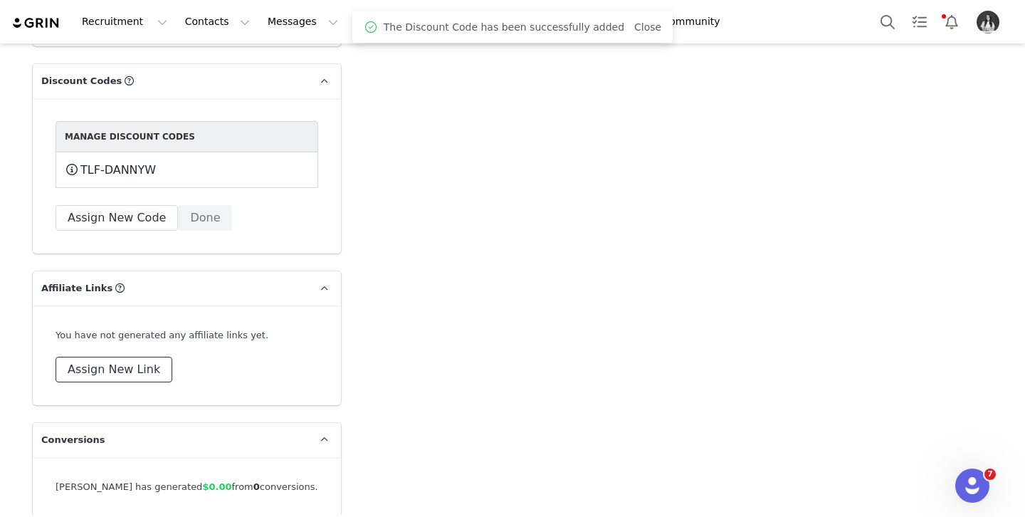
click at [132, 357] on button "Assign New Link" at bounding box center [114, 370] width 117 height 26
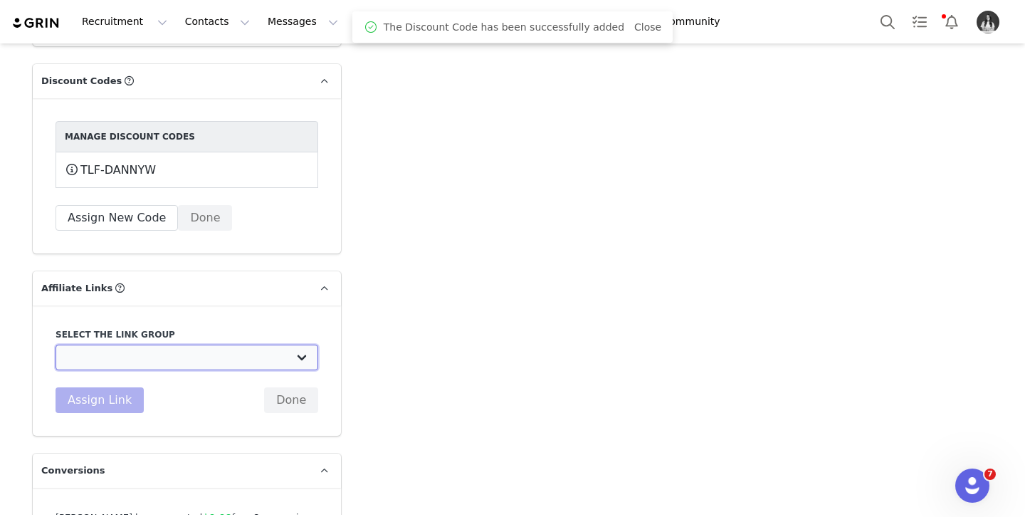
click at [200, 345] on select "DO NOT USE - Exclusive Influencer Payout: [URL][DOMAIN_NAME] Test White Labelli…" at bounding box center [187, 358] width 263 height 26
select select "1531"
click at [56, 345] on select "DO NOT USE - Exclusive Influencer Payout: [URL][DOMAIN_NAME] Test White Labelli…" at bounding box center [187, 358] width 263 height 26
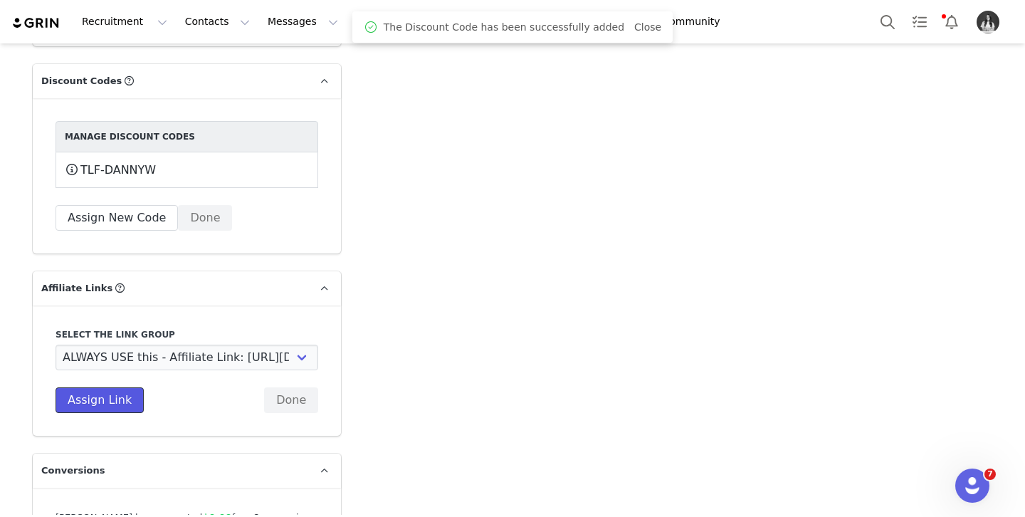
click at [109, 387] on button "Assign Link" at bounding box center [100, 400] width 88 height 26
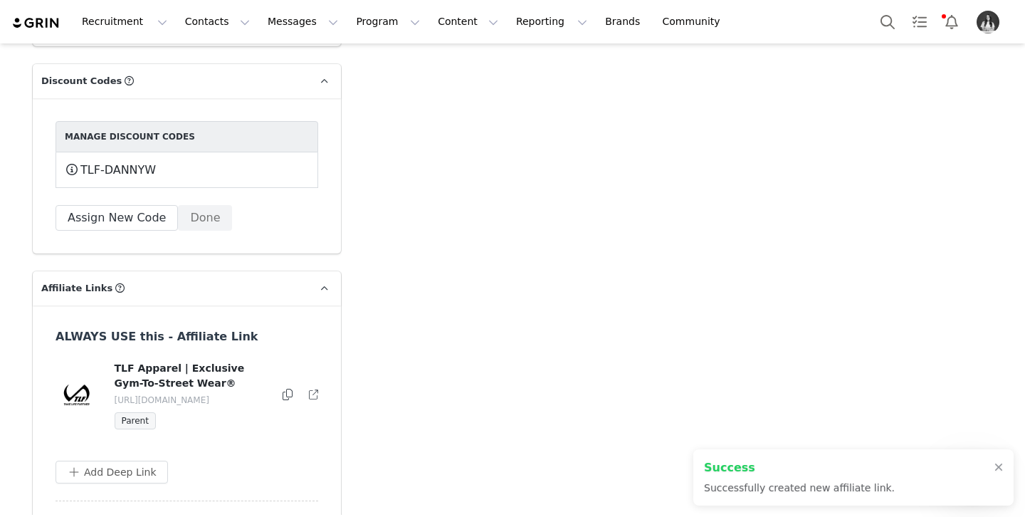
click at [283, 389] on icon at bounding box center [288, 394] width 10 height 11
click at [359, 26] on button "Program Program" at bounding box center [387, 22] width 81 height 32
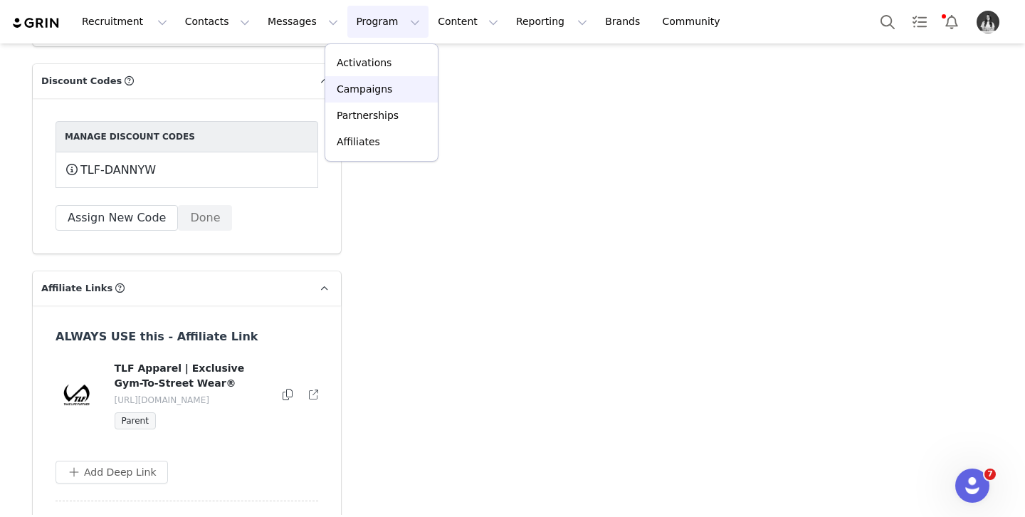
click at [387, 92] on p "Campaigns" at bounding box center [365, 89] width 56 height 15
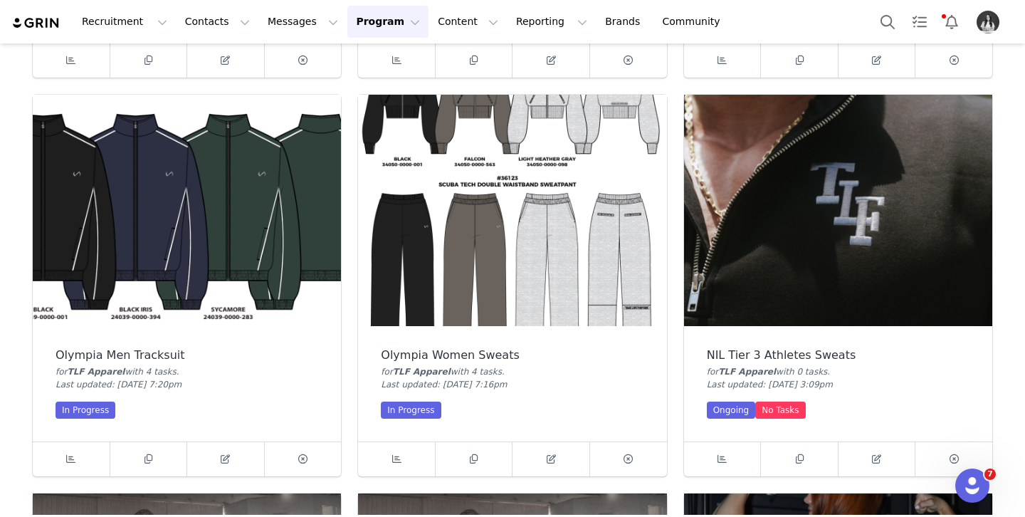
scroll to position [819, 0]
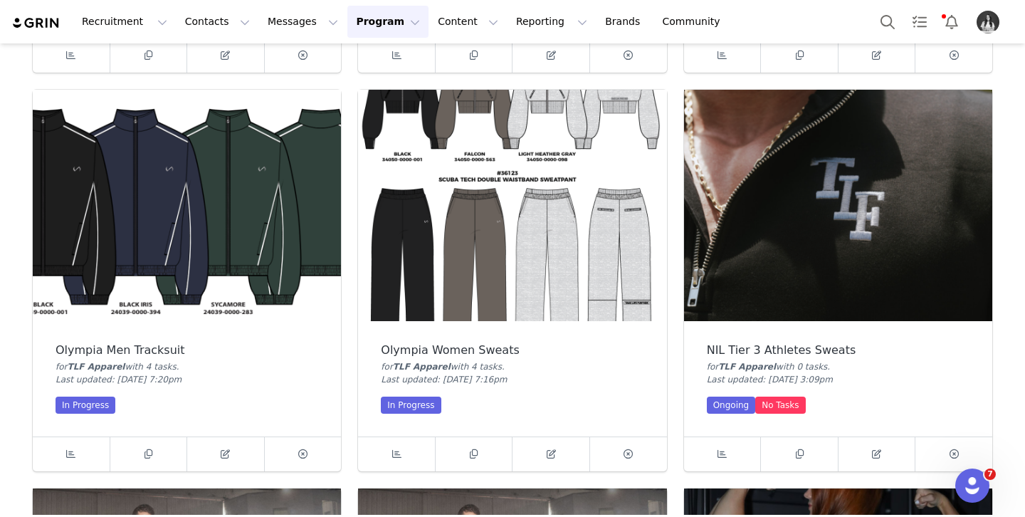
click at [842, 231] on img at bounding box center [838, 205] width 308 height 231
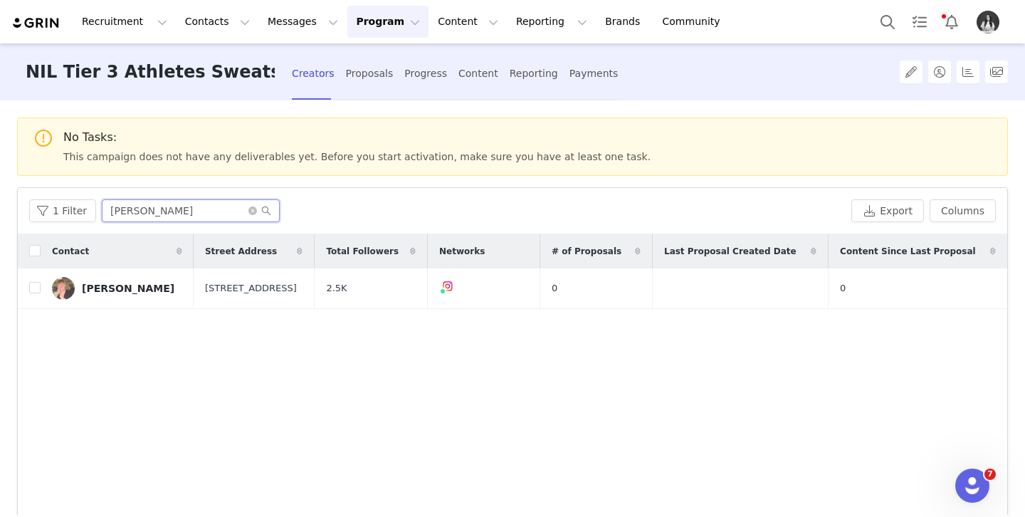
click at [163, 216] on input "[PERSON_NAME]" at bounding box center [191, 210] width 178 height 23
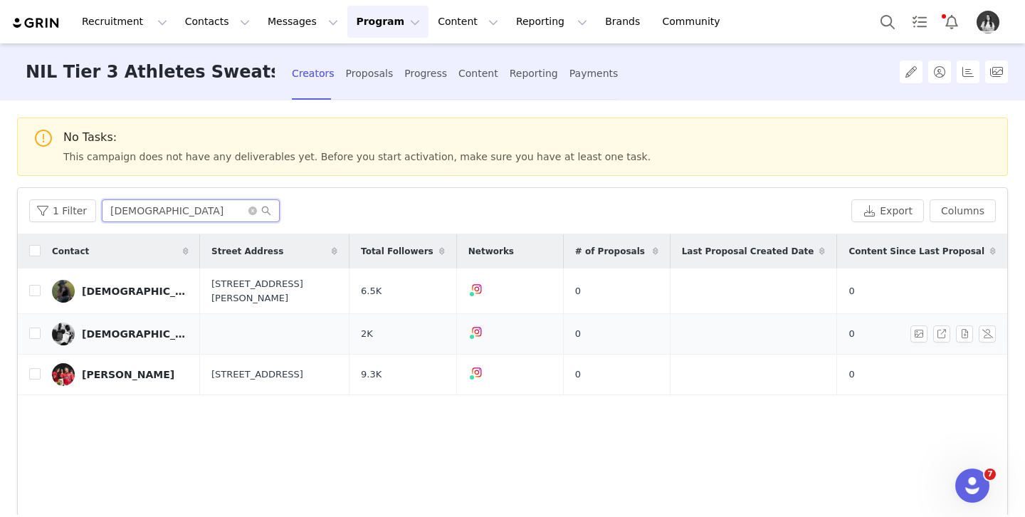
type input "[DEMOGRAPHIC_DATA]"
click at [137, 333] on div "[DEMOGRAPHIC_DATA][PERSON_NAME]" at bounding box center [135, 333] width 107 height 11
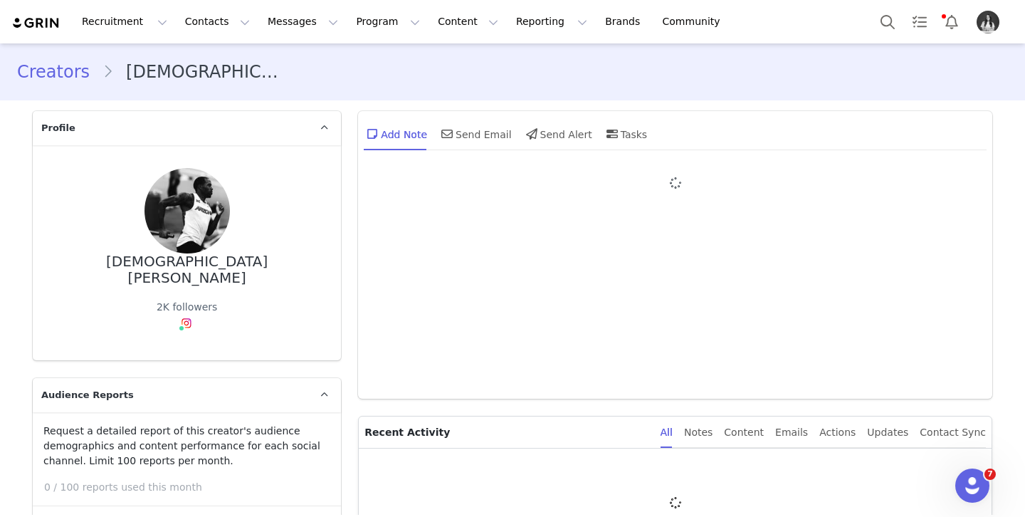
type input "+1 ([GEOGRAPHIC_DATA])"
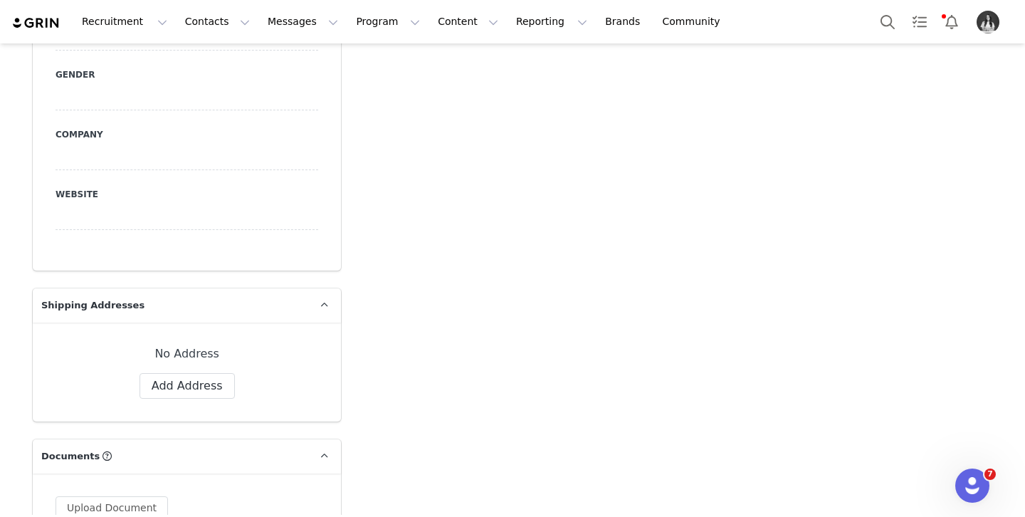
scroll to position [1321, 0]
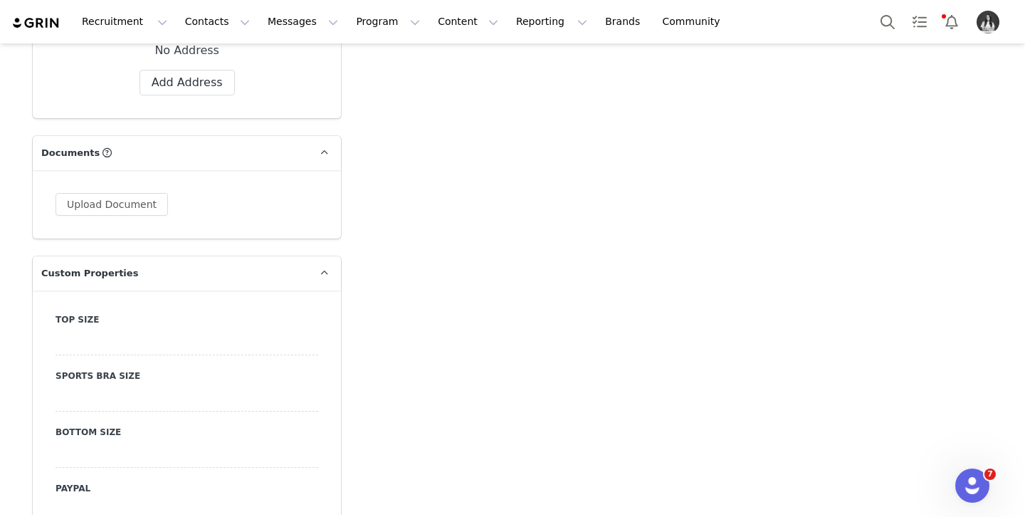
click at [244, 330] on div at bounding box center [187, 343] width 263 height 26
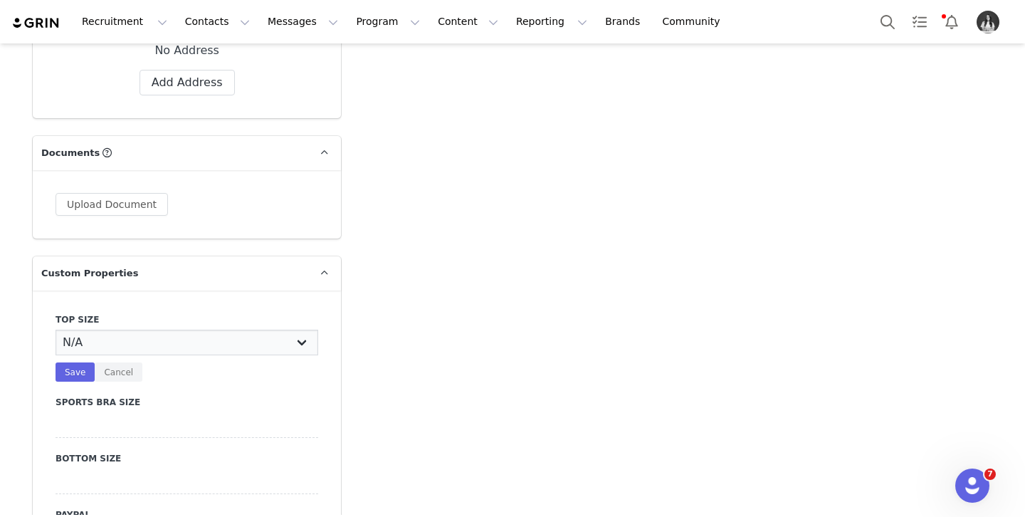
click at [239, 330] on select "N/A X-Small Small Medium Large X-Large XX-Large" at bounding box center [187, 343] width 263 height 26
select select "Medium"
click at [56, 330] on select "N/A X-Small Small Medium Large X-Large XX-Large" at bounding box center [187, 343] width 263 height 26
click at [85, 362] on button "Save" at bounding box center [75, 371] width 39 height 19
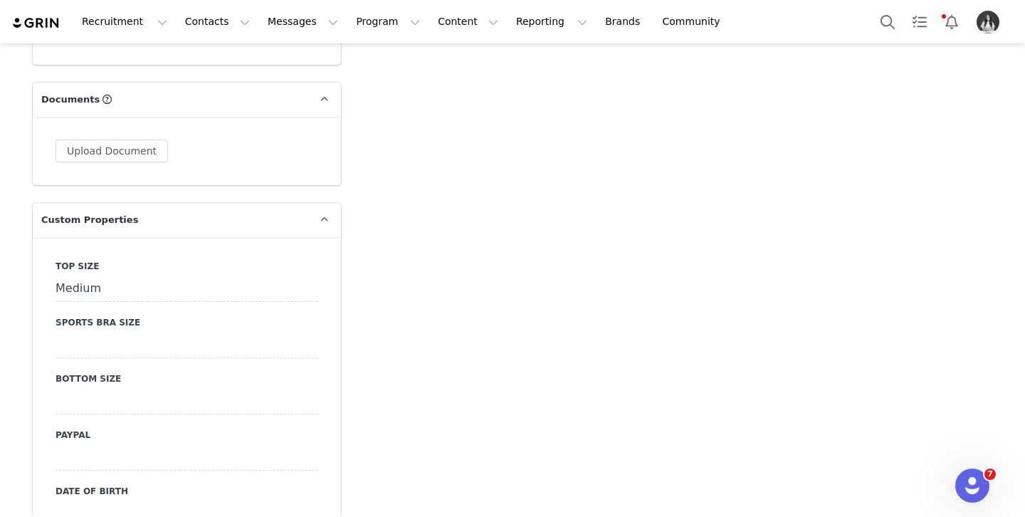
scroll to position [1397, 0]
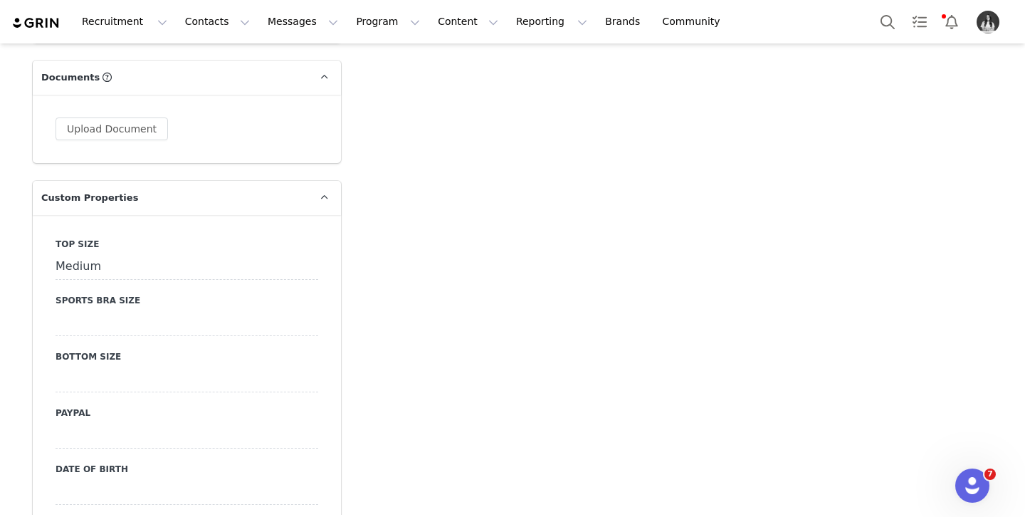
click at [103, 367] on div at bounding box center [187, 380] width 263 height 26
click at [103, 377] on div "N/A X-Small Small Medium Large X-Large XX-Large Save Cancel" at bounding box center [187, 393] width 263 height 52
click at [108, 374] on select "N/A X-Small Small Medium Large X-Large XX-Large" at bounding box center [187, 380] width 263 height 26
select select "Medium"
click at [56, 367] on select "N/A X-Small Small Medium Large X-Large XX-Large" at bounding box center [187, 380] width 263 height 26
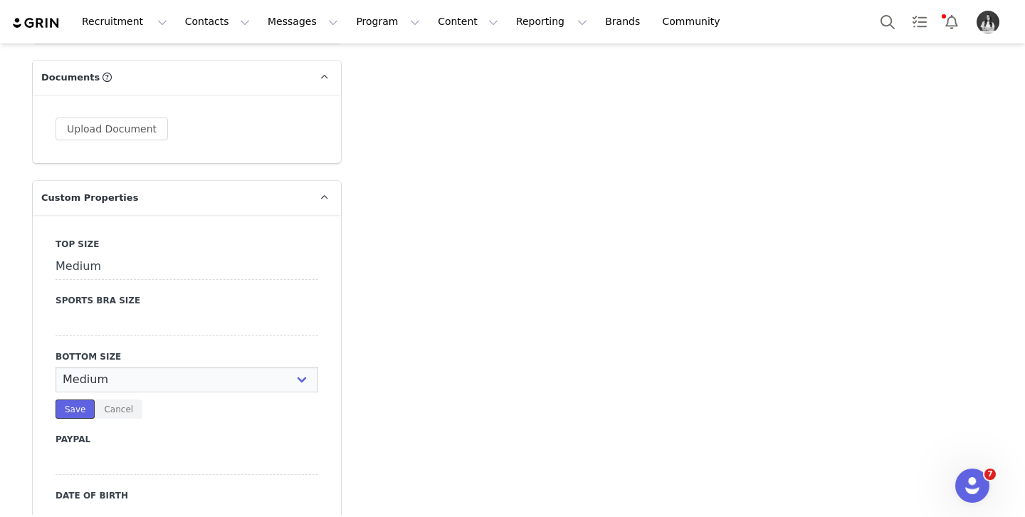
click at [66, 399] on button "Save" at bounding box center [75, 408] width 39 height 19
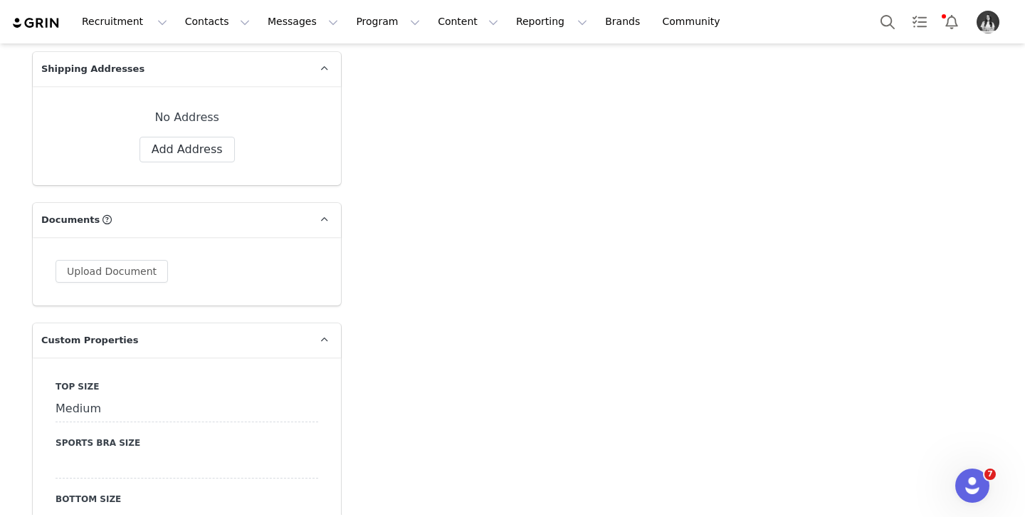
scroll to position [1259, 0]
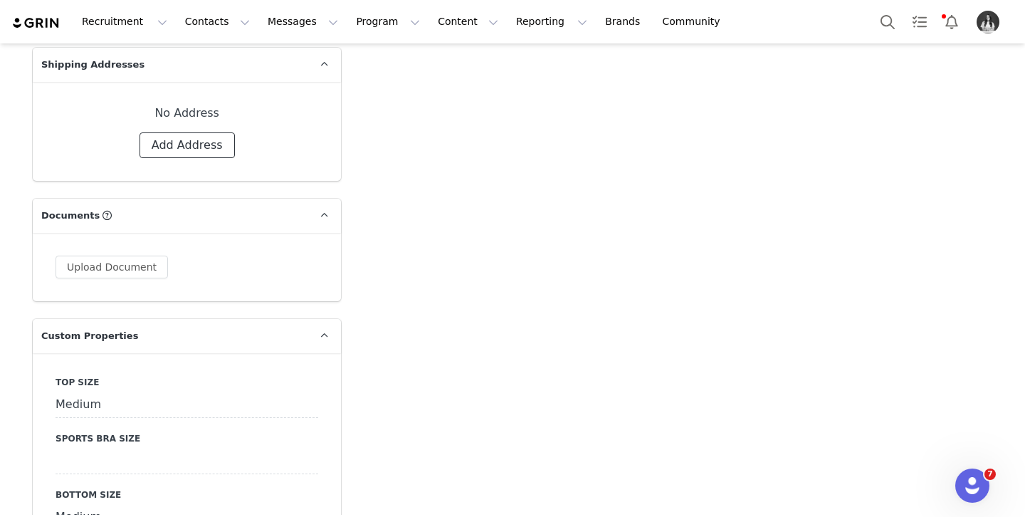
click at [153, 133] on button "Add Address" at bounding box center [187, 145] width 95 height 26
select select
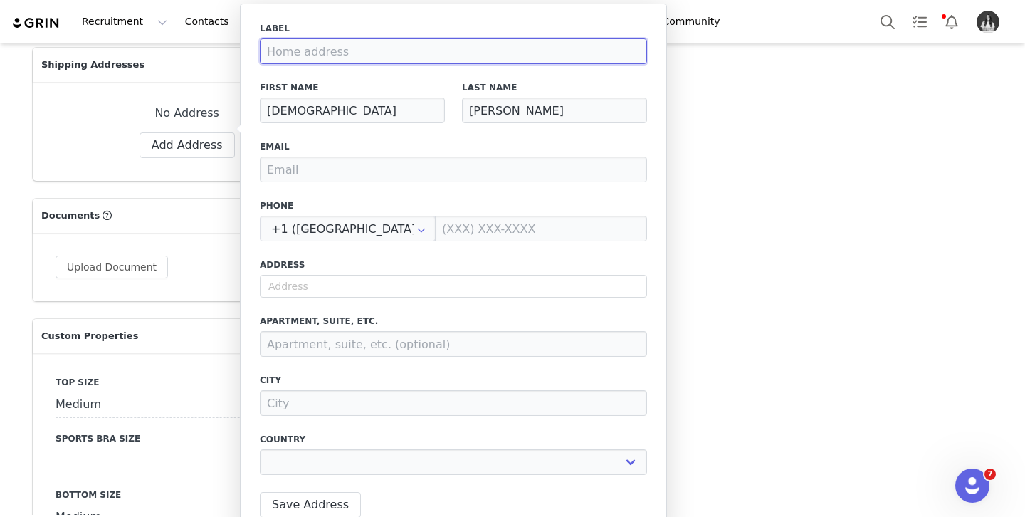
click at [380, 53] on input at bounding box center [453, 51] width 387 height 26
type input "Scho"
select select
type input "Schoo"
select select
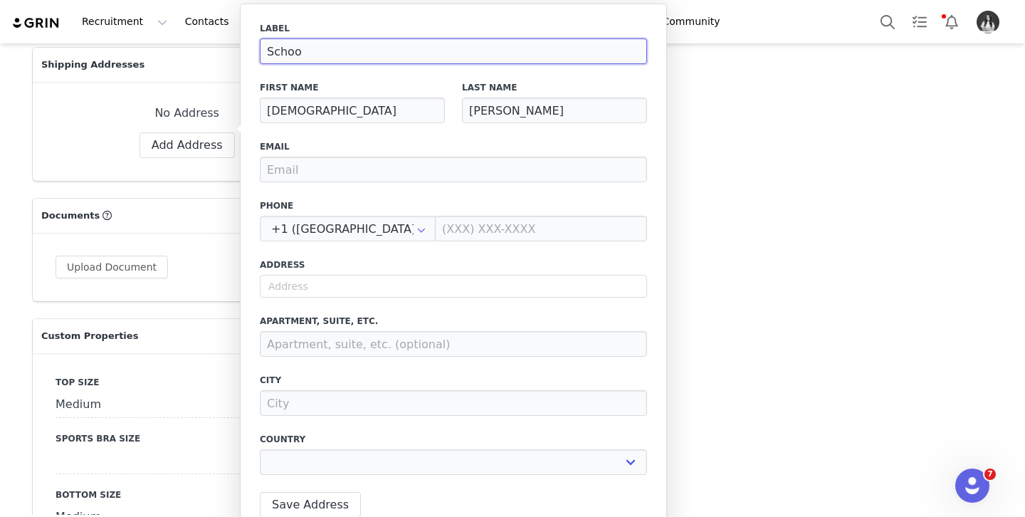
type input "School"
select select
type input "School"
select select
type input "School A"
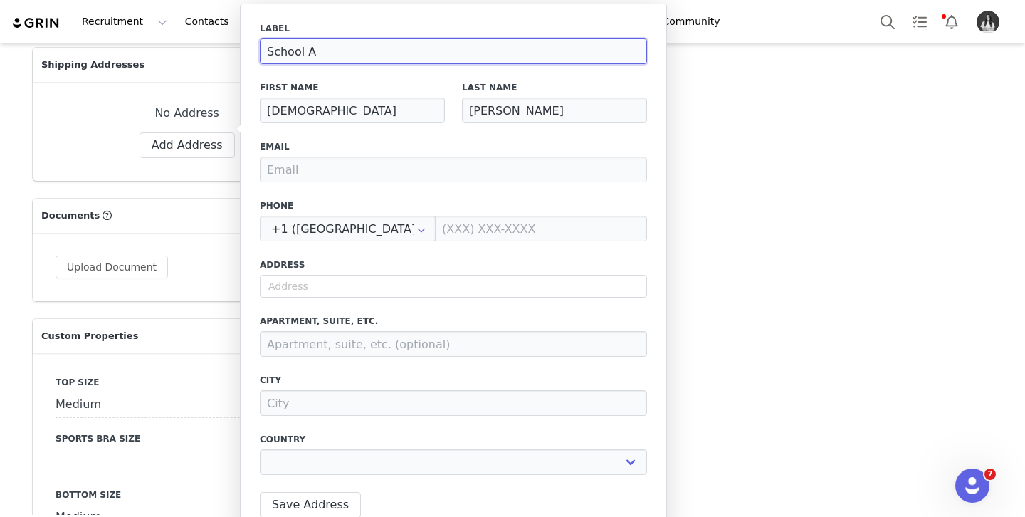
select select
type input "School Ad"
select select
type input "School Add"
select select
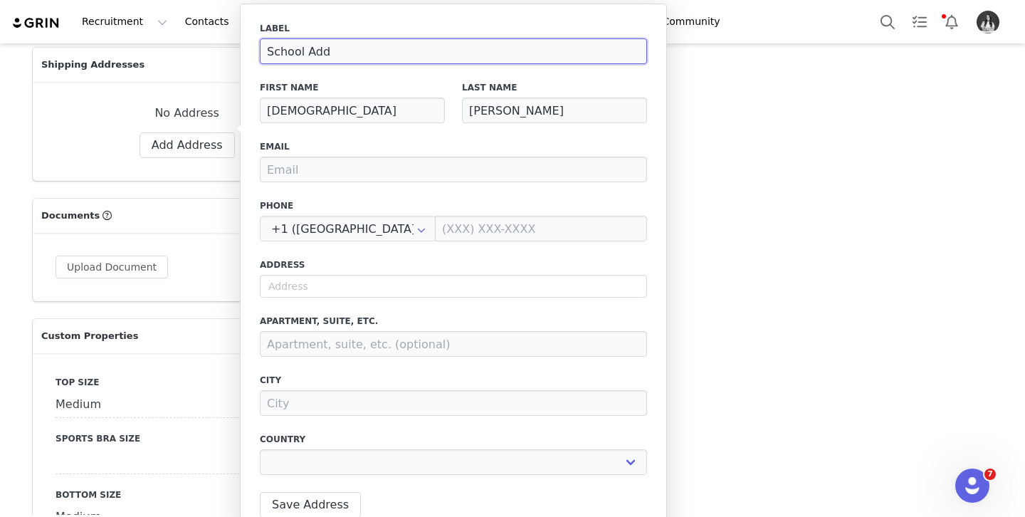
type input "School Addr"
select select
type input "School Addre"
select select
type input "School Addres"
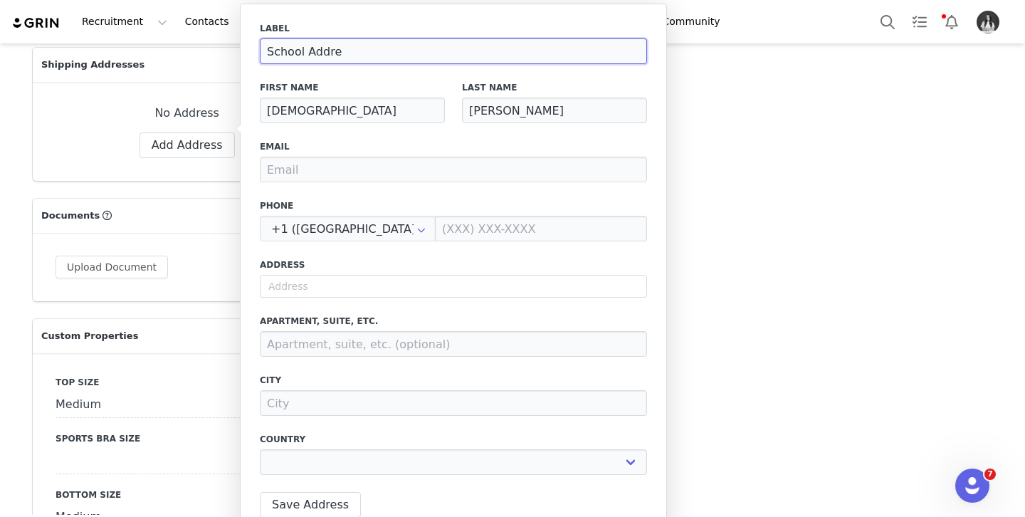
select select
type input "School Address"
select select
type input "School Address"
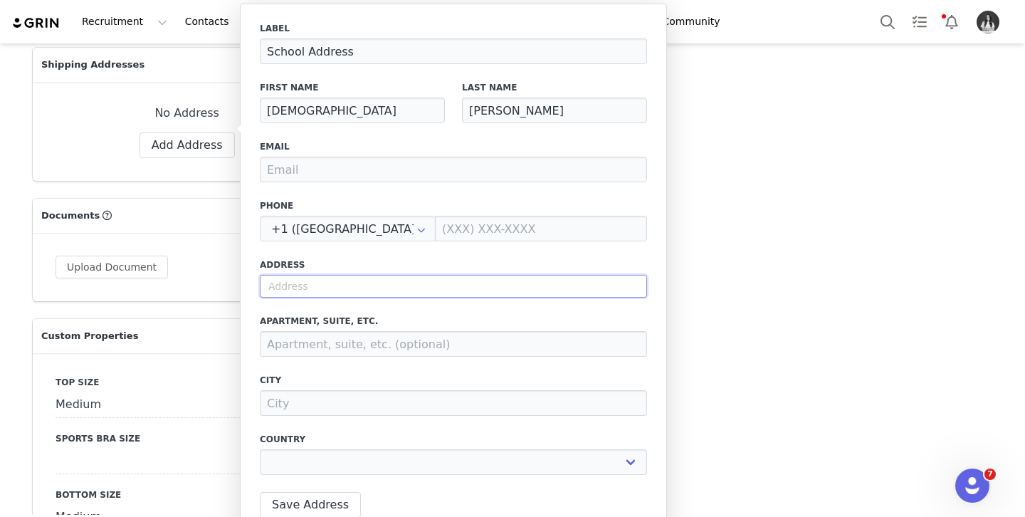
click at [357, 293] on input "text" at bounding box center [453, 286] width 387 height 23
type input "1"
select select
type input "11"
select select
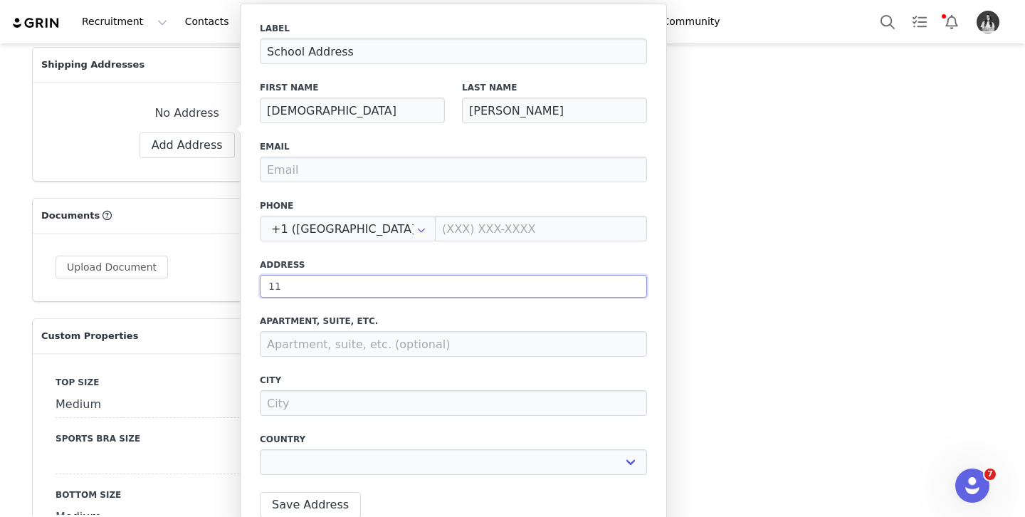
type input "113"
select select
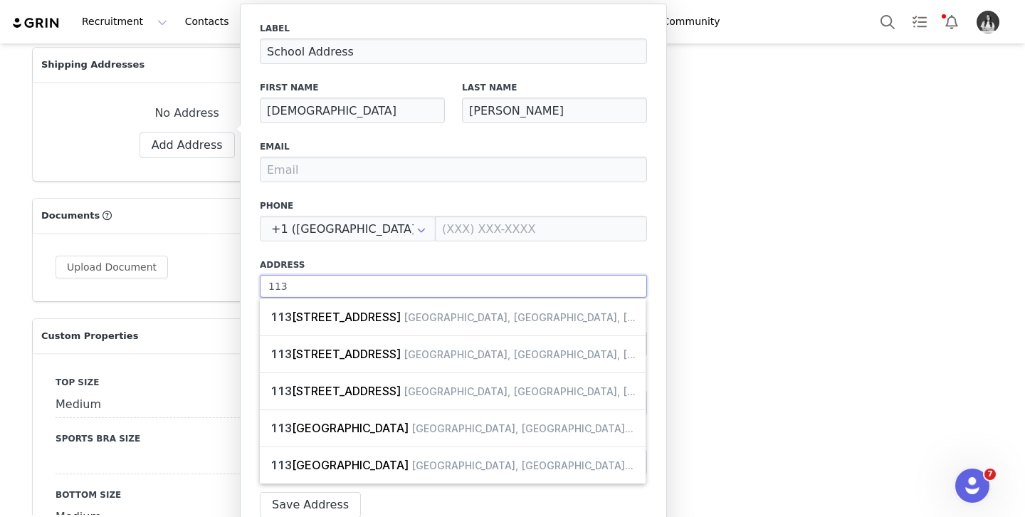
type input "1136"
select select
type input "1136"
select select
type input "1136 W"
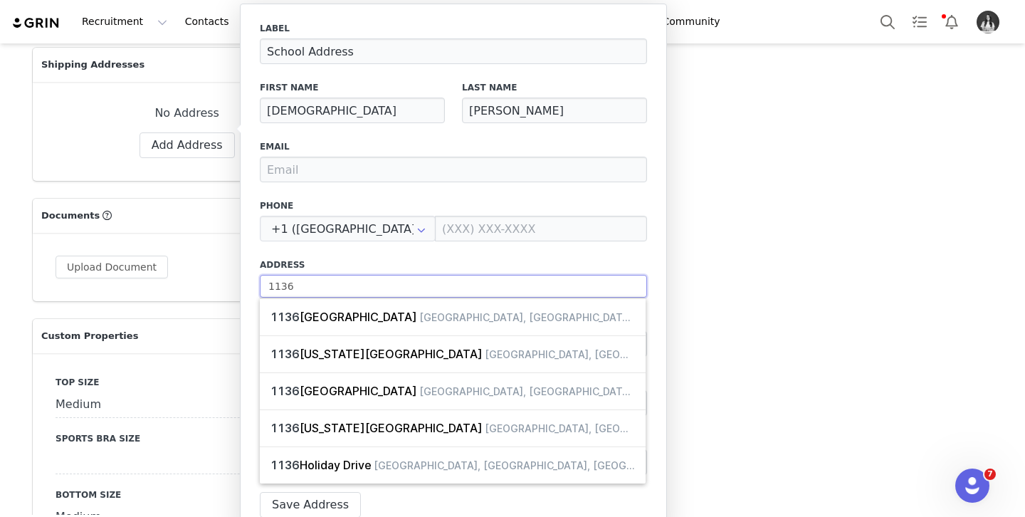
select select
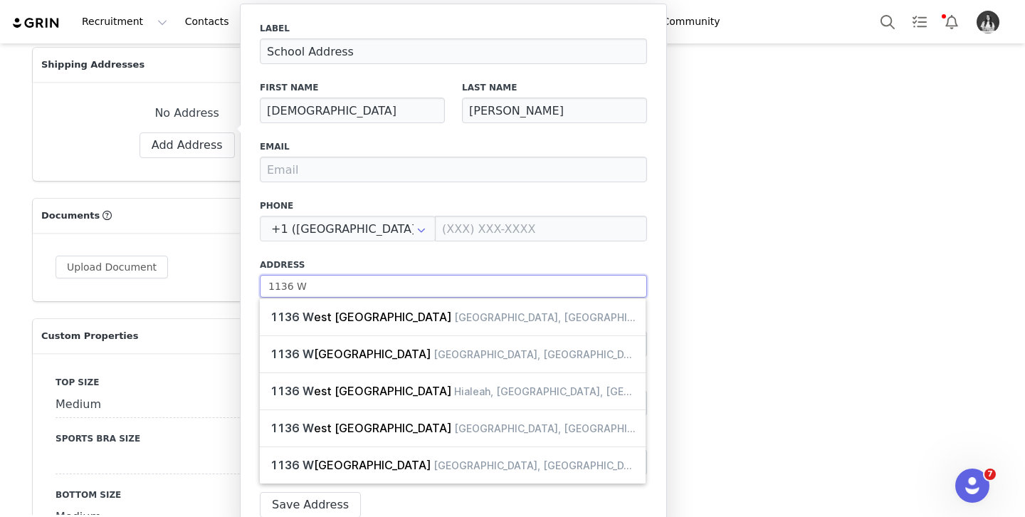
type input "1136 W"
select select
type input "1136 W W"
select select
type input "1136 W [GEOGRAPHIC_DATA]"
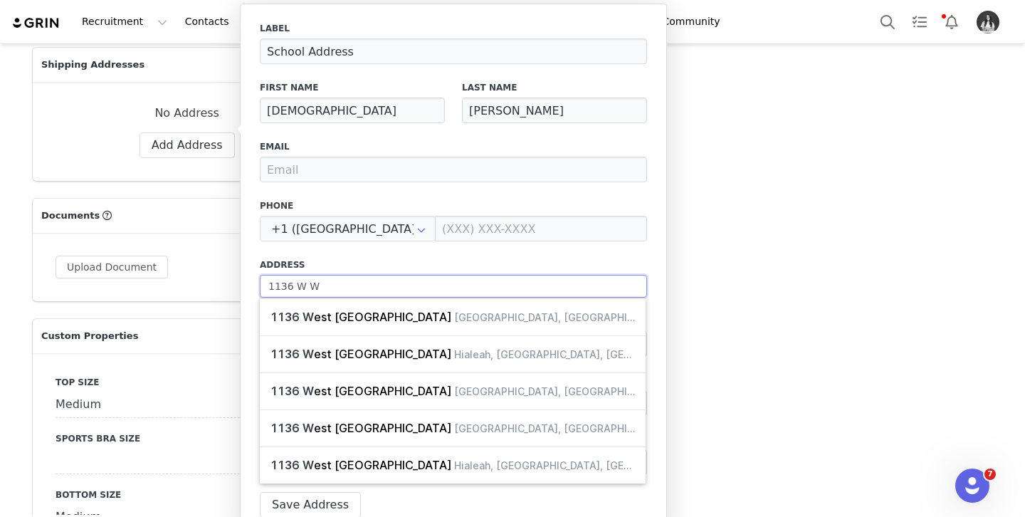
select select
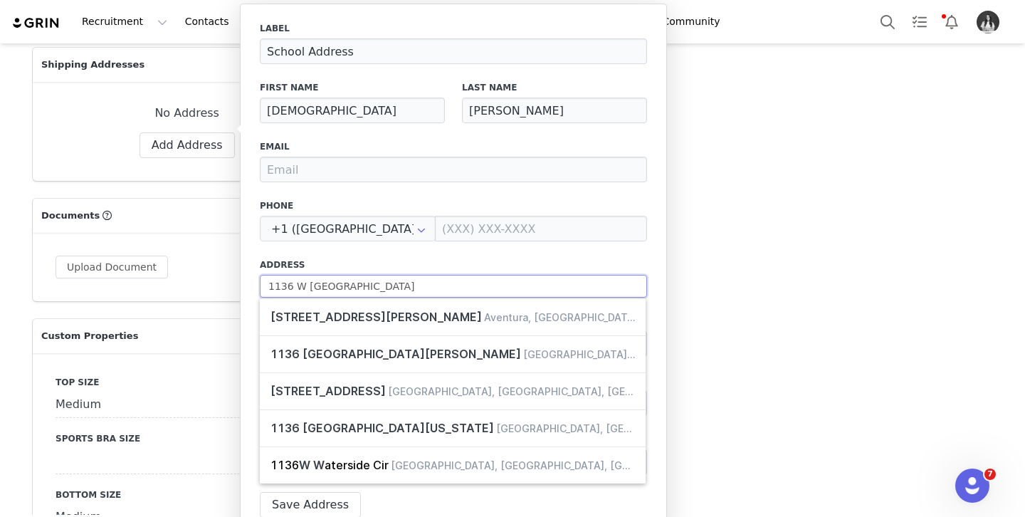
type input "1136 W Was"
select select
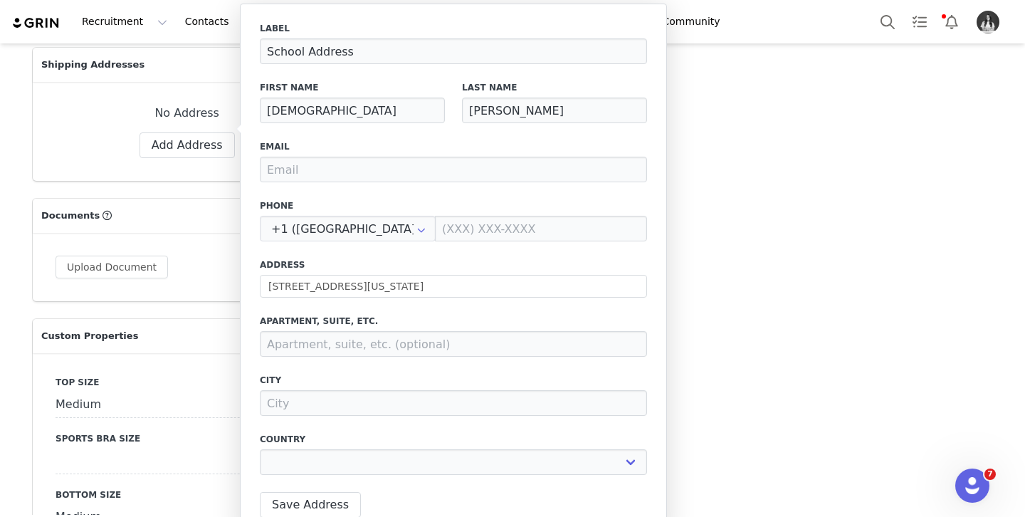
type input "[STREET_ADDRESS][US_STATE]"
type input "Stephenville"
select select "[object Object]"
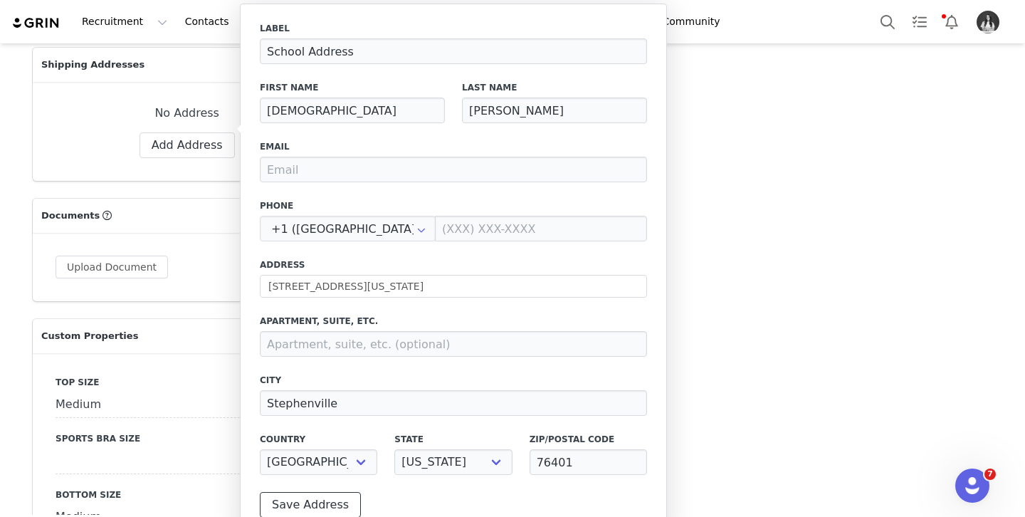
click at [315, 498] on button "Save Address" at bounding box center [310, 505] width 101 height 26
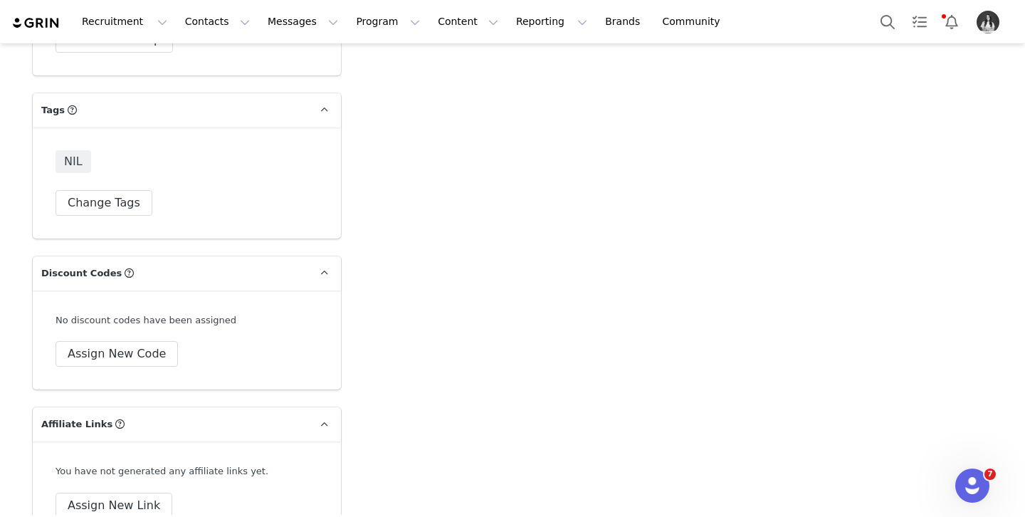
scroll to position [4760, 0]
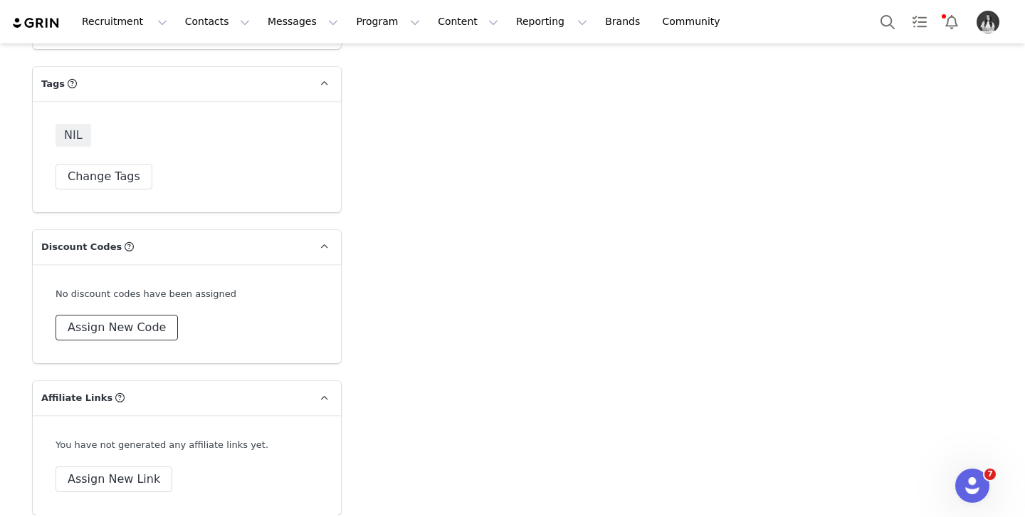
click at [150, 315] on button "Assign New Code" at bounding box center [117, 328] width 122 height 26
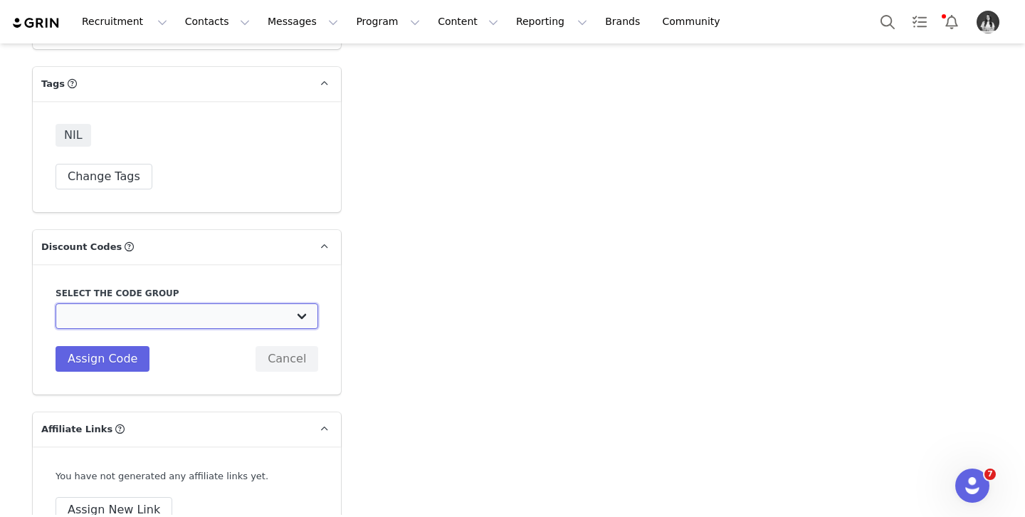
click at [162, 303] on select "TLF Apparel: DON'T USE - Exclusive Influencers Up Until [DATE] TLF Apparel: DON…" at bounding box center [187, 316] width 263 height 26
select select "1430"
click at [56, 303] on select "TLF Apparel: DON'T USE - Exclusive Influencers Up Until [DATE] TLF Apparel: DON…" at bounding box center [187, 316] width 263 height 26
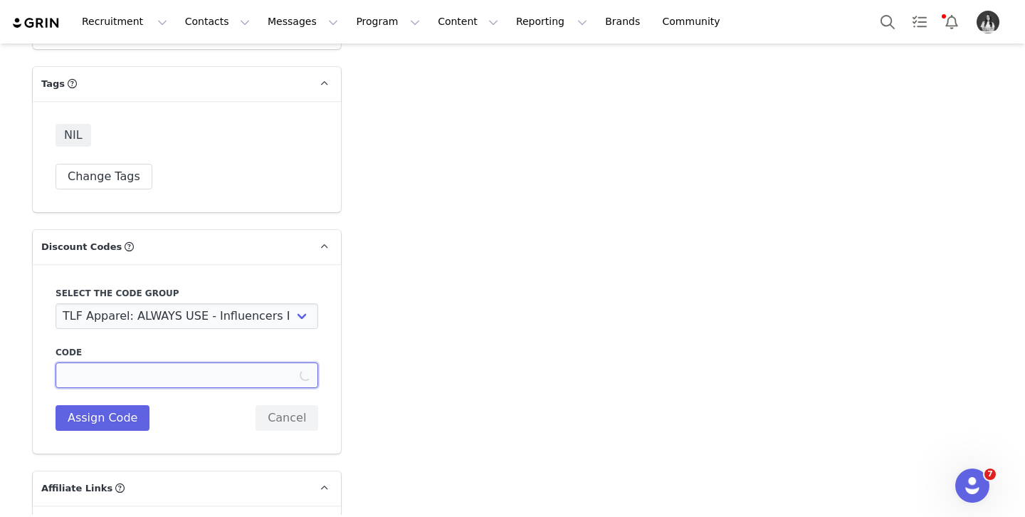
click at [127, 362] on input at bounding box center [187, 375] width 263 height 26
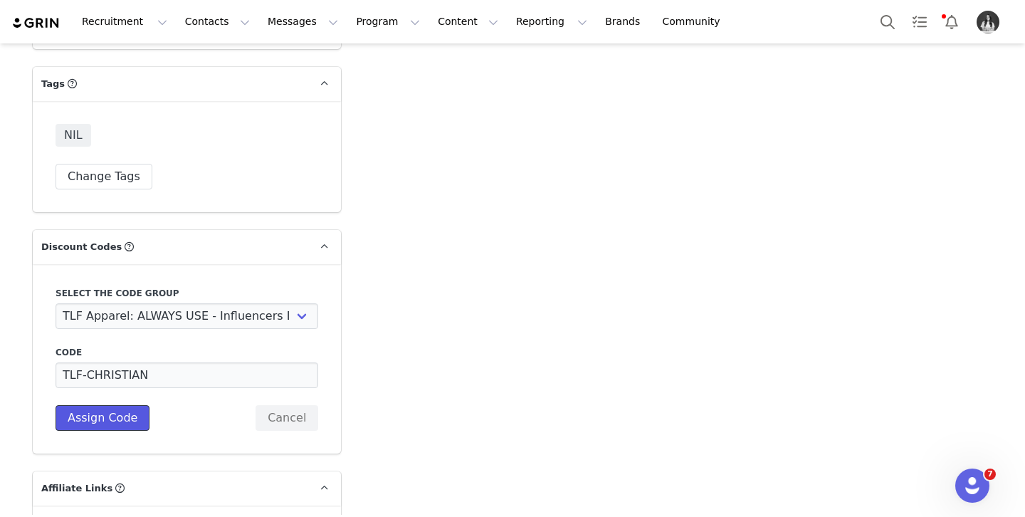
click at [112, 405] on button "Assign Code" at bounding box center [103, 418] width 94 height 26
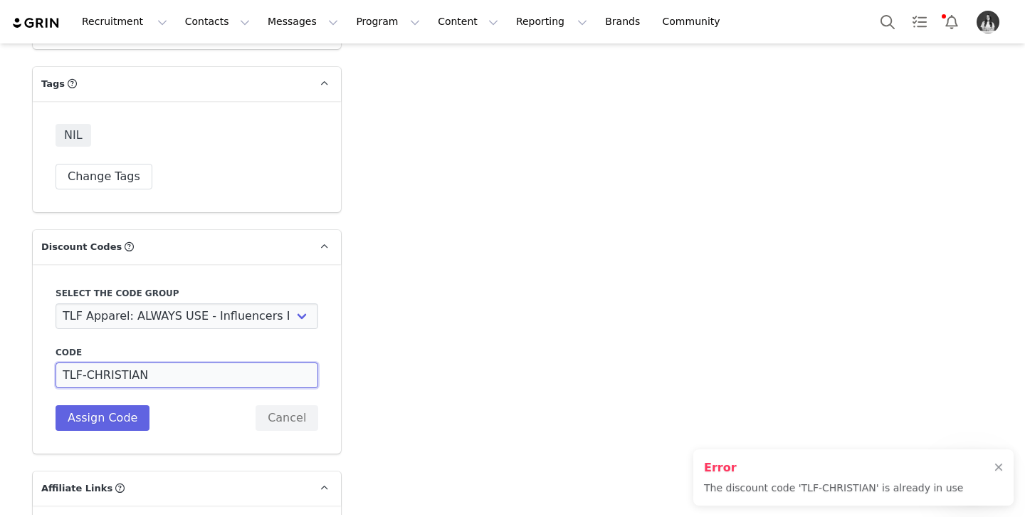
click at [206, 367] on input "TLF-CHRISTIAN" at bounding box center [187, 375] width 263 height 26
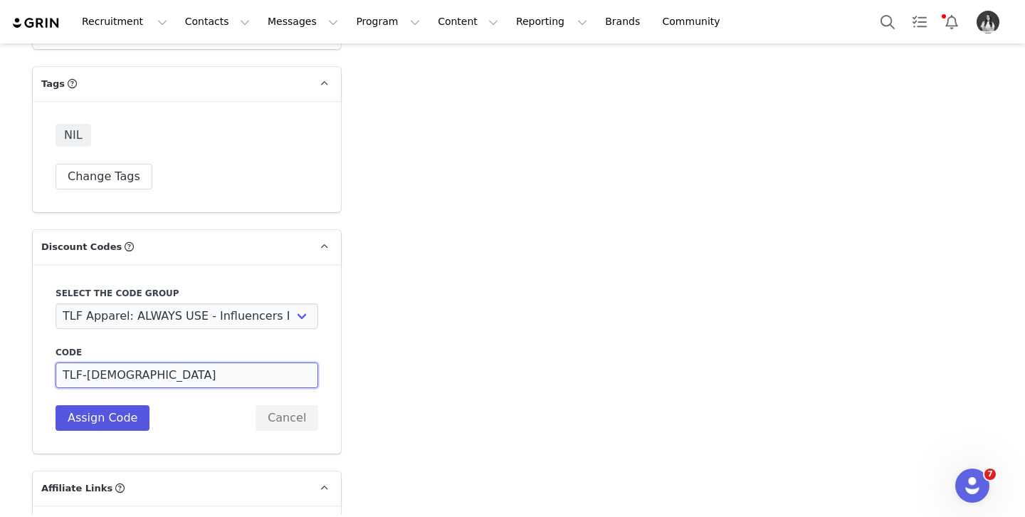
type input "TLF-[DEMOGRAPHIC_DATA]"
click at [97, 405] on button "Assign Code" at bounding box center [103, 418] width 94 height 26
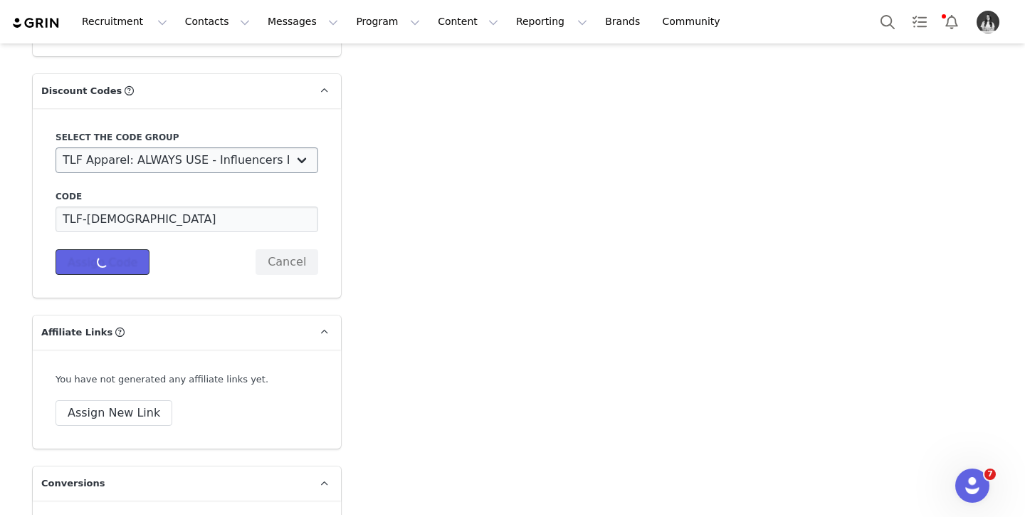
scroll to position [4917, 0]
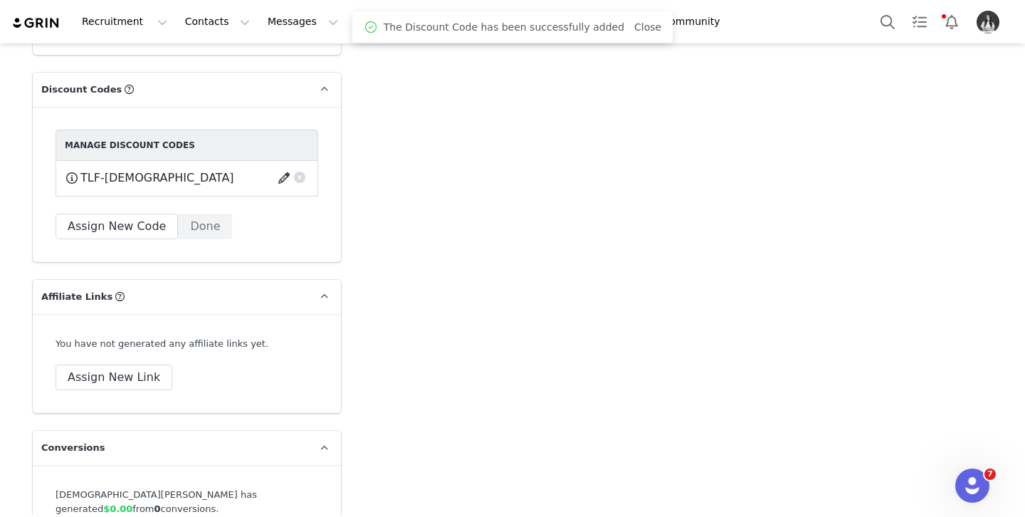
click at [281, 167] on button "button" at bounding box center [286, 178] width 19 height 23
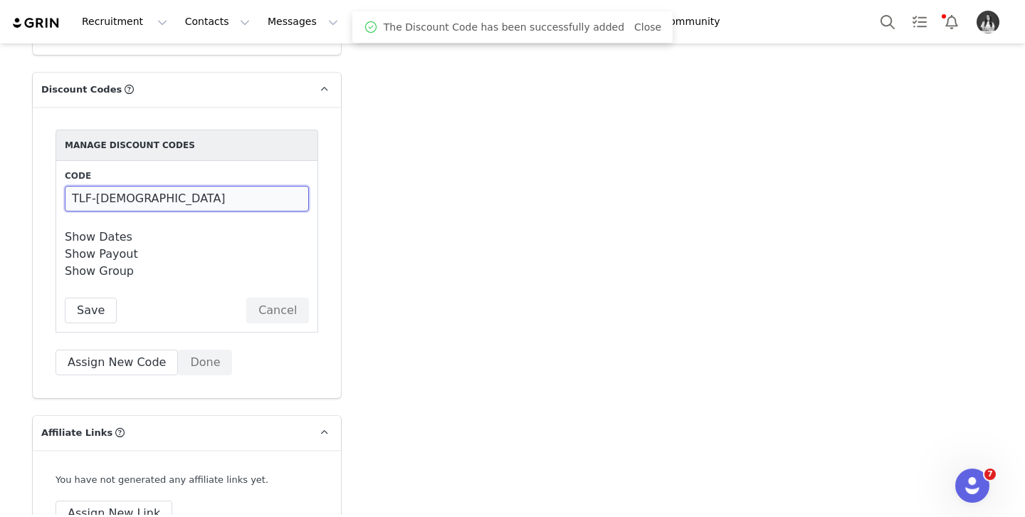
click at [239, 186] on input "TLF-[DEMOGRAPHIC_DATA]" at bounding box center [187, 199] width 244 height 26
type input "TLF-[DEMOGRAPHIC_DATA]"
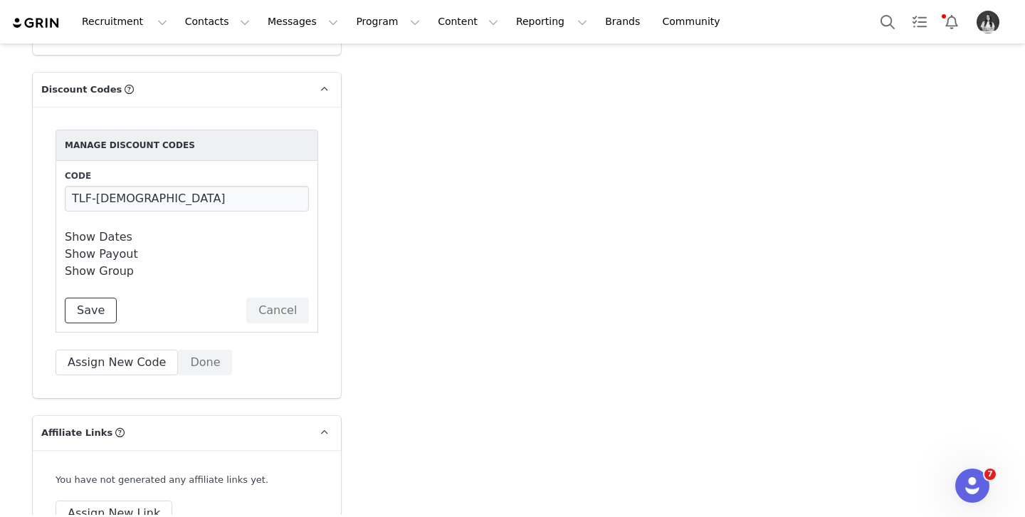
click at [89, 298] on button "Save" at bounding box center [91, 311] width 52 height 26
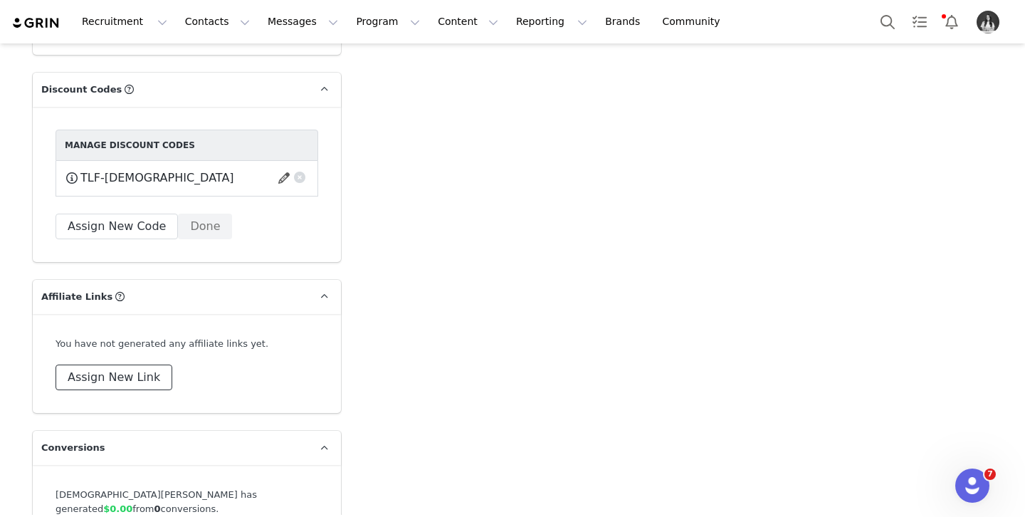
click at [137, 365] on button "Assign New Link" at bounding box center [114, 378] width 117 height 26
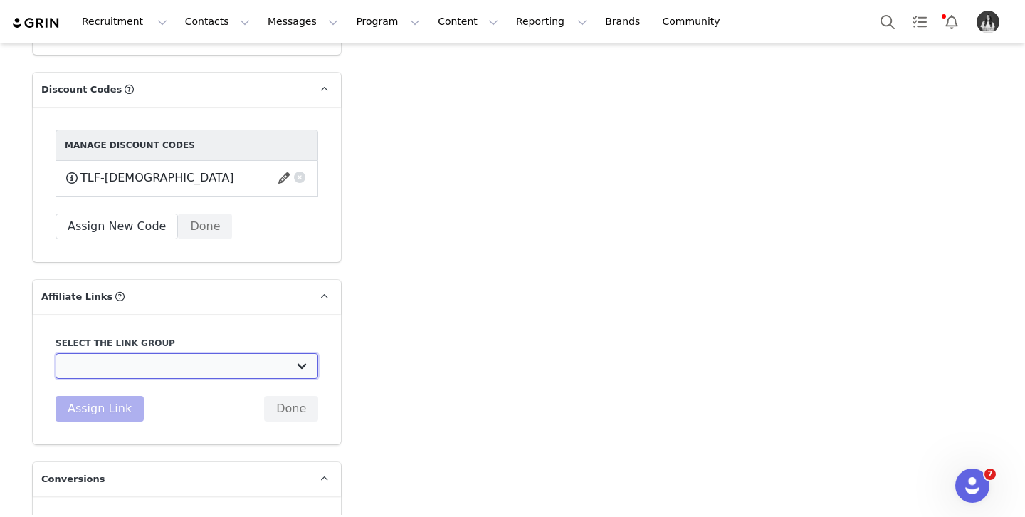
click at [156, 353] on select "DO NOT USE - Exclusive Influencer Payout: [URL][DOMAIN_NAME] Test White Labelli…" at bounding box center [187, 366] width 263 height 26
select select "1531"
click at [56, 353] on select "DO NOT USE - Exclusive Influencer Payout: [URL][DOMAIN_NAME] Test White Labelli…" at bounding box center [187, 366] width 263 height 26
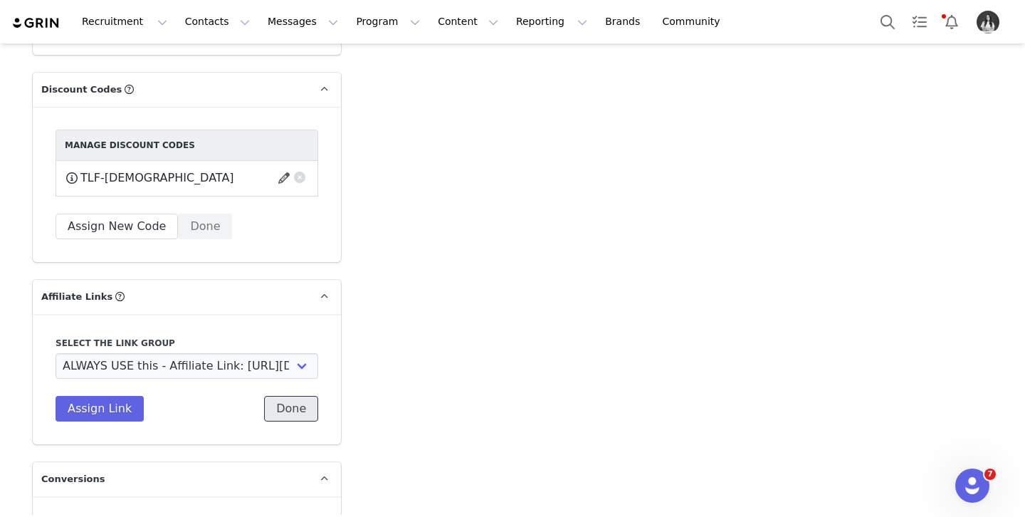
click at [286, 396] on button "Done" at bounding box center [291, 409] width 54 height 26
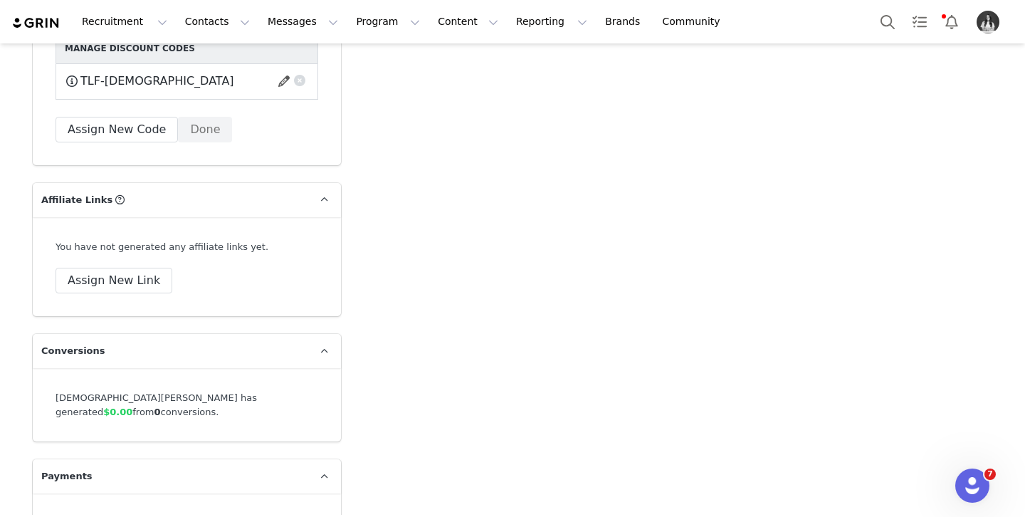
scroll to position [5015, 0]
click at [97, 267] on button "Assign New Link" at bounding box center [114, 280] width 117 height 26
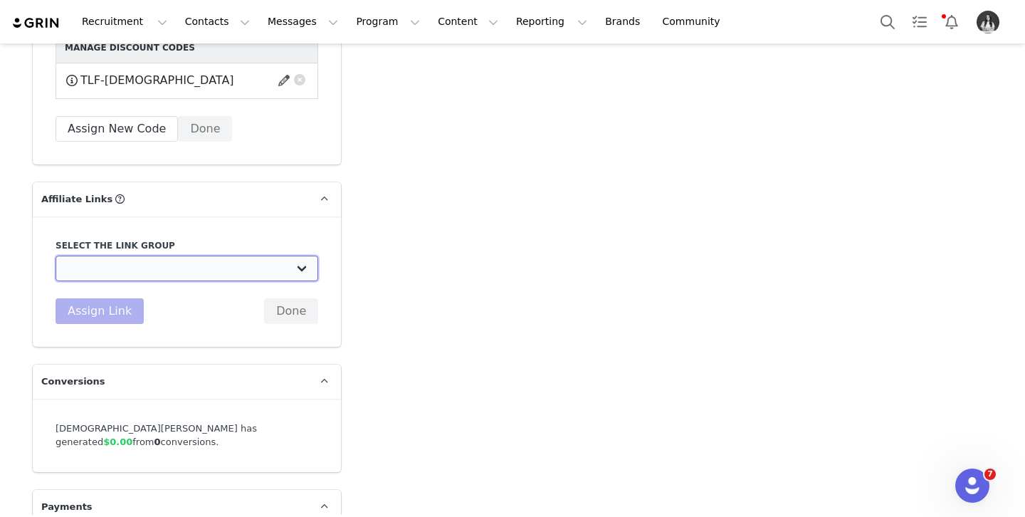
click at [131, 258] on select "DO NOT USE - Exclusive Influencer Payout: [URL][DOMAIN_NAME] Test White Labelli…" at bounding box center [187, 269] width 263 height 26
select select "1531"
click at [56, 256] on select "DO NOT USE - Exclusive Influencer Payout: [URL][DOMAIN_NAME] Test White Labelli…" at bounding box center [187, 269] width 263 height 26
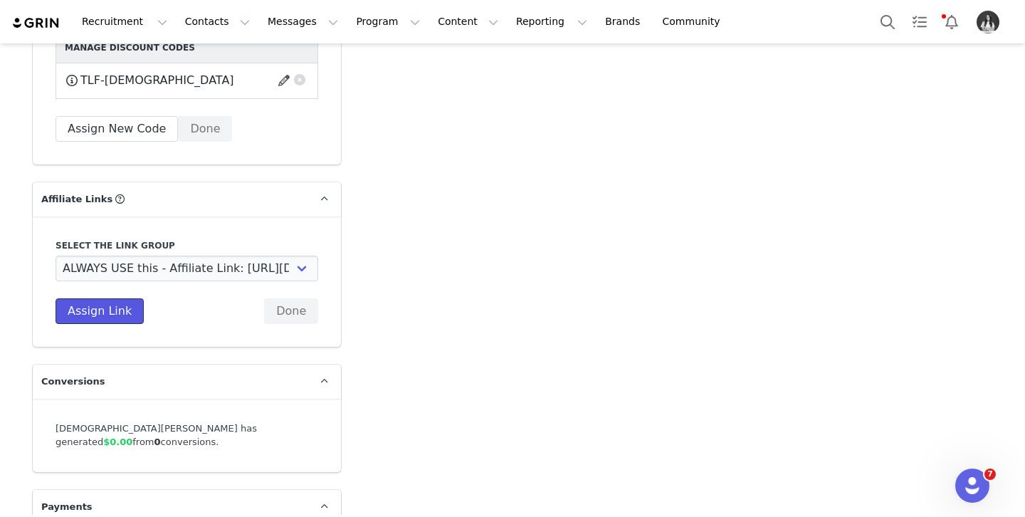
click at [96, 298] on button "Assign Link" at bounding box center [100, 311] width 88 height 26
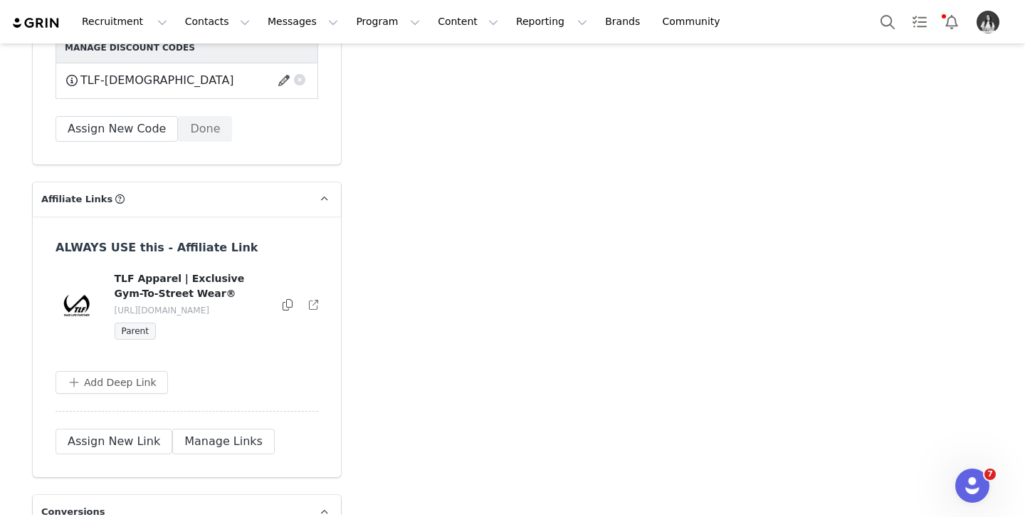
click at [286, 299] on icon at bounding box center [288, 304] width 10 height 11
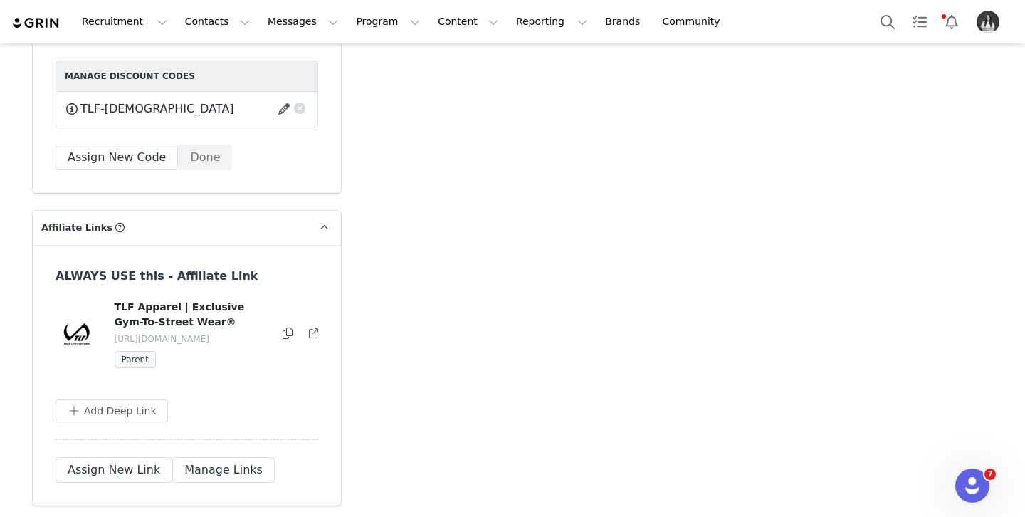
scroll to position [4980, 0]
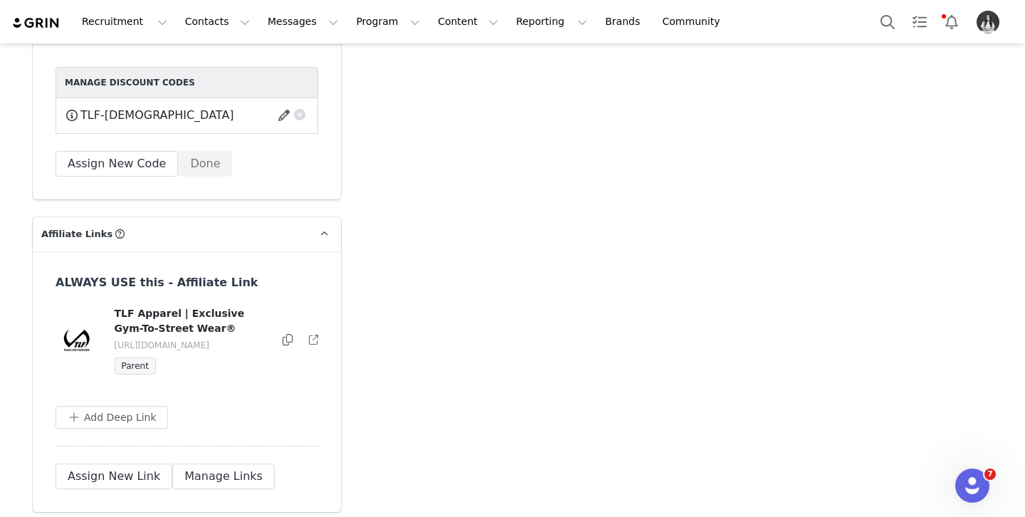
click at [276, 107] on div "TLF-[DEMOGRAPHIC_DATA] This code will no longer be usable and any revenue attri…" at bounding box center [187, 116] width 244 height 18
click at [286, 104] on button "button" at bounding box center [286, 115] width 19 height 23
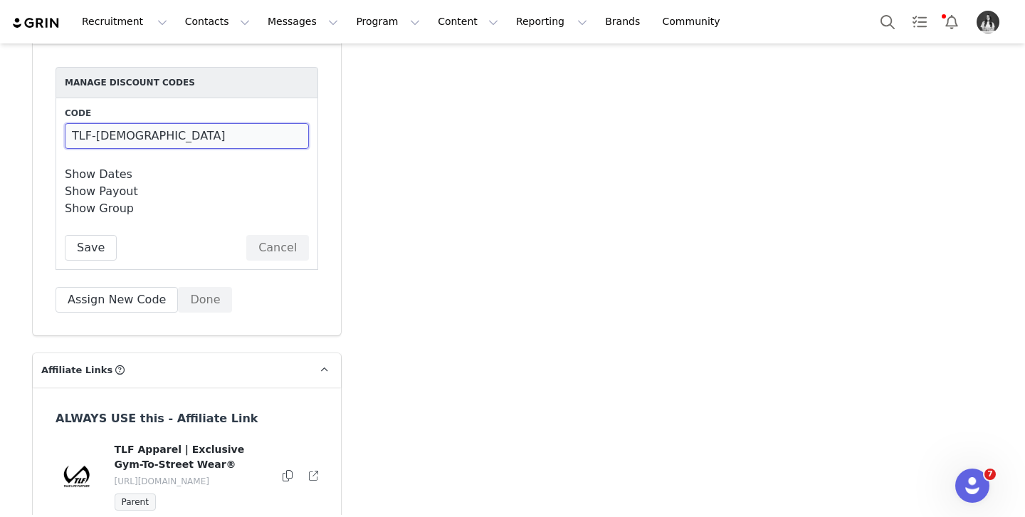
drag, startPoint x: 236, startPoint y: 117, endPoint x: 105, endPoint y: 122, distance: 131.1
click at [105, 123] on input "TLF-[DEMOGRAPHIC_DATA]" at bounding box center [187, 136] width 244 height 26
type input "TLF-CSIMMY"
drag, startPoint x: 89, startPoint y: 225, endPoint x: 95, endPoint y: 219, distance: 8.1
click at [89, 235] on button "Save" at bounding box center [91, 248] width 52 height 26
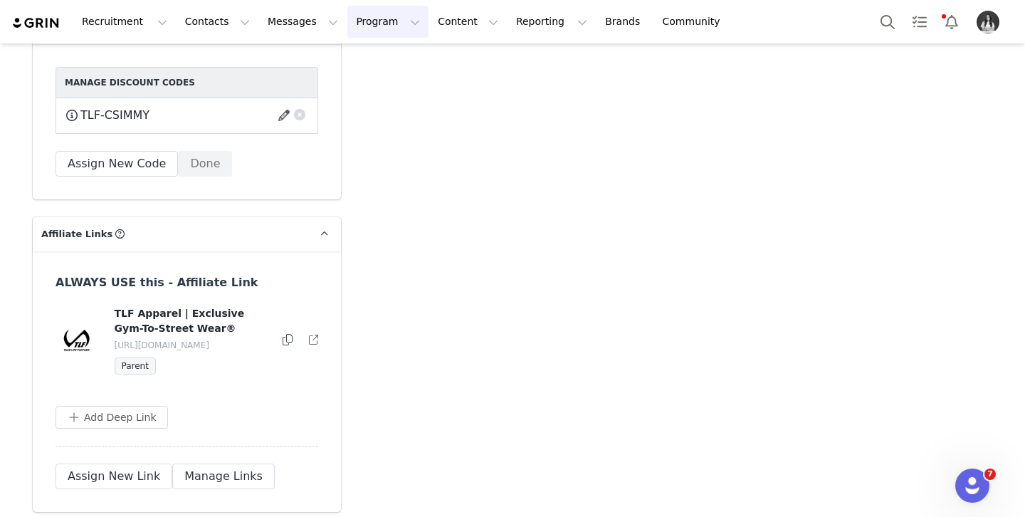
click at [360, 23] on button "Program Program" at bounding box center [387, 22] width 81 height 32
click at [379, 88] on p "Campaigns" at bounding box center [365, 89] width 56 height 15
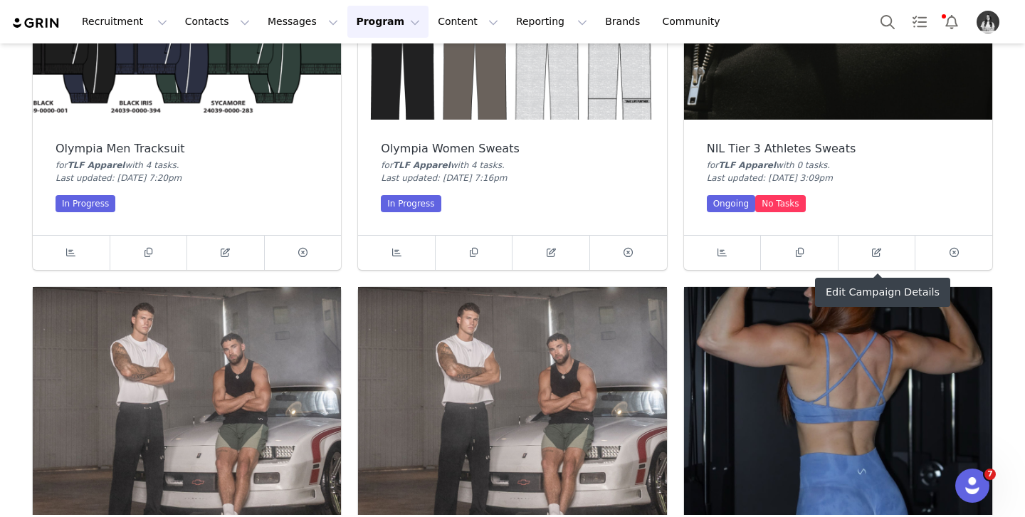
scroll to position [818, 0]
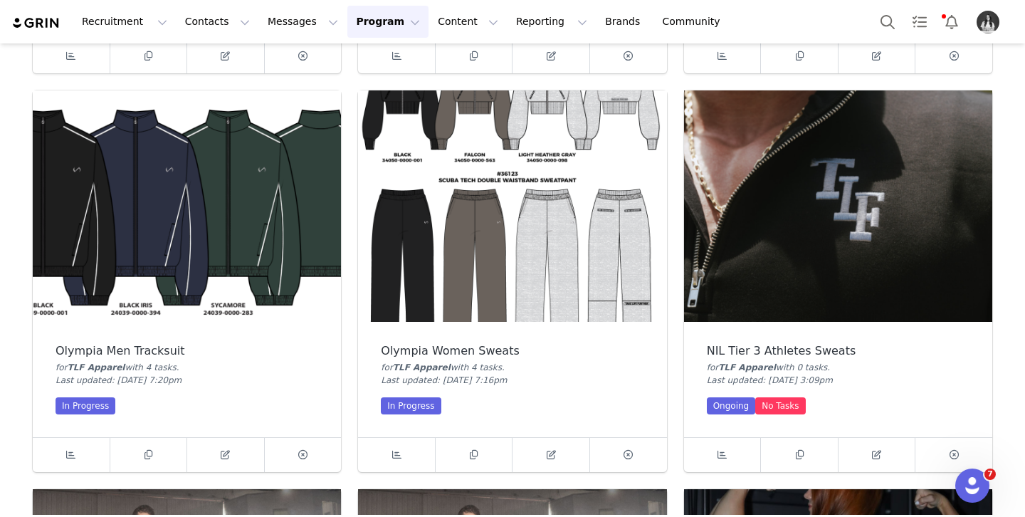
click at [857, 186] on img at bounding box center [838, 205] width 308 height 231
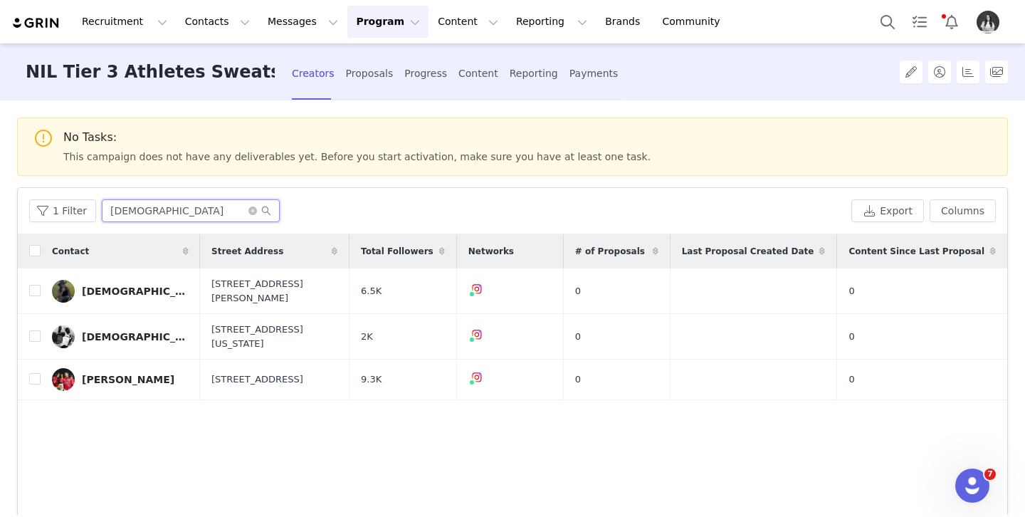
click at [152, 212] on input "[DEMOGRAPHIC_DATA]" at bounding box center [191, 210] width 178 height 23
click at [152, 213] on input "[DEMOGRAPHIC_DATA]" at bounding box center [191, 210] width 178 height 23
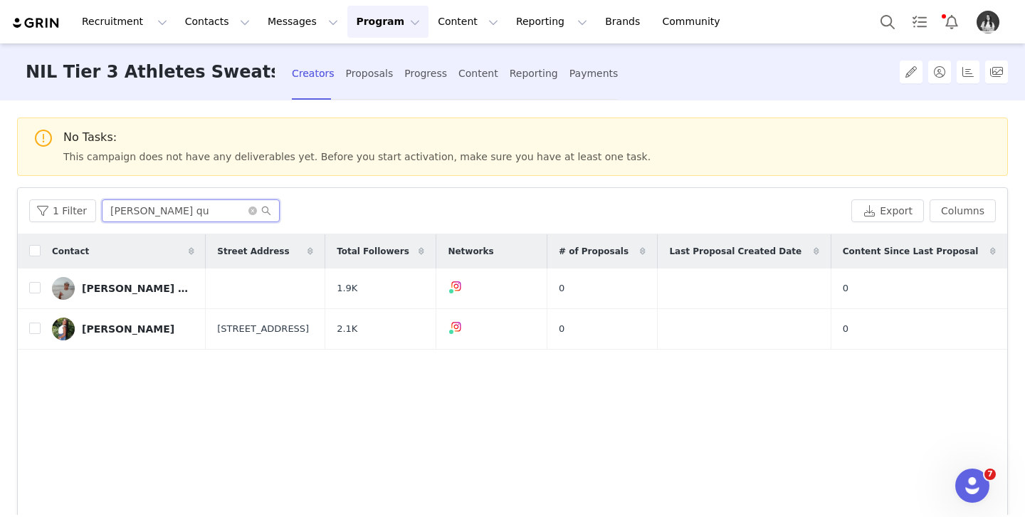
type input "[PERSON_NAME] qui"
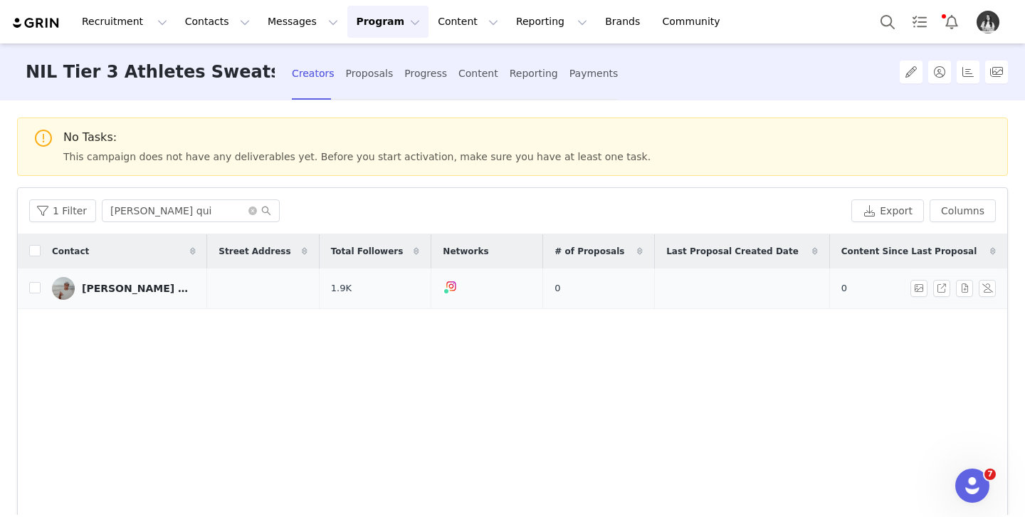
click at [147, 287] on div "[PERSON_NAME] [PERSON_NAME]" at bounding box center [135, 288] width 107 height 11
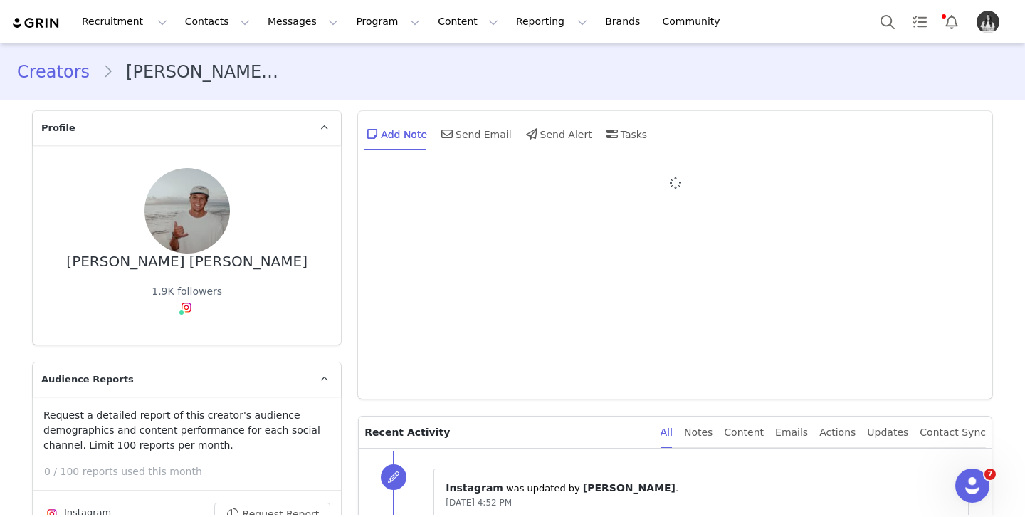
type input "+1 ([GEOGRAPHIC_DATA])"
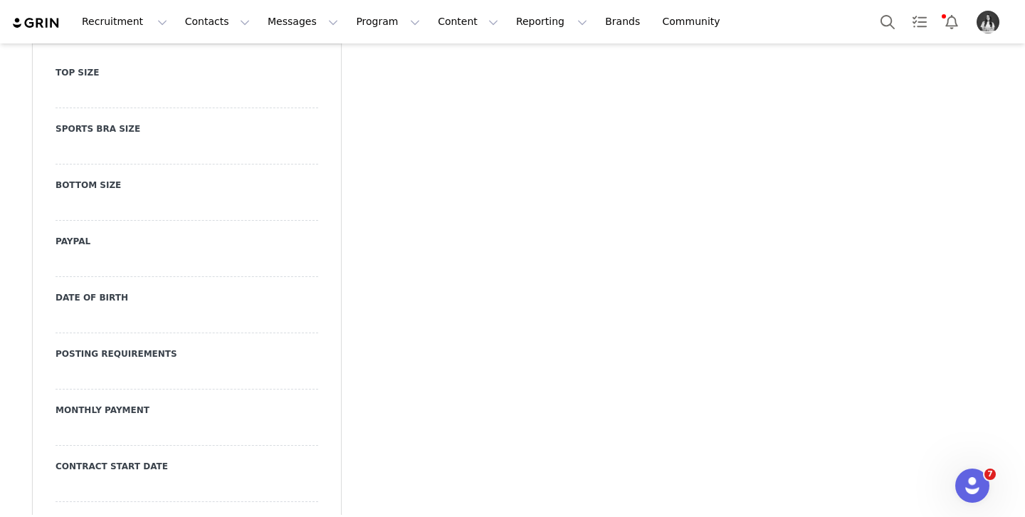
scroll to position [1579, 0]
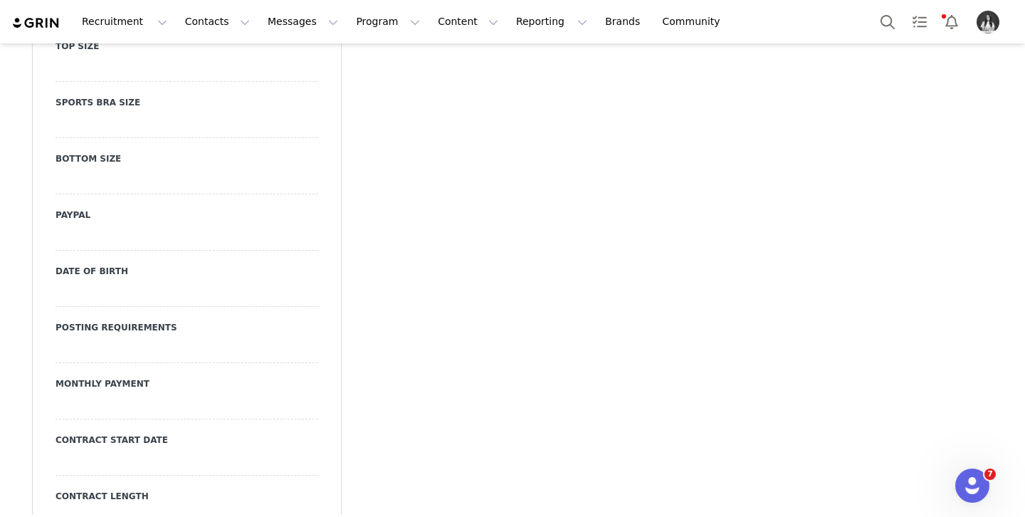
click at [174, 70] on div at bounding box center [187, 69] width 263 height 26
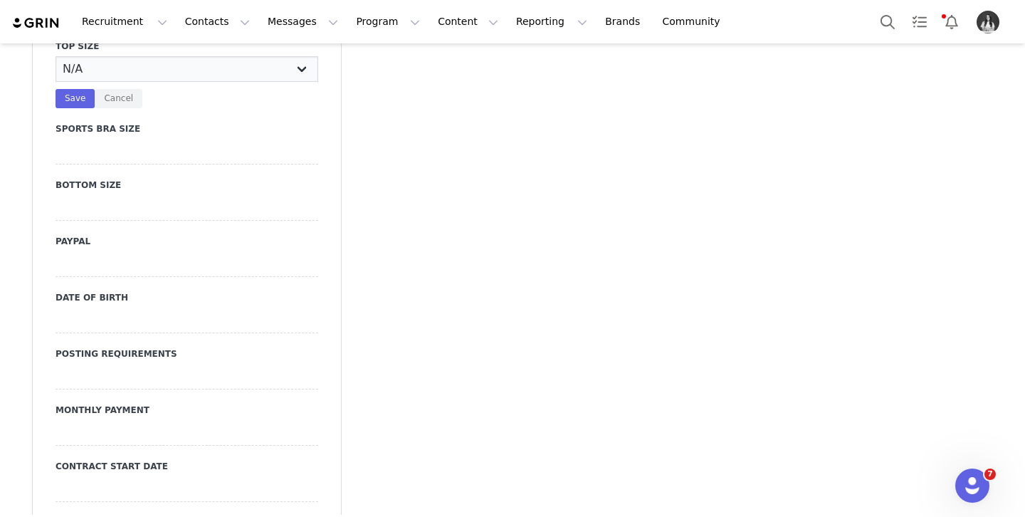
click at [190, 61] on select "N/A X-Small Small Medium Large X-Large XX-Large" at bounding box center [187, 69] width 263 height 26
click at [56, 56] on select "N/A X-Small Small Medium Large X-Large XX-Large" at bounding box center [187, 69] width 263 height 26
click at [77, 102] on button "Save" at bounding box center [75, 98] width 39 height 19
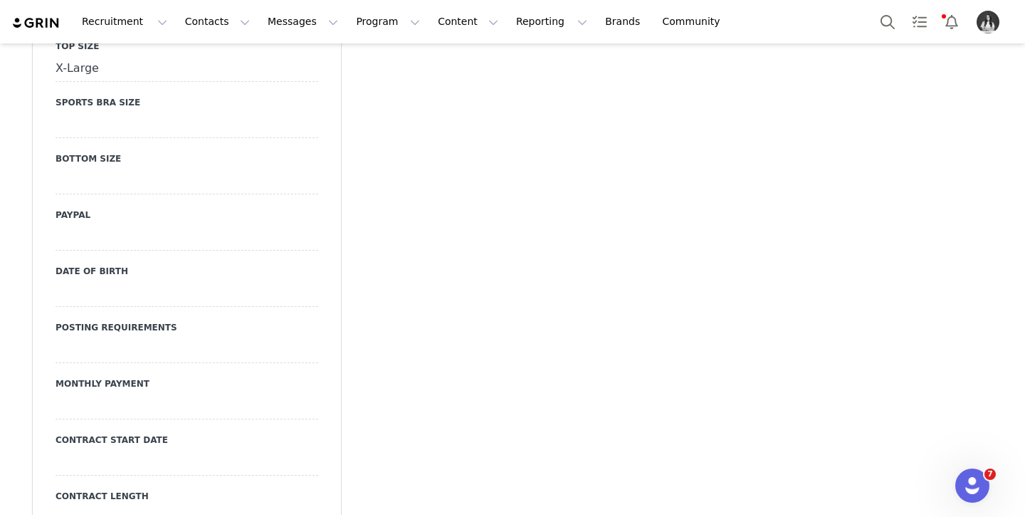
click at [137, 171] on div at bounding box center [187, 182] width 263 height 26
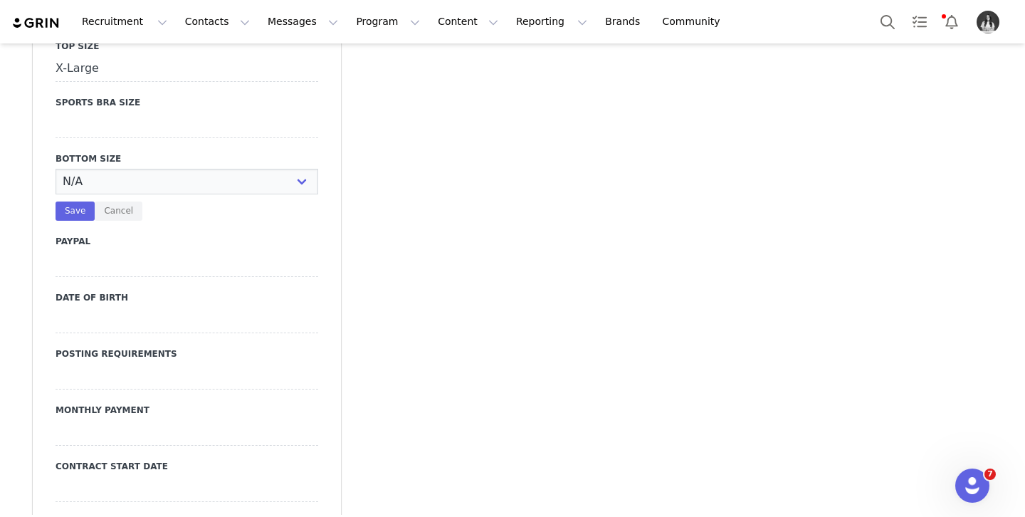
click at [137, 196] on div "N/A X-Small Small Medium Large X-Large XX-Large Save Cancel" at bounding box center [187, 195] width 263 height 52
click at [142, 184] on select "N/A X-Small Small Medium Large X-Large XX-Large" at bounding box center [187, 182] width 263 height 26
click at [56, 169] on select "N/A X-Small Small Medium Large X-Large XX-Large" at bounding box center [187, 182] width 263 height 26
click at [72, 203] on button "Save" at bounding box center [75, 210] width 39 height 19
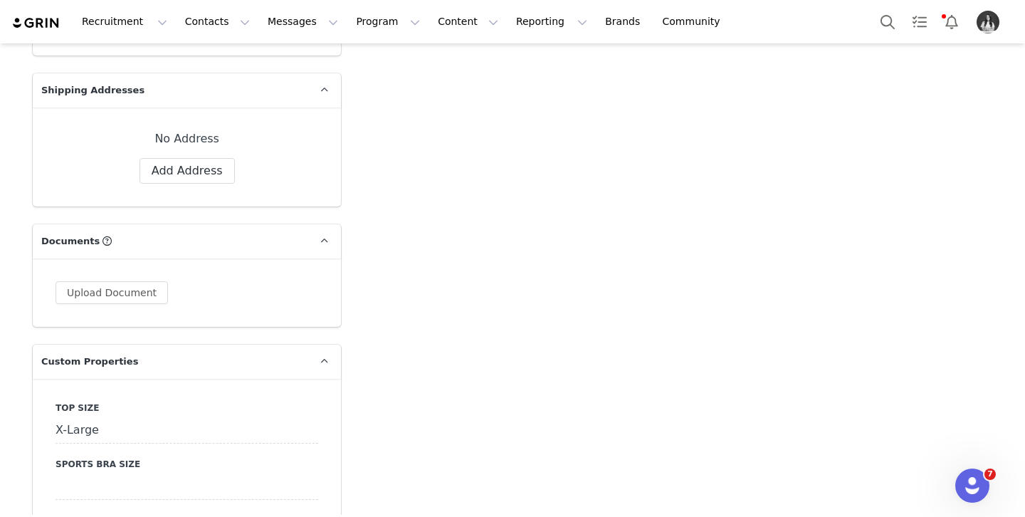
scroll to position [1210, 0]
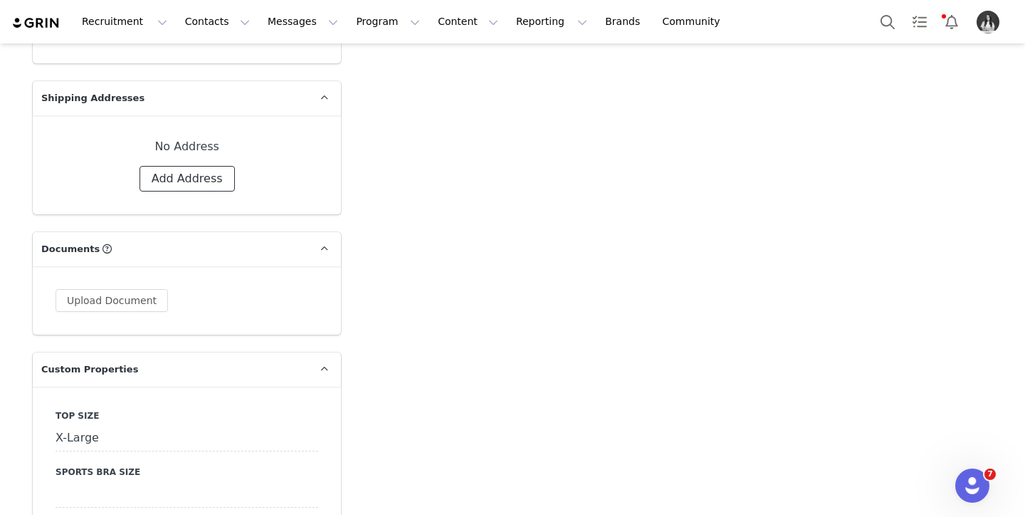
click at [174, 174] on button "Add Address" at bounding box center [187, 179] width 95 height 26
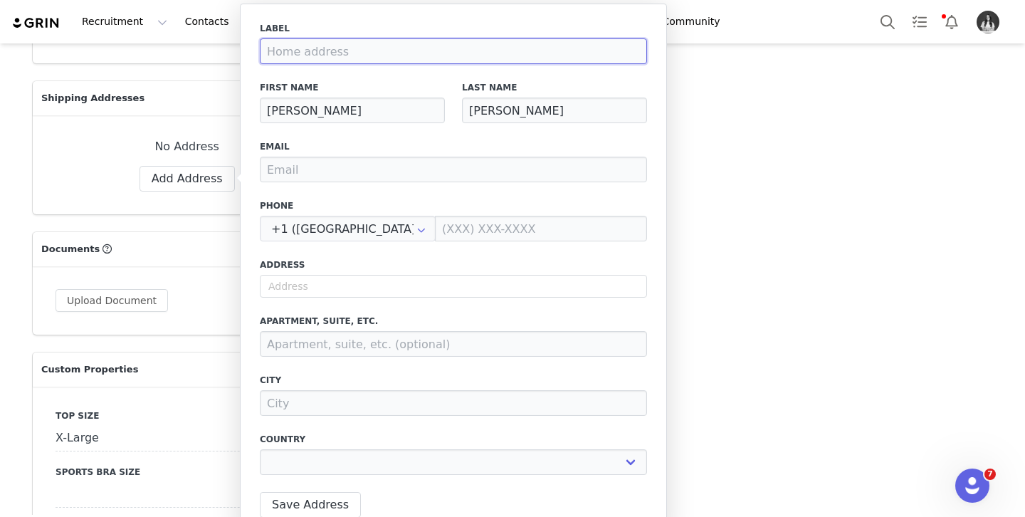
click at [319, 44] on input at bounding box center [453, 51] width 387 height 26
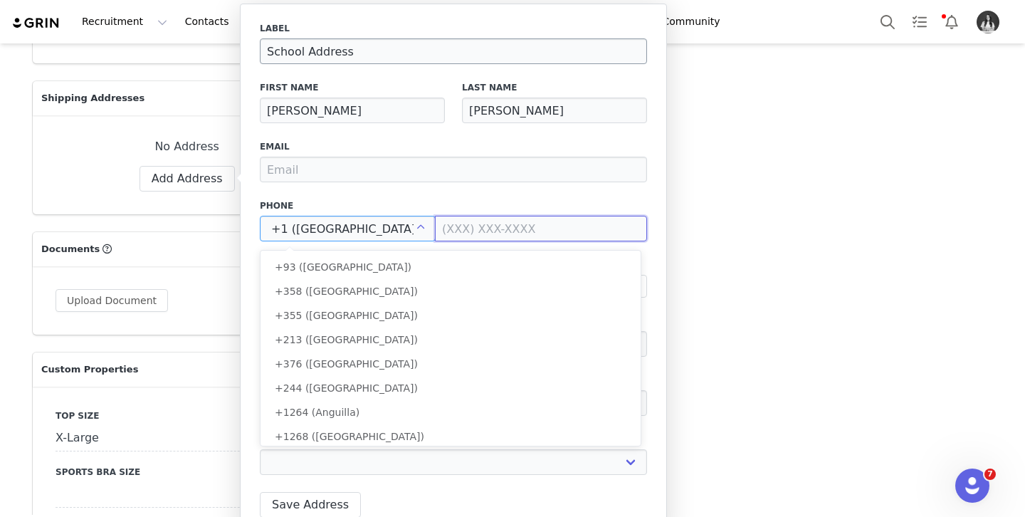
scroll to position [5304, 0]
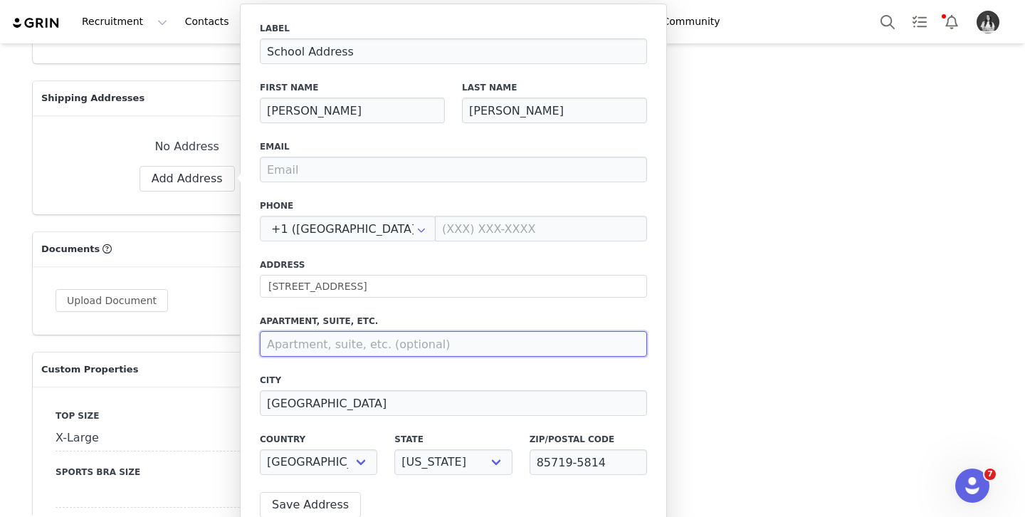
click at [315, 336] on input at bounding box center [453, 344] width 387 height 26
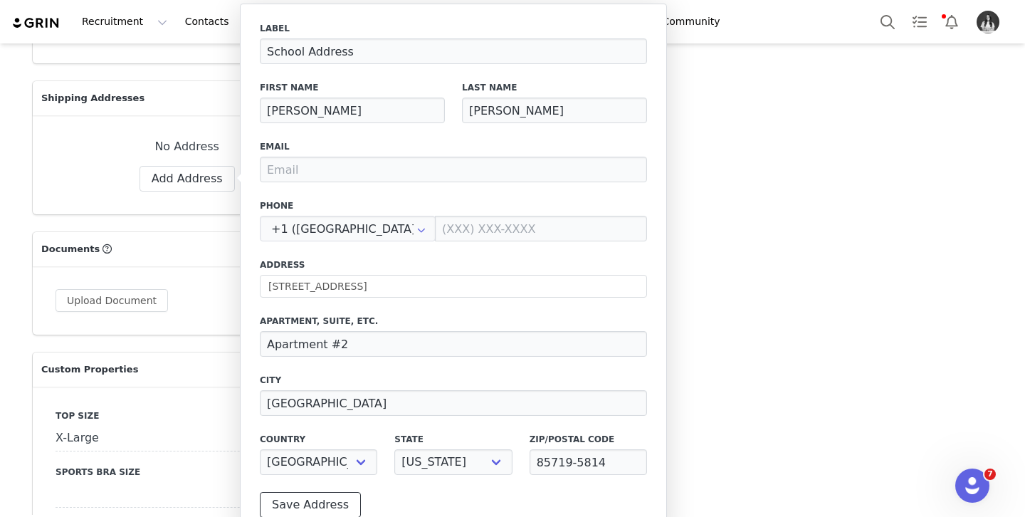
click at [293, 513] on button "Save Address" at bounding box center [310, 505] width 101 height 26
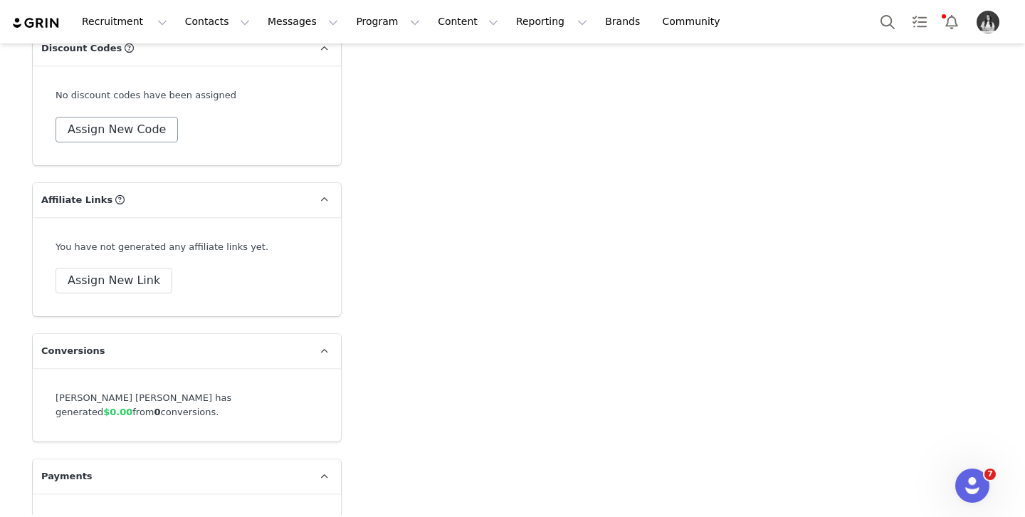
scroll to position [4946, 0]
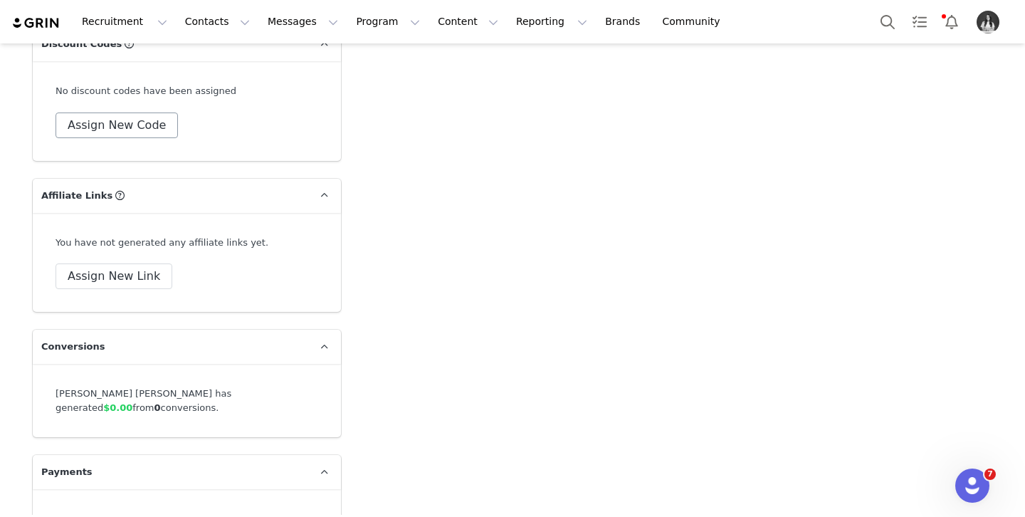
drag, startPoint x: 123, startPoint y: 85, endPoint x: 124, endPoint y: 127, distance: 42.0
click at [122, 86] on div "No discount codes have been assigned" at bounding box center [187, 91] width 263 height 14
click at [124, 127] on button "Assign New Code" at bounding box center [117, 125] width 122 height 26
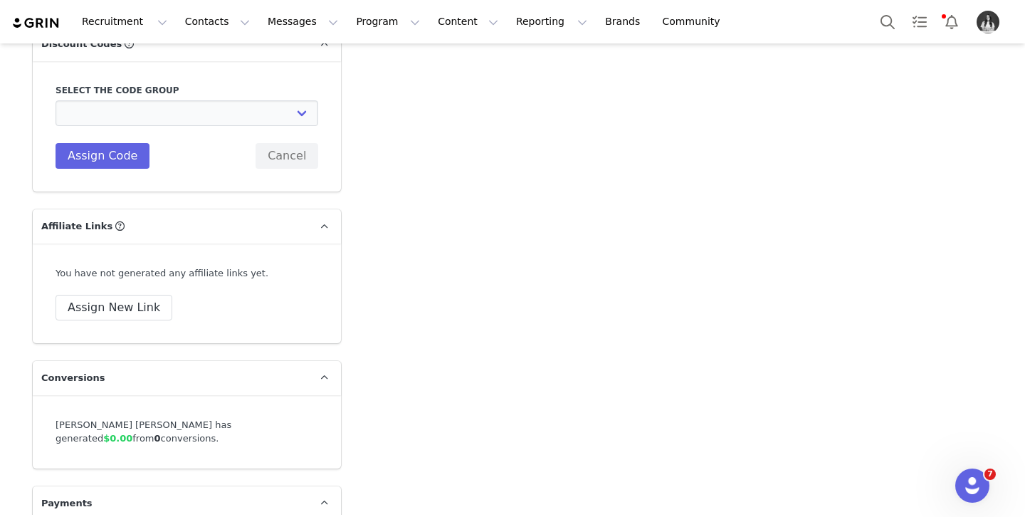
click at [145, 126] on div "Select the code group TLF Apparel: DON'T USE - Exclusive Influencers Up Until […" at bounding box center [187, 126] width 263 height 85
click at [156, 117] on select "TLF Apparel: DON'T USE - Exclusive Influencers Up Until [DATE] TLF Apparel: DON…" at bounding box center [187, 113] width 263 height 26
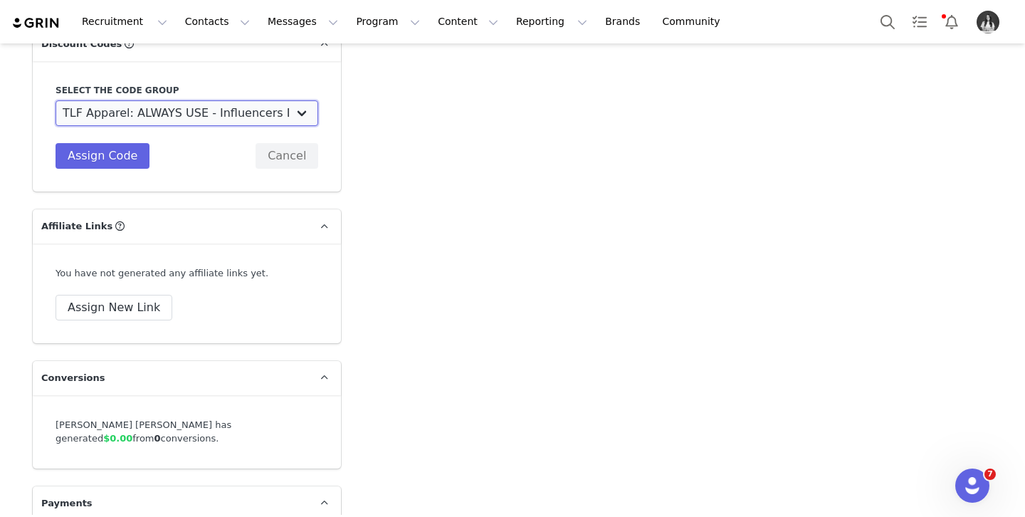
click at [56, 100] on select "TLF Apparel: DON'T USE - Exclusive Influencers Up Until [DATE] TLF Apparel: DON…" at bounding box center [187, 113] width 263 height 26
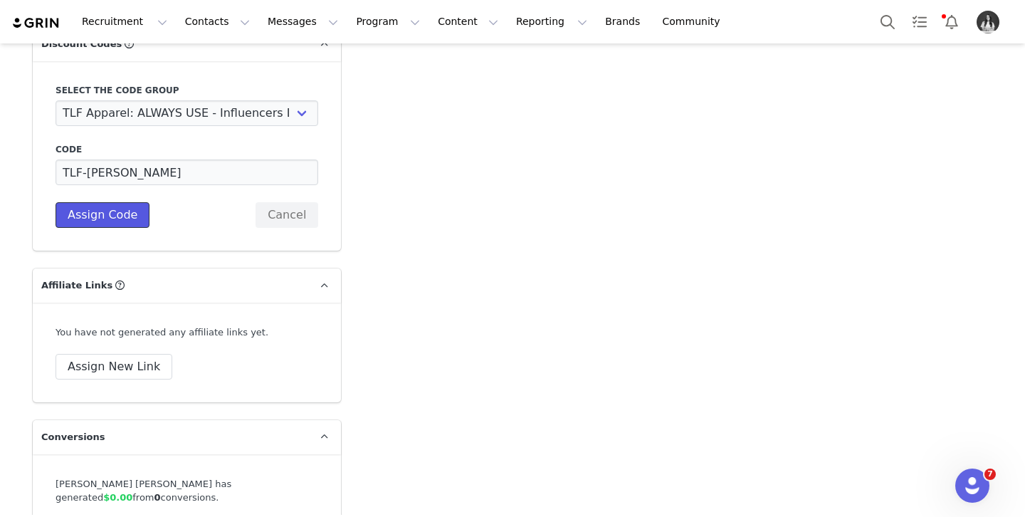
click at [123, 214] on button "Assign Code" at bounding box center [103, 215] width 94 height 26
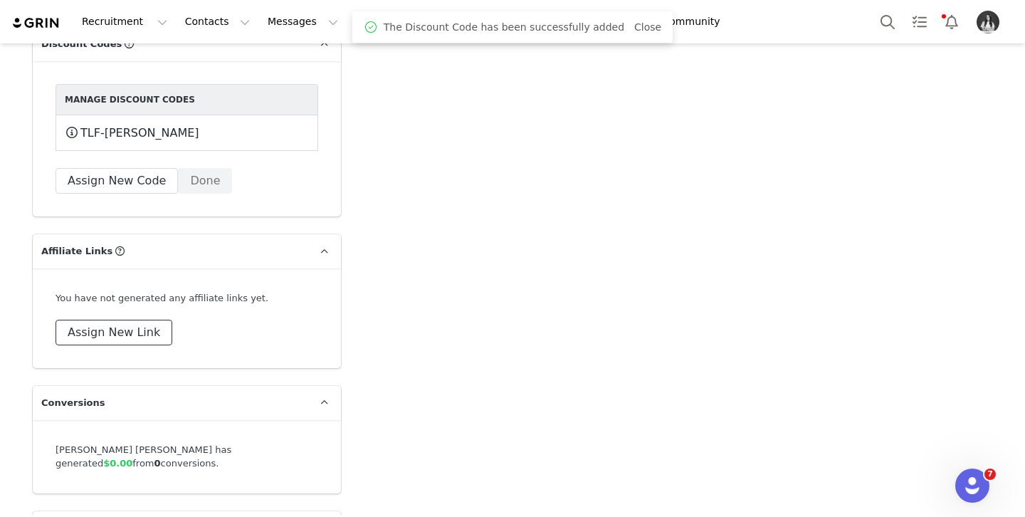
click at [137, 323] on button "Assign New Link" at bounding box center [114, 333] width 117 height 26
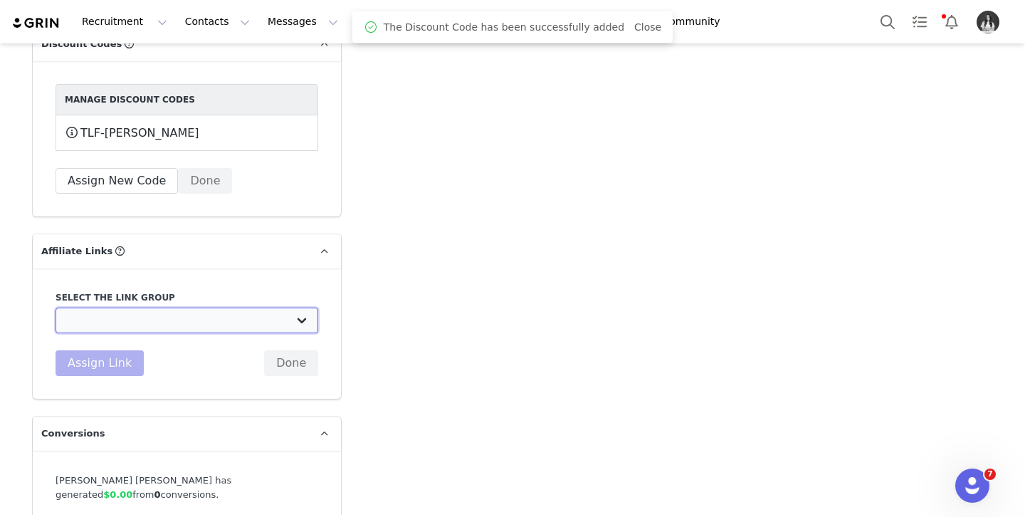
click at [135, 323] on select "DO NOT USE - Exclusive Influencer Payout: [URL][DOMAIN_NAME] Test White Labelli…" at bounding box center [187, 321] width 263 height 26
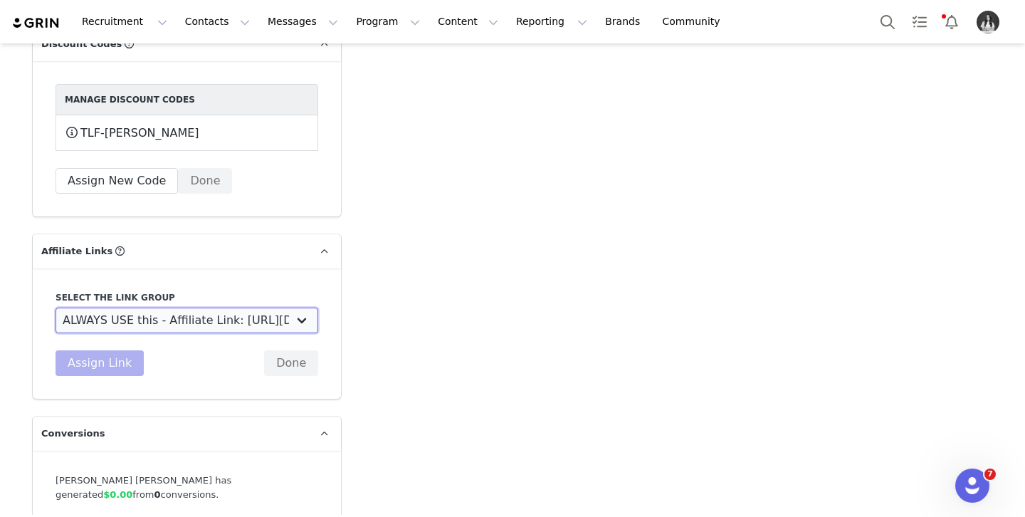
click at [56, 308] on select "DO NOT USE - Exclusive Influencer Payout: [URL][DOMAIN_NAME] Test White Labelli…" at bounding box center [187, 321] width 263 height 26
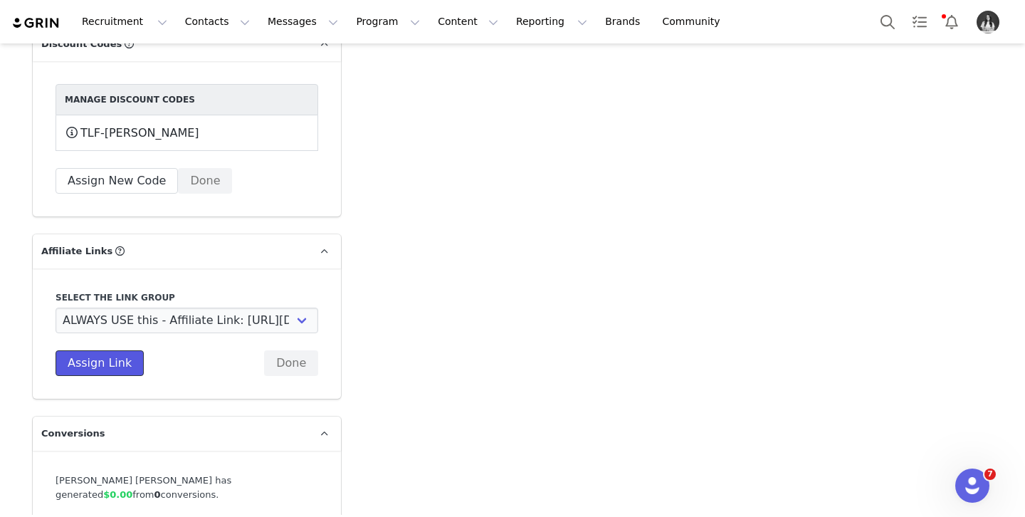
click at [107, 373] on button "Assign Link" at bounding box center [100, 363] width 88 height 26
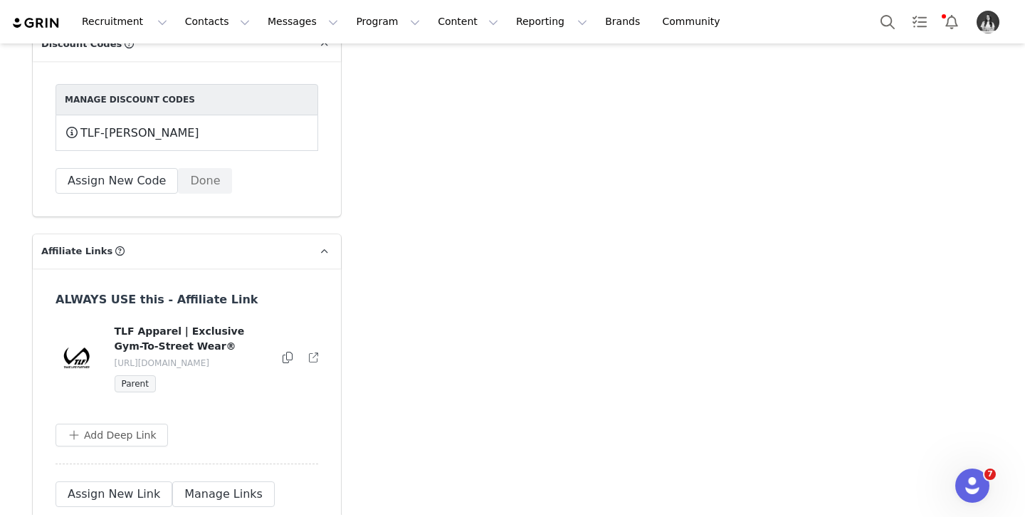
click at [284, 359] on icon at bounding box center [288, 357] width 10 height 11
click at [361, 20] on button "Program Program" at bounding box center [387, 22] width 81 height 32
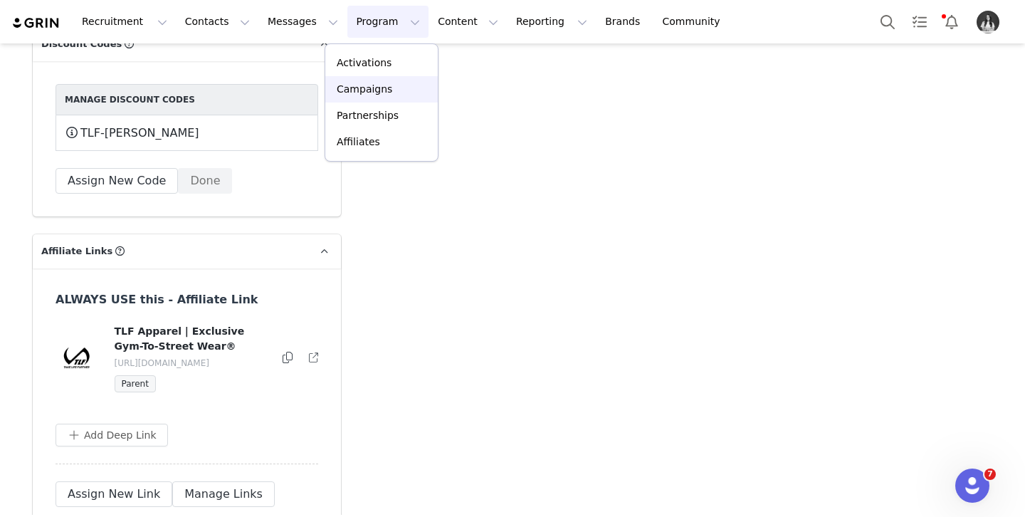
click at [383, 88] on p "Campaigns" at bounding box center [365, 89] width 56 height 15
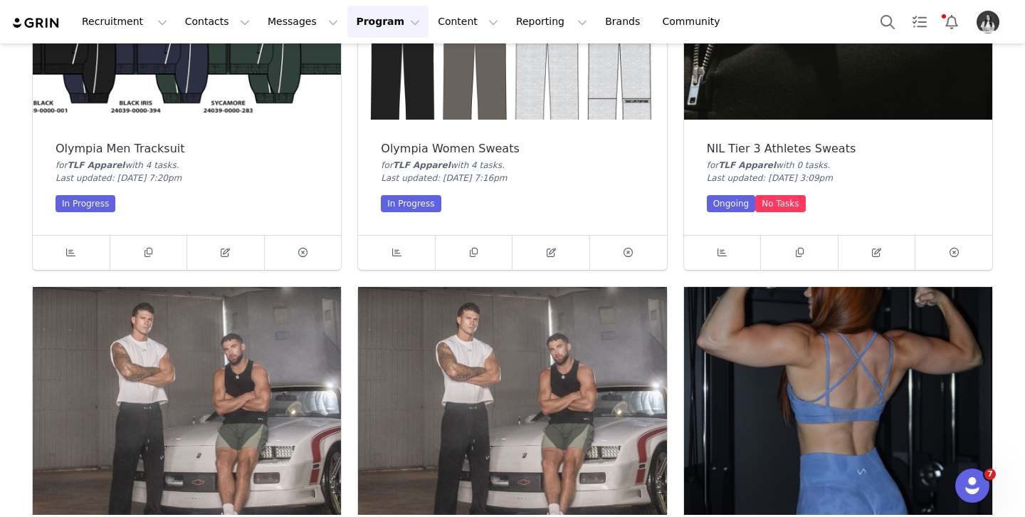
scroll to position [948, 0]
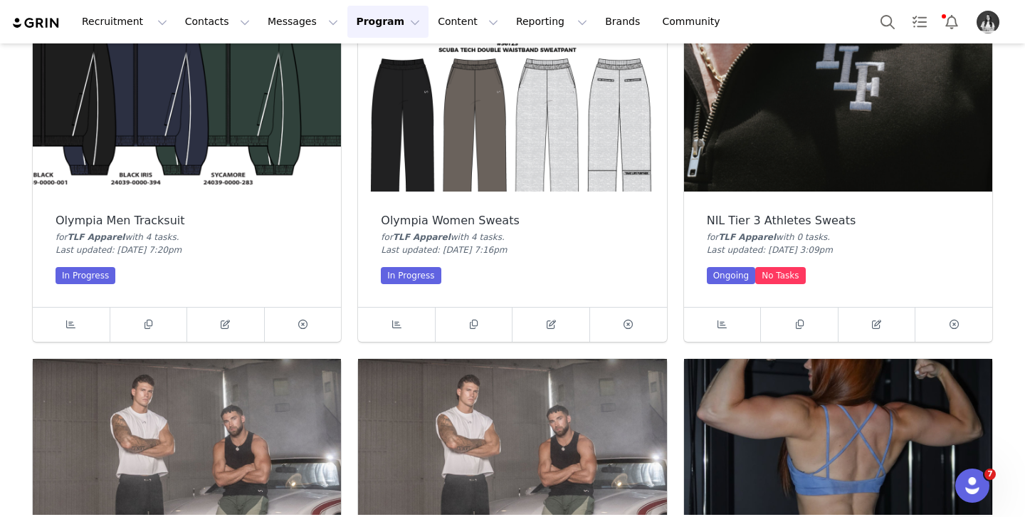
click at [802, 175] on img at bounding box center [838, 75] width 308 height 231
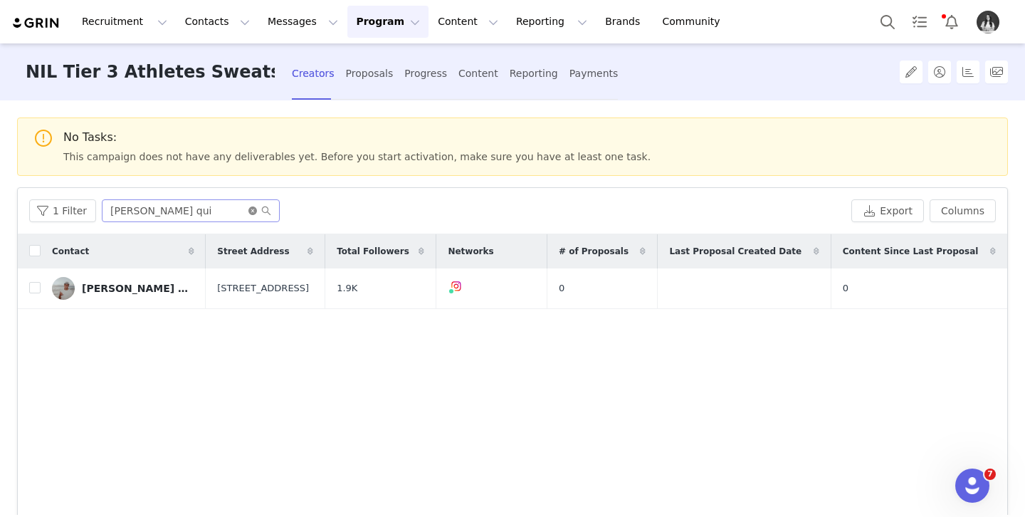
drag, startPoint x: 248, startPoint y: 211, endPoint x: 224, endPoint y: 212, distance: 24.9
click at [248, 211] on icon "icon: close-circle" at bounding box center [252, 210] width 9 height 9
click at [224, 212] on input "text" at bounding box center [191, 210] width 178 height 23
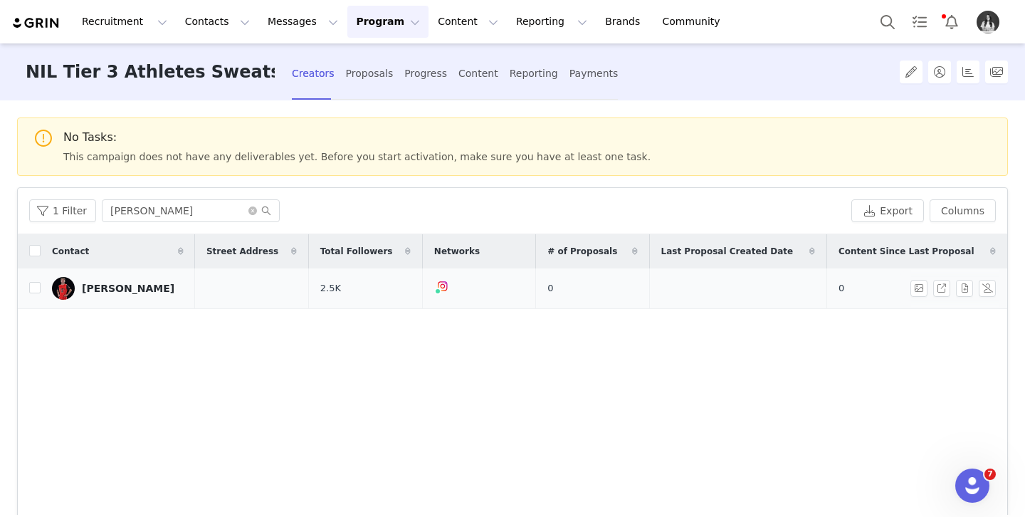
click at [115, 296] on link "[PERSON_NAME]" at bounding box center [118, 288] width 132 height 23
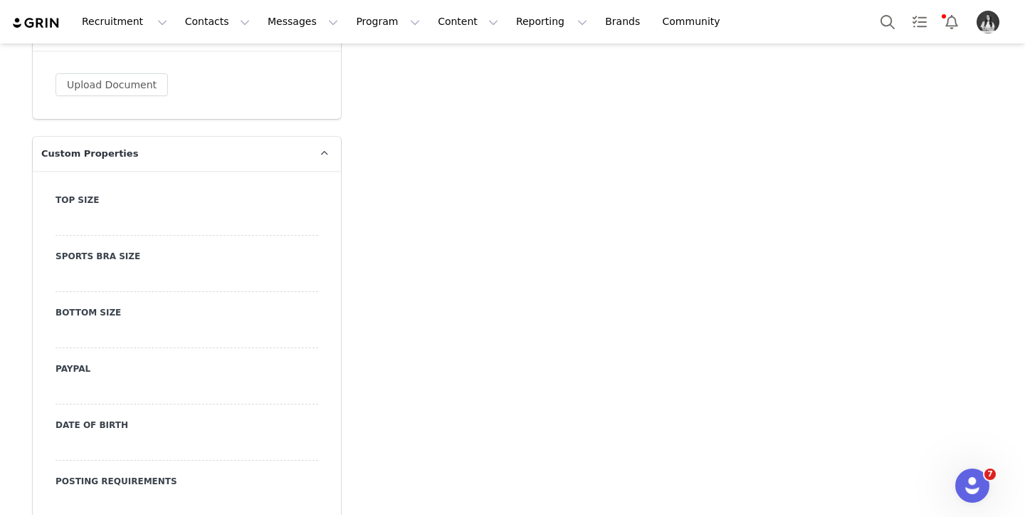
scroll to position [1426, 0]
click at [162, 234] on div at bounding box center [187, 222] width 263 height 26
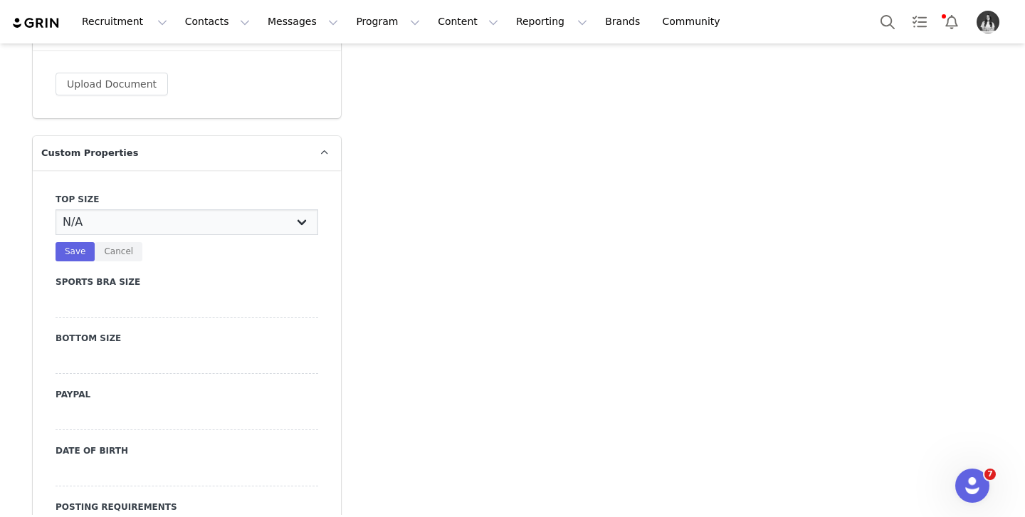
click at [166, 224] on select "N/A X-Small Small Medium Large X-Large XX-Large" at bounding box center [187, 222] width 263 height 26
click at [56, 209] on select "N/A X-Small Small Medium Large X-Large XX-Large" at bounding box center [187, 222] width 263 height 26
click at [75, 253] on button "Save" at bounding box center [75, 251] width 39 height 19
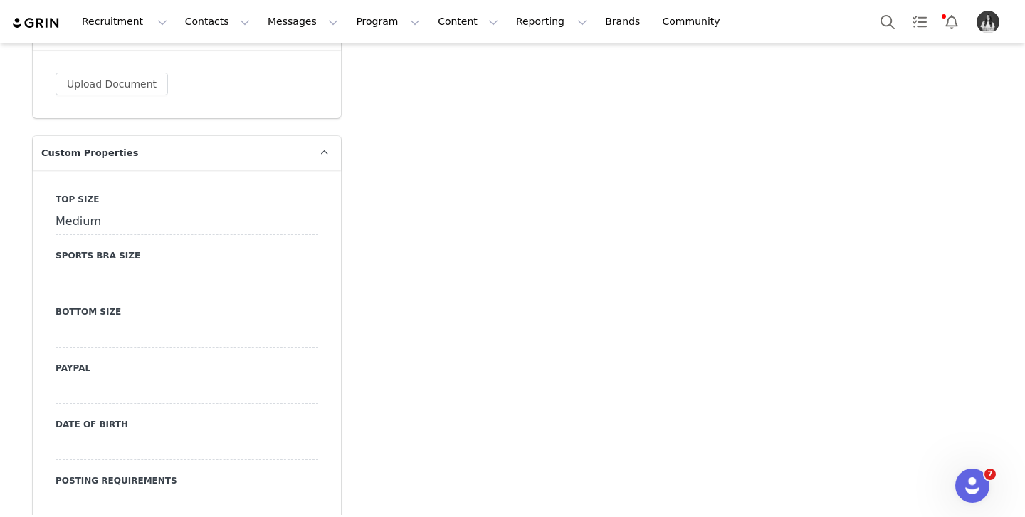
click at [99, 362] on label "PayPal" at bounding box center [187, 368] width 263 height 13
click at [110, 313] on label "Bottom Size" at bounding box center [187, 311] width 263 height 13
click at [112, 333] on div at bounding box center [187, 335] width 263 height 26
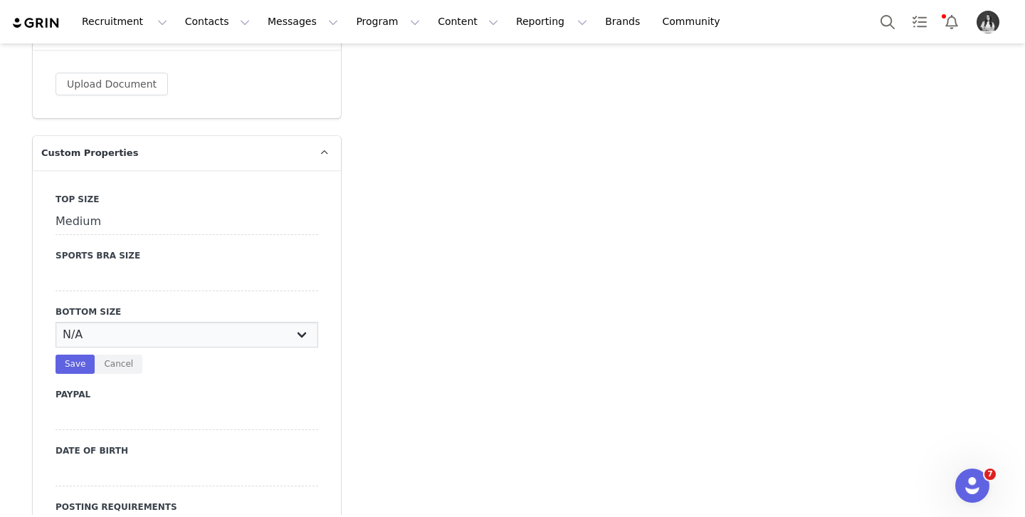
click at [125, 335] on select "N/A X-Small Small Medium Large X-Large XX-Large" at bounding box center [187, 335] width 263 height 26
click at [56, 322] on select "N/A X-Small Small Medium Large X-Large XX-Large" at bounding box center [187, 335] width 263 height 26
click at [75, 362] on button "Save" at bounding box center [75, 364] width 39 height 19
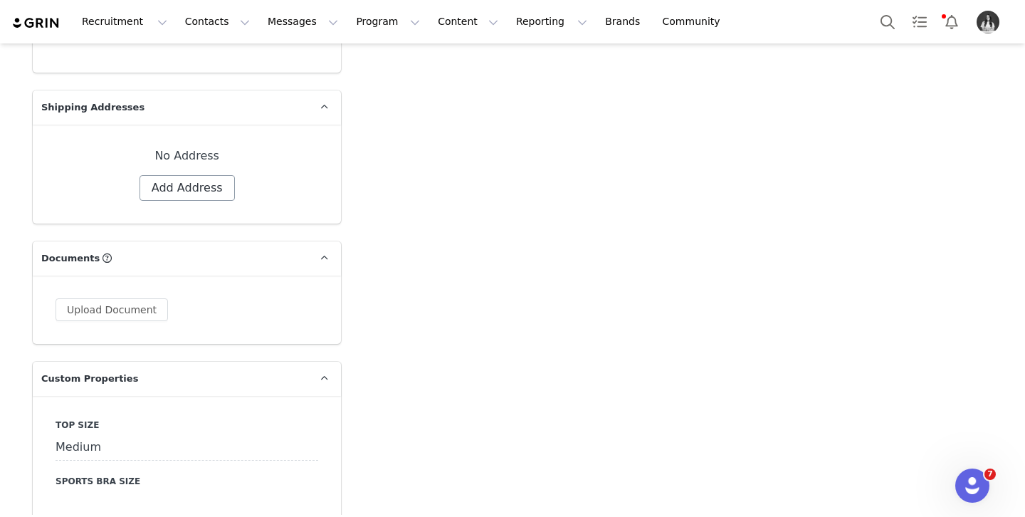
scroll to position [1200, 0]
click at [189, 186] on button "Add Address" at bounding box center [187, 189] width 95 height 26
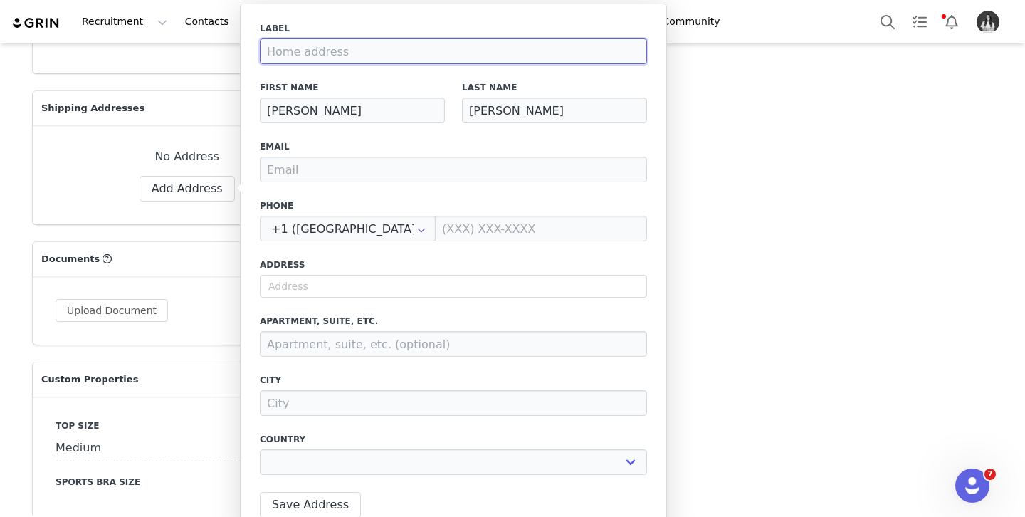
click at [303, 59] on input at bounding box center [453, 51] width 387 height 26
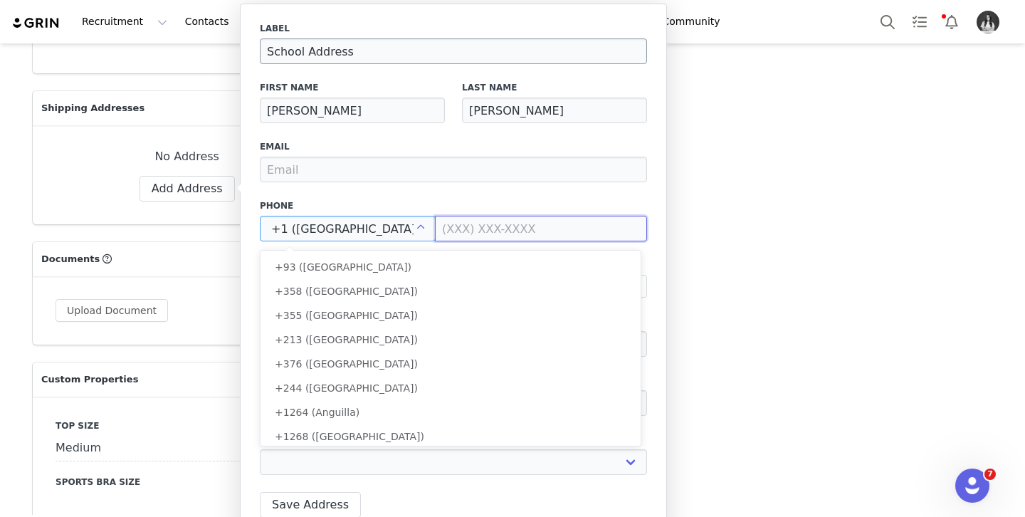
scroll to position [5304, 0]
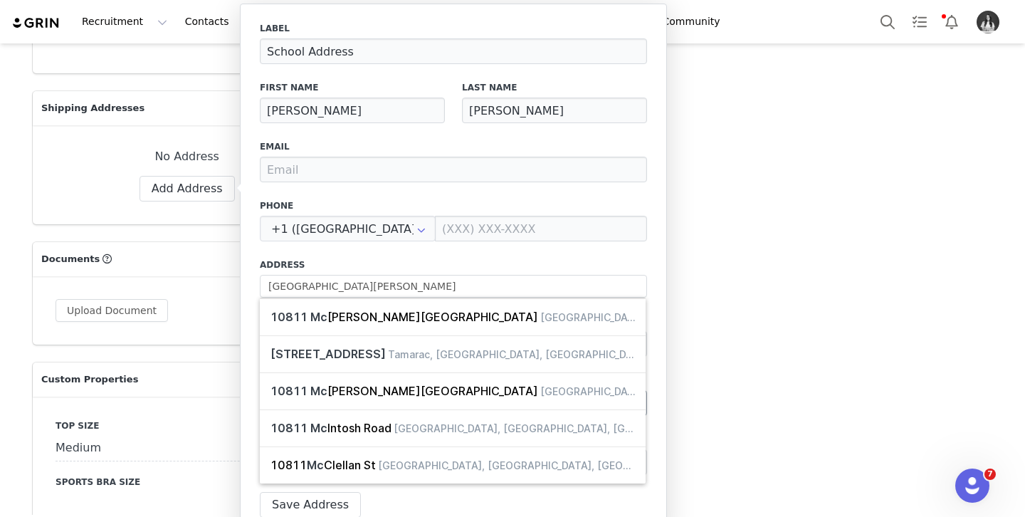
drag, startPoint x: 399, startPoint y: 315, endPoint x: 414, endPoint y: 393, distance: 79.9
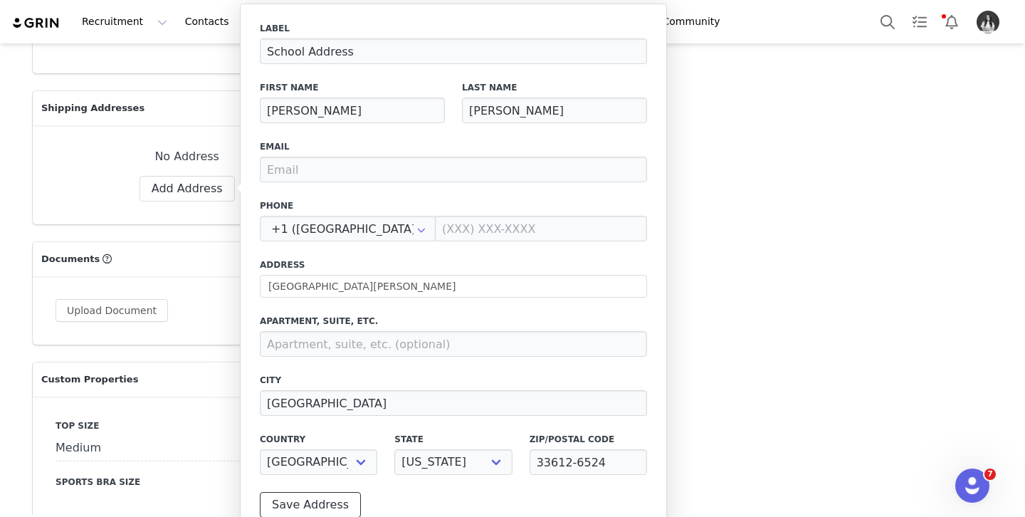
click at [335, 506] on button "Save Address" at bounding box center [310, 505] width 101 height 26
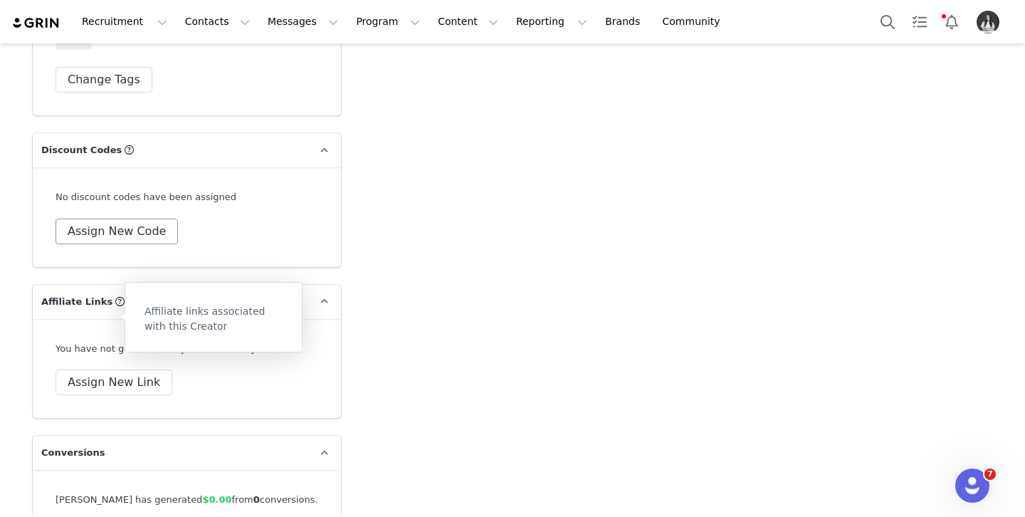
scroll to position [4847, 0]
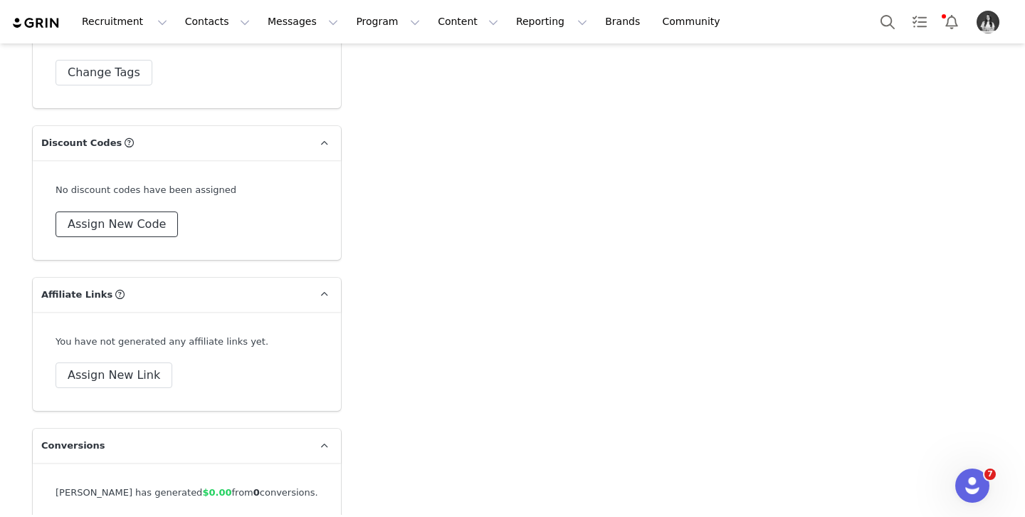
click at [129, 220] on button "Assign New Code" at bounding box center [117, 224] width 122 height 26
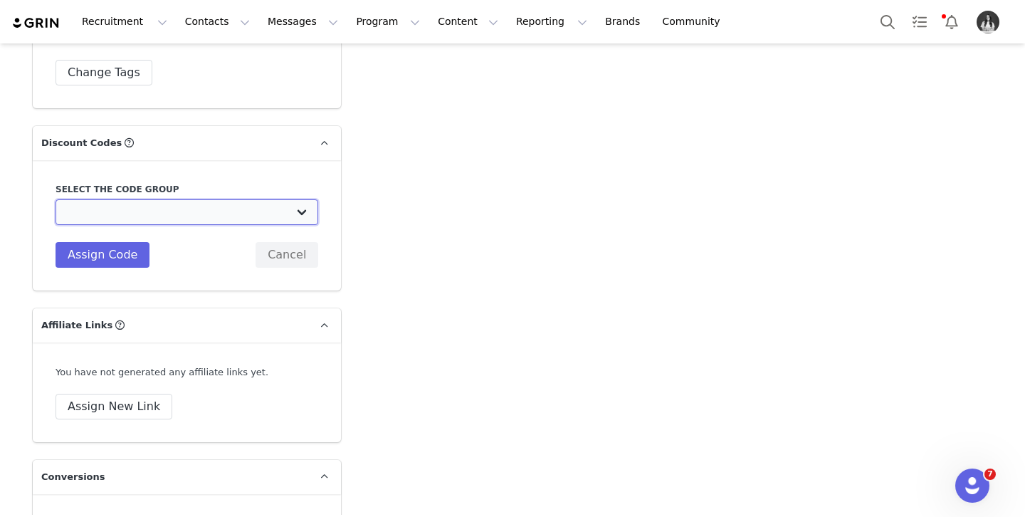
click at [127, 223] on select "TLF Apparel: DON'T USE - Exclusive Influencers Up Until [DATE] TLF Apparel: DON…" at bounding box center [187, 212] width 263 height 26
click at [56, 199] on select "TLF Apparel: DON'T USE - Exclusive Influencers Up Until [DATE] TLF Apparel: DON…" at bounding box center [187, 212] width 263 height 26
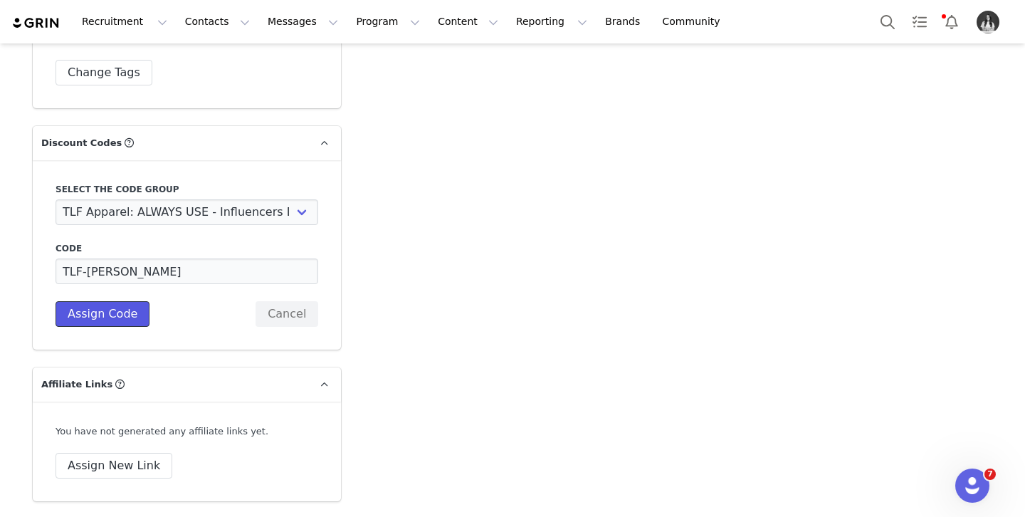
click at [125, 309] on button "Assign Code" at bounding box center [103, 314] width 94 height 26
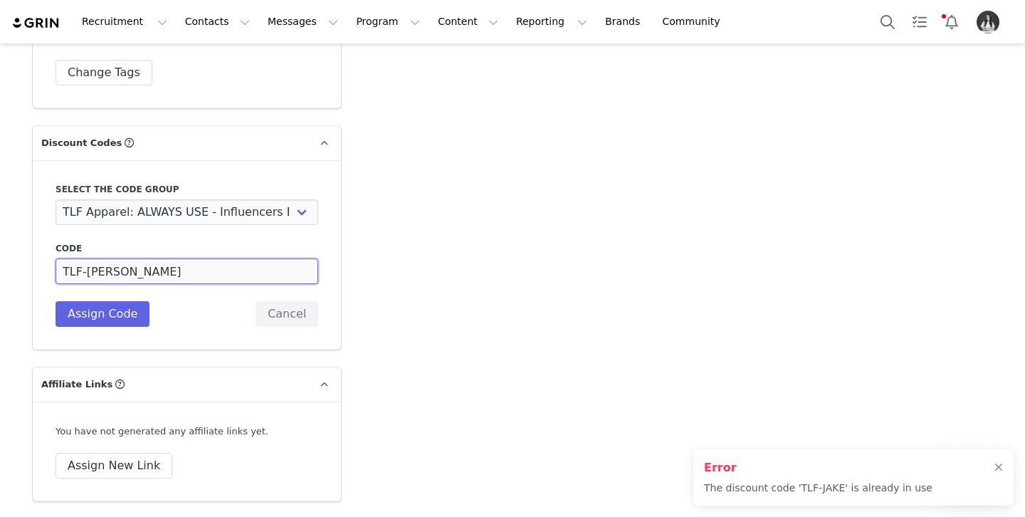
click at [145, 271] on input "TLF-[PERSON_NAME]" at bounding box center [187, 271] width 263 height 26
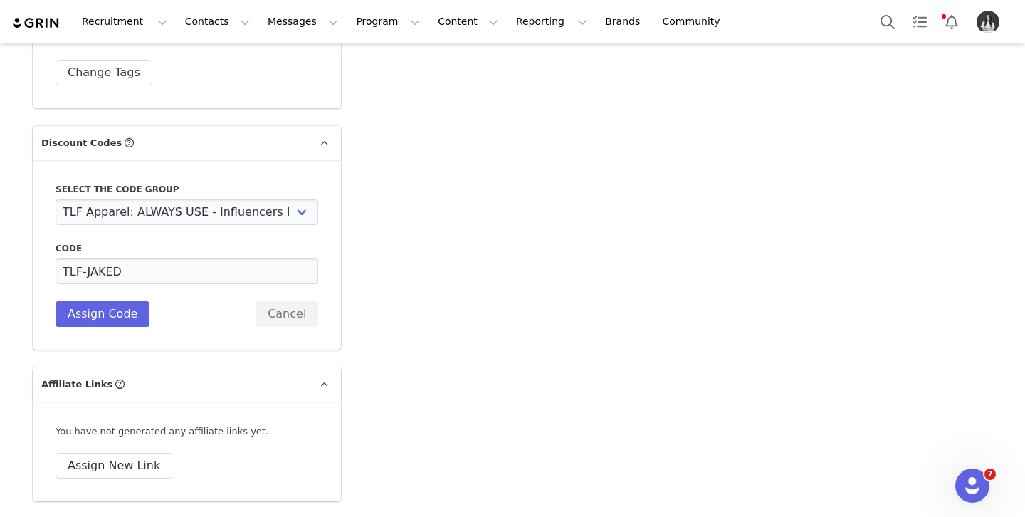
click at [100, 330] on div "Select the code group TLF Apparel: DON'T USE - Exclusive Influencers Up Until […" at bounding box center [187, 254] width 308 height 189
click at [115, 311] on button "Assign Code" at bounding box center [103, 314] width 94 height 26
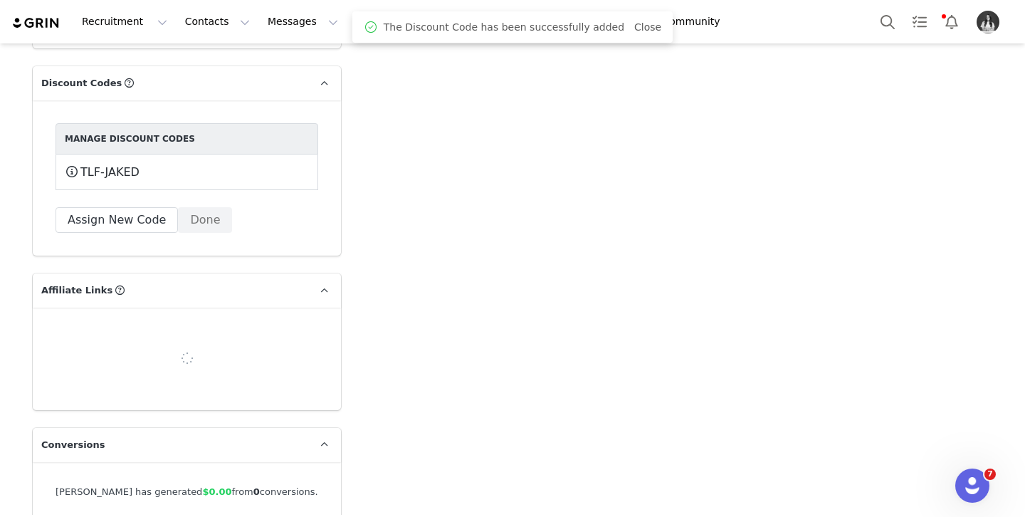
scroll to position [4952, 0]
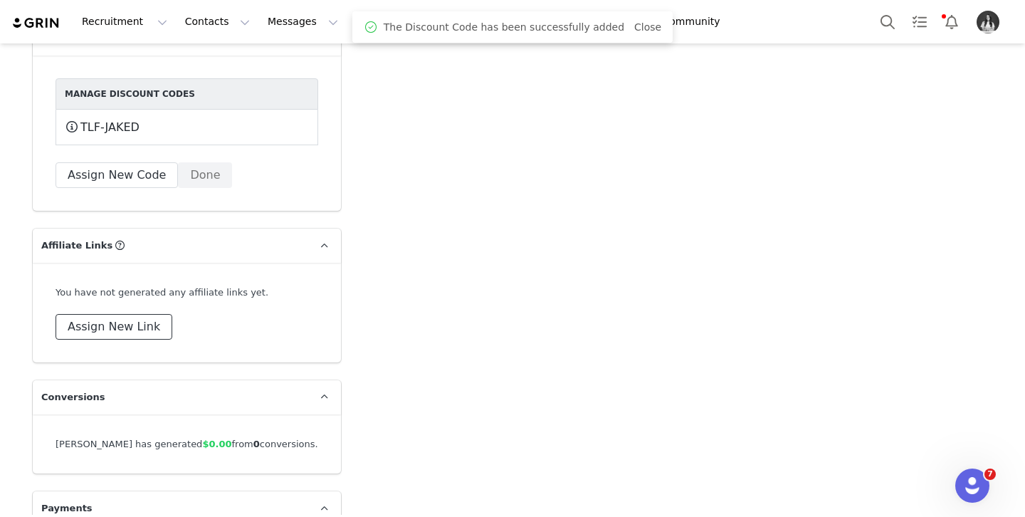
click at [132, 318] on button "Assign New Link" at bounding box center [114, 327] width 117 height 26
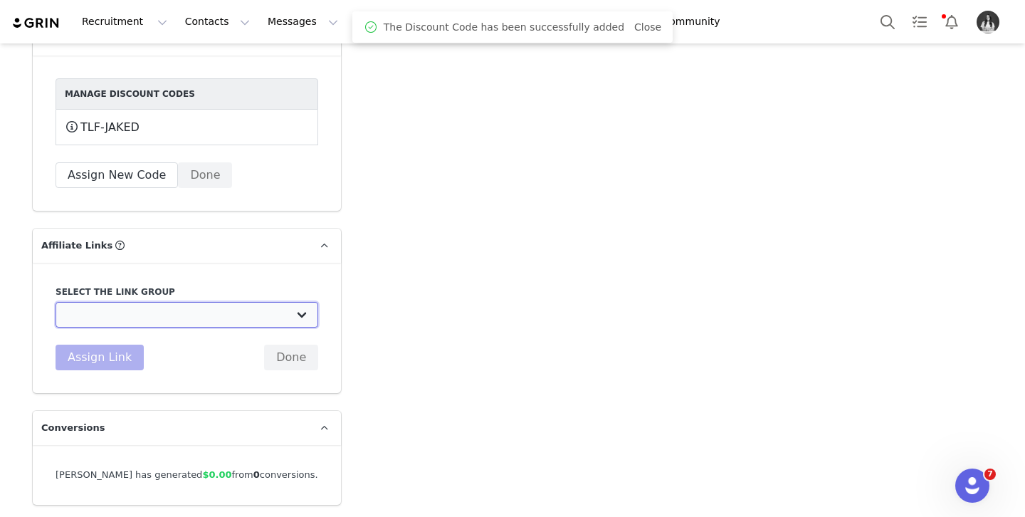
click at [108, 320] on select "DO NOT USE - Exclusive Influencer Payout: [URL][DOMAIN_NAME] Test White Labelli…" at bounding box center [187, 315] width 263 height 26
click at [56, 302] on select "DO NOT USE - Exclusive Influencer Payout: [URL][DOMAIN_NAME] Test White Labelli…" at bounding box center [187, 315] width 263 height 26
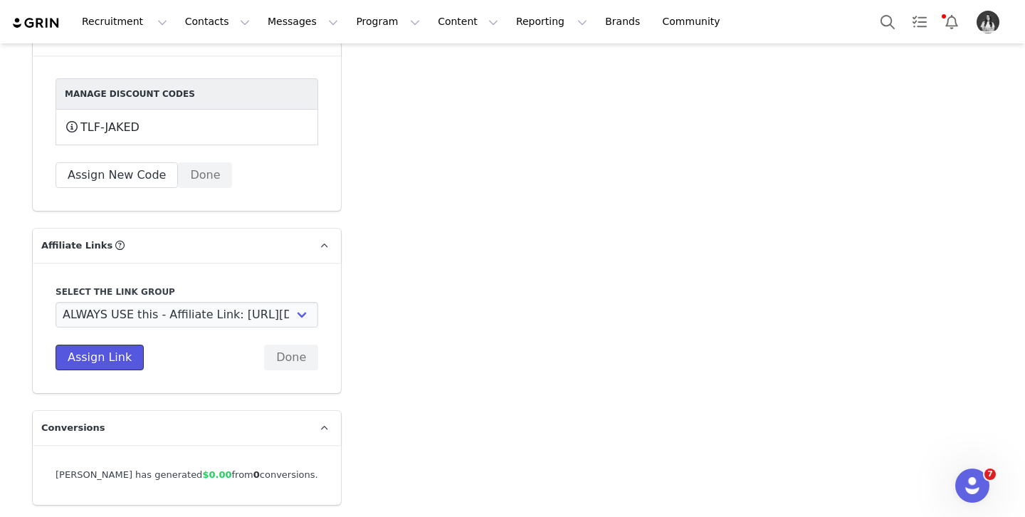
click at [103, 366] on button "Assign Link" at bounding box center [100, 358] width 88 height 26
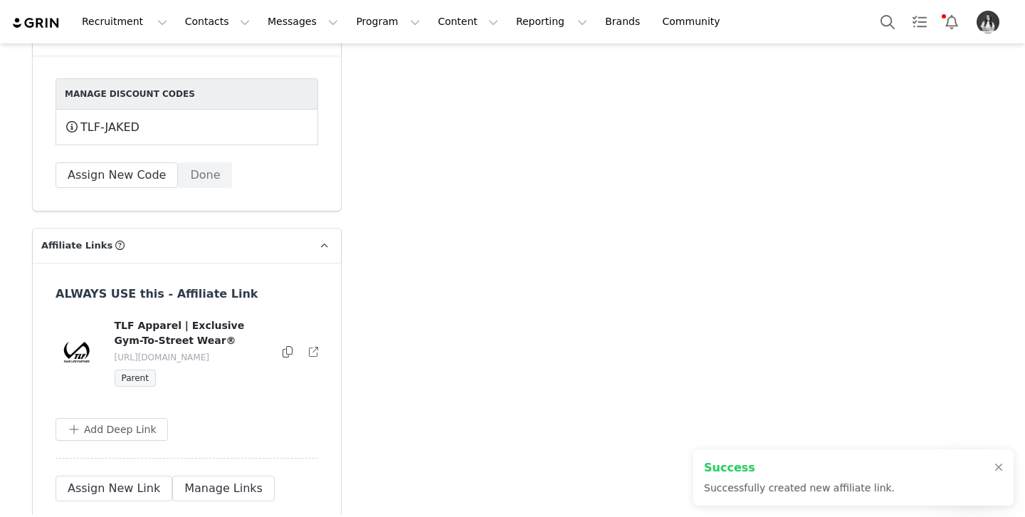
click at [289, 348] on icon at bounding box center [288, 351] width 10 height 11
click at [348, 17] on button "Program Program" at bounding box center [387, 22] width 81 height 32
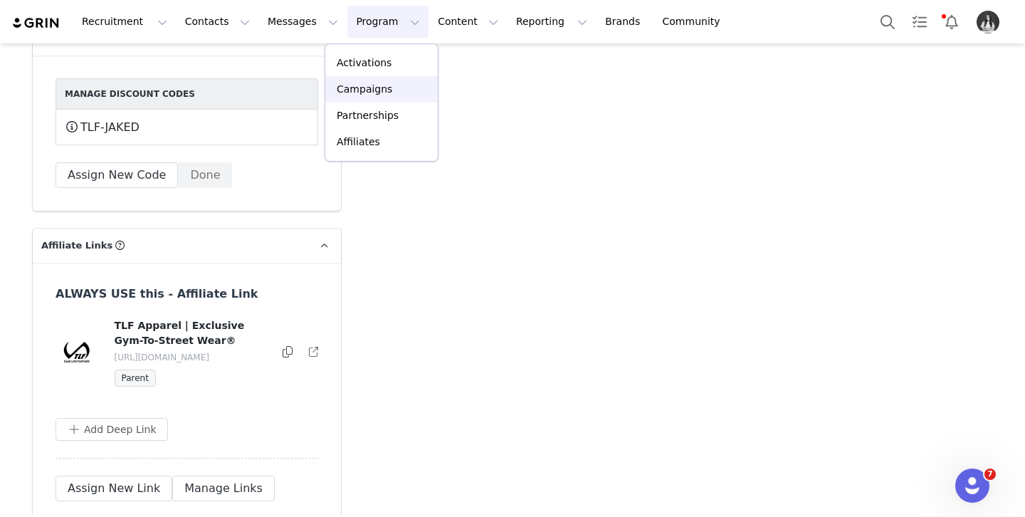
click at [363, 79] on link "Campaigns" at bounding box center [381, 89] width 112 height 26
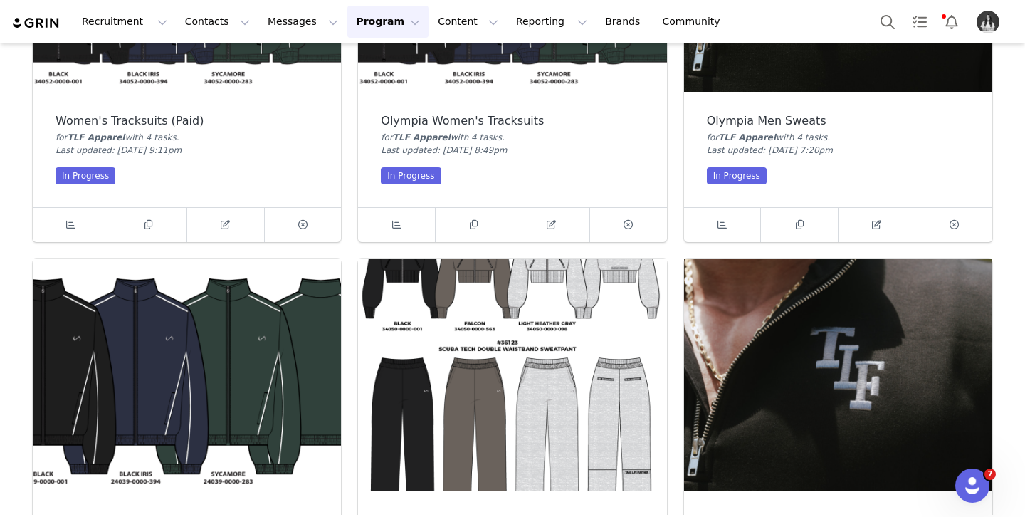
scroll to position [837, 0]
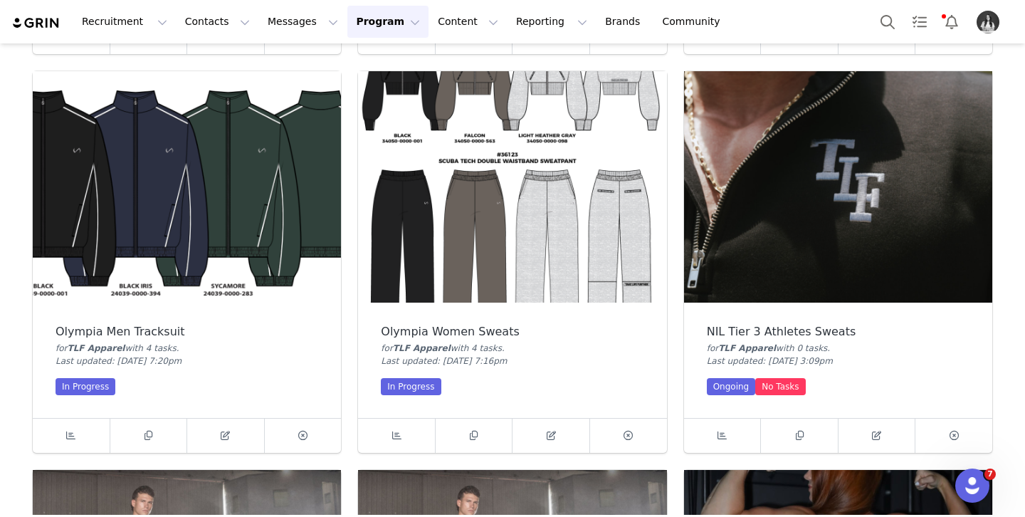
click at [910, 207] on img at bounding box center [838, 186] width 308 height 231
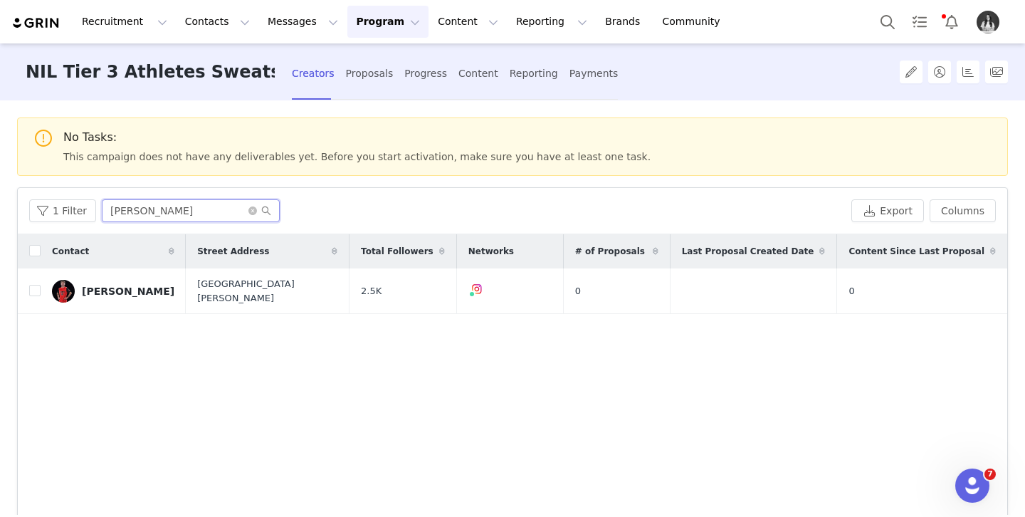
click at [183, 211] on input "[PERSON_NAME]" at bounding box center [191, 210] width 178 height 23
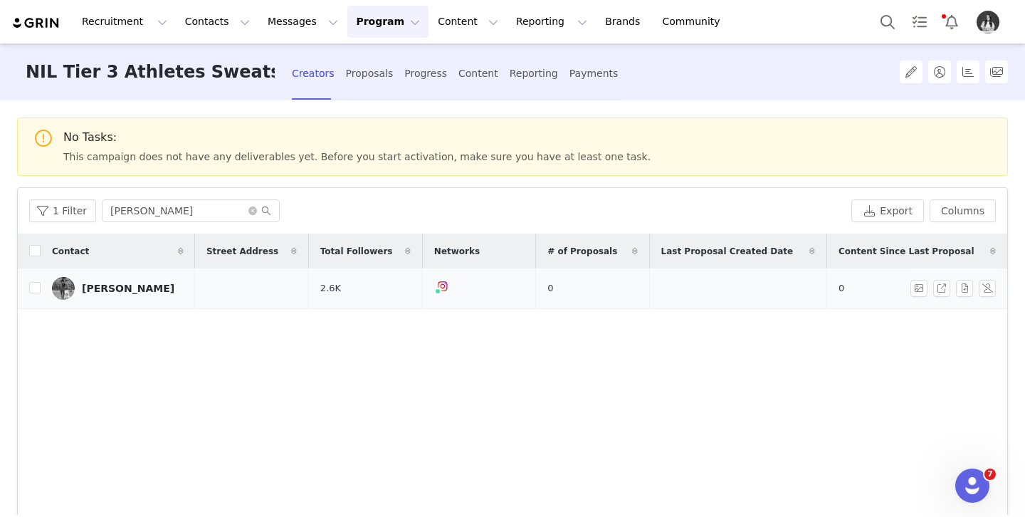
click at [125, 291] on div "[PERSON_NAME]" at bounding box center [128, 288] width 93 height 11
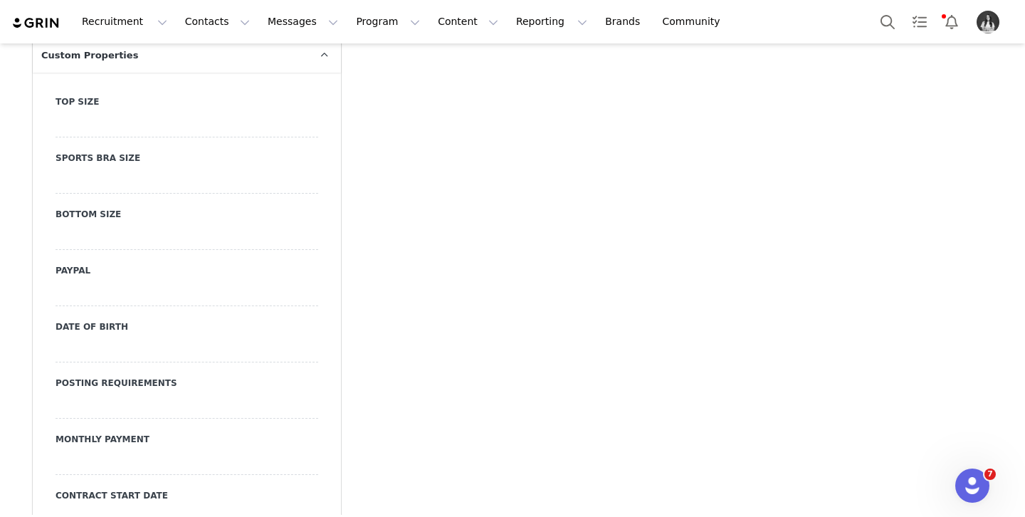
scroll to position [1525, 0]
click at [177, 130] on div at bounding box center [187, 123] width 263 height 26
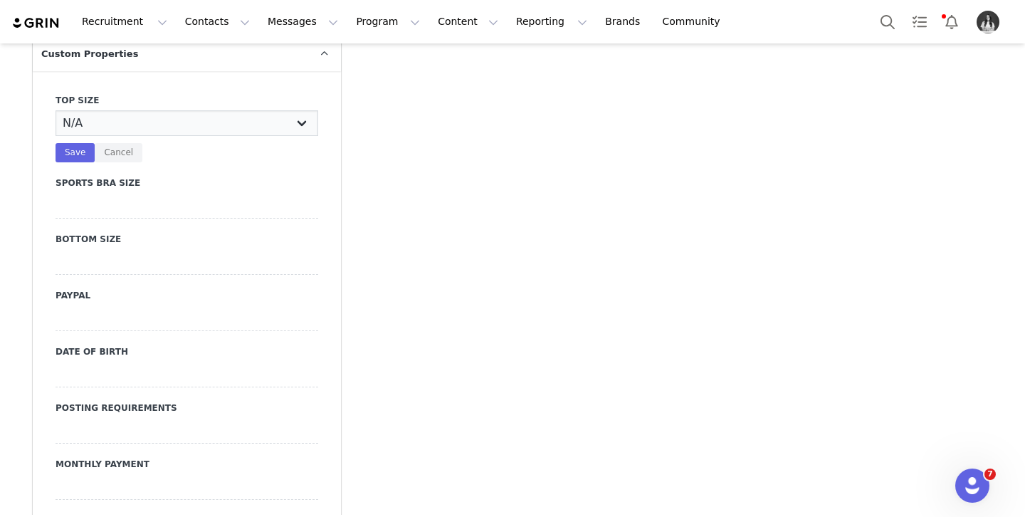
click at [177, 124] on select "N/A X-Small Small Medium Large X-Large XX-Large" at bounding box center [187, 123] width 263 height 26
click at [56, 110] on select "N/A X-Small Small Medium Large X-Large XX-Large" at bounding box center [187, 123] width 263 height 26
click at [62, 156] on button "Save" at bounding box center [75, 152] width 39 height 19
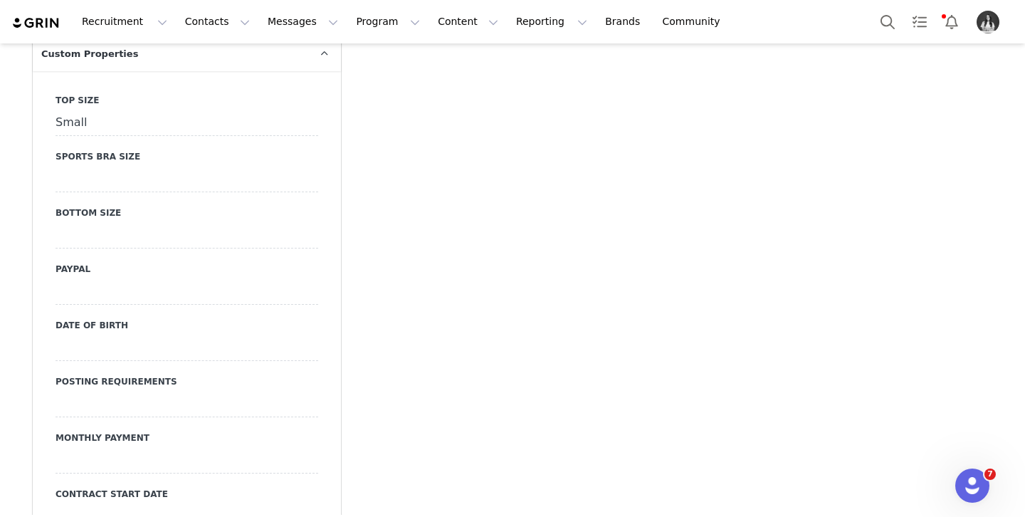
click at [104, 221] on div "Bottom Size" at bounding box center [187, 227] width 263 height 42
click at [112, 236] on div at bounding box center [187, 236] width 263 height 26
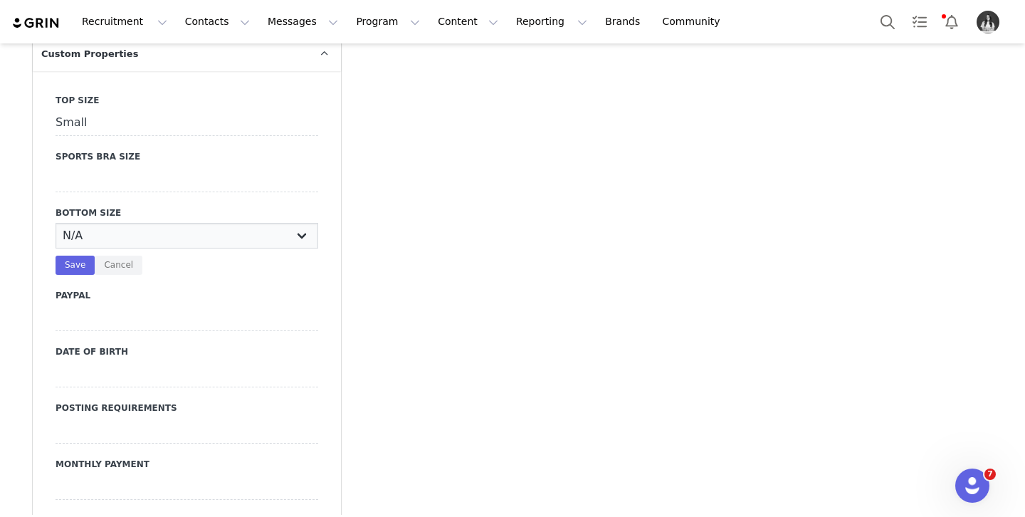
click at [117, 244] on select "N/A X-Small Small Medium Large X-Large XX-Large" at bounding box center [187, 236] width 263 height 26
click at [56, 223] on select "N/A X-Small Small Medium Large X-Large XX-Large" at bounding box center [187, 236] width 263 height 26
click at [70, 263] on button "Save" at bounding box center [75, 265] width 39 height 19
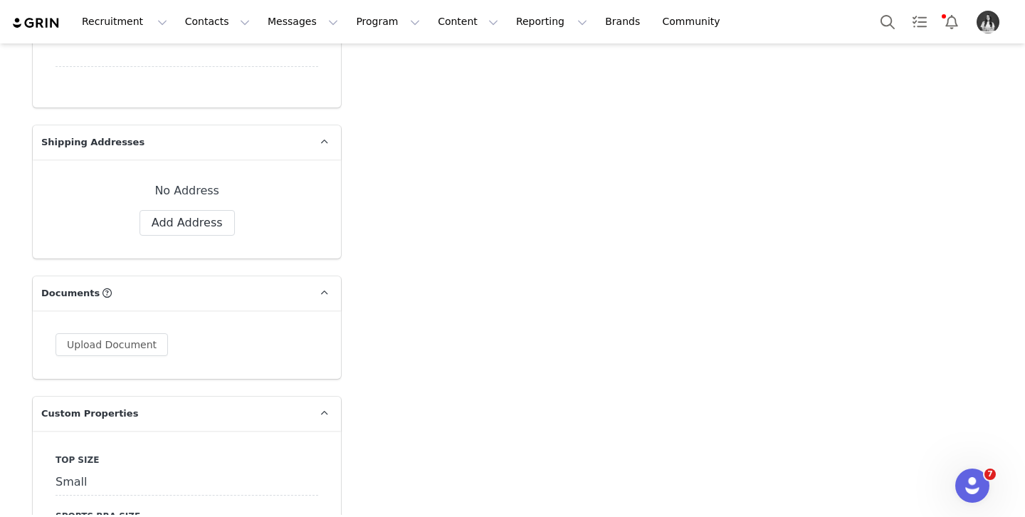
scroll to position [1142, 0]
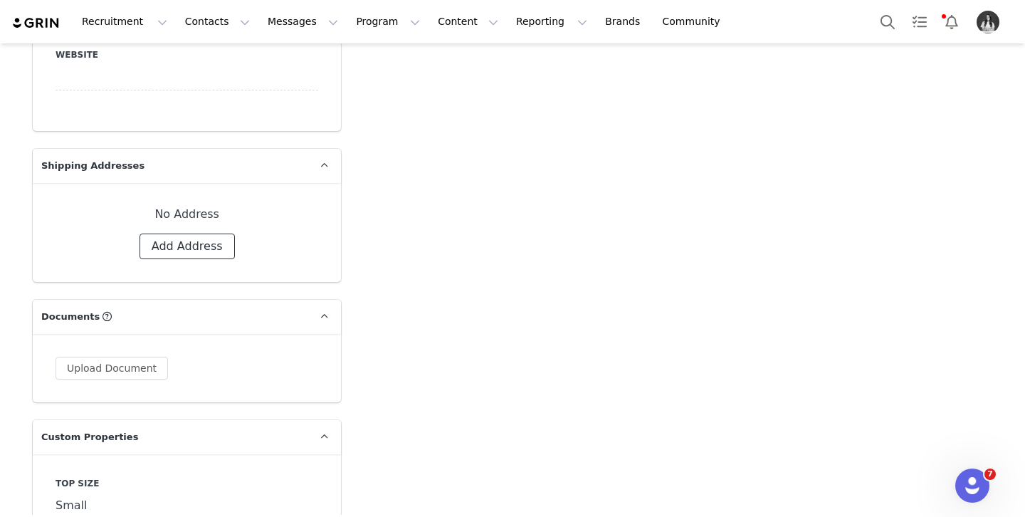
click at [172, 251] on button "Add Address" at bounding box center [187, 247] width 95 height 26
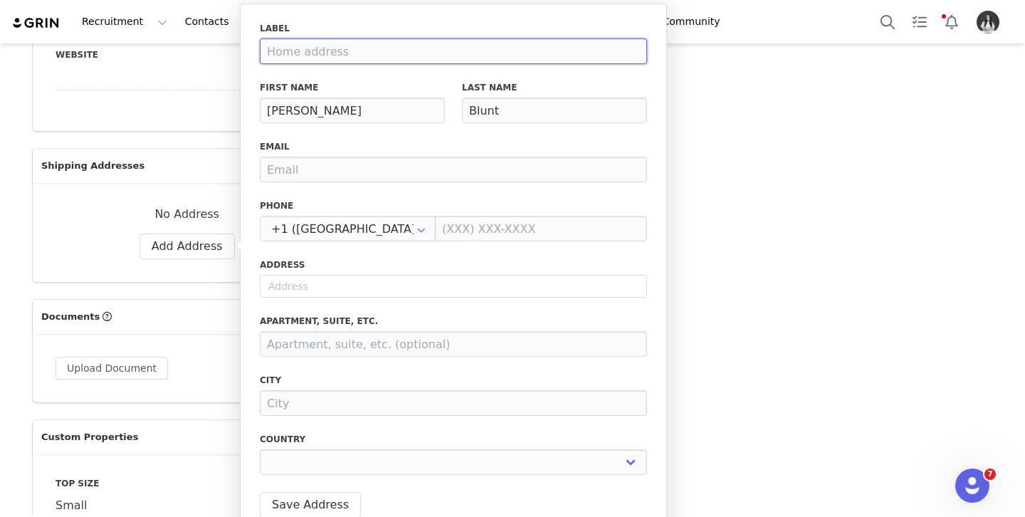
click at [324, 56] on input at bounding box center [453, 51] width 387 height 26
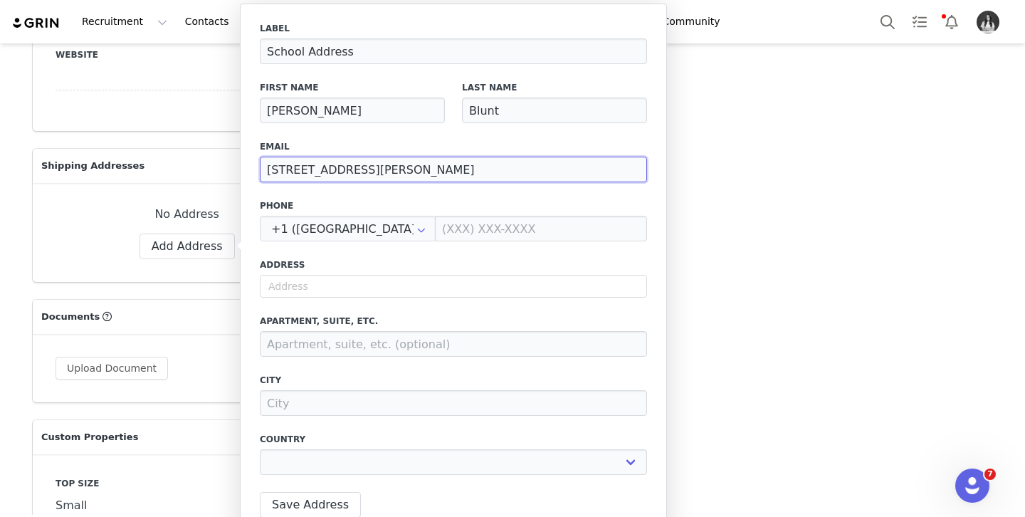
click at [420, 166] on input "[STREET_ADDRESS][PERSON_NAME]" at bounding box center [453, 170] width 387 height 26
click at [419, 194] on div "Label School Address First Name [PERSON_NAME] Last Name Blunt Email [STREET_ADD…" at bounding box center [453, 252] width 387 height 461
click at [404, 168] on input "[STREET_ADDRESS][PERSON_NAME]" at bounding box center [453, 170] width 387 height 26
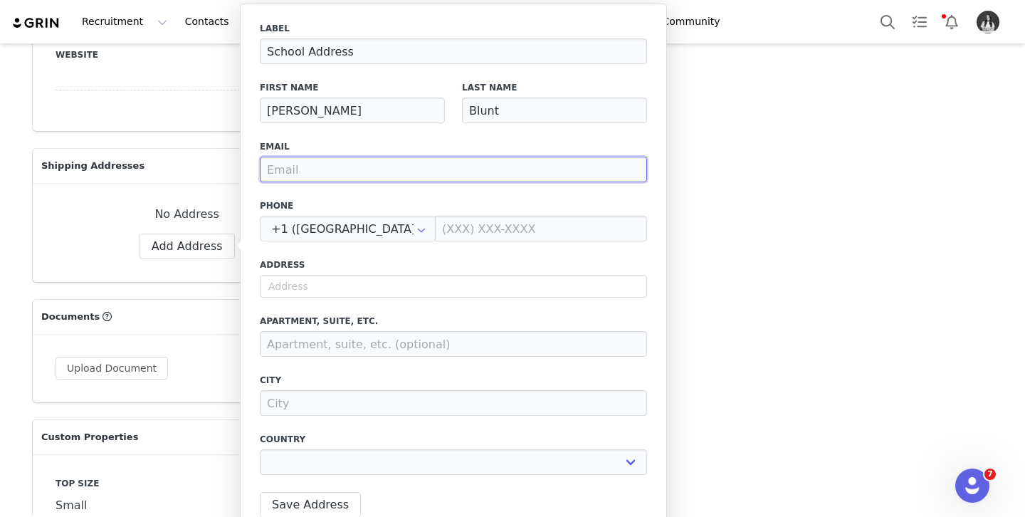
paste input "[STREET_ADDRESS][PERSON_NAME]"
click at [345, 172] on input "[STREET_ADDRESS][PERSON_NAME]" at bounding box center [453, 170] width 387 height 26
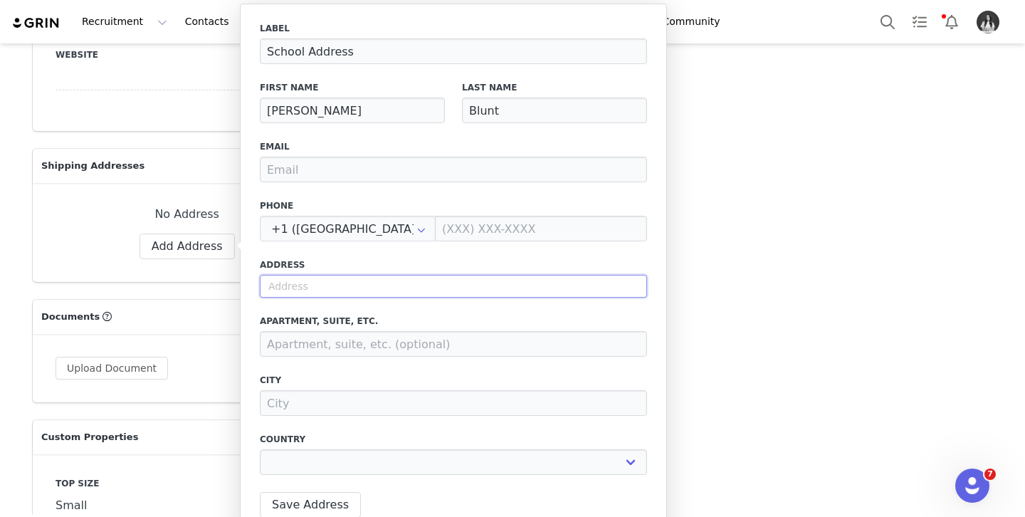
click at [362, 292] on input "text" at bounding box center [453, 286] width 387 height 23
paste input "[STREET_ADDRESS][PERSON_NAME]"
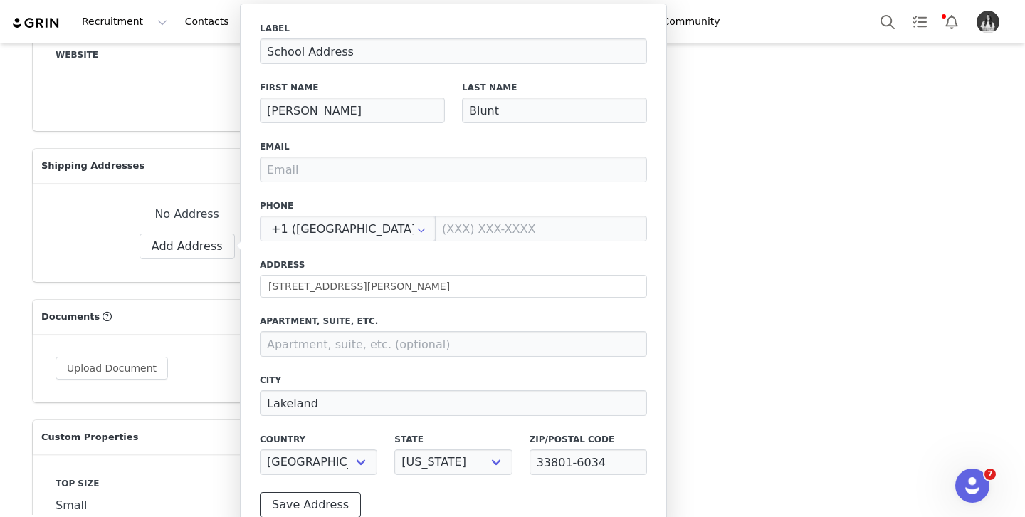
click at [308, 496] on button "Save Address" at bounding box center [310, 505] width 101 height 26
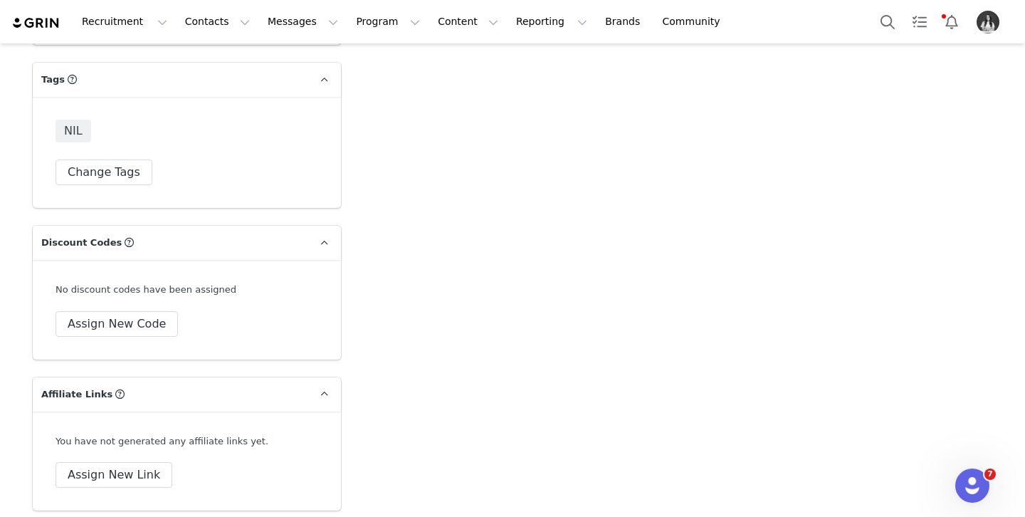
scroll to position [4872, 0]
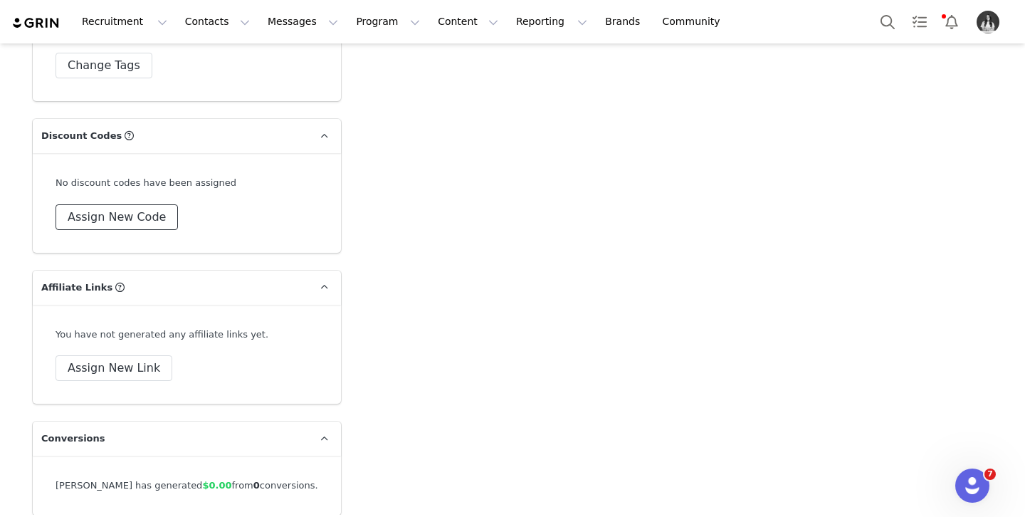
click at [119, 204] on button "Assign New Code" at bounding box center [117, 217] width 122 height 26
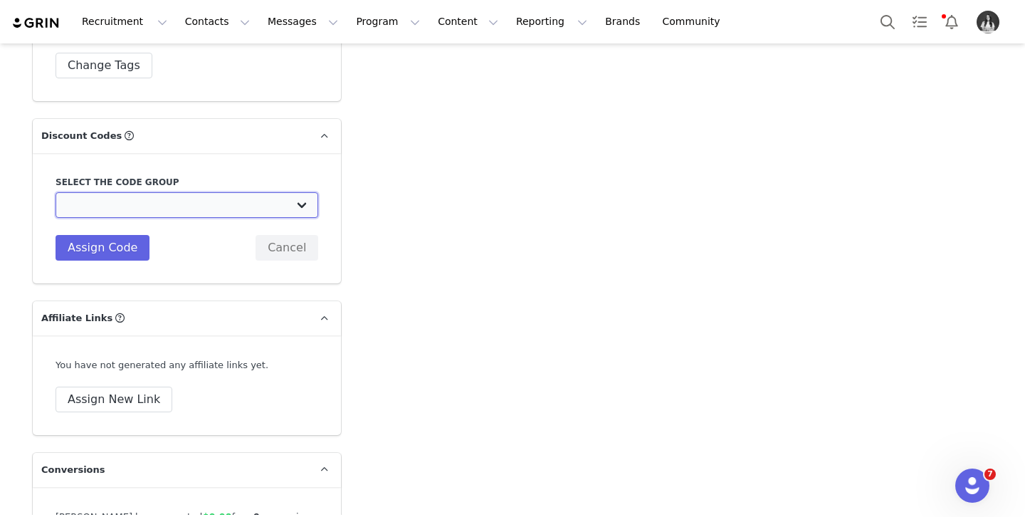
click at [134, 199] on select "TLF Apparel: DON'T USE - Exclusive Influencers Up Until [DATE] TLF Apparel: DON…" at bounding box center [187, 205] width 263 height 26
click at [56, 192] on select "TLF Apparel: DON'T USE - Exclusive Influencers Up Until [DATE] TLF Apparel: DON…" at bounding box center [187, 205] width 263 height 26
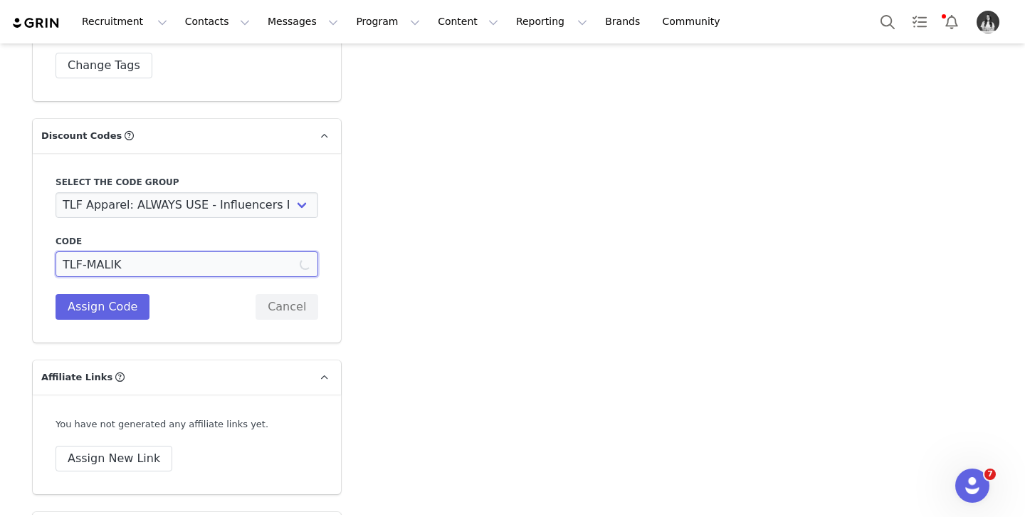
click at [114, 251] on input "TLF-MALIK" at bounding box center [187, 264] width 263 height 26
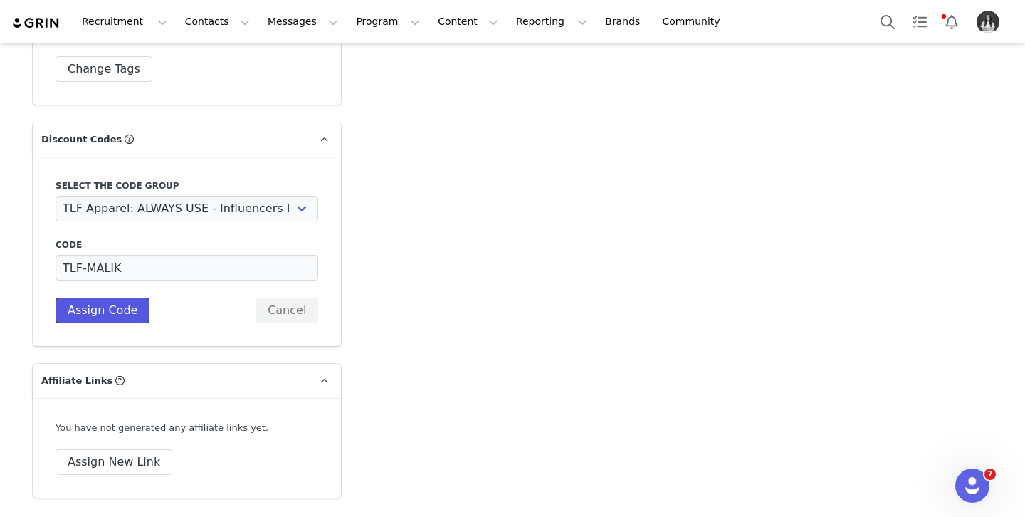
click at [108, 298] on button "Assign Code" at bounding box center [103, 311] width 94 height 26
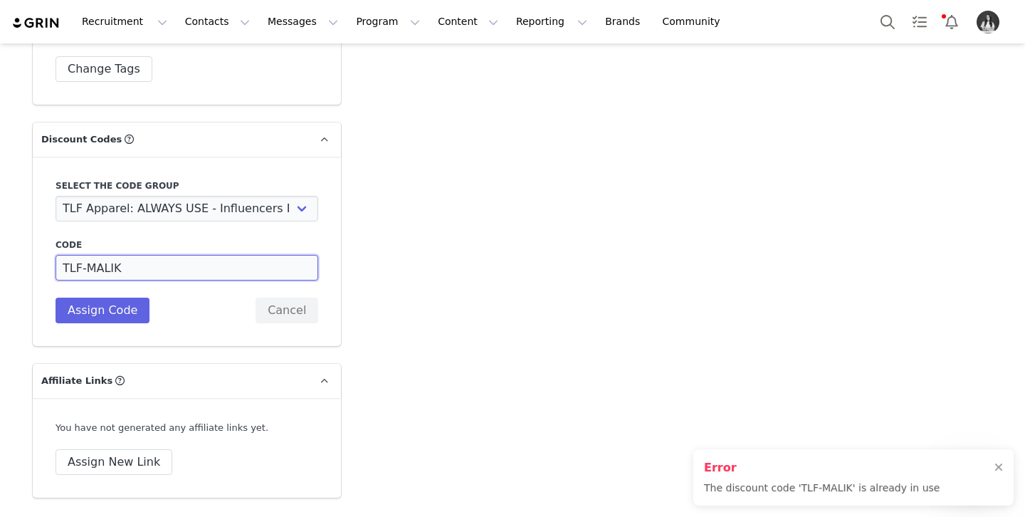
click at [188, 255] on input "TLF-MALIK" at bounding box center [187, 268] width 263 height 26
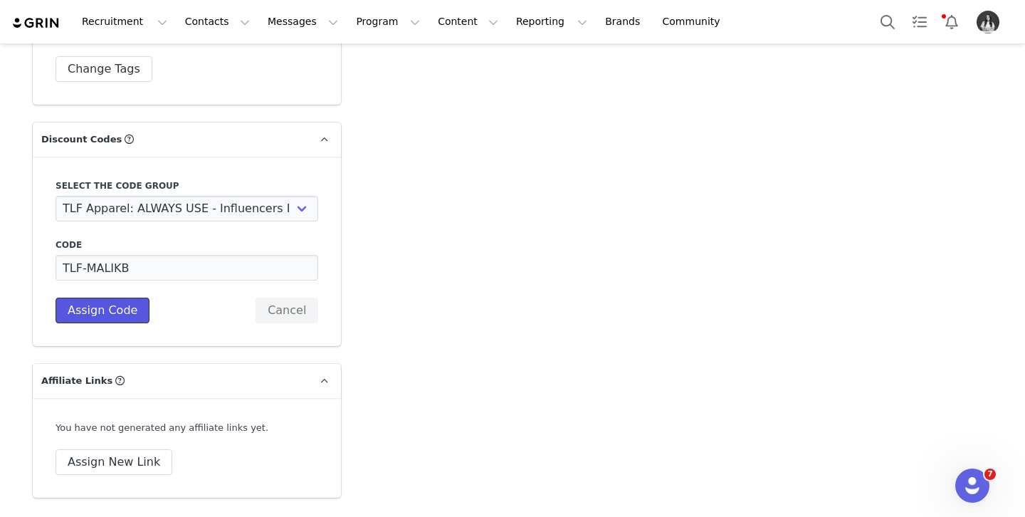
click at [122, 298] on button "Assign Code" at bounding box center [103, 311] width 94 height 26
click at [120, 449] on button "Assign New Link" at bounding box center [114, 462] width 117 height 26
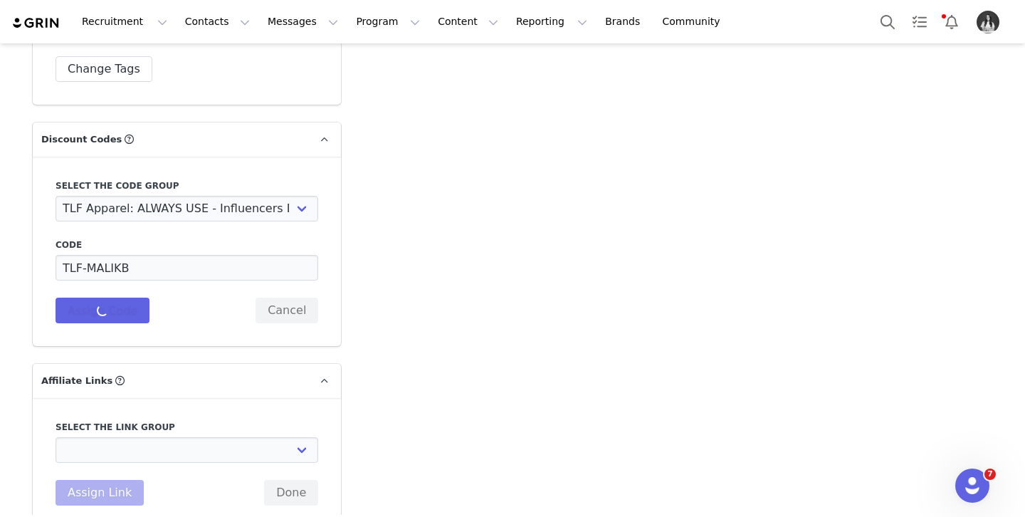
scroll to position [4945, 0]
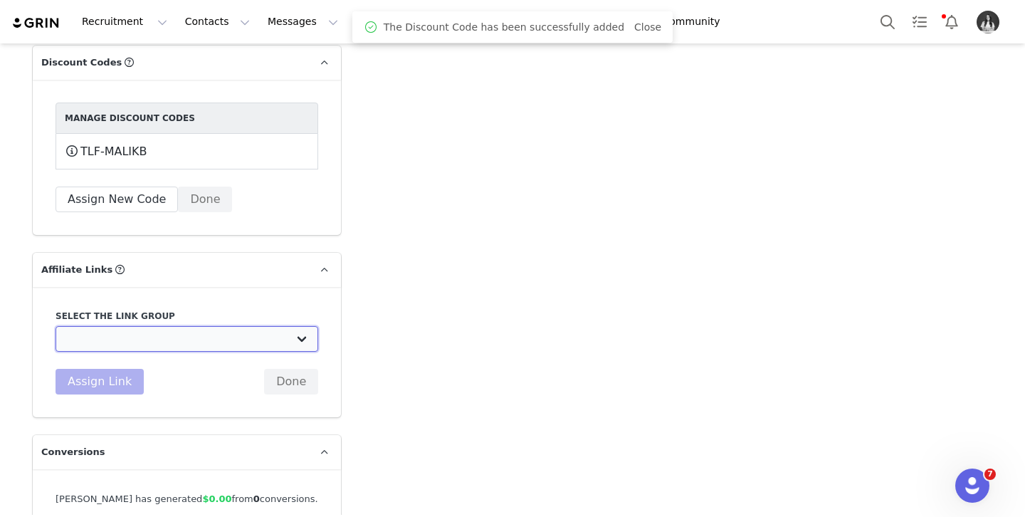
click at [157, 329] on select "DO NOT USE - Exclusive Influencer Payout: [URL][DOMAIN_NAME] Test White Labelli…" at bounding box center [187, 339] width 263 height 26
click at [56, 326] on select "DO NOT USE - Exclusive Influencer Payout: [URL][DOMAIN_NAME] Test White Labelli…" at bounding box center [187, 339] width 263 height 26
click at [85, 369] on button "Assign Link" at bounding box center [100, 382] width 88 height 26
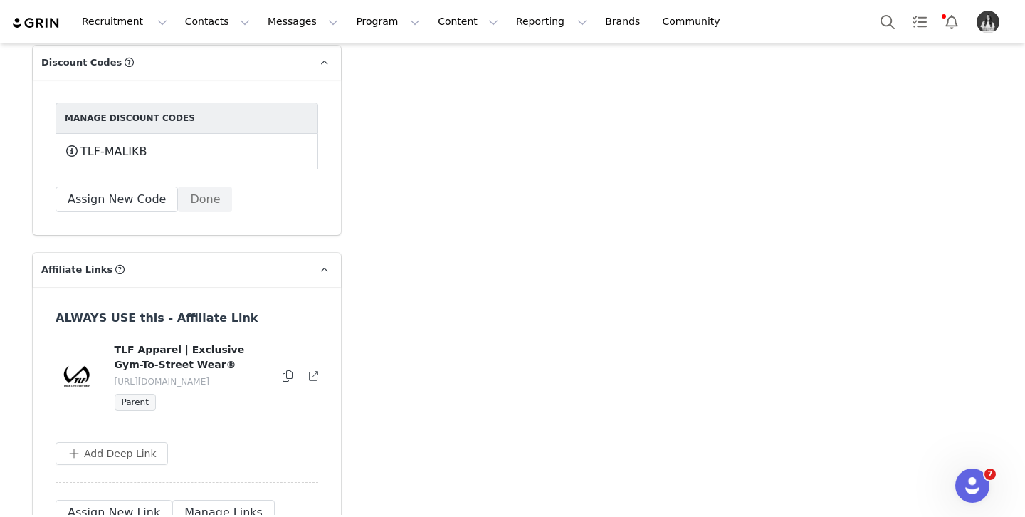
click at [288, 370] on icon at bounding box center [288, 375] width 10 height 11
click at [357, 17] on button "Program Program" at bounding box center [387, 22] width 81 height 32
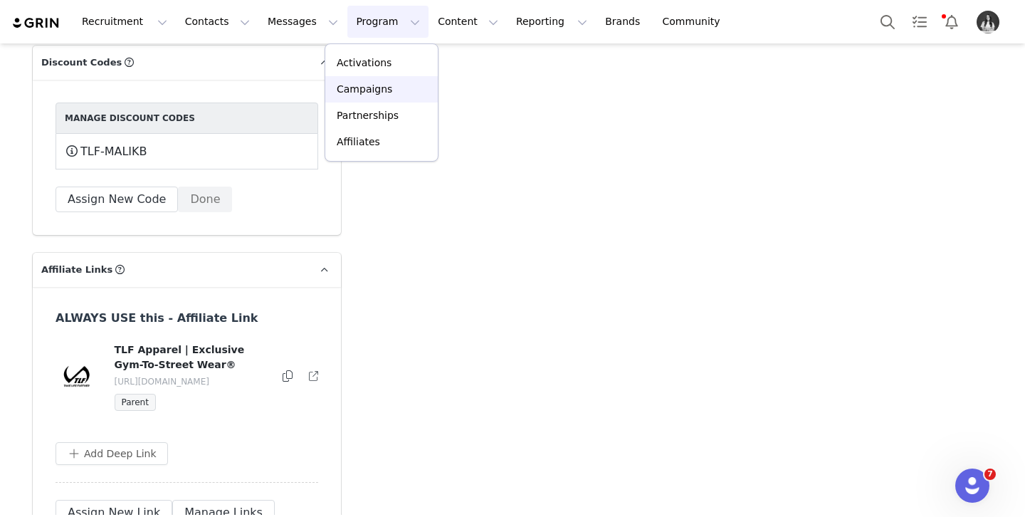
click at [367, 83] on p "Campaigns" at bounding box center [365, 89] width 56 height 15
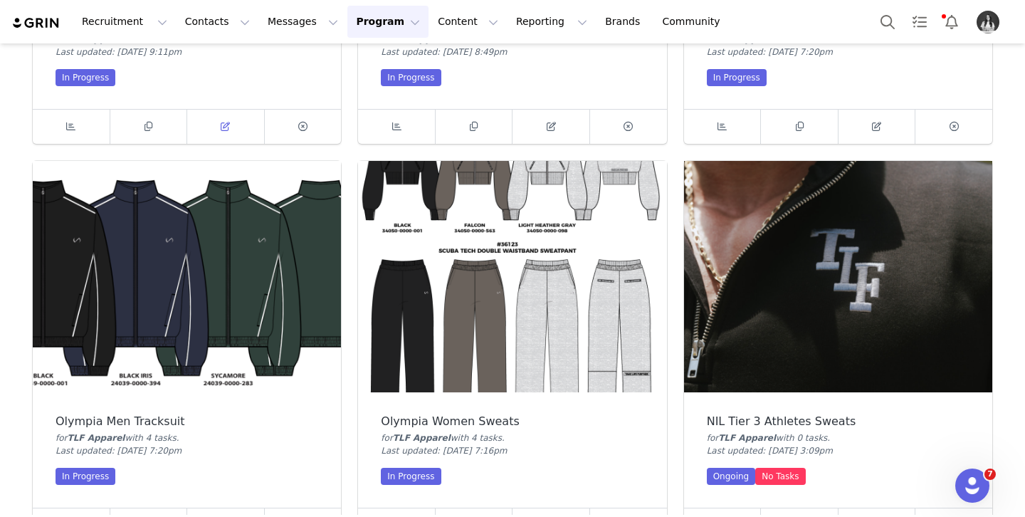
scroll to position [789, 0]
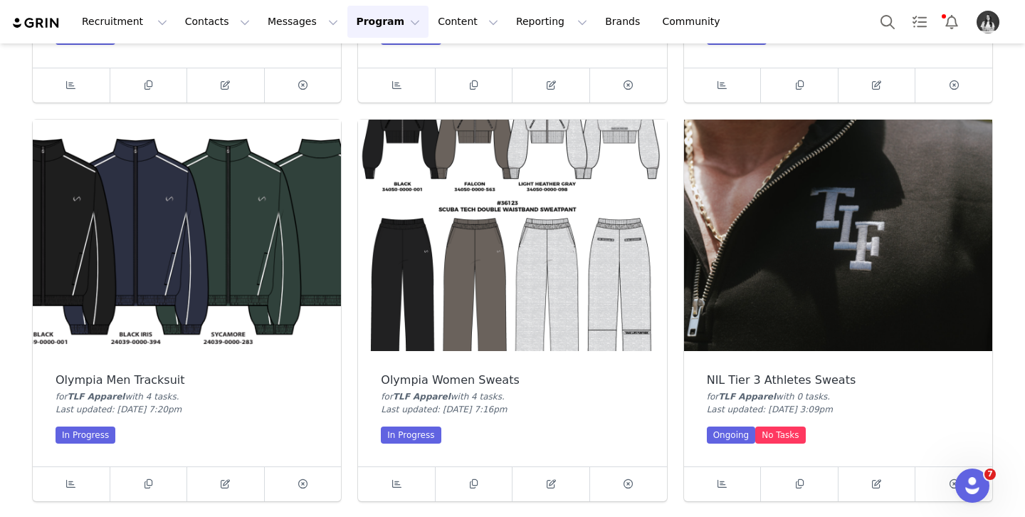
click at [962, 211] on img at bounding box center [838, 235] width 308 height 231
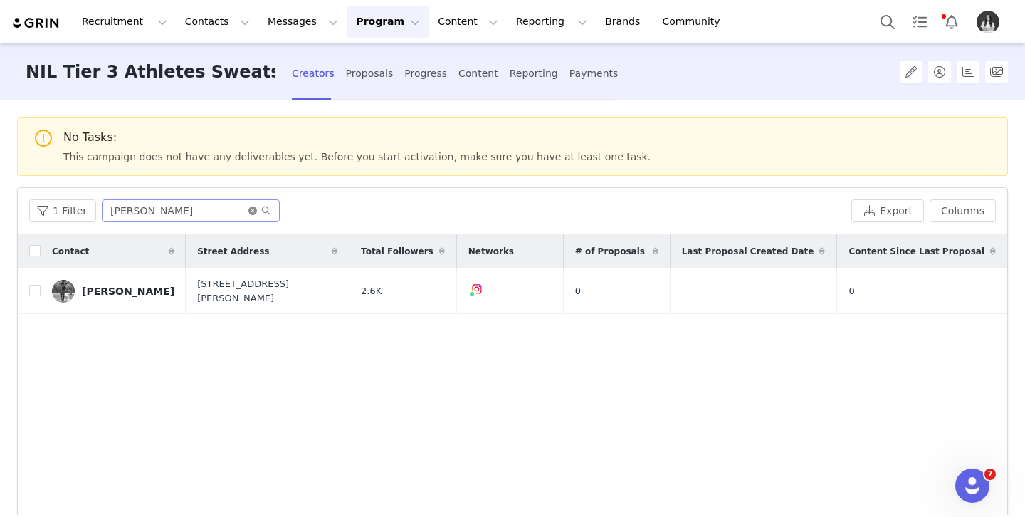
click at [248, 214] on icon "icon: close-circle" at bounding box center [252, 210] width 9 height 9
click at [239, 214] on input "text" at bounding box center [191, 210] width 178 height 23
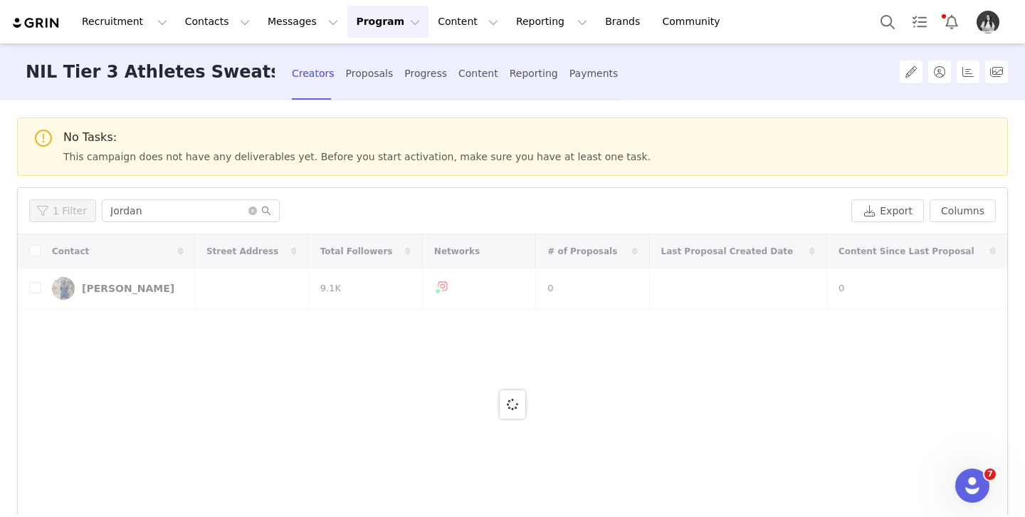
click at [109, 290] on div at bounding box center [513, 404] width 990 height 340
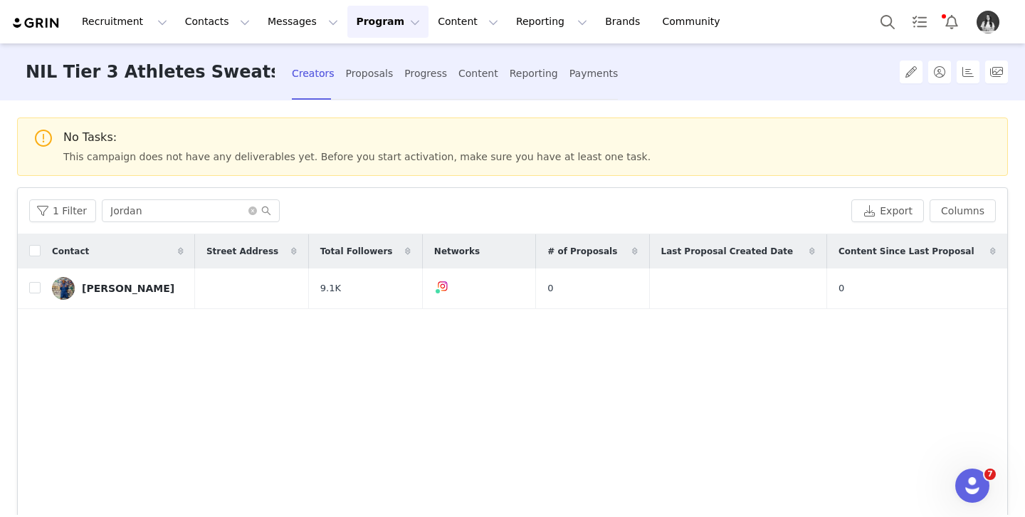
click at [112, 288] on div "[PERSON_NAME]" at bounding box center [128, 288] width 93 height 11
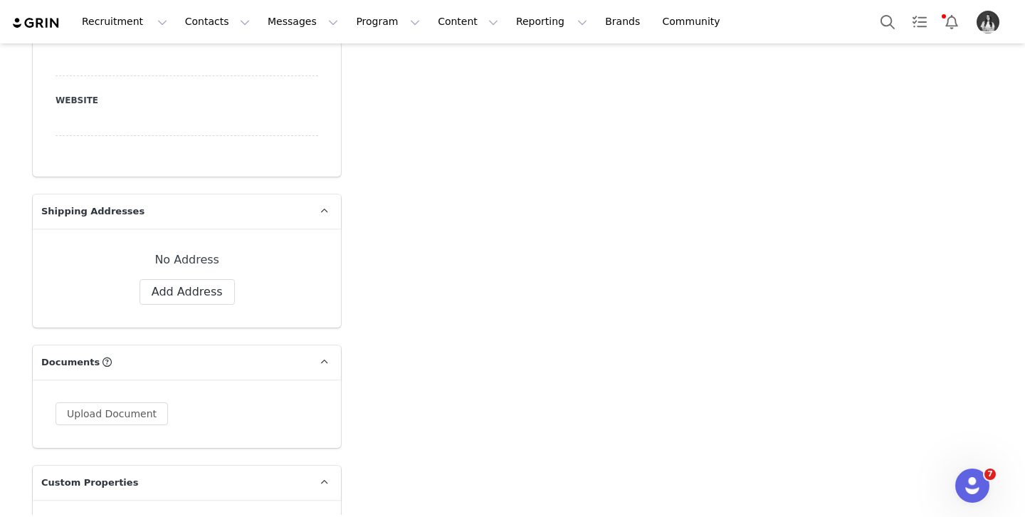
scroll to position [1097, 0]
click at [197, 285] on button "Add Address" at bounding box center [187, 291] width 95 height 26
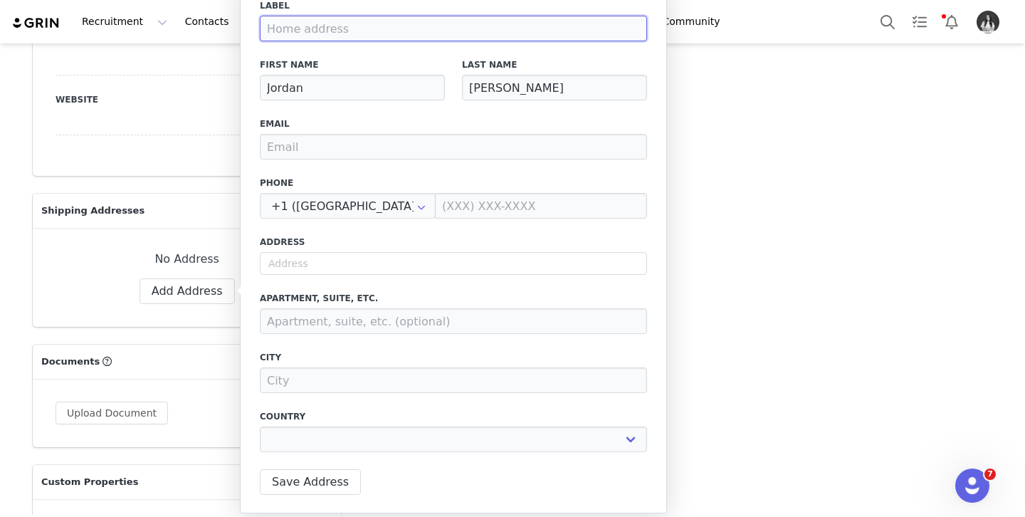
click at [303, 30] on input at bounding box center [453, 29] width 387 height 26
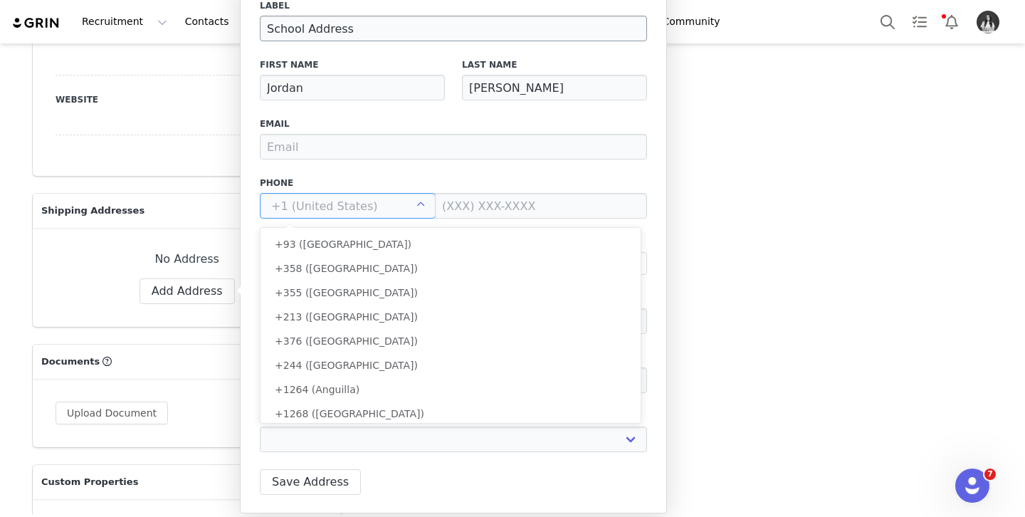
scroll to position [5304, 0]
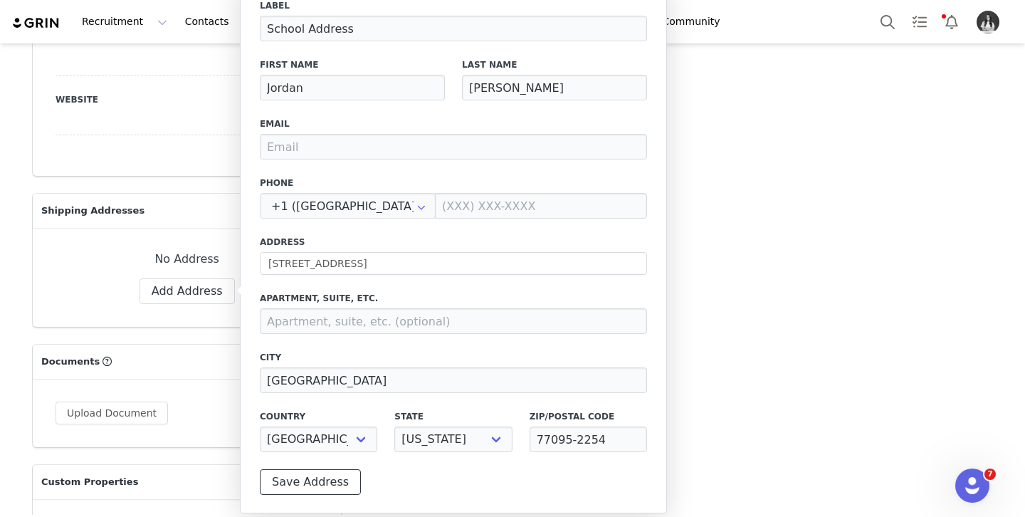
click at [344, 481] on button "Save Address" at bounding box center [310, 482] width 101 height 26
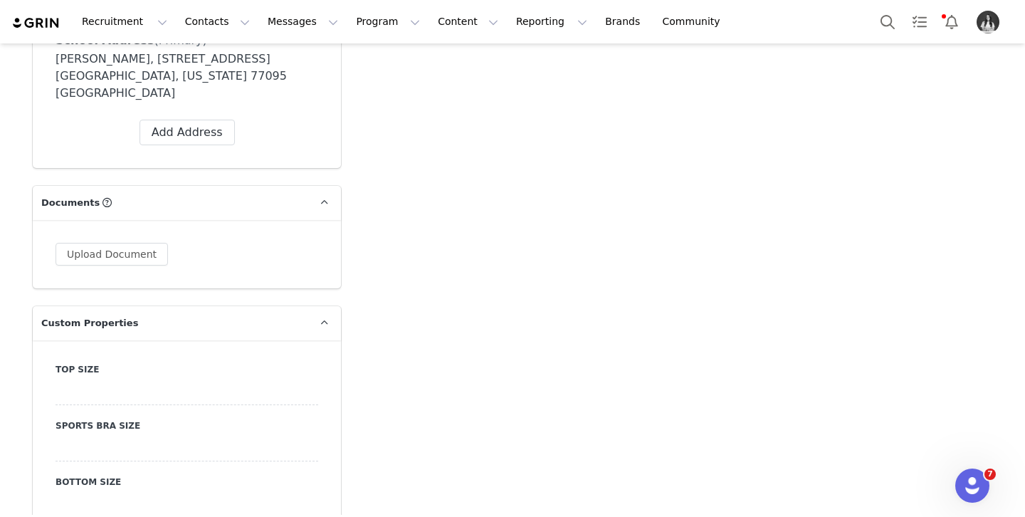
scroll to position [1332, 0]
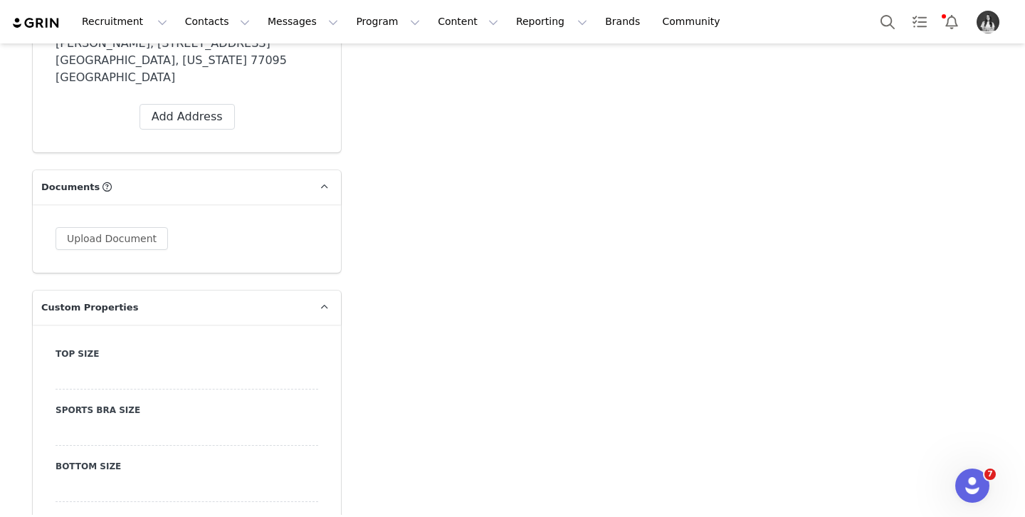
click at [144, 364] on div at bounding box center [187, 377] width 263 height 26
click at [144, 364] on select "N/A X-Small Small Medium Large X-Large XX-Large" at bounding box center [187, 377] width 263 height 26
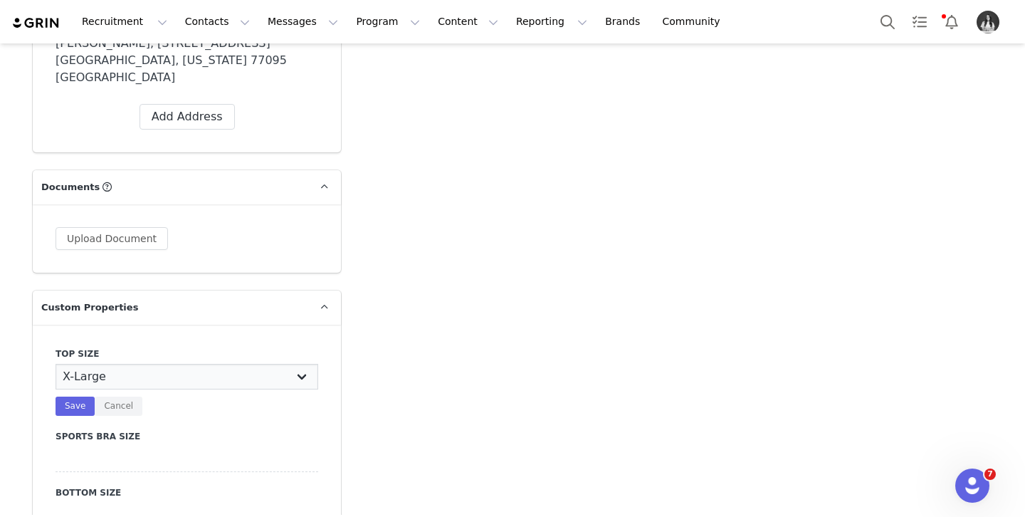
click at [56, 364] on select "N/A X-Small Small Medium Large X-Large XX-Large" at bounding box center [187, 377] width 263 height 26
click at [75, 397] on button "Save" at bounding box center [75, 406] width 39 height 19
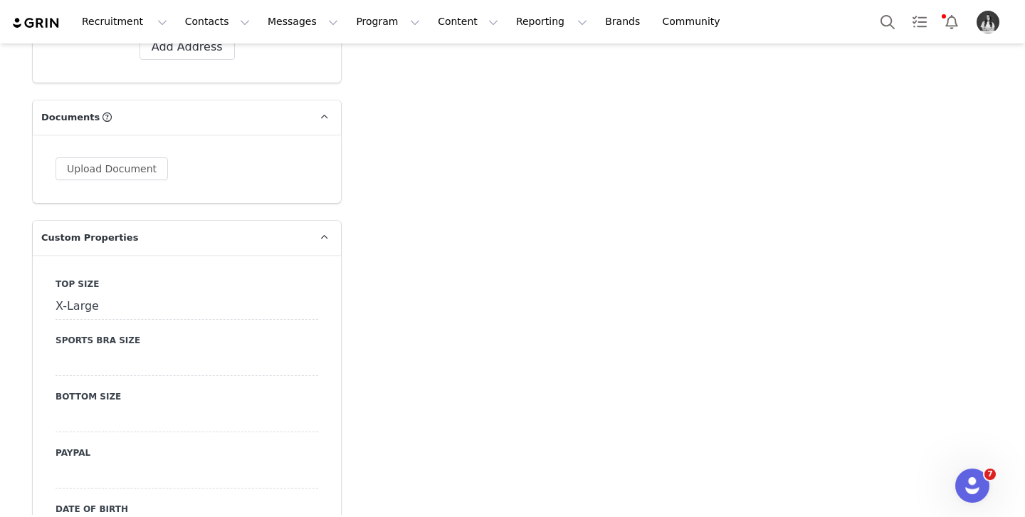
scroll to position [1437, 0]
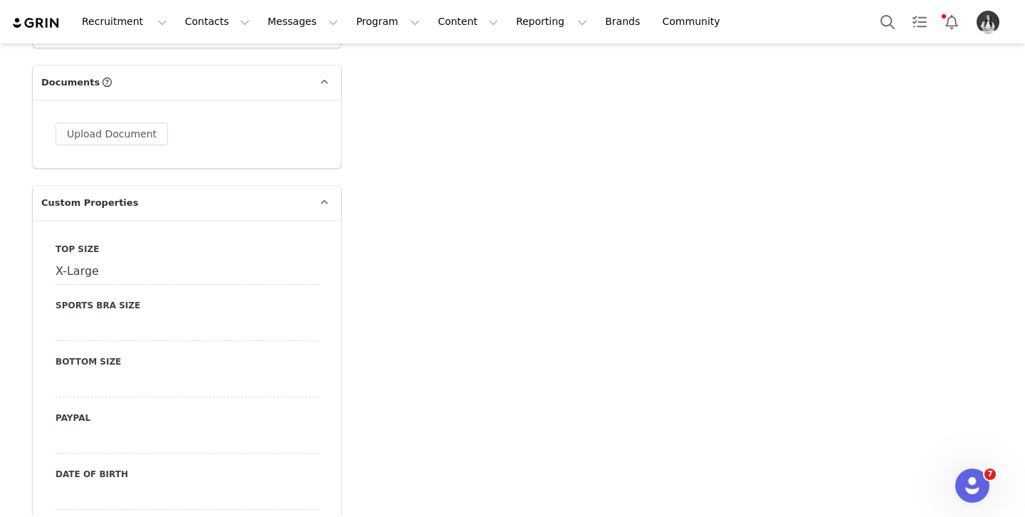
click at [93, 372] on div at bounding box center [187, 385] width 263 height 26
click at [96, 372] on select "N/A X-Small Small Medium Large X-Large XX-Large" at bounding box center [187, 385] width 263 height 26
click at [56, 372] on select "N/A X-Small Small Medium Large X-Large XX-Large" at bounding box center [187, 385] width 263 height 26
click at [74, 404] on button "Save" at bounding box center [75, 413] width 39 height 19
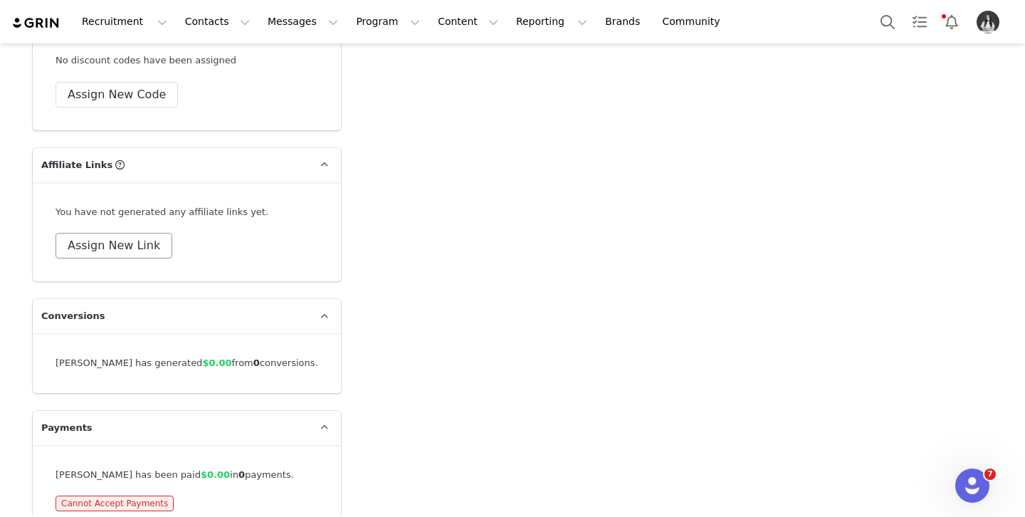
scroll to position [4999, 0]
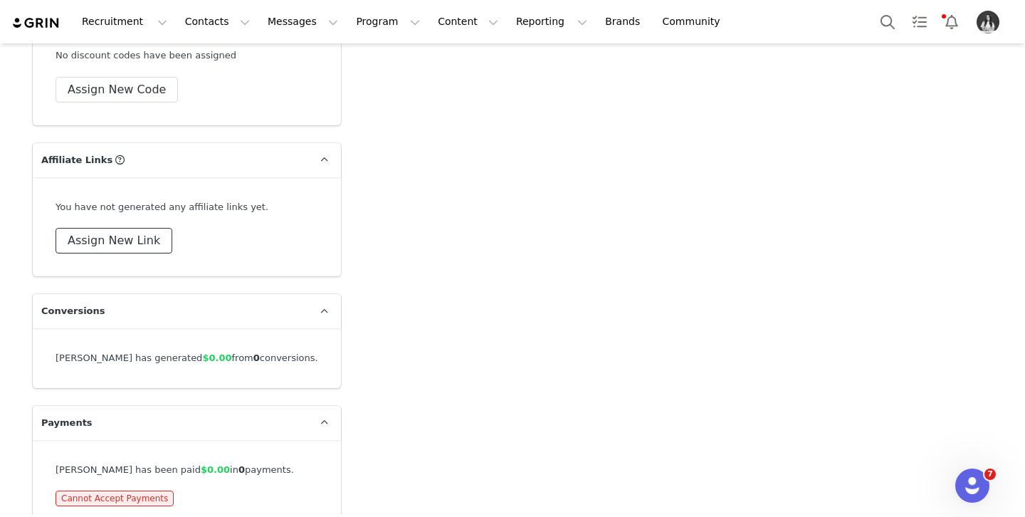
click at [110, 228] on button "Assign New Link" at bounding box center [114, 241] width 117 height 26
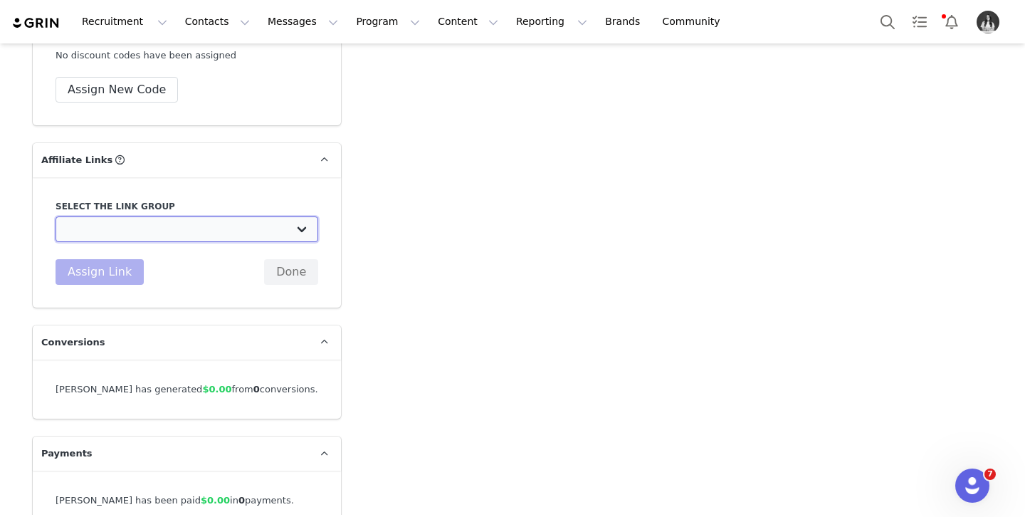
click at [169, 216] on select "DO NOT USE - Exclusive Influencer Payout: [URL][DOMAIN_NAME] Test White Labelli…" at bounding box center [187, 229] width 263 height 26
click at [56, 216] on select "DO NOT USE - Exclusive Influencer Payout: [URL][DOMAIN_NAME] Test White Labelli…" at bounding box center [187, 229] width 263 height 26
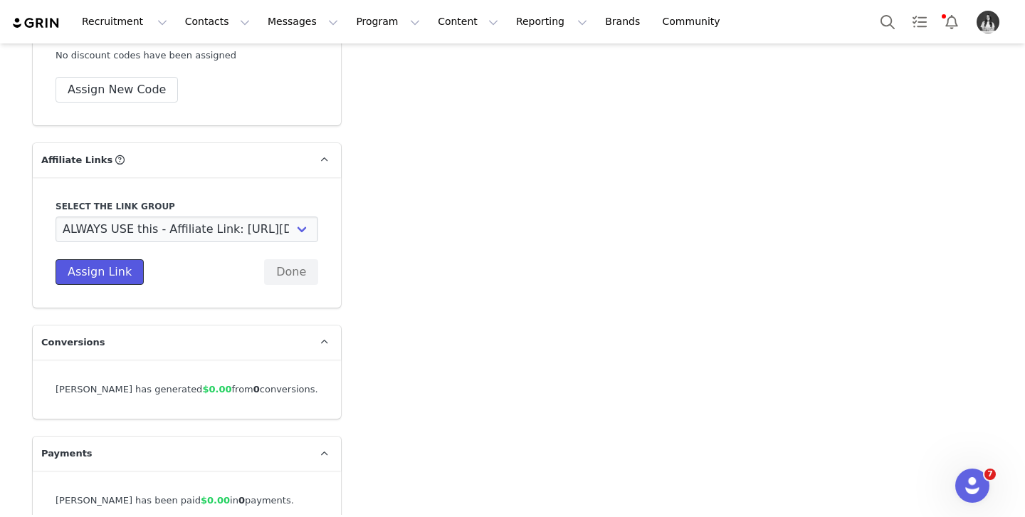
drag, startPoint x: 93, startPoint y: 260, endPoint x: 98, endPoint y: 248, distance: 12.4
click at [93, 260] on button "Assign Link" at bounding box center [100, 272] width 88 height 26
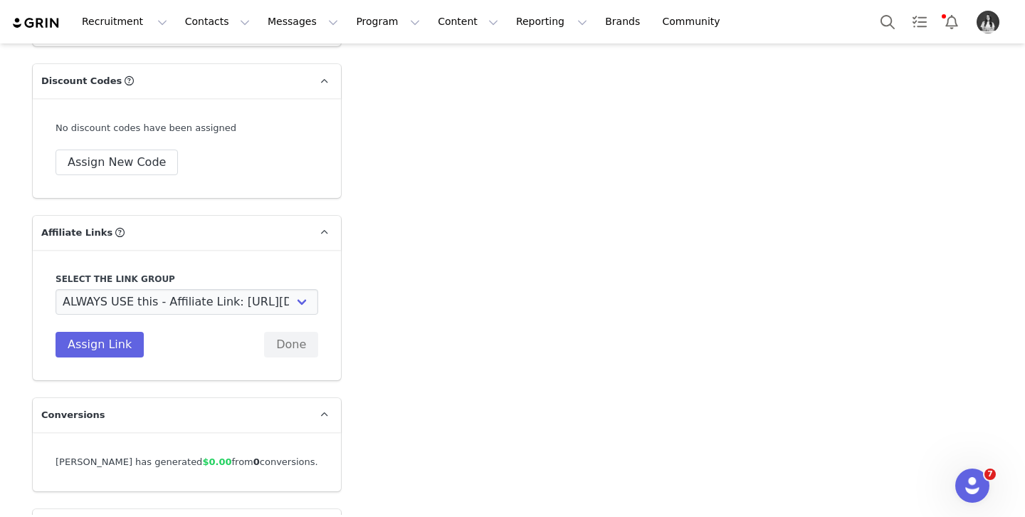
scroll to position [4894, 0]
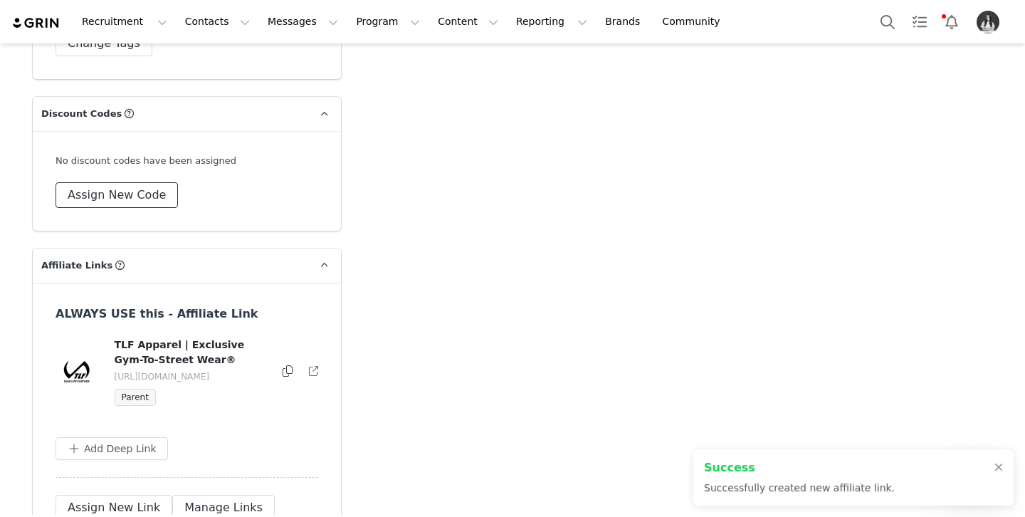
click at [122, 182] on button "Assign New Code" at bounding box center [117, 195] width 122 height 26
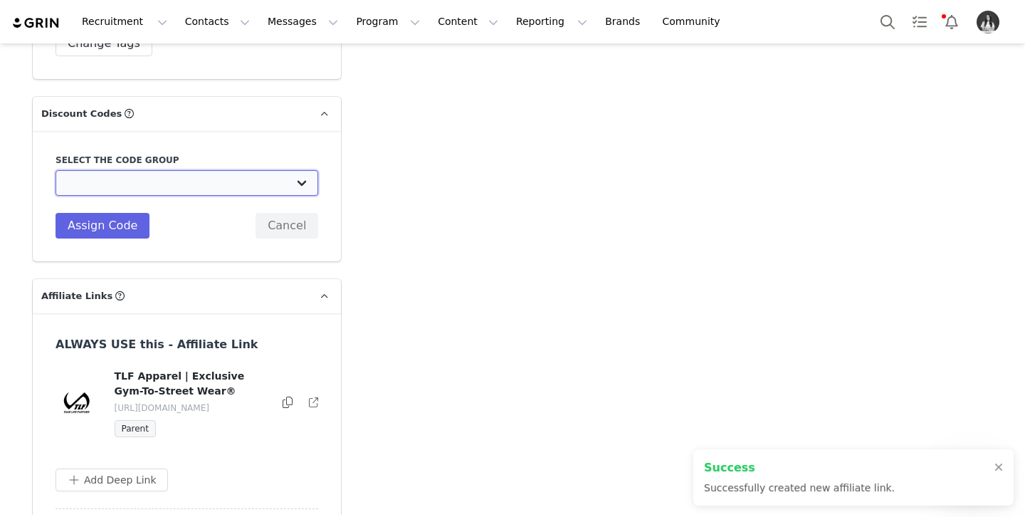
click at [145, 170] on select "TLF Apparel: DON'T USE - Exclusive Influencers Up Until [DATE] TLF Apparel: DON…" at bounding box center [187, 183] width 263 height 26
click at [56, 170] on select "TLF Apparel: DON'T USE - Exclusive Influencers Up Until [DATE] TLF Apparel: DON…" at bounding box center [187, 183] width 263 height 26
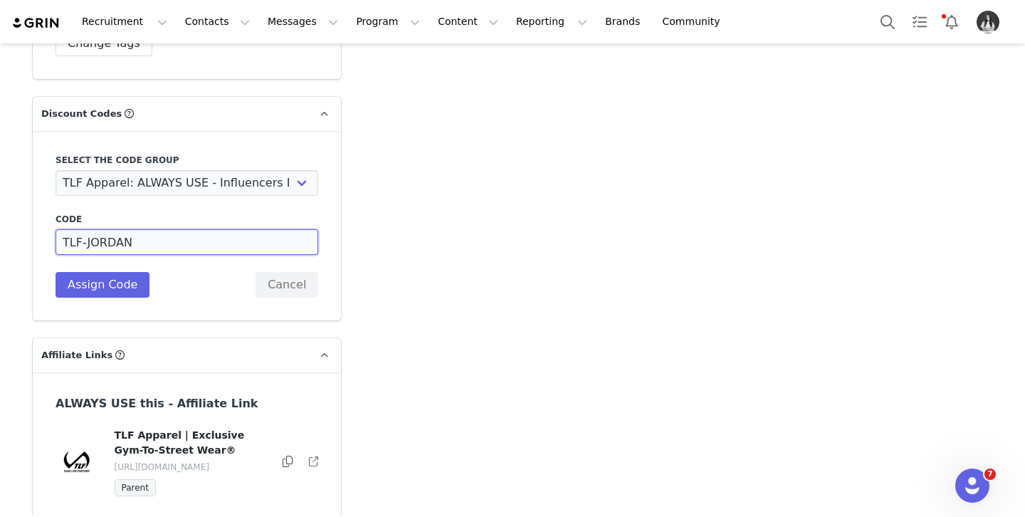
click at [127, 229] on input "TLF-JORDAN" at bounding box center [187, 242] width 263 height 26
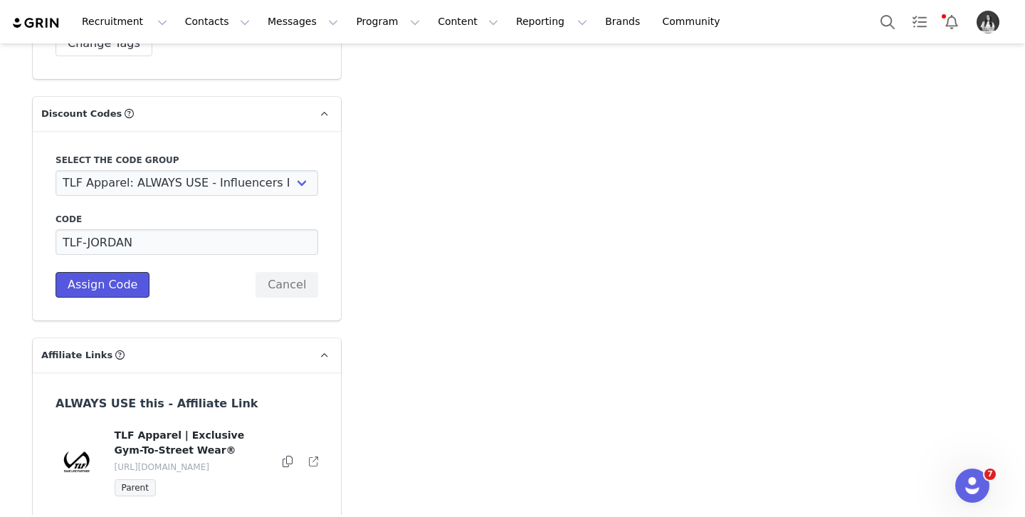
click at [121, 272] on button "Assign Code" at bounding box center [103, 285] width 94 height 26
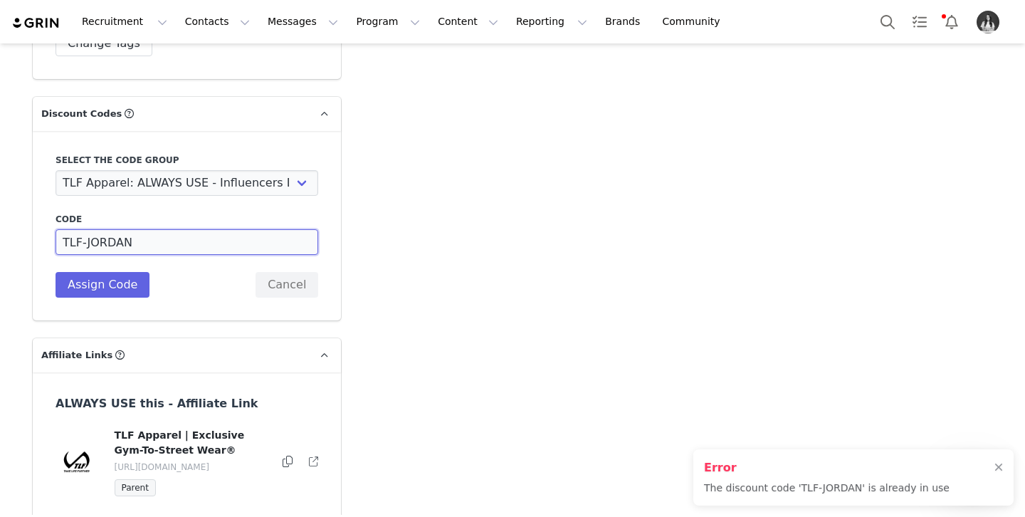
click at [162, 229] on input "TLF-JORDAN" at bounding box center [187, 242] width 263 height 26
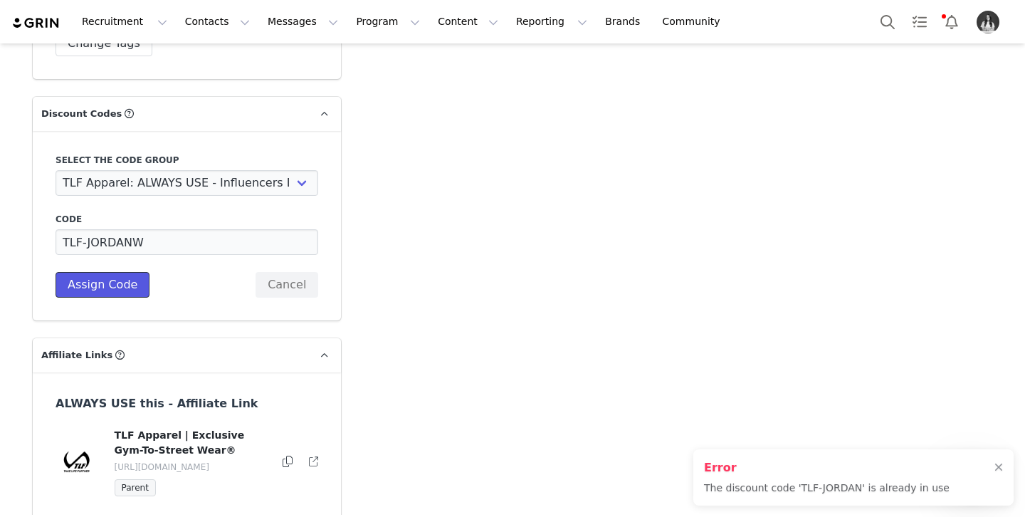
click at [136, 272] on button "Assign Code" at bounding box center [103, 285] width 94 height 26
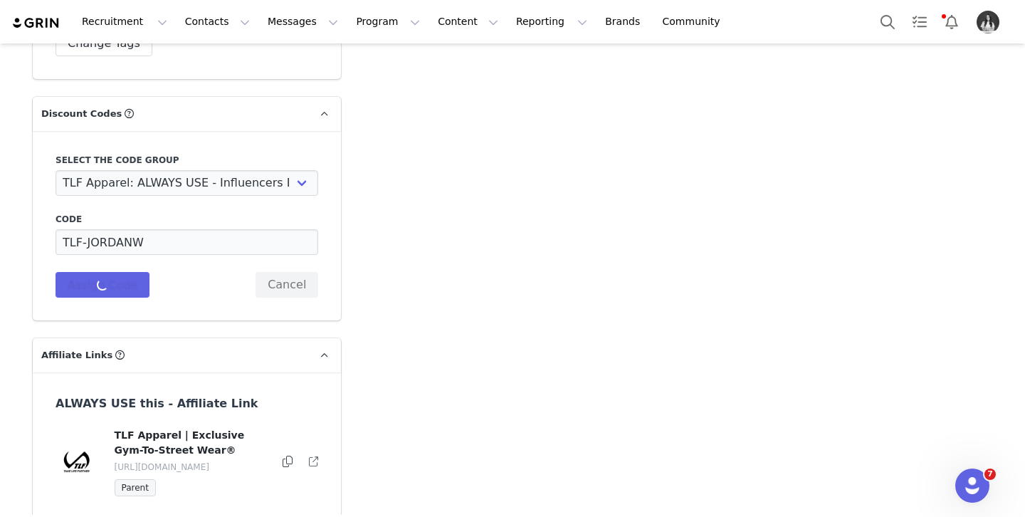
click at [283, 456] on icon at bounding box center [288, 461] width 10 height 11
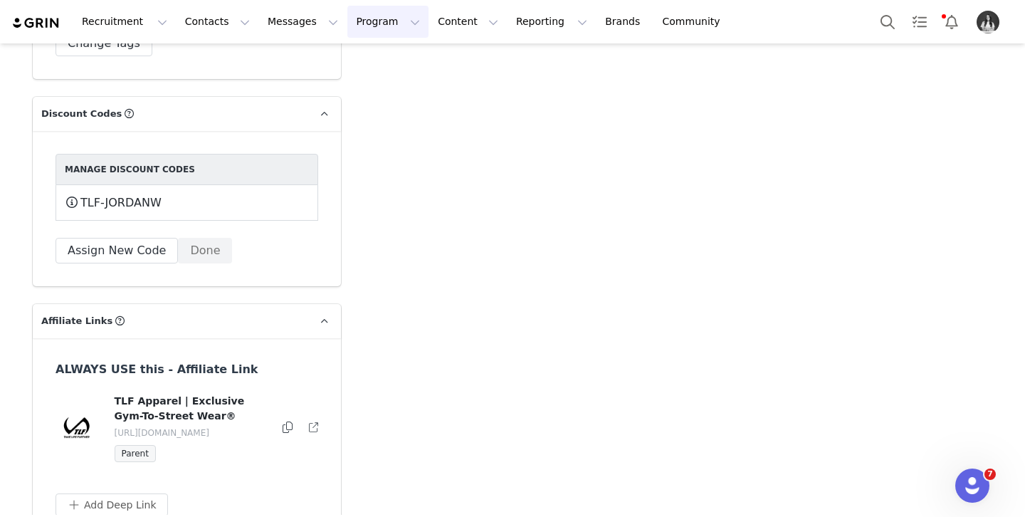
click at [352, 26] on button "Program Program" at bounding box center [387, 22] width 81 height 32
click at [377, 90] on p "Campaigns" at bounding box center [365, 89] width 56 height 15
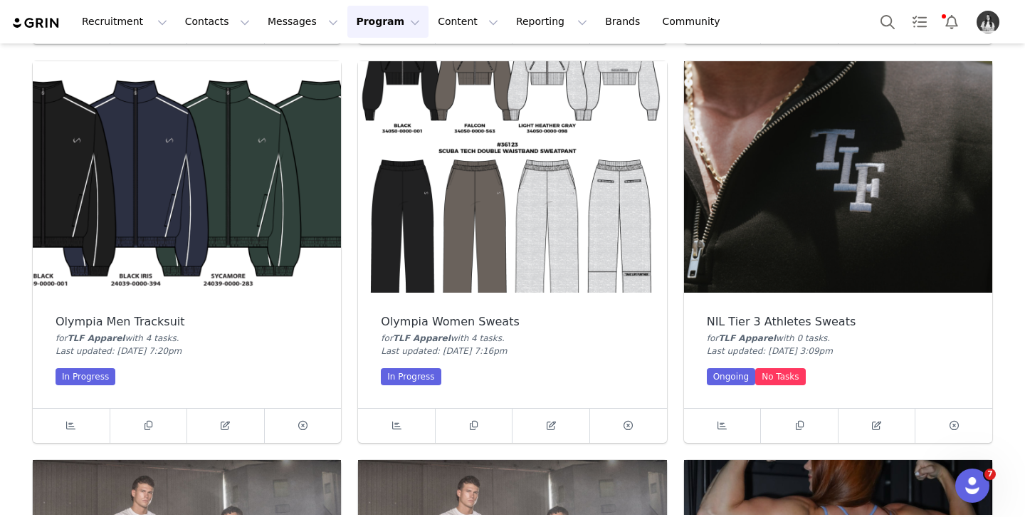
scroll to position [849, 0]
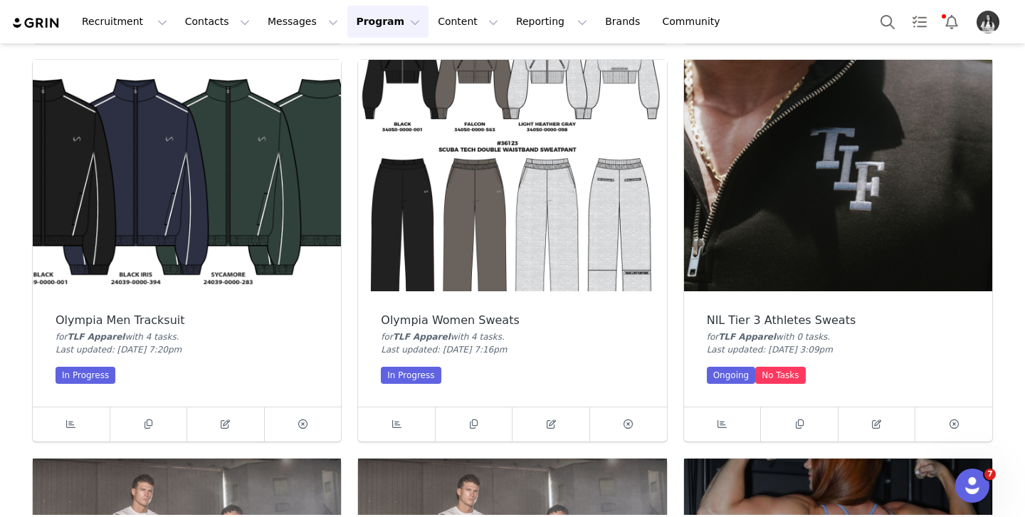
click at [738, 187] on img at bounding box center [838, 175] width 308 height 231
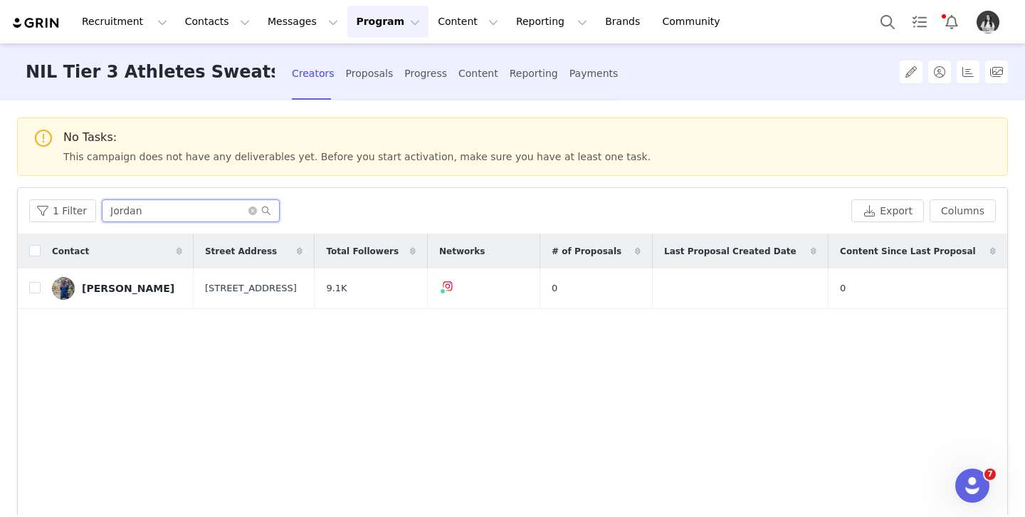
click at [251, 216] on input "Jordan" at bounding box center [191, 210] width 178 height 23
click at [248, 212] on icon "icon: close-circle" at bounding box center [252, 210] width 9 height 9
click at [214, 210] on input "text" at bounding box center [191, 210] width 178 height 23
click at [137, 288] on div "[PERSON_NAME]" at bounding box center [128, 288] width 93 height 11
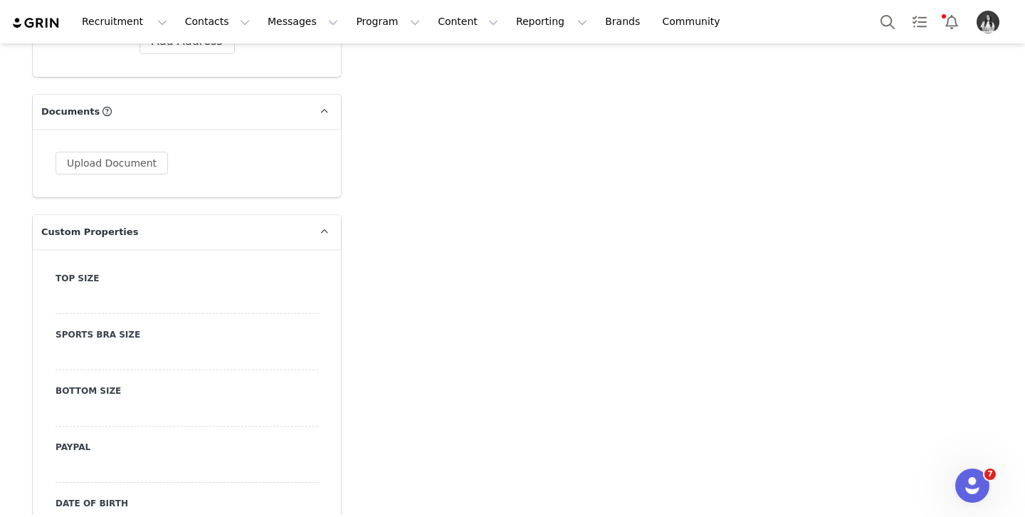
scroll to position [1349, 0]
click at [115, 300] on div at bounding box center [187, 300] width 263 height 26
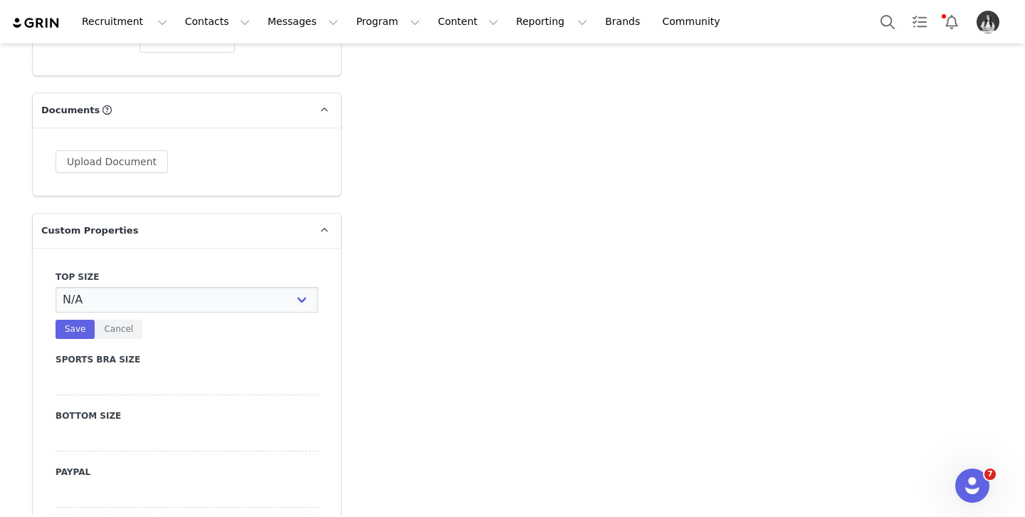
click at [118, 300] on select "N/A X-Small Small Medium Large X-Large XX-Large" at bounding box center [187, 300] width 263 height 26
click at [56, 287] on select "N/A X-Small Small Medium Large X-Large XX-Large" at bounding box center [187, 300] width 263 height 26
click at [76, 330] on button "Save" at bounding box center [75, 329] width 39 height 19
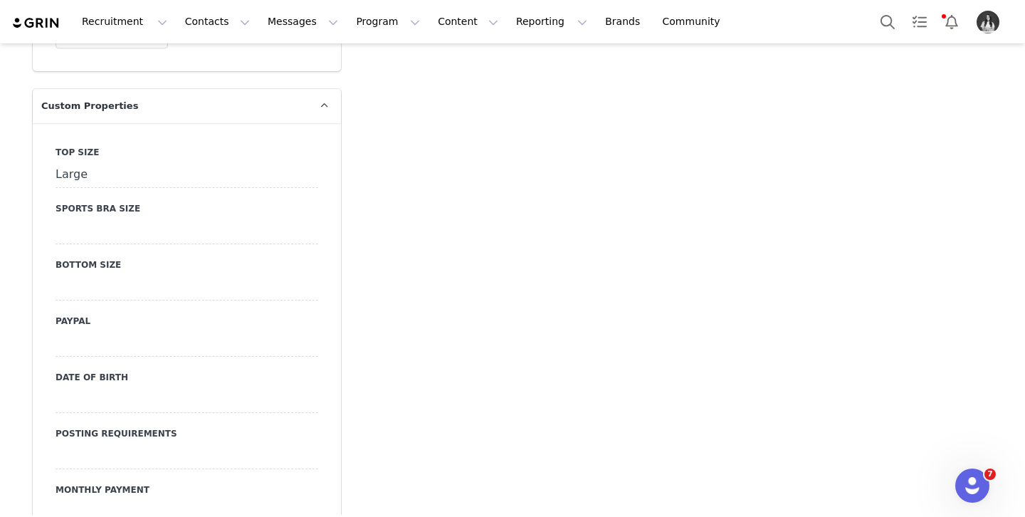
scroll to position [1482, 0]
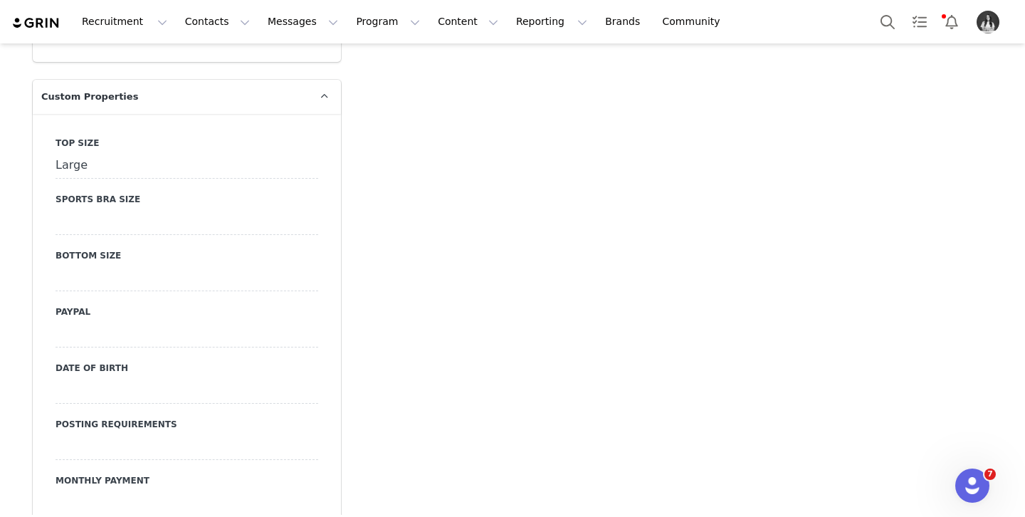
click at [117, 275] on div at bounding box center [187, 279] width 263 height 26
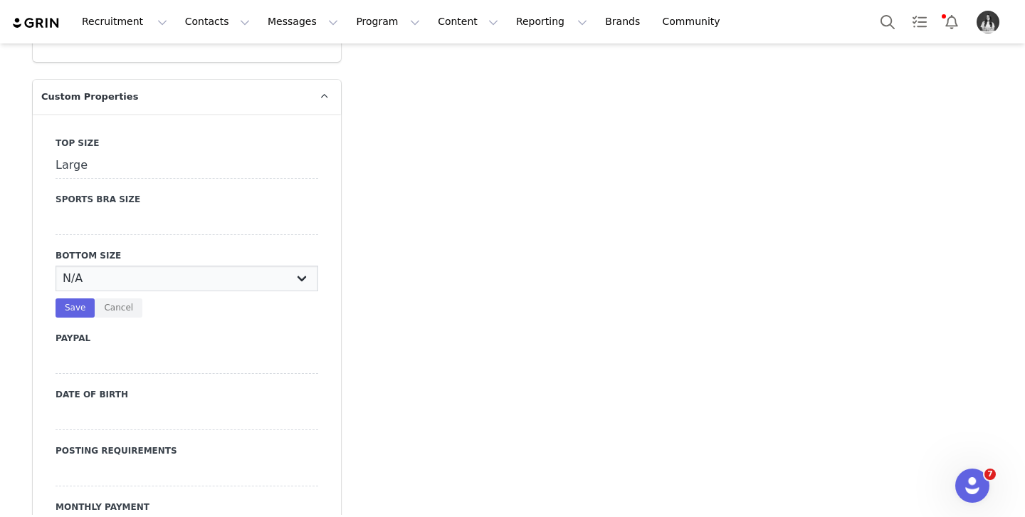
click at [117, 281] on select "N/A X-Small Small Medium Large X-Large XX-Large" at bounding box center [187, 279] width 263 height 26
click at [56, 266] on select "N/A X-Small Small Medium Large X-Large XX-Large" at bounding box center [187, 279] width 263 height 26
click at [80, 306] on button "Save" at bounding box center [75, 307] width 39 height 19
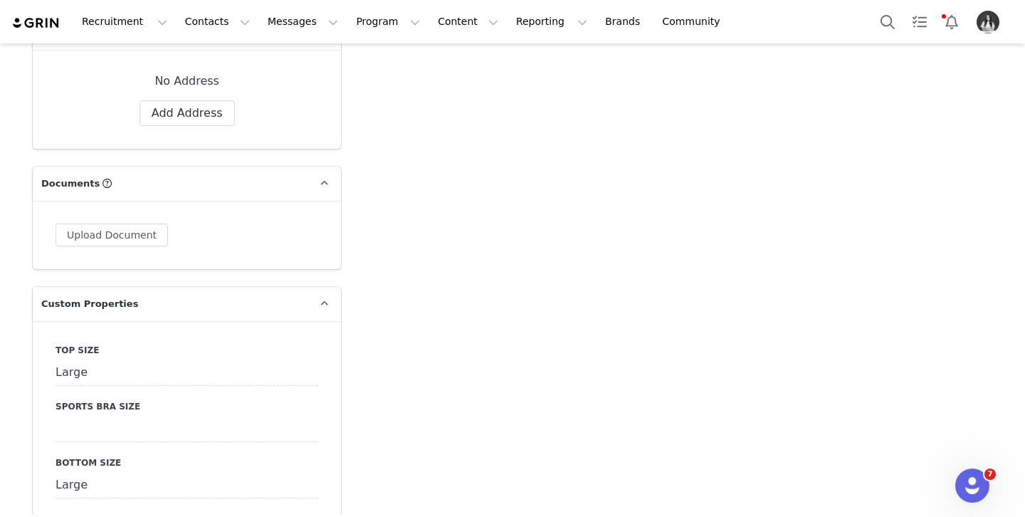
scroll to position [1262, 0]
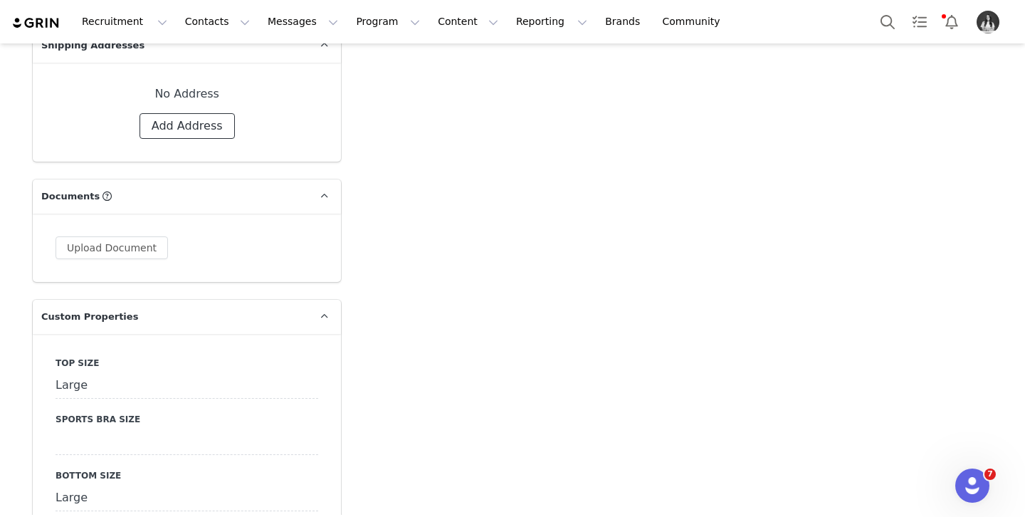
click at [159, 129] on button "Add Address" at bounding box center [187, 126] width 95 height 26
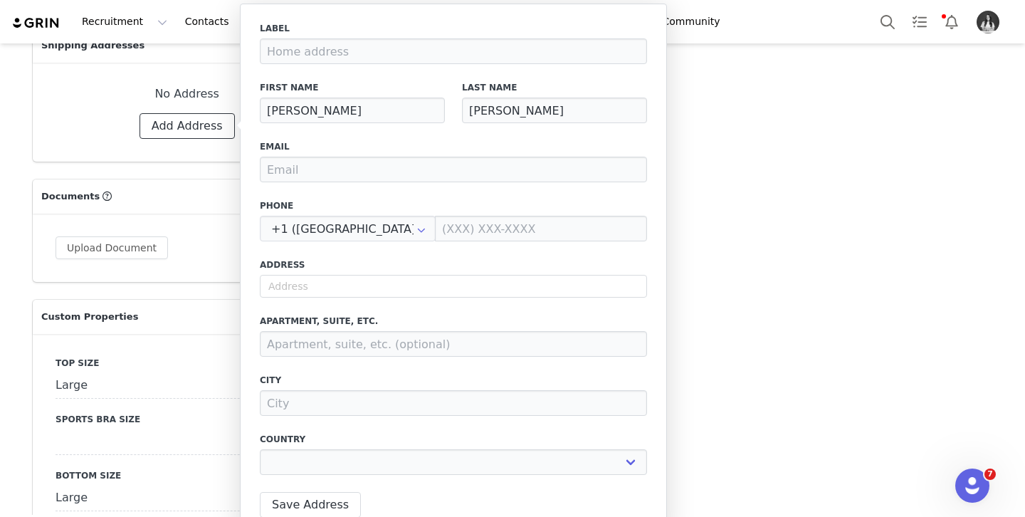
scroll to position [1263, 0]
click at [368, 48] on input at bounding box center [453, 51] width 387 height 26
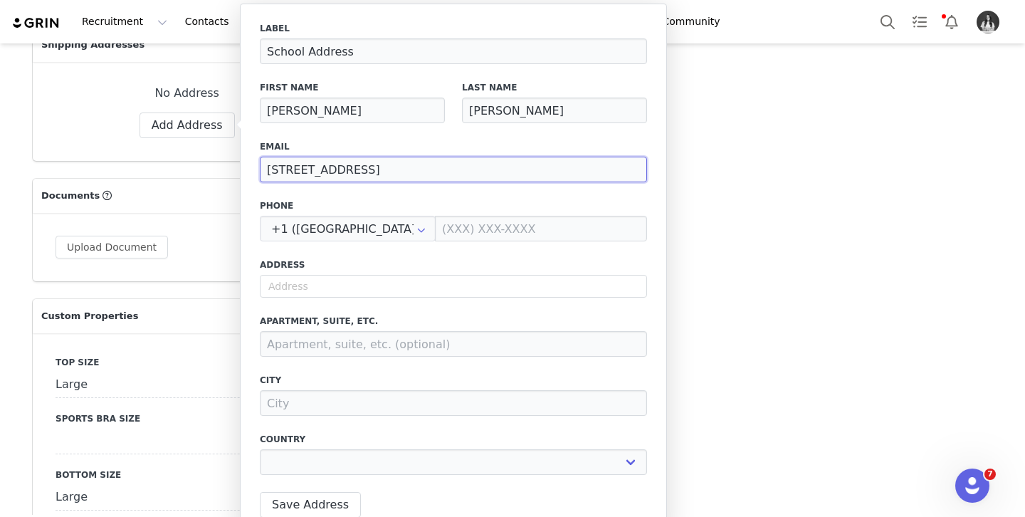
click at [363, 166] on input "[STREET_ADDRESS]" at bounding box center [453, 170] width 387 height 26
click at [363, 167] on input "[STREET_ADDRESS]" at bounding box center [453, 170] width 387 height 26
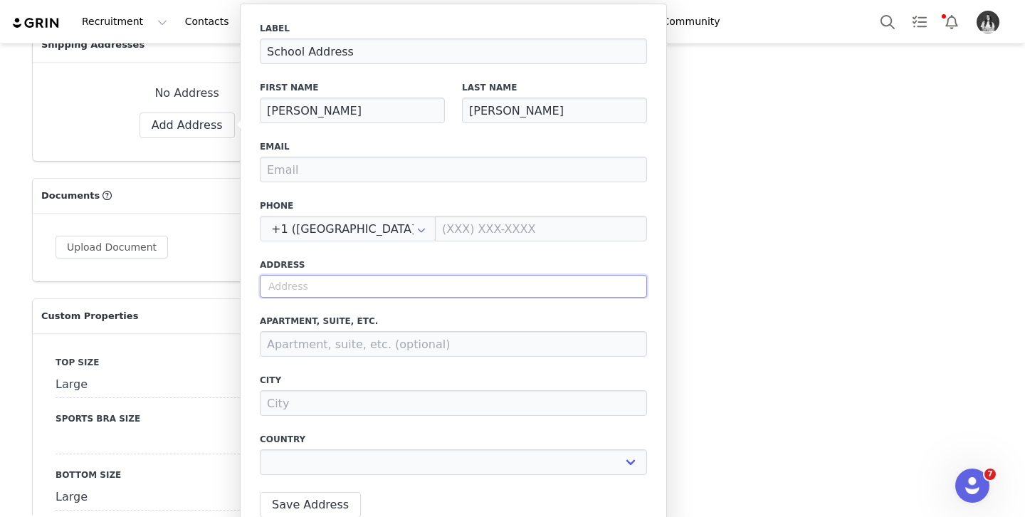
click at [337, 286] on input "text" at bounding box center [453, 286] width 387 height 23
paste input "[STREET_ADDRESS]"
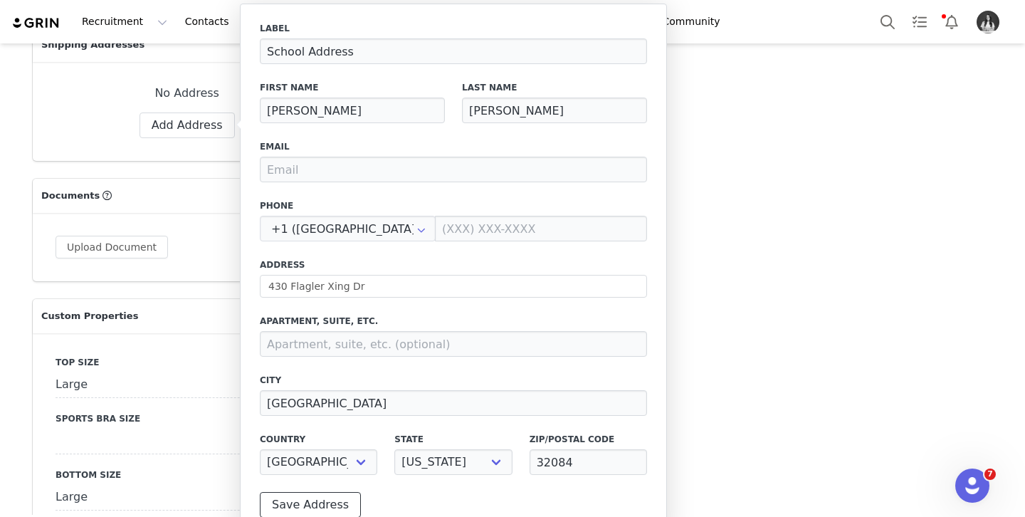
click at [319, 508] on button "Save Address" at bounding box center [310, 505] width 101 height 26
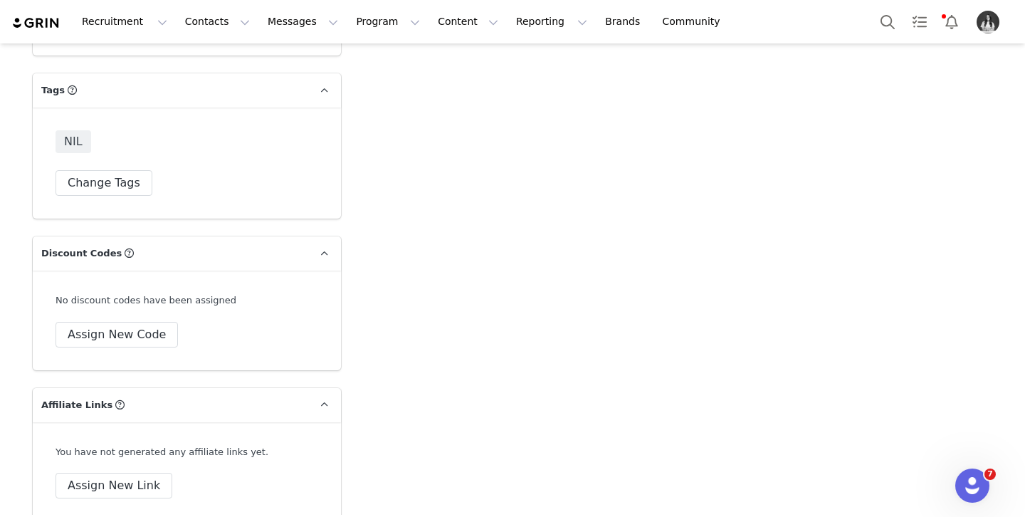
scroll to position [4750, 0]
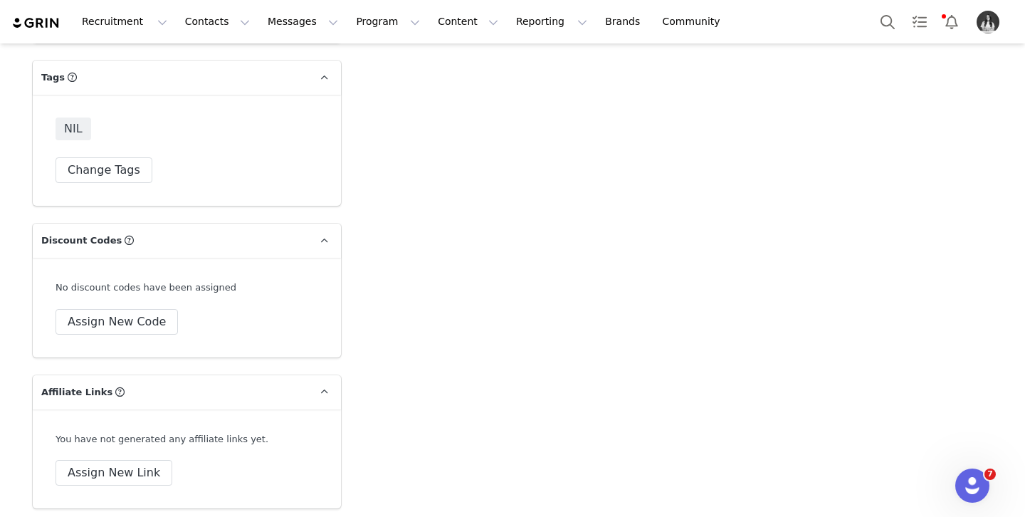
drag, startPoint x: 122, startPoint y: 361, endPoint x: 124, endPoint y: 340, distance: 20.7
click at [124, 337] on div "No discount codes have been assigned Assign New Code" at bounding box center [187, 308] width 308 height 100
click at [127, 318] on button "Assign New Code" at bounding box center [117, 322] width 122 height 26
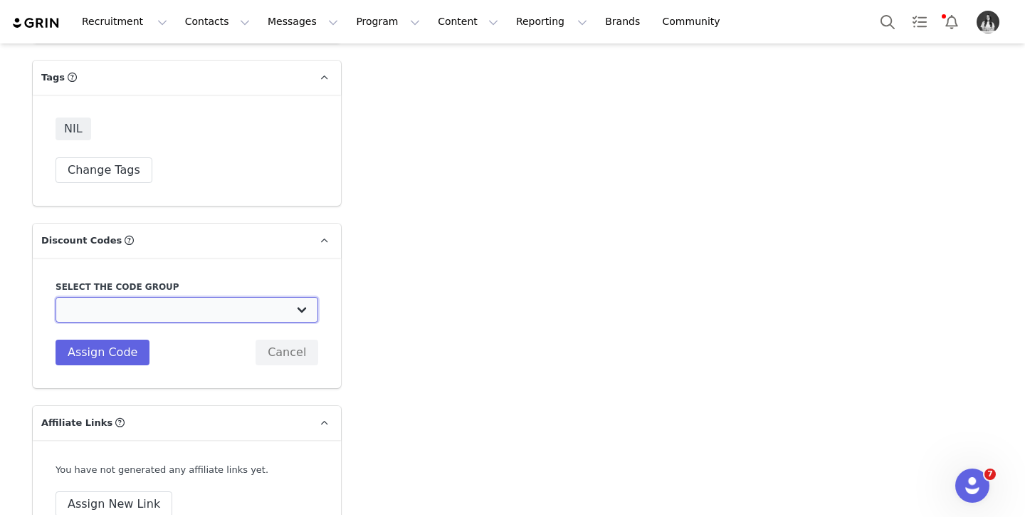
click at [157, 313] on select "TLF Apparel: DON'T USE - Exclusive Influencers Up Until [DATE] TLF Apparel: DON…" at bounding box center [187, 310] width 263 height 26
click at [56, 297] on select "TLF Apparel: DON'T USE - Exclusive Influencers Up Until [DATE] TLF Apparel: DON…" at bounding box center [187, 310] width 263 height 26
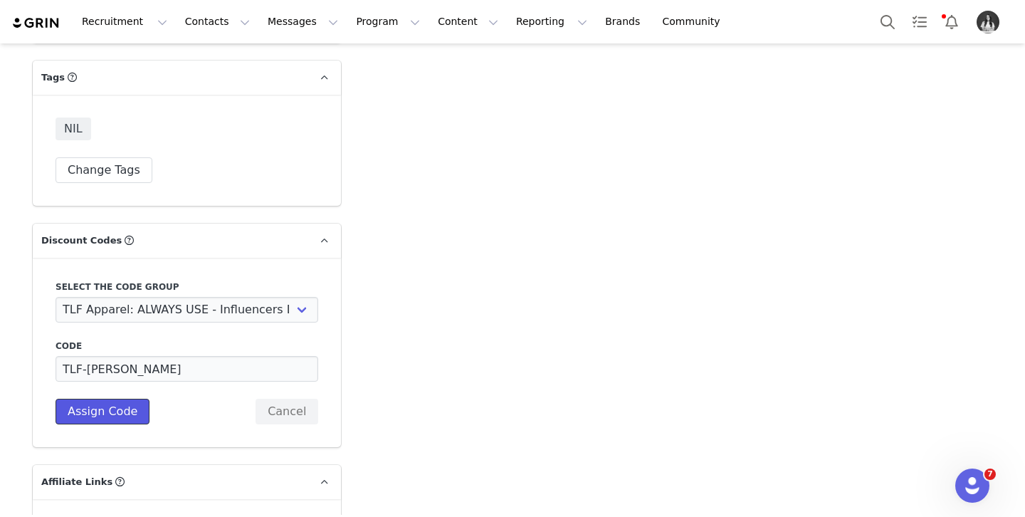
click at [126, 417] on button "Assign Code" at bounding box center [103, 412] width 94 height 26
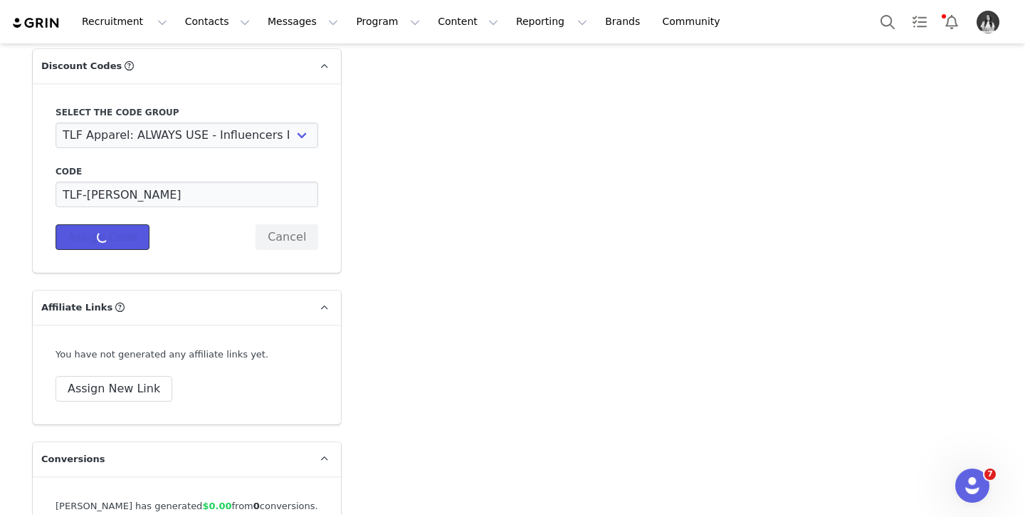
scroll to position [4952, 0]
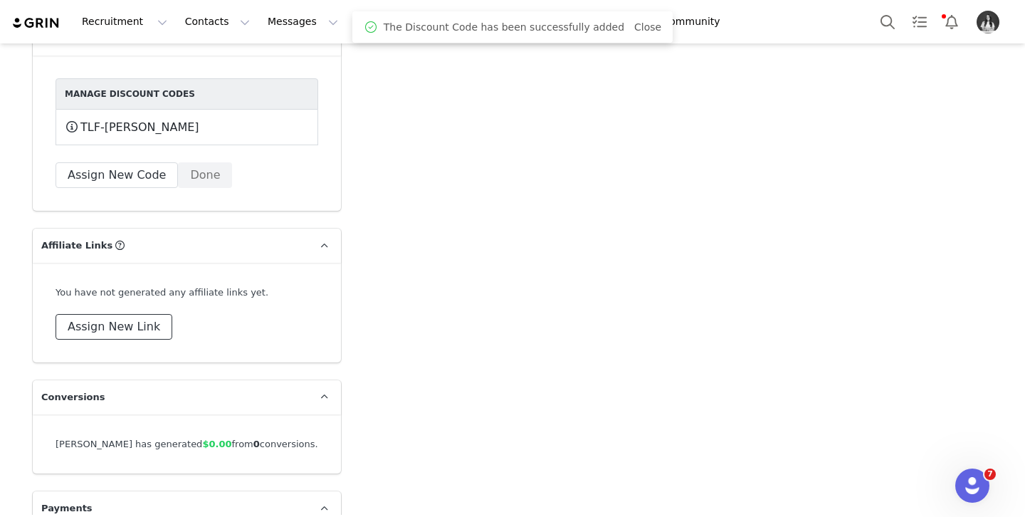
click at [135, 318] on button "Assign New Link" at bounding box center [114, 327] width 117 height 26
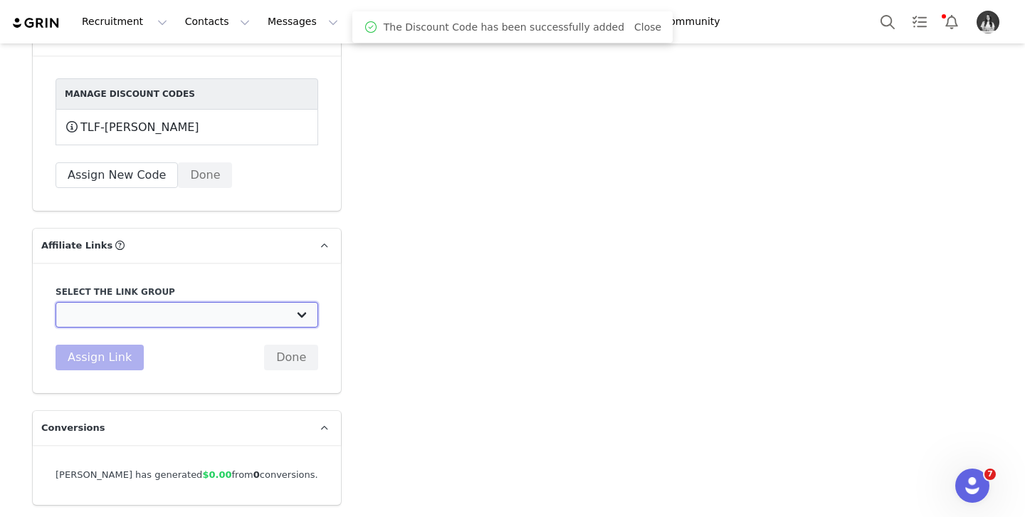
click at [159, 315] on select "DO NOT USE - Exclusive Influencer Payout: [URL][DOMAIN_NAME] Test White Labelli…" at bounding box center [187, 315] width 263 height 26
click at [56, 302] on select "DO NOT USE - Exclusive Influencer Payout: [URL][DOMAIN_NAME] Test White Labelli…" at bounding box center [187, 315] width 263 height 26
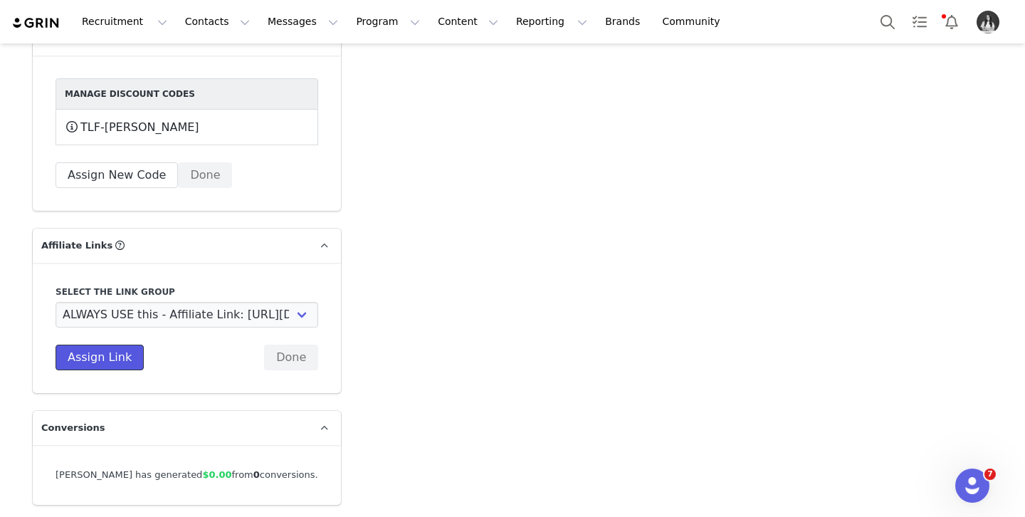
click at [110, 360] on button "Assign Link" at bounding box center [100, 358] width 88 height 26
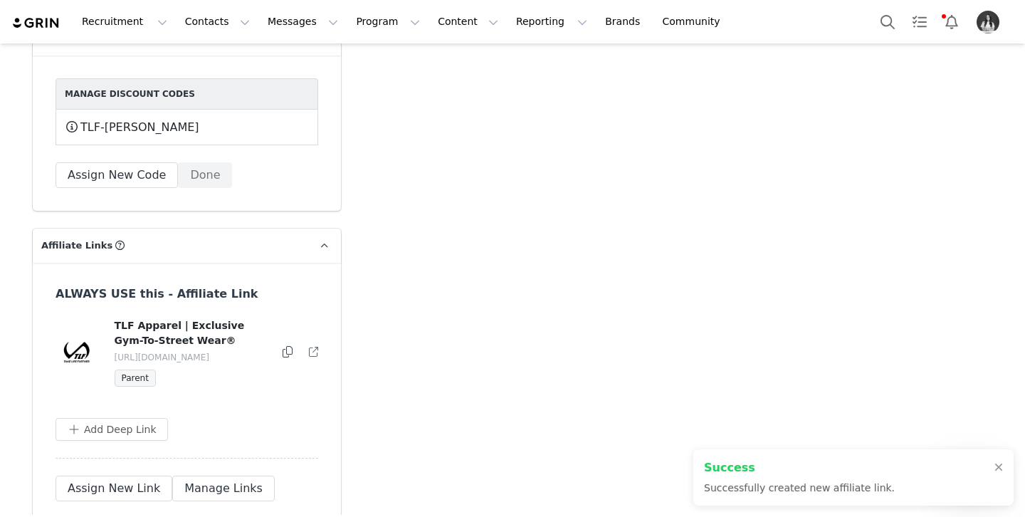
click at [284, 352] on icon at bounding box center [288, 351] width 10 height 11
click at [359, 17] on button "Program Program" at bounding box center [387, 22] width 81 height 32
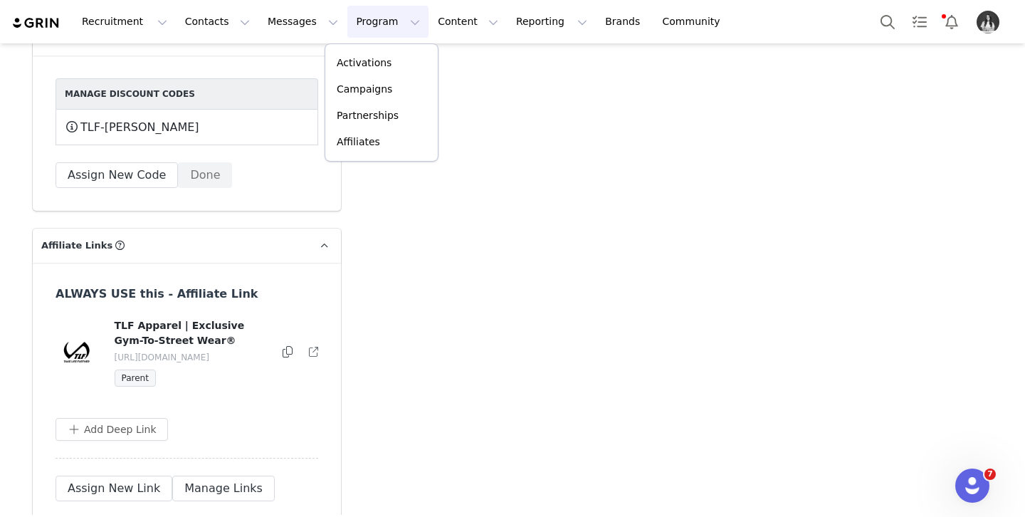
click at [375, 25] on button "Program Program" at bounding box center [387, 22] width 81 height 32
click at [382, 87] on p "Campaigns" at bounding box center [365, 89] width 56 height 15
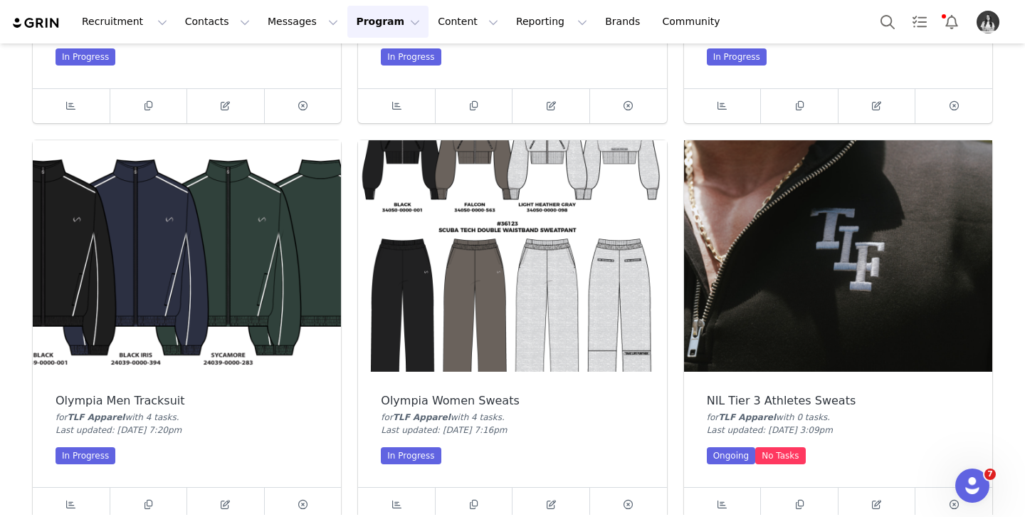
scroll to position [773, 0]
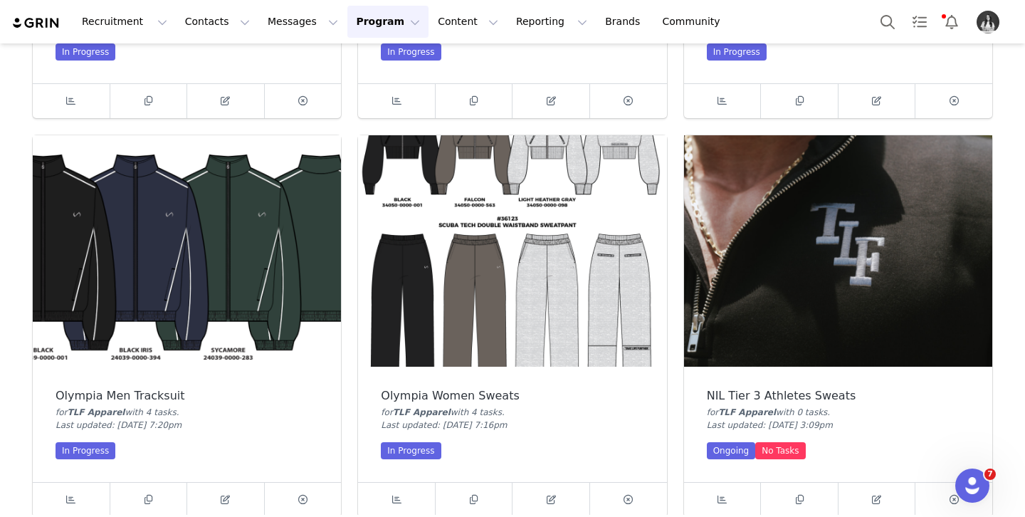
click at [760, 225] on img at bounding box center [838, 250] width 308 height 231
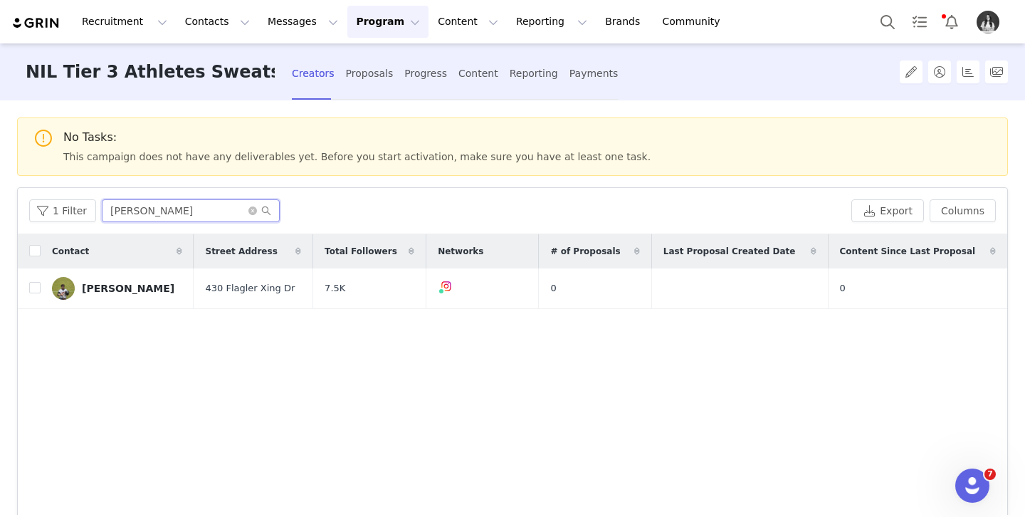
click at [147, 212] on input "[PERSON_NAME]" at bounding box center [191, 210] width 178 height 23
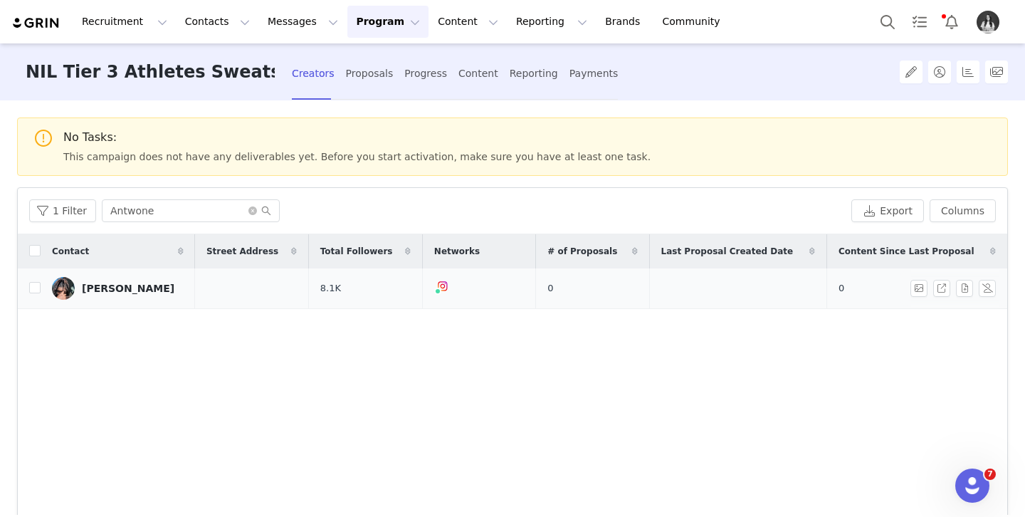
click at [80, 291] on link "[PERSON_NAME]" at bounding box center [118, 288] width 132 height 23
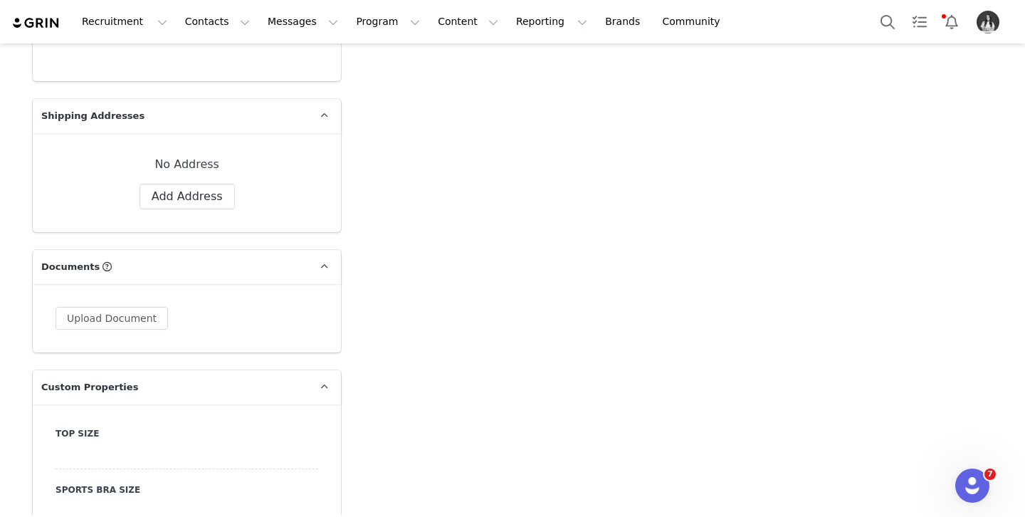
scroll to position [1198, 0]
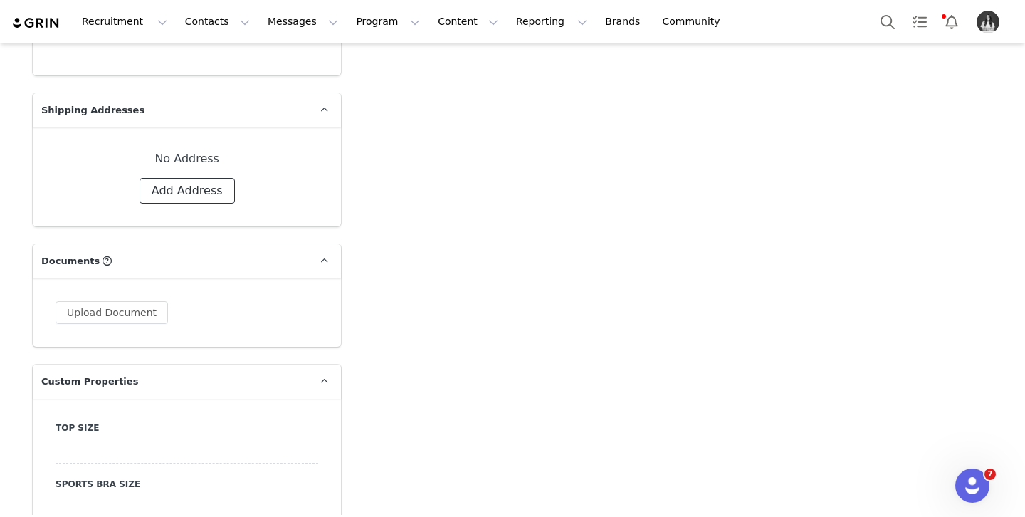
click at [189, 184] on button "Add Address" at bounding box center [187, 191] width 95 height 26
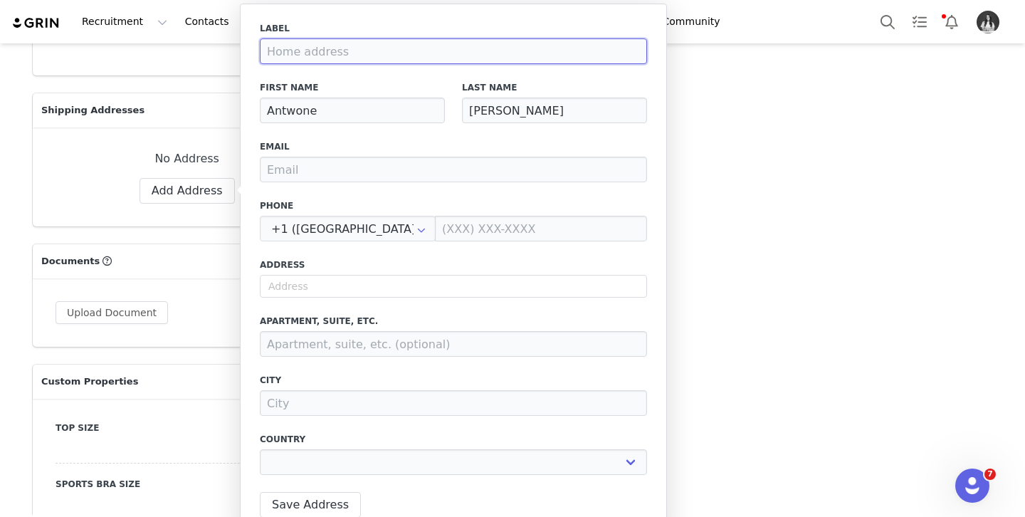
click at [355, 56] on input at bounding box center [453, 51] width 387 height 26
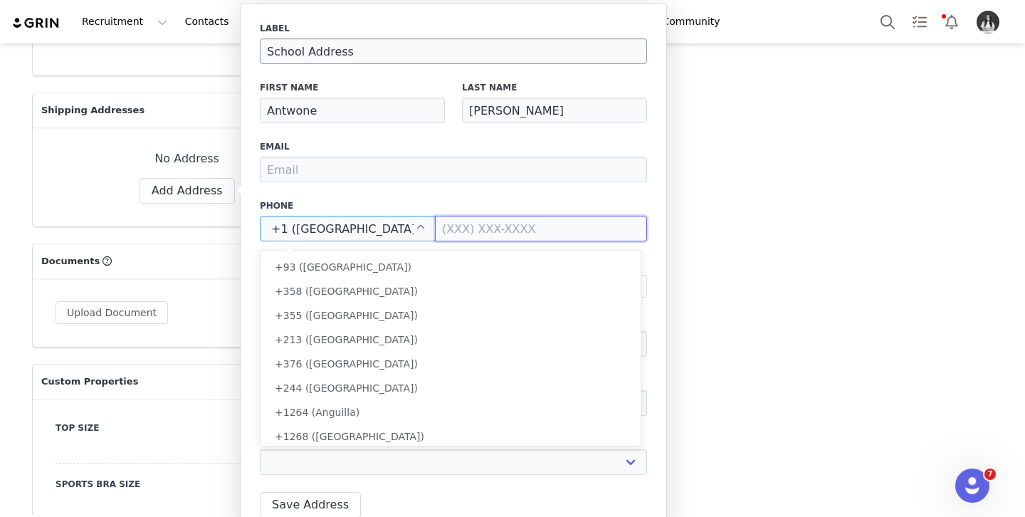
scroll to position [5304, 0]
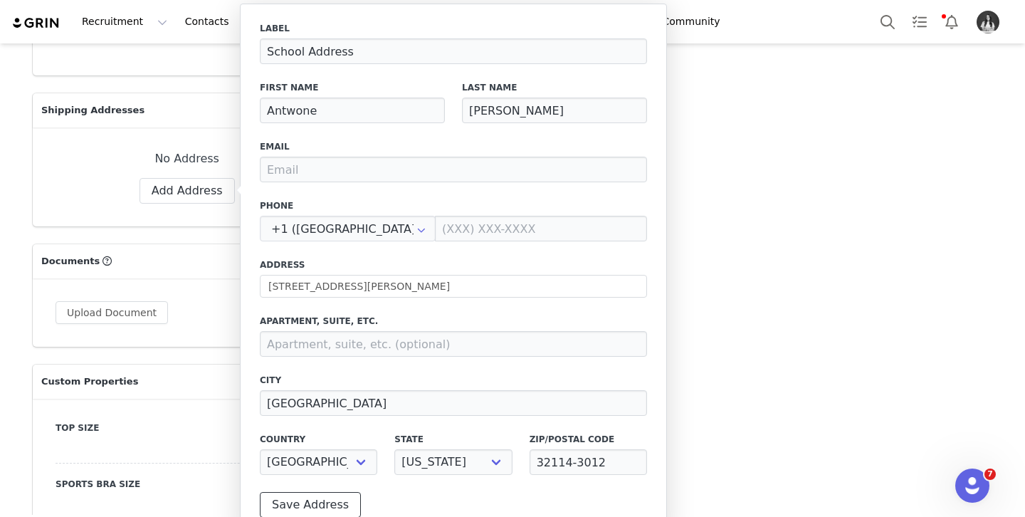
click at [313, 500] on button "Save Address" at bounding box center [310, 505] width 101 height 26
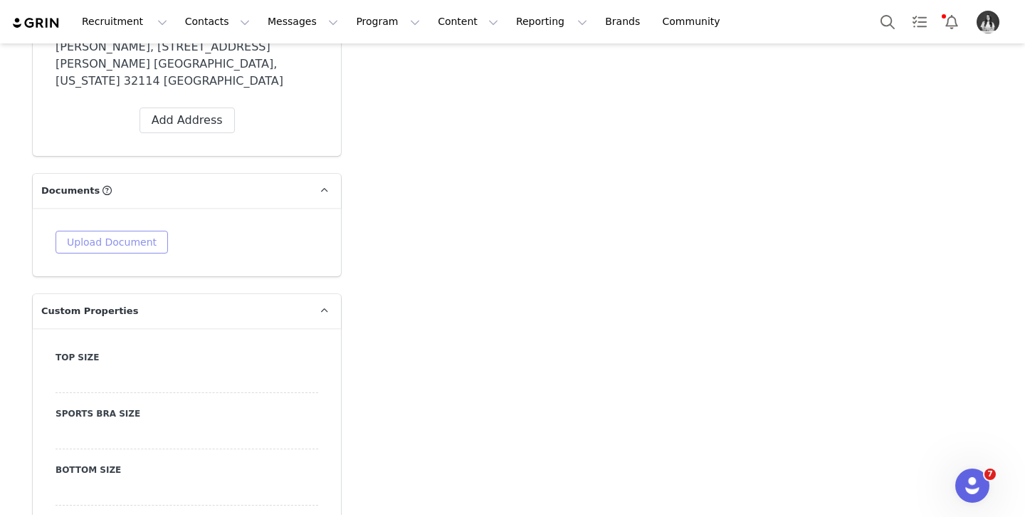
scroll to position [1339, 0]
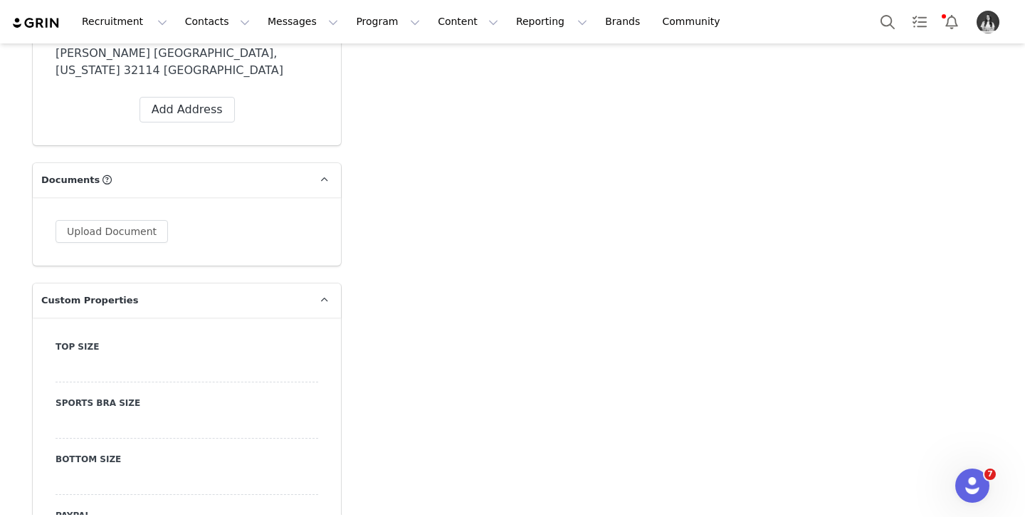
drag, startPoint x: 124, startPoint y: 345, endPoint x: 116, endPoint y: 336, distance: 12.1
click at [121, 357] on div at bounding box center [187, 370] width 263 height 26
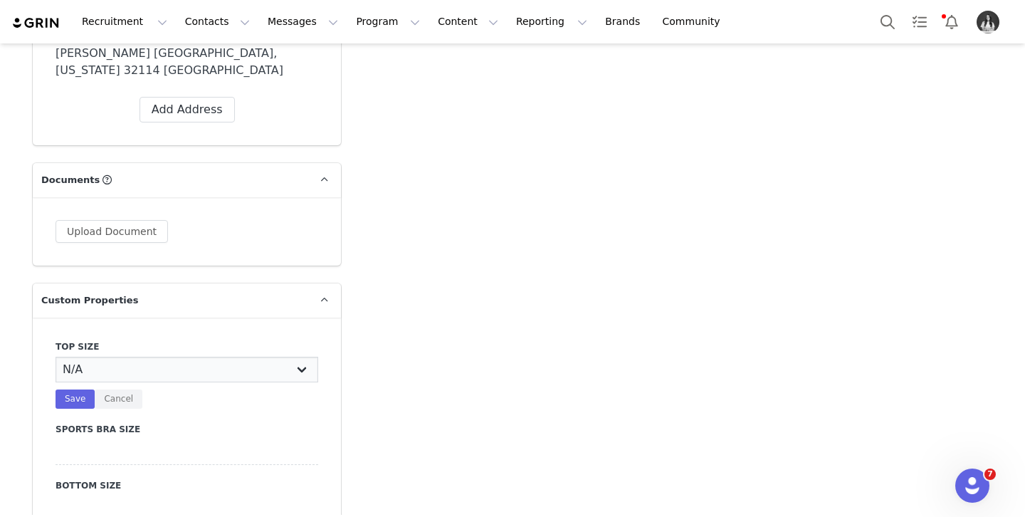
click at [117, 357] on select "N/A X-Small Small Medium Large X-Large XX-Large" at bounding box center [187, 370] width 263 height 26
click at [56, 357] on select "N/A X-Small Small Medium Large X-Large XX-Large" at bounding box center [187, 370] width 263 height 26
click at [83, 389] on button "Save" at bounding box center [75, 398] width 39 height 19
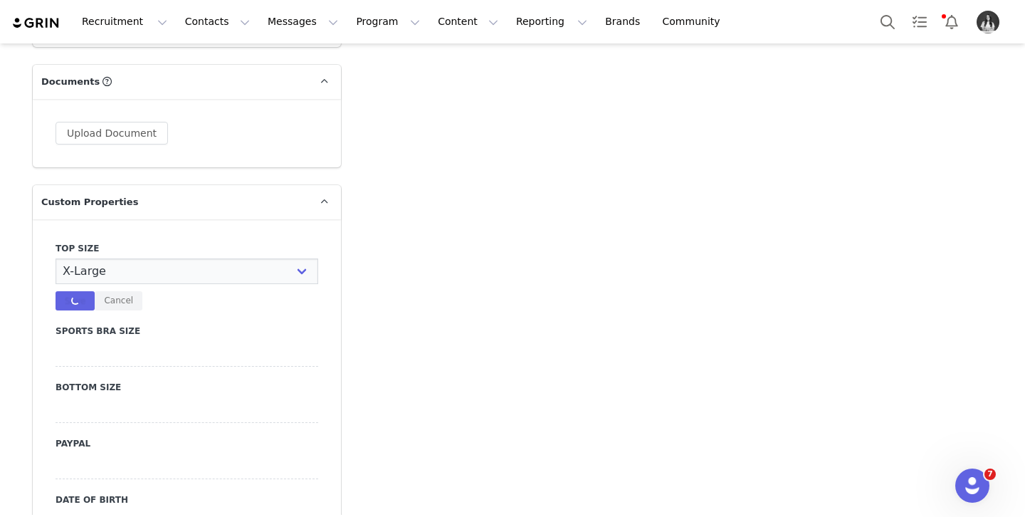
scroll to position [1438, 0]
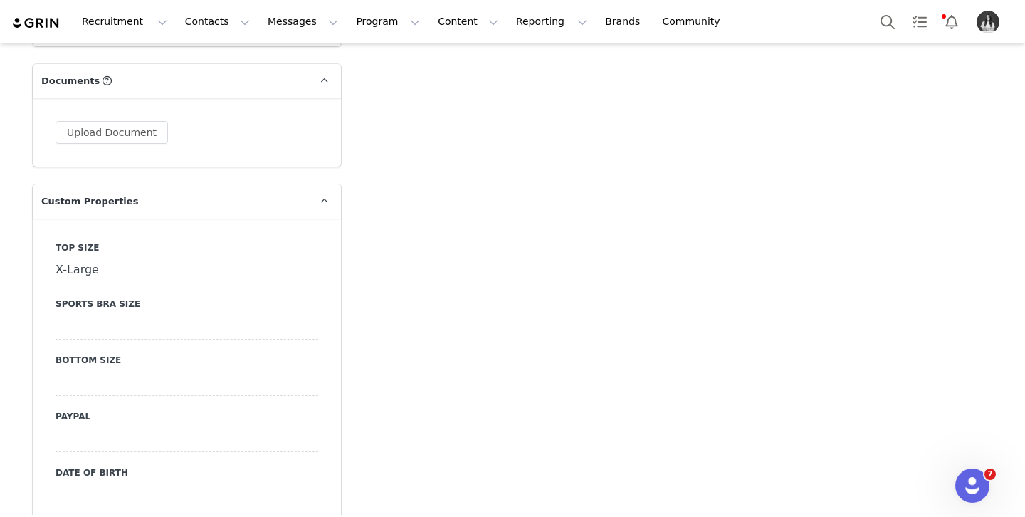
click at [104, 370] on div at bounding box center [187, 383] width 263 height 26
click at [109, 370] on select "N/A X-Small Small Medium Large X-Large XX-Large" at bounding box center [187, 383] width 263 height 26
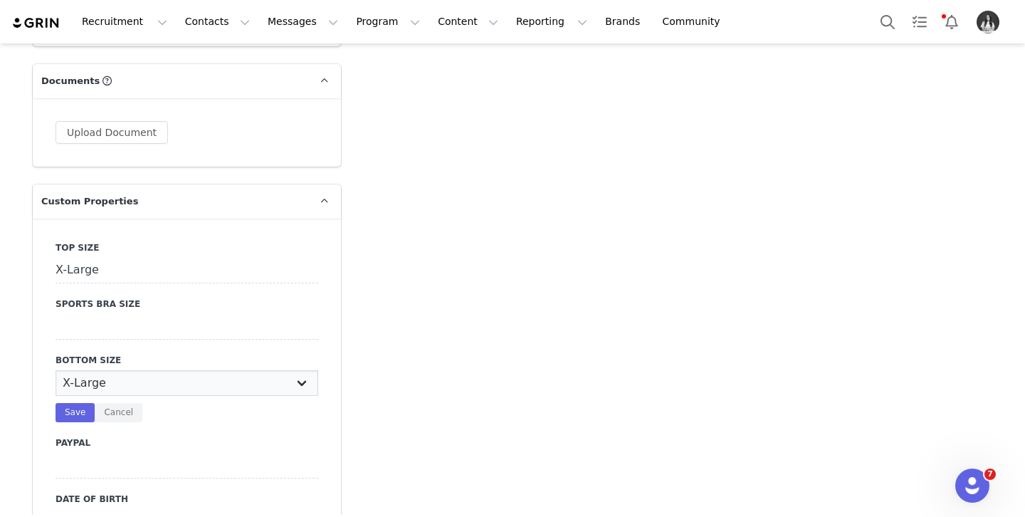
click at [56, 370] on select "N/A X-Small Small Medium Large X-Large XX-Large" at bounding box center [187, 383] width 263 height 26
click at [83, 403] on button "Save" at bounding box center [75, 412] width 39 height 19
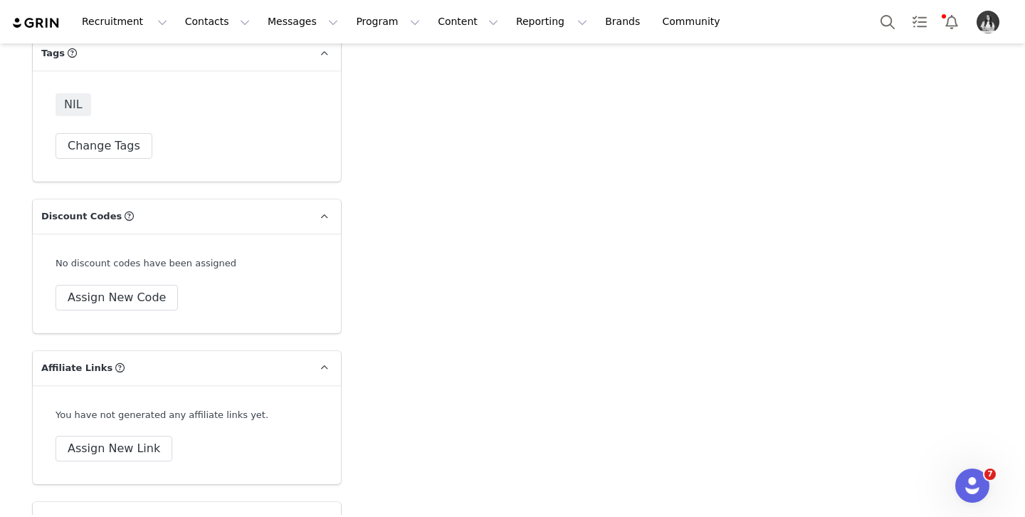
scroll to position [4796, 0]
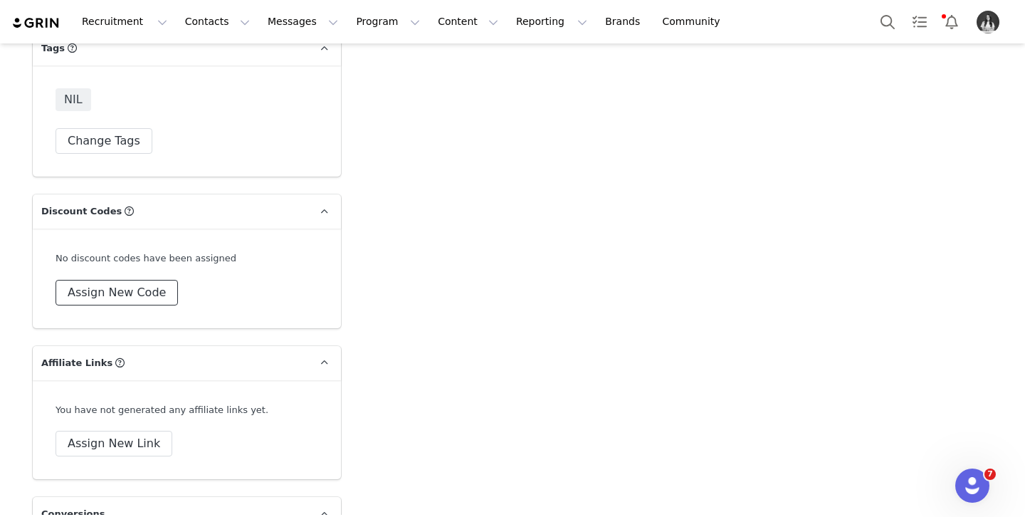
click at [100, 281] on button "Assign New Code" at bounding box center [117, 293] width 122 height 26
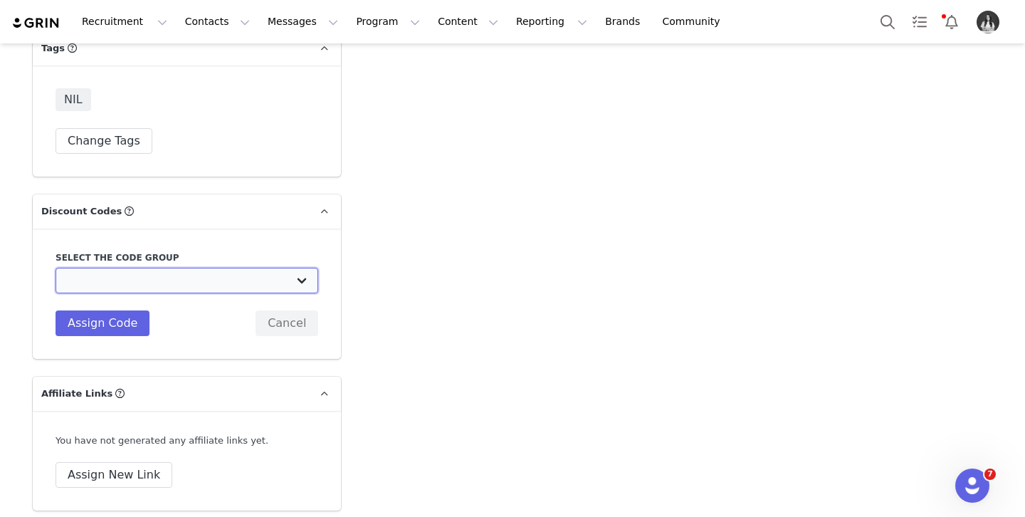
click at [105, 271] on select "TLF Apparel: DON'T USE - Exclusive Influencers Up Until [DATE] TLF Apparel: DON…" at bounding box center [187, 281] width 263 height 26
click at [56, 268] on select "TLF Apparel: DON'T USE - Exclusive Influencers Up Until [DATE] TLF Apparel: DON…" at bounding box center [187, 281] width 263 height 26
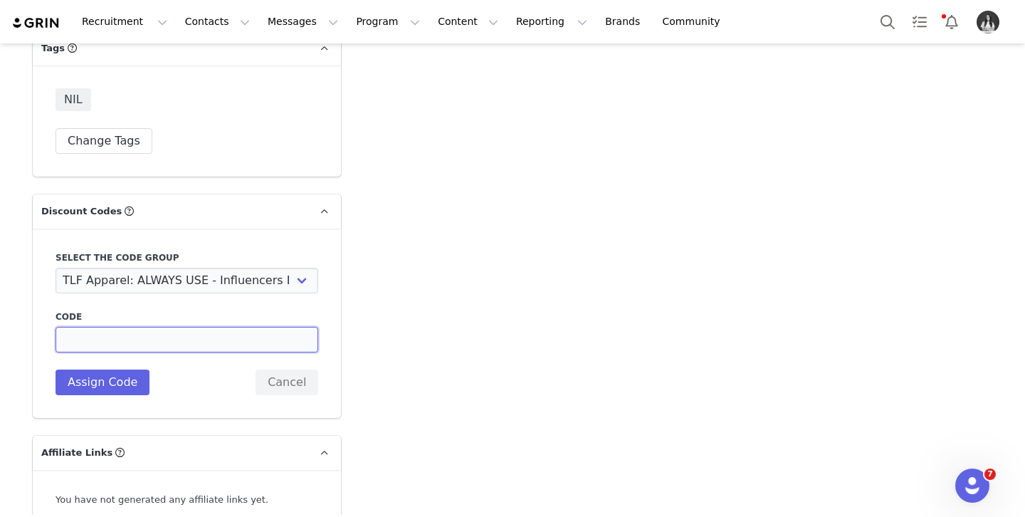
click at [108, 327] on input at bounding box center [187, 340] width 263 height 26
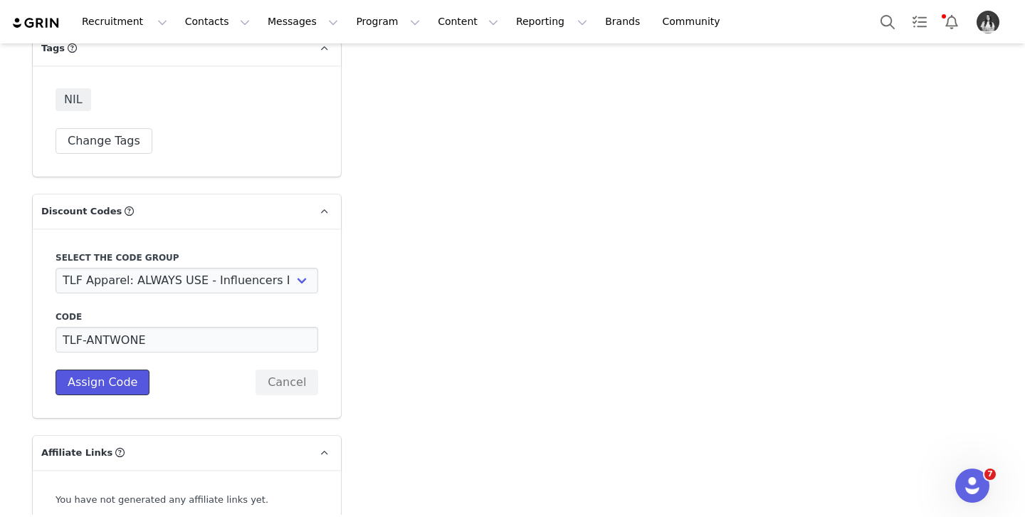
click at [110, 372] on button "Assign Code" at bounding box center [103, 383] width 94 height 26
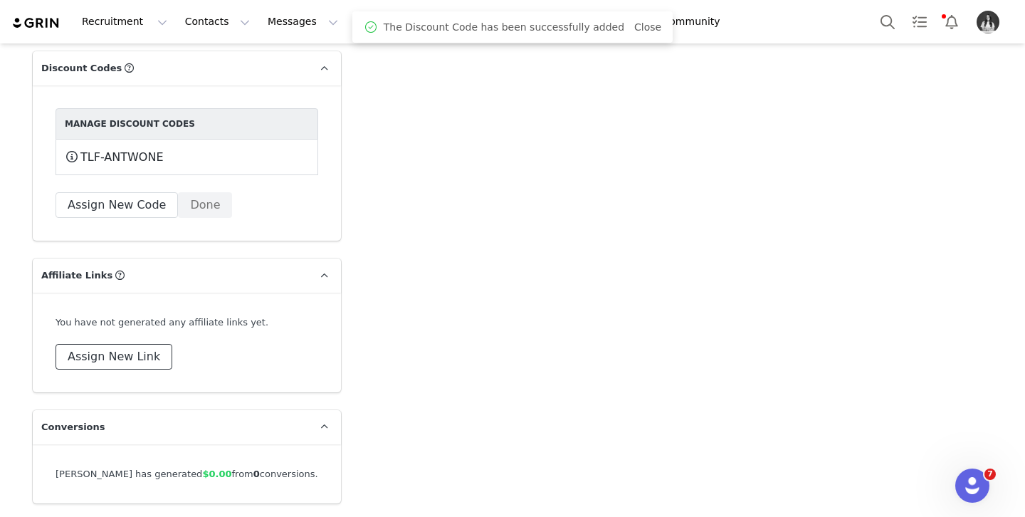
click at [137, 345] on button "Assign New Link" at bounding box center [114, 357] width 117 height 26
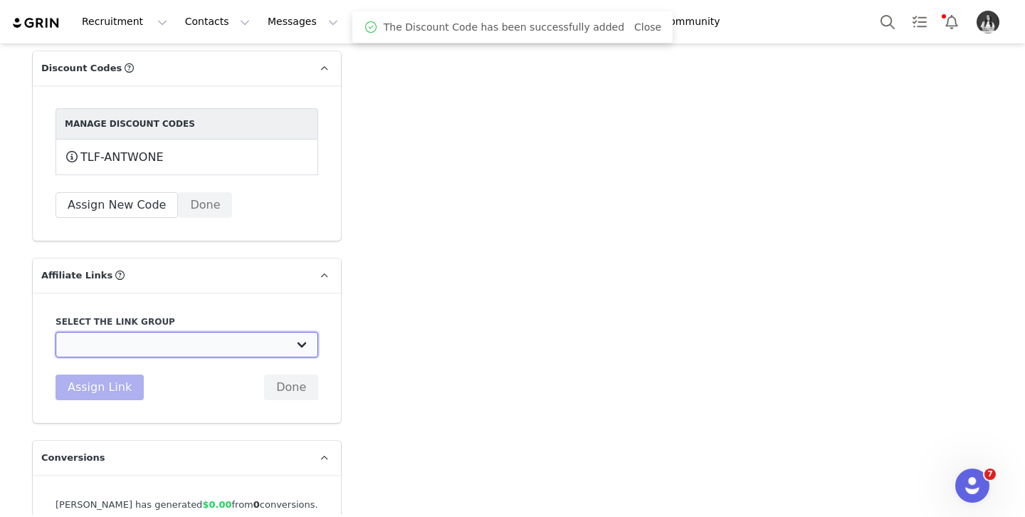
click at [142, 335] on select "DO NOT USE - Exclusive Influencer Payout: [URL][DOMAIN_NAME] Test White Labelli…" at bounding box center [187, 345] width 263 height 26
click at [56, 332] on select "DO NOT USE - Exclusive Influencer Payout: [URL][DOMAIN_NAME] Test White Labelli…" at bounding box center [187, 345] width 263 height 26
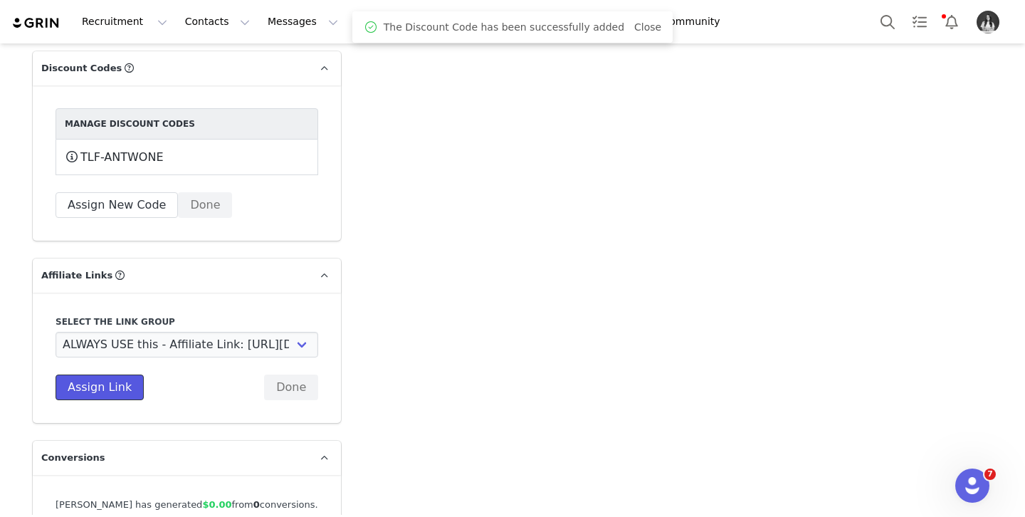
click at [102, 376] on button "Assign Link" at bounding box center [100, 388] width 88 height 26
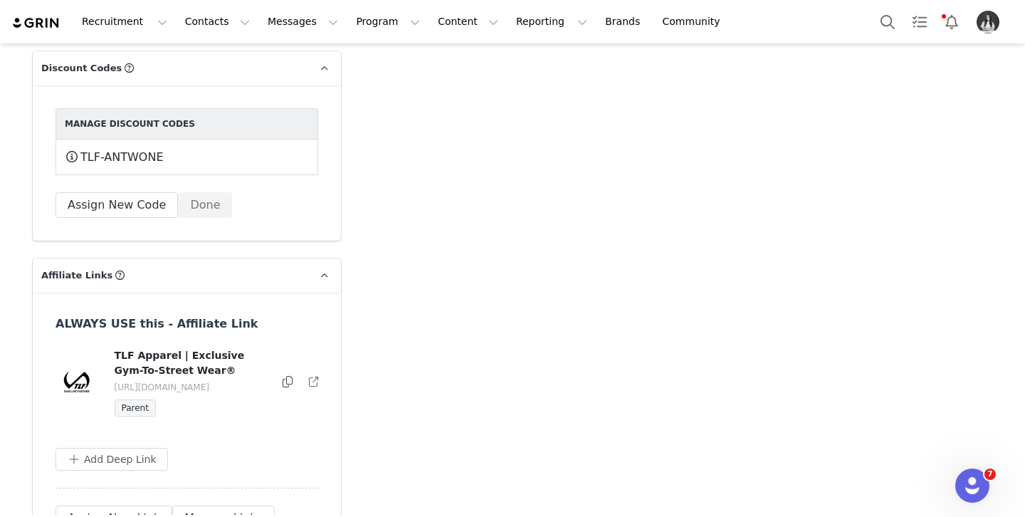
click at [288, 376] on icon at bounding box center [288, 381] width 10 height 11
click at [367, 32] on button "Program Program" at bounding box center [387, 22] width 81 height 32
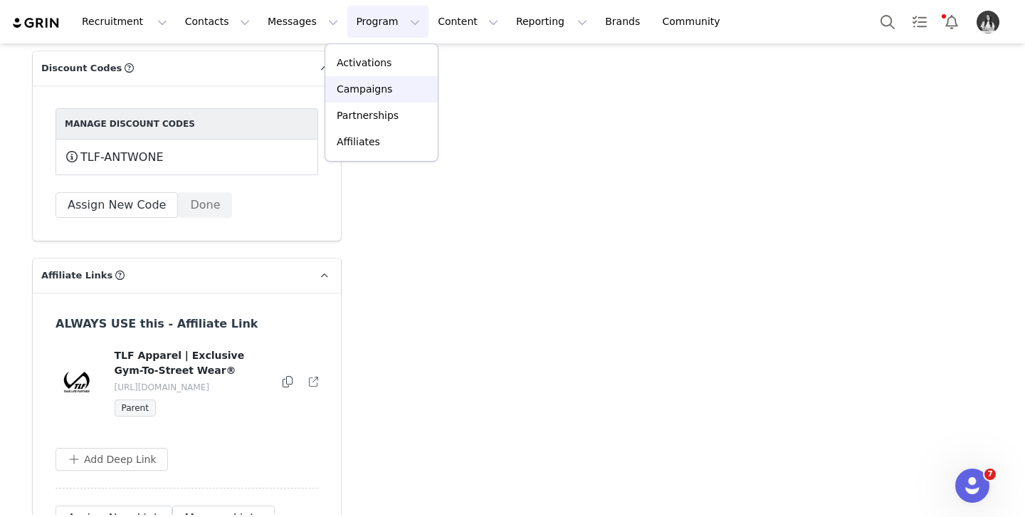
click at [373, 83] on p "Campaigns" at bounding box center [365, 89] width 56 height 15
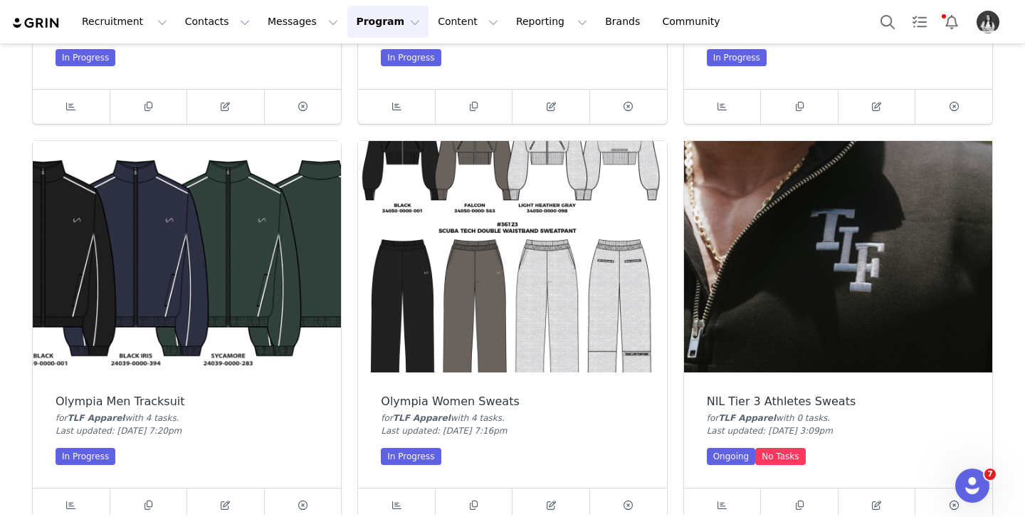
scroll to position [884, 0]
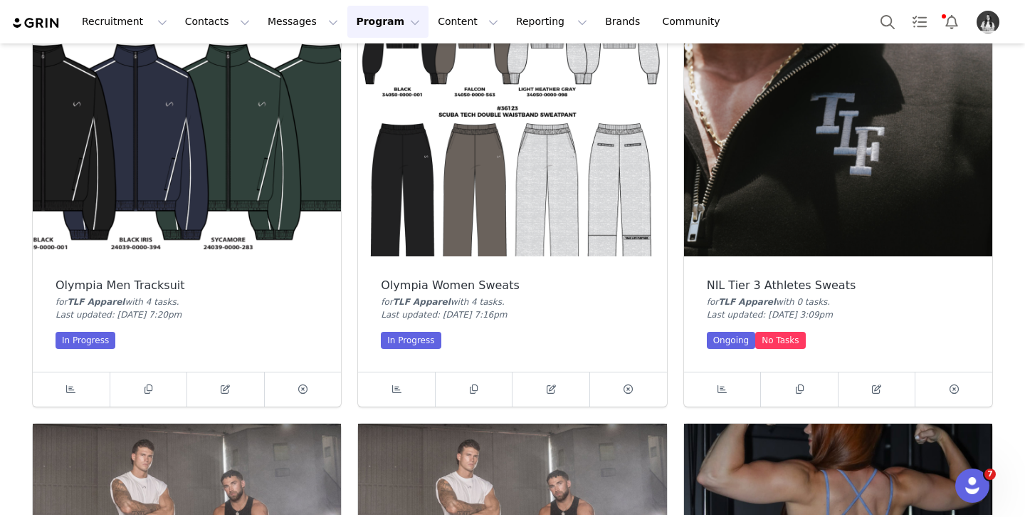
click at [775, 197] on img at bounding box center [838, 140] width 308 height 231
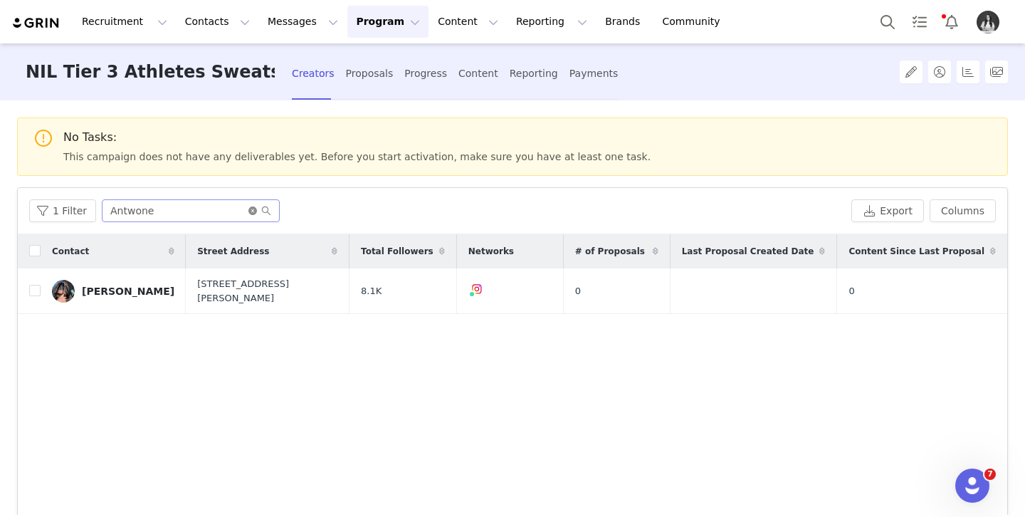
click at [251, 211] on icon "icon: close-circle" at bounding box center [252, 210] width 9 height 9
click at [214, 208] on input "text" at bounding box center [191, 210] width 178 height 23
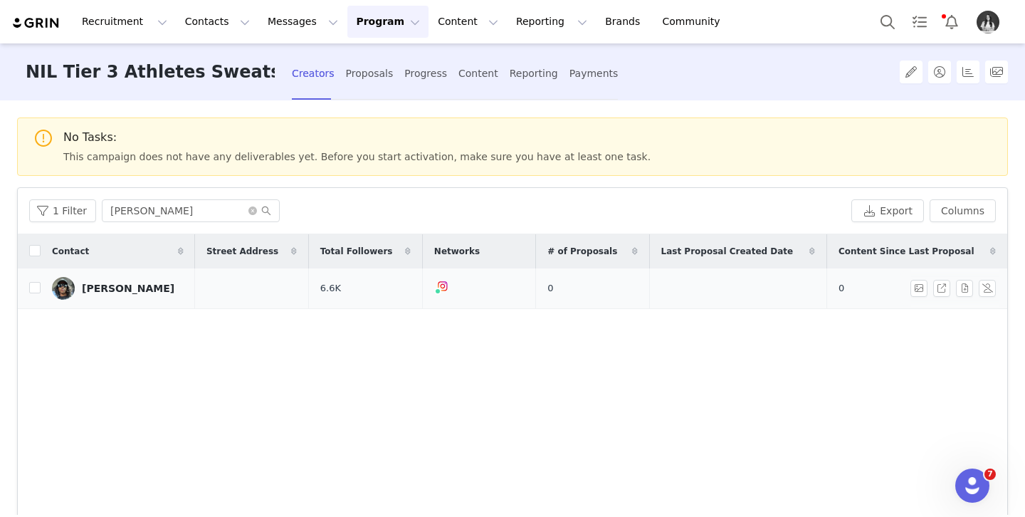
click at [145, 286] on div "[PERSON_NAME]" at bounding box center [128, 288] width 93 height 11
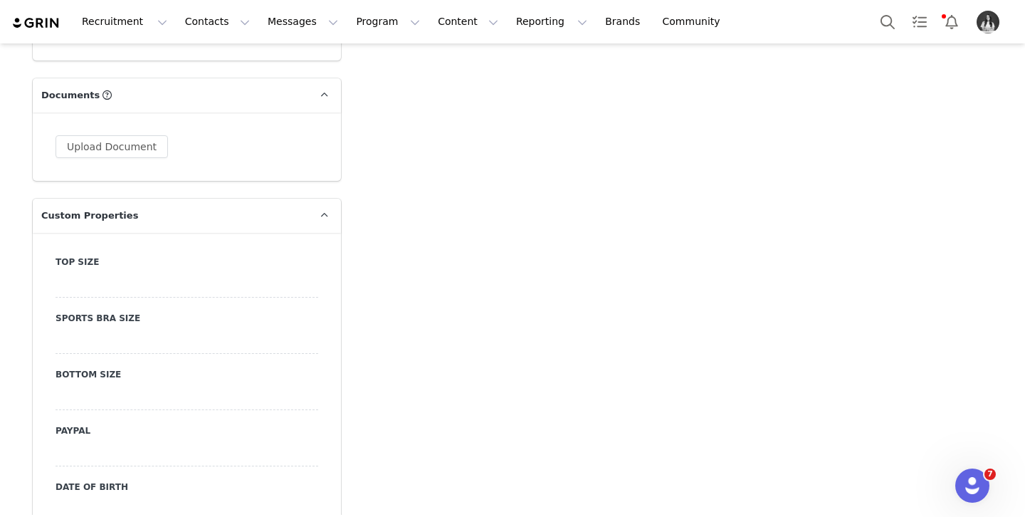
scroll to position [1365, 0]
click at [148, 274] on div at bounding box center [187, 284] width 263 height 26
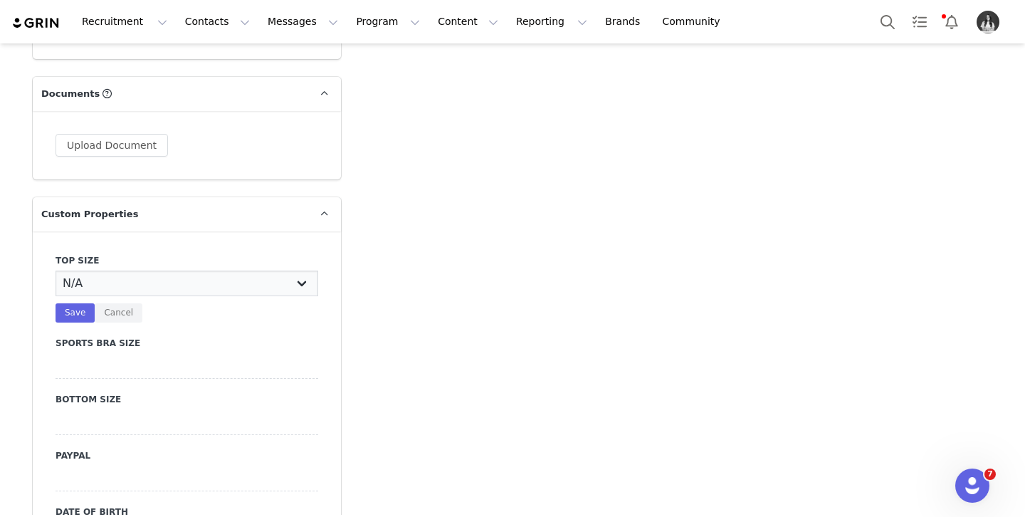
click at [145, 289] on select "N/A X-Small Small Medium Large X-Large XX-Large" at bounding box center [187, 284] width 263 height 26
click at [56, 271] on select "N/A X-Small Small Medium Large X-Large XX-Large" at bounding box center [187, 284] width 263 height 26
click at [60, 310] on button "Save" at bounding box center [75, 312] width 39 height 19
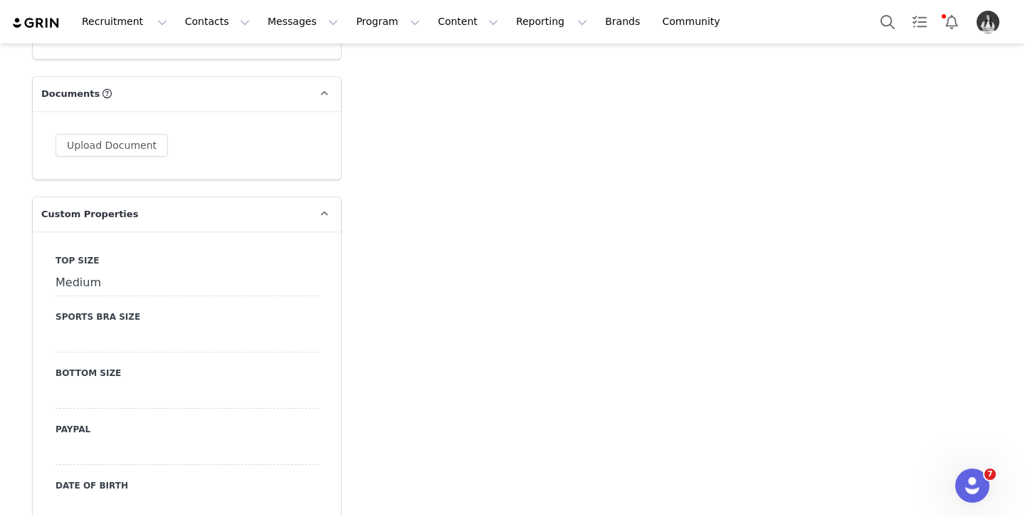
click at [115, 399] on div at bounding box center [187, 396] width 263 height 26
click at [121, 399] on select "N/A X-Small Small Medium Large X-Large XX-Large" at bounding box center [187, 396] width 263 height 26
click at [56, 383] on select "N/A X-Small Small Medium Large X-Large XX-Large" at bounding box center [187, 396] width 263 height 26
click at [66, 422] on button "Save" at bounding box center [75, 425] width 39 height 19
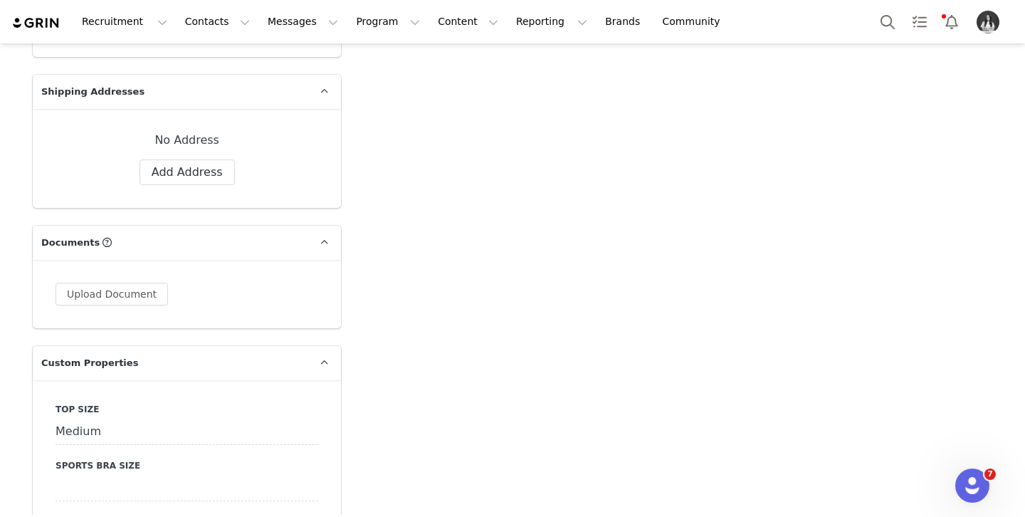
scroll to position [1118, 0]
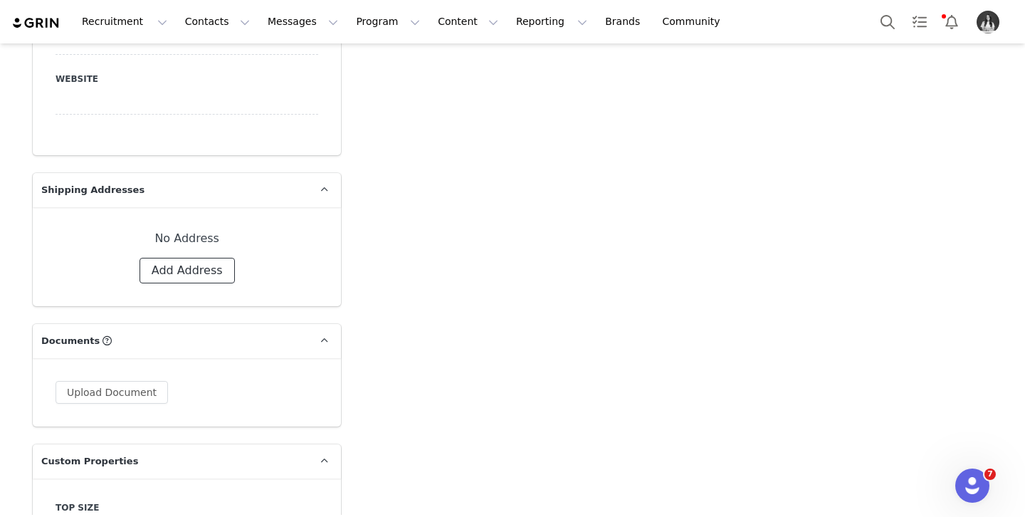
click at [172, 276] on button "Add Address" at bounding box center [187, 271] width 95 height 26
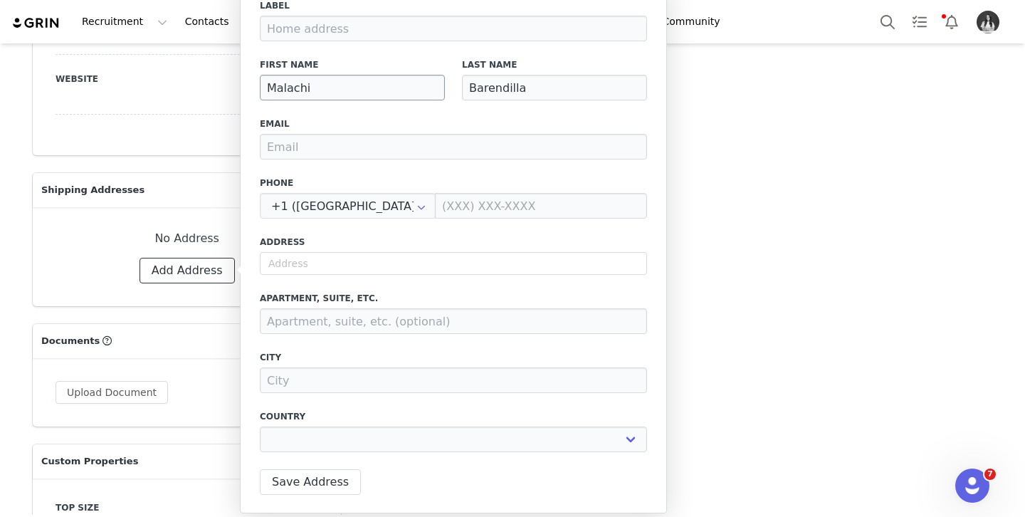
scroll to position [1138, 0]
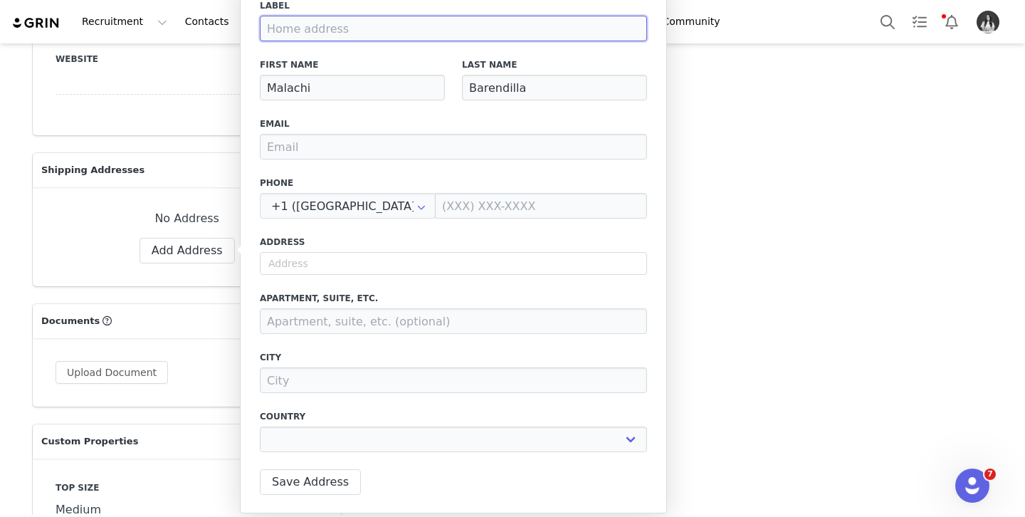
click at [329, 24] on input at bounding box center [453, 29] width 387 height 26
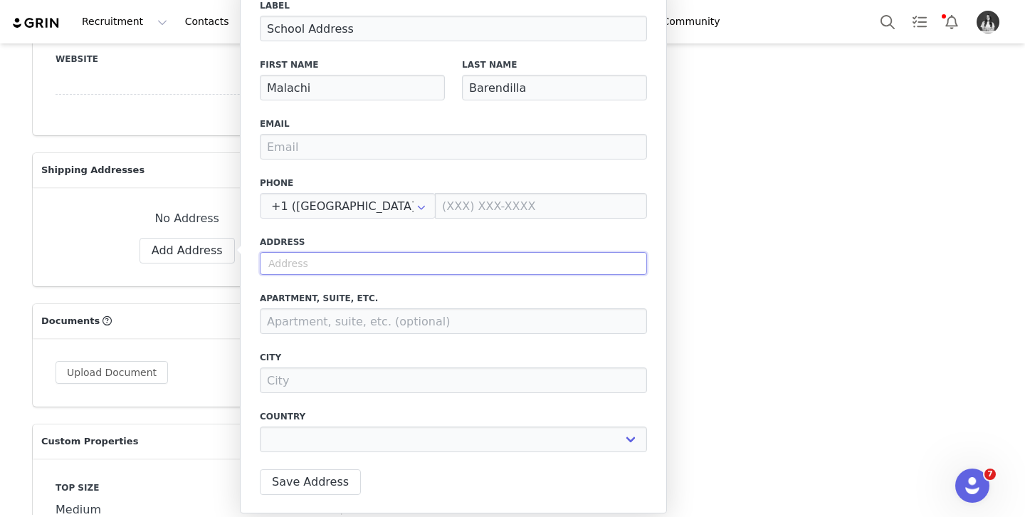
click at [312, 261] on input "text" at bounding box center [453, 263] width 387 height 23
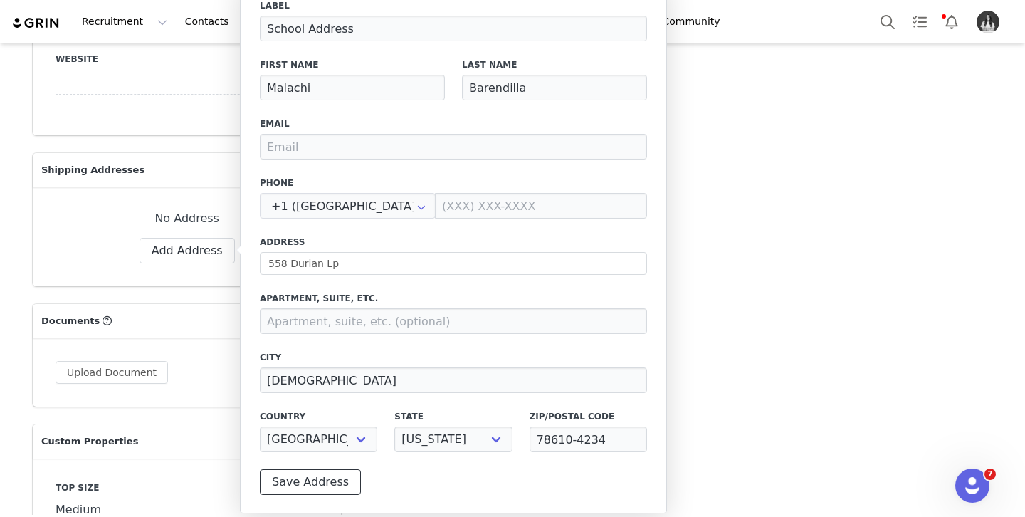
click at [342, 490] on button "Save Address" at bounding box center [310, 482] width 101 height 26
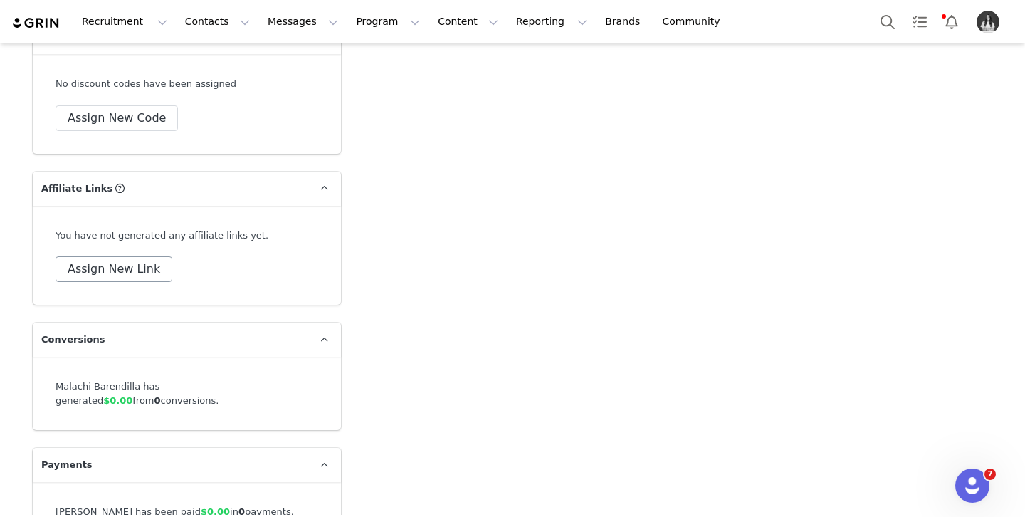
scroll to position [4973, 0]
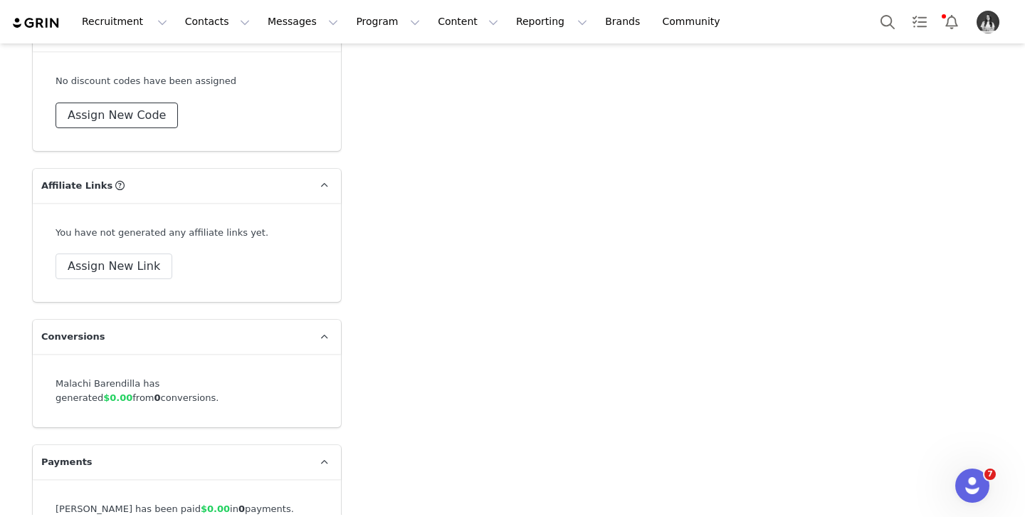
click at [167, 103] on button "Assign New Code" at bounding box center [117, 116] width 122 height 26
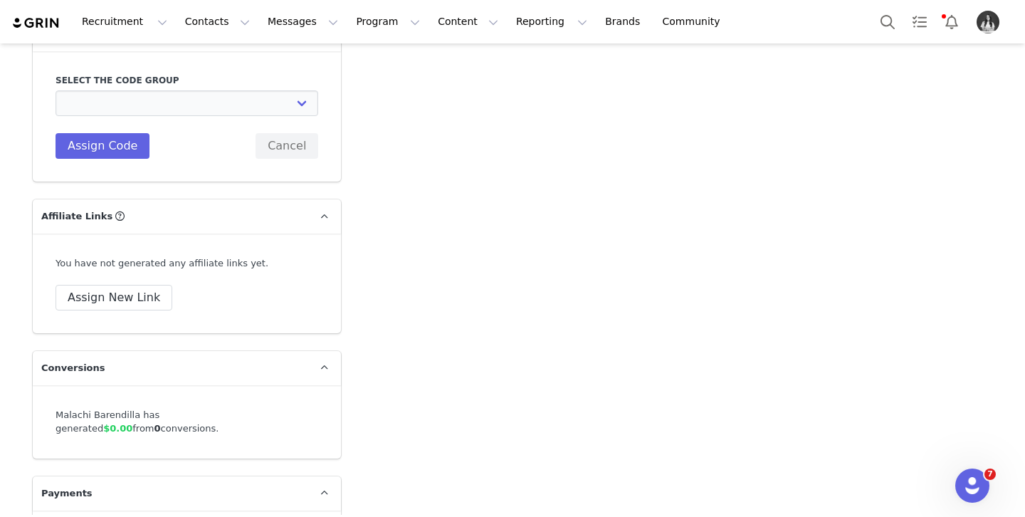
click at [162, 99] on div "Select the code group TLF Apparel: DON'T USE - Exclusive Influencers Up Until […" at bounding box center [187, 116] width 263 height 85
click at [166, 90] on select "TLF Apparel: DON'T USE - Exclusive Influencers Up Until [DATE] TLF Apparel: DON…" at bounding box center [187, 103] width 263 height 26
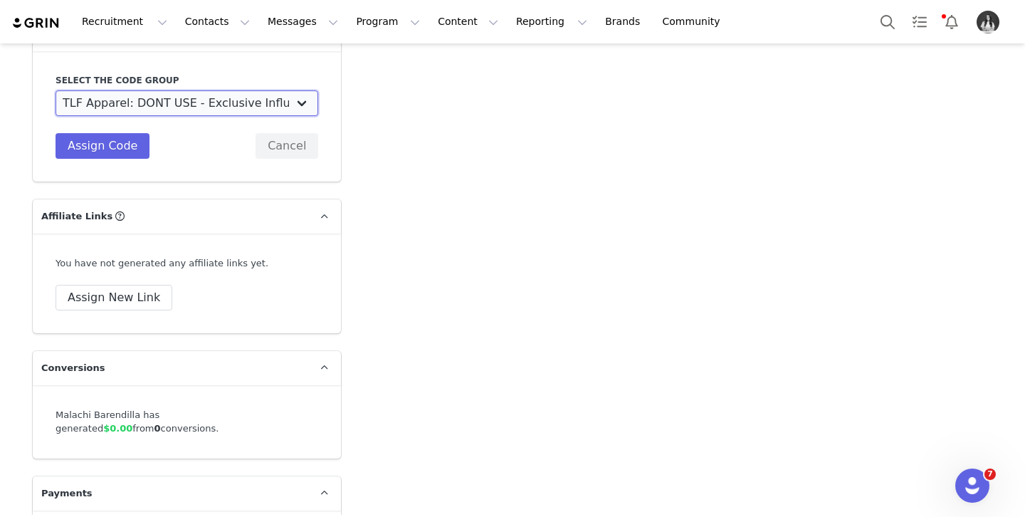
click at [56, 90] on select "TLF Apparel: DON'T USE - Exclusive Influencers Up Until [DATE] TLF Apparel: DON…" at bounding box center [187, 103] width 263 height 26
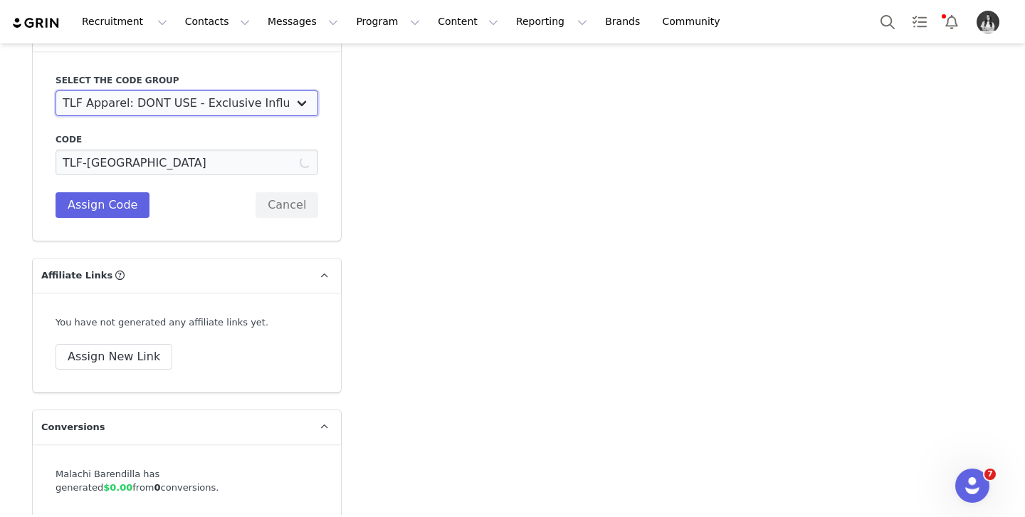
click at [165, 90] on select "TLF Apparel: DON'T USE - Exclusive Influencers Up Until [DATE] TLF Apparel: DON…" at bounding box center [187, 103] width 263 height 26
click at [56, 90] on select "TLF Apparel: DON'T USE - Exclusive Influencers Up Until [DATE] TLF Apparel: DON…" at bounding box center [187, 103] width 263 height 26
click at [113, 192] on button "Assign Code" at bounding box center [103, 205] width 94 height 26
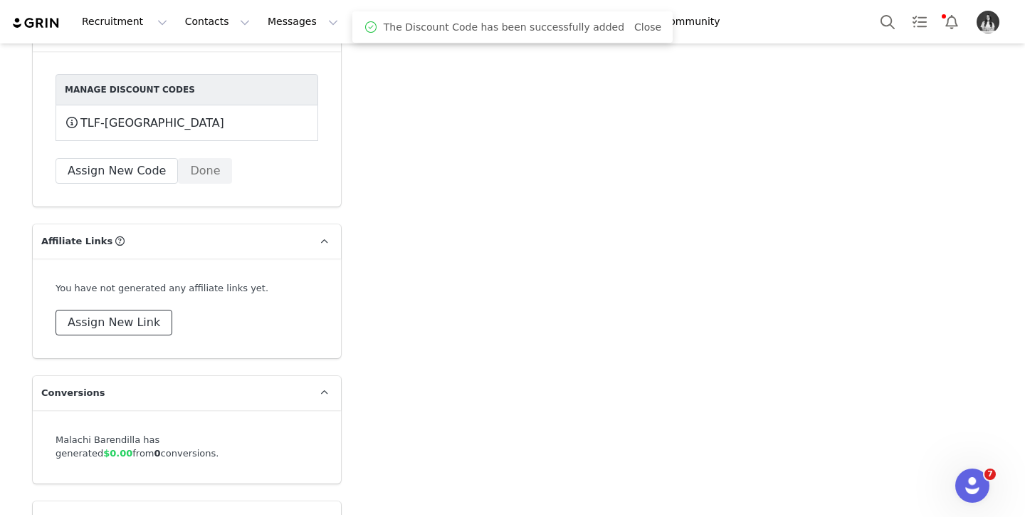
click at [121, 310] on button "Assign New Link" at bounding box center [114, 323] width 117 height 26
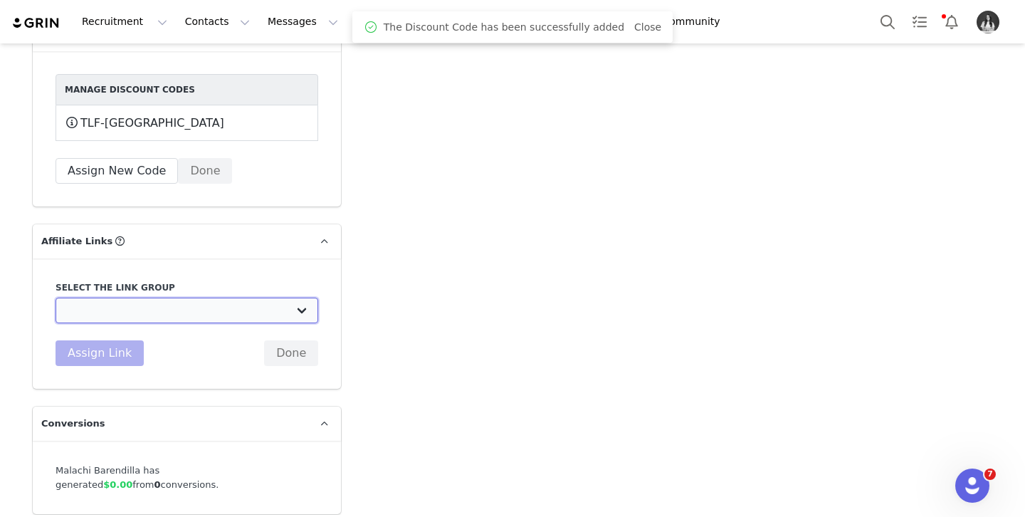
click at [281, 298] on select "DO NOT USE - Exclusive Influencer Payout: [URL][DOMAIN_NAME] Test White Labelli…" at bounding box center [187, 311] width 263 height 26
click at [56, 298] on select "DO NOT USE - Exclusive Influencer Payout: [URL][DOMAIN_NAME] Test White Labelli…" at bounding box center [187, 311] width 263 height 26
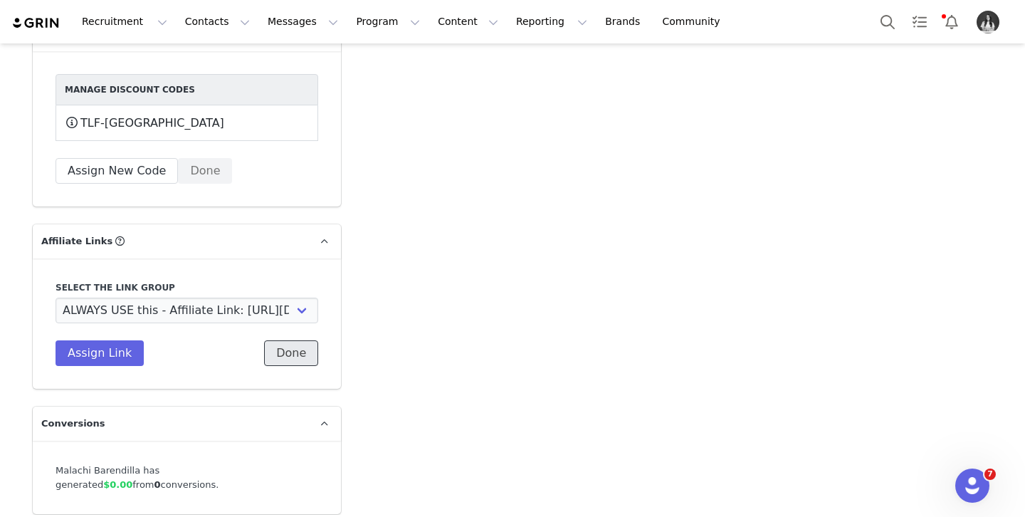
click at [308, 340] on button "Done" at bounding box center [291, 353] width 54 height 26
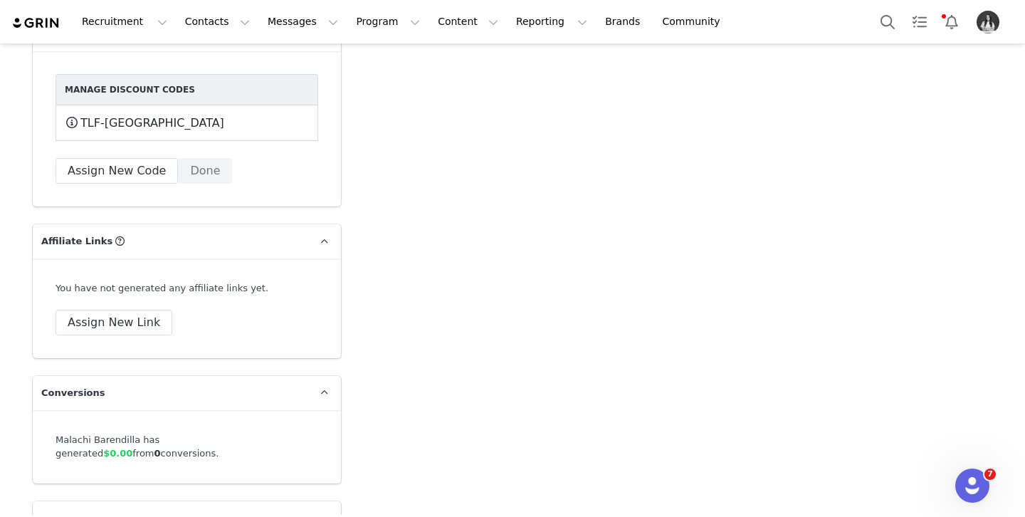
click at [168, 315] on div "Assign New Link" at bounding box center [187, 323] width 263 height 26
click at [132, 310] on button "Assign New Link" at bounding box center [114, 323] width 117 height 26
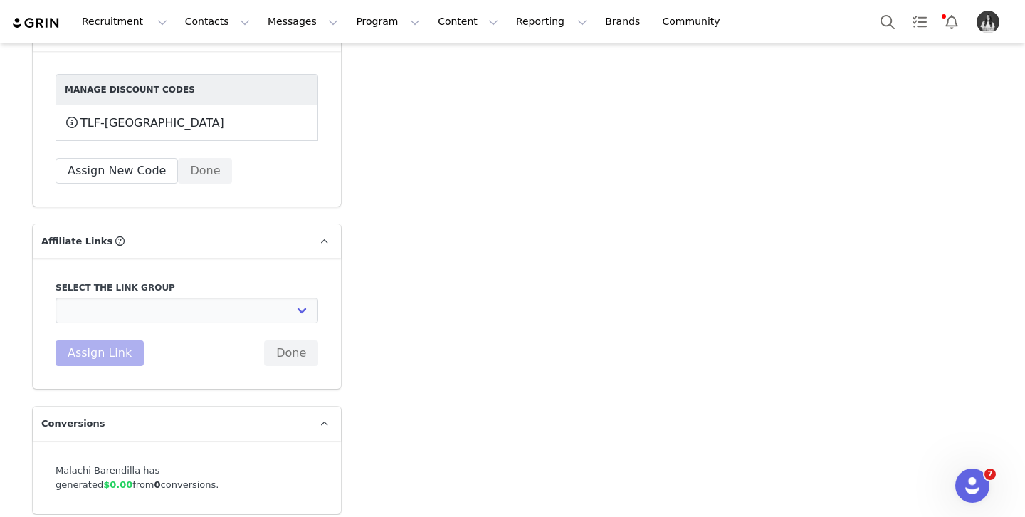
click at [171, 281] on label "Select the link group" at bounding box center [187, 287] width 263 height 13
click at [175, 298] on select "DO NOT USE - Exclusive Influencer Payout: [URL][DOMAIN_NAME] Test White Labelli…" at bounding box center [187, 311] width 263 height 26
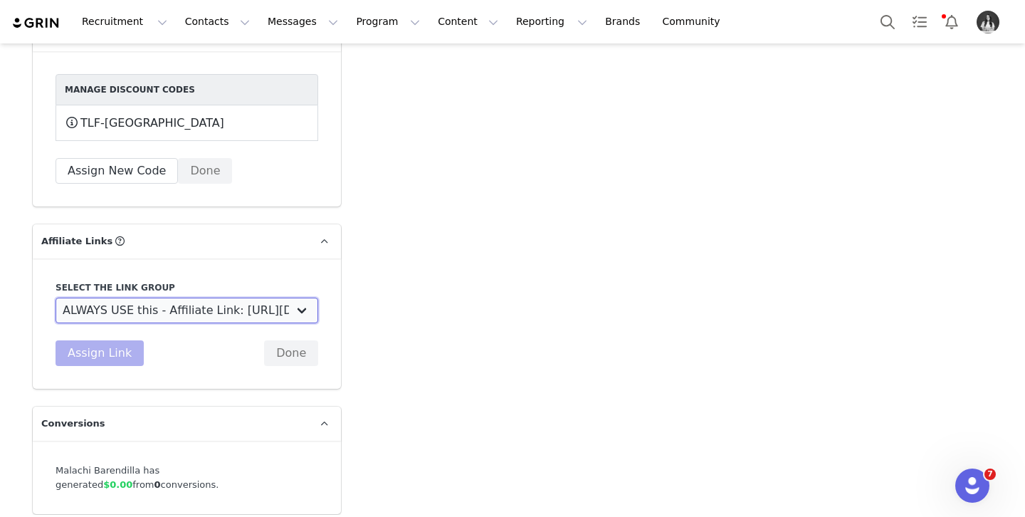
click at [56, 298] on select "DO NOT USE - Exclusive Influencer Payout: [URL][DOMAIN_NAME] Test White Labelli…" at bounding box center [187, 311] width 263 height 26
click at [115, 340] on button "Assign Link" at bounding box center [100, 353] width 88 height 26
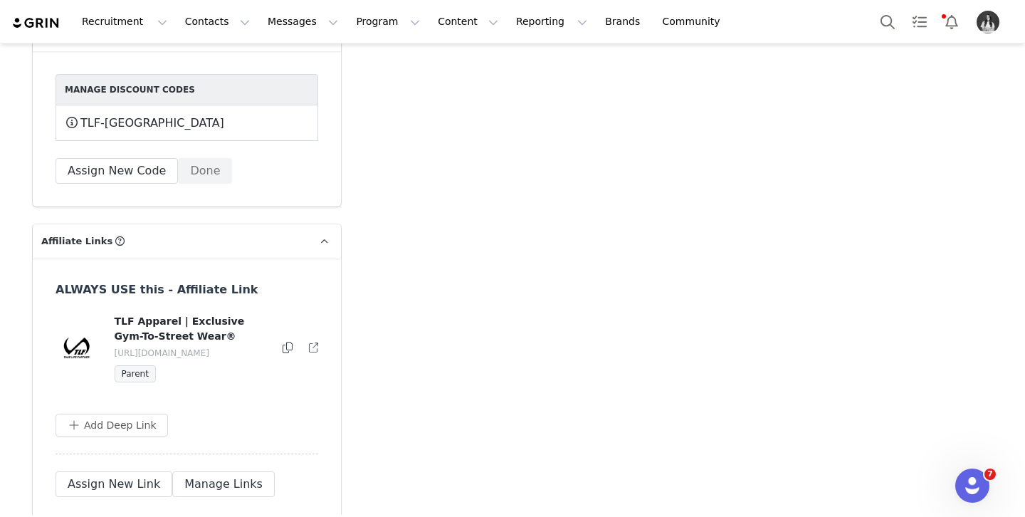
click at [288, 342] on icon at bounding box center [288, 347] width 10 height 11
click at [375, 25] on button "Program Program" at bounding box center [387, 22] width 81 height 32
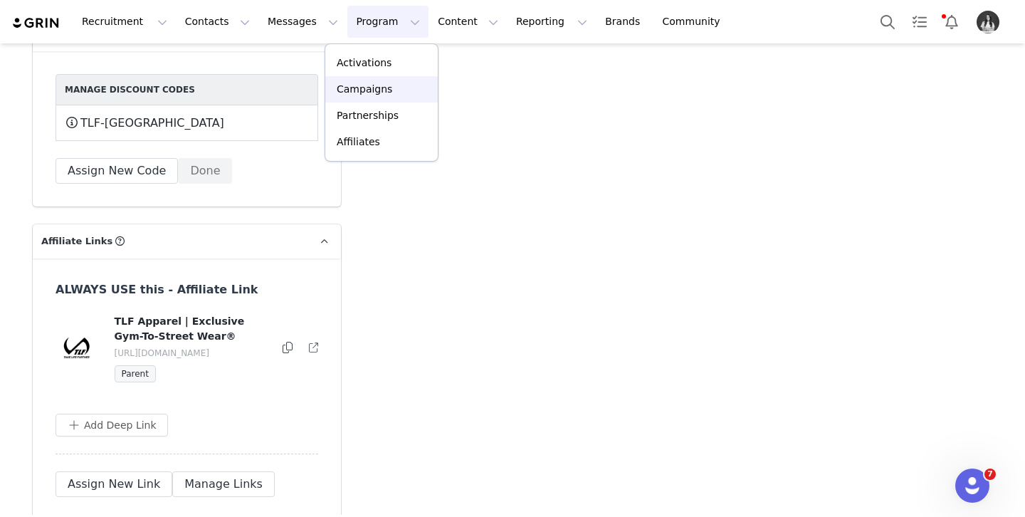
click at [384, 90] on p "Campaigns" at bounding box center [365, 89] width 56 height 15
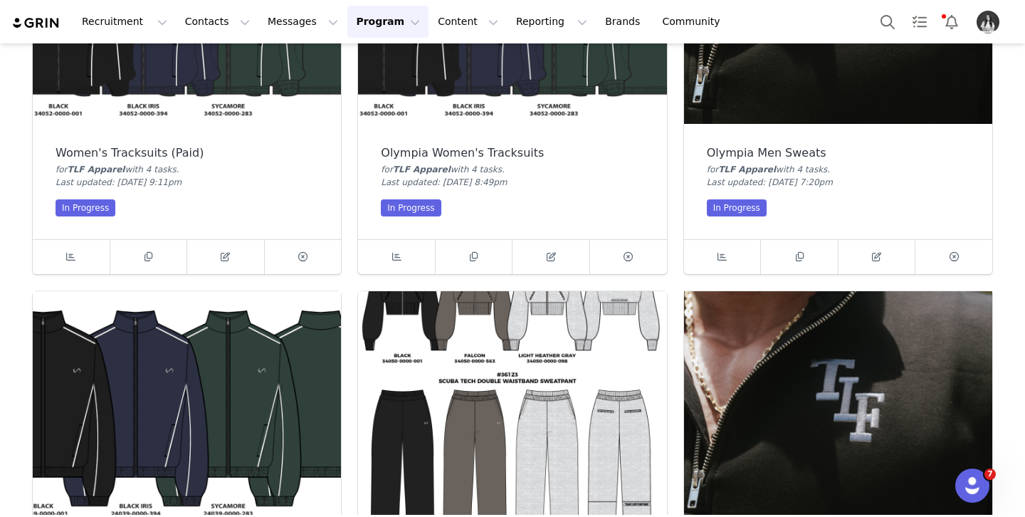
scroll to position [661, 0]
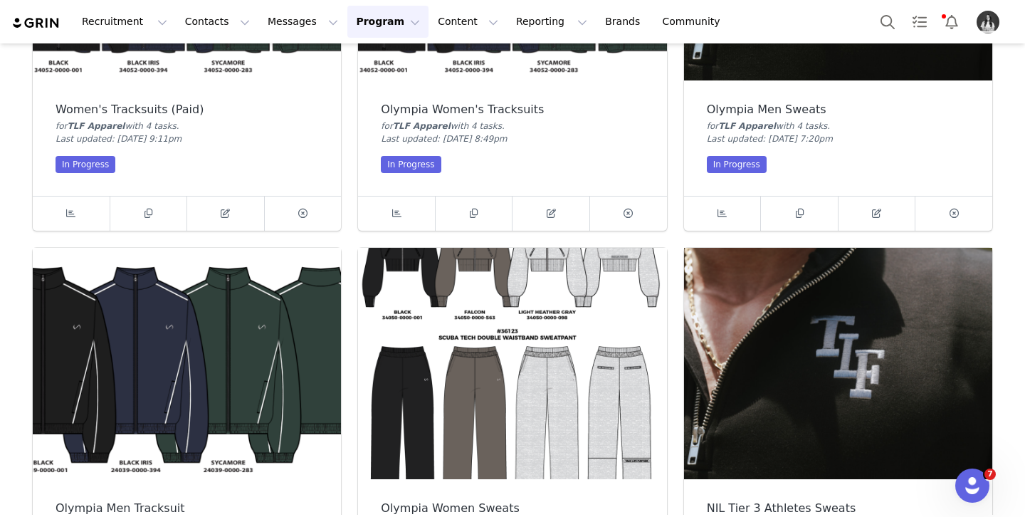
click at [755, 287] on img at bounding box center [838, 363] width 308 height 231
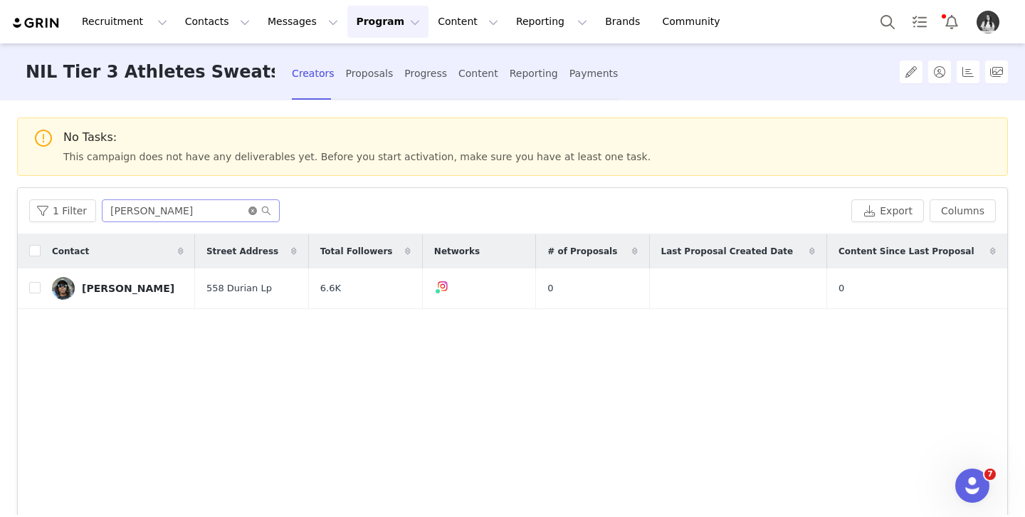
click at [250, 214] on icon "icon: close-circle" at bounding box center [252, 210] width 9 height 9
click at [228, 209] on input "text" at bounding box center [191, 210] width 178 height 23
click at [126, 281] on link "[PERSON_NAME]" at bounding box center [118, 288] width 132 height 23
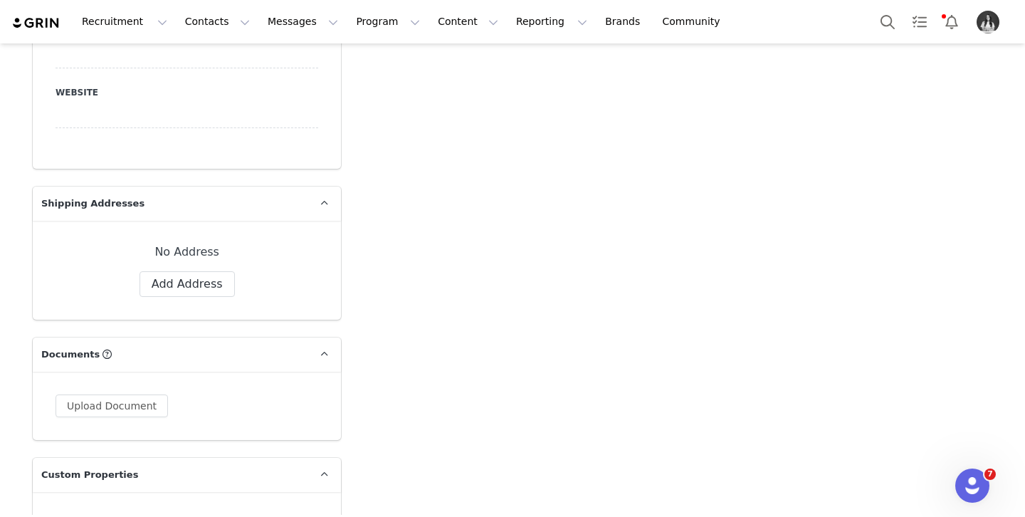
scroll to position [1110, 0]
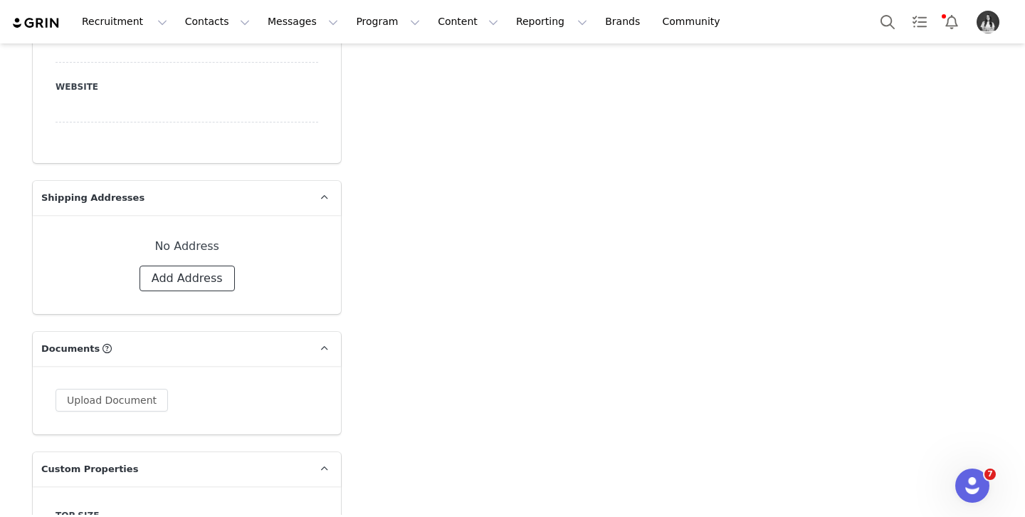
click at [172, 287] on button "Add Address" at bounding box center [187, 279] width 95 height 26
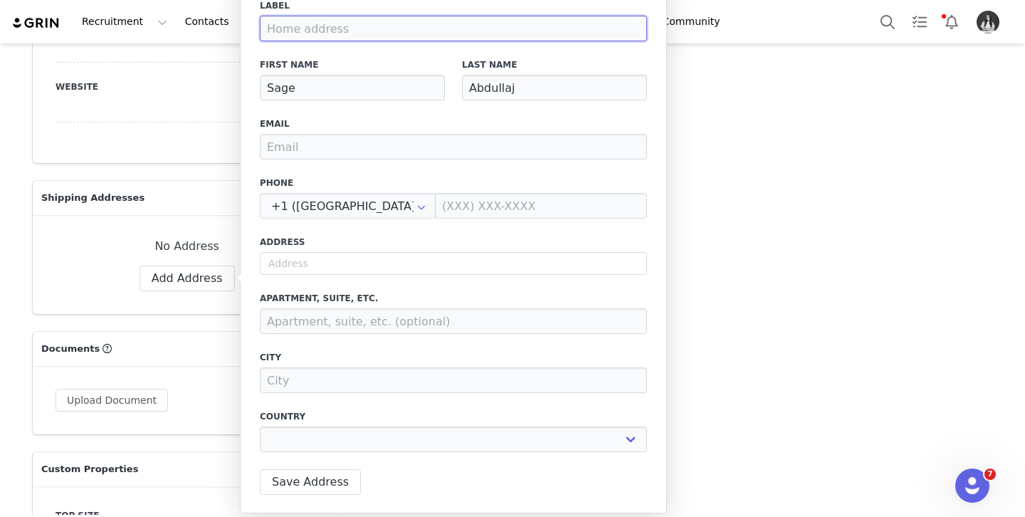
click at [439, 36] on input at bounding box center [453, 29] width 387 height 26
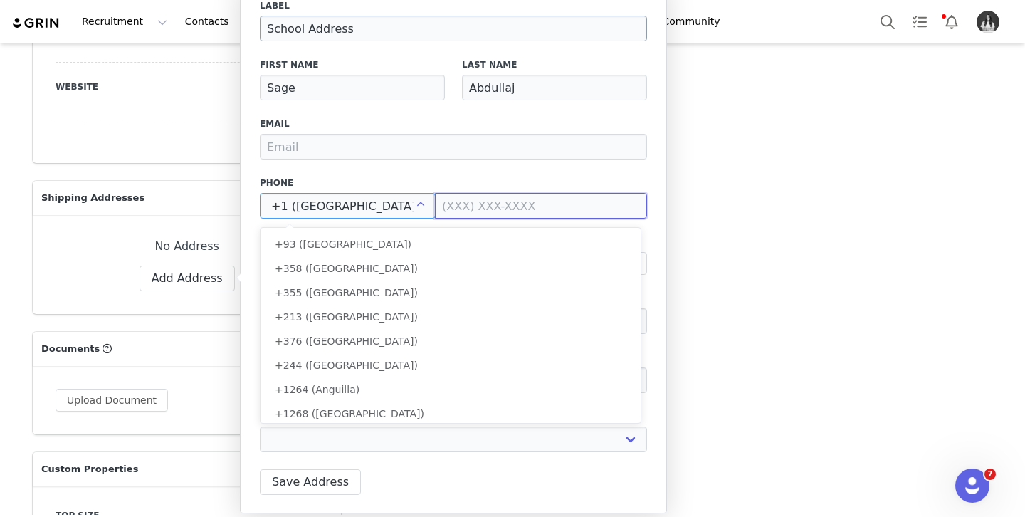
scroll to position [5304, 0]
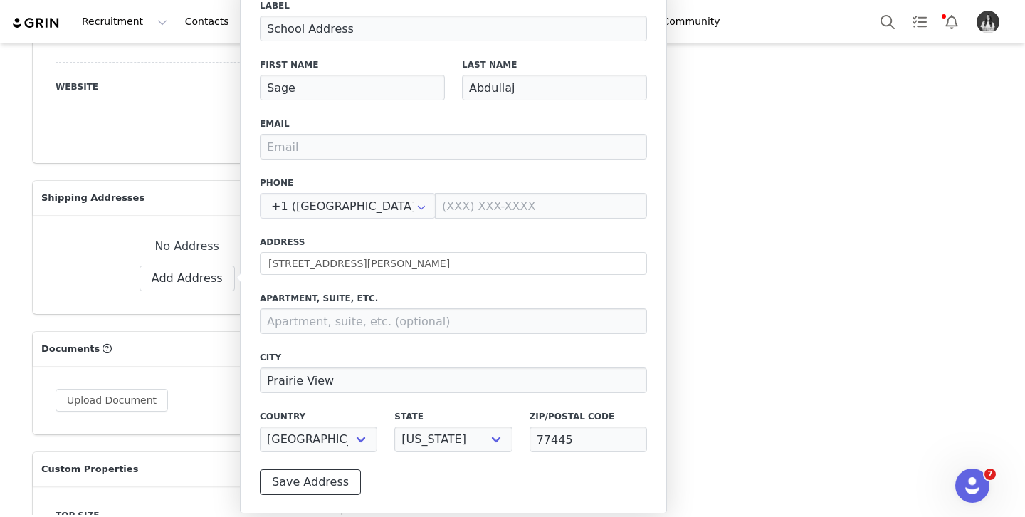
click at [323, 477] on button "Save Address" at bounding box center [310, 482] width 101 height 26
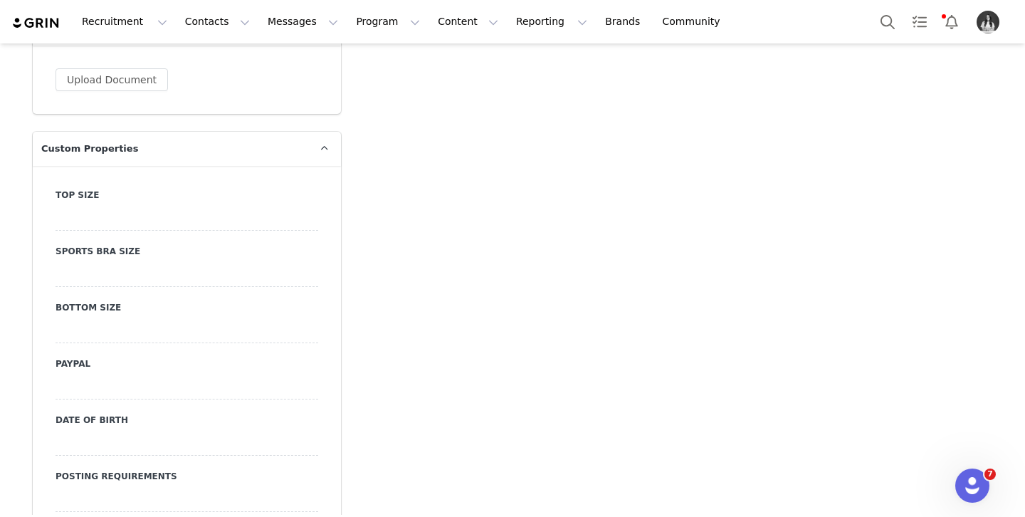
scroll to position [1485, 0]
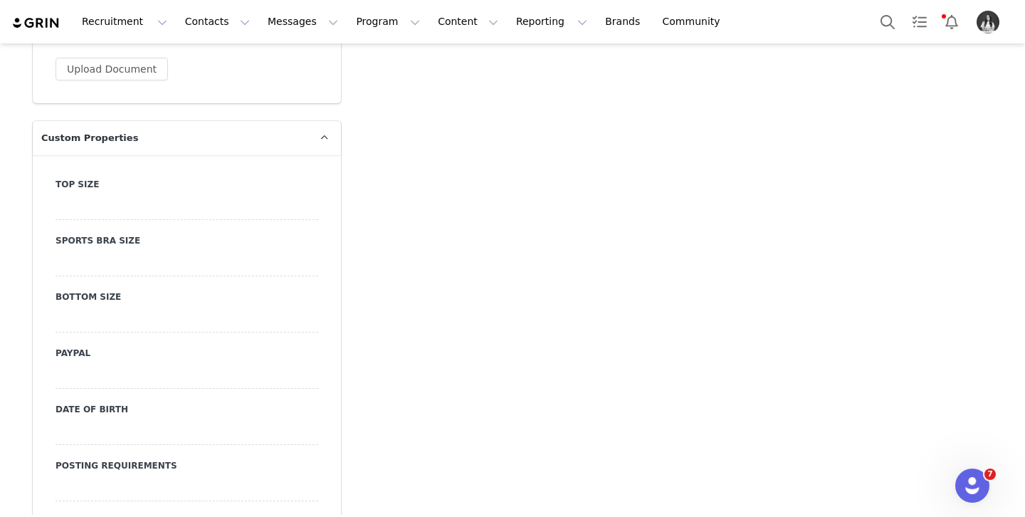
click at [79, 203] on div at bounding box center [187, 207] width 263 height 26
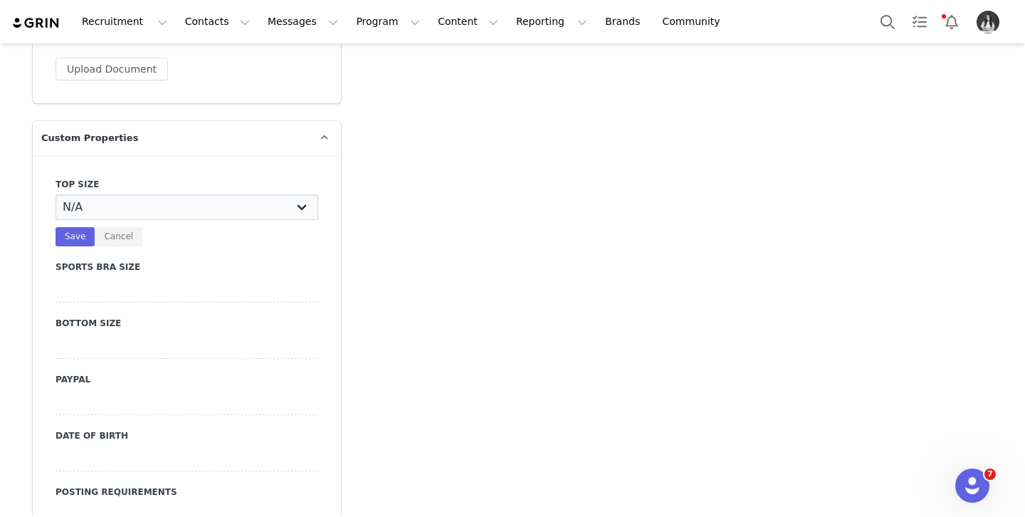
click at [115, 197] on select "N/A X-Small Small Medium Large X-Large XX-Large" at bounding box center [187, 207] width 263 height 26
click at [56, 194] on select "N/A X-Small Small Medium Large X-Large XX-Large" at bounding box center [187, 207] width 263 height 26
click at [83, 236] on button "Save" at bounding box center [75, 236] width 39 height 19
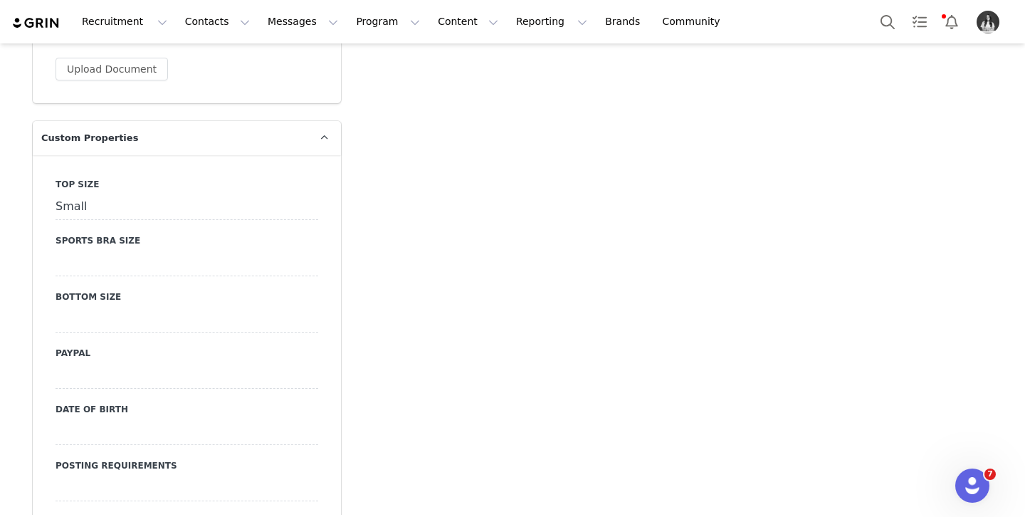
click at [105, 322] on div at bounding box center [187, 320] width 263 height 26
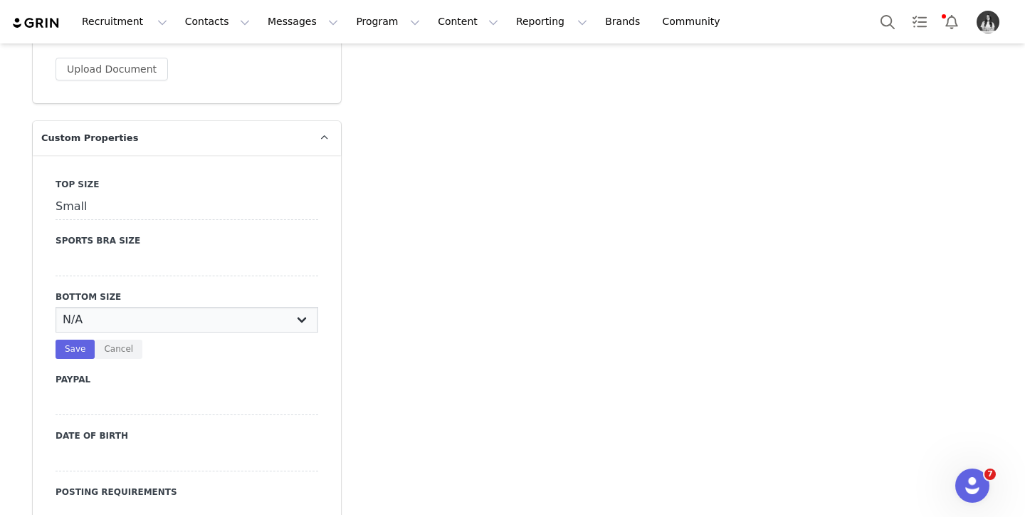
click at [105, 328] on select "N/A X-Small Small Medium Large X-Large XX-Large" at bounding box center [187, 320] width 263 height 26
click at [56, 307] on select "N/A X-Small Small Medium Large X-Large XX-Large" at bounding box center [187, 320] width 263 height 26
click at [61, 345] on button "Save" at bounding box center [75, 349] width 39 height 19
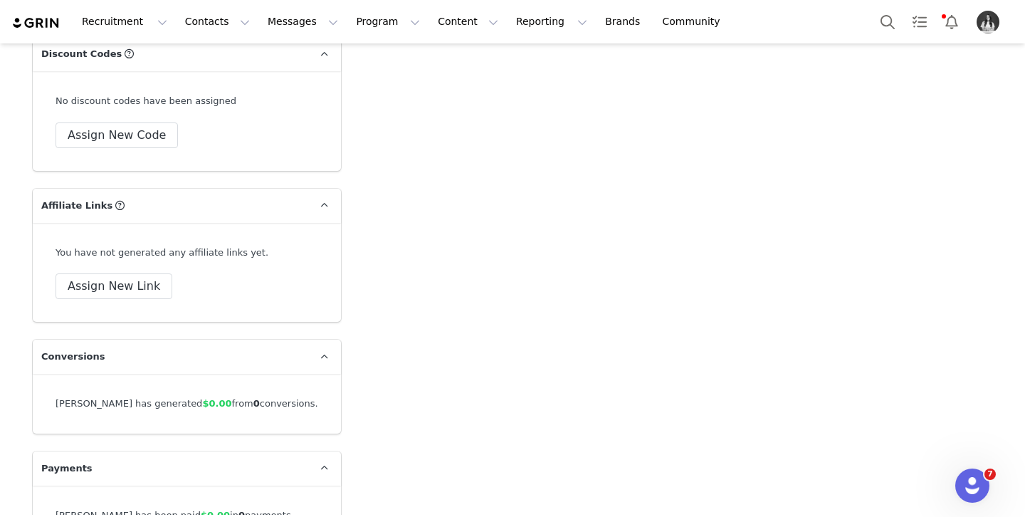
scroll to position [5005, 0]
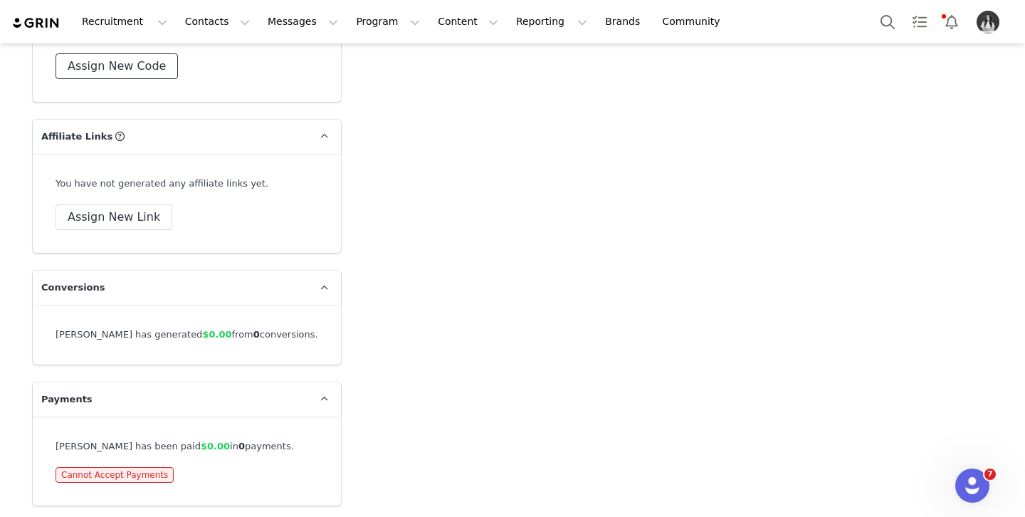
click at [107, 61] on button "Assign New Code" at bounding box center [117, 66] width 122 height 26
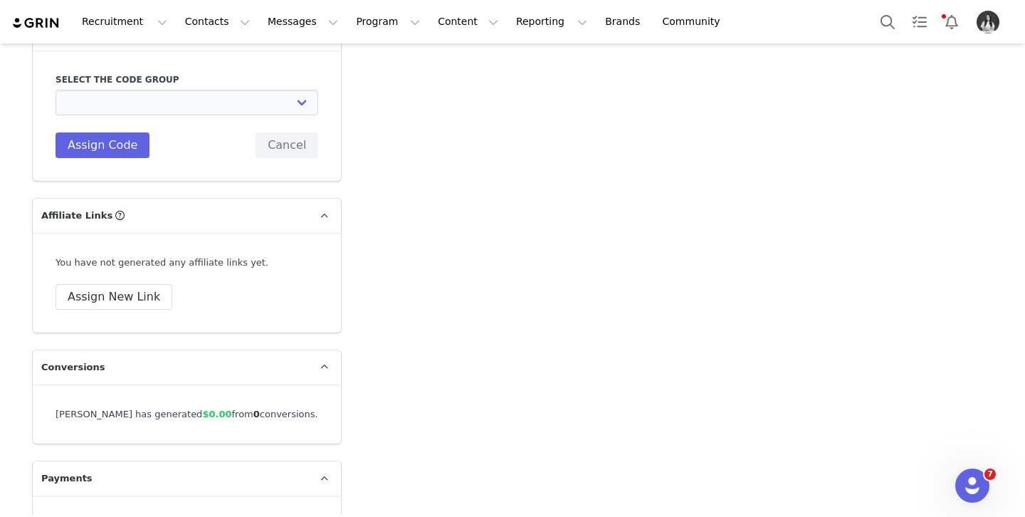
scroll to position [4955, 0]
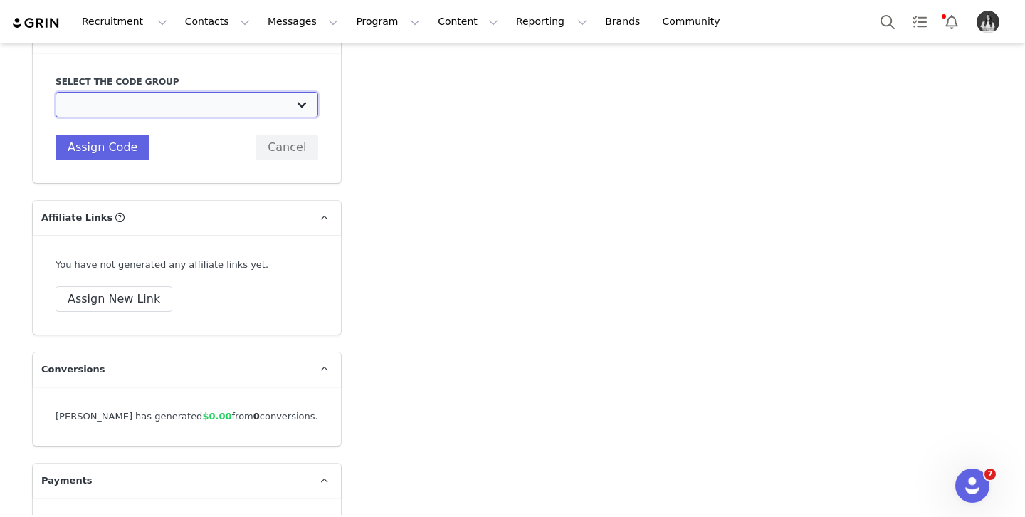
click at [142, 109] on select "TLF Apparel: DON'T USE - Exclusive Influencers Up Until [DATE] TLF Apparel: DON…" at bounding box center [187, 105] width 263 height 26
click at [56, 92] on select "TLF Apparel: DON'T USE - Exclusive Influencers Up Until [DATE] TLF Apparel: DON…" at bounding box center [187, 105] width 263 height 26
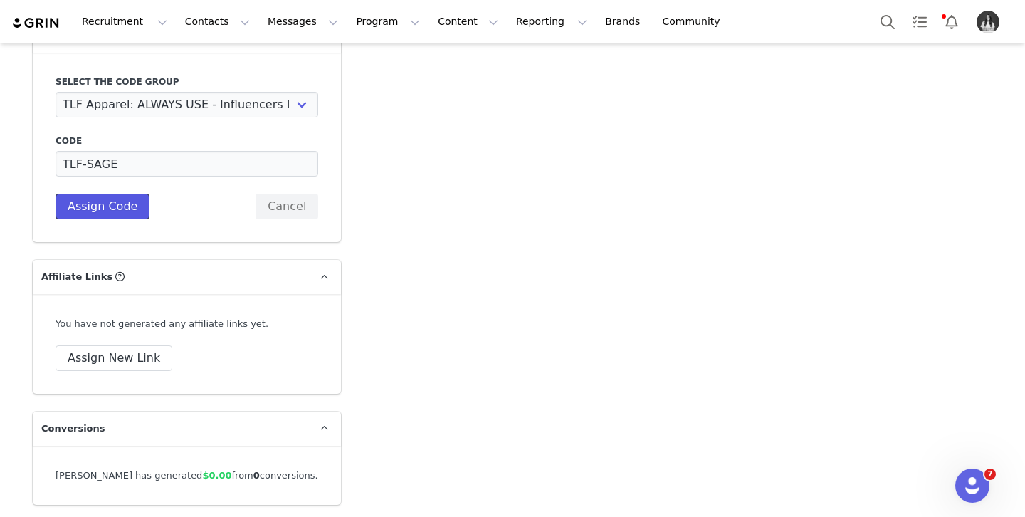
click at [100, 206] on button "Assign Code" at bounding box center [103, 207] width 94 height 26
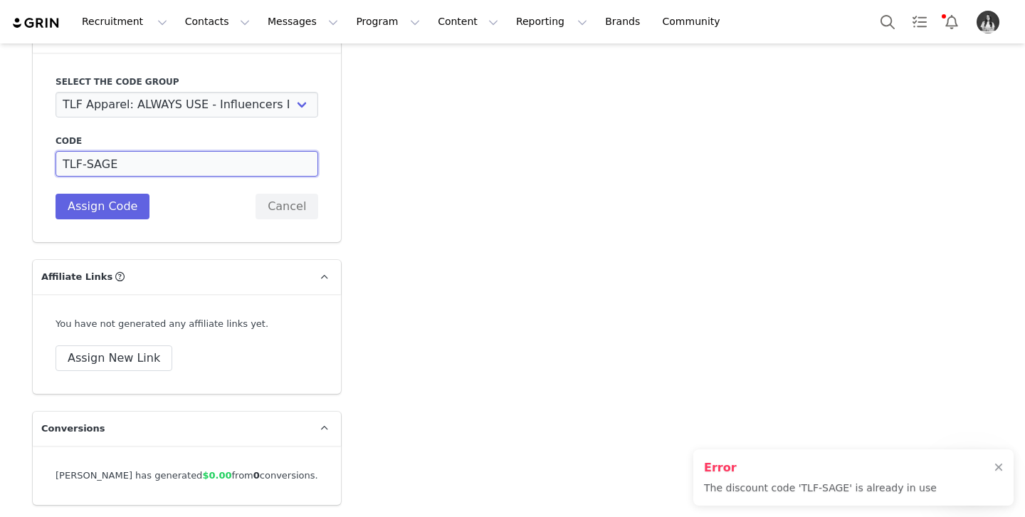
click at [140, 157] on input "TLF-SAGE" at bounding box center [187, 164] width 263 height 26
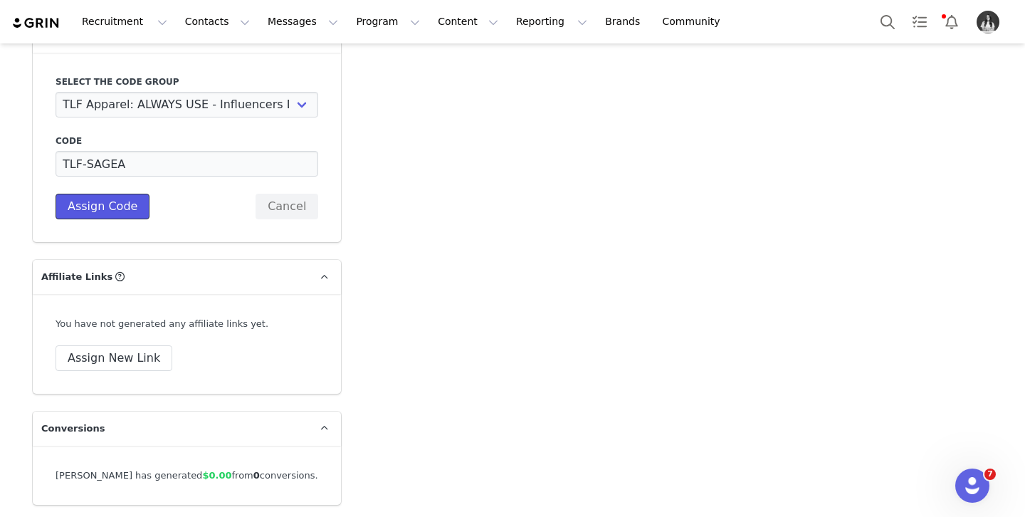
click at [115, 200] on button "Assign Code" at bounding box center [103, 207] width 94 height 26
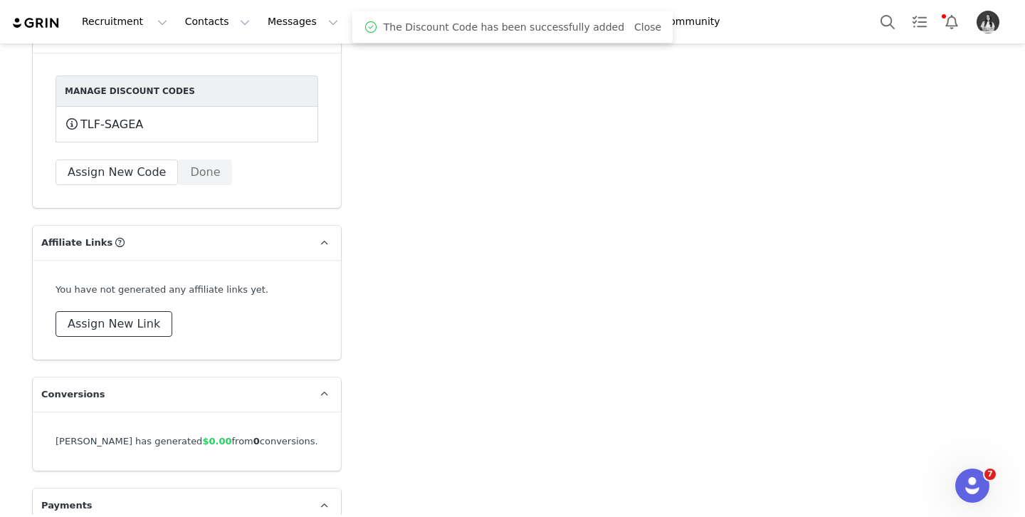
click at [106, 320] on button "Assign New Link" at bounding box center [114, 324] width 117 height 26
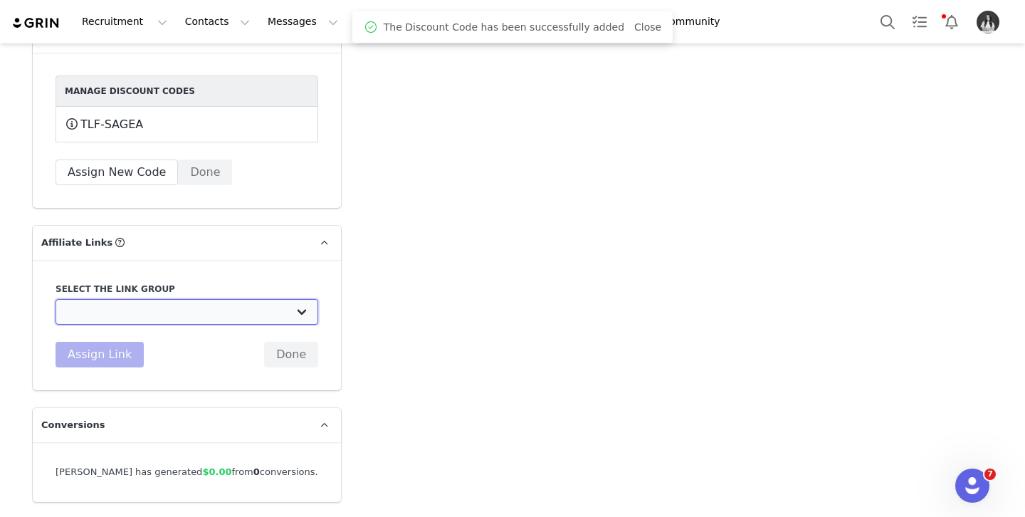
click at [159, 308] on select "DO NOT USE - Exclusive Influencer Payout: [URL][DOMAIN_NAME] Test White Labelli…" at bounding box center [187, 312] width 263 height 26
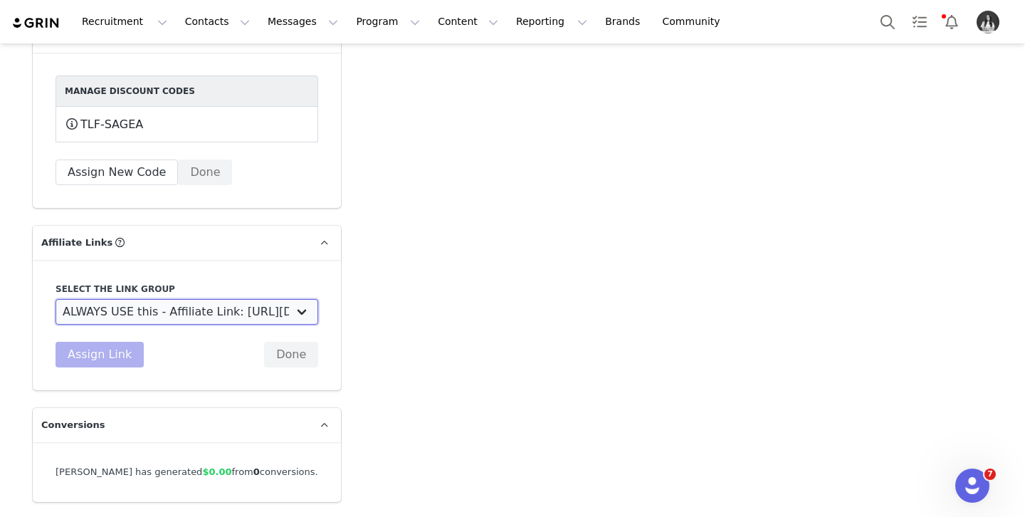
click at [56, 299] on select "DO NOT USE - Exclusive Influencer Payout: [URL][DOMAIN_NAME] Test White Labelli…" at bounding box center [187, 312] width 263 height 26
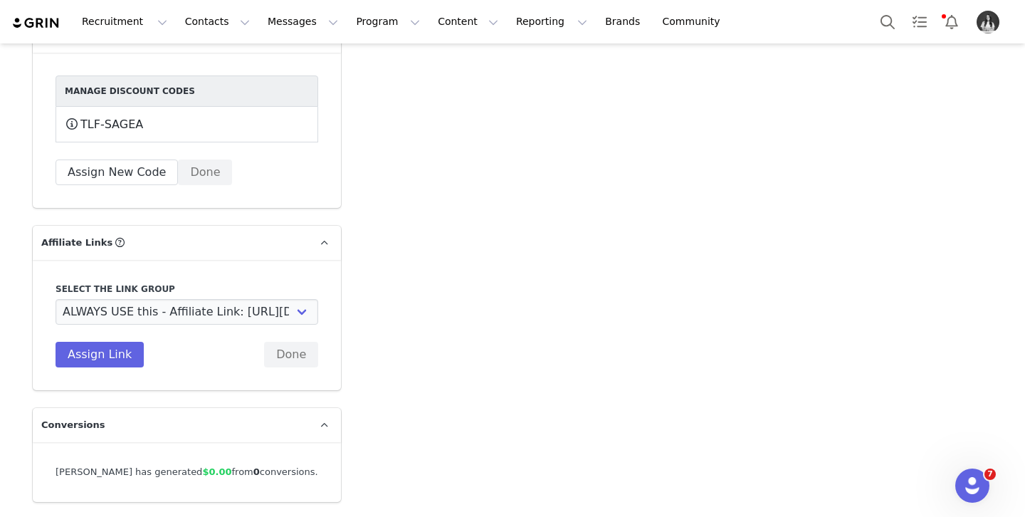
click at [97, 366] on div "Select the link group DO NOT USE - Exclusive Influencer Payout: [URL][DOMAIN_NA…" at bounding box center [187, 325] width 308 height 130
click at [102, 360] on button "Assign Link" at bounding box center [100, 355] width 88 height 26
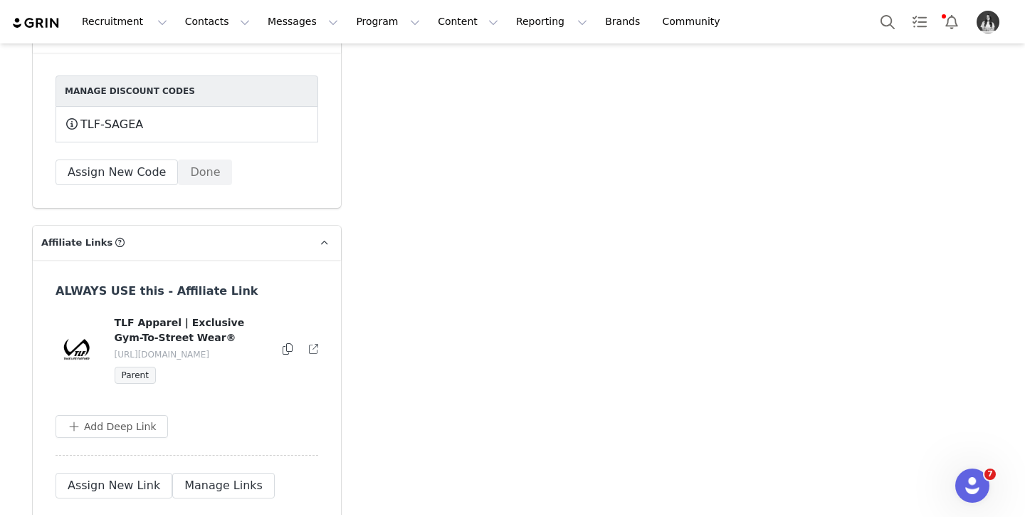
click at [286, 349] on icon at bounding box center [288, 348] width 10 height 11
click at [360, 21] on button "Program Program" at bounding box center [387, 22] width 81 height 32
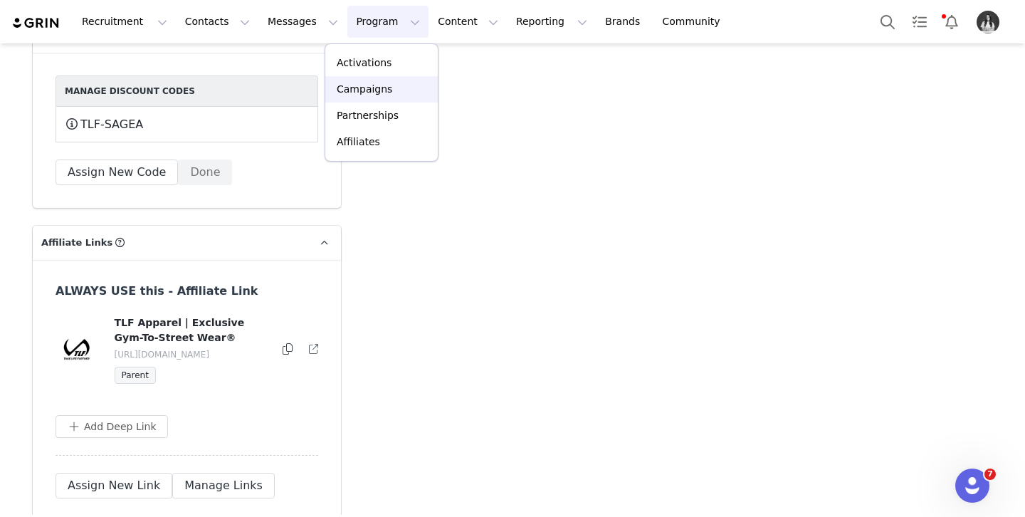
click at [373, 85] on p "Campaigns" at bounding box center [365, 89] width 56 height 15
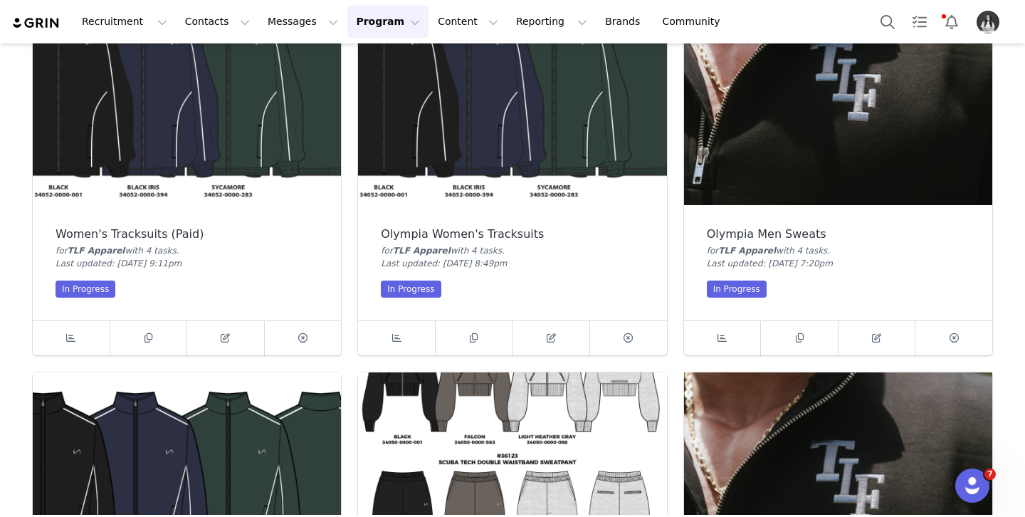
scroll to position [595, 0]
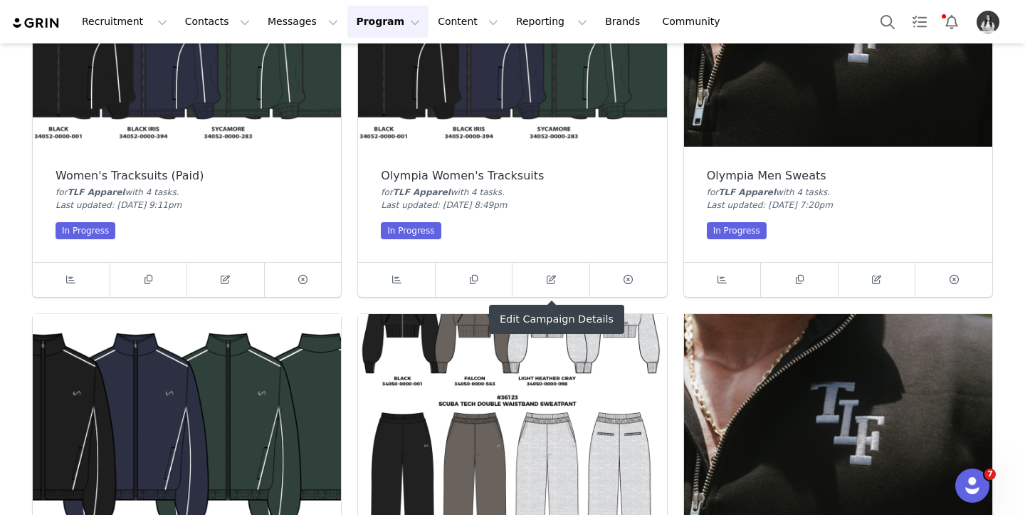
click at [775, 358] on img at bounding box center [838, 429] width 308 height 231
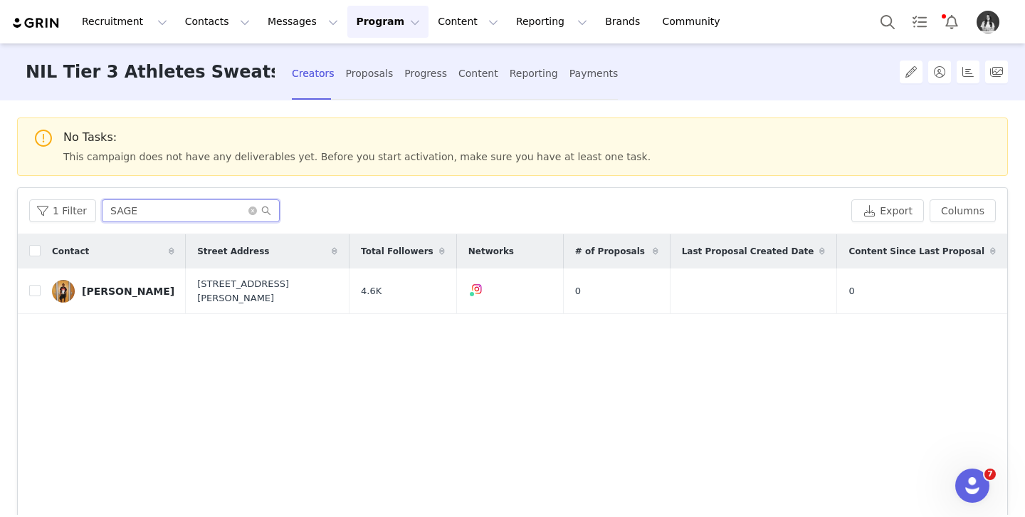
click at [244, 211] on input "SAGE" at bounding box center [191, 210] width 178 height 23
drag, startPoint x: 248, startPoint y: 210, endPoint x: 236, endPoint y: 211, distance: 12.8
click at [248, 210] on icon "icon: close-circle" at bounding box center [252, 210] width 9 height 9
click at [236, 211] on input "text" at bounding box center [191, 210] width 178 height 23
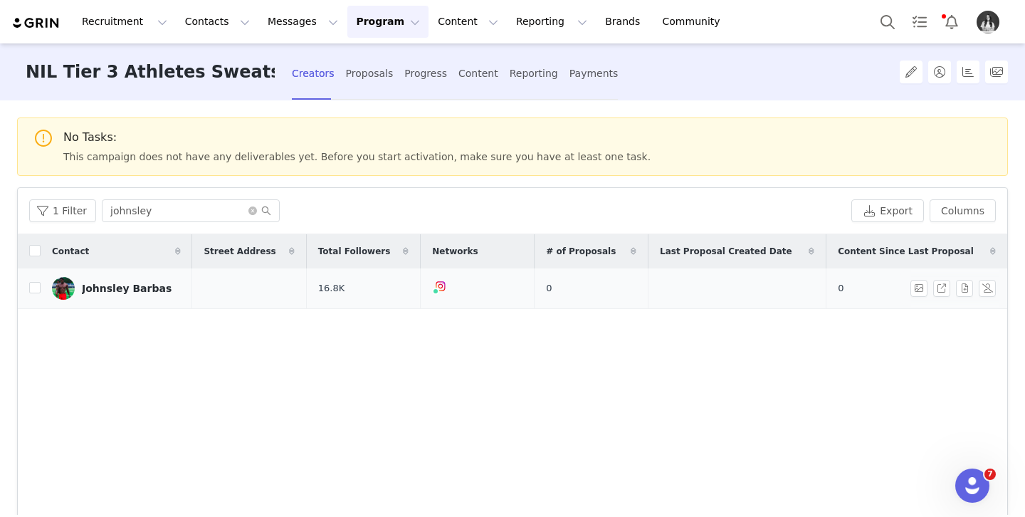
click at [120, 295] on link "Johnsley Barbas" at bounding box center [116, 288] width 129 height 23
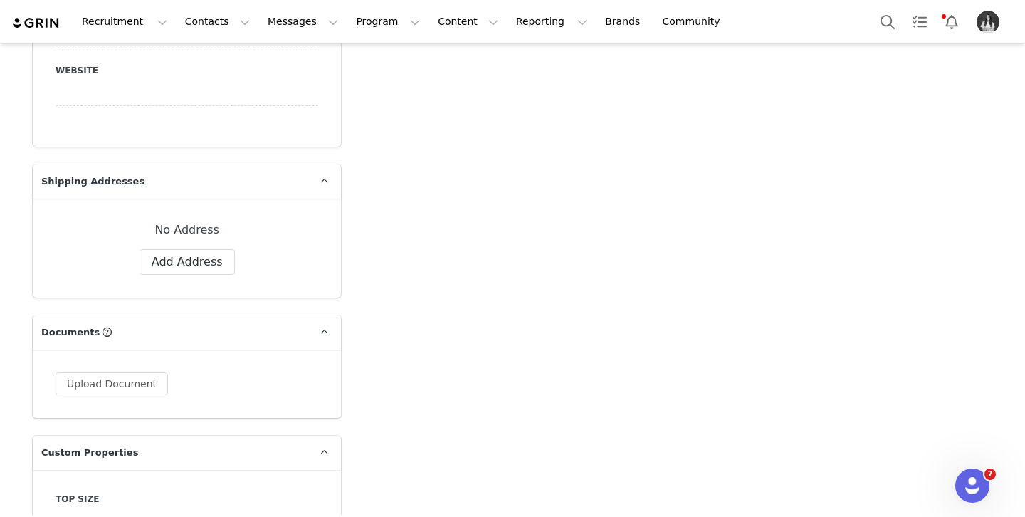
scroll to position [1129, 0]
click at [222, 266] on button "Add Address" at bounding box center [187, 260] width 95 height 26
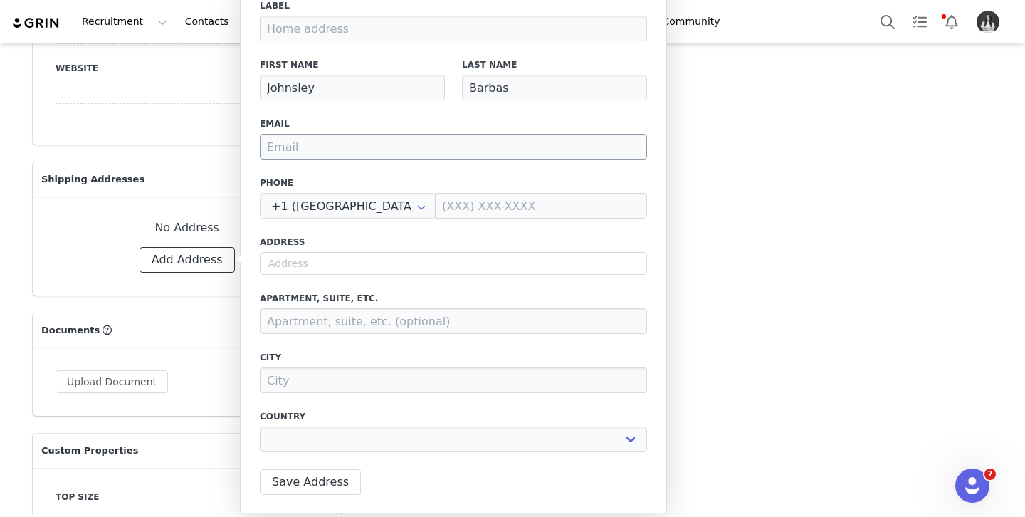
scroll to position [1132, 0]
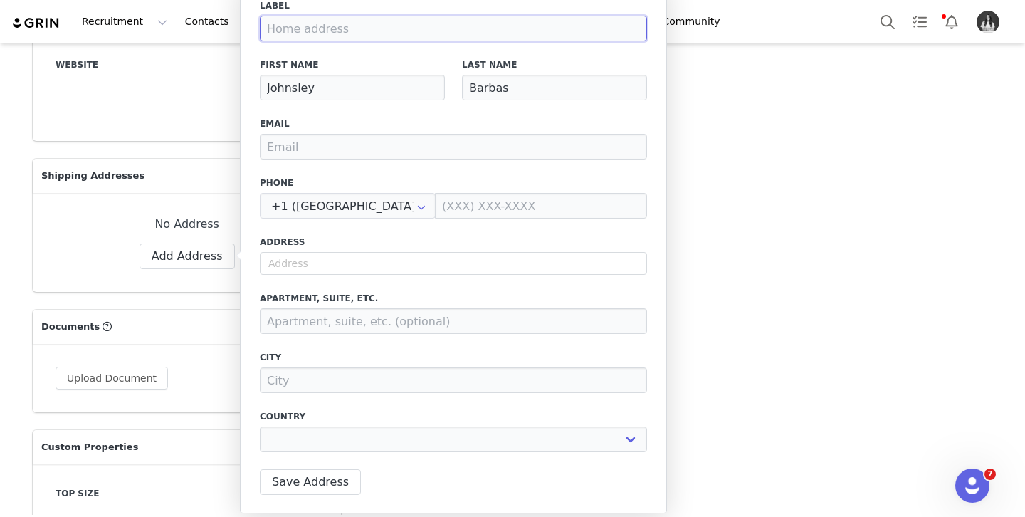
click at [328, 33] on input at bounding box center [453, 29] width 387 height 26
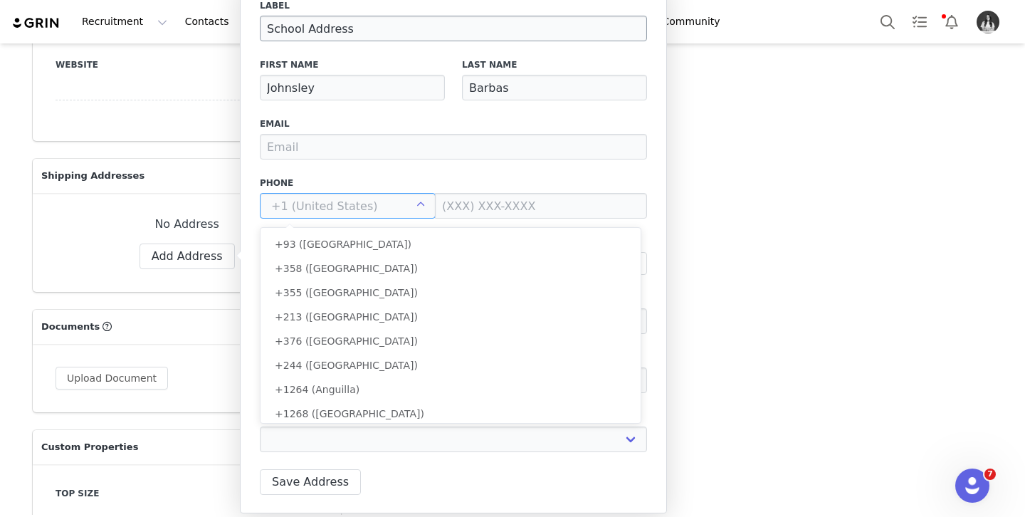
scroll to position [5304, 0]
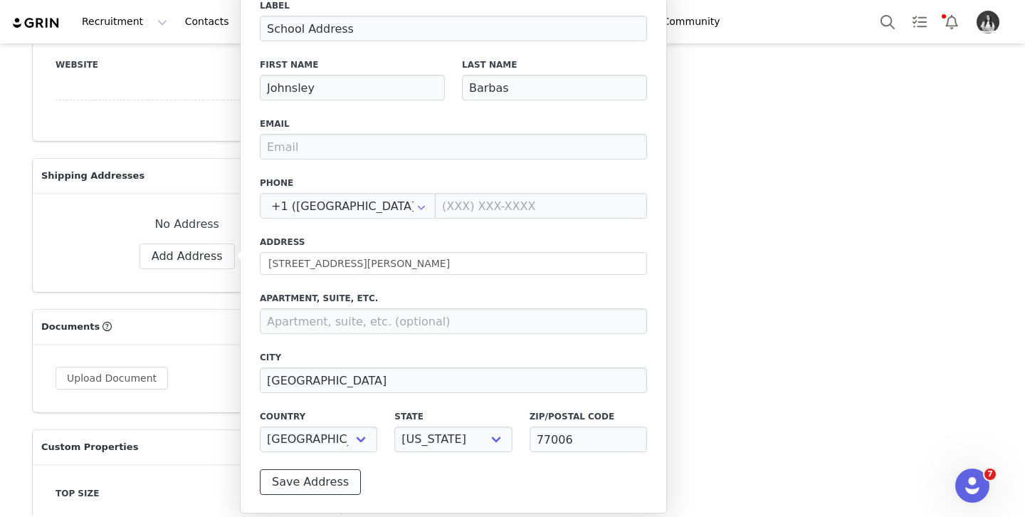
click at [313, 484] on button "Save Address" at bounding box center [310, 482] width 101 height 26
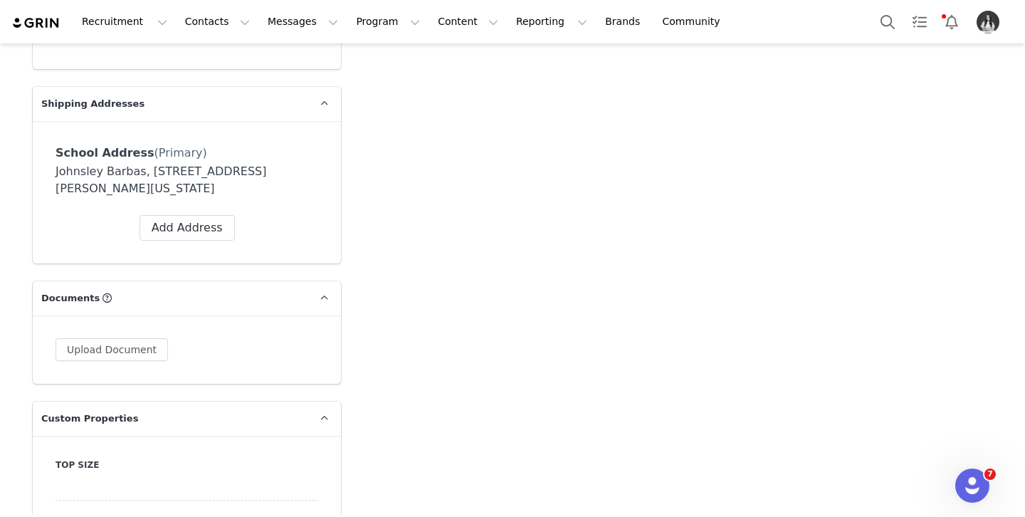
scroll to position [1311, 0]
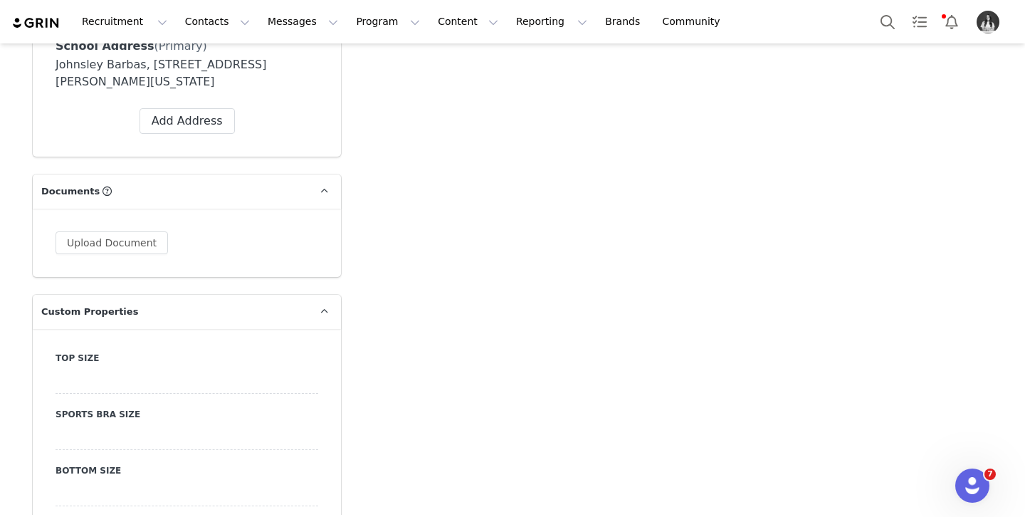
click at [193, 380] on div at bounding box center [187, 381] width 263 height 26
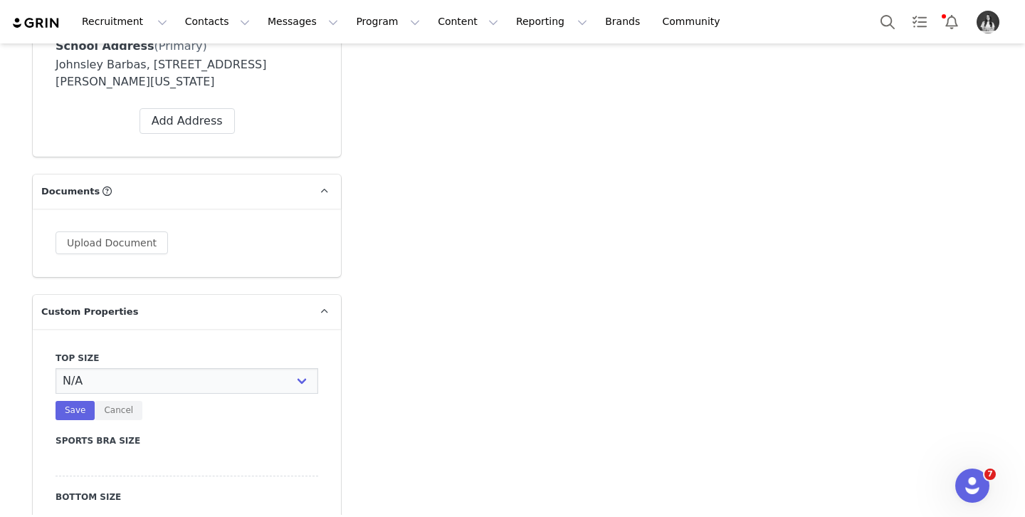
click at [193, 380] on select "N/A X-Small Small Medium Large X-Large XX-Large" at bounding box center [187, 381] width 263 height 26
click at [56, 368] on select "N/A X-Small Small Medium Large X-Large XX-Large" at bounding box center [187, 381] width 263 height 26
click at [65, 403] on button "Save" at bounding box center [75, 410] width 39 height 19
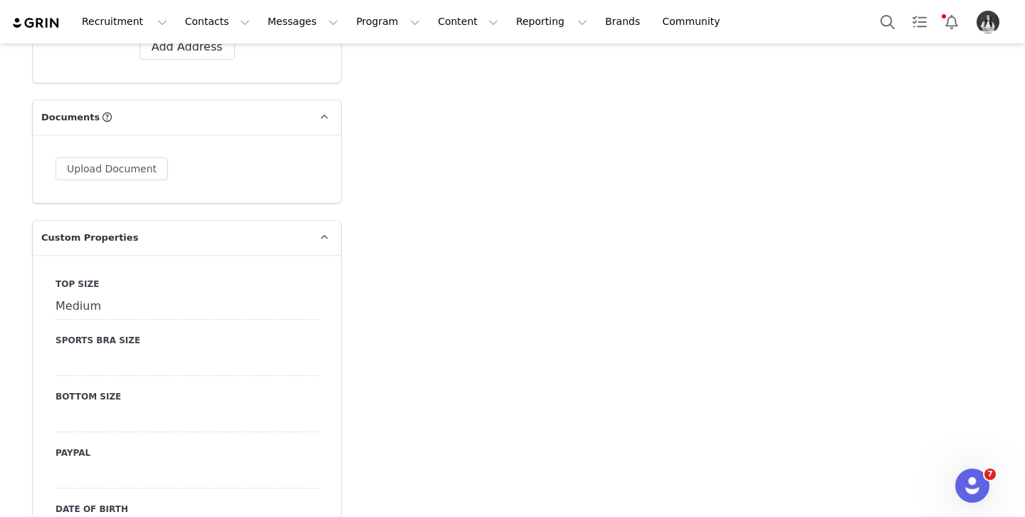
scroll to position [1393, 0]
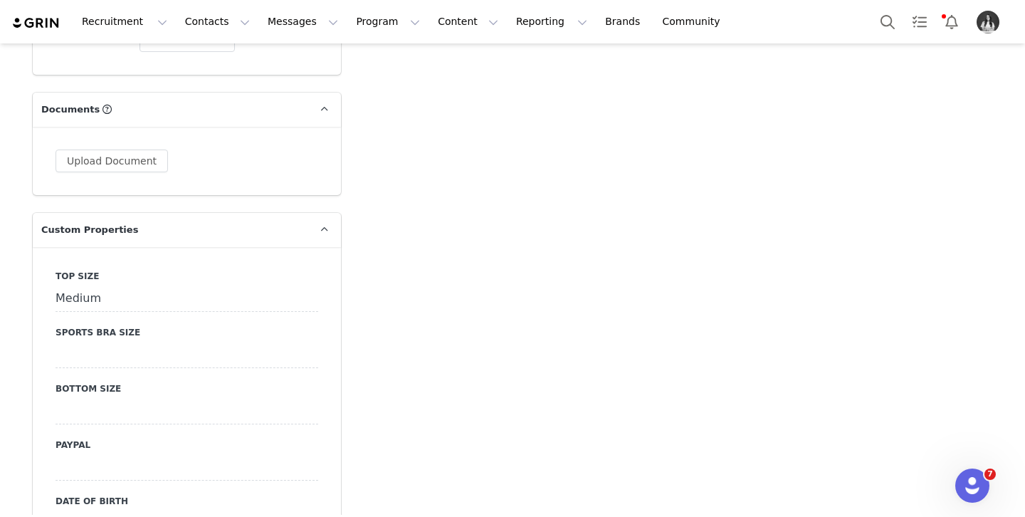
click at [77, 396] on div "Bottom Size" at bounding box center [187, 403] width 263 height 42
click at [78, 409] on div at bounding box center [187, 412] width 263 height 26
click at [95, 425] on div "N/A X-Small Small Medium Large X-Large XX-Large Save Cancel" at bounding box center [187, 425] width 263 height 52
click at [98, 416] on select "N/A X-Small Small Medium Large X-Large XX-Large" at bounding box center [187, 412] width 263 height 26
click at [56, 399] on select "N/A X-Small Small Medium Large X-Large XX-Large" at bounding box center [187, 412] width 263 height 26
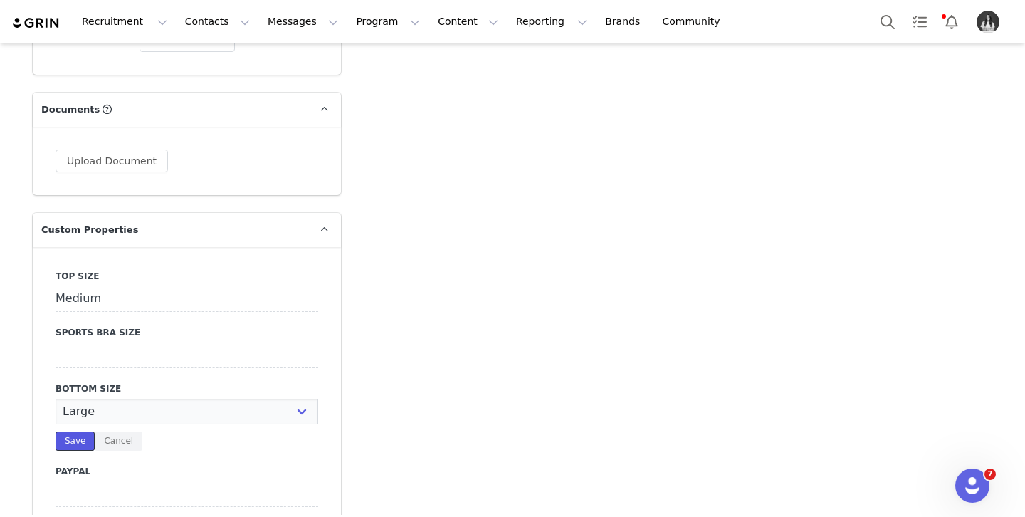
click at [69, 446] on button "Save" at bounding box center [75, 440] width 39 height 19
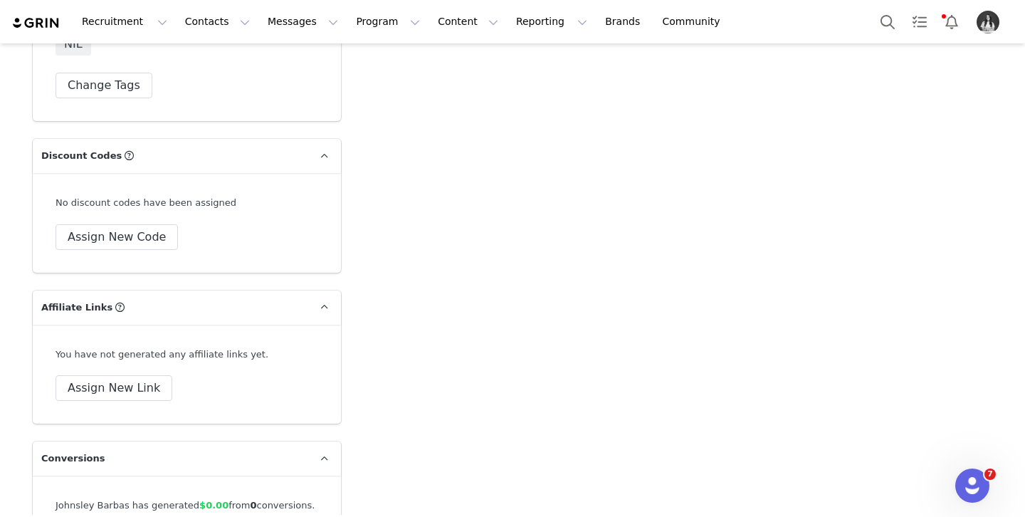
scroll to position [4847, 0]
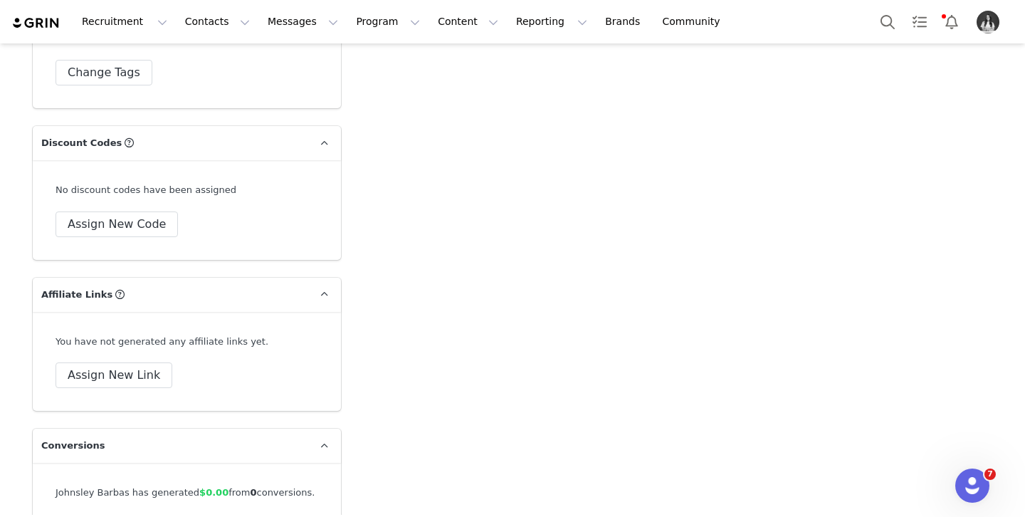
click at [120, 231] on button "Assign New Code" at bounding box center [117, 224] width 122 height 26
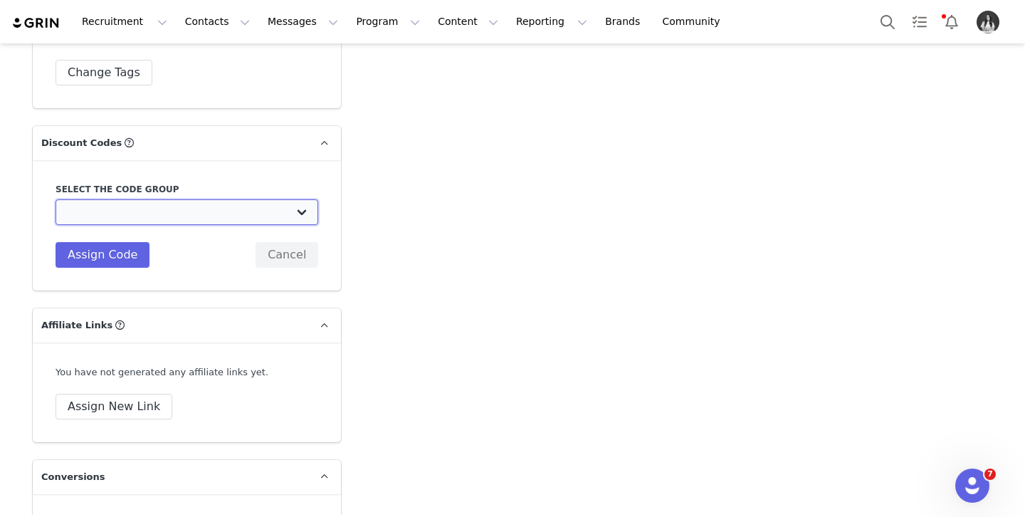
click at [132, 215] on select "TLF Apparel: DON'T USE - Exclusive Influencers Up Until [DATE] TLF Apparel: DON…" at bounding box center [187, 212] width 263 height 26
click at [56, 199] on select "TLF Apparel: DON'T USE - Exclusive Influencers Up Until [DATE] TLF Apparel: DON…" at bounding box center [187, 212] width 263 height 26
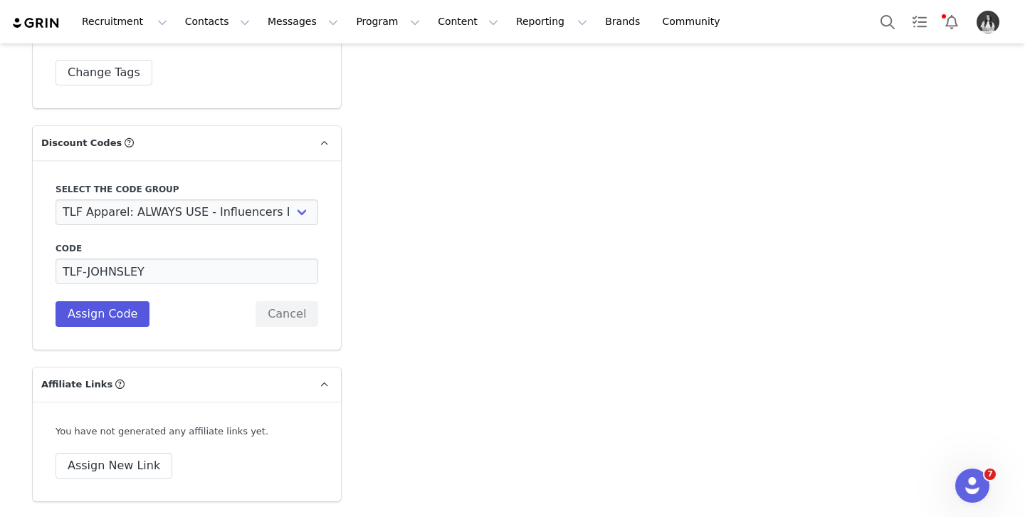
drag, startPoint x: 115, startPoint y: 297, endPoint x: 115, endPoint y: 307, distance: 10.0
click at [115, 300] on div "Code TLF-JOHNSLEY Description Assign Code Cancel" at bounding box center [187, 284] width 263 height 85
click at [116, 308] on button "Assign Code" at bounding box center [103, 314] width 94 height 26
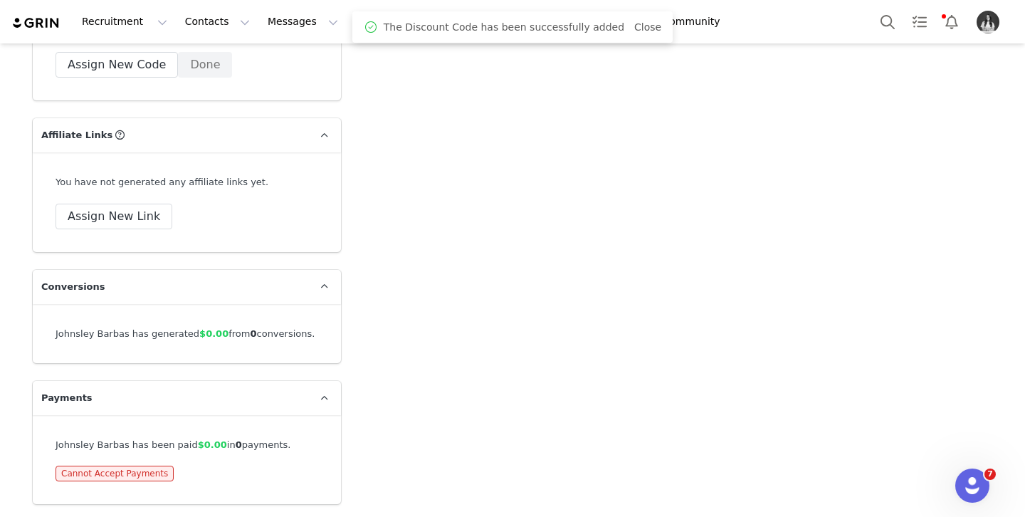
scroll to position [5061, 0]
click at [131, 214] on button "Assign New Link" at bounding box center [114, 218] width 117 height 26
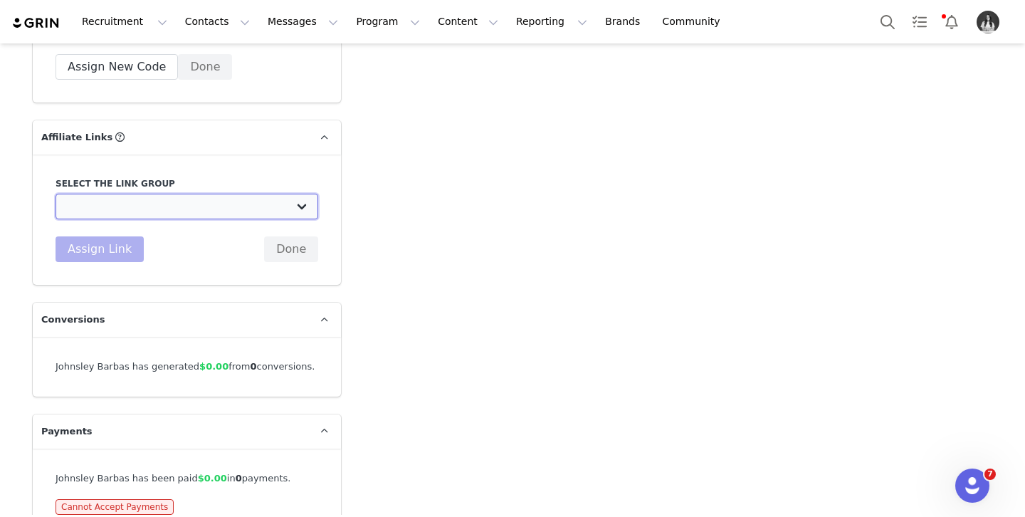
click at [143, 211] on select "DO NOT USE - Exclusive Influencer Payout: [URL][DOMAIN_NAME] Test White Labelli…" at bounding box center [187, 207] width 263 height 26
click at [56, 194] on select "DO NOT USE - Exclusive Influencer Payout: [URL][DOMAIN_NAME] Test White Labelli…" at bounding box center [187, 207] width 263 height 26
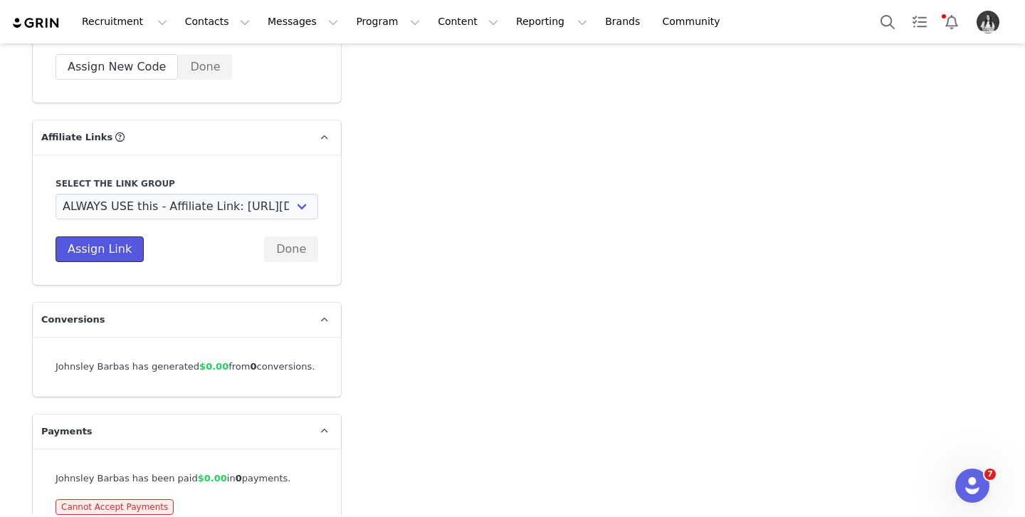
click at [108, 256] on button "Assign Link" at bounding box center [100, 249] width 88 height 26
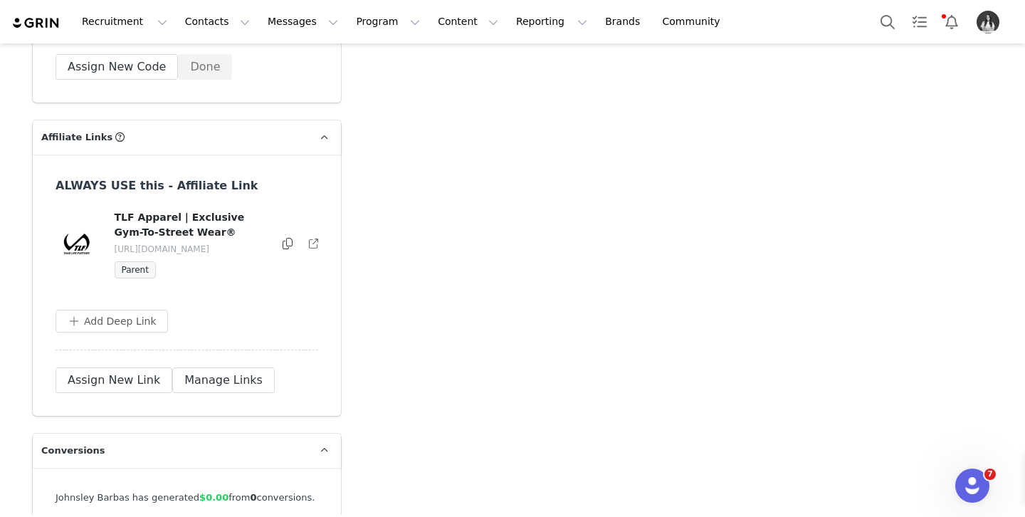
scroll to position [4951, 0]
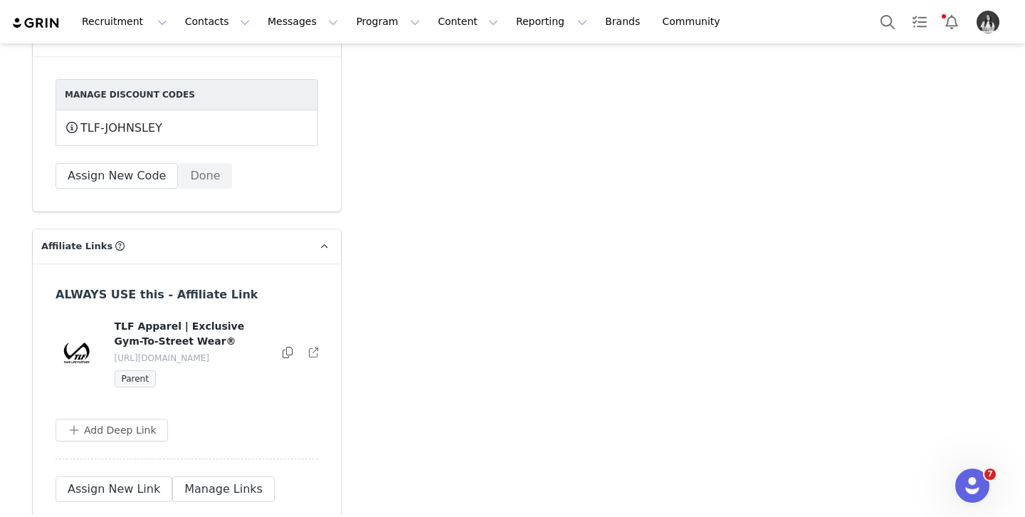
click at [283, 348] on div at bounding box center [288, 353] width 11 height 17
click at [287, 350] on icon at bounding box center [288, 352] width 10 height 11
click at [383, 21] on button "Program Program" at bounding box center [387, 22] width 81 height 32
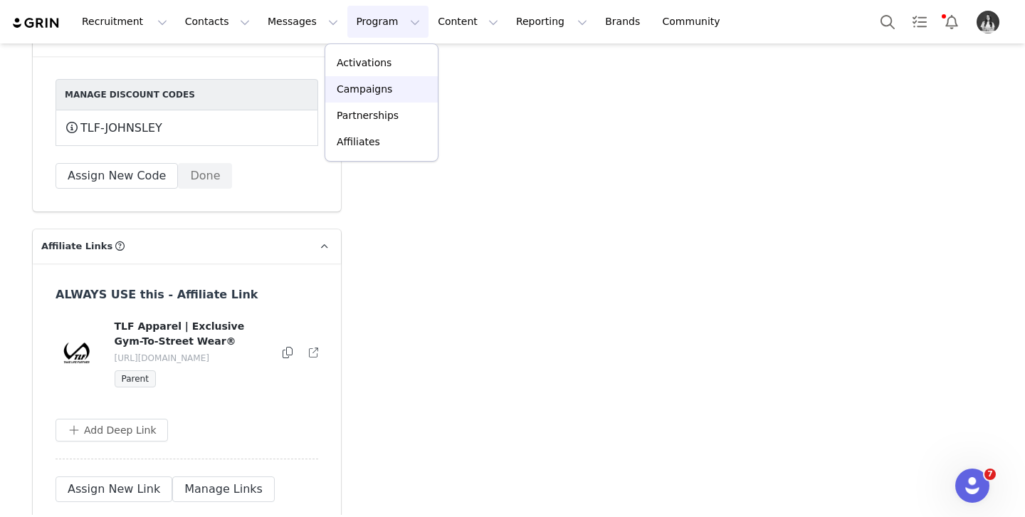
click at [399, 83] on div "Campaigns" at bounding box center [381, 89] width 95 height 15
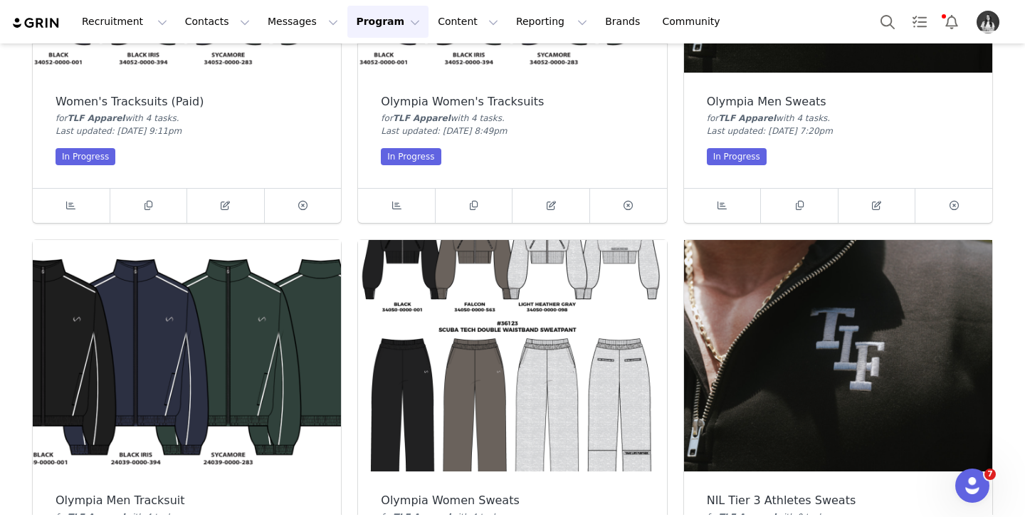
scroll to position [673, 0]
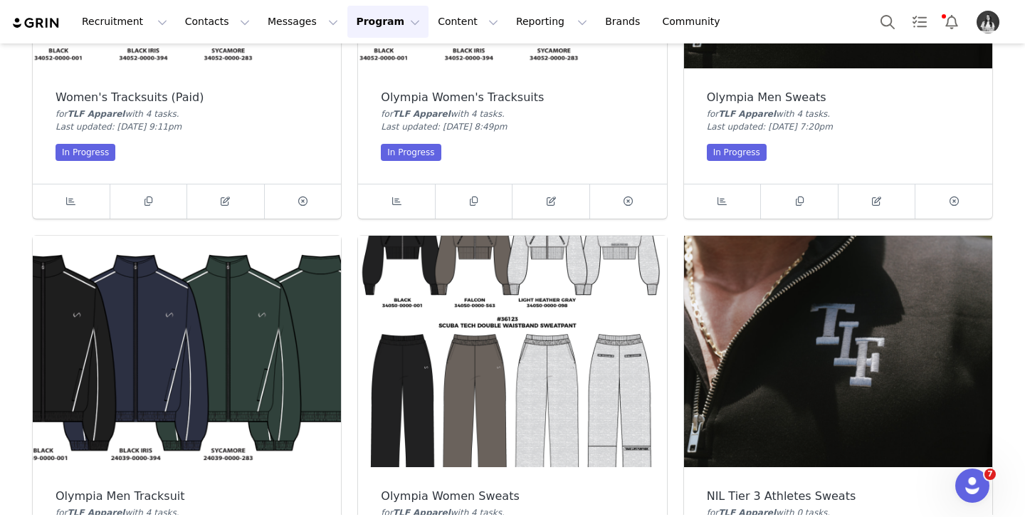
click at [827, 393] on img at bounding box center [838, 351] width 308 height 231
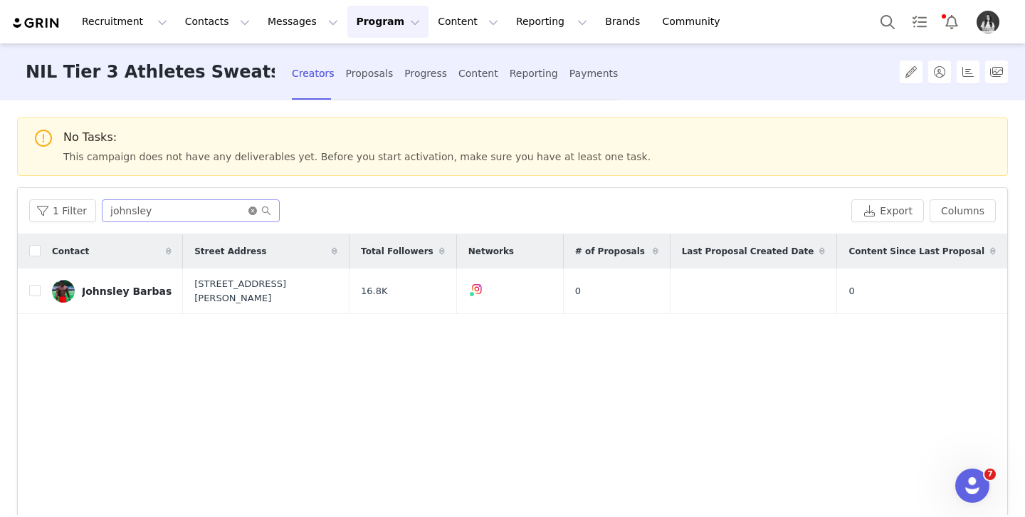
drag, startPoint x: 248, startPoint y: 213, endPoint x: 170, endPoint y: 211, distance: 78.3
click at [248, 213] on icon "icon: close-circle" at bounding box center [252, 210] width 9 height 9
click at [170, 211] on input "text" at bounding box center [191, 210] width 178 height 23
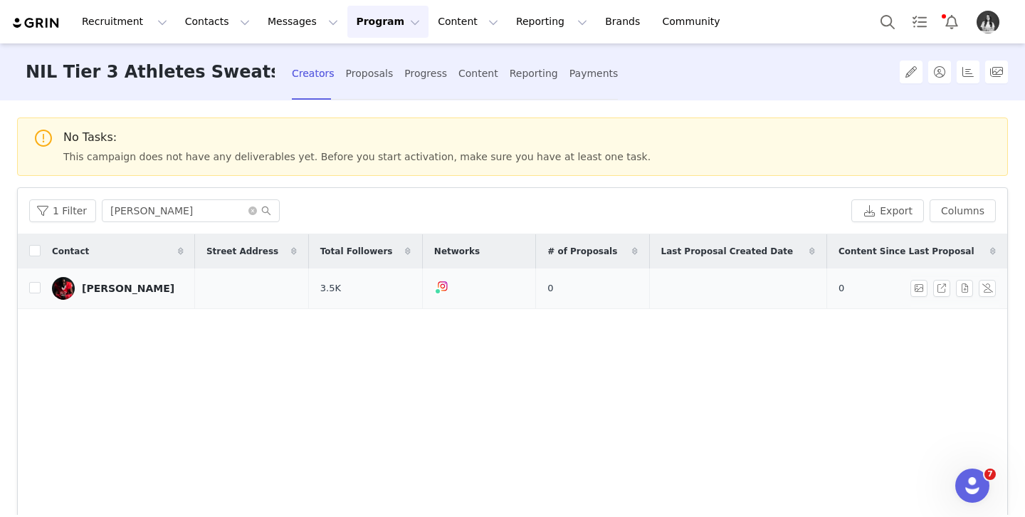
click at [150, 281] on link "[PERSON_NAME]" at bounding box center [118, 288] width 132 height 23
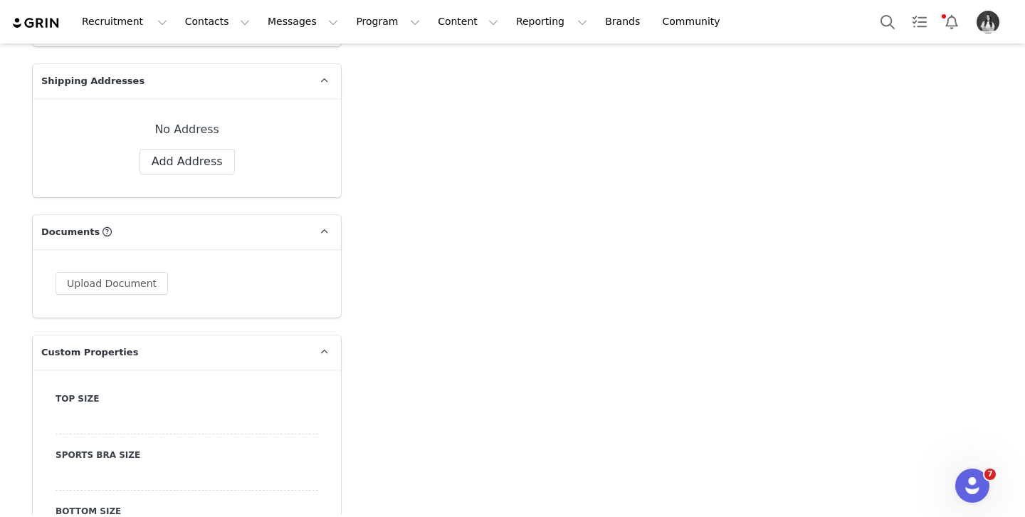
scroll to position [1228, 0]
click at [184, 161] on button "Add Address" at bounding box center [187, 161] width 95 height 26
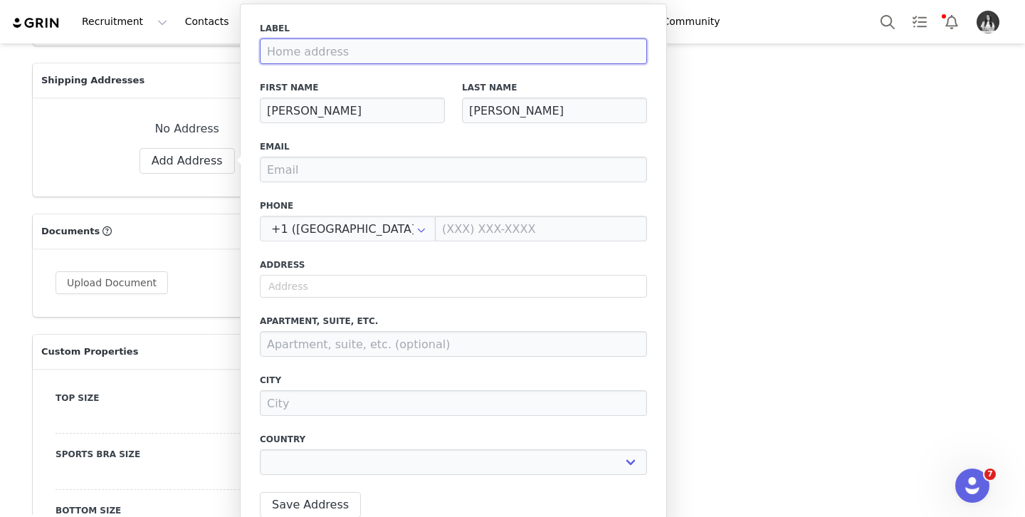
click at [357, 56] on input at bounding box center [453, 51] width 387 height 26
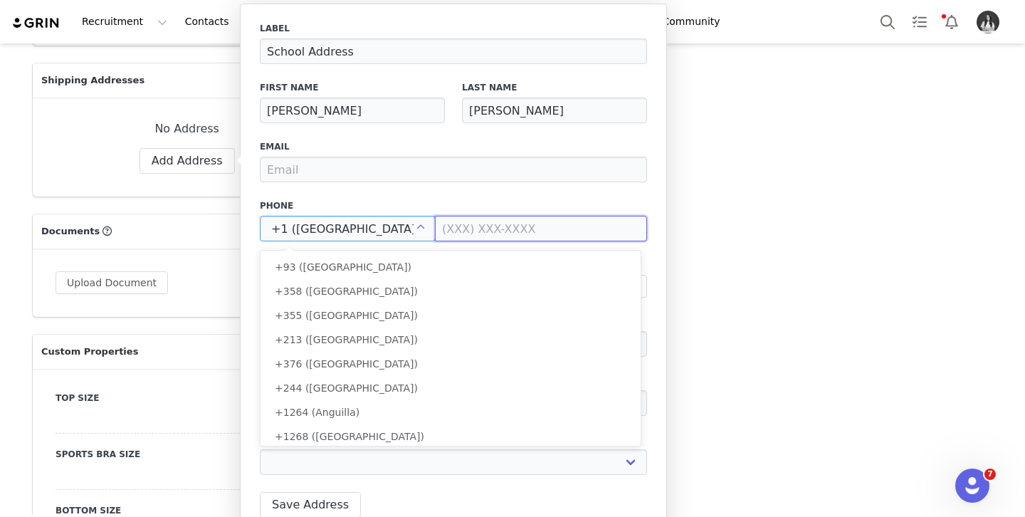
scroll to position [5304, 0]
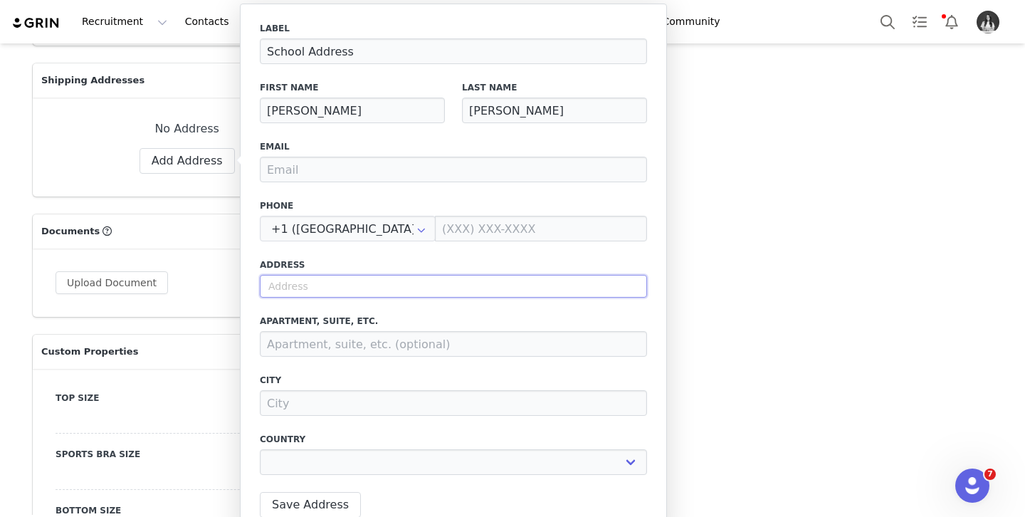
click at [351, 288] on input "text" at bounding box center [453, 286] width 387 height 23
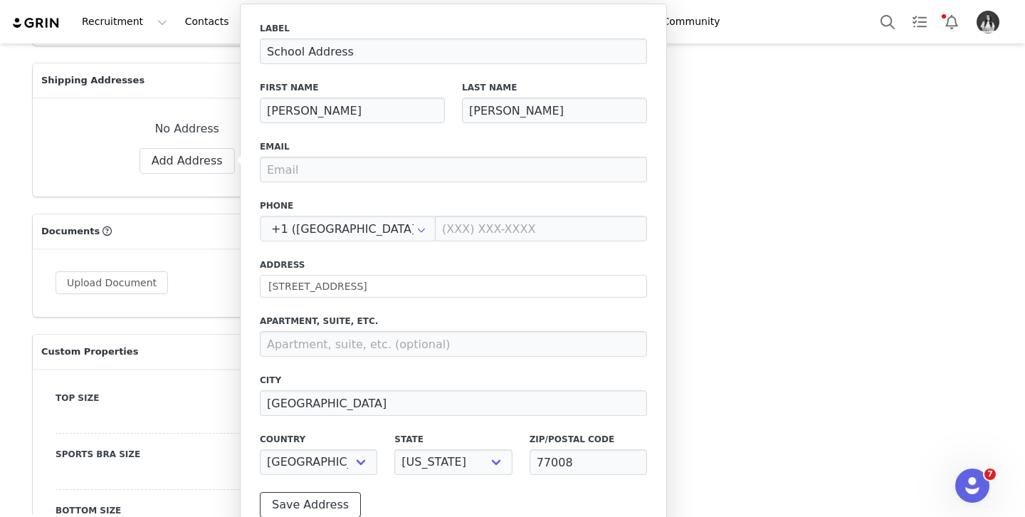
click at [345, 505] on button "Save Address" at bounding box center [310, 505] width 101 height 26
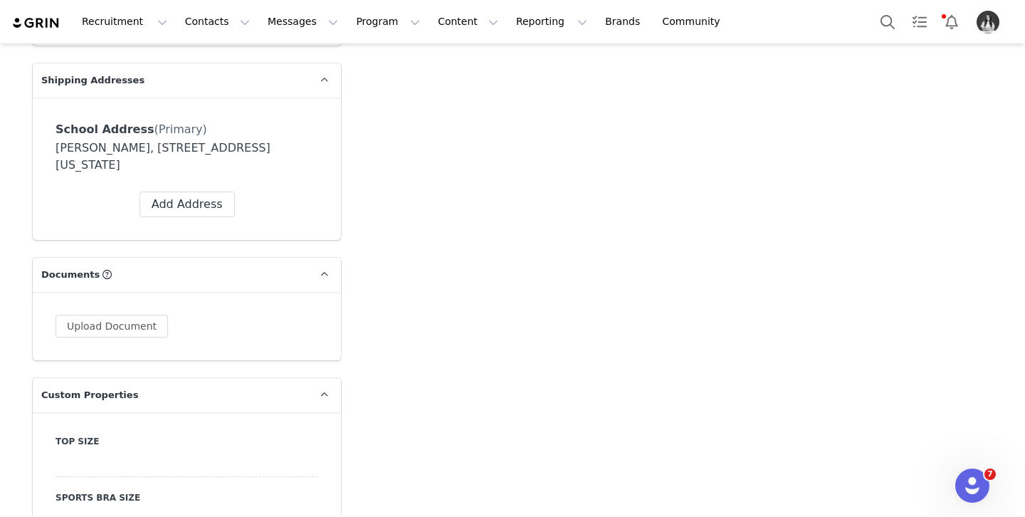
scroll to position [1427, 0]
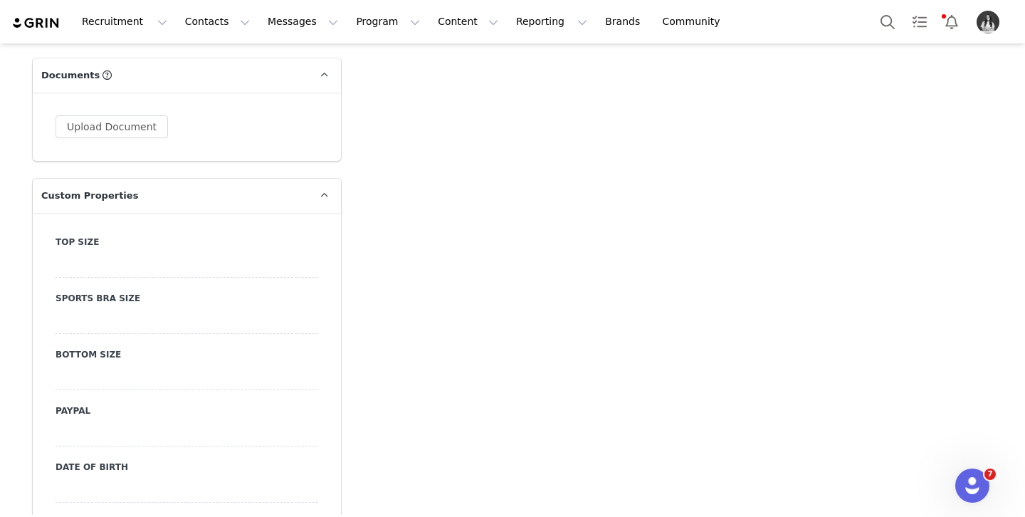
click at [130, 256] on div at bounding box center [187, 265] width 263 height 26
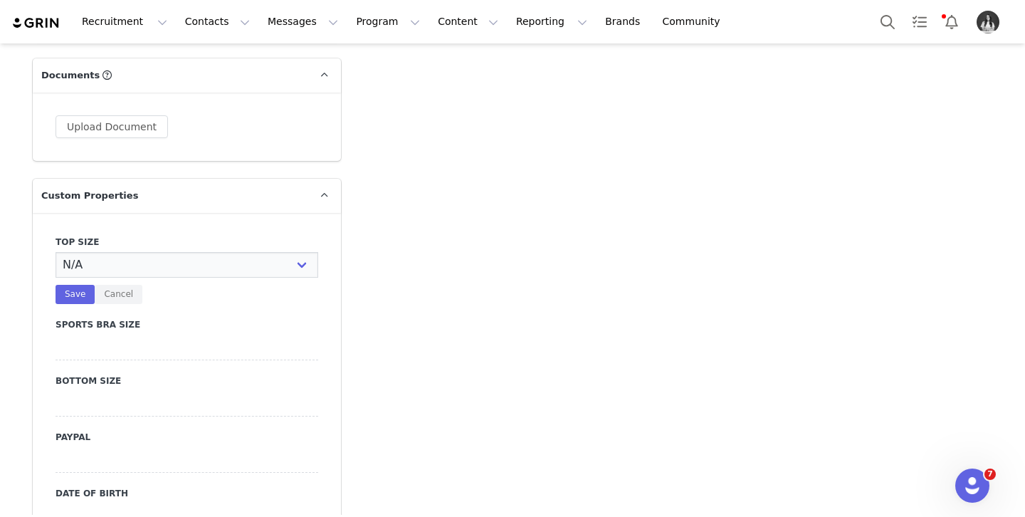
click at [130, 256] on select "N/A X-Small Small Medium Large X-Large XX-Large" at bounding box center [187, 265] width 263 height 26
click at [56, 252] on select "N/A X-Small Small Medium Large X-Large XX-Large" at bounding box center [187, 265] width 263 height 26
click at [78, 291] on button "Save" at bounding box center [75, 294] width 39 height 19
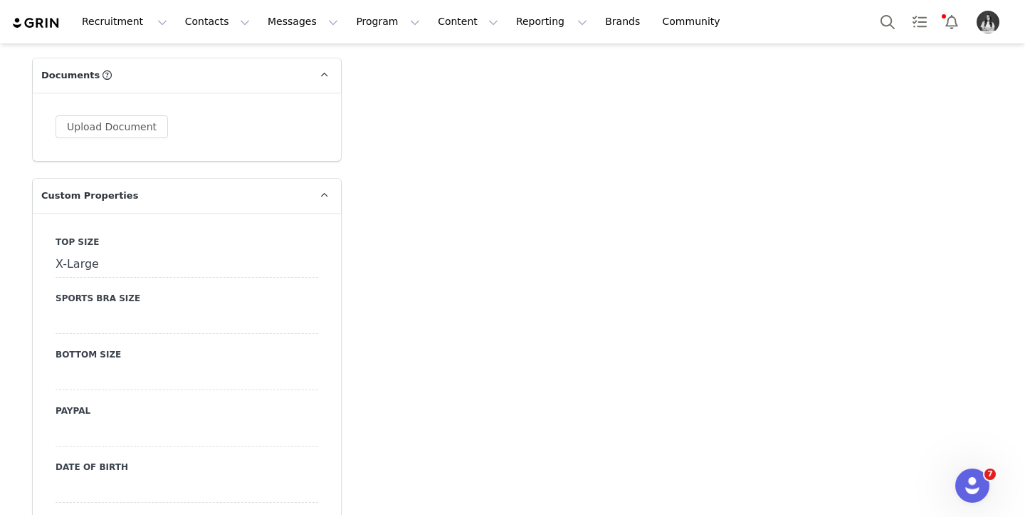
click at [132, 372] on div at bounding box center [187, 378] width 263 height 26
click at [146, 381] on select "N/A X-Small Small Medium Large X-Large XX-Large" at bounding box center [187, 378] width 263 height 26
click at [56, 365] on select "N/A X-Small Small Medium Large X-Large XX-Large" at bounding box center [187, 378] width 263 height 26
click at [68, 412] on button "Save" at bounding box center [75, 406] width 39 height 19
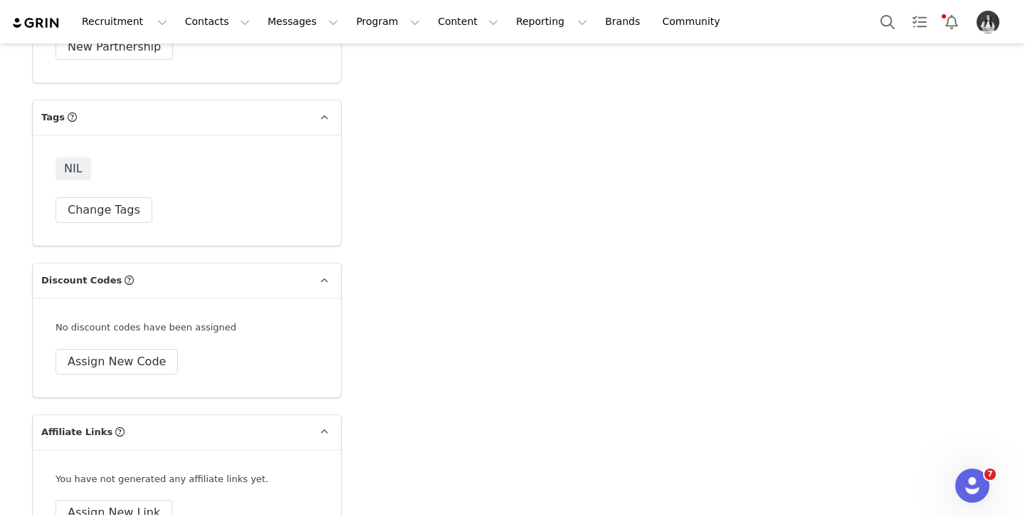
scroll to position [4953, 0]
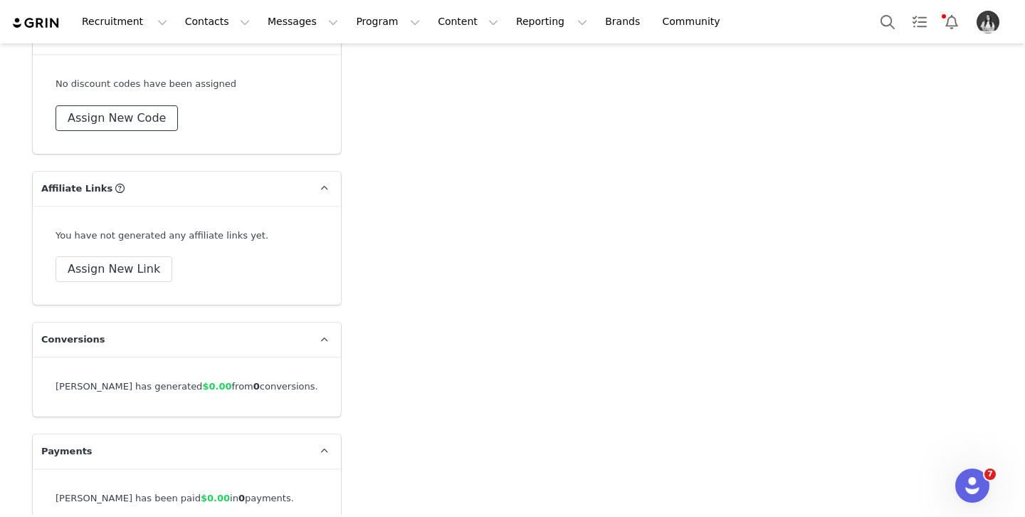
click at [146, 123] on button "Assign New Code" at bounding box center [117, 118] width 122 height 26
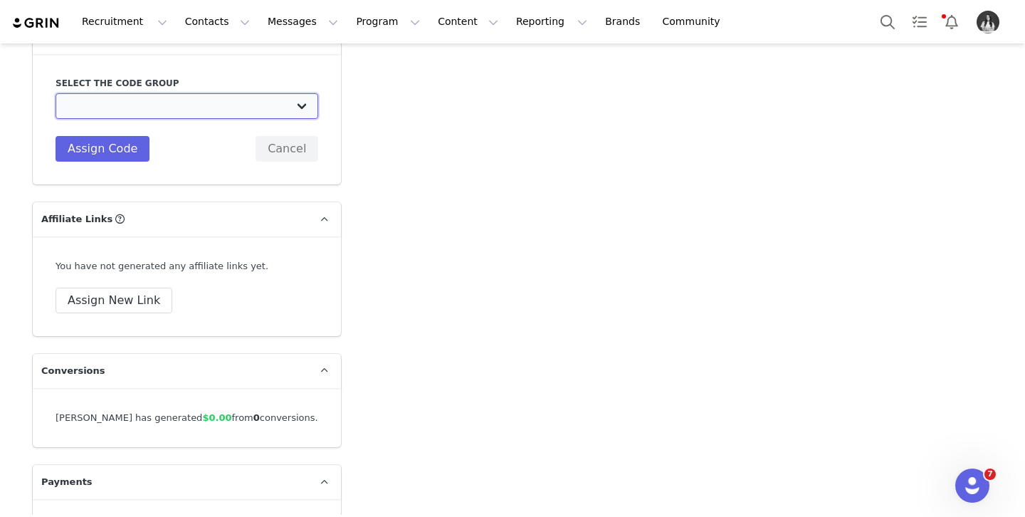
click at [146, 109] on select "TLF Apparel: DON'T USE - Exclusive Influencers Up Until [DATE] TLF Apparel: DON…" at bounding box center [187, 106] width 263 height 26
click at [56, 93] on select "TLF Apparel: DON'T USE - Exclusive Influencers Up Until [DATE] TLF Apparel: DON…" at bounding box center [187, 106] width 263 height 26
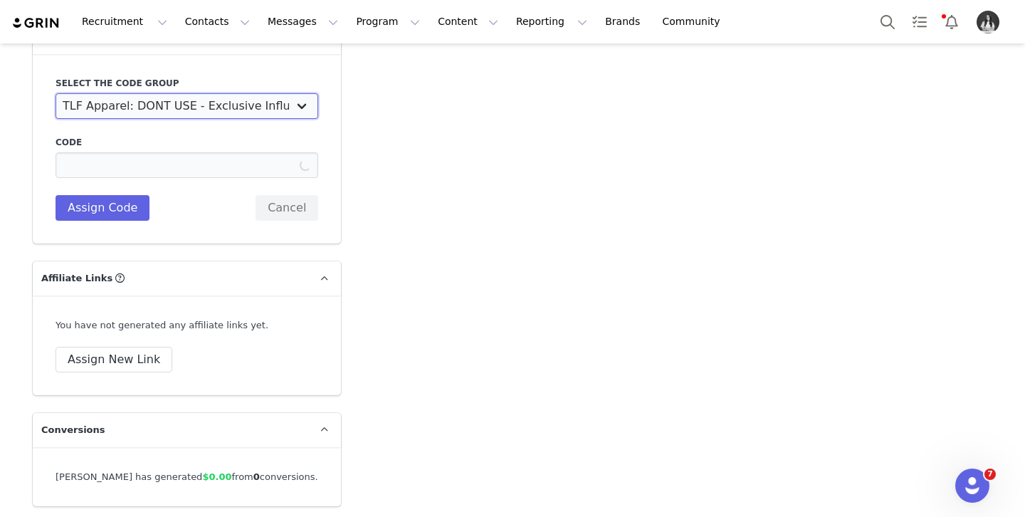
click at [155, 109] on select "TLF Apparel: DON'T USE - Exclusive Influencers Up Until [DATE] TLF Apparel: DON…" at bounding box center [187, 106] width 263 height 26
click at [56, 93] on select "TLF Apparel: DON'T USE - Exclusive Influencers Up Until [DATE] TLF Apparel: DON…" at bounding box center [187, 106] width 263 height 26
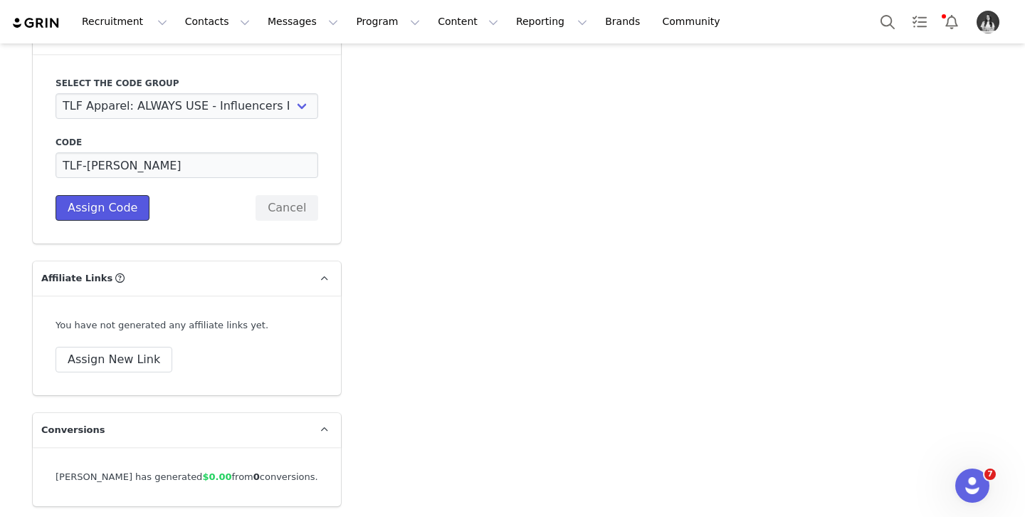
click at [112, 206] on button "Assign Code" at bounding box center [103, 208] width 94 height 26
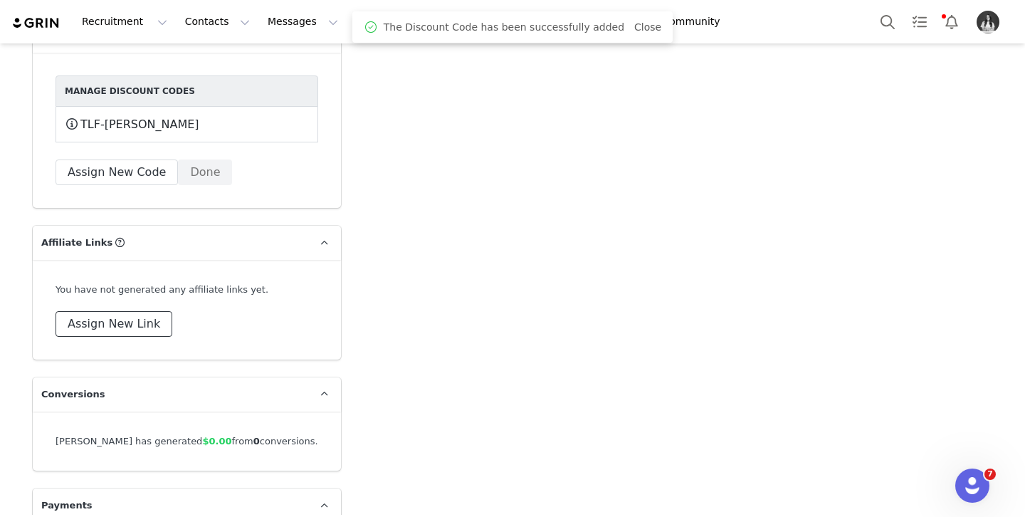
click at [119, 324] on button "Assign New Link" at bounding box center [114, 324] width 117 height 26
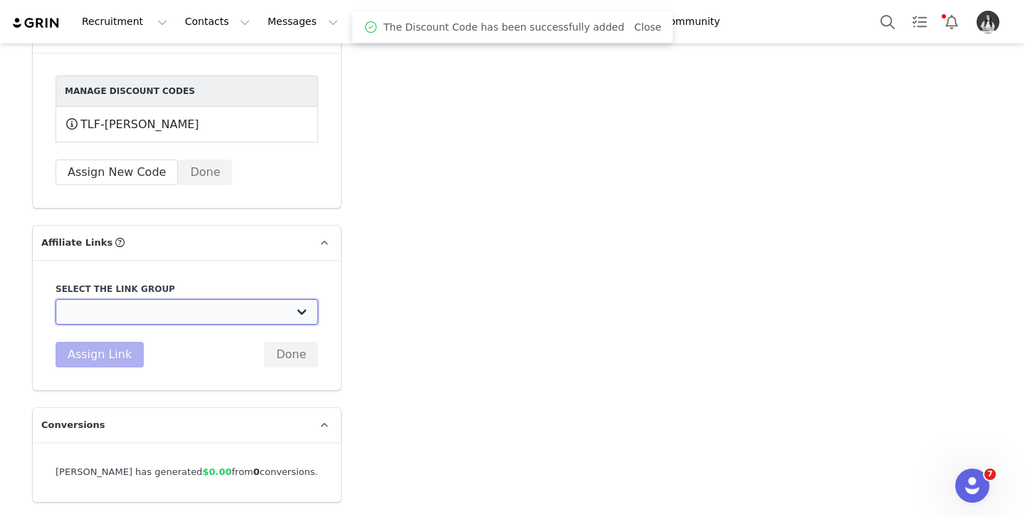
click at [236, 314] on select "DO NOT USE - Exclusive Influencer Payout: [URL][DOMAIN_NAME] Test White Labelli…" at bounding box center [187, 312] width 263 height 26
click at [56, 299] on select "DO NOT USE - Exclusive Influencer Payout: [URL][DOMAIN_NAME] Test White Labelli…" at bounding box center [187, 312] width 263 height 26
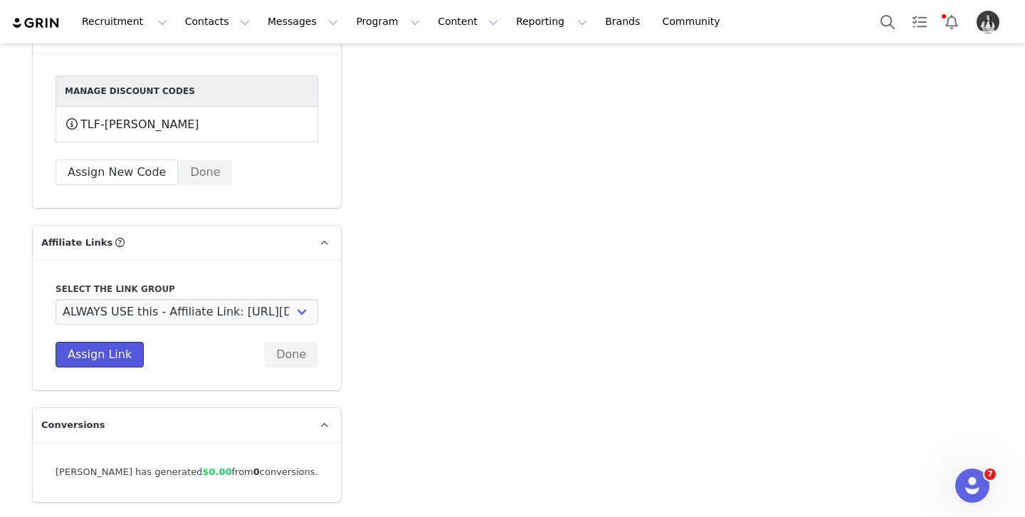
click at [112, 355] on button "Assign Link" at bounding box center [100, 355] width 88 height 26
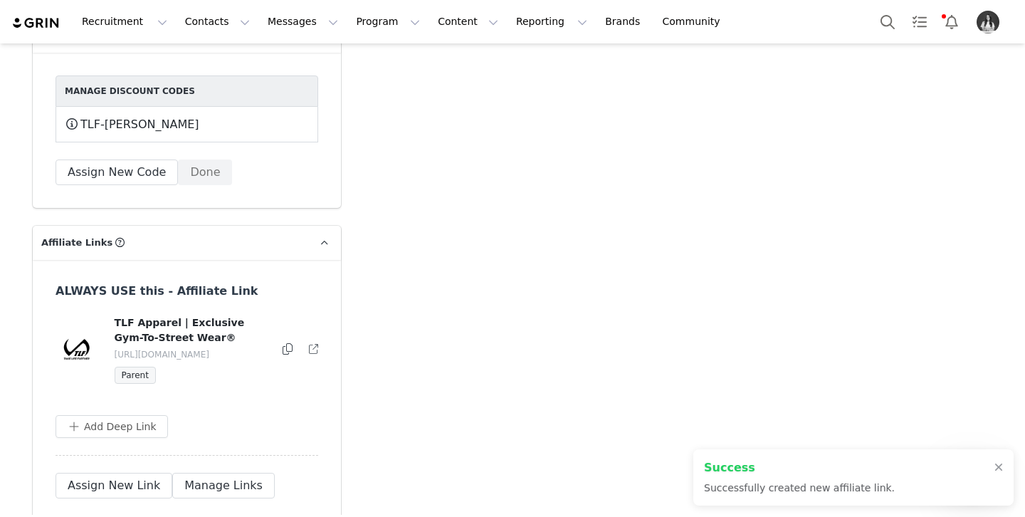
scroll to position [4959, 0]
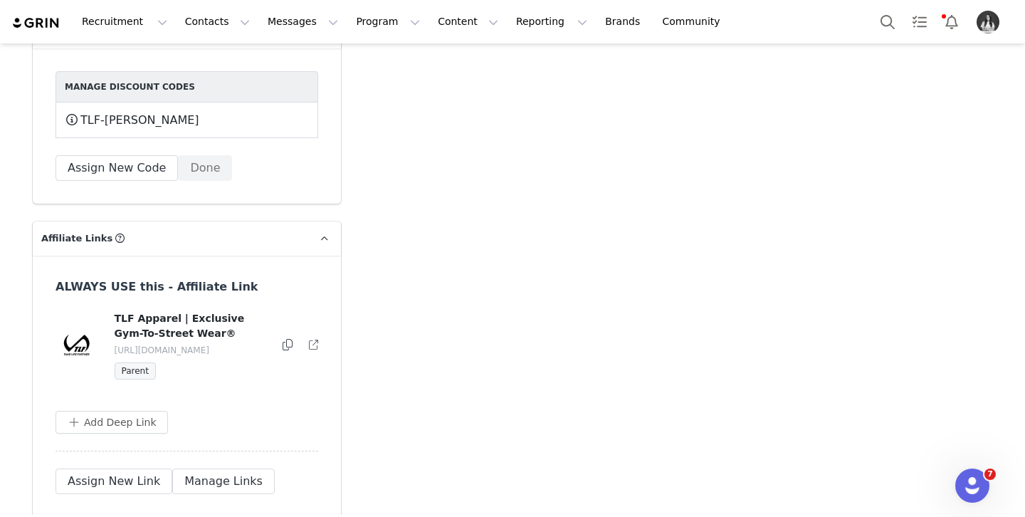
click at [286, 343] on icon at bounding box center [288, 344] width 10 height 11
click at [356, 23] on button "Program Program" at bounding box center [387, 22] width 81 height 32
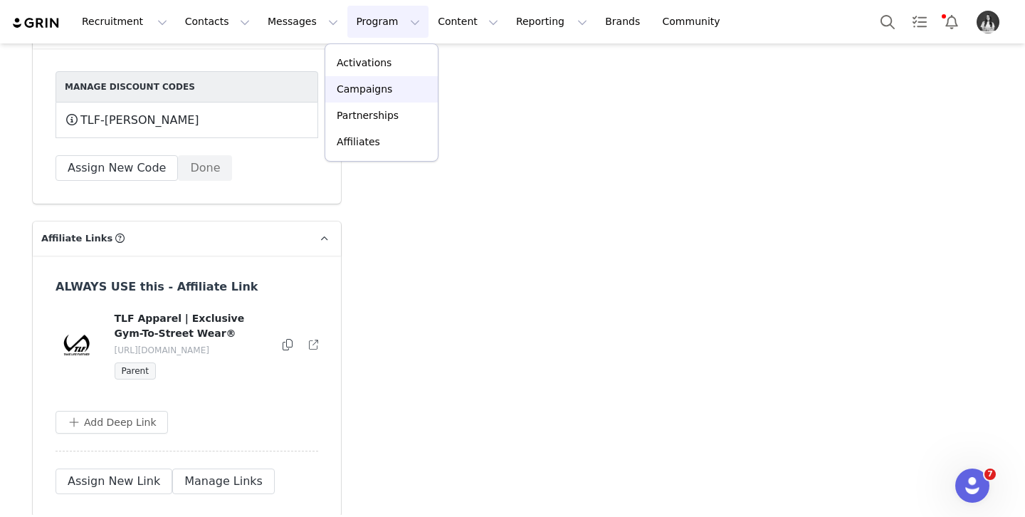
click at [372, 89] on p "Campaigns" at bounding box center [365, 89] width 56 height 15
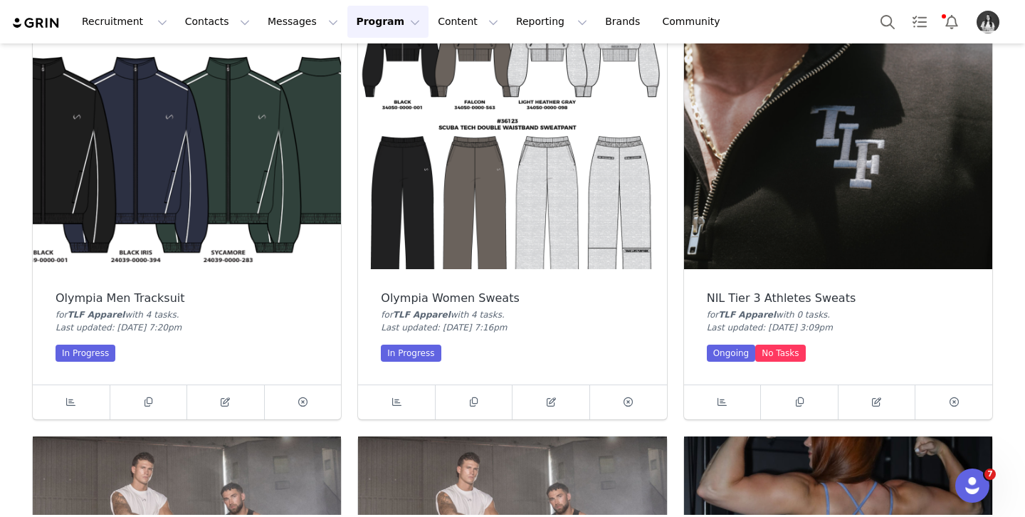
scroll to position [941, 0]
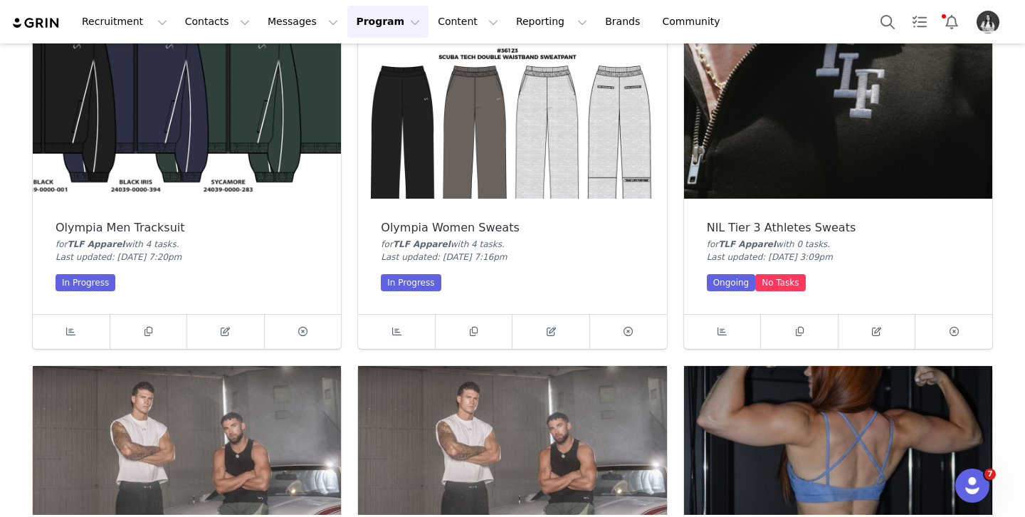
click at [804, 140] on img at bounding box center [838, 82] width 308 height 231
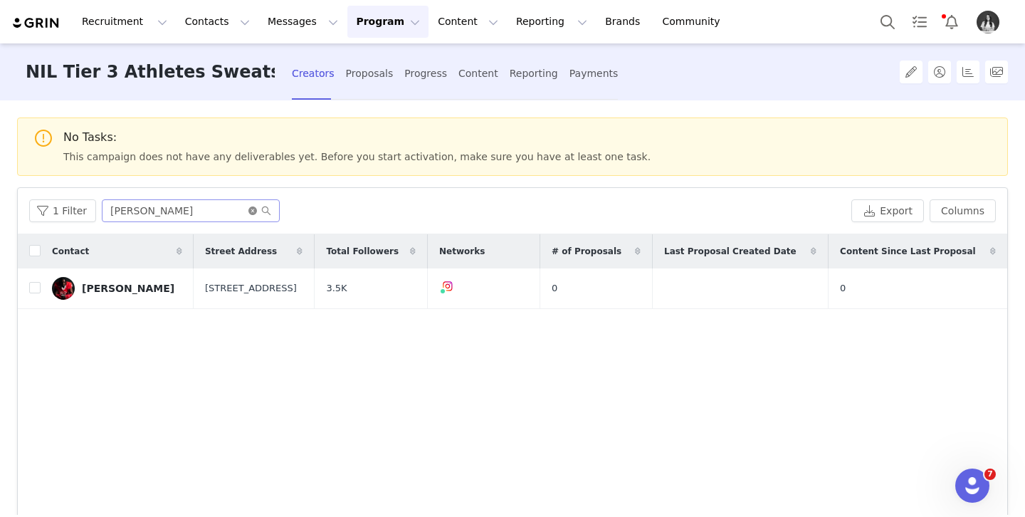
drag, startPoint x: 245, startPoint y: 209, endPoint x: 220, endPoint y: 210, distance: 24.9
click at [248, 209] on icon "icon: close-circle" at bounding box center [252, 210] width 9 height 9
click at [220, 210] on input "text" at bounding box center [191, 210] width 178 height 23
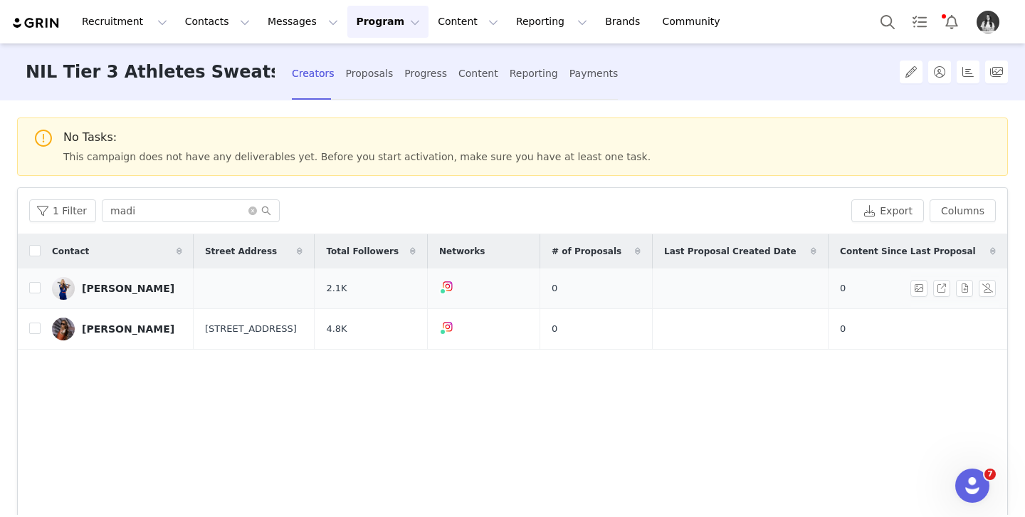
click at [140, 290] on div "[PERSON_NAME]" at bounding box center [128, 288] width 93 height 11
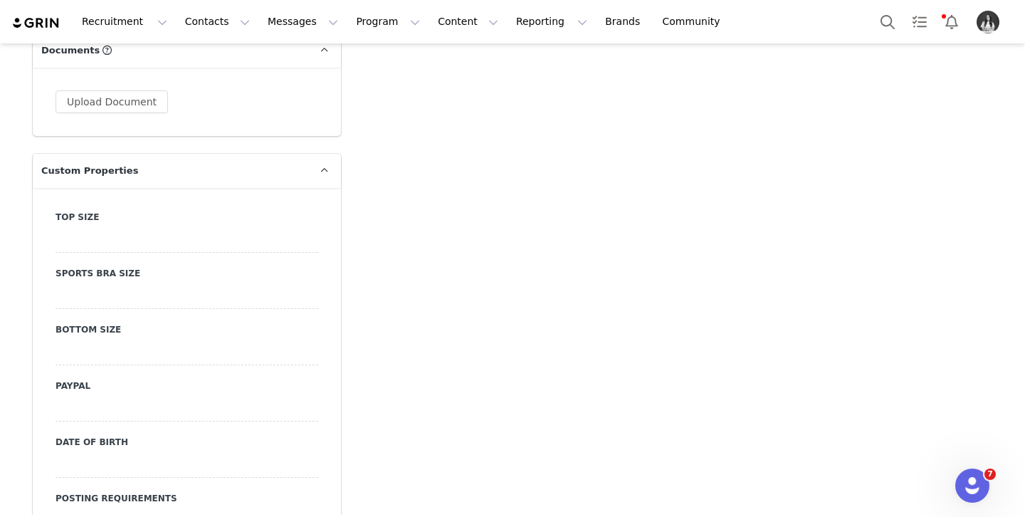
scroll to position [1435, 0]
click at [186, 226] on div at bounding box center [187, 239] width 263 height 26
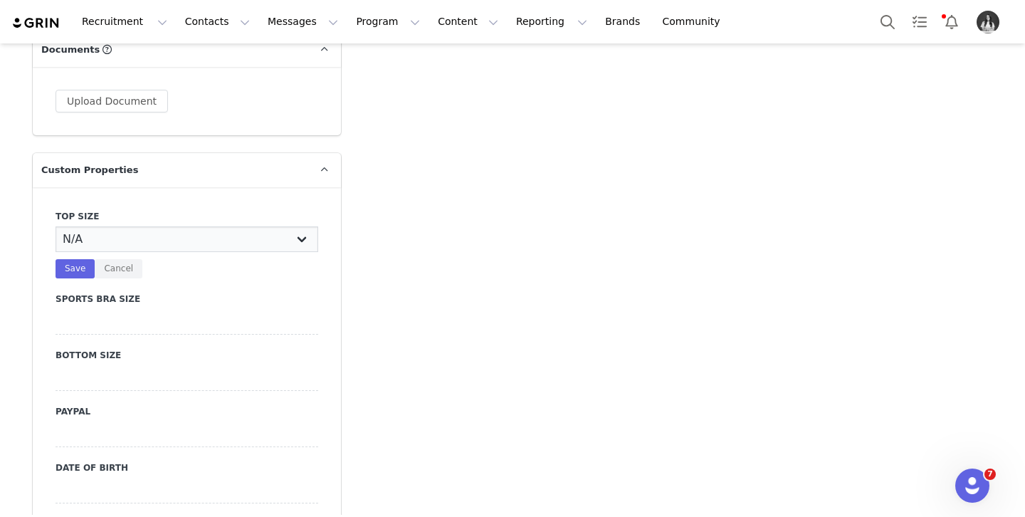
click at [179, 226] on select "N/A X-Small Small Medium Large X-Large XX-Large" at bounding box center [187, 239] width 263 height 26
click at [56, 226] on select "N/A X-Small Small Medium Large X-Large XX-Large" at bounding box center [187, 239] width 263 height 26
click at [88, 259] on button "Save" at bounding box center [75, 268] width 39 height 19
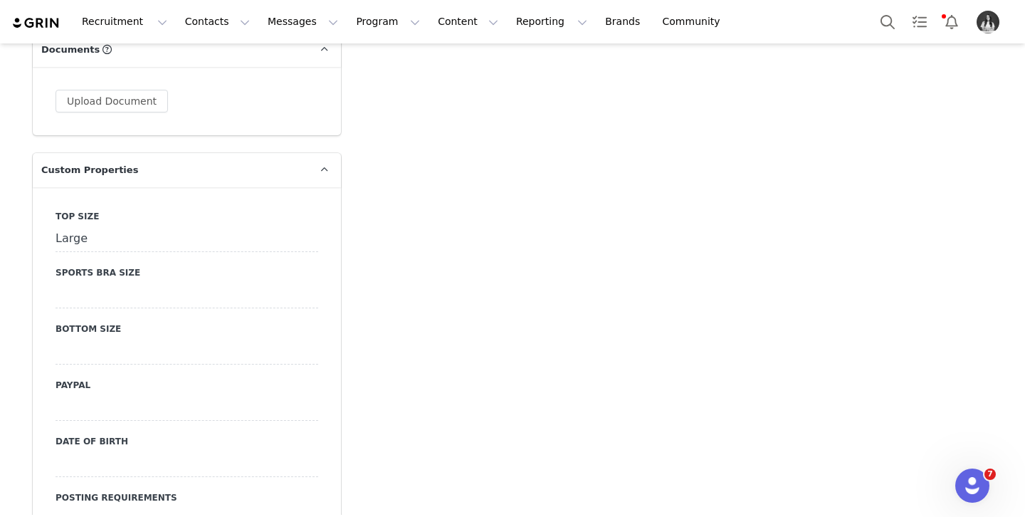
click at [131, 339] on div at bounding box center [187, 352] width 263 height 26
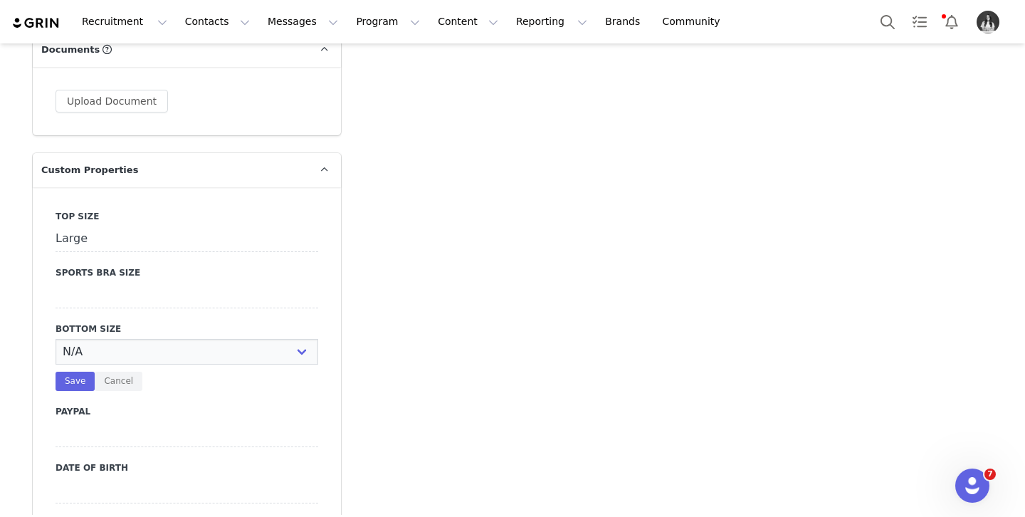
click at [134, 339] on select "N/A X-Small Small Medium Large X-Large XX-Large" at bounding box center [187, 352] width 263 height 26
click at [56, 339] on select "N/A X-Small Small Medium Large X-Large XX-Large" at bounding box center [187, 352] width 263 height 26
click at [71, 372] on button "Save" at bounding box center [75, 381] width 39 height 19
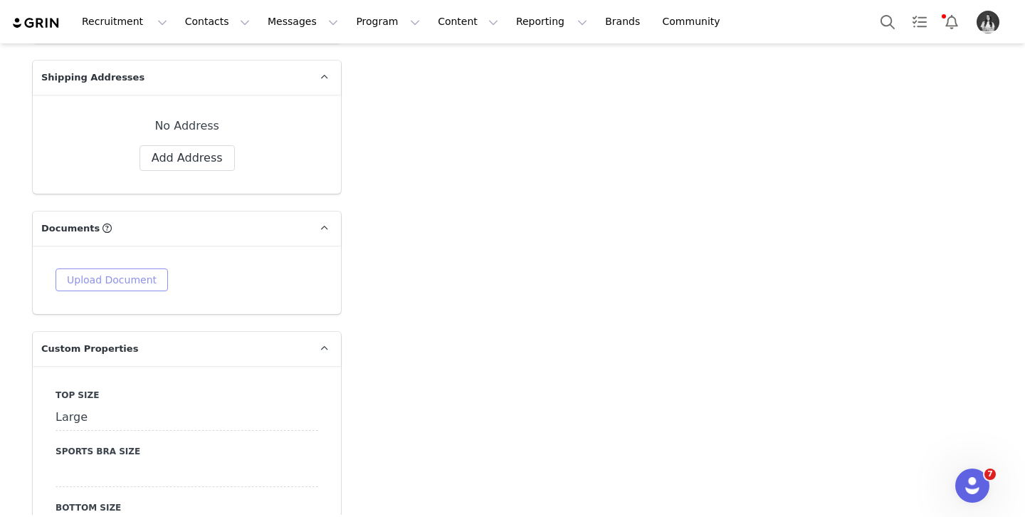
scroll to position [1233, 0]
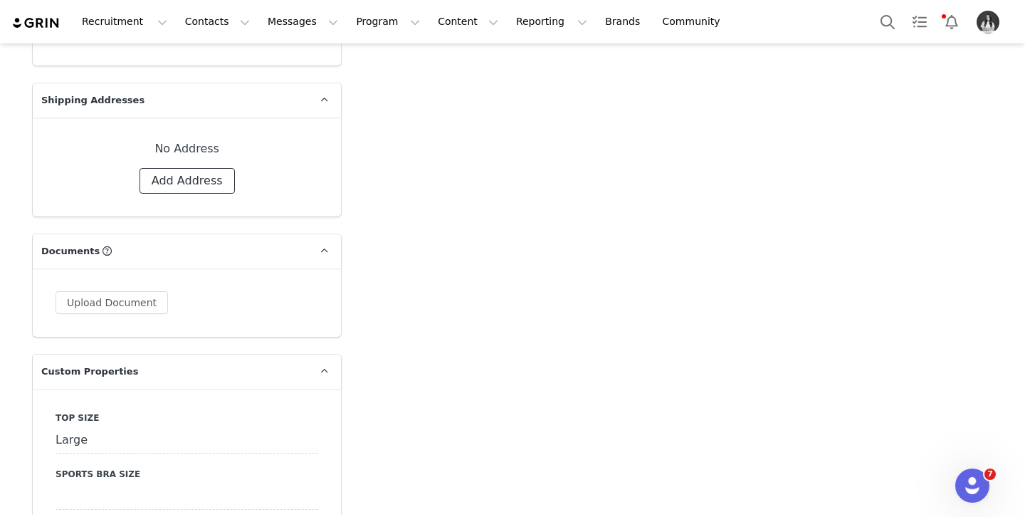
click at [195, 168] on button "Add Address" at bounding box center [187, 181] width 95 height 26
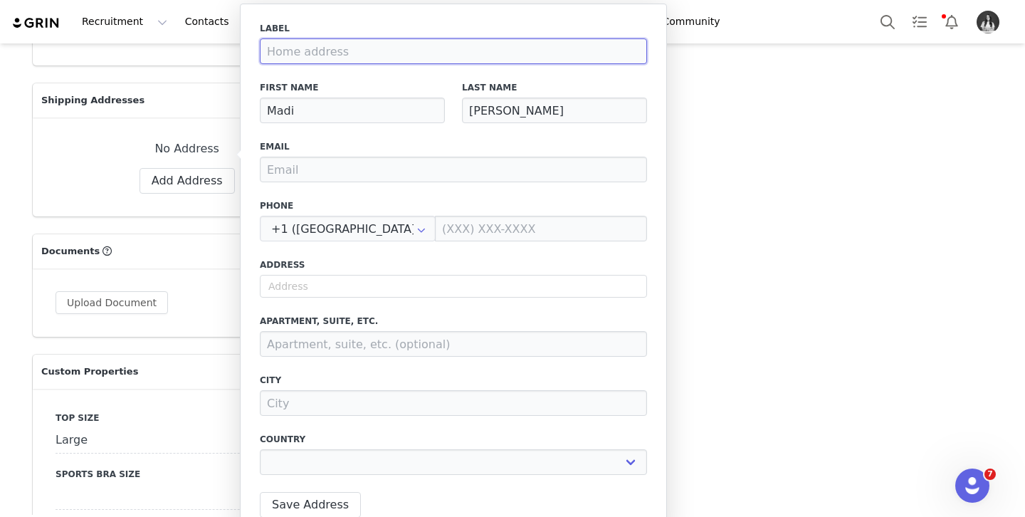
click at [352, 48] on input at bounding box center [453, 51] width 387 height 26
drag, startPoint x: 372, startPoint y: 53, endPoint x: 226, endPoint y: 41, distance: 145.8
click at [226, 41] on body "Recruitment Recruitment Creator Search Curated Lists Landing Pages Web Extensio…" at bounding box center [512, 258] width 1025 height 517
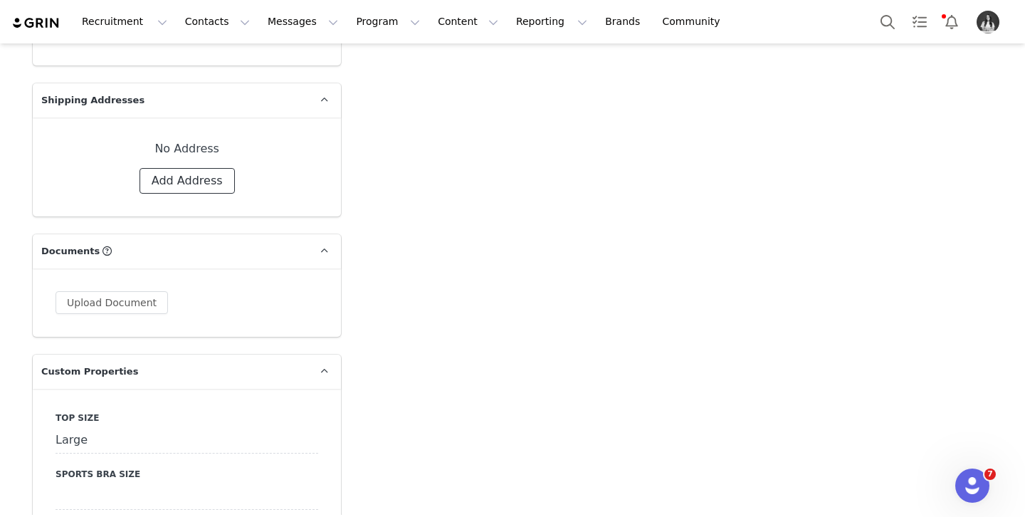
drag, startPoint x: 178, startPoint y: 160, endPoint x: 259, endPoint y: 120, distance: 90.4
click at [179, 168] on button "Add Address" at bounding box center [187, 181] width 95 height 26
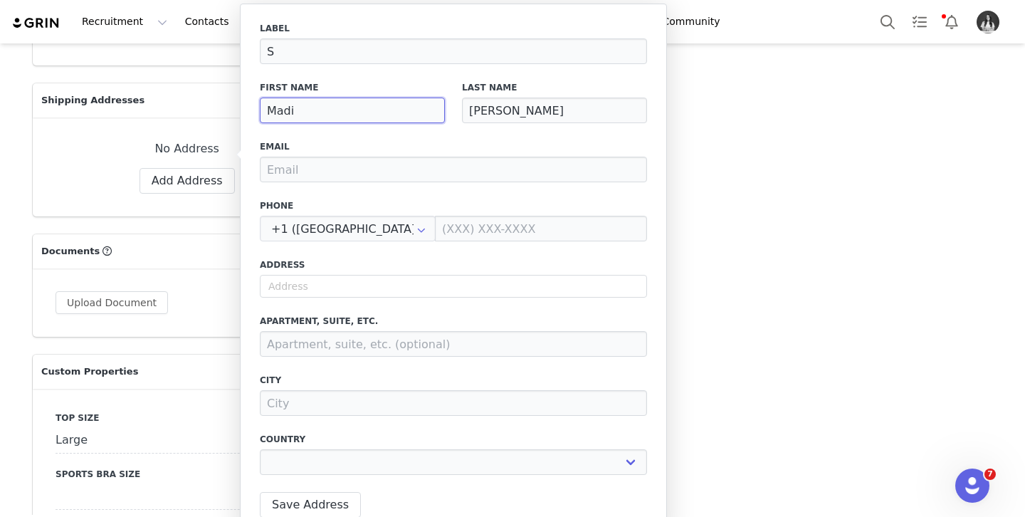
click at [343, 102] on input "Madi" at bounding box center [352, 111] width 185 height 26
click at [323, 52] on input "S" at bounding box center [453, 51] width 387 height 26
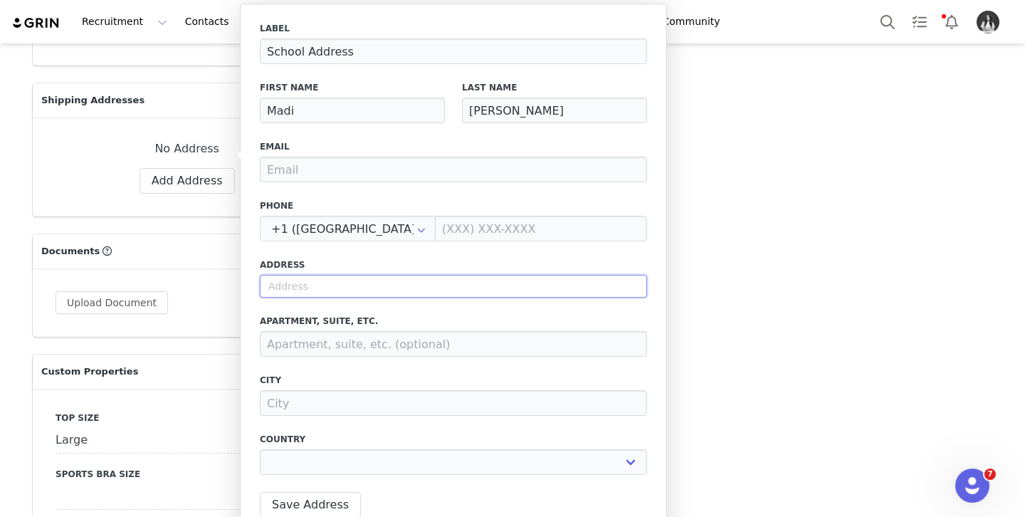
click at [349, 285] on input "text" at bounding box center [453, 286] width 387 height 23
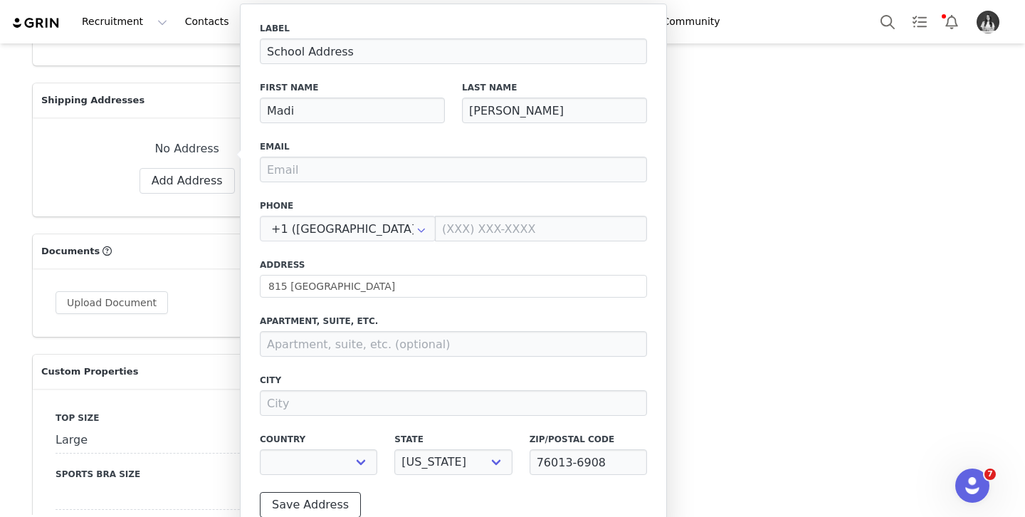
click at [335, 508] on button "Save Address" at bounding box center [310, 505] width 101 height 26
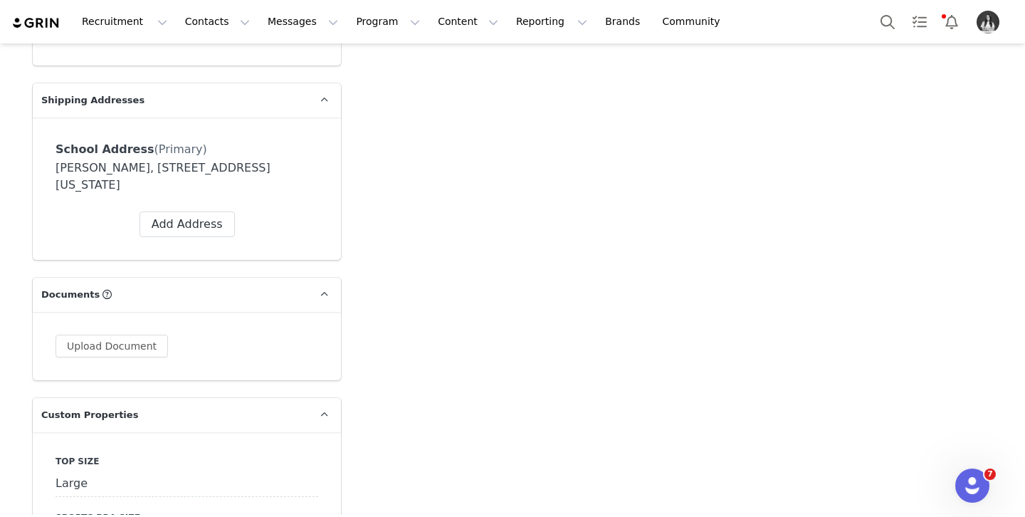
scroll to position [2140, 0]
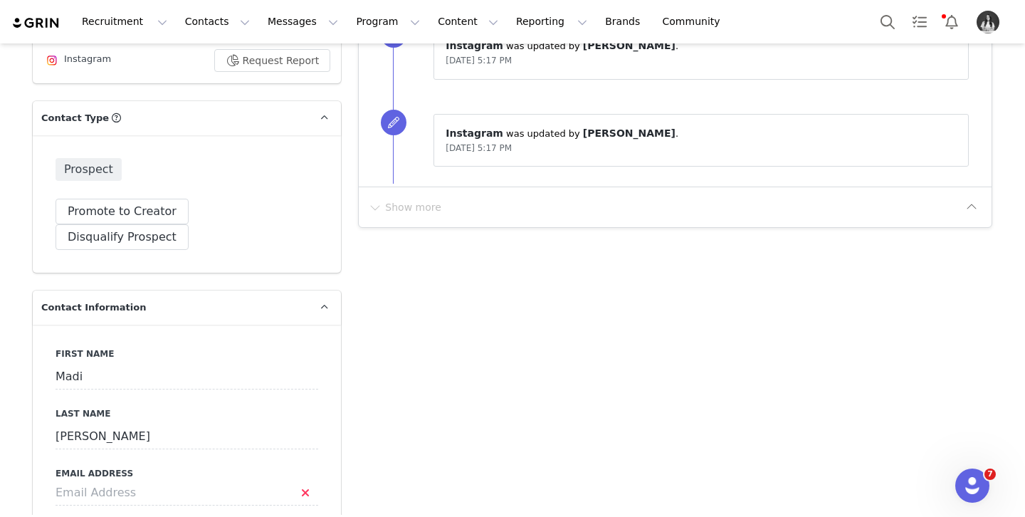
scroll to position [523, 0]
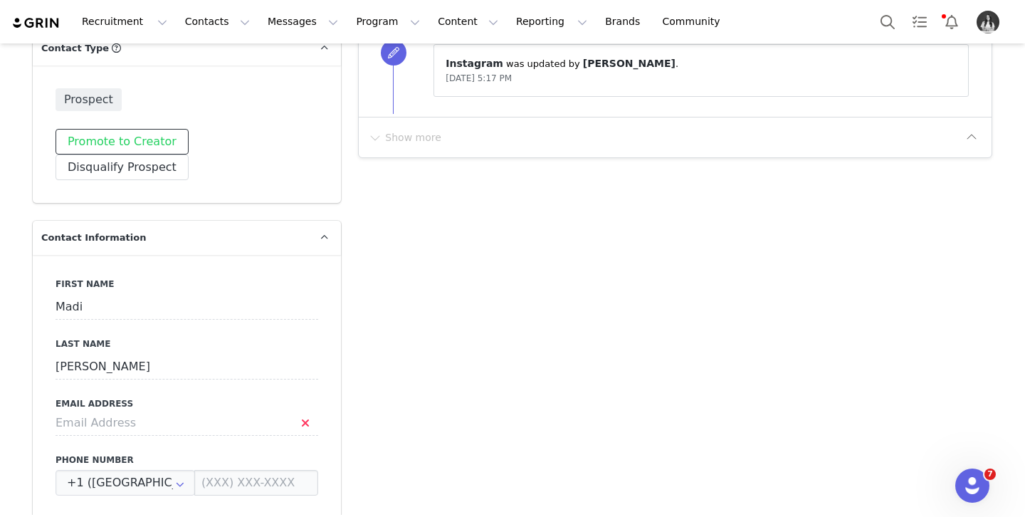
click at [129, 145] on button "Promote to Creator" at bounding box center [122, 142] width 133 height 26
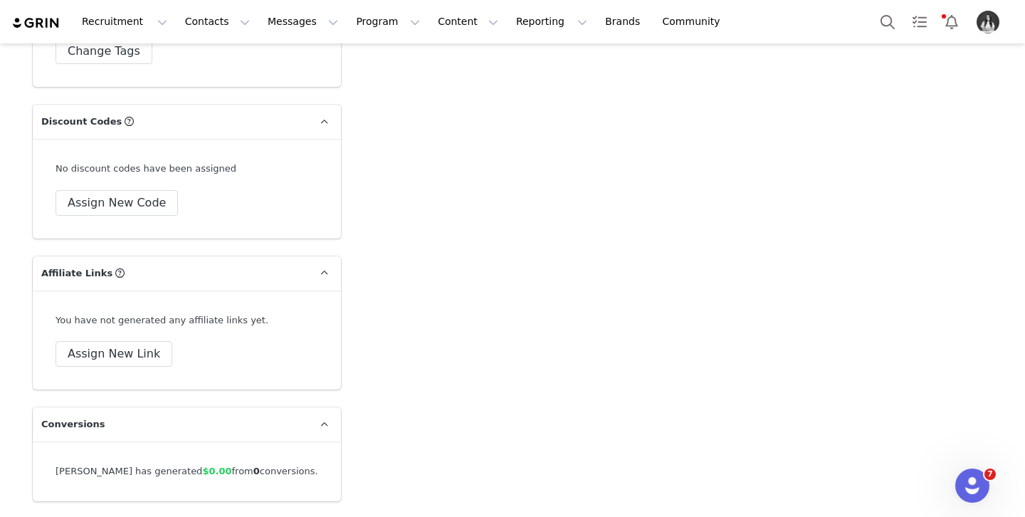
scroll to position [4869, 0]
click at [119, 213] on button "Assign New Code" at bounding box center [117, 202] width 122 height 26
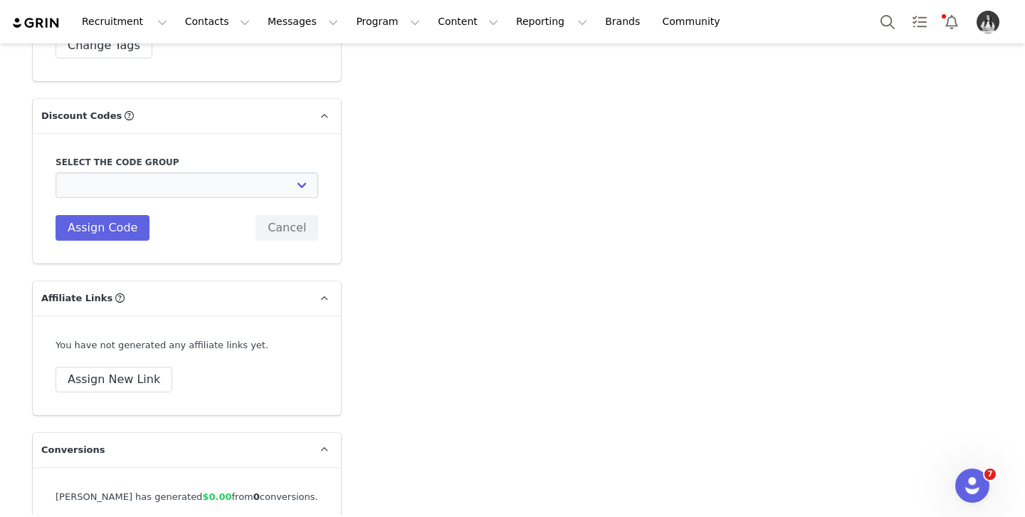
click at [124, 201] on div "Select the code group TLF Apparel: DON'T USE - Exclusive Influencers Up Until […" at bounding box center [187, 198] width 263 height 85
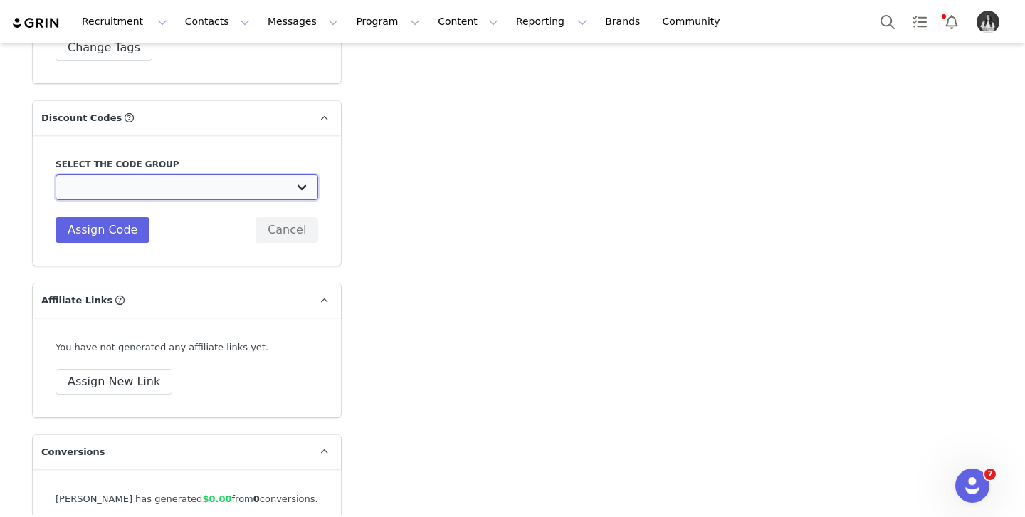
click at [142, 192] on select "TLF Apparel: DON'T USE - Exclusive Influencers Up Until [DATE] TLF Apparel: DON…" at bounding box center [187, 187] width 263 height 26
select select "1430"
click at [56, 174] on select "TLF Apparel: DON'T USE - Exclusive Influencers Up Until [DATE] TLF Apparel: DON…" at bounding box center [187, 187] width 263 height 26
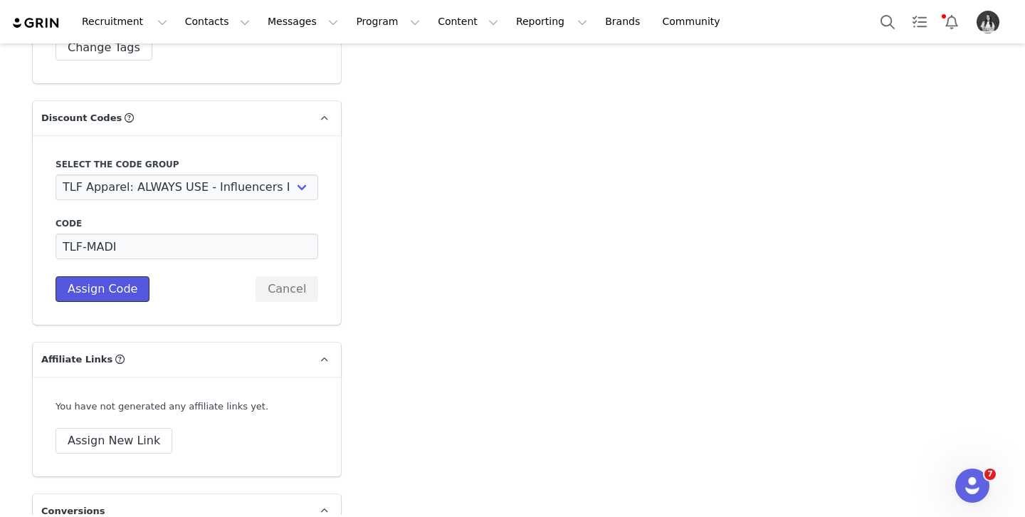
click at [121, 280] on button "Assign Code" at bounding box center [103, 289] width 94 height 26
click at [271, 241] on input "TLF-MADI" at bounding box center [187, 247] width 263 height 26
click at [130, 290] on button "Assign Code" at bounding box center [103, 289] width 94 height 26
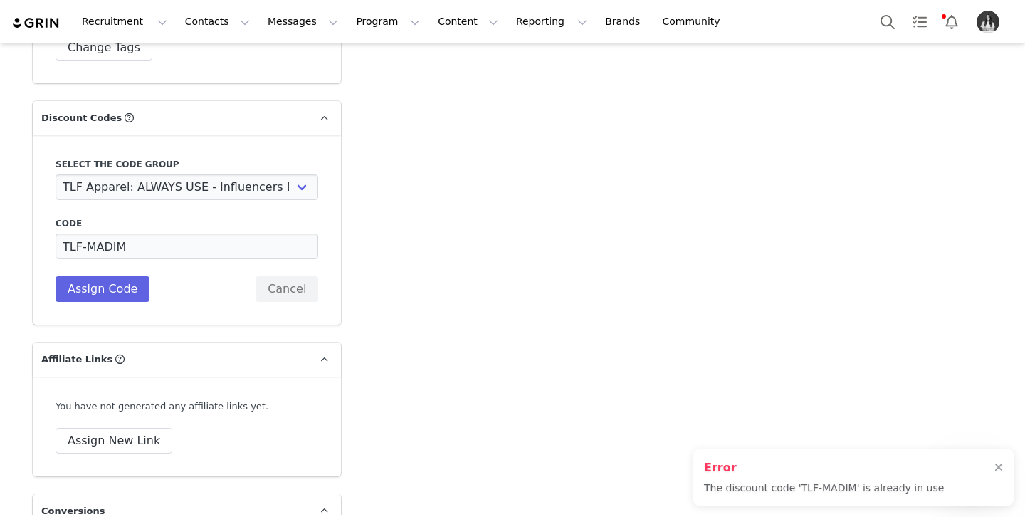
click at [256, 230] on div "Code TLF-MADIM" at bounding box center [187, 238] width 263 height 42
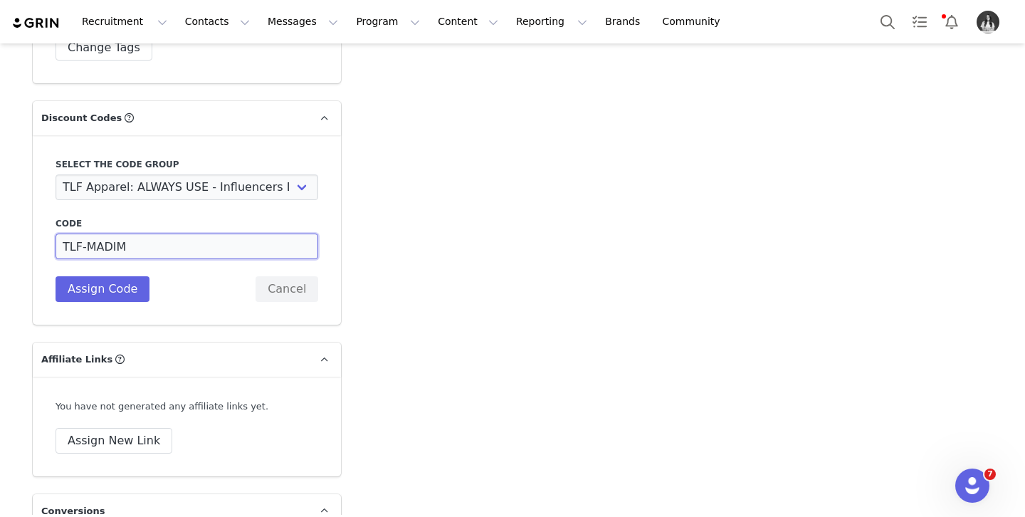
click at [253, 237] on input "TLF-MADIM" at bounding box center [187, 247] width 263 height 26
click at [260, 242] on input "TLF-MADIM" at bounding box center [187, 247] width 263 height 26
type input "TLF-MADIMOORE"
click at [135, 281] on button "Assign Code" at bounding box center [103, 289] width 94 height 26
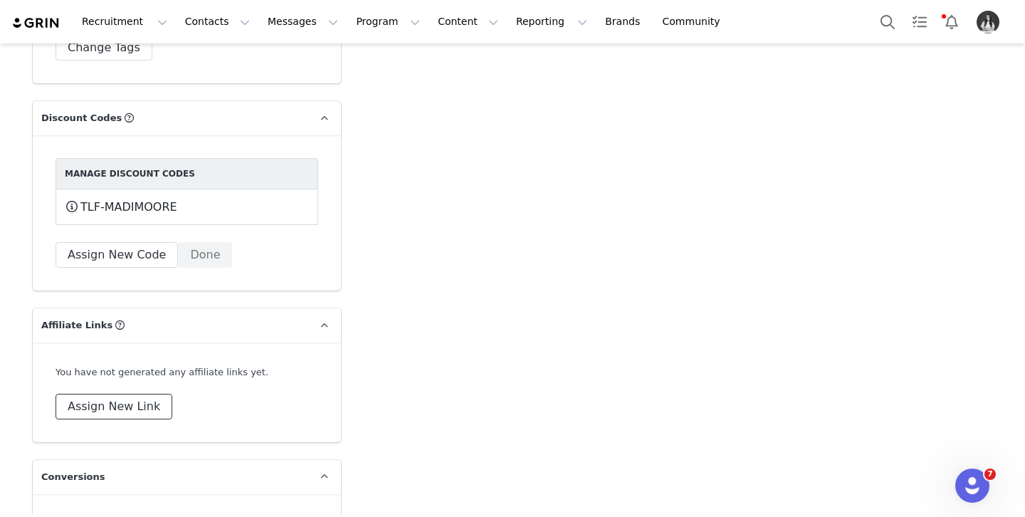
click at [117, 408] on button "Assign New Link" at bounding box center [114, 407] width 117 height 26
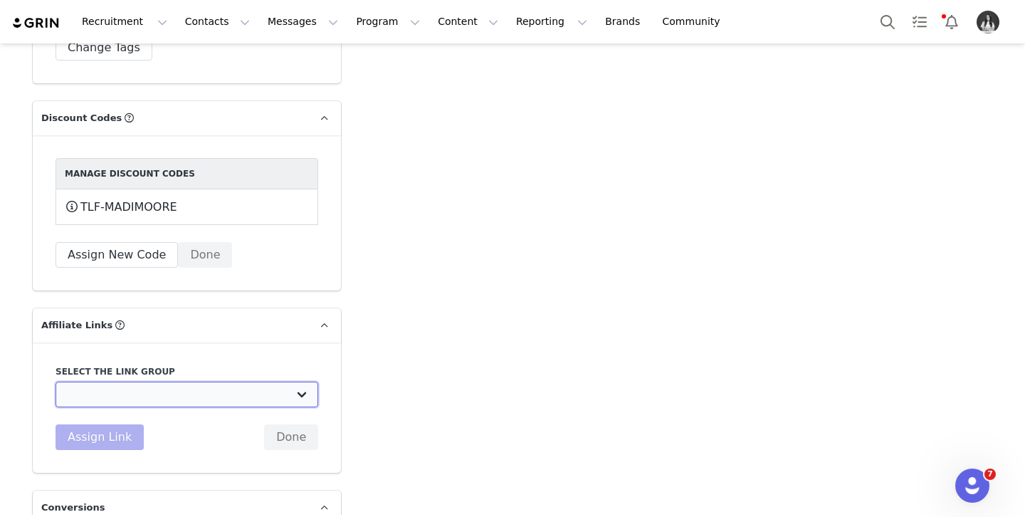
click at [169, 391] on select "DO NOT USE - Exclusive Influencer Payout: [URL][DOMAIN_NAME] Test White Labelli…" at bounding box center [187, 395] width 263 height 26
select select "1531"
click at [56, 382] on select "DO NOT USE - Exclusive Influencer Payout: [URL][DOMAIN_NAME] Test White Labelli…" at bounding box center [187, 395] width 263 height 26
click at [100, 434] on button "Assign Link" at bounding box center [100, 437] width 88 height 26
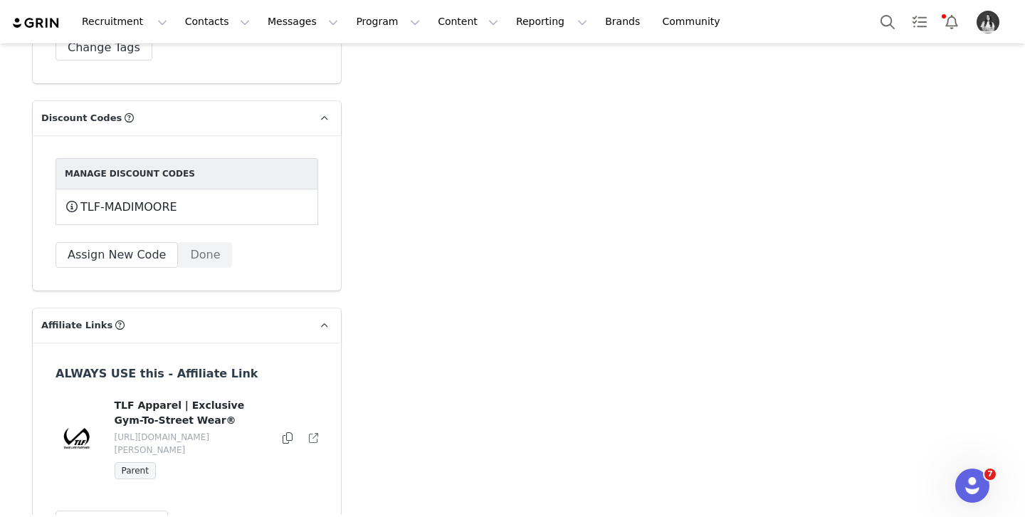
click at [286, 432] on icon at bounding box center [288, 437] width 10 height 11
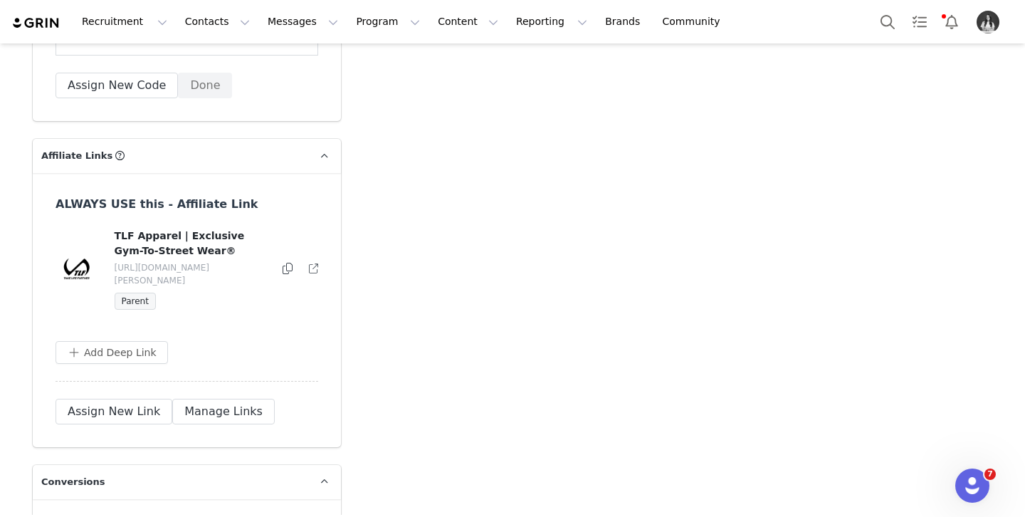
scroll to position [4952, 0]
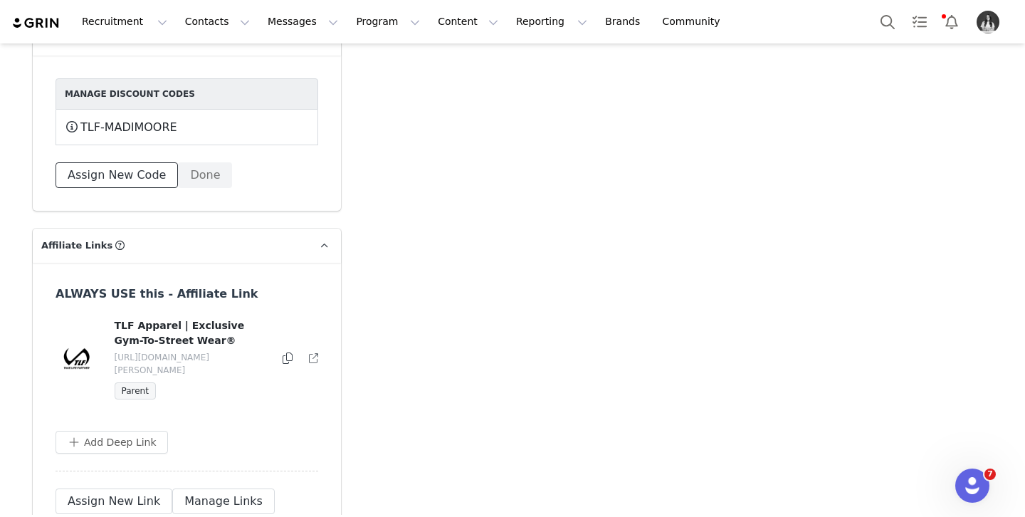
click at [136, 172] on button "Assign New Code" at bounding box center [117, 175] width 122 height 26
select select
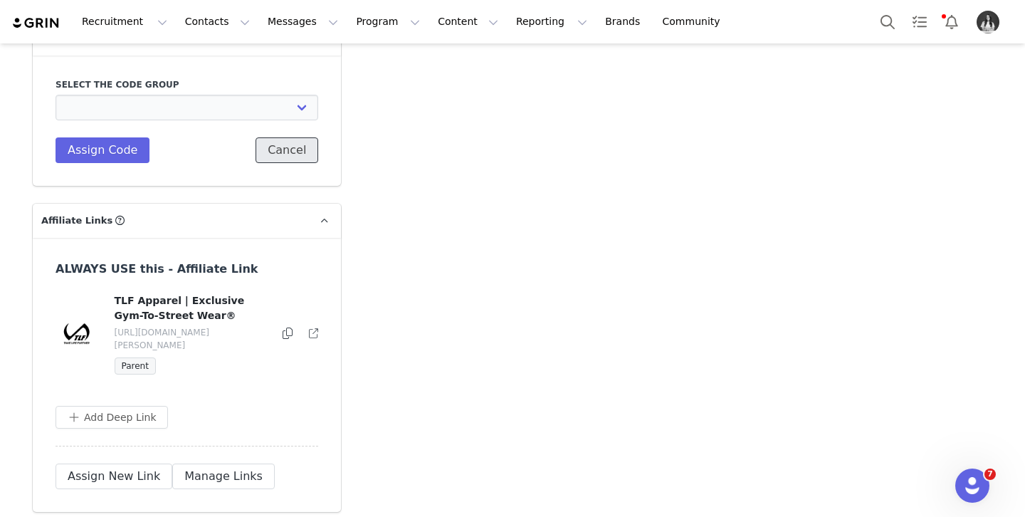
click at [303, 144] on button "Cancel" at bounding box center [287, 150] width 63 height 26
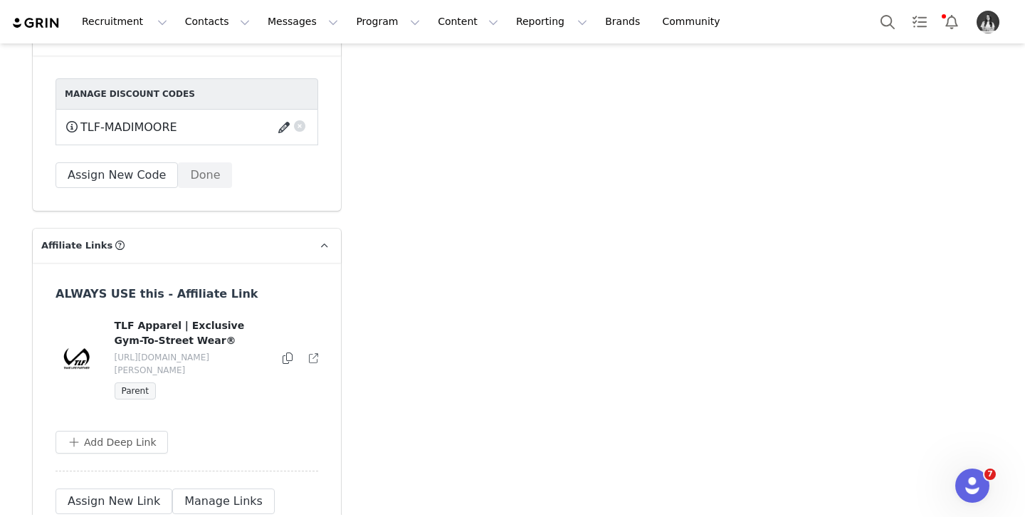
click at [288, 125] on button "button" at bounding box center [286, 127] width 19 height 23
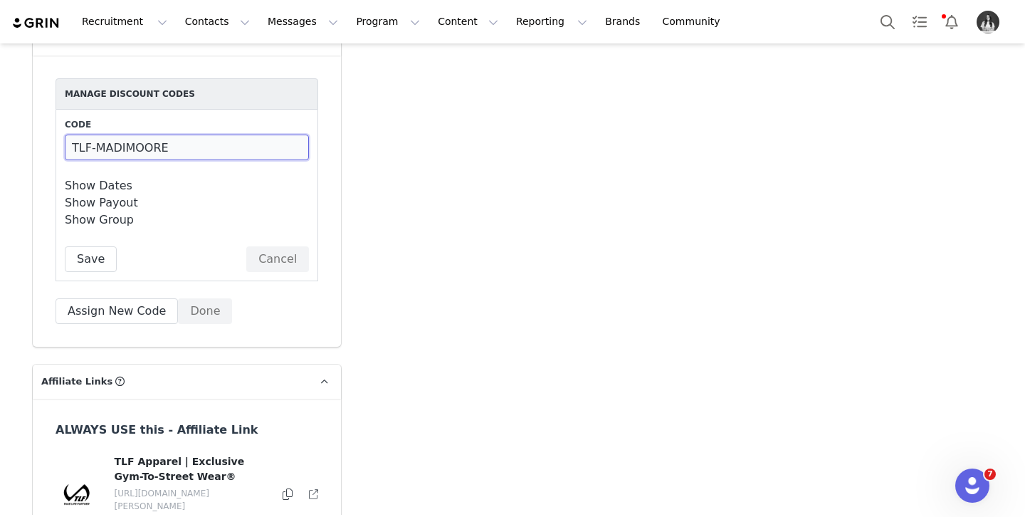
click at [211, 143] on input "TLF-MADIMOORE" at bounding box center [187, 148] width 244 height 26
type input "TLF-MADIMCDONNELL"
click at [90, 259] on button "Save" at bounding box center [91, 260] width 52 height 26
